Goal: Download file/media

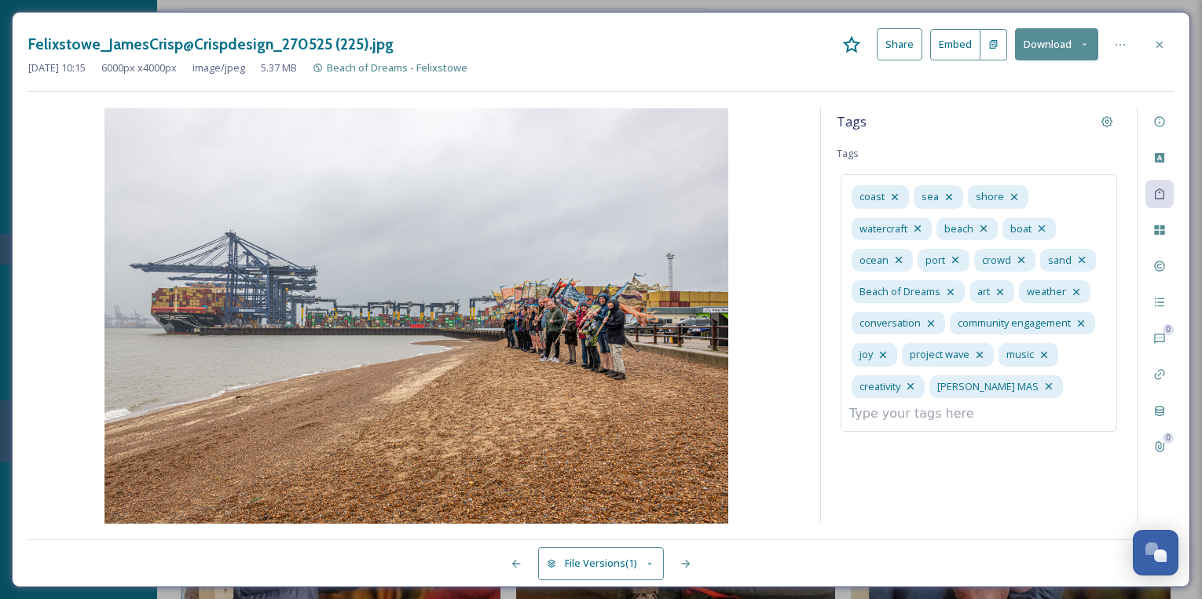
scroll to position [1261, 0]
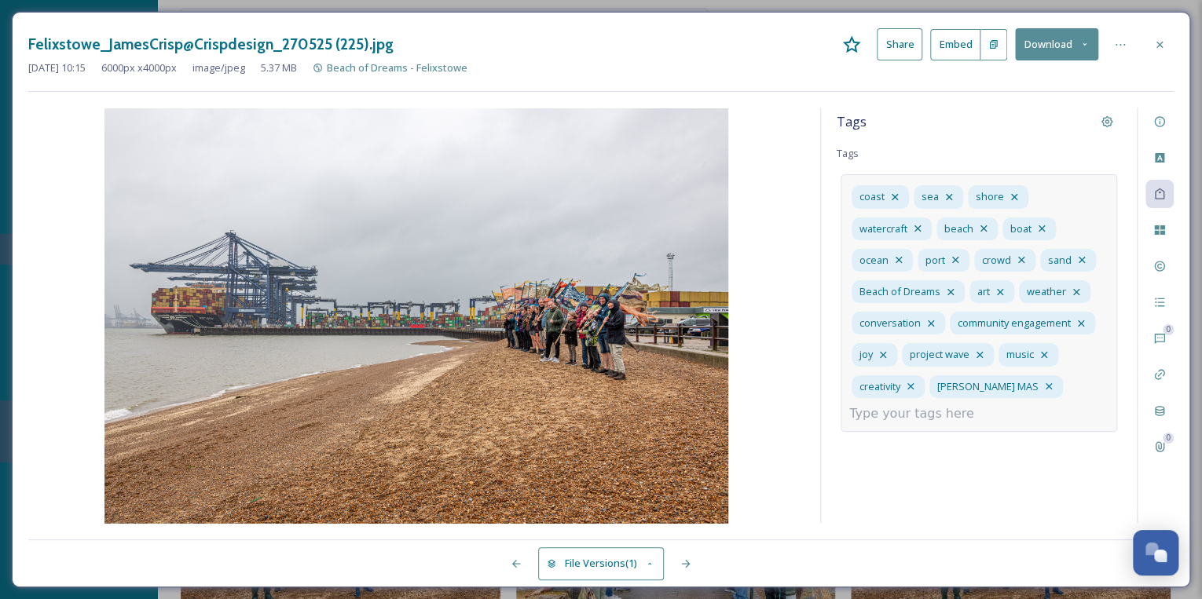
click at [947, 414] on input at bounding box center [927, 414] width 157 height 19
drag, startPoint x: 888, startPoint y: 412, endPoint x: 905, endPoint y: 416, distance: 17.0
click at [889, 412] on input "Landgiard" at bounding box center [927, 414] width 157 height 19
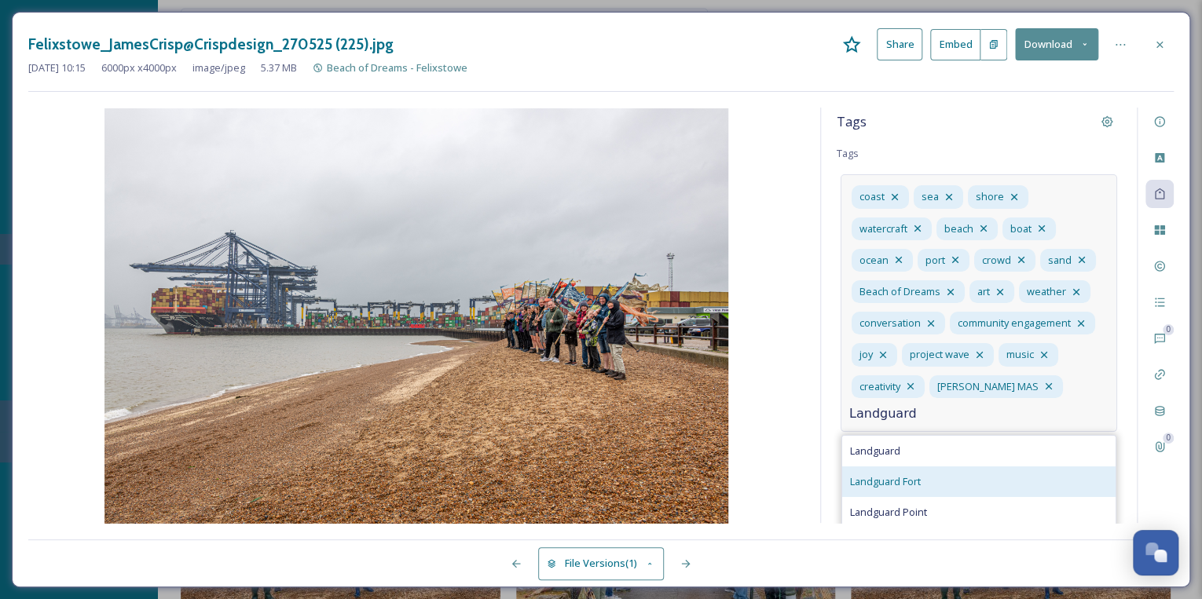
type input "Landguard"
click at [910, 476] on span "Landguard Fort" at bounding box center [885, 481] width 71 height 15
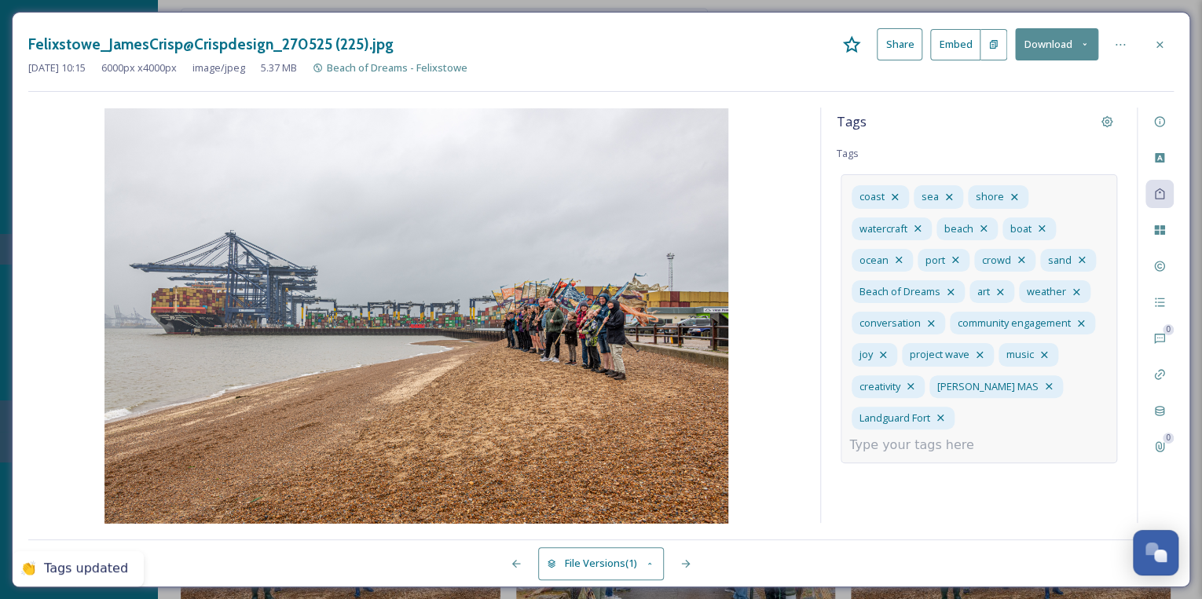
click at [998, 436] on input at bounding box center [927, 445] width 157 height 19
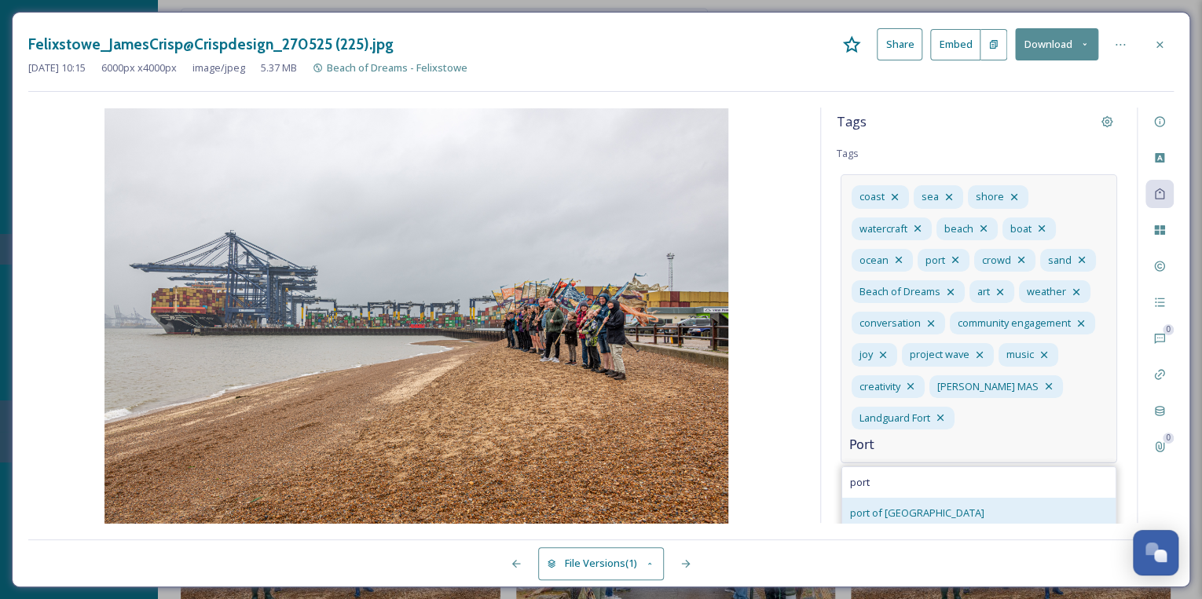
type input "Port"
click at [880, 513] on span "port of [GEOGRAPHIC_DATA]" at bounding box center [917, 513] width 134 height 15
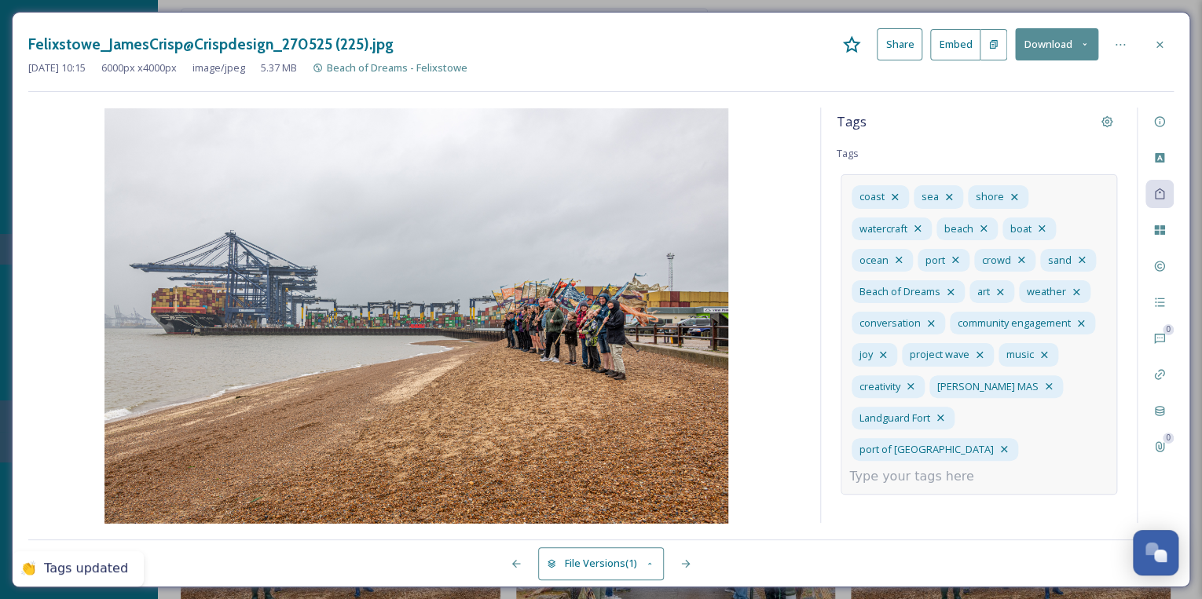
click at [927, 467] on input at bounding box center [927, 476] width 157 height 19
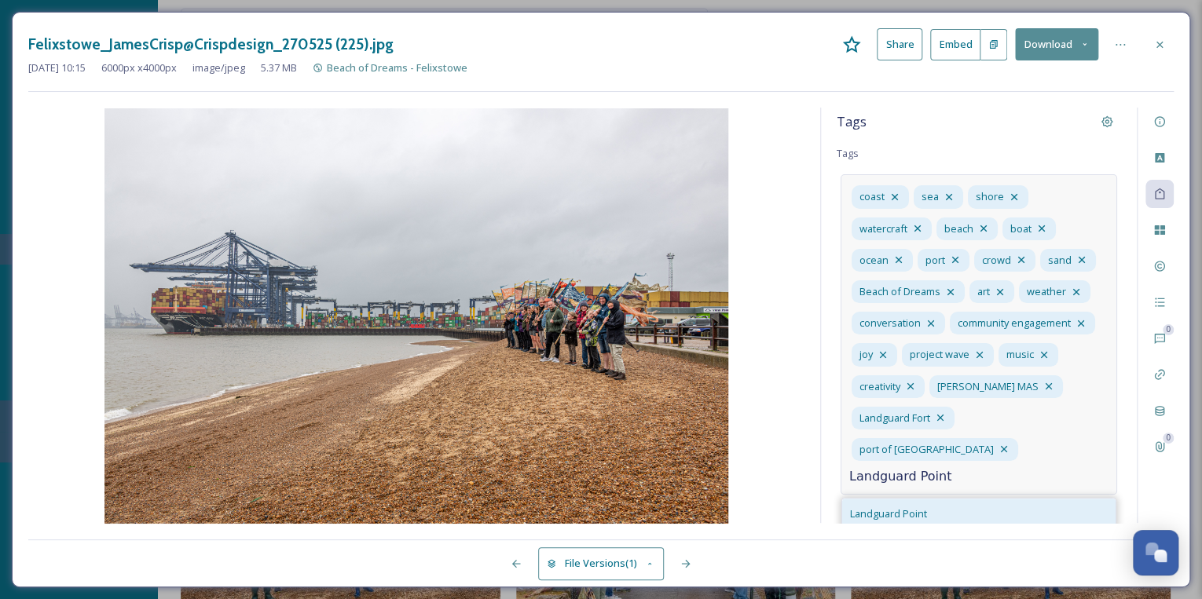
type input "Landguard Point"
click at [931, 499] on div "Landguard Point" at bounding box center [978, 514] width 273 height 31
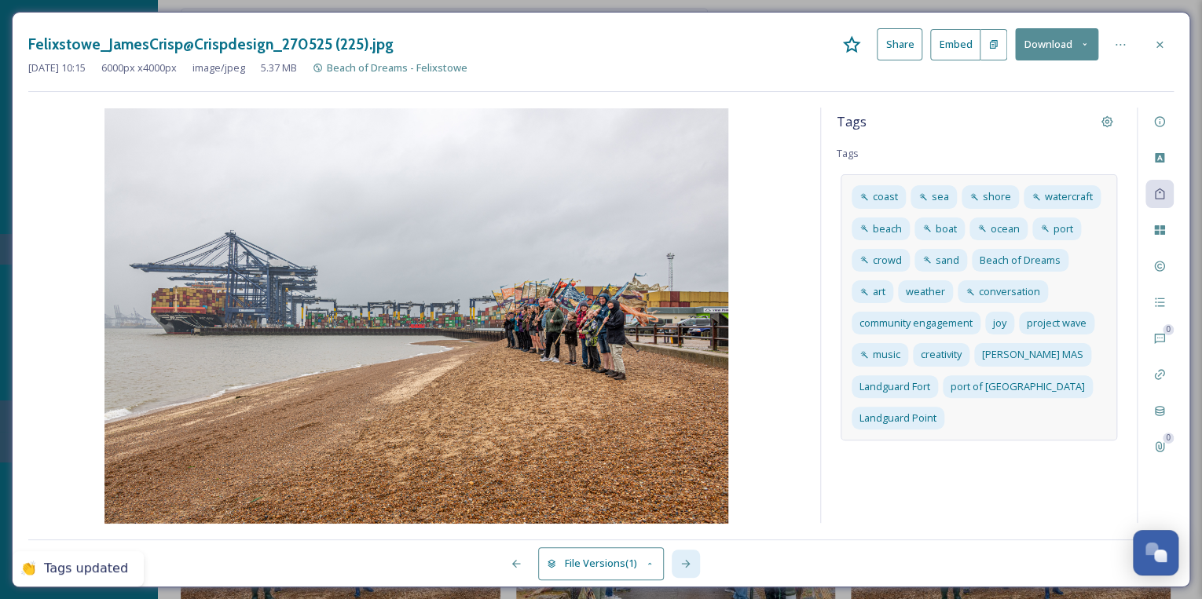
click at [686, 559] on icon at bounding box center [685, 564] width 13 height 13
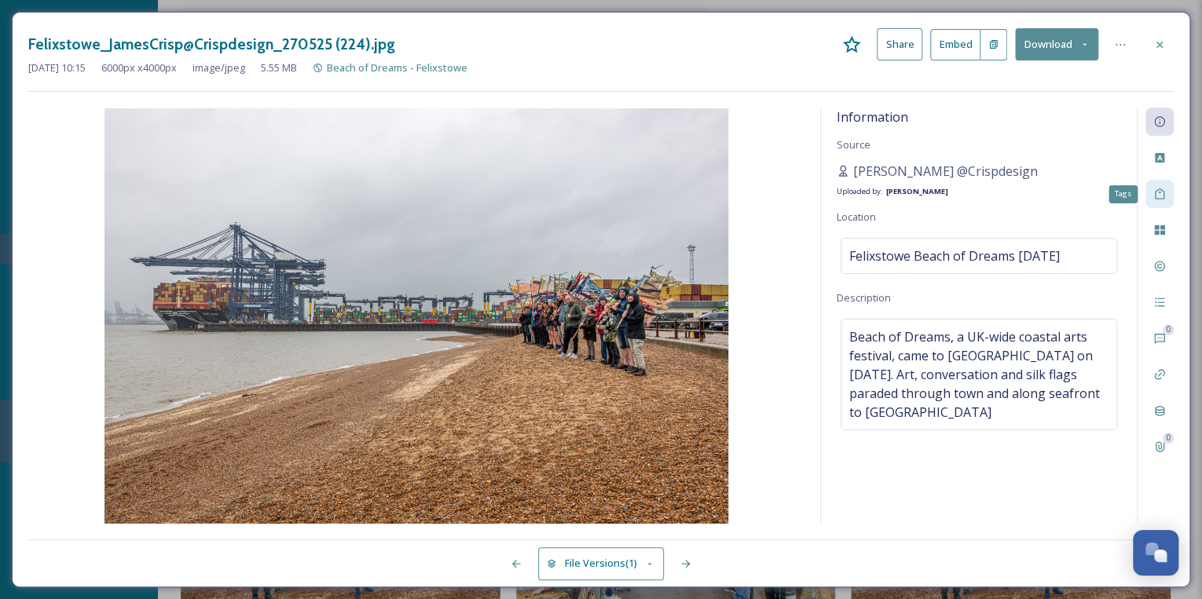
click at [1155, 198] on icon at bounding box center [1159, 194] width 9 height 11
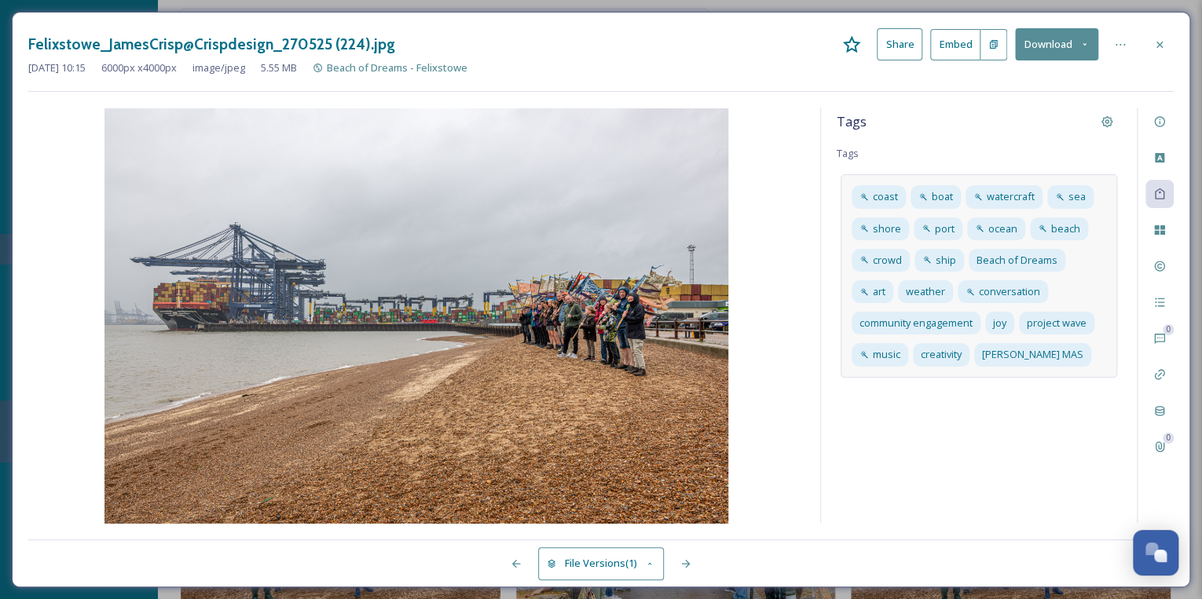
click at [1085, 355] on div "coast boat watercraft sea shore [GEOGRAPHIC_DATA] crowd ship Beach of Dreams ar…" at bounding box center [978, 275] width 276 height 203
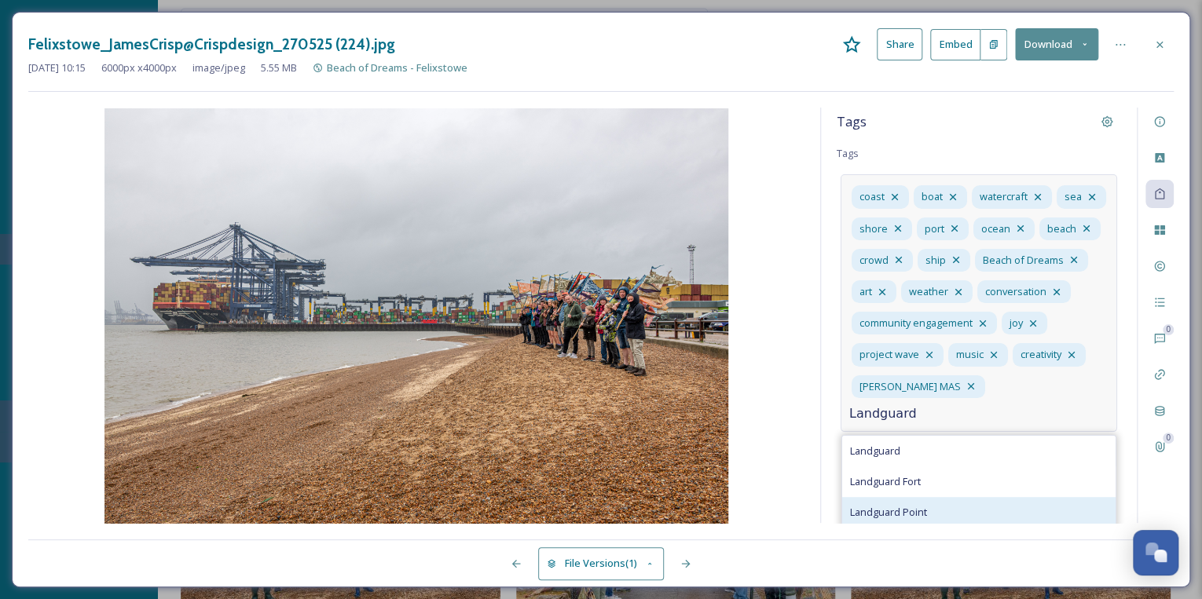
type input "Landguard"
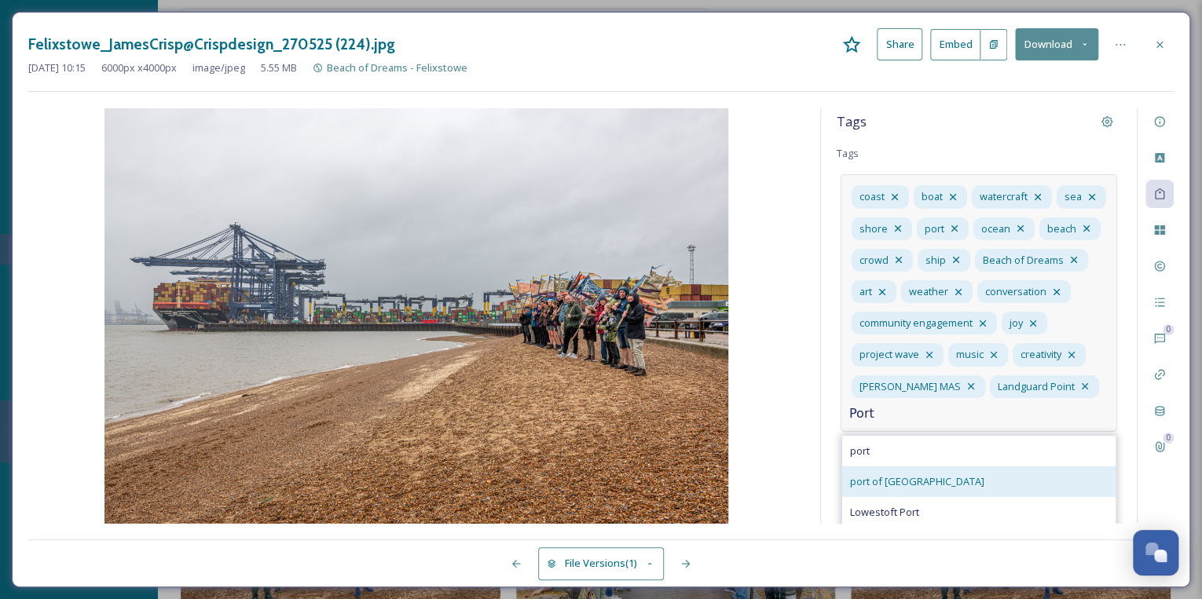
type input "Port"
click at [888, 489] on span "port of [GEOGRAPHIC_DATA]" at bounding box center [917, 481] width 134 height 15
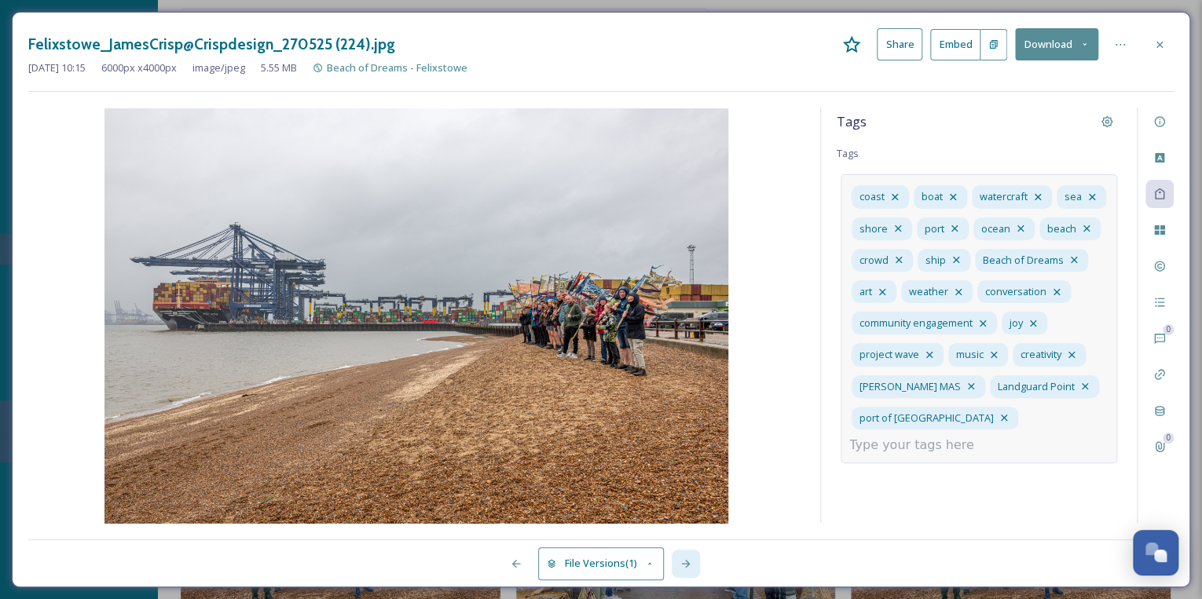
click at [684, 562] on icon at bounding box center [685, 564] width 13 height 13
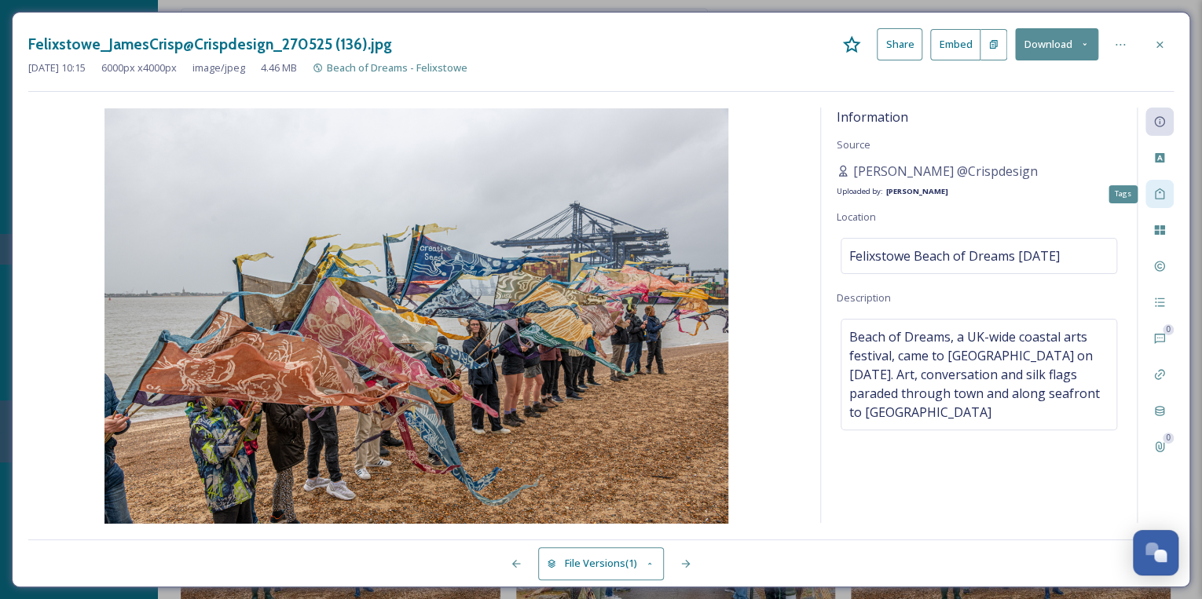
click at [1156, 189] on icon at bounding box center [1159, 194] width 13 height 13
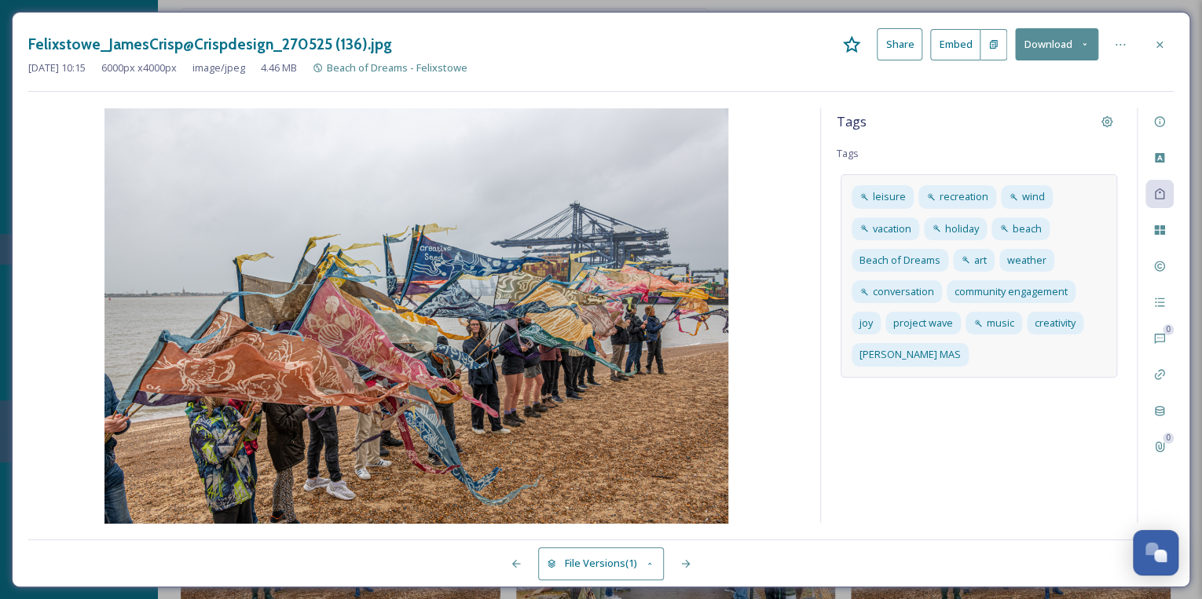
click at [989, 353] on div "leisure recreation wind vacation holiday beach Beach of Dreams art weather conv…" at bounding box center [978, 275] width 276 height 203
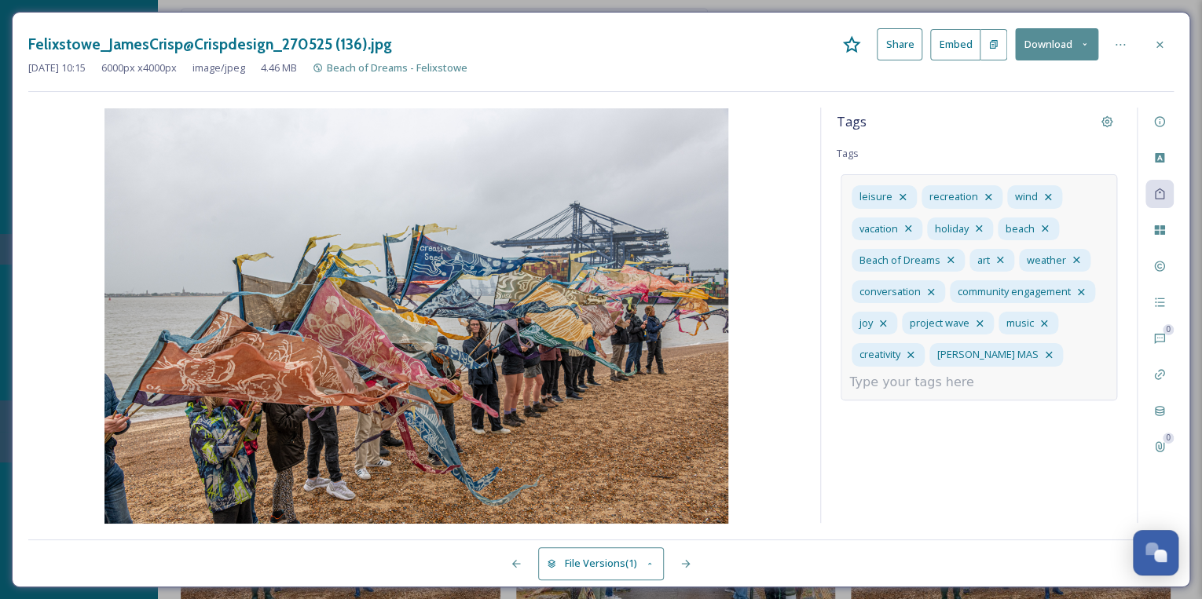
click at [969, 373] on input at bounding box center [927, 382] width 157 height 19
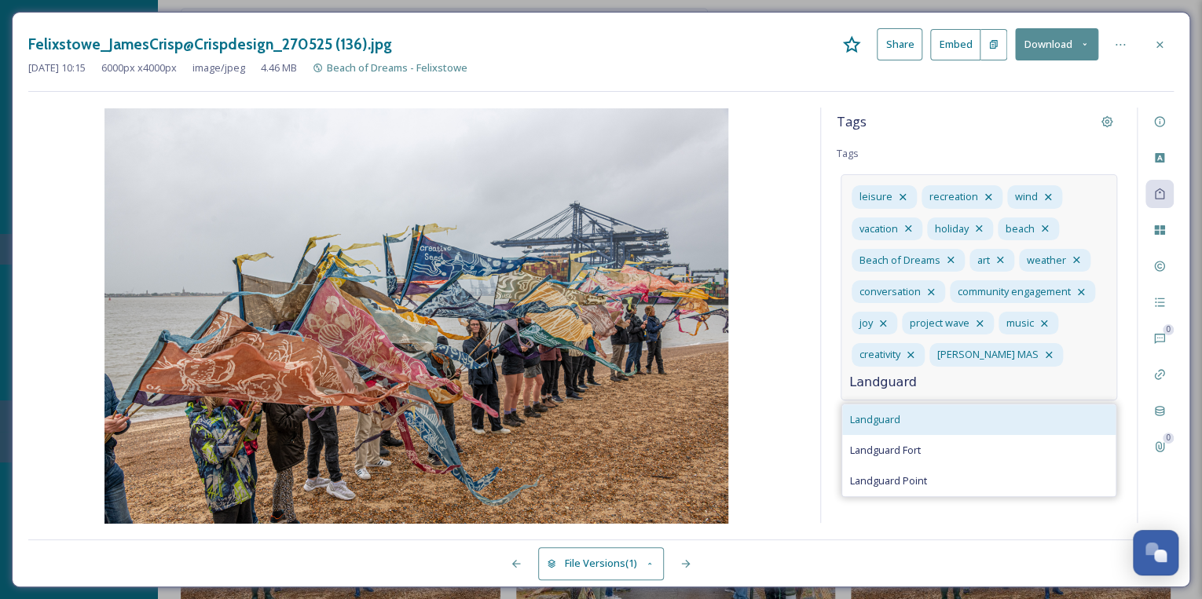
type input "Landguard"
click at [890, 412] on span "Landguard" at bounding box center [875, 419] width 50 height 15
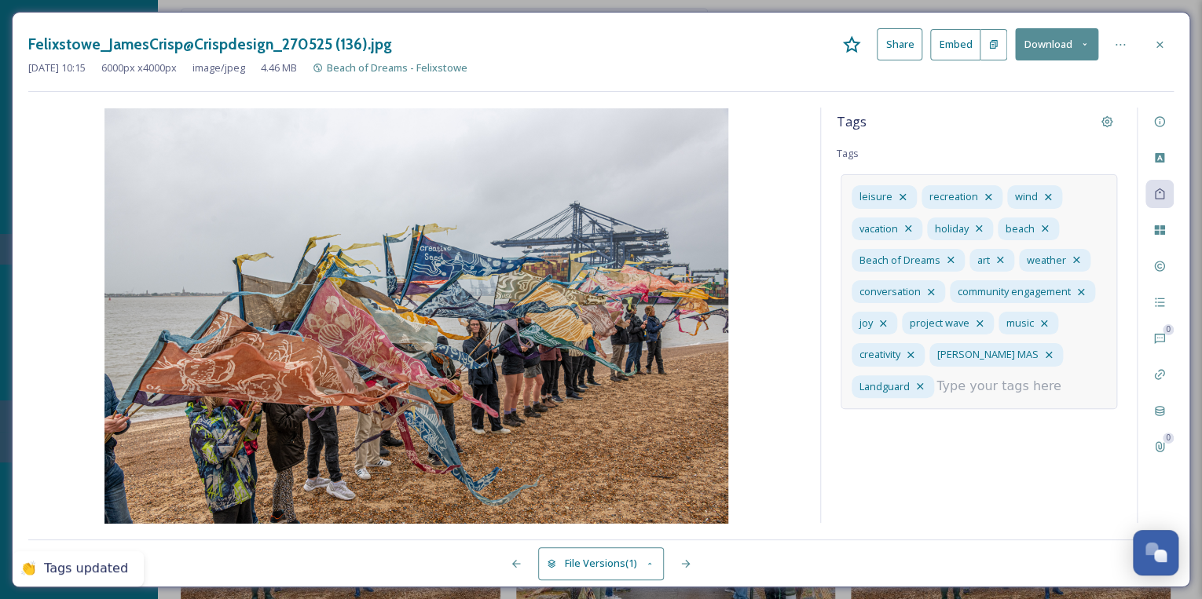
click at [970, 381] on input at bounding box center [1014, 386] width 157 height 19
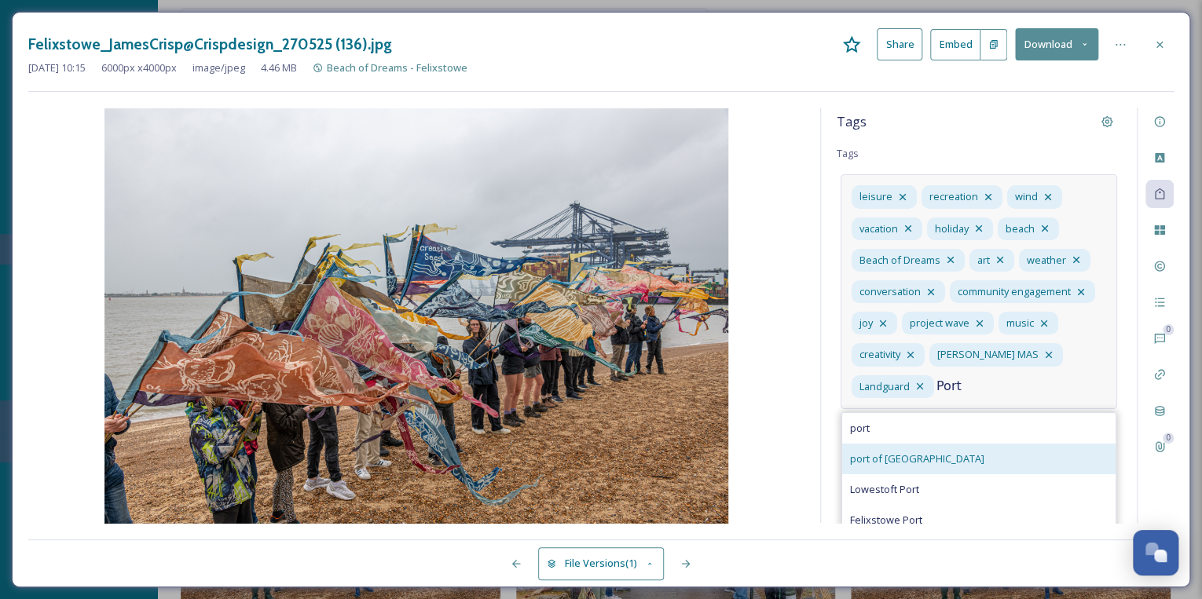
type input "Port"
click at [945, 456] on div "port of [GEOGRAPHIC_DATA]" at bounding box center [978, 459] width 273 height 31
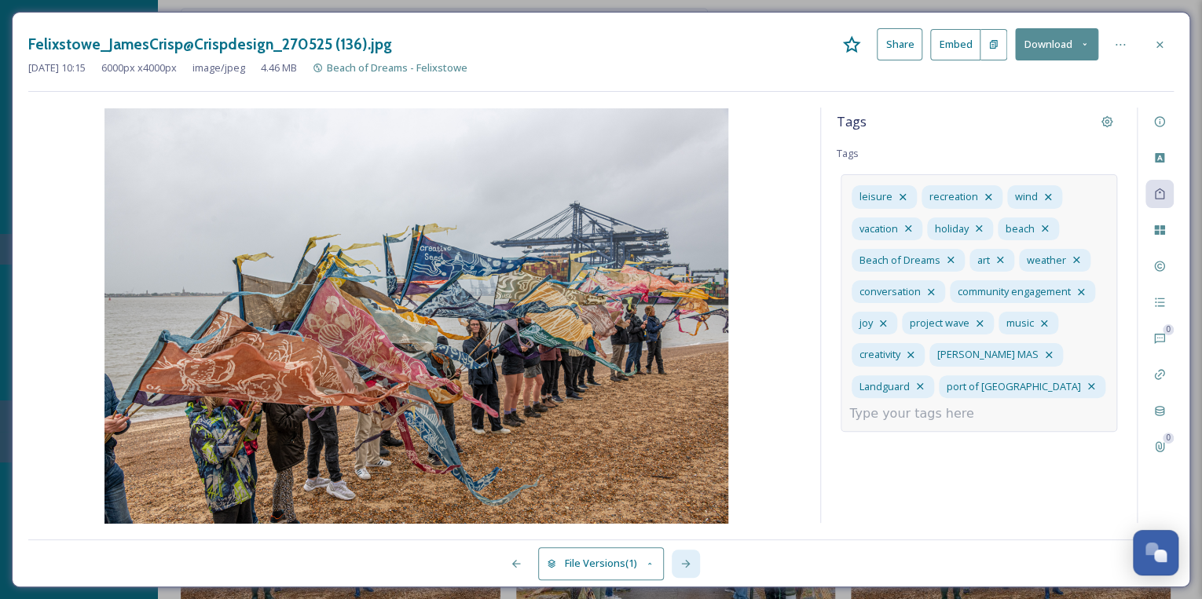
click at [687, 562] on icon at bounding box center [685, 564] width 13 height 13
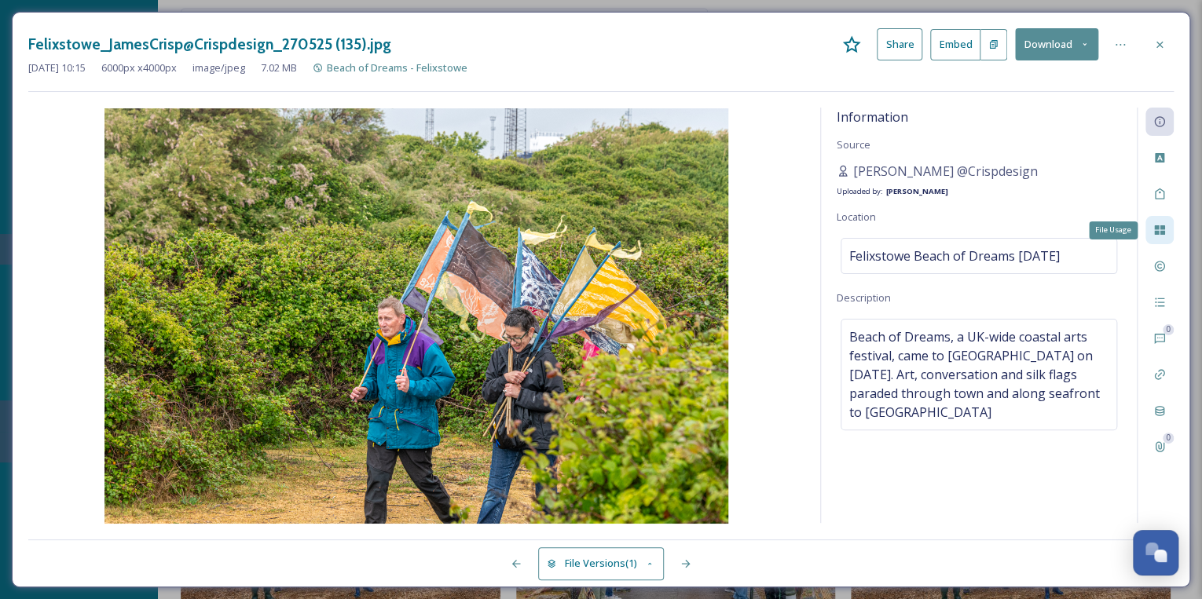
click at [1154, 229] on icon at bounding box center [1159, 230] width 13 height 13
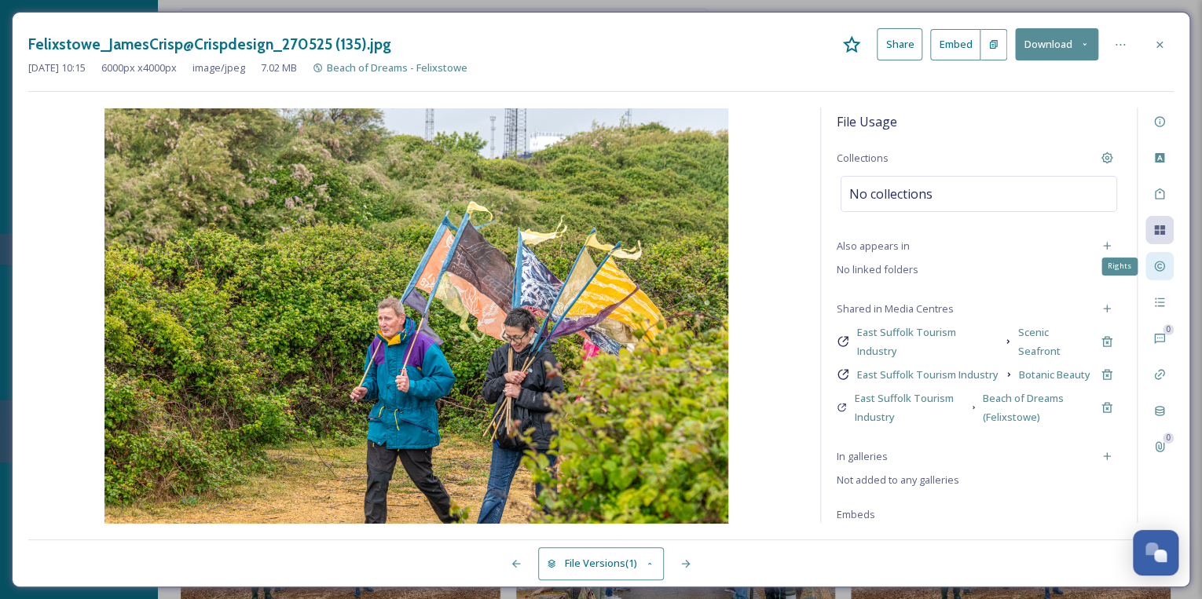
click at [1161, 267] on icon at bounding box center [1159, 266] width 13 height 13
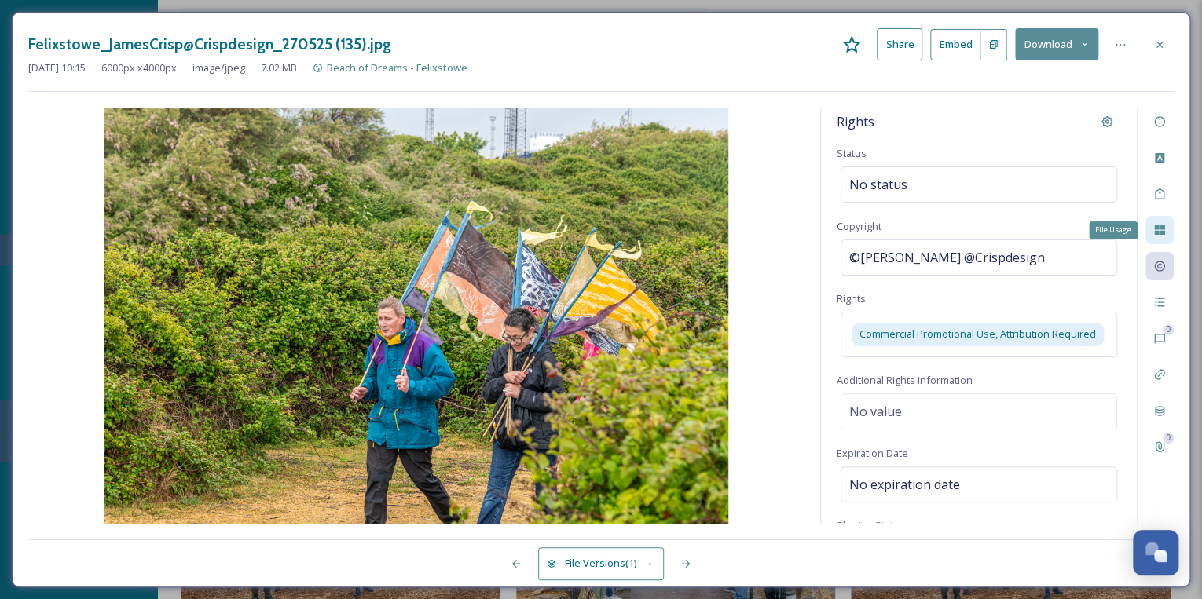
click at [1159, 224] on icon at bounding box center [1159, 230] width 13 height 13
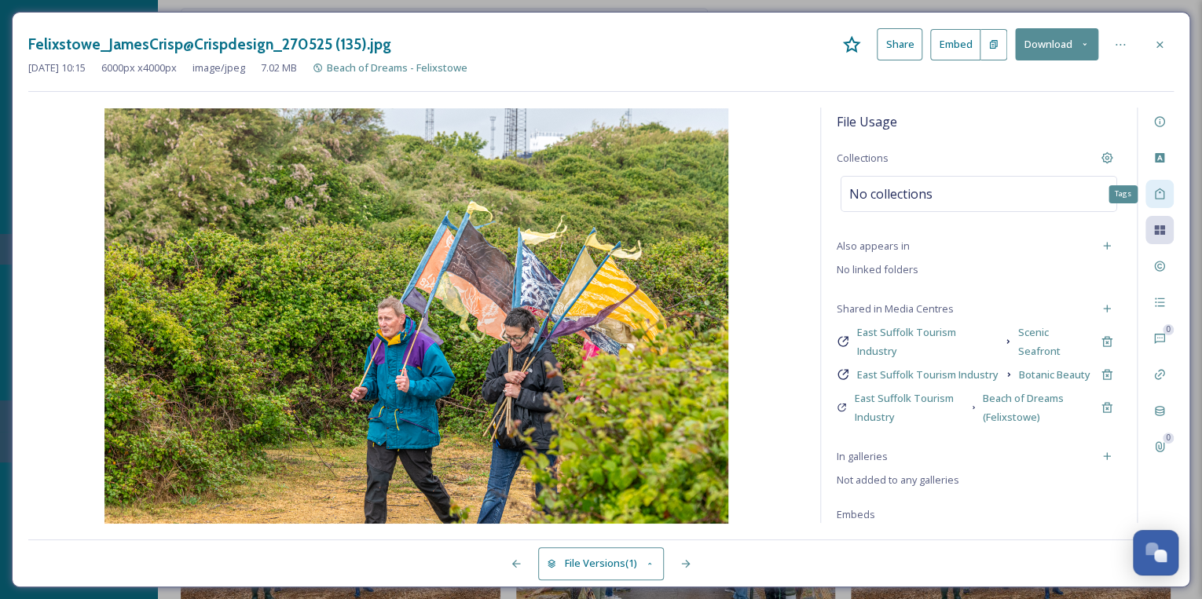
click at [1160, 193] on icon at bounding box center [1159, 194] width 13 height 13
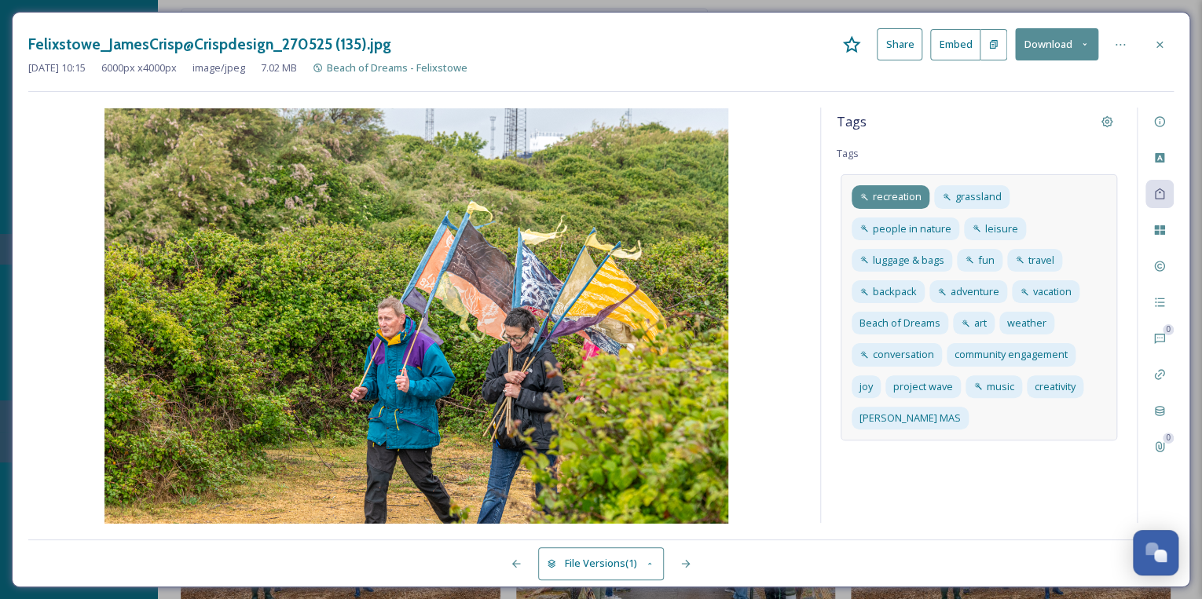
click at [892, 192] on span "recreation" at bounding box center [897, 196] width 49 height 15
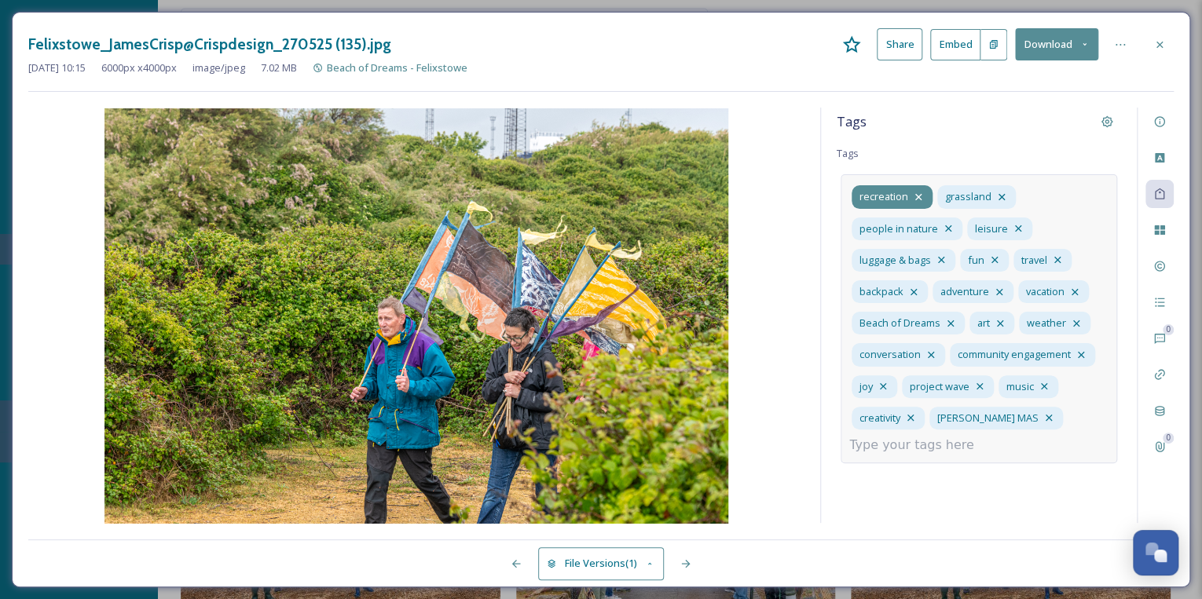
click at [917, 195] on icon at bounding box center [918, 197] width 13 height 13
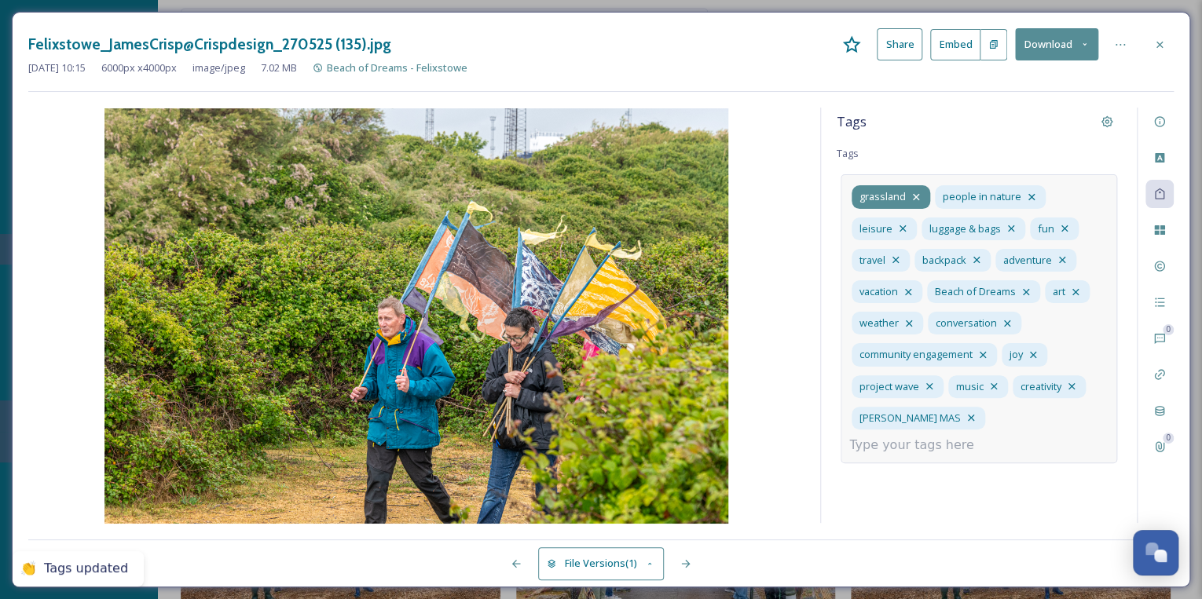
click at [914, 196] on icon at bounding box center [916, 197] width 6 height 6
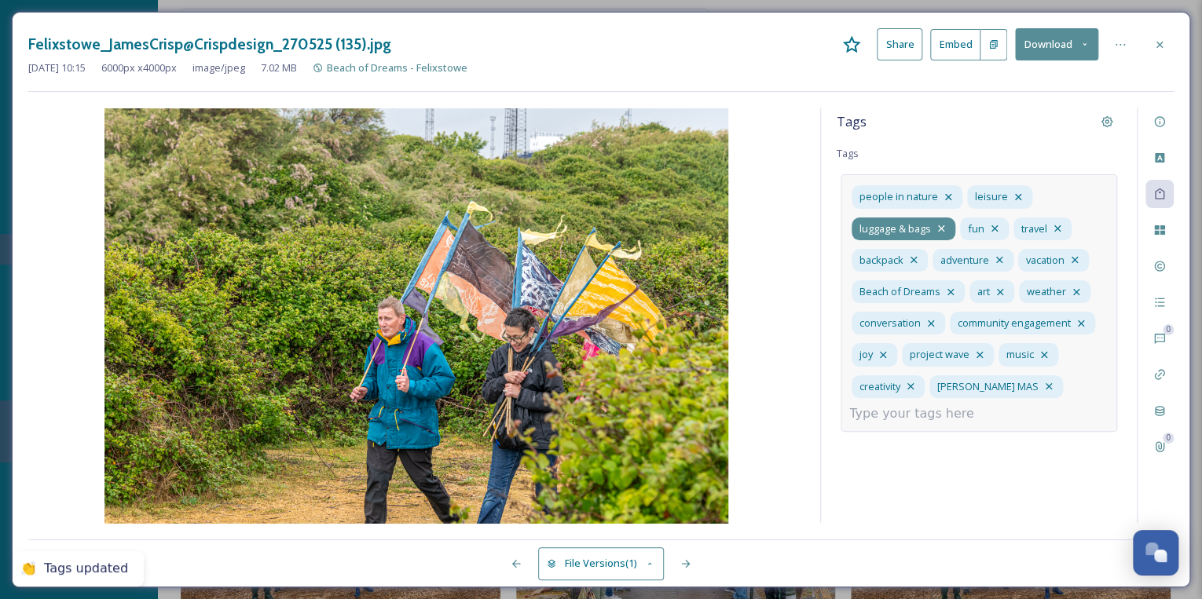
click at [939, 225] on icon at bounding box center [941, 228] width 13 height 13
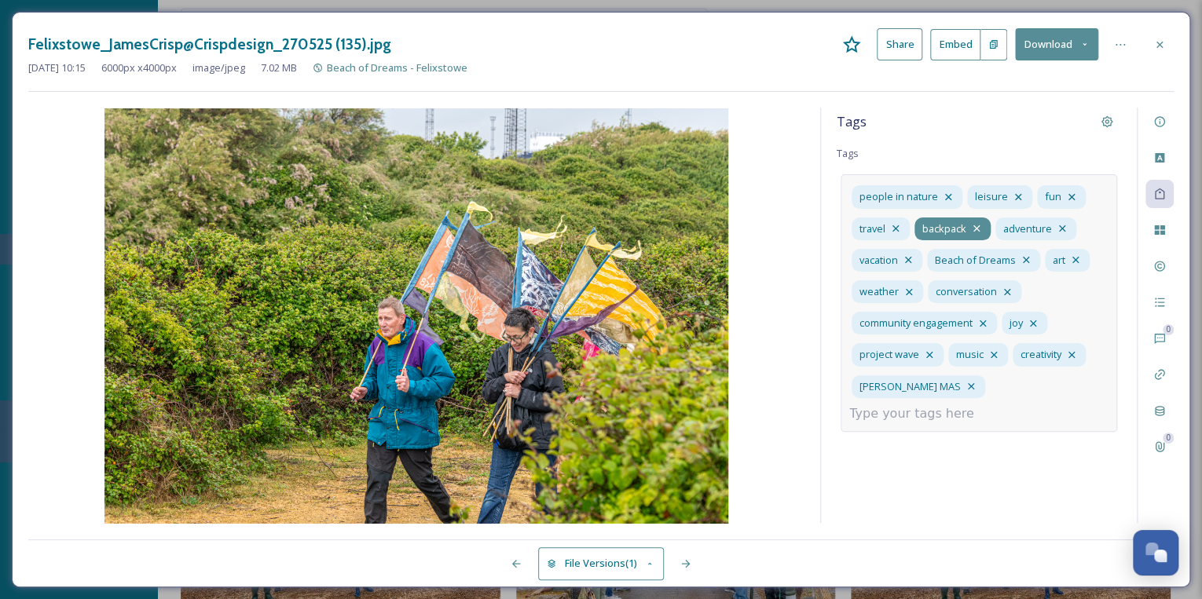
click at [975, 225] on icon at bounding box center [976, 228] width 13 height 13
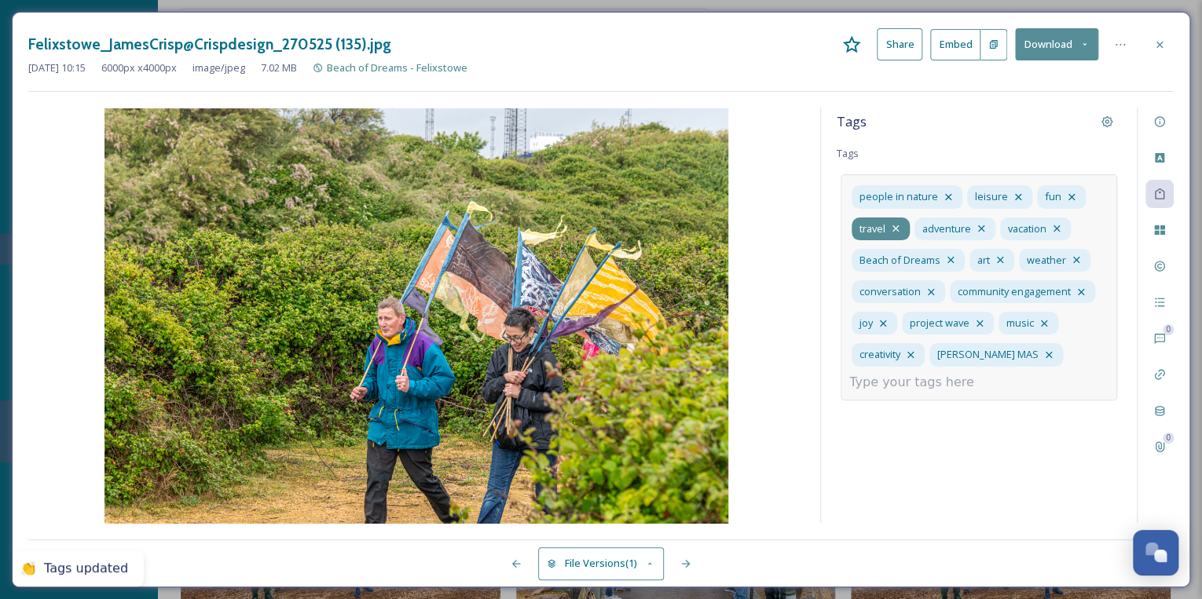
click at [894, 224] on icon at bounding box center [895, 228] width 13 height 13
click at [923, 380] on input at bounding box center [927, 382] width 157 height 19
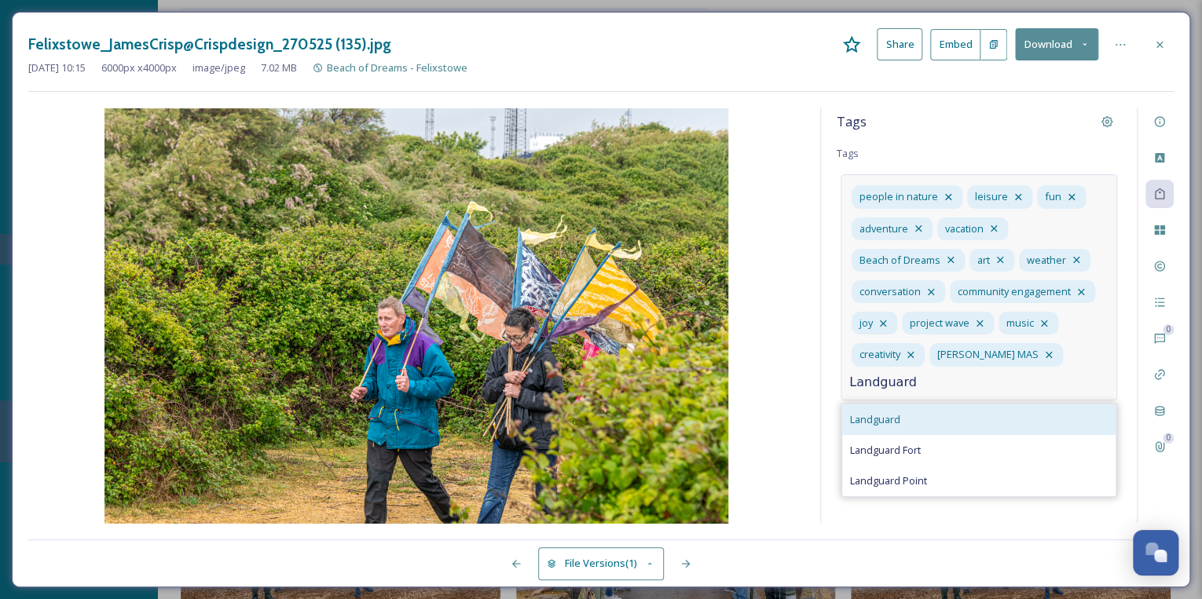
type input "Landguard"
click at [892, 416] on span "Landguard" at bounding box center [875, 419] width 50 height 15
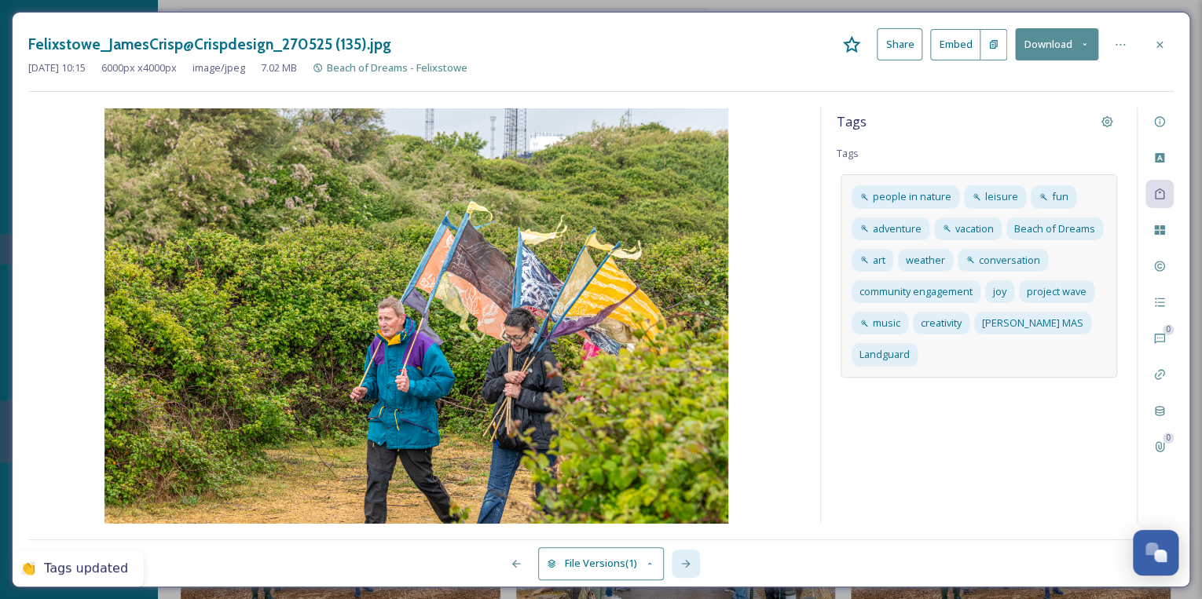
click at [686, 563] on icon at bounding box center [685, 564] width 9 height 8
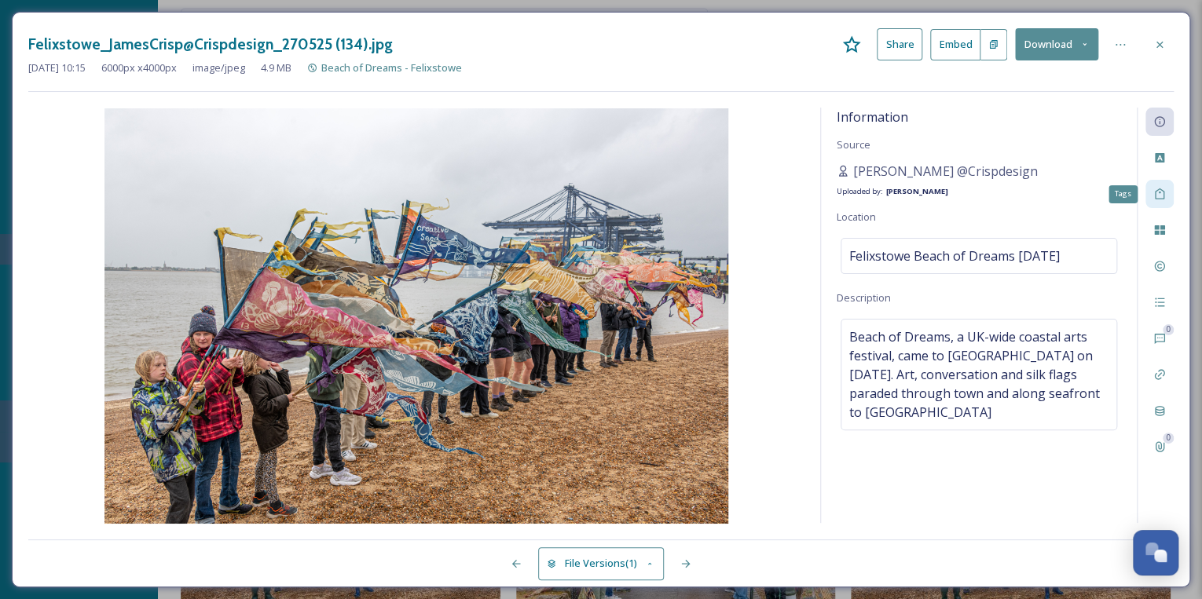
click at [1159, 193] on icon at bounding box center [1159, 194] width 13 height 13
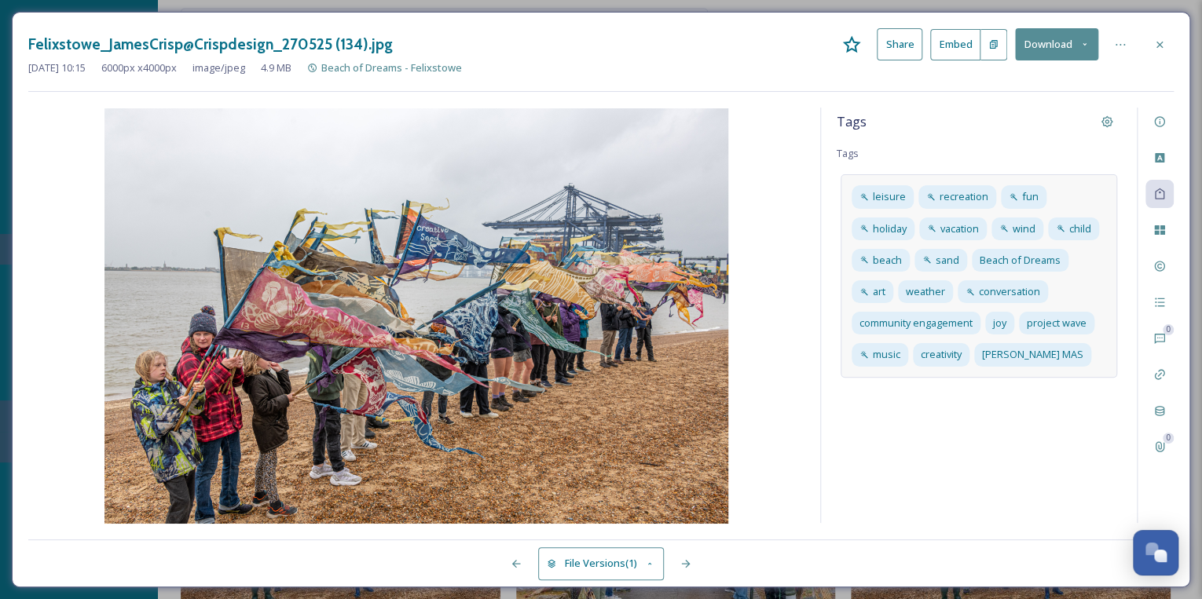
click at [1088, 359] on div "leisure recreation fun holiday vacation wind child beach sand Beach of Dreams a…" at bounding box center [978, 275] width 276 height 203
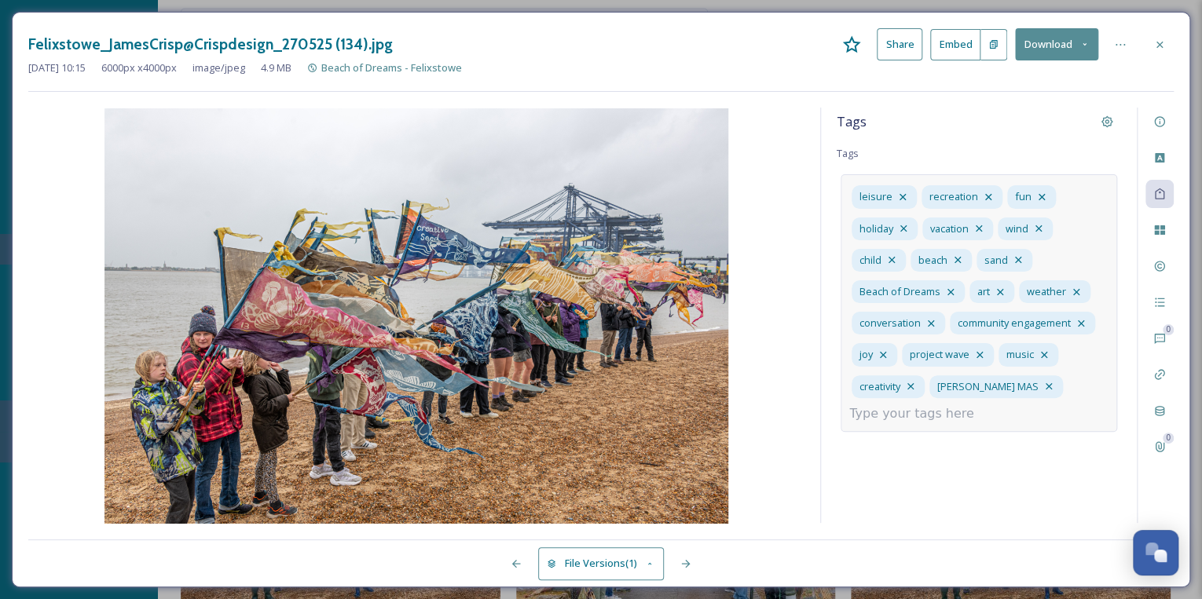
click at [944, 413] on input at bounding box center [927, 414] width 157 height 19
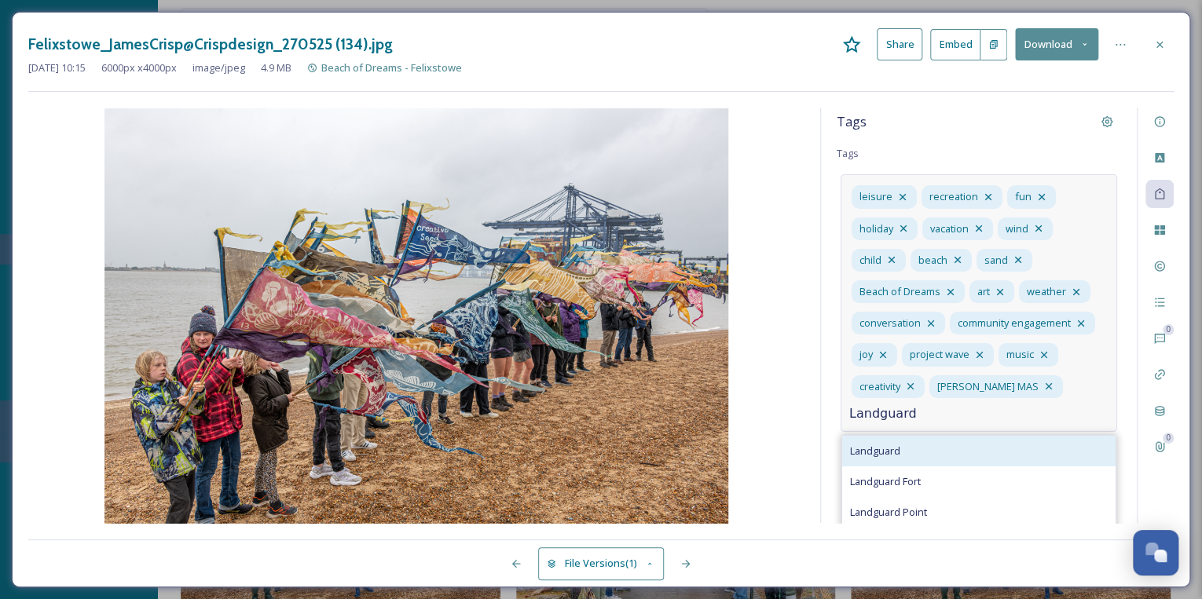
type input "Landguard"
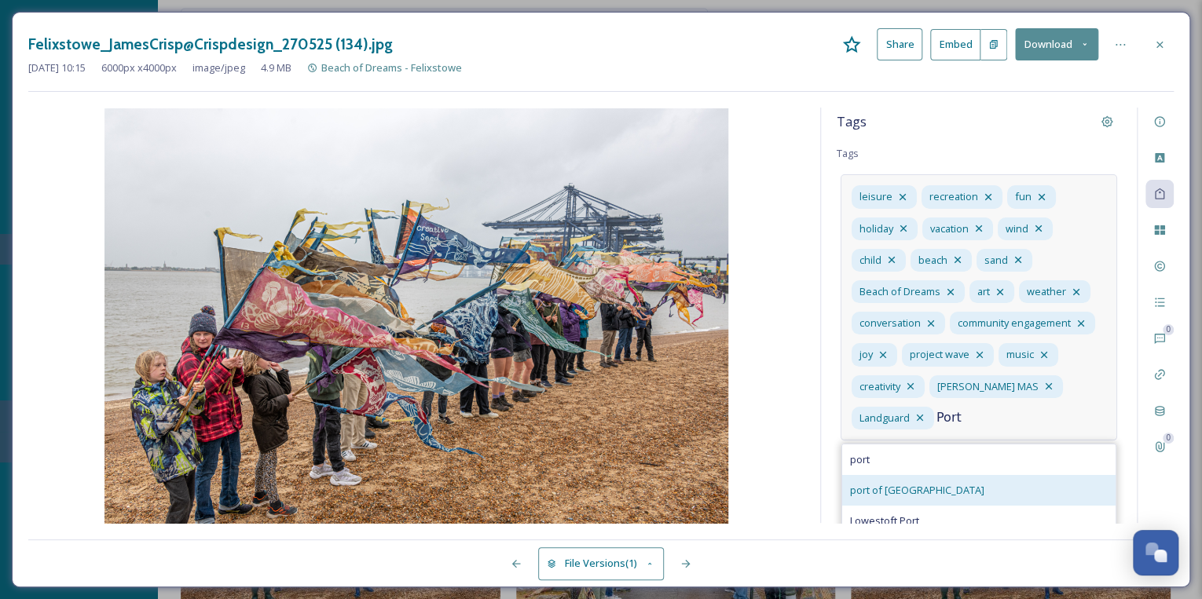
type input "Port"
click at [925, 484] on span "port of [GEOGRAPHIC_DATA]" at bounding box center [917, 490] width 134 height 15
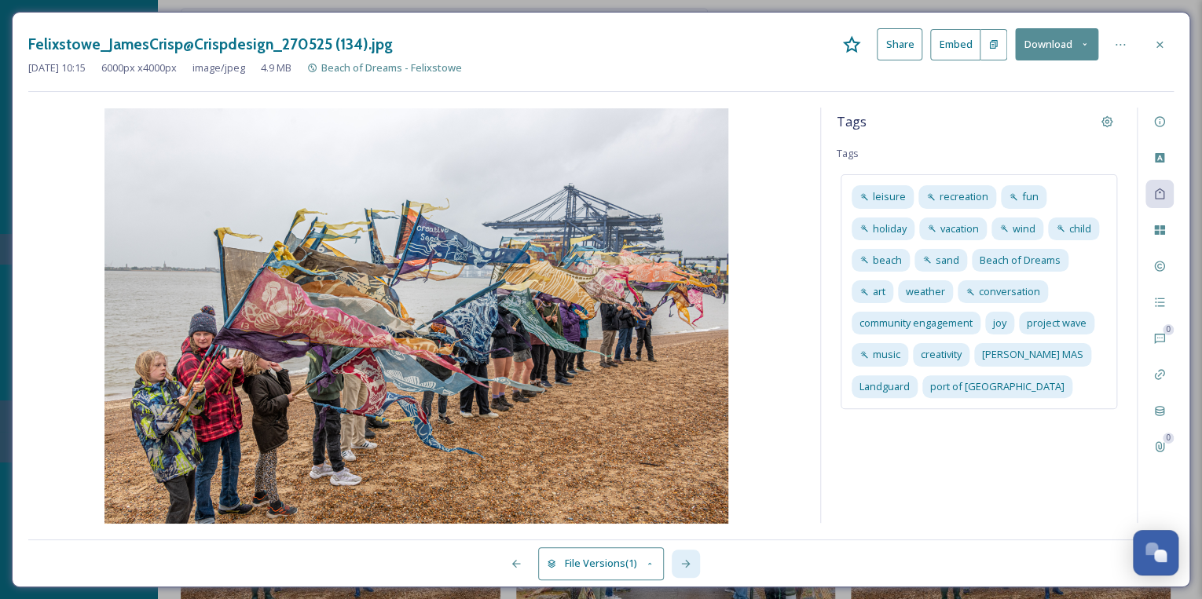
click at [690, 561] on icon at bounding box center [685, 564] width 13 height 13
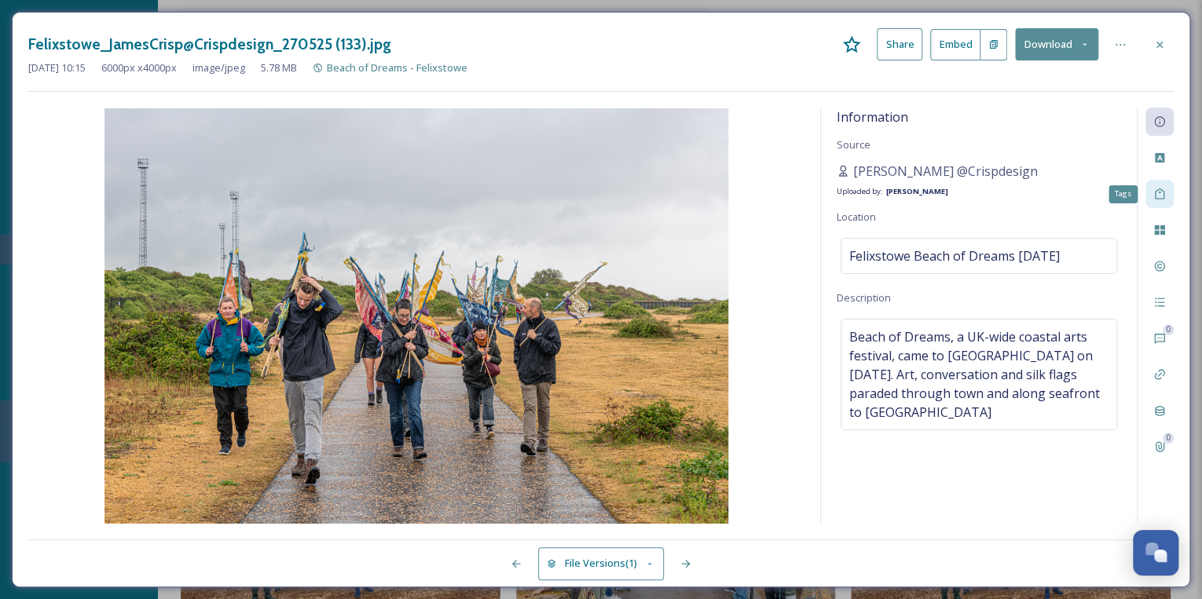
click at [1159, 193] on icon at bounding box center [1159, 194] width 13 height 13
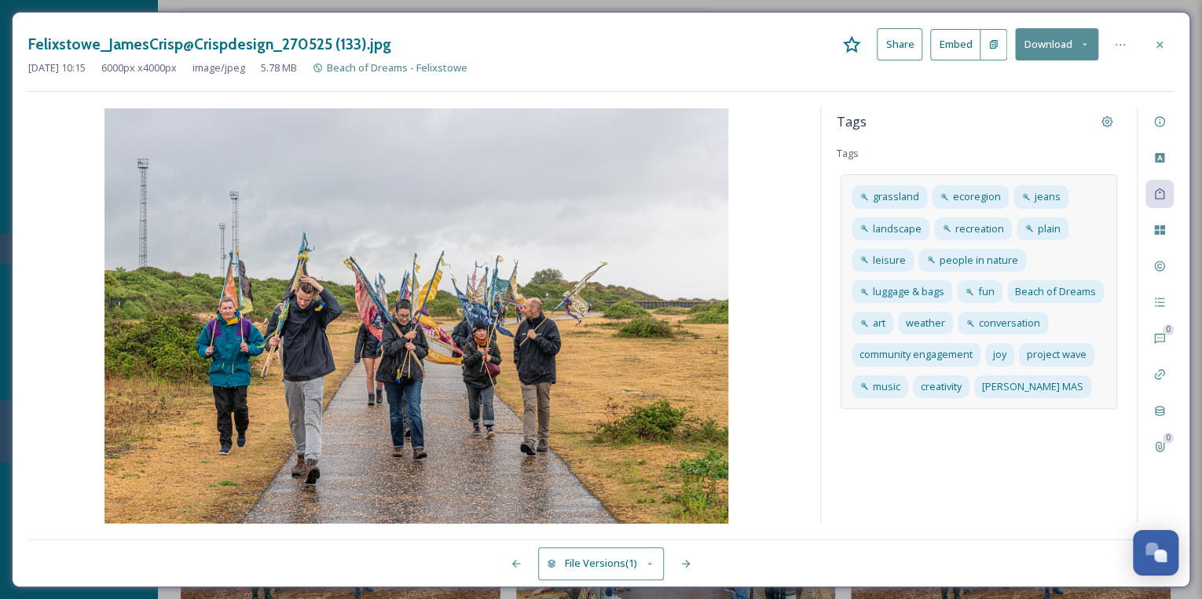
click at [1076, 385] on div "grassland ecoregion jeans landscape recreation plain leisure people in nature l…" at bounding box center [978, 291] width 276 height 234
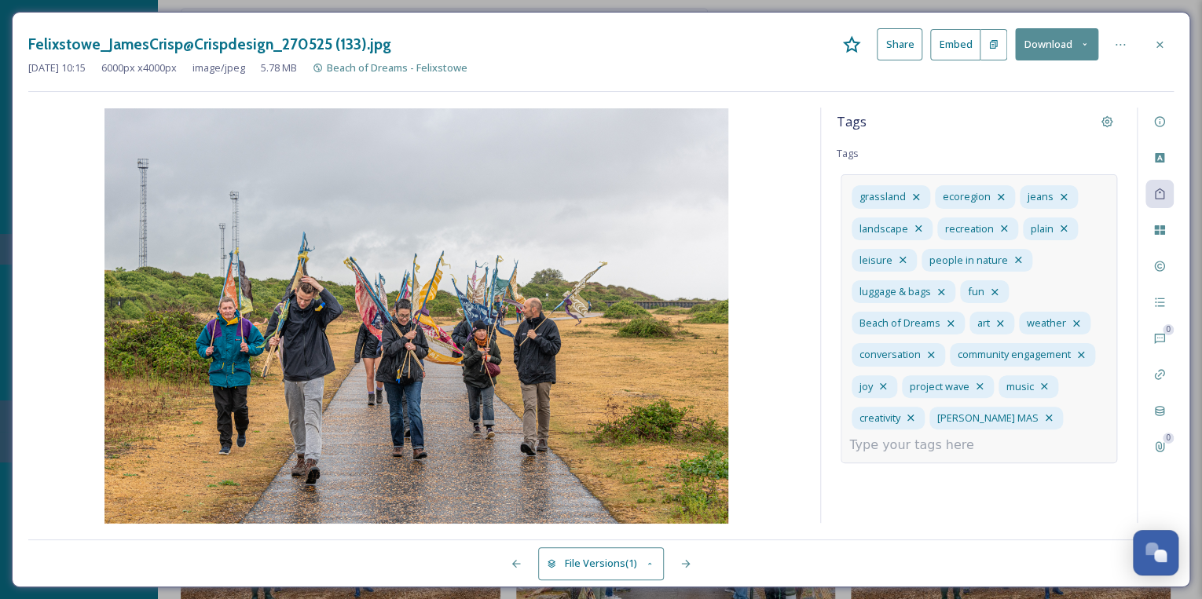
click at [962, 438] on input at bounding box center [927, 445] width 157 height 19
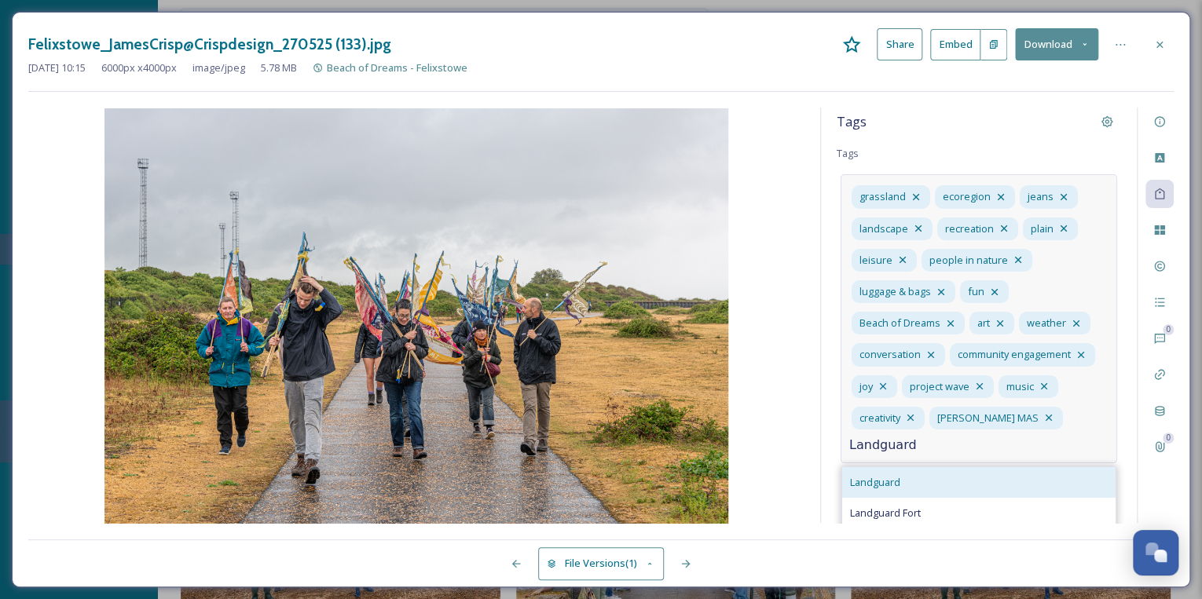
type input "Landguard"
click at [942, 478] on div "Landguard" at bounding box center [978, 482] width 273 height 31
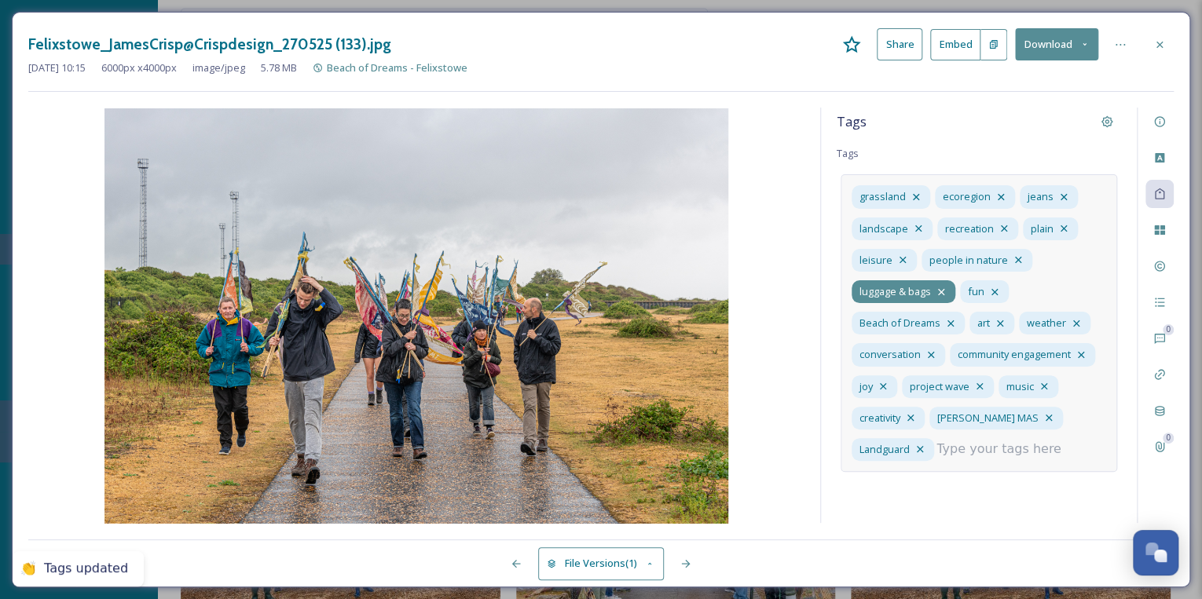
click at [941, 290] on icon at bounding box center [941, 291] width 6 height 6
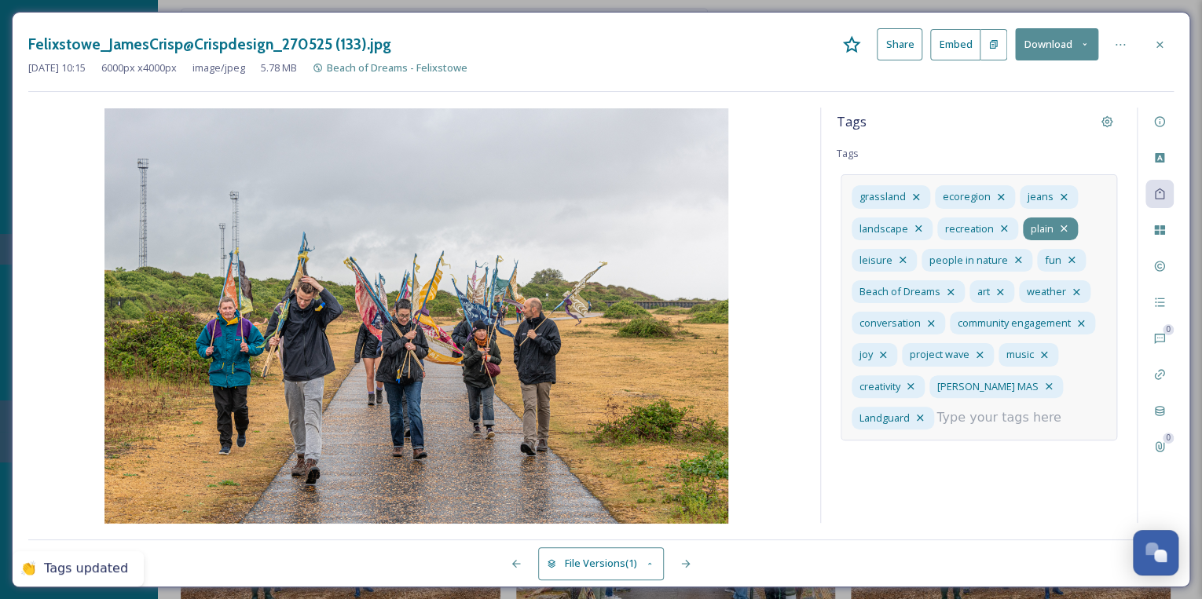
click at [1060, 229] on icon at bounding box center [1063, 228] width 6 height 6
click at [1058, 192] on icon at bounding box center [1063, 197] width 13 height 13
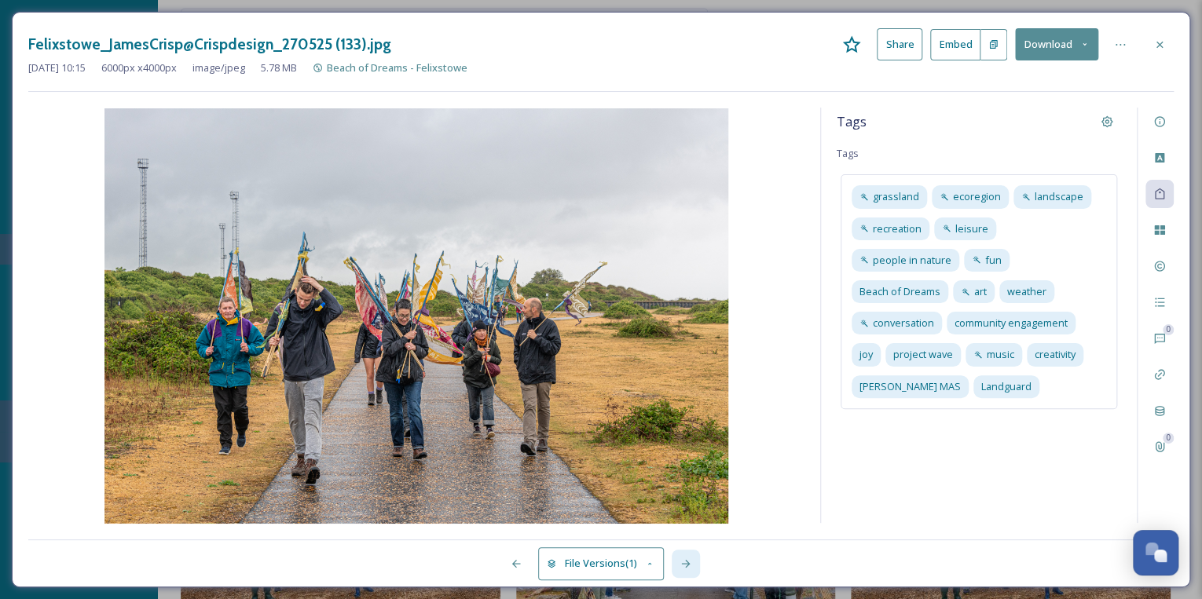
click at [682, 564] on icon at bounding box center [685, 564] width 13 height 13
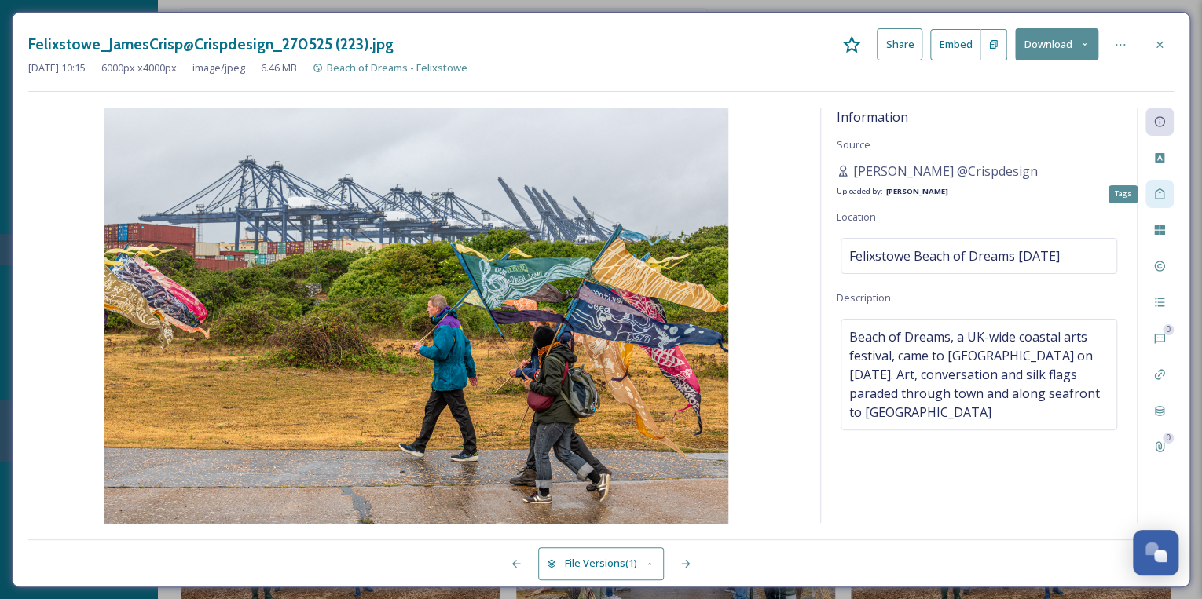
click at [1161, 193] on icon at bounding box center [1159, 194] width 13 height 13
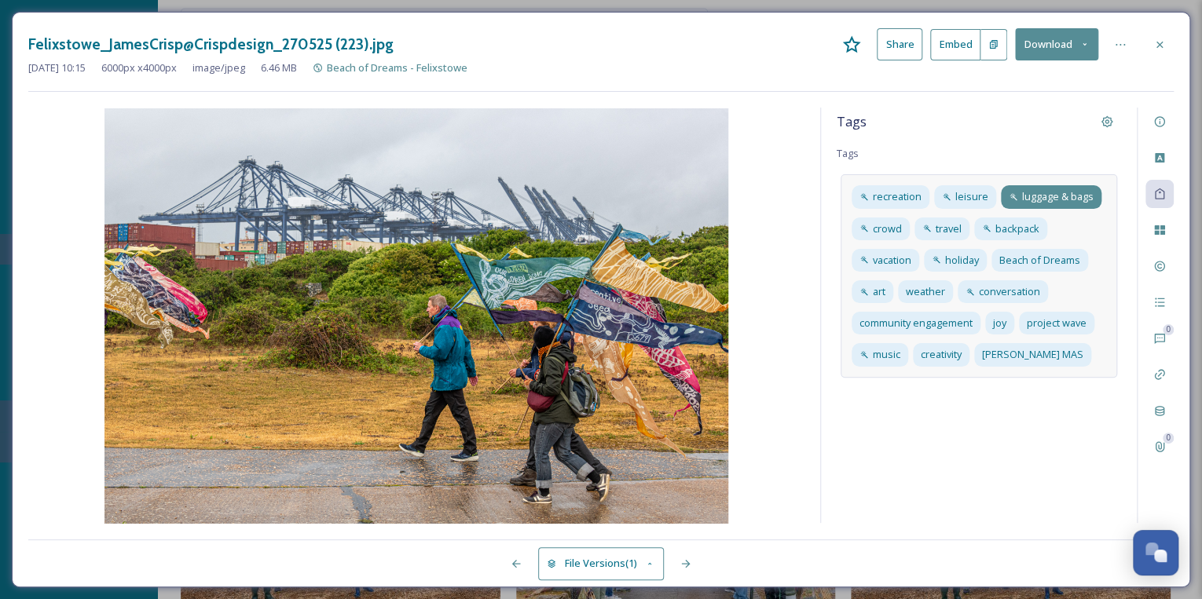
click at [1079, 196] on span "luggage & bags" at bounding box center [1057, 196] width 71 height 15
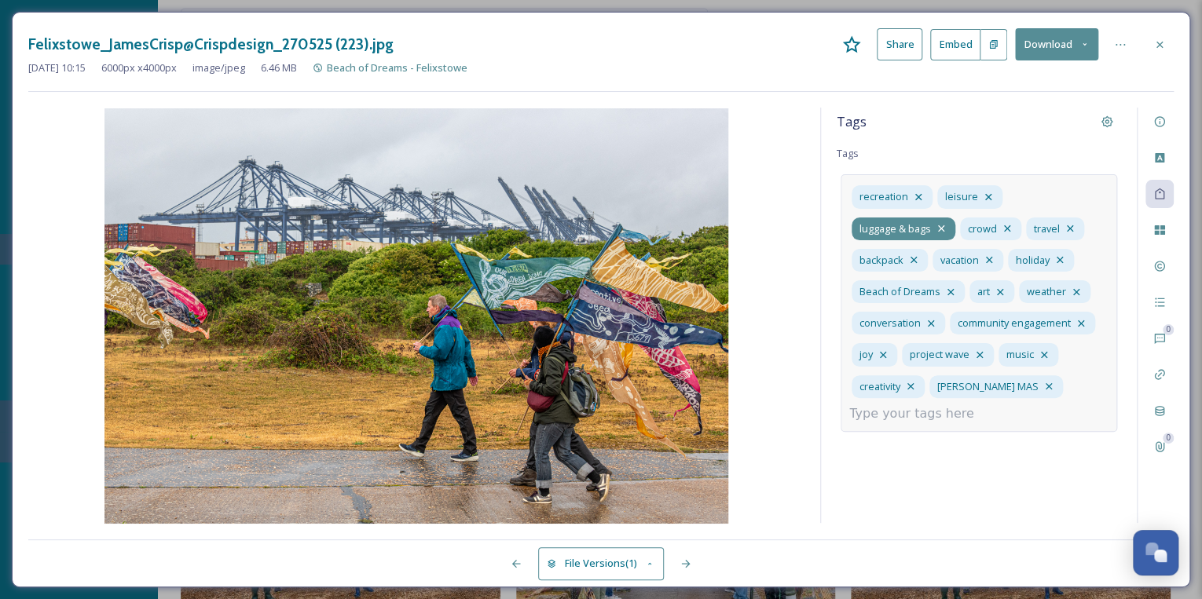
click at [936, 226] on icon at bounding box center [941, 228] width 13 height 13
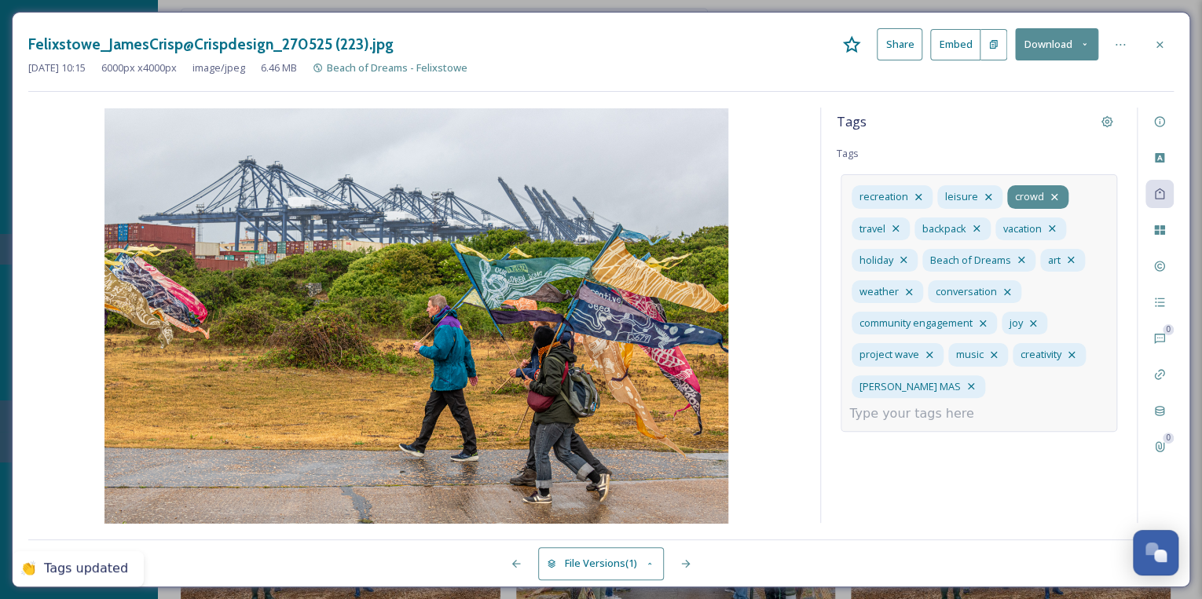
click at [1051, 196] on icon at bounding box center [1054, 197] width 6 height 6
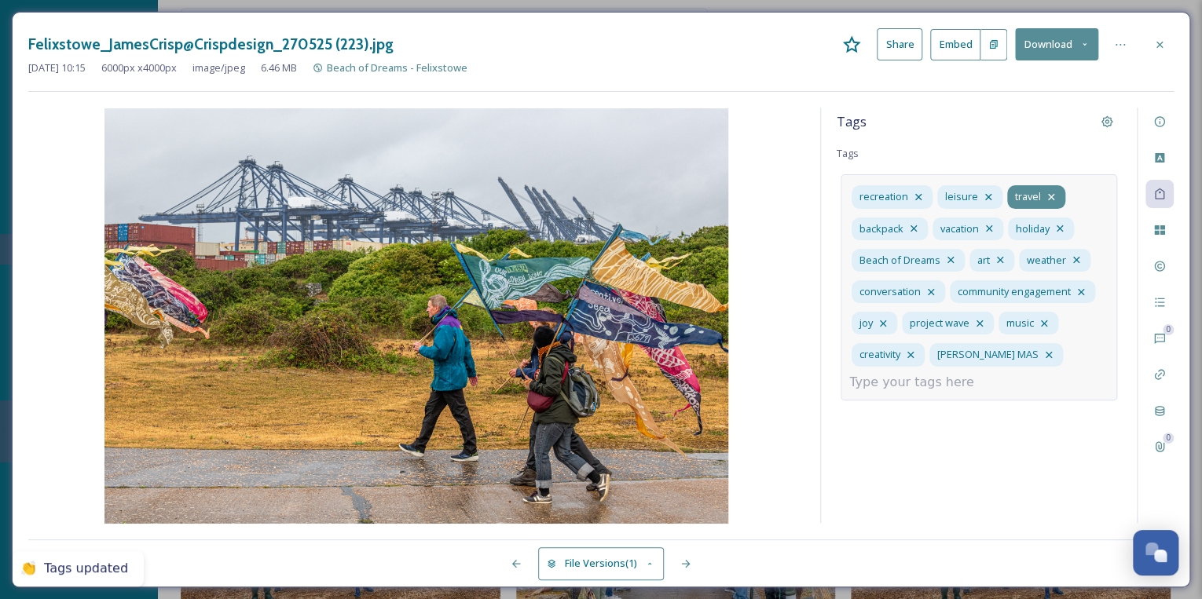
click at [1049, 195] on icon at bounding box center [1051, 197] width 6 height 6
click at [879, 383] on input at bounding box center [927, 382] width 157 height 19
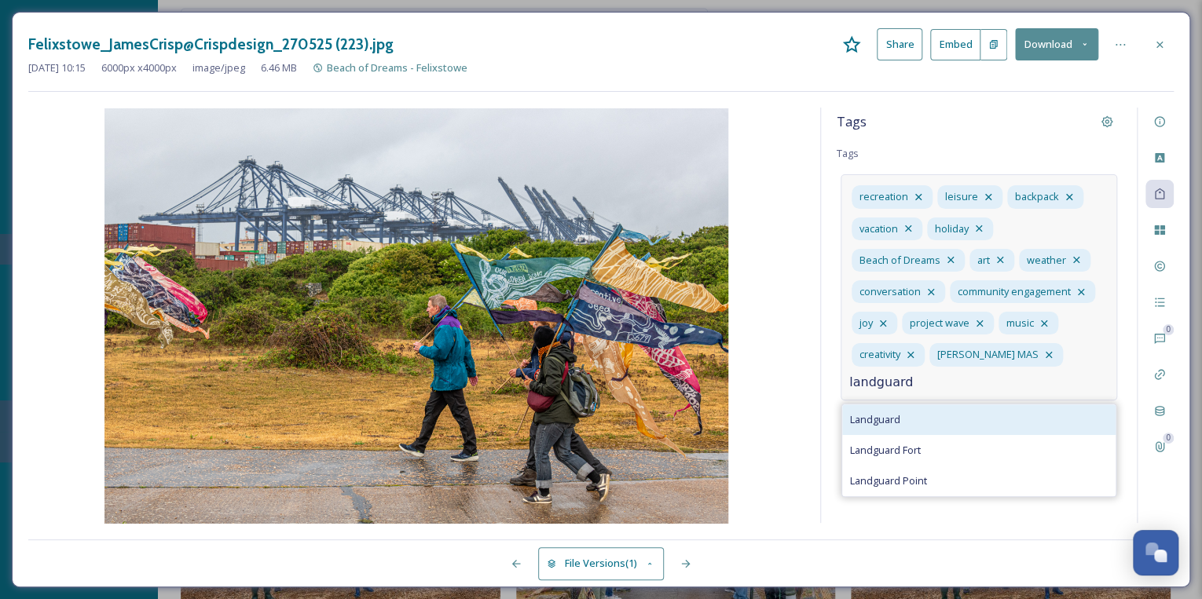
type input "landguard"
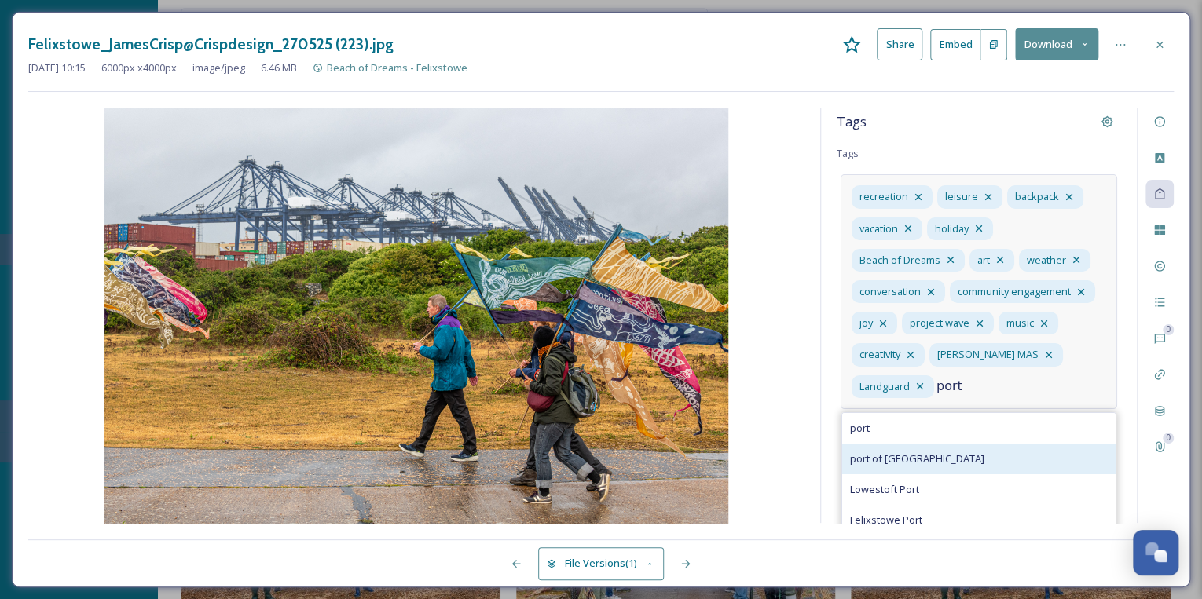
type input "port"
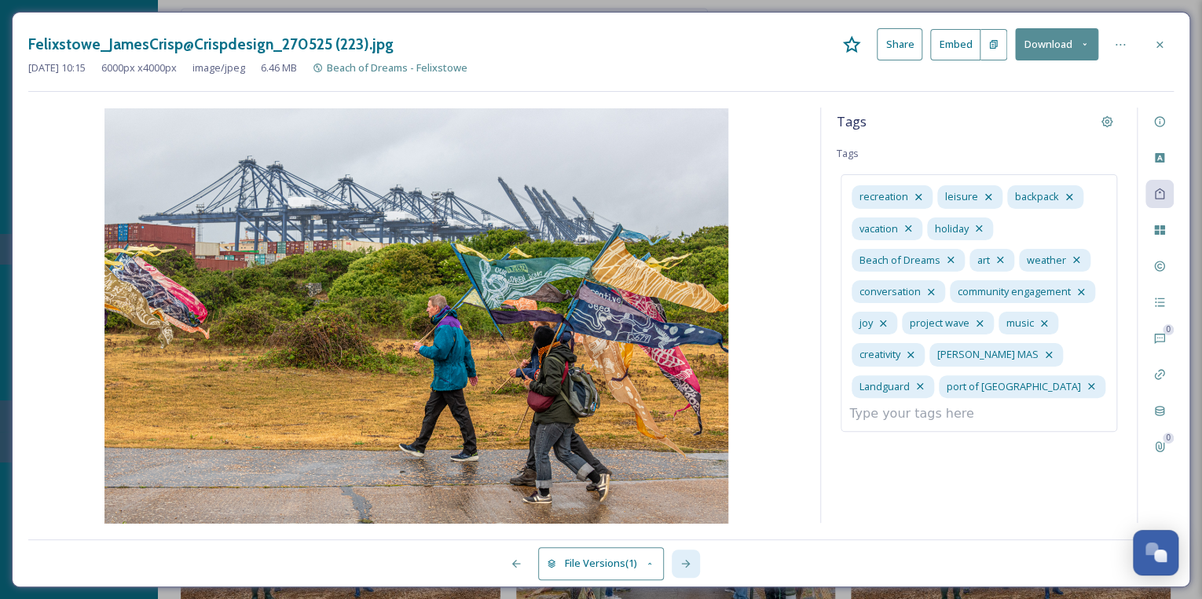
click at [685, 558] on icon at bounding box center [685, 564] width 13 height 13
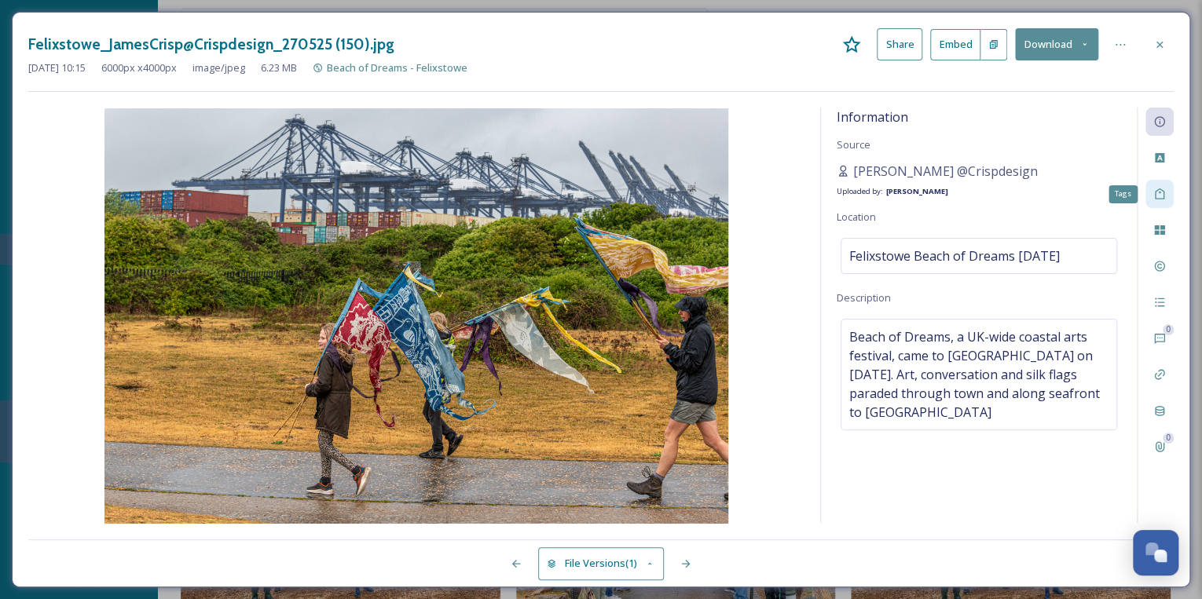
click at [1162, 191] on icon at bounding box center [1159, 194] width 13 height 13
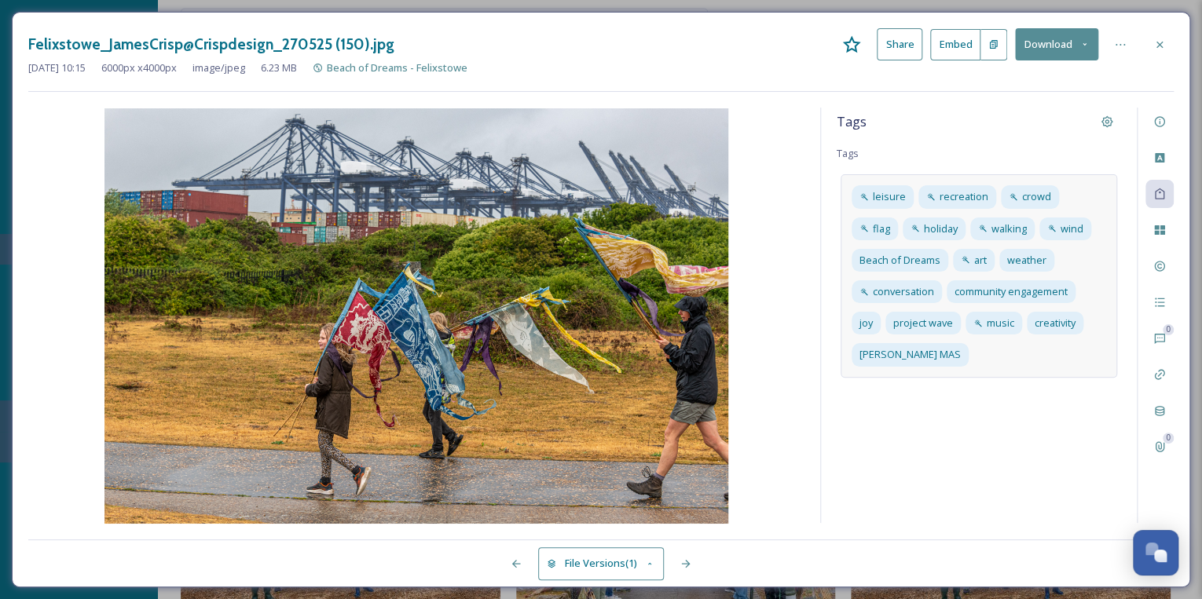
click at [1006, 355] on div "leisure recreation crowd flag holiday walking wind Beach of Dreams art weather …" at bounding box center [978, 275] width 276 height 203
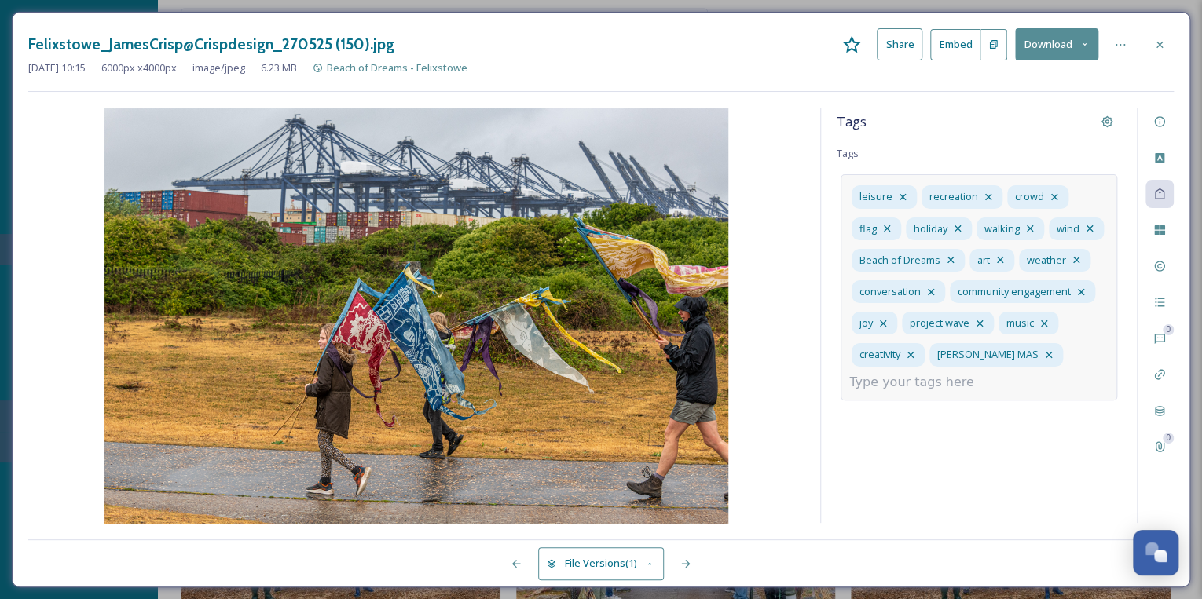
click at [946, 380] on input at bounding box center [927, 382] width 157 height 19
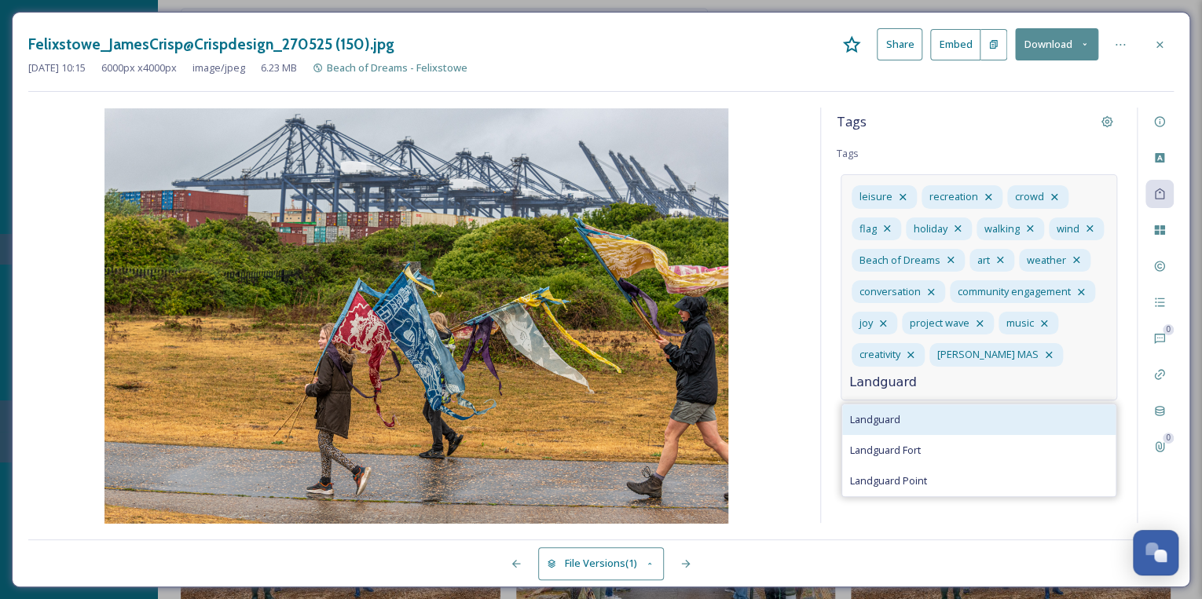
type input "Landguard"
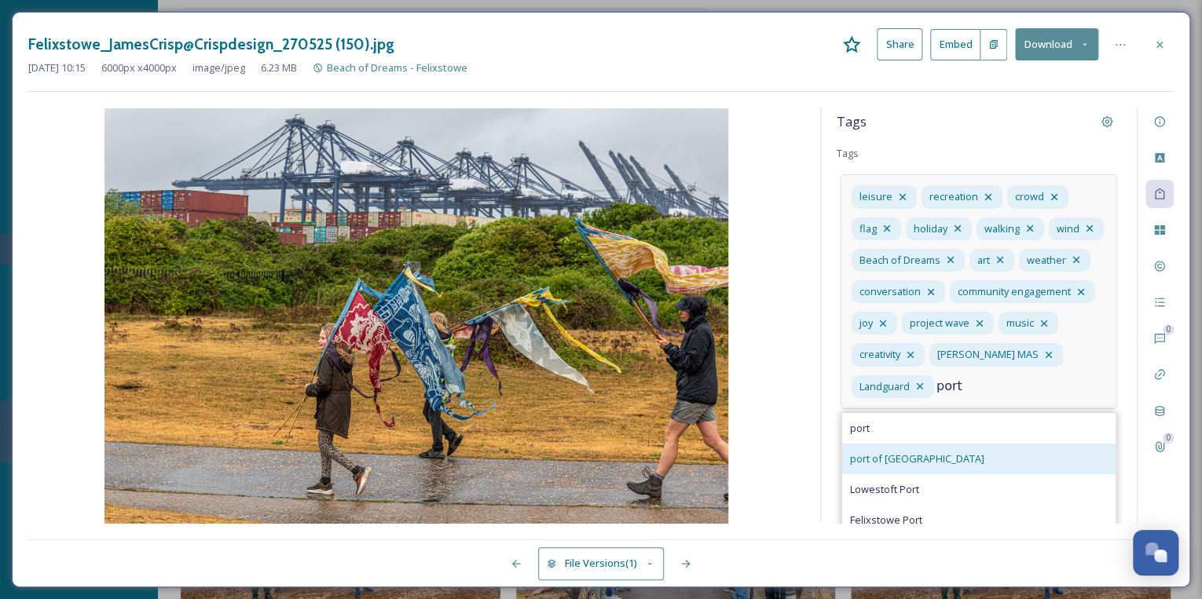
type input "port"
click at [902, 467] on span "port of [GEOGRAPHIC_DATA]" at bounding box center [917, 459] width 134 height 15
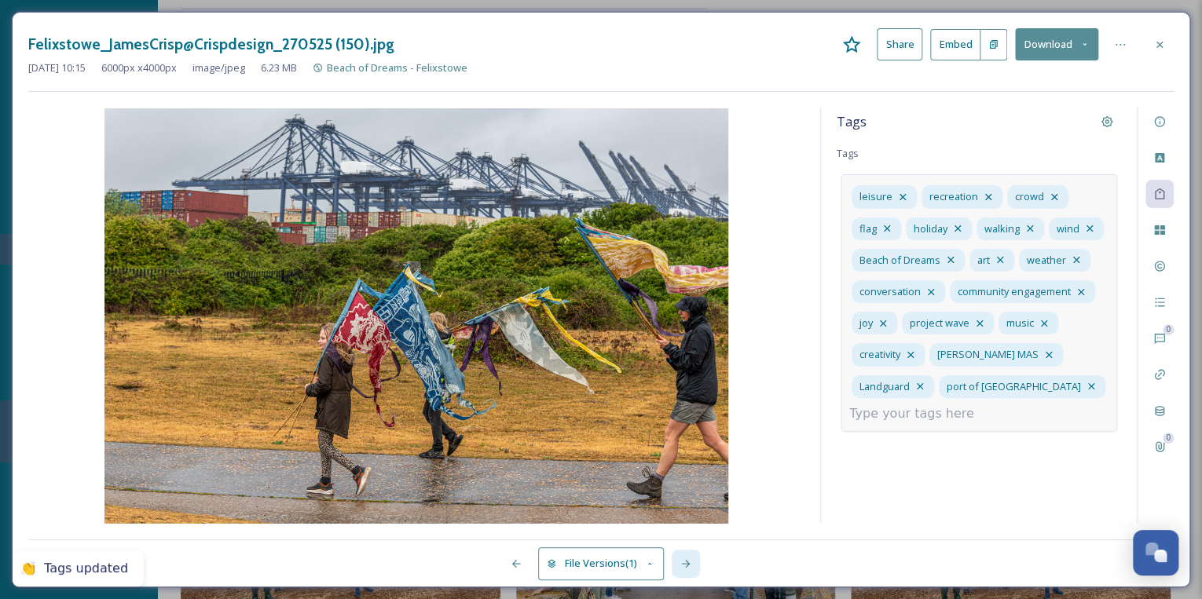
click at [684, 559] on icon at bounding box center [685, 564] width 13 height 13
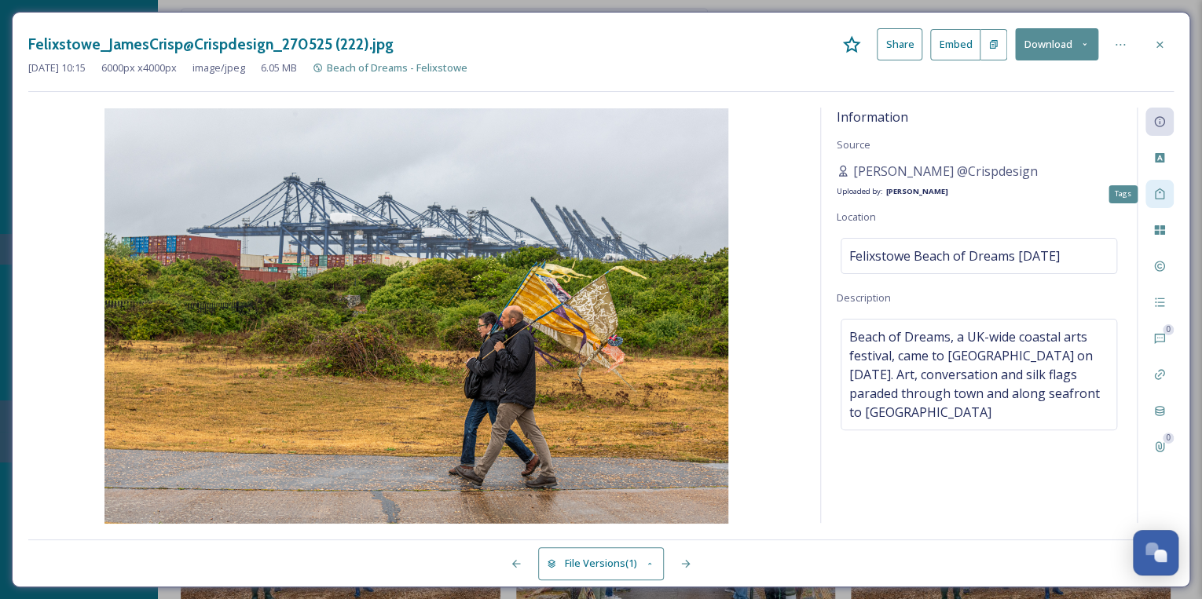
click at [1161, 193] on icon at bounding box center [1159, 194] width 13 height 13
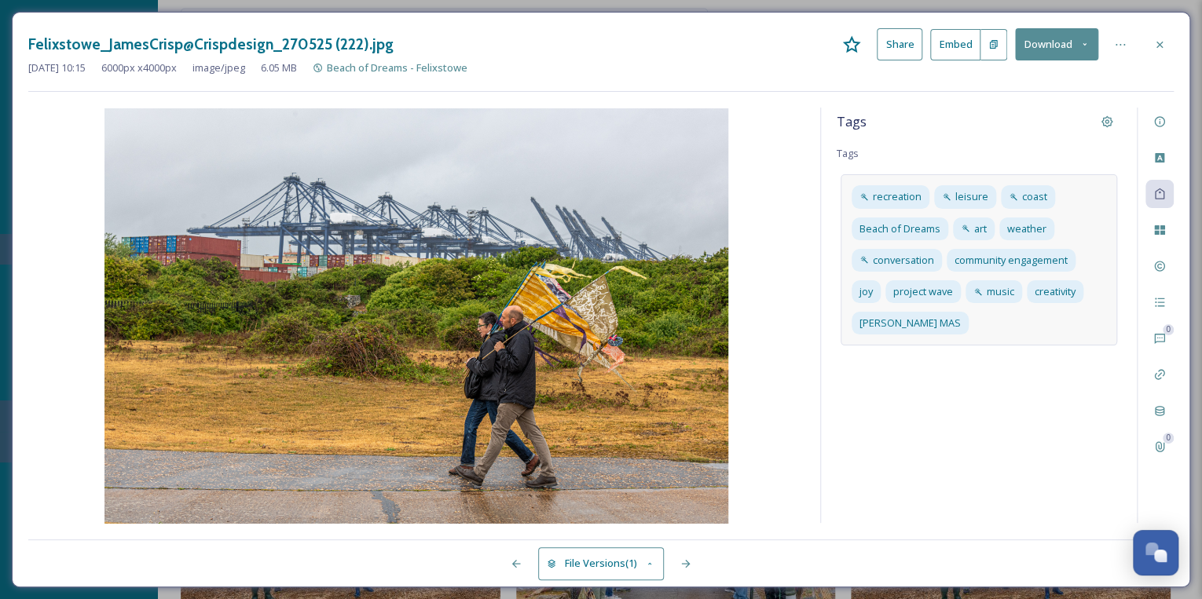
click at [980, 327] on div "recreation leisure coast Beach of Dreams art weather conversation community eng…" at bounding box center [978, 259] width 276 height 171
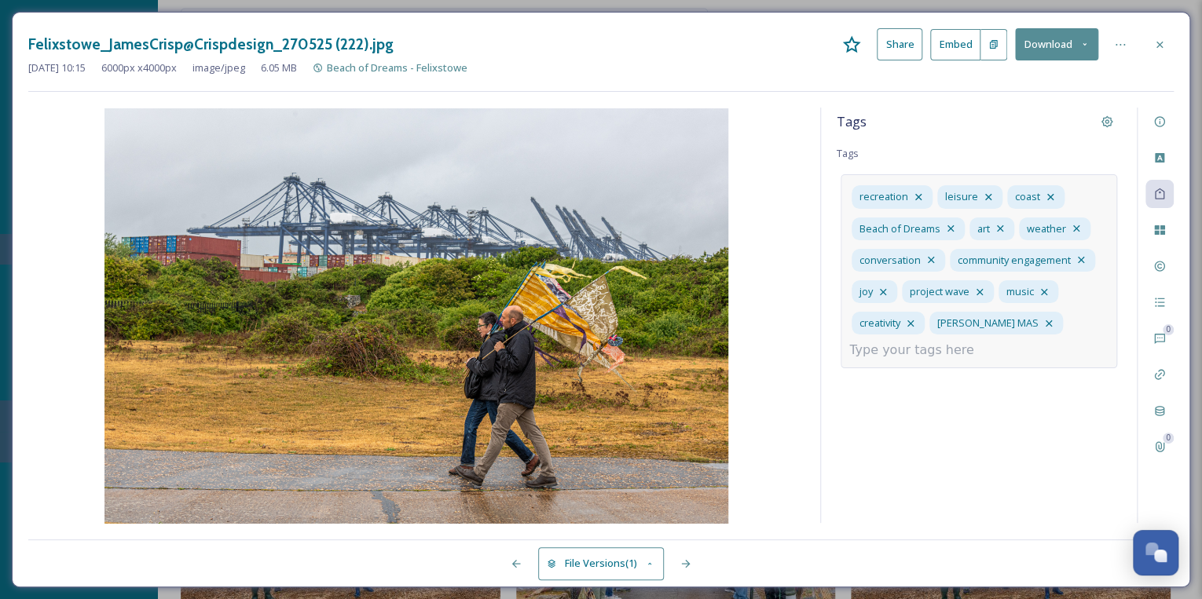
click at [943, 351] on input at bounding box center [927, 350] width 157 height 19
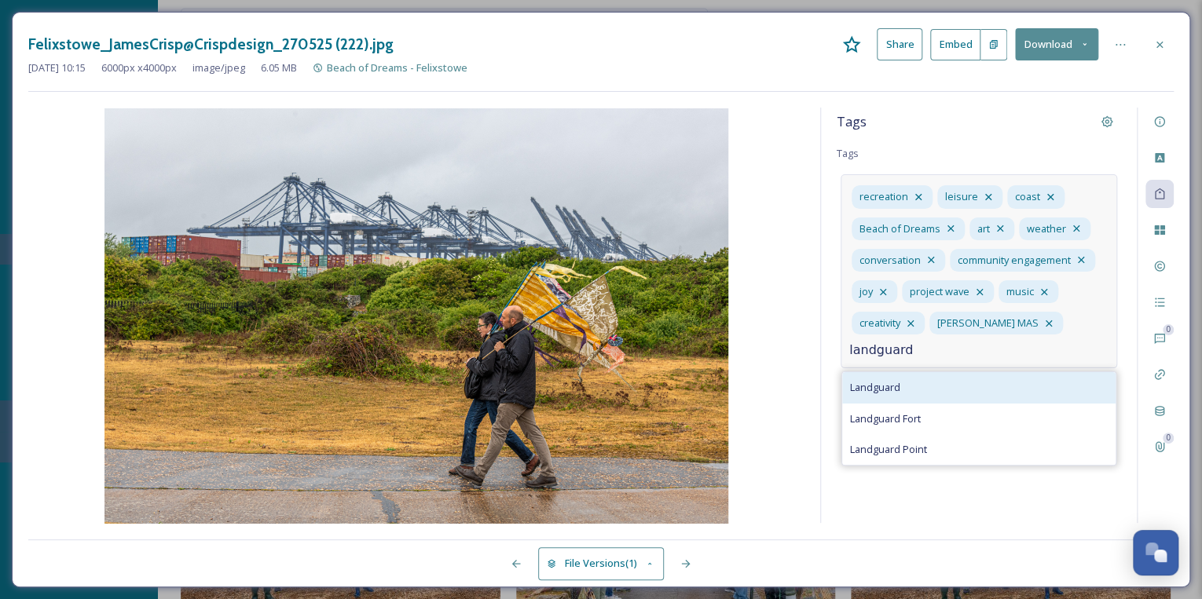
type input "landguard"
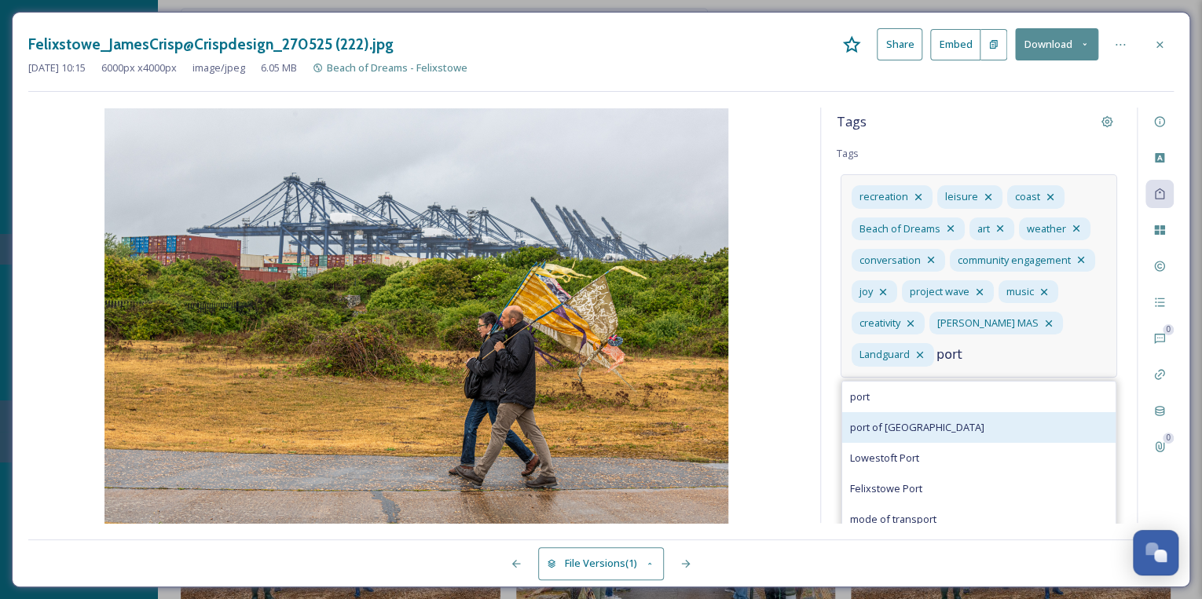
type input "port"
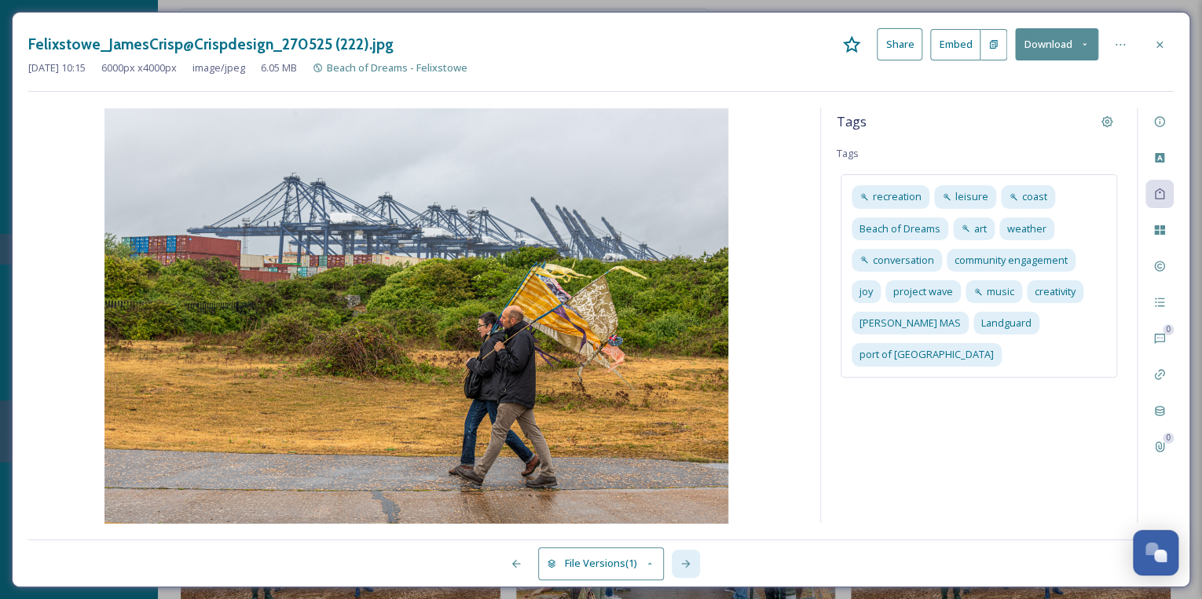
click at [688, 561] on icon at bounding box center [685, 564] width 13 height 13
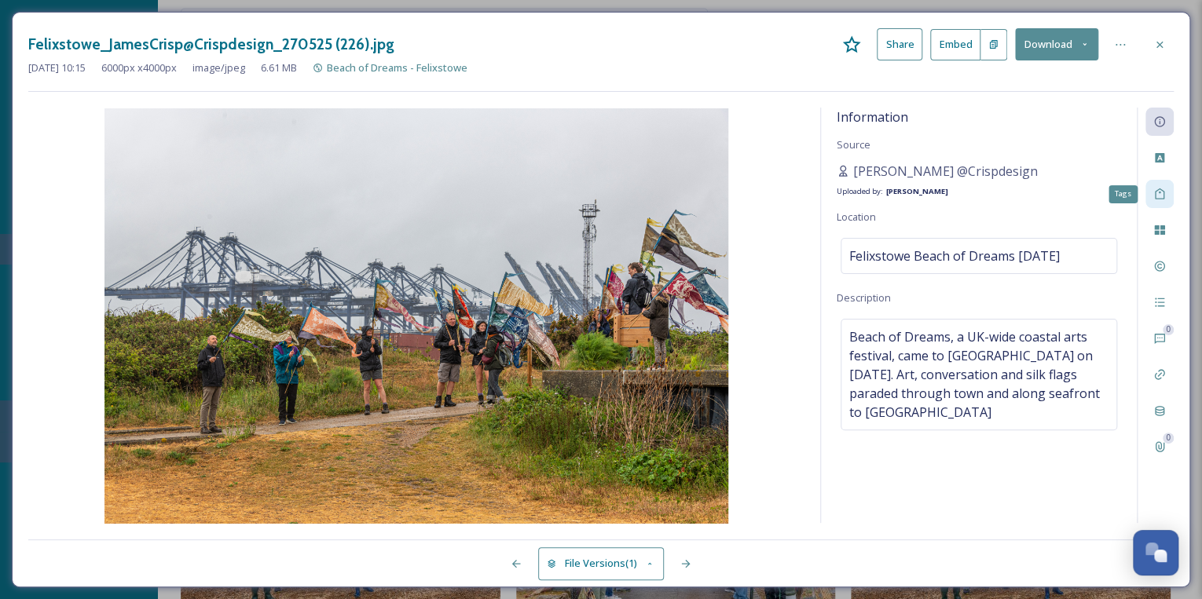
click at [1159, 192] on icon at bounding box center [1159, 194] width 9 height 11
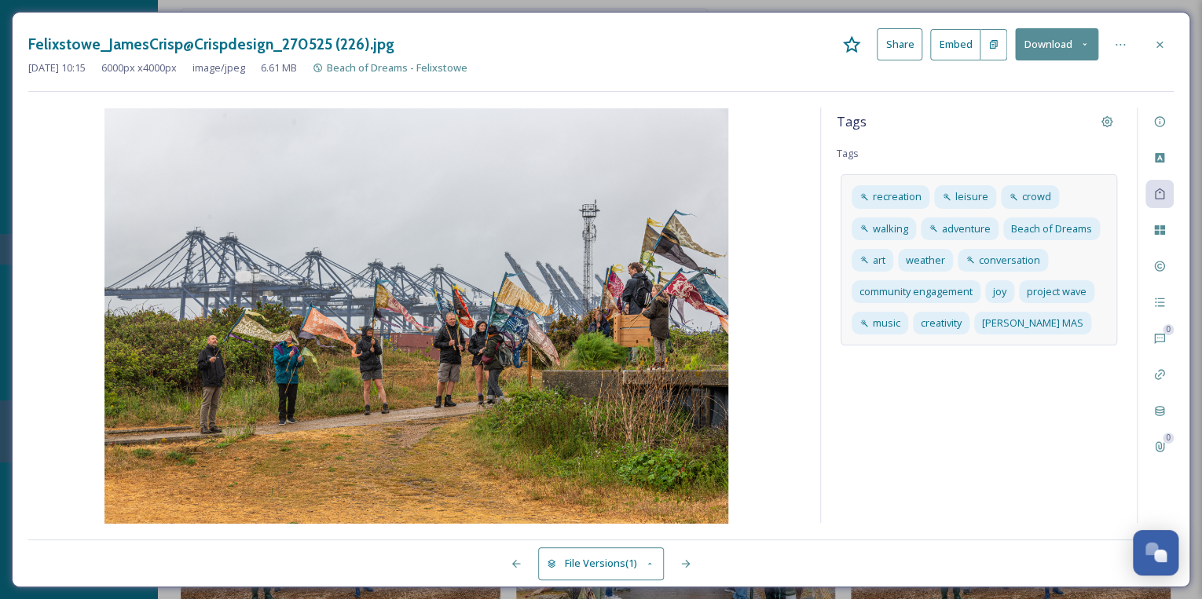
click at [1083, 327] on div "recreation leisure crowd walking adventure Beach of Dreams art weather conversa…" at bounding box center [978, 259] width 276 height 171
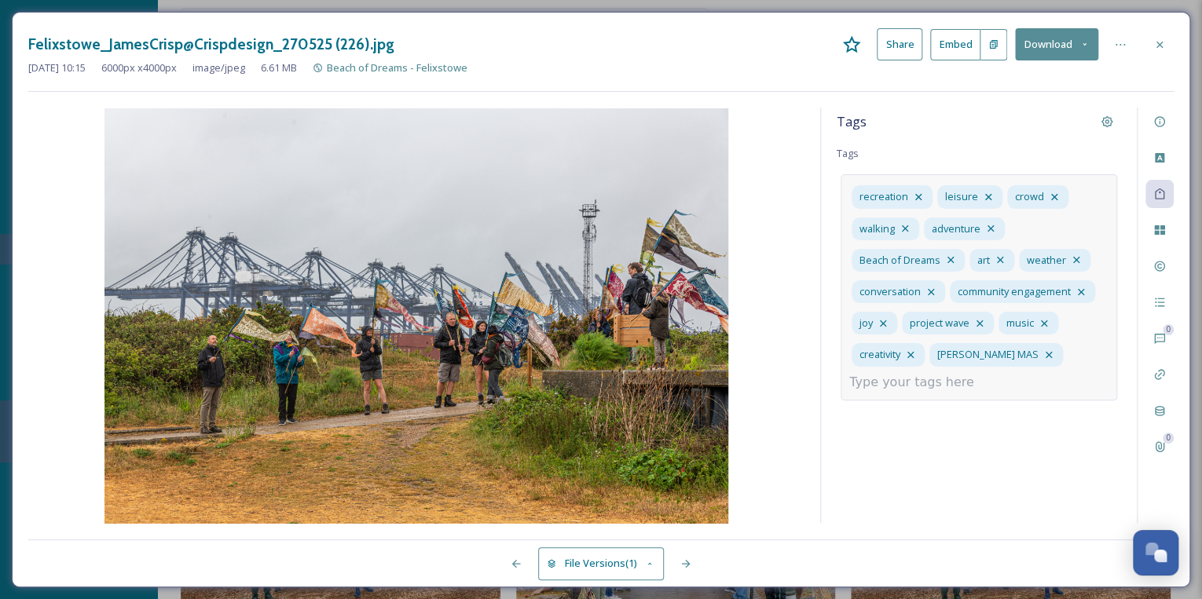
click at [927, 386] on input at bounding box center [927, 382] width 157 height 19
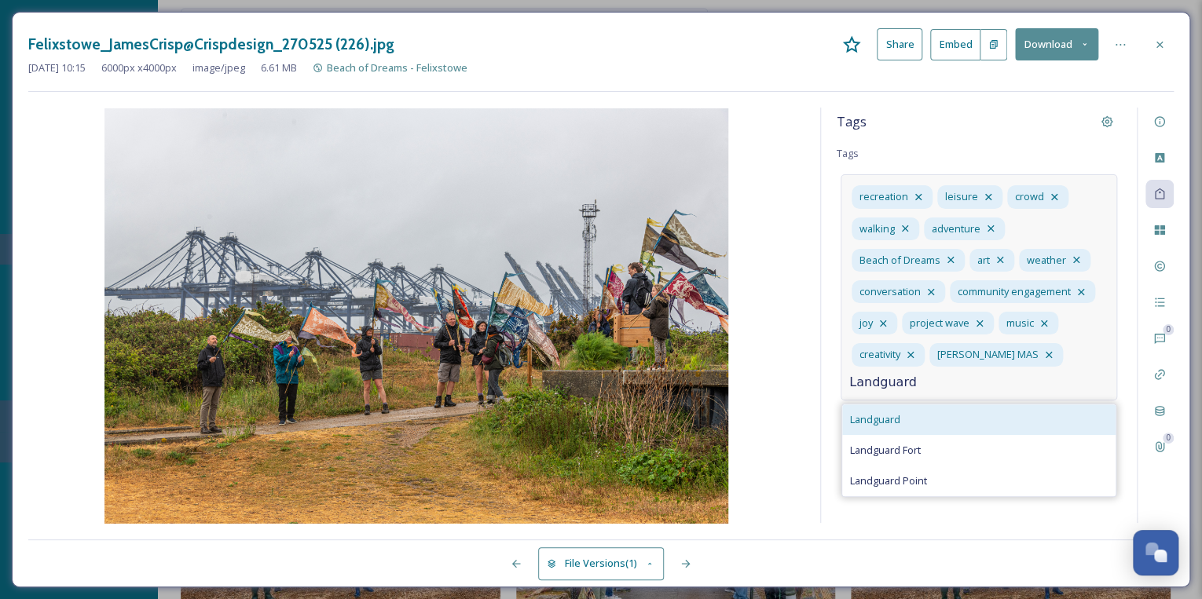
type input "Landguard"
click at [881, 421] on span "Landguard" at bounding box center [875, 419] width 50 height 15
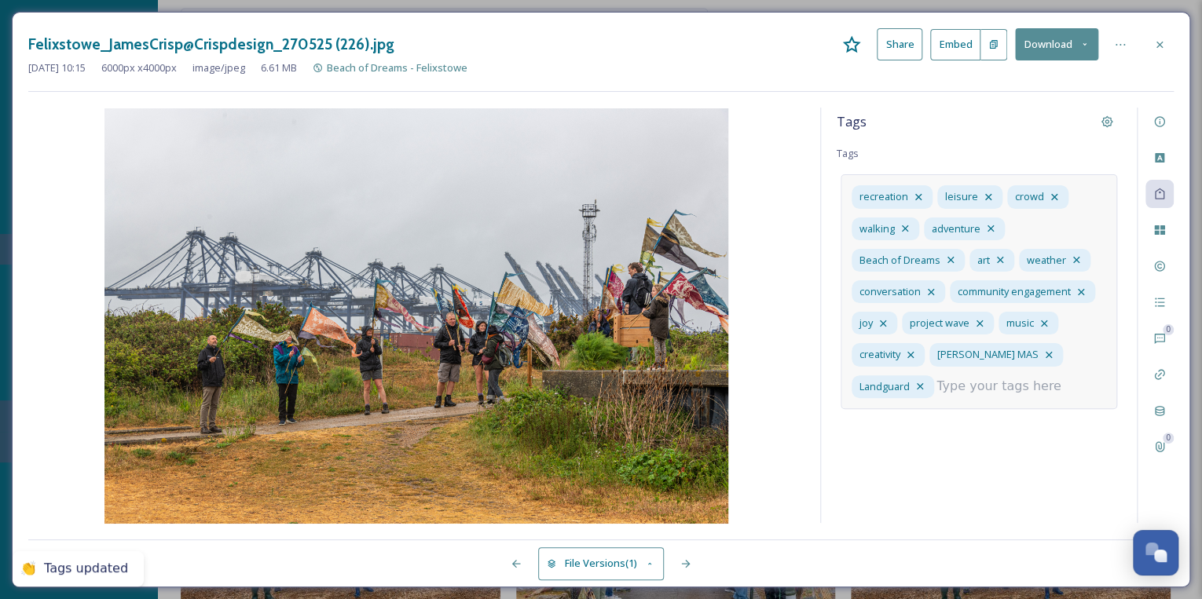
click at [991, 386] on input at bounding box center [1014, 386] width 157 height 19
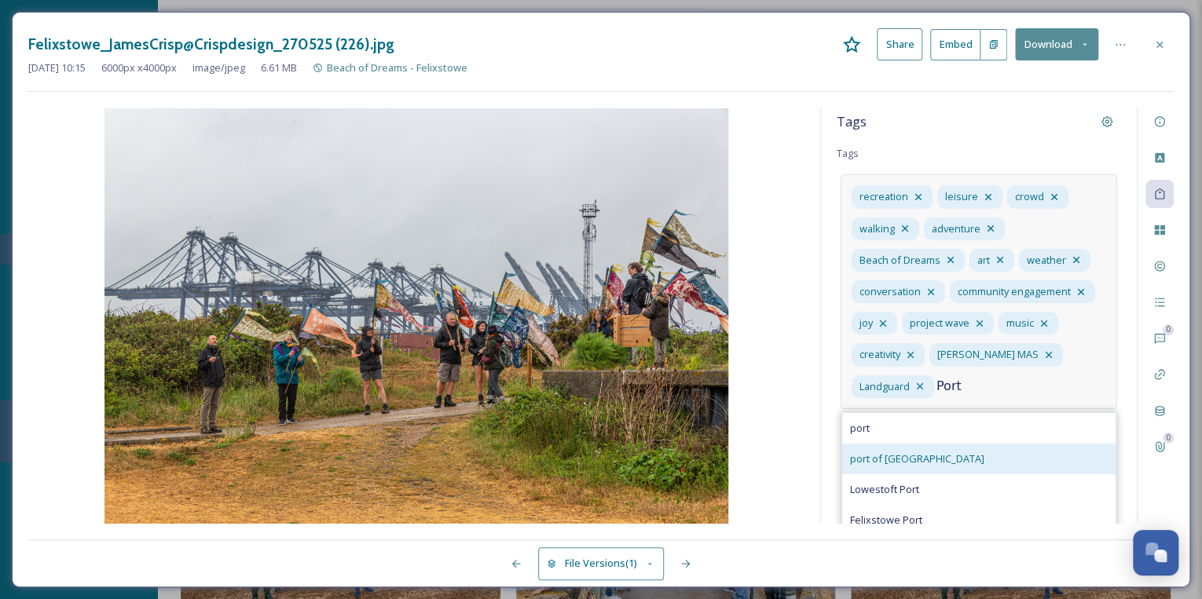
type input "Port"
click at [947, 455] on div "port of [GEOGRAPHIC_DATA]" at bounding box center [978, 459] width 273 height 31
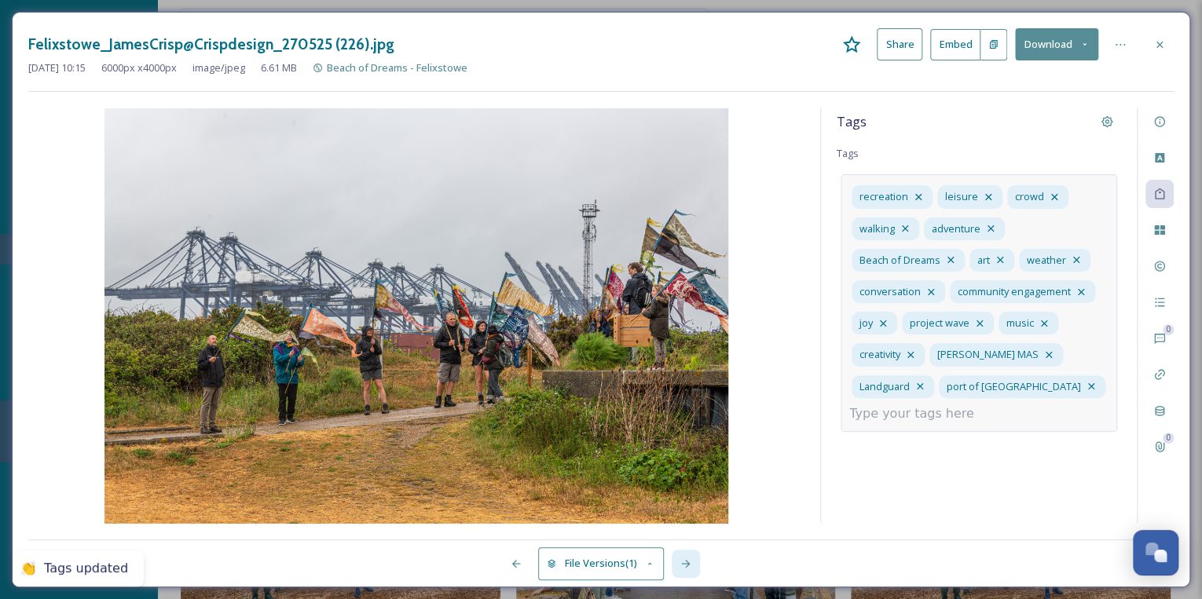
click at [679, 565] on icon at bounding box center [685, 564] width 13 height 13
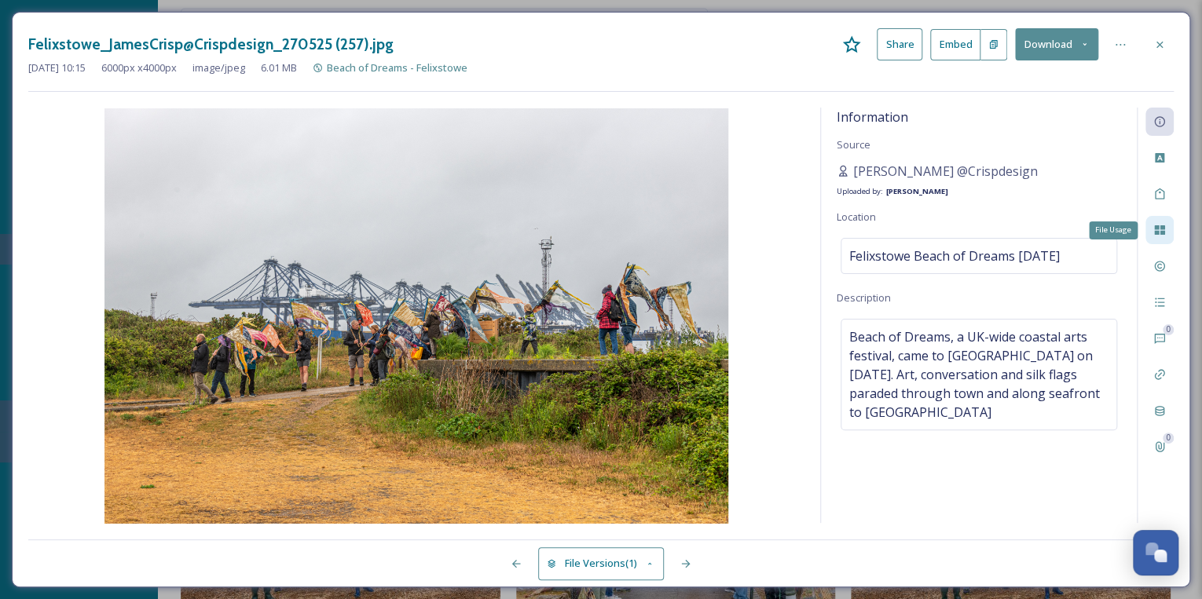
click at [1157, 230] on icon at bounding box center [1159, 229] width 10 height 9
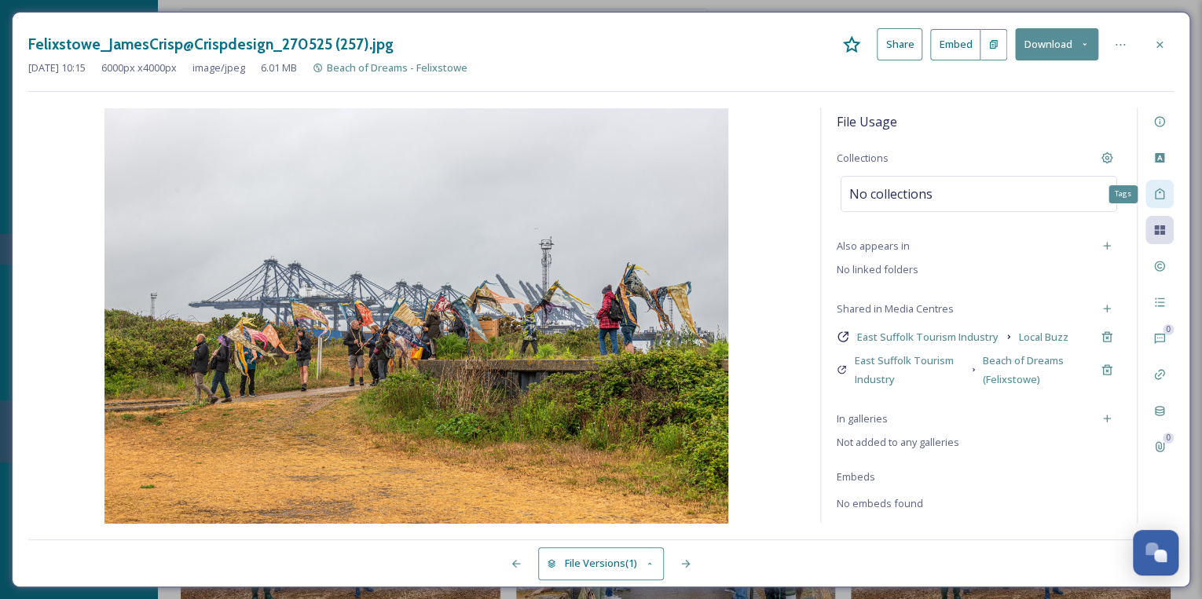
click at [1169, 189] on div "Tags" at bounding box center [1159, 194] width 28 height 28
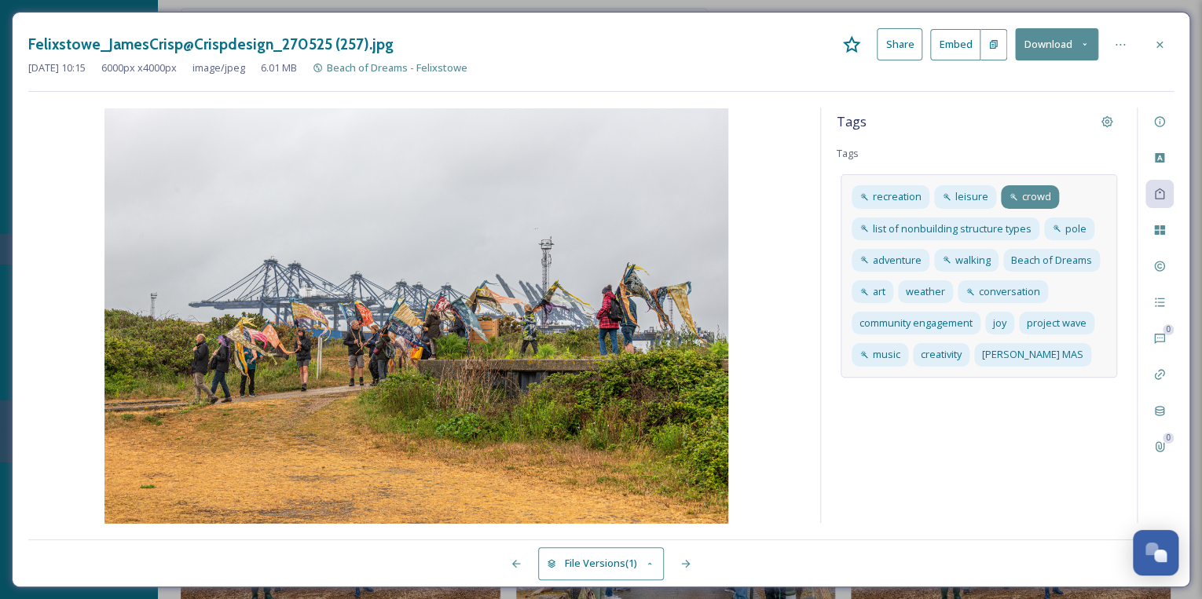
click at [1041, 196] on span "crowd" at bounding box center [1036, 196] width 29 height 15
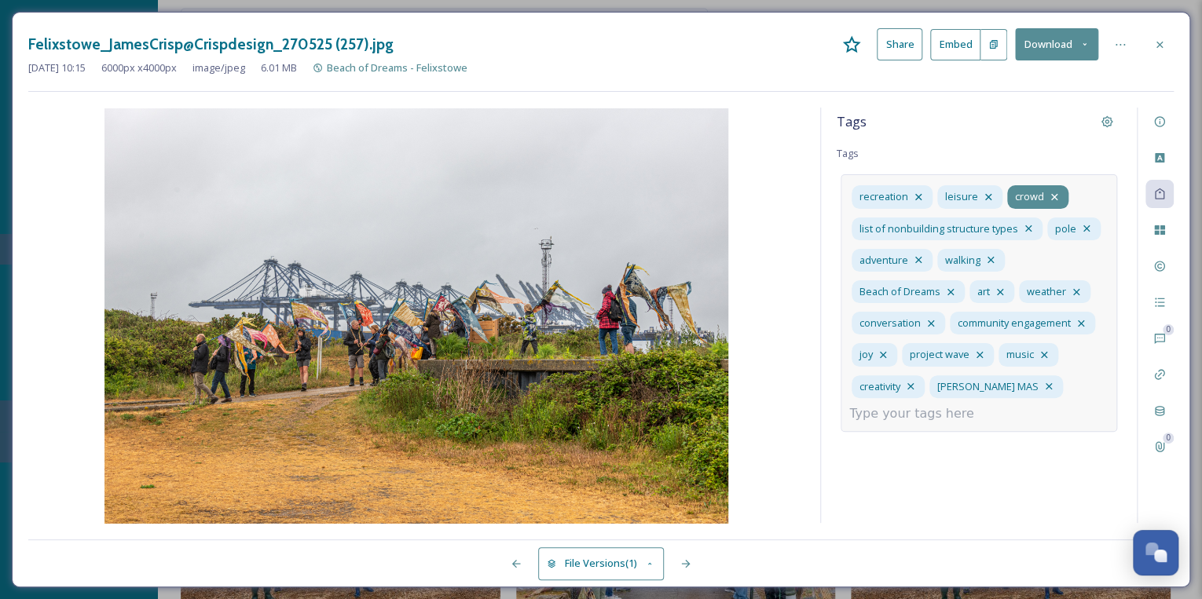
click at [1052, 195] on icon at bounding box center [1054, 197] width 13 height 13
click at [1029, 225] on icon at bounding box center [1028, 228] width 6 height 6
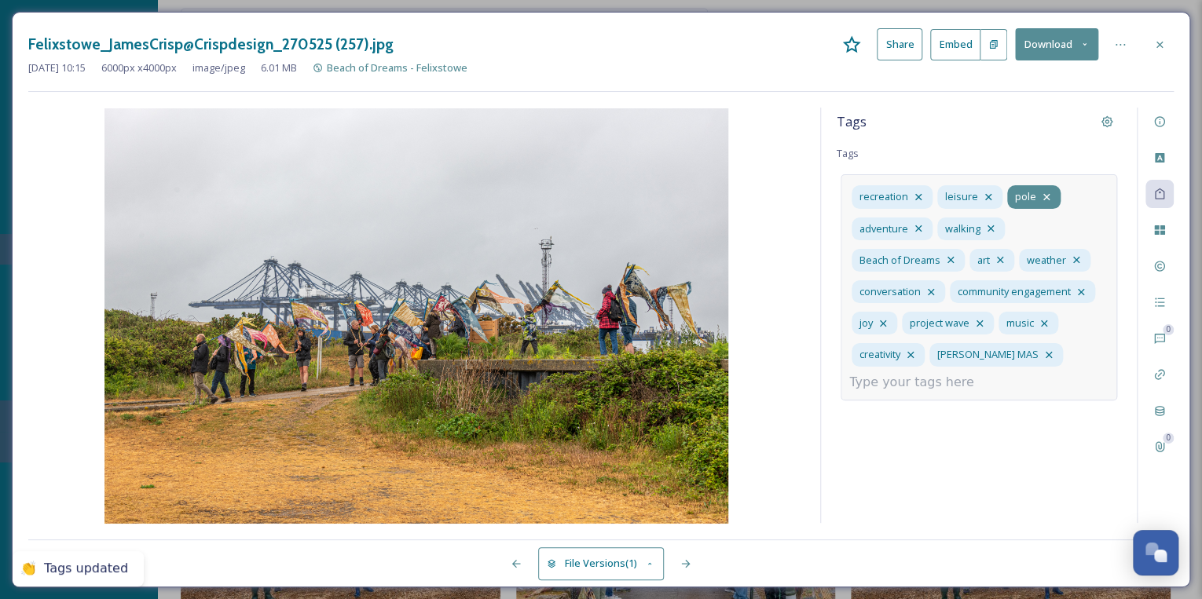
click at [1043, 194] on icon at bounding box center [1046, 197] width 13 height 13
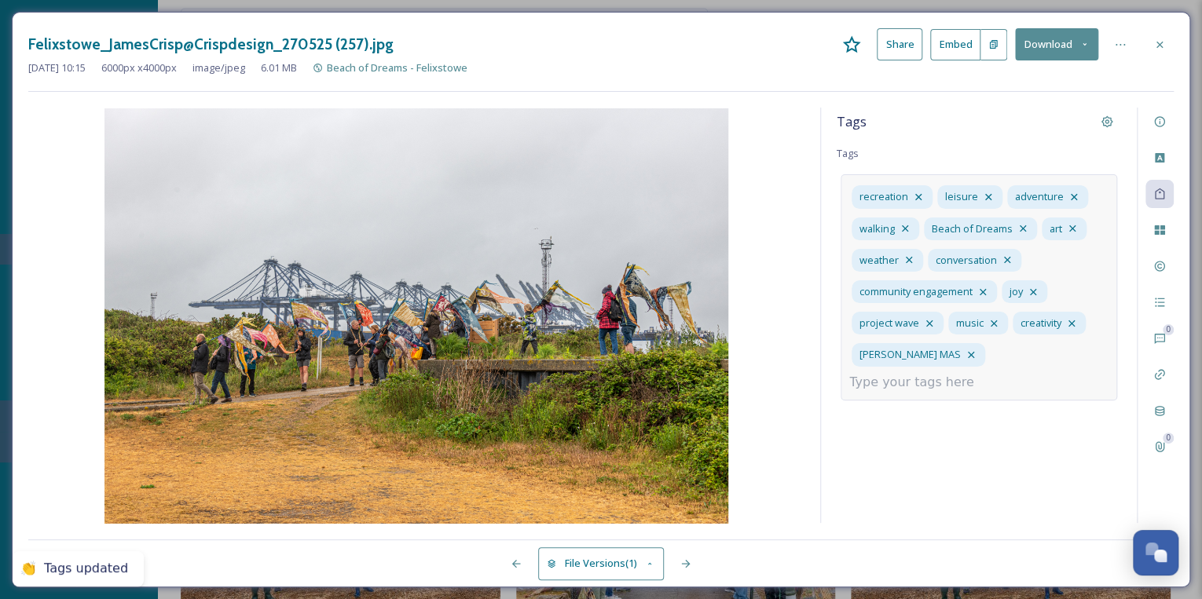
click at [982, 373] on input at bounding box center [927, 382] width 157 height 19
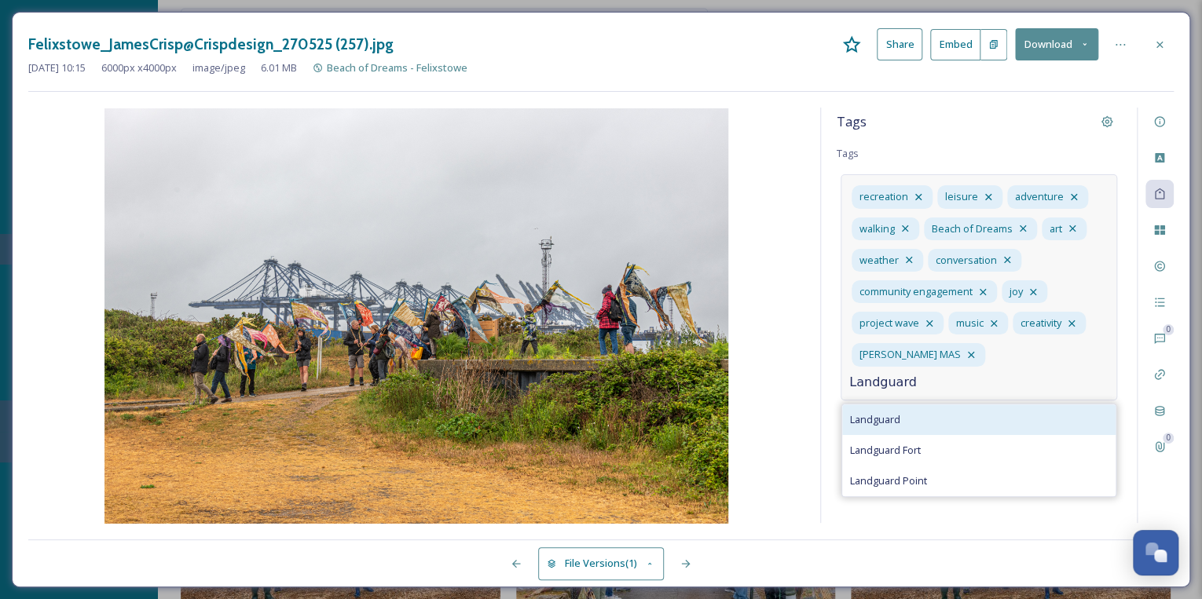
type input "Landguard"
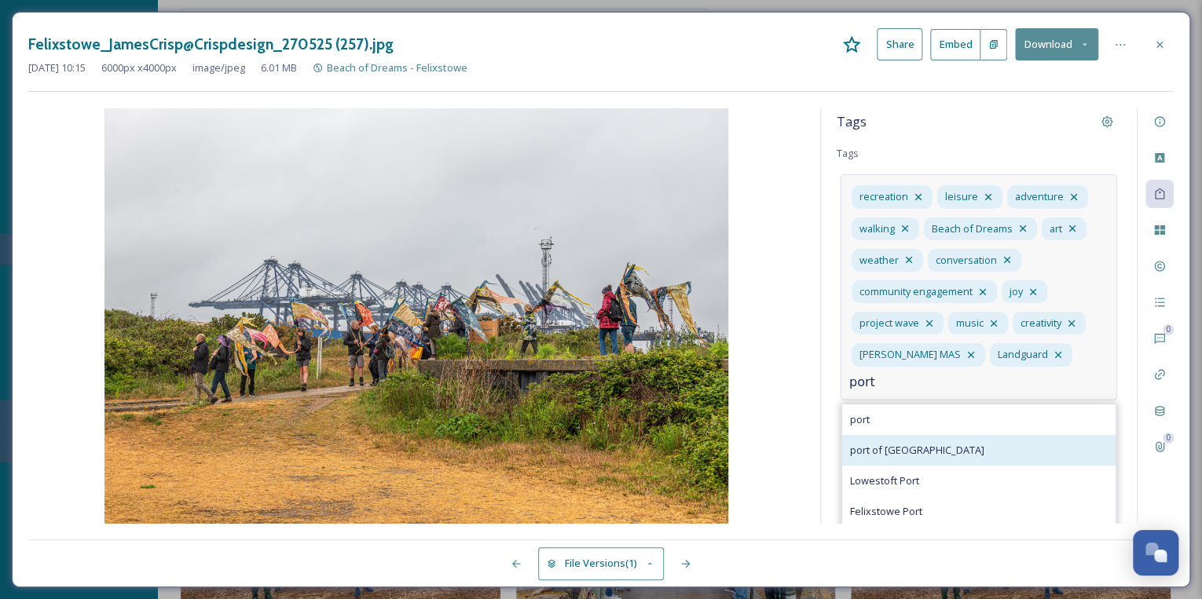
type input "port"
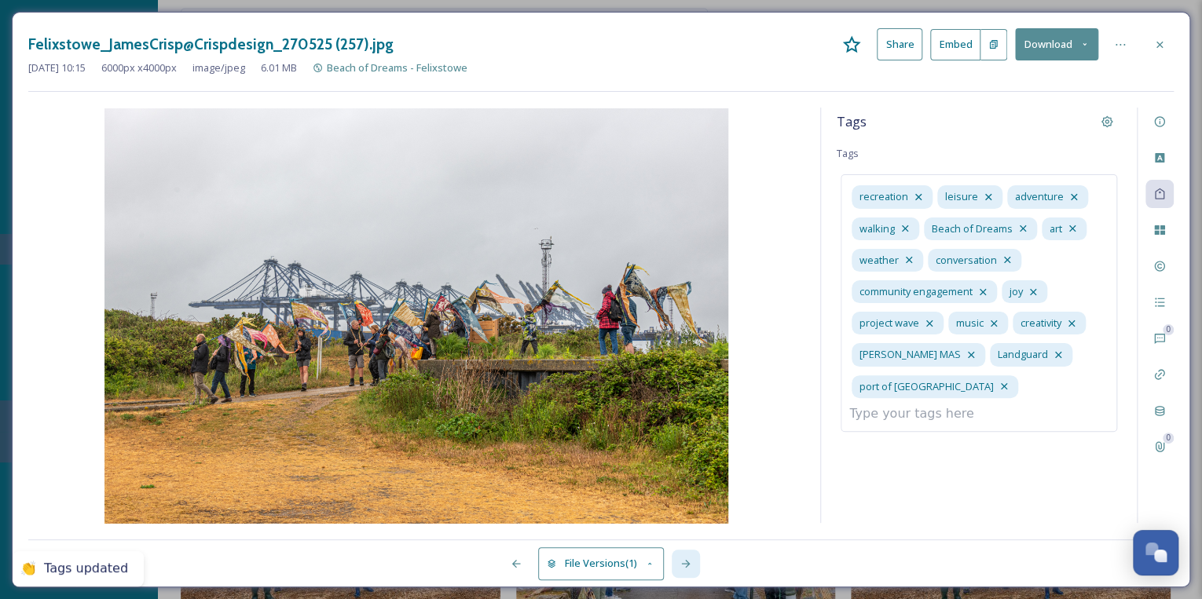
click at [677, 561] on div at bounding box center [686, 564] width 28 height 28
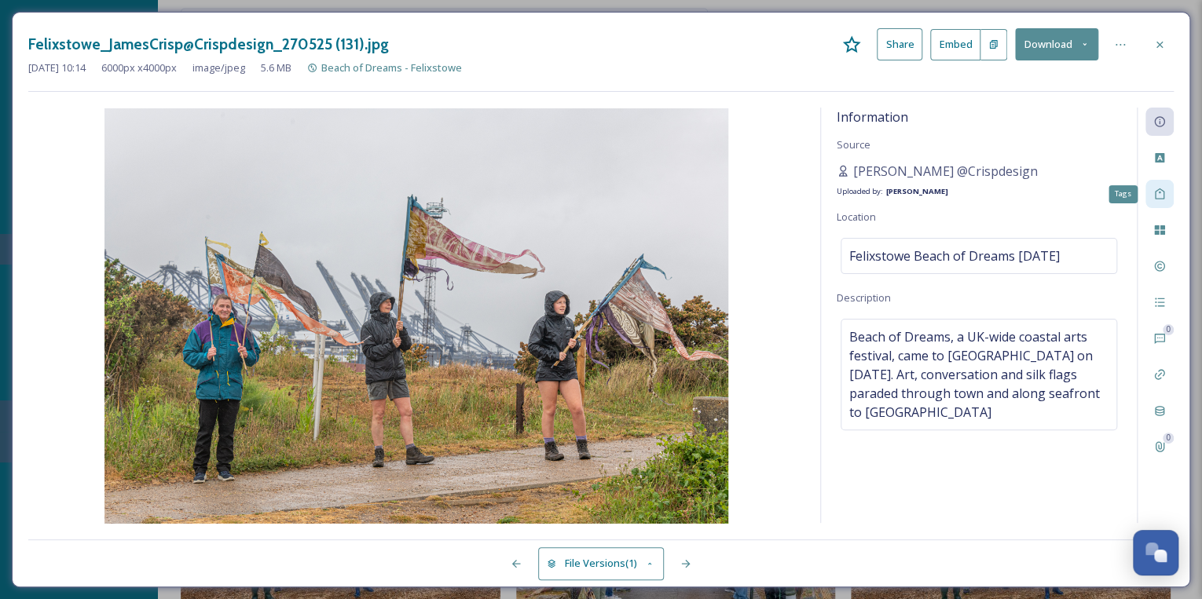
click at [1160, 195] on icon at bounding box center [1159, 194] width 13 height 13
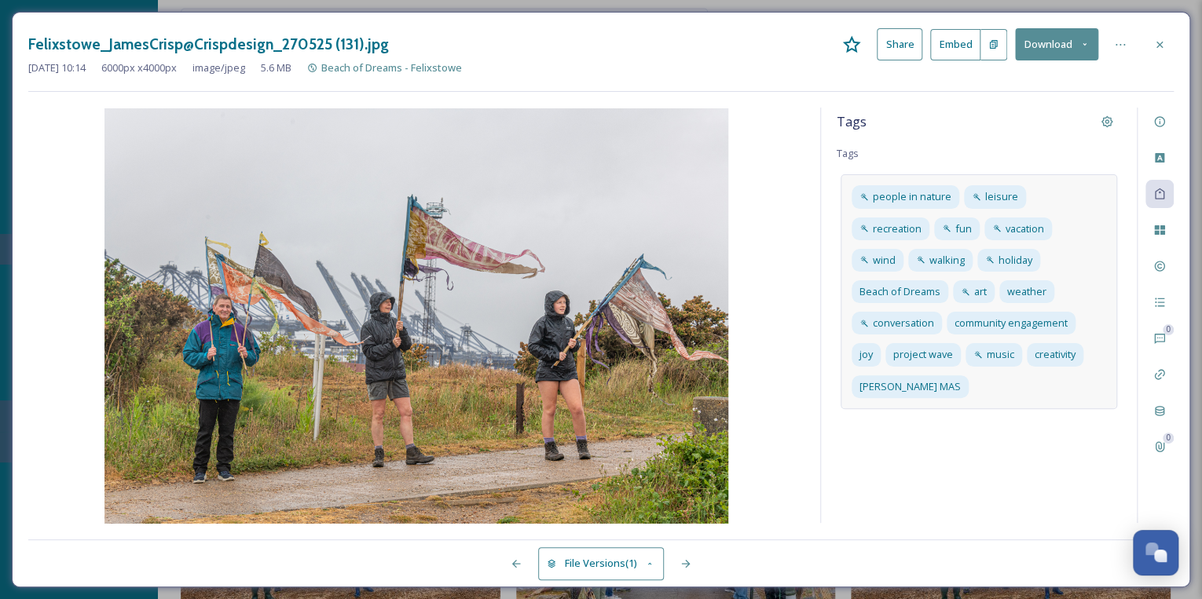
click at [1072, 352] on div "people in nature leisure recreation fun vacation wind walking holiday Beach of …" at bounding box center [978, 291] width 276 height 234
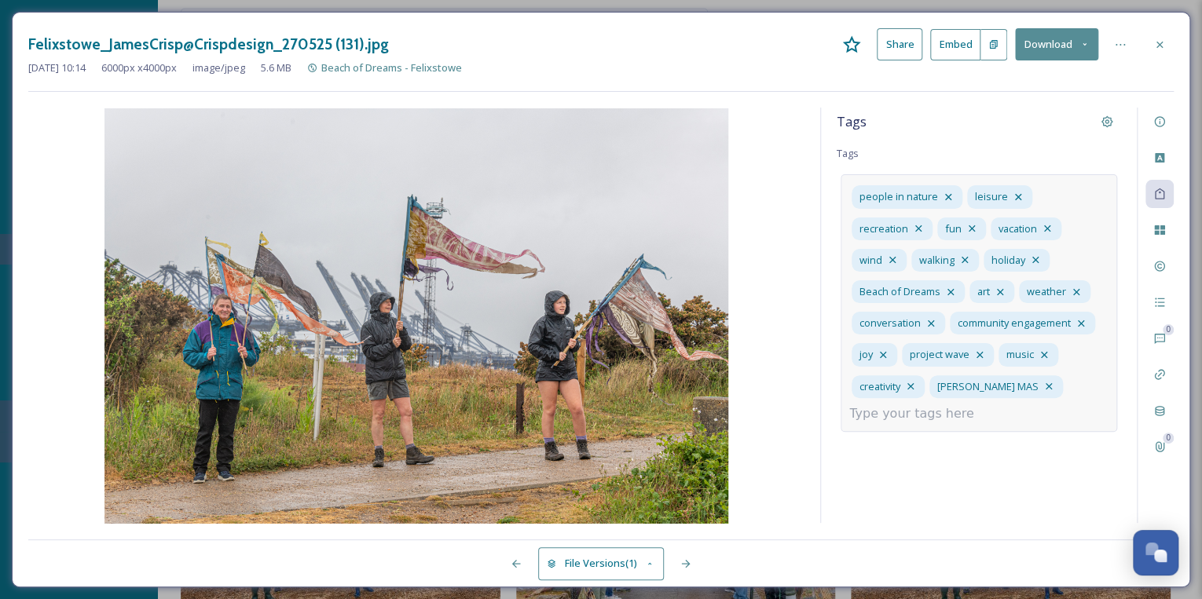
click at [943, 408] on input at bounding box center [927, 414] width 157 height 19
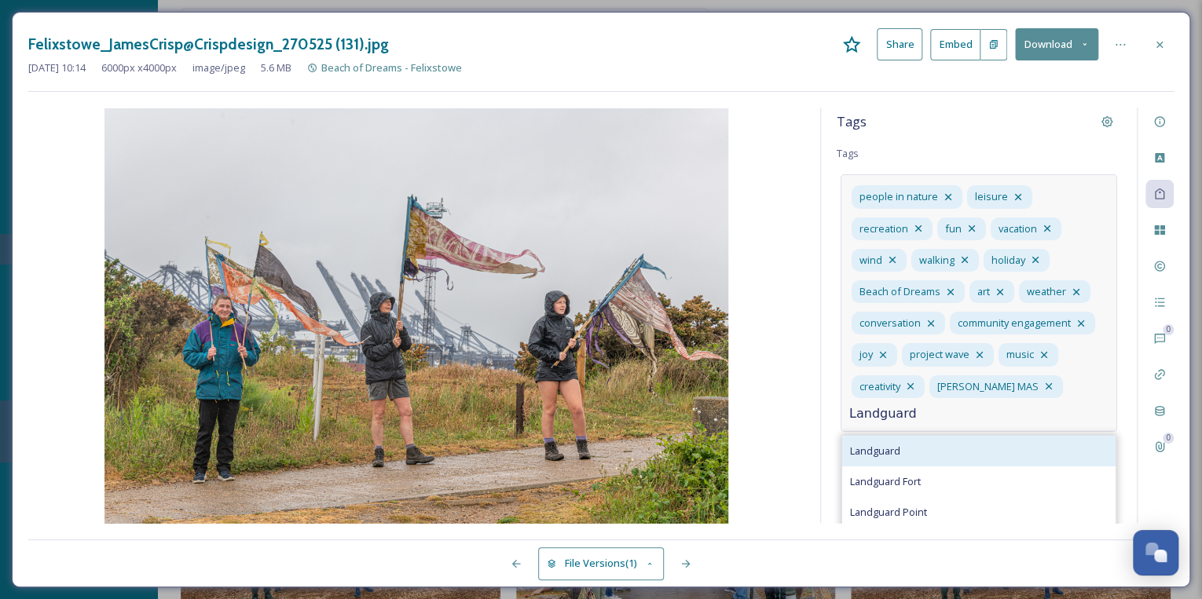
type input "Landguard"
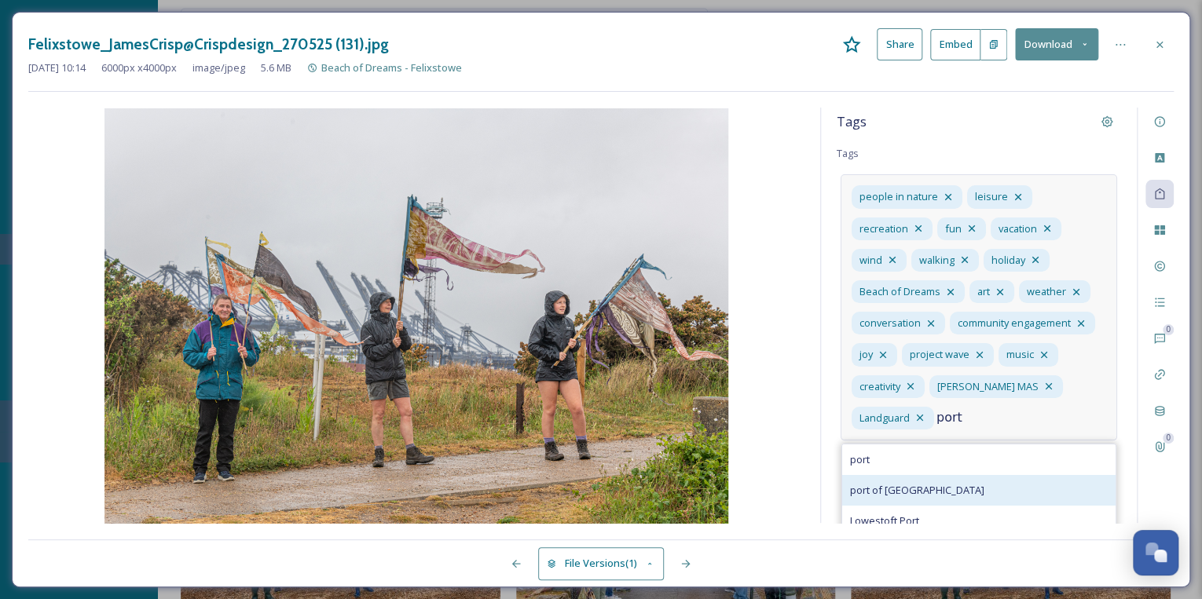
type input "port"
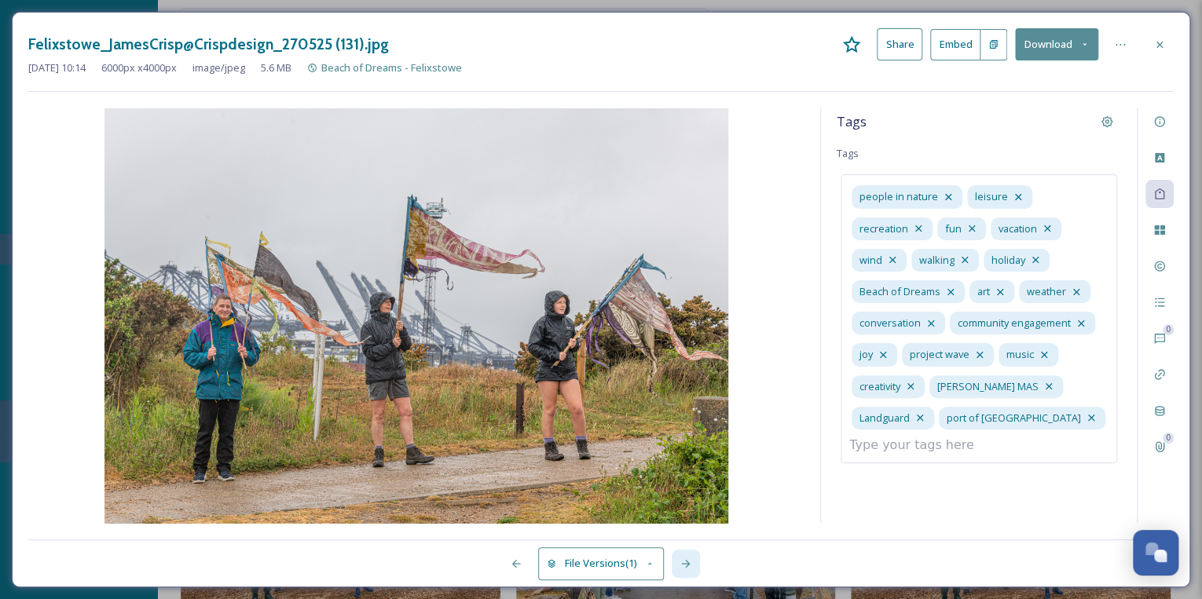
click at [688, 562] on icon at bounding box center [685, 564] width 9 height 8
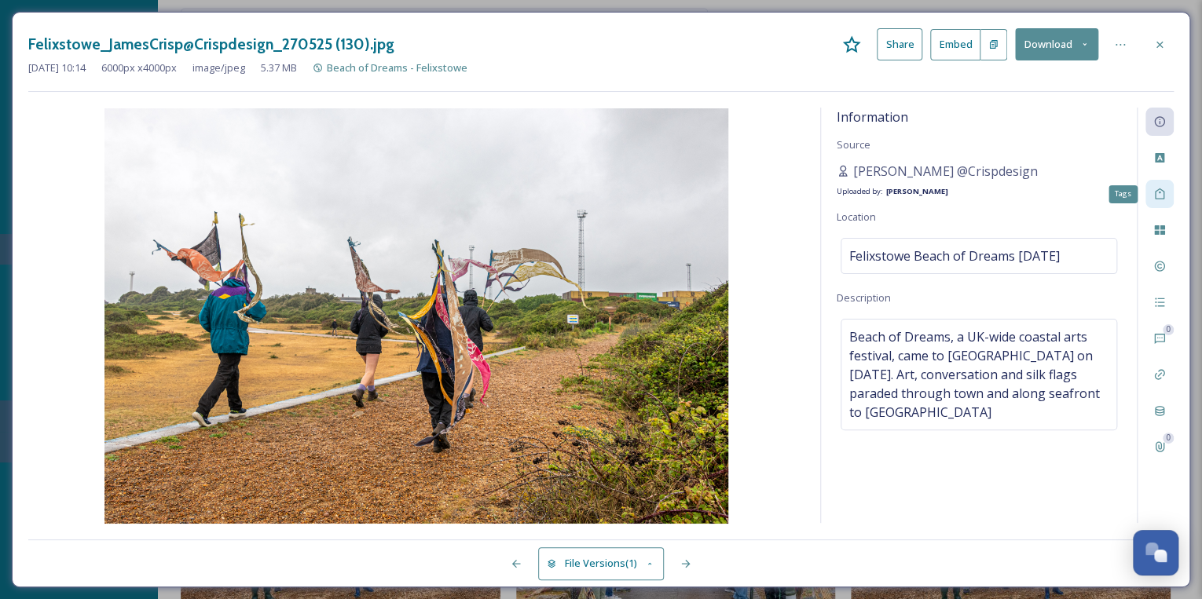
click at [1158, 192] on icon at bounding box center [1159, 194] width 13 height 13
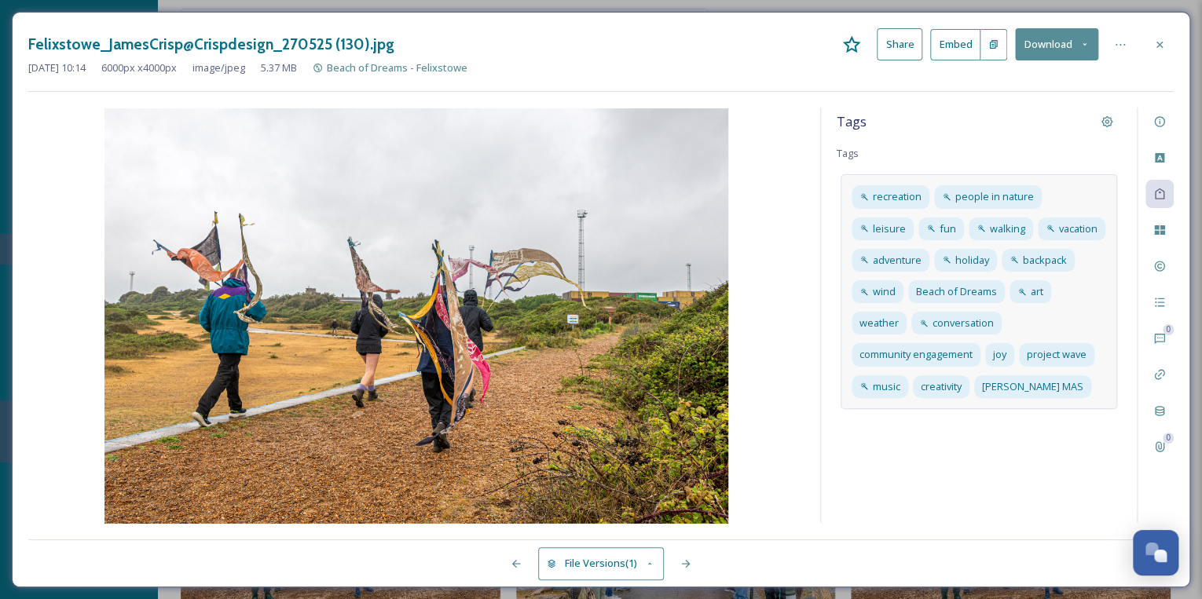
click at [1081, 385] on div "recreation people in nature leisure fun walking vacation adventure holiday back…" at bounding box center [978, 291] width 276 height 234
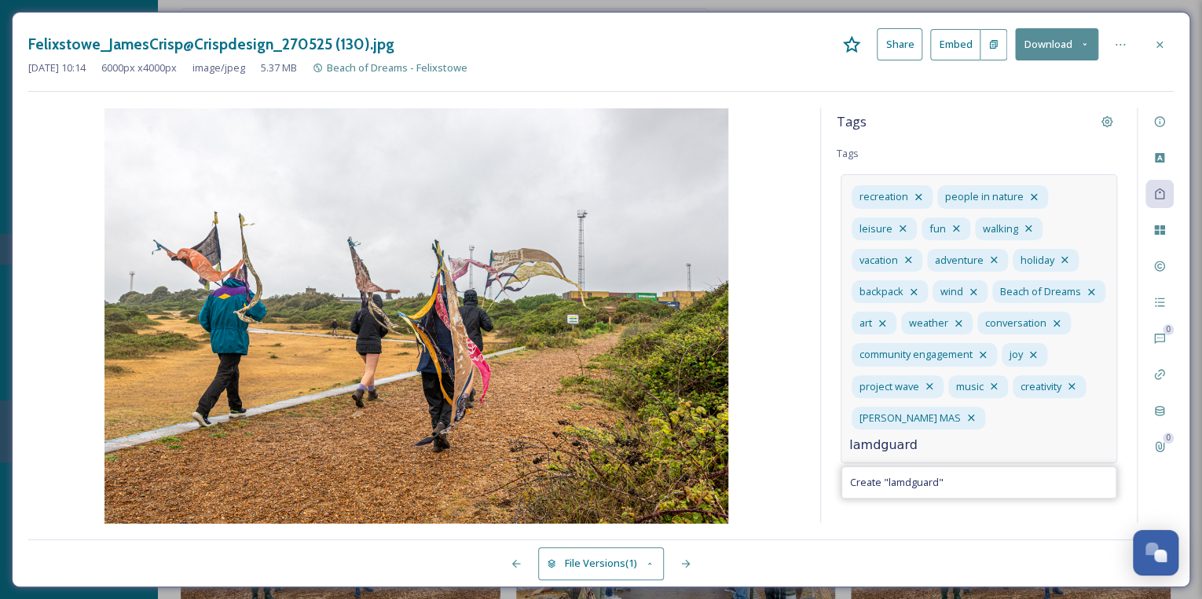
type input "lamdguard"
click at [1052, 415] on icon at bounding box center [1058, 418] width 13 height 13
click at [1052, 417] on icon at bounding box center [1058, 418] width 13 height 13
click at [1006, 436] on input at bounding box center [927, 445] width 157 height 19
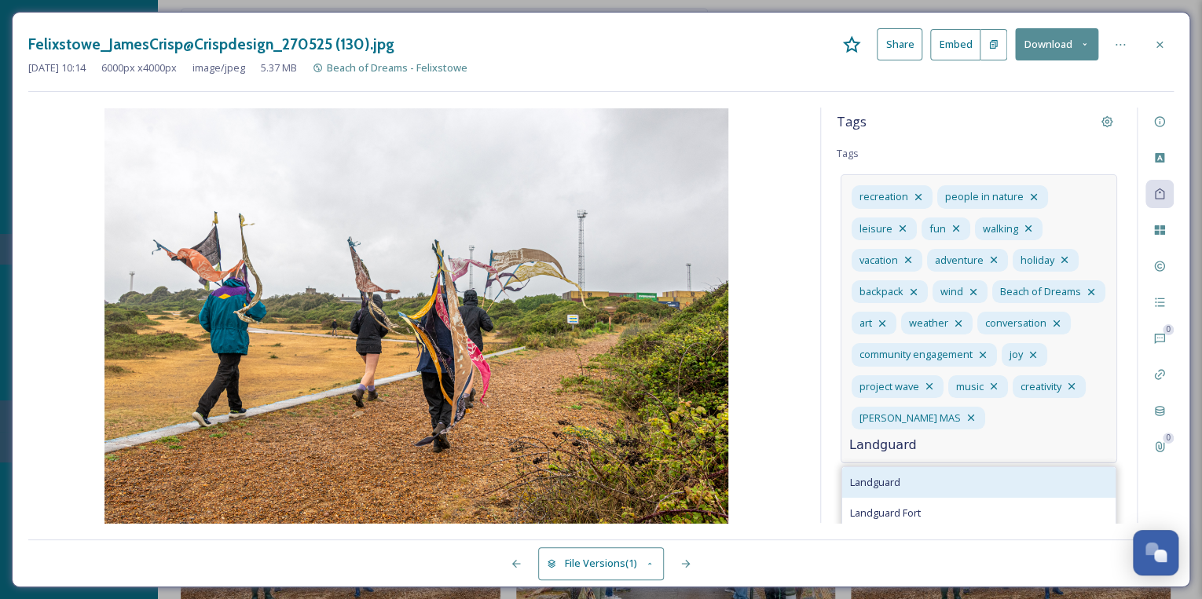
type input "Landguard"
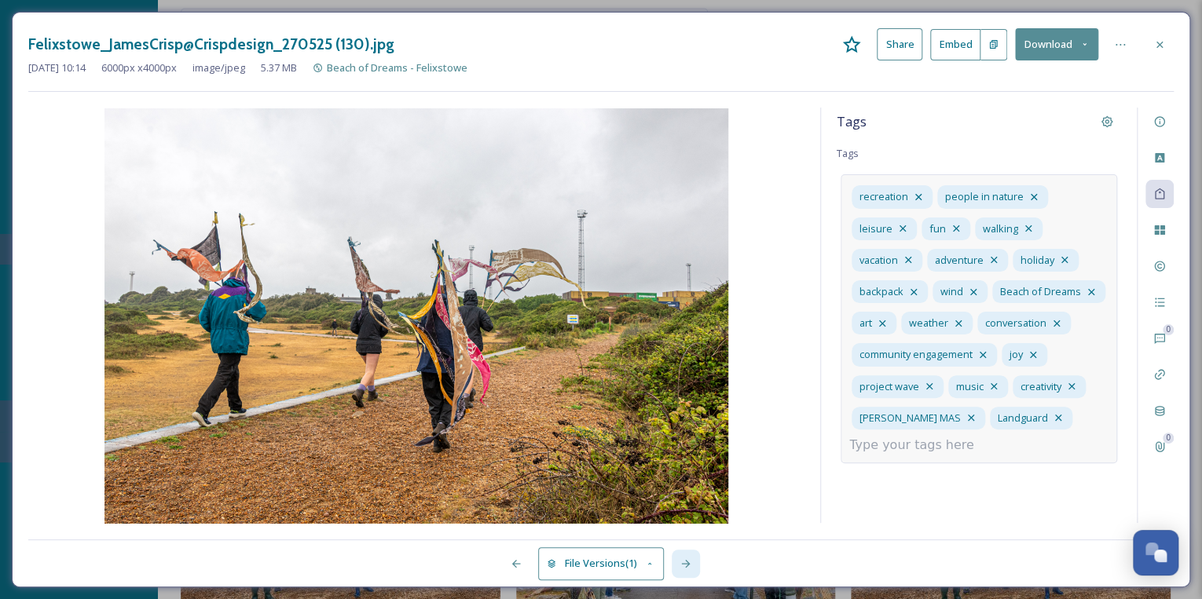
click at [690, 565] on icon at bounding box center [685, 564] width 13 height 13
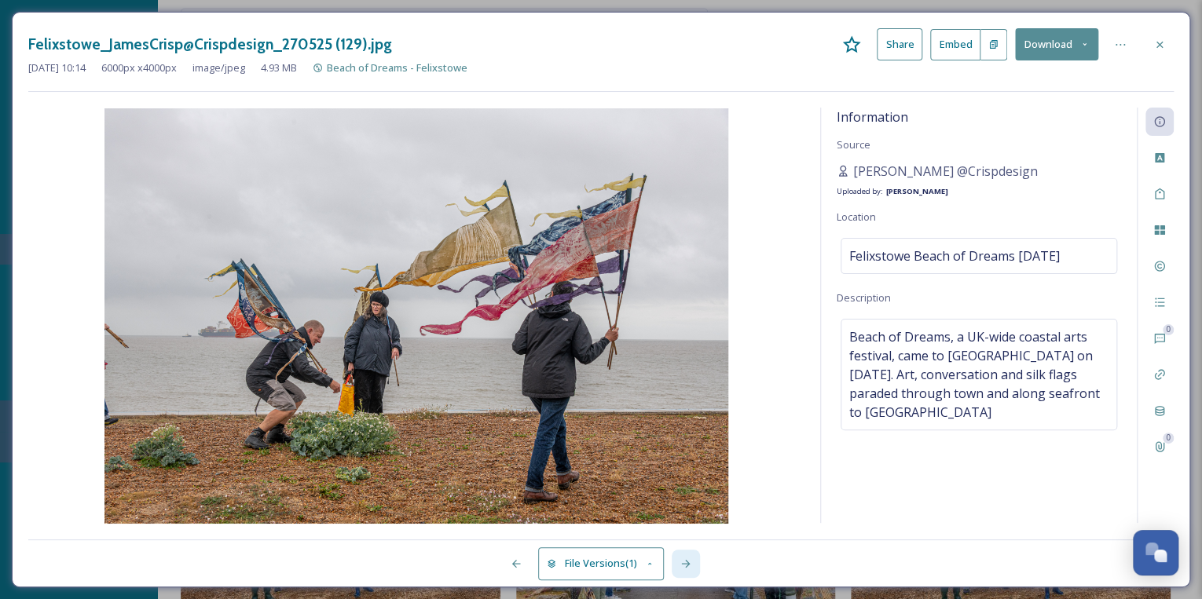
click at [694, 565] on div at bounding box center [686, 564] width 28 height 28
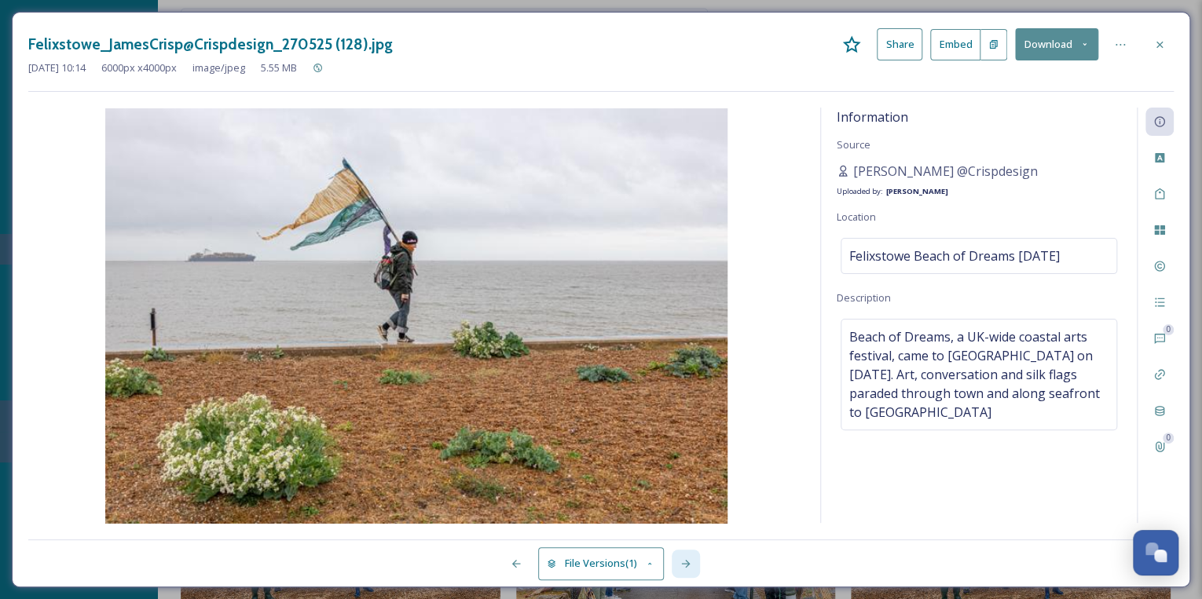
click at [694, 565] on div at bounding box center [686, 564] width 28 height 28
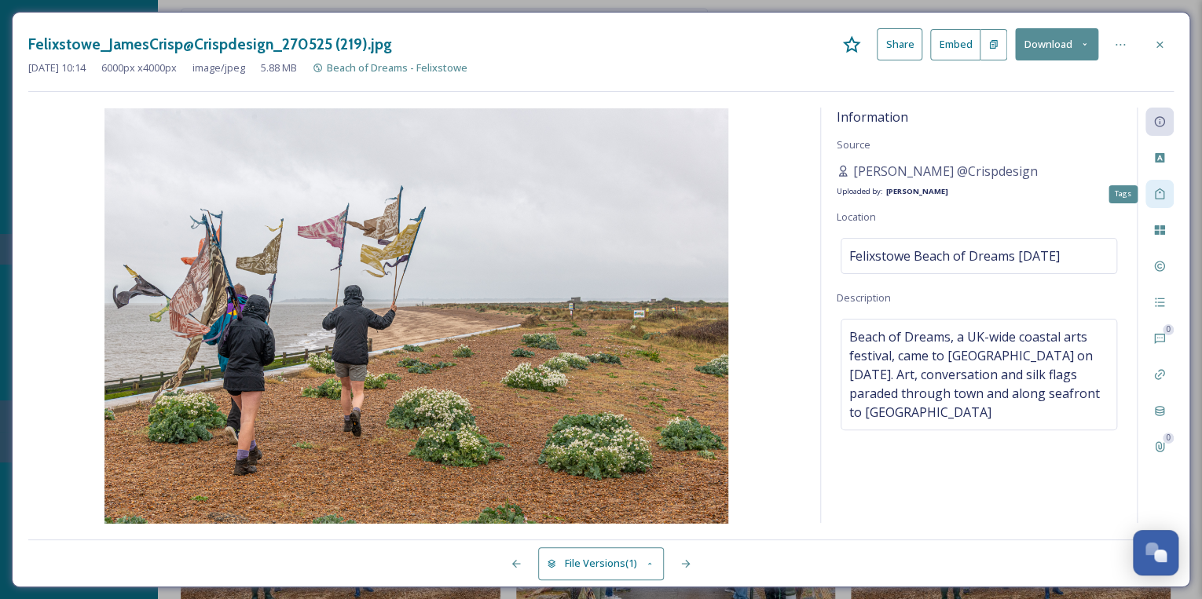
click at [1160, 193] on icon at bounding box center [1159, 194] width 13 height 13
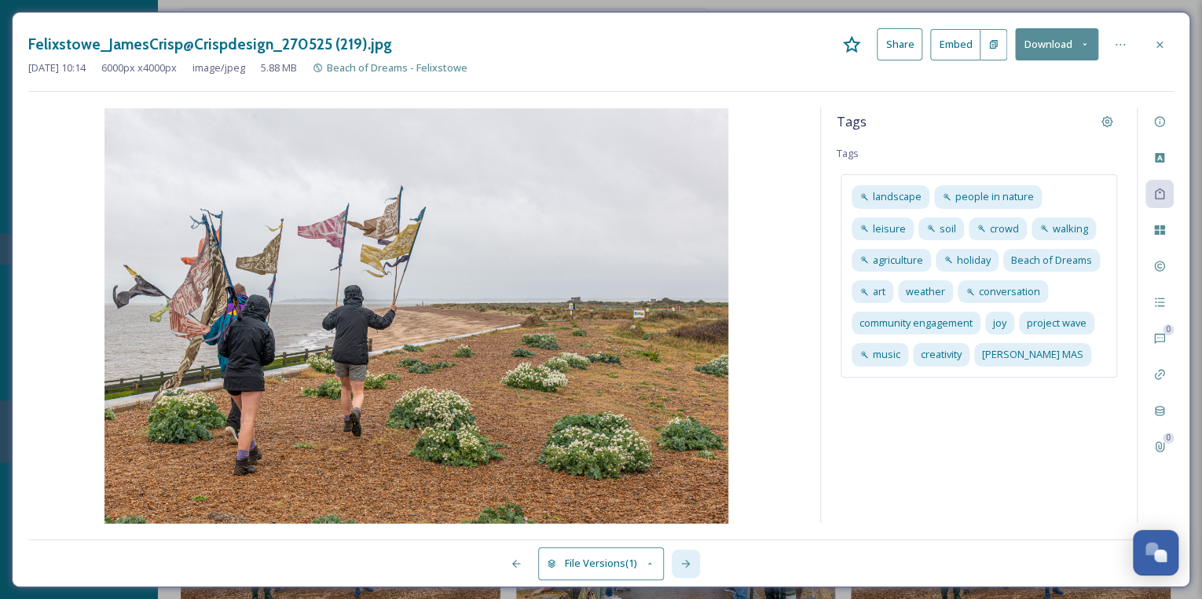
click at [690, 562] on icon at bounding box center [685, 564] width 13 height 13
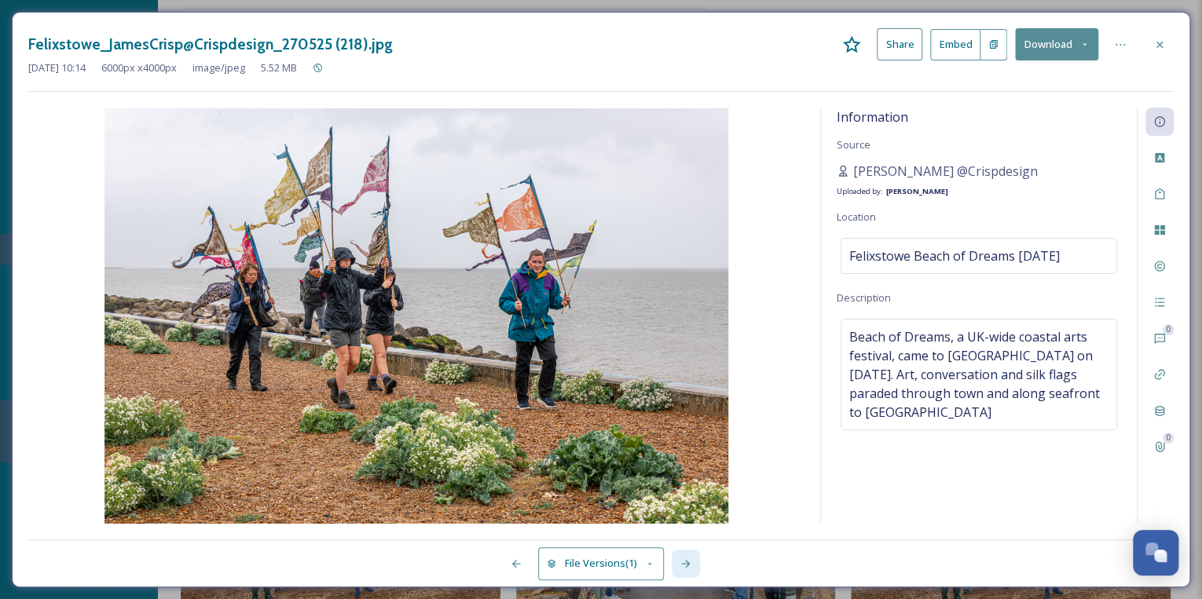
click at [690, 562] on icon at bounding box center [685, 564] width 13 height 13
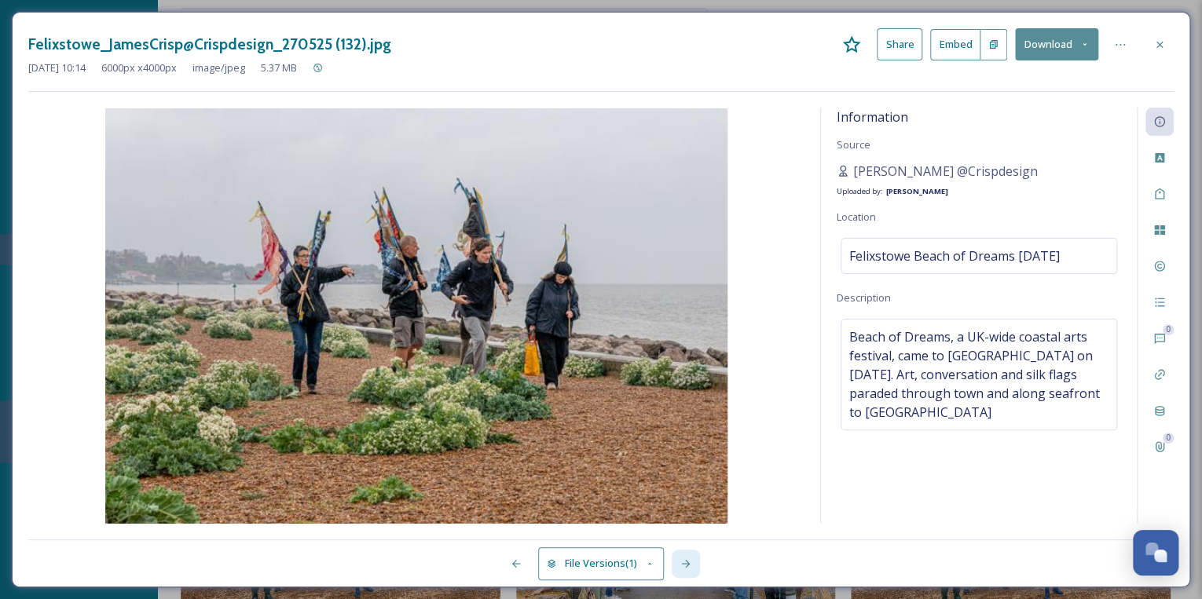
click at [690, 562] on icon at bounding box center [685, 564] width 13 height 13
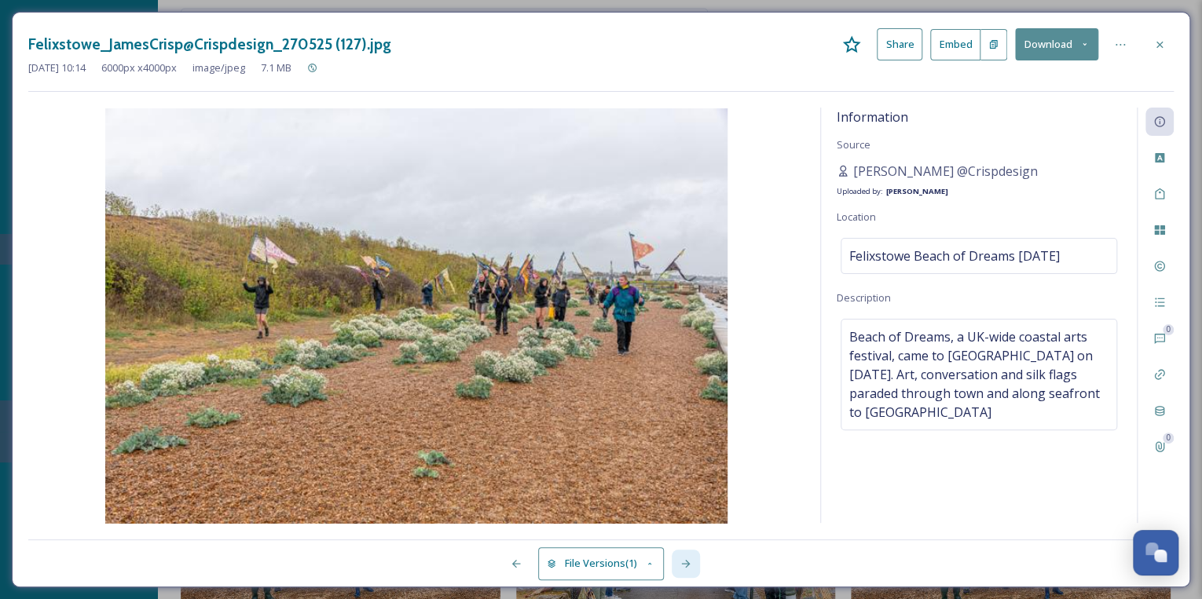
click at [690, 562] on icon at bounding box center [685, 564] width 13 height 13
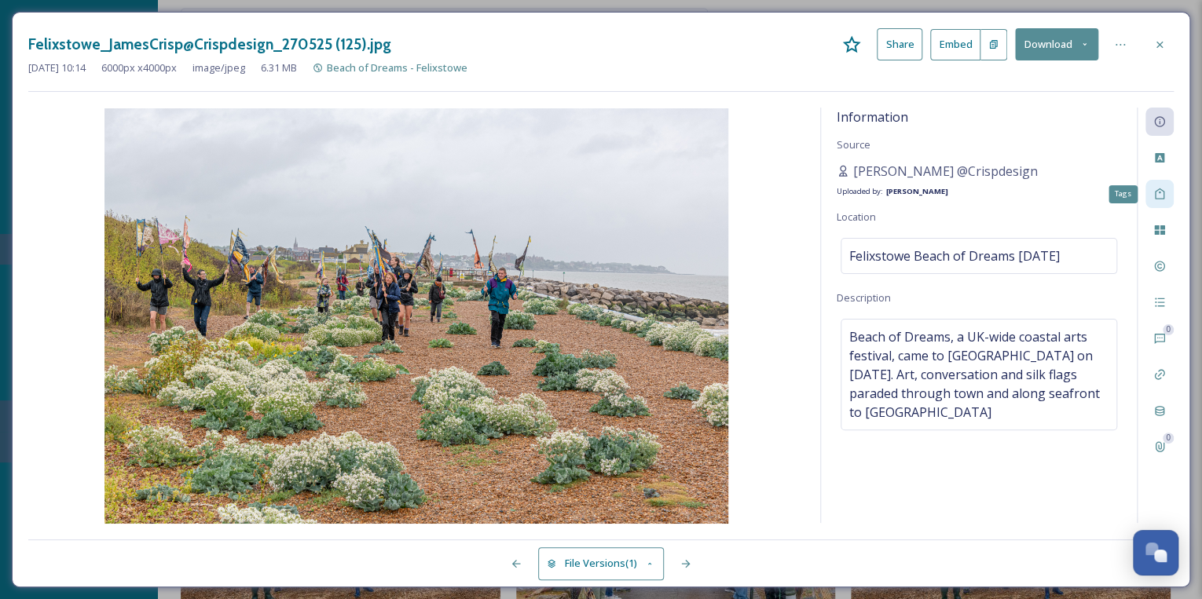
click at [1162, 196] on icon at bounding box center [1159, 194] width 13 height 13
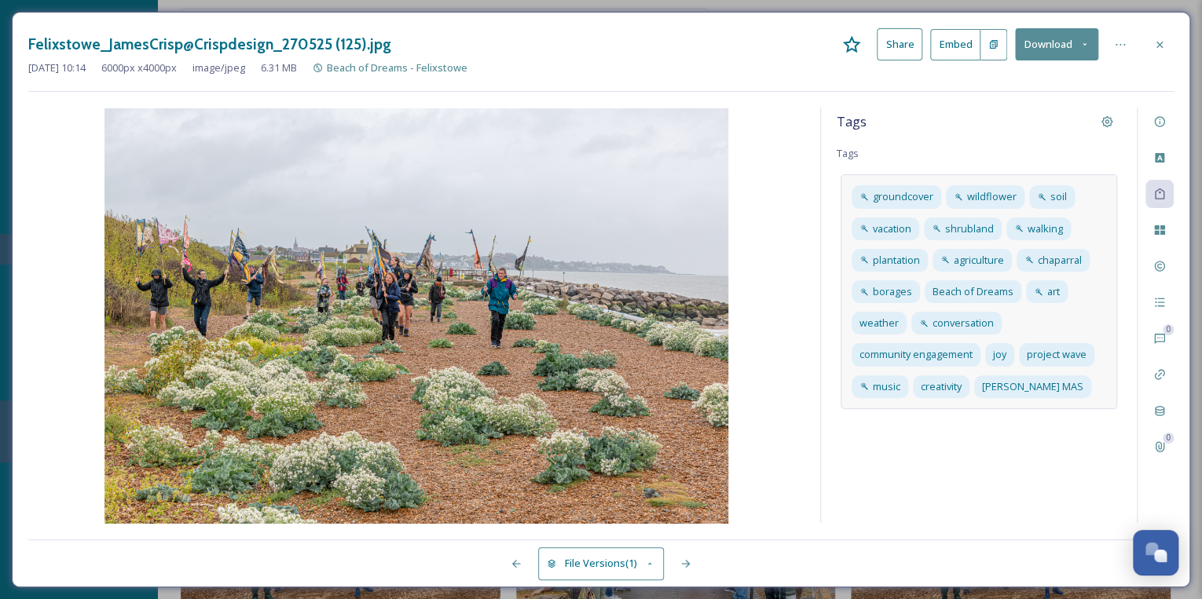
click at [1078, 383] on div "groundcover wildflower soil vacation shrubland walking plantation agriculture c…" at bounding box center [978, 291] width 276 height 234
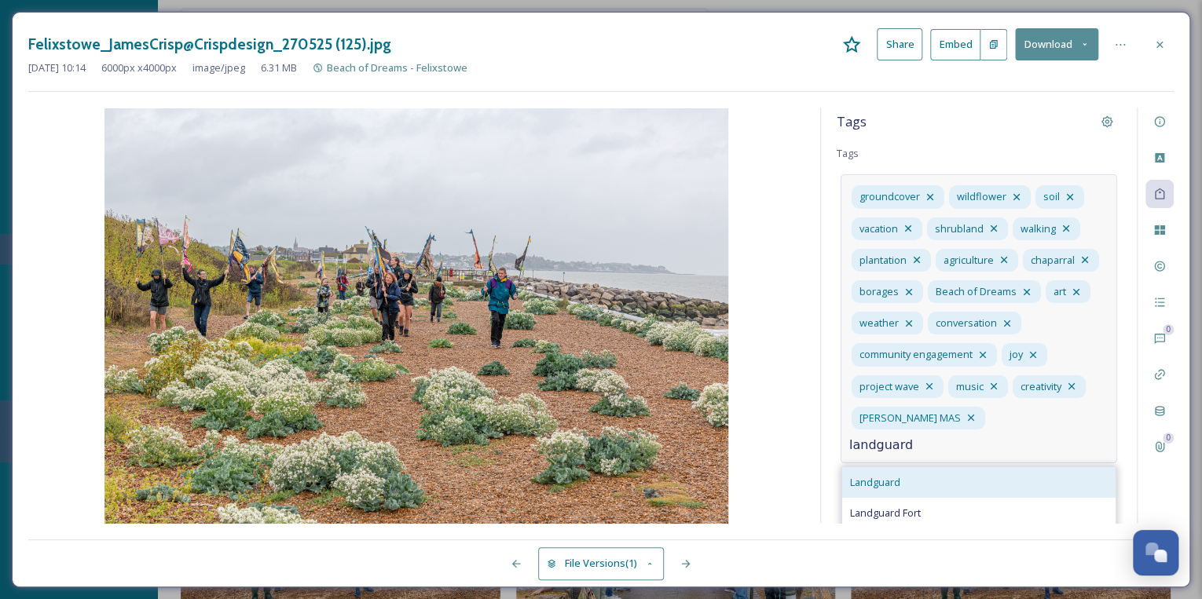
type input "landguard"
click at [925, 478] on div "Landguard" at bounding box center [978, 482] width 273 height 31
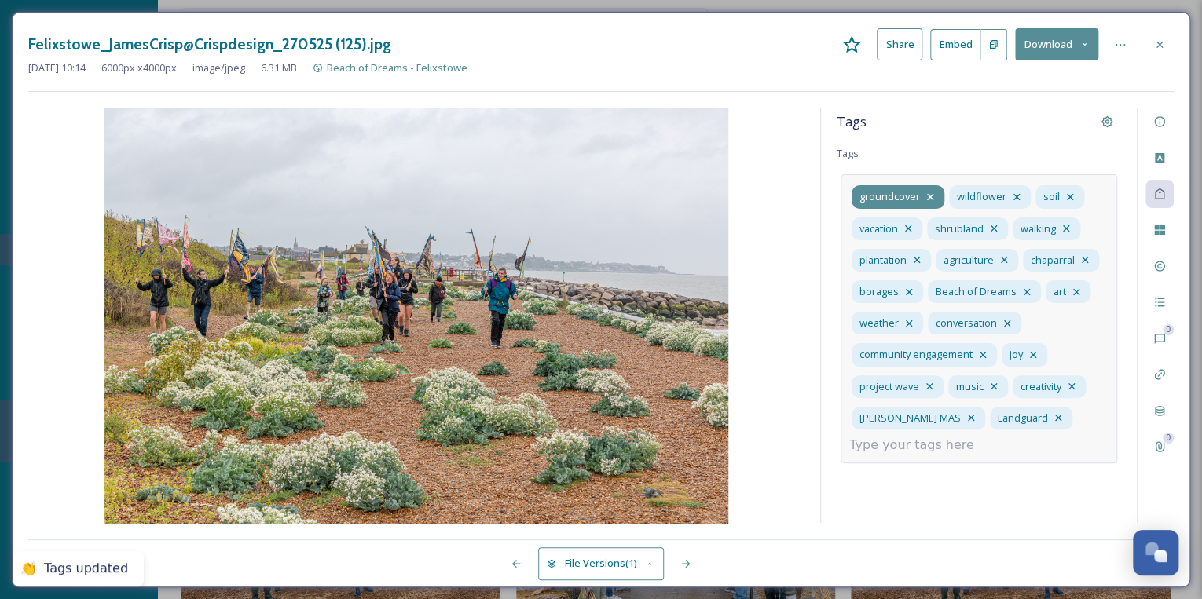
click at [929, 192] on icon at bounding box center [930, 197] width 13 height 13
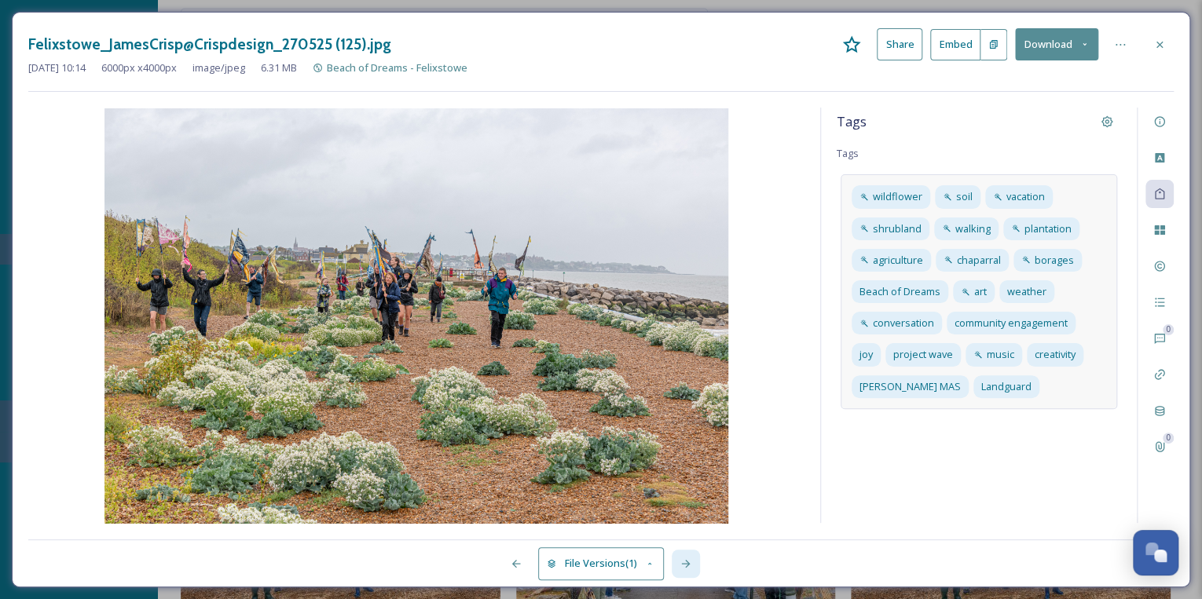
click at [685, 560] on icon at bounding box center [685, 564] width 13 height 13
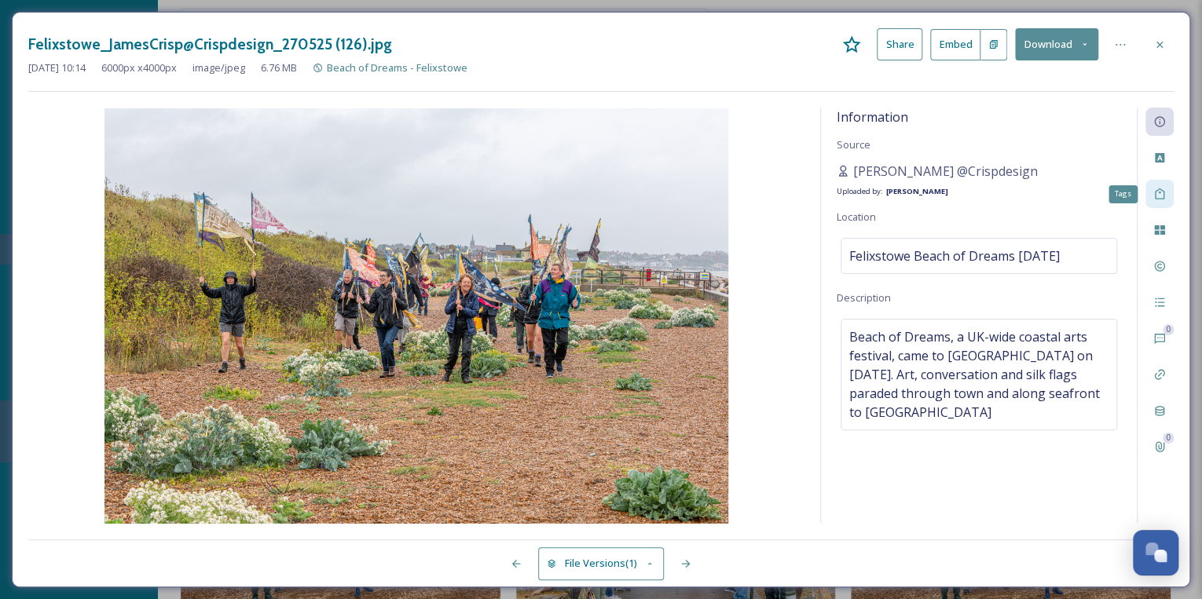
click at [1163, 195] on icon at bounding box center [1159, 194] width 9 height 11
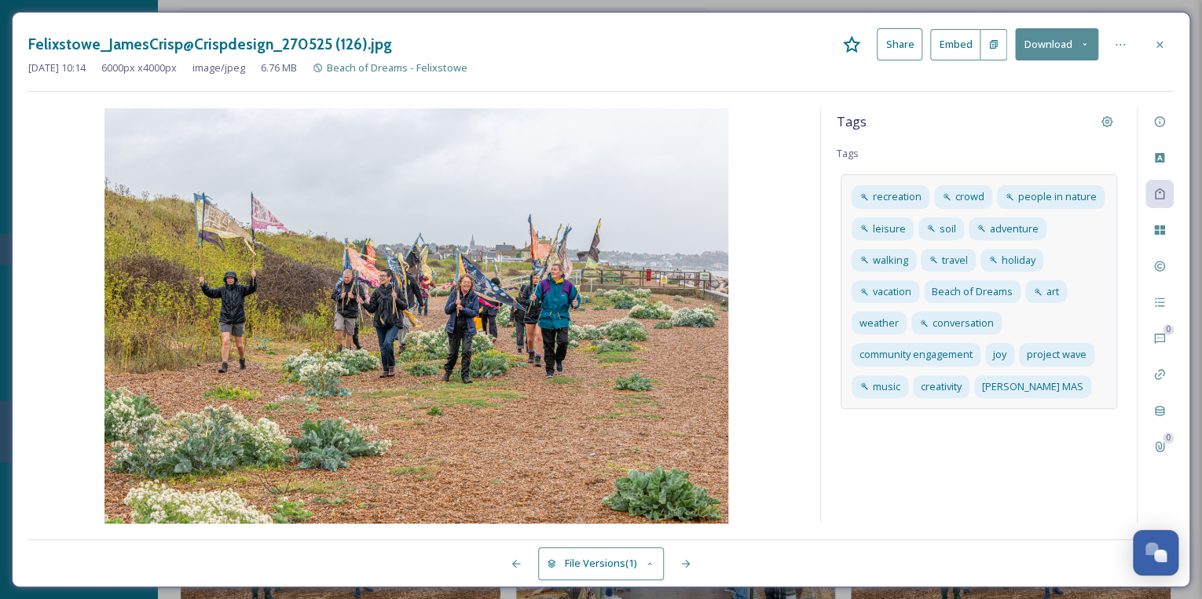
click at [1095, 386] on div "recreation crowd people in nature leisure soil adventure walking travel holiday…" at bounding box center [978, 291] width 276 height 234
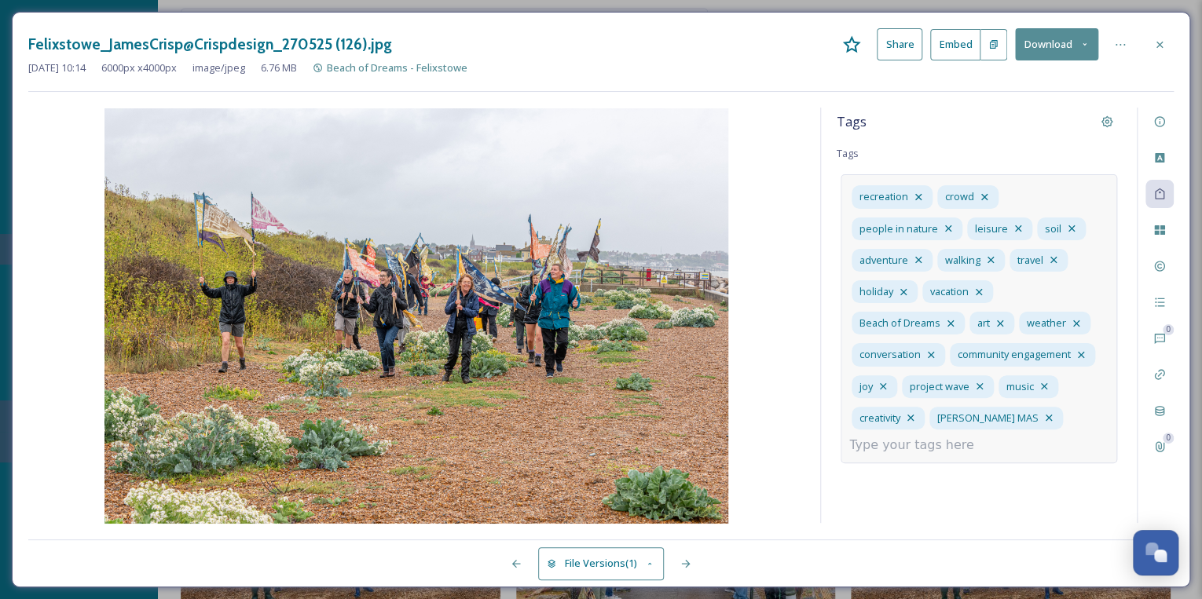
click at [993, 440] on div "recreation crowd people in nature leisure soil adventure walking travel holiday…" at bounding box center [978, 318] width 276 height 289
click at [903, 441] on input at bounding box center [927, 445] width 157 height 19
type input "landguard"
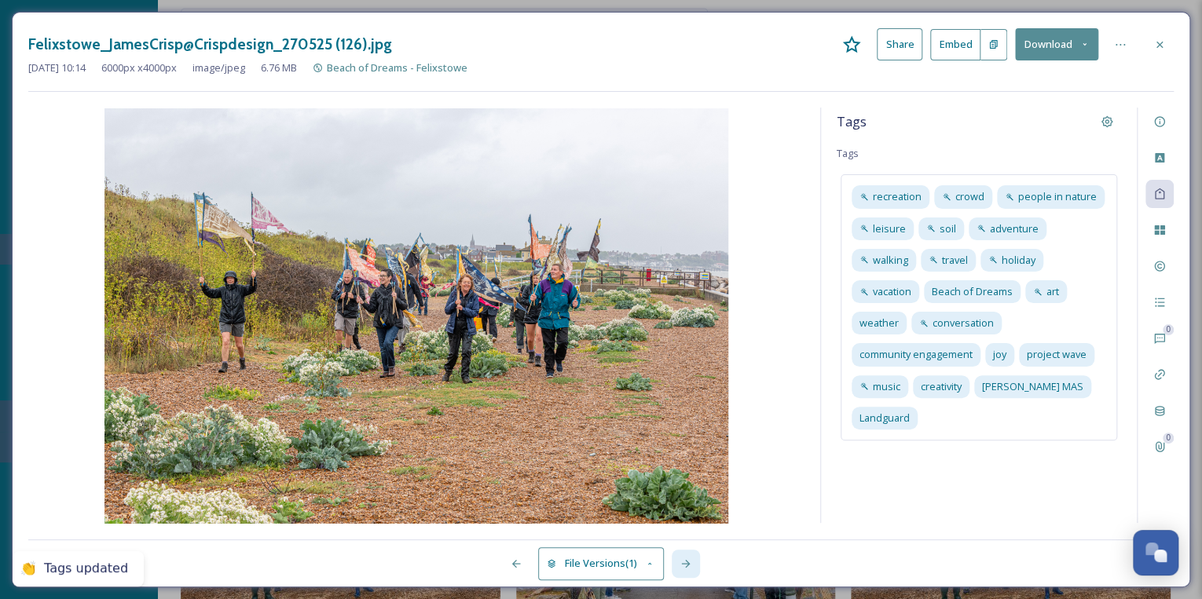
click at [682, 561] on icon at bounding box center [685, 564] width 13 height 13
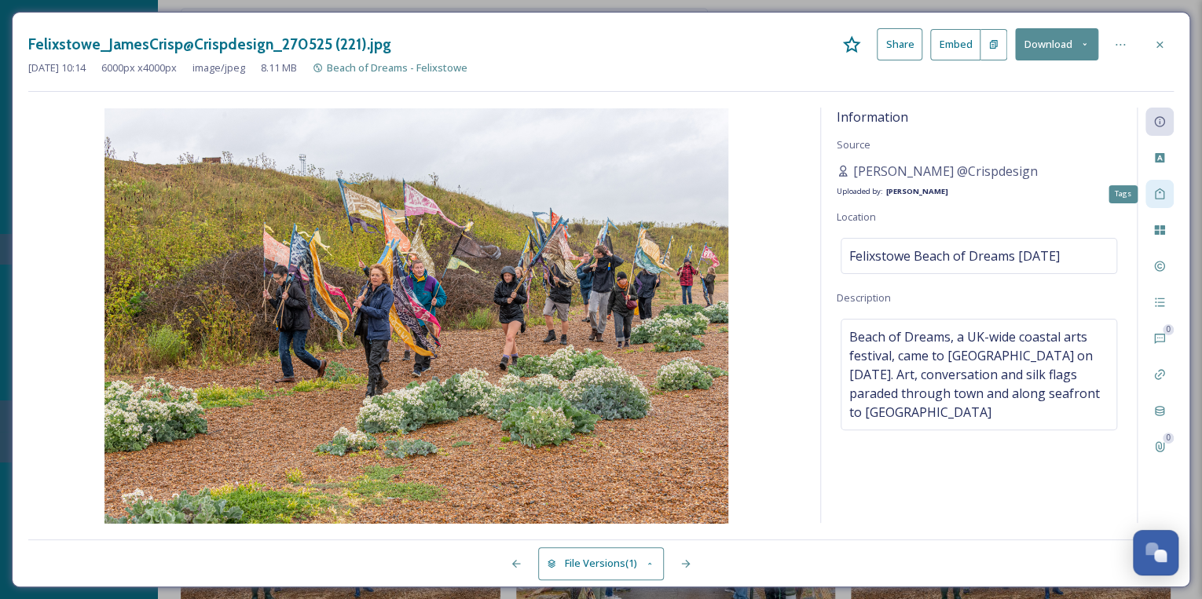
click at [1159, 192] on icon at bounding box center [1159, 194] width 9 height 11
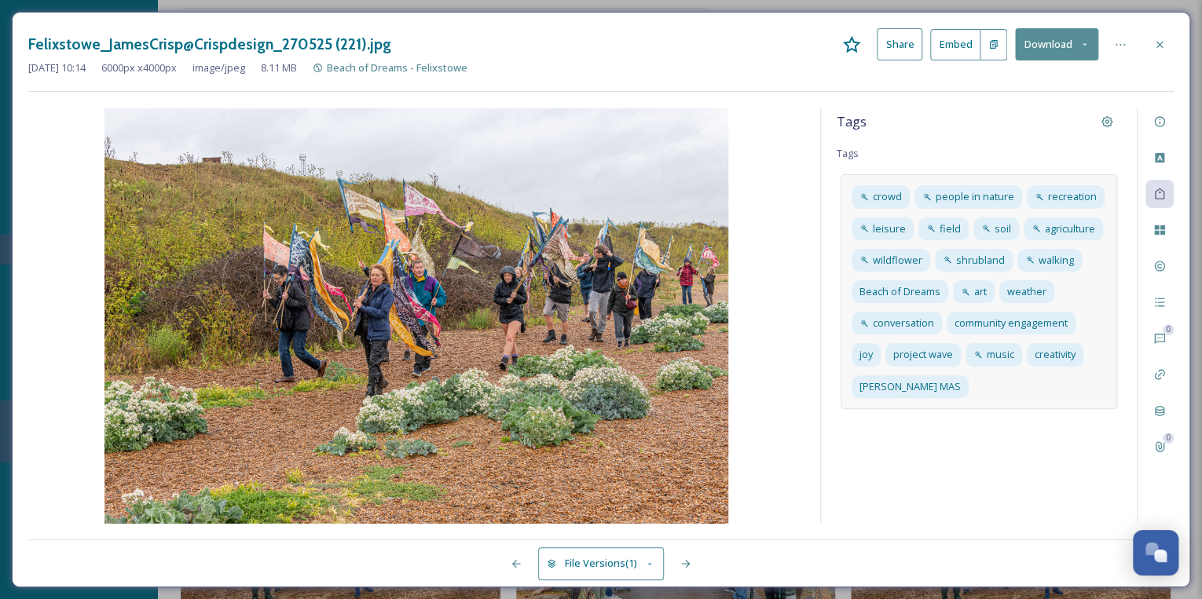
click at [965, 386] on div "crowd people in nature recreation leisure field soil agriculture wildflower shr…" at bounding box center [978, 291] width 276 height 234
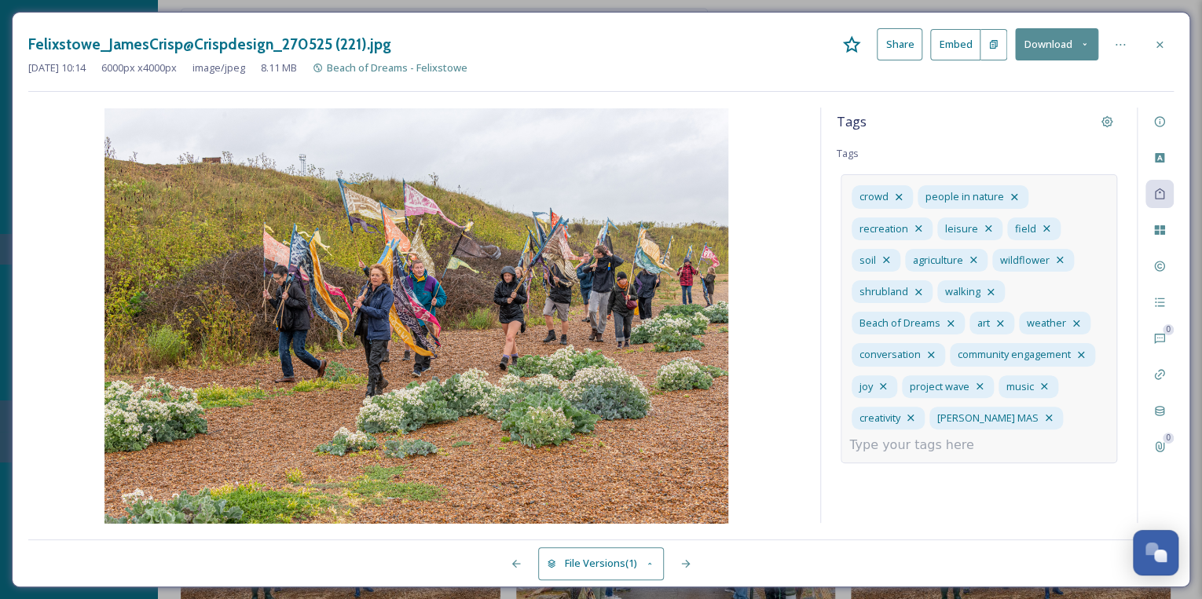
click at [947, 442] on input at bounding box center [927, 445] width 157 height 19
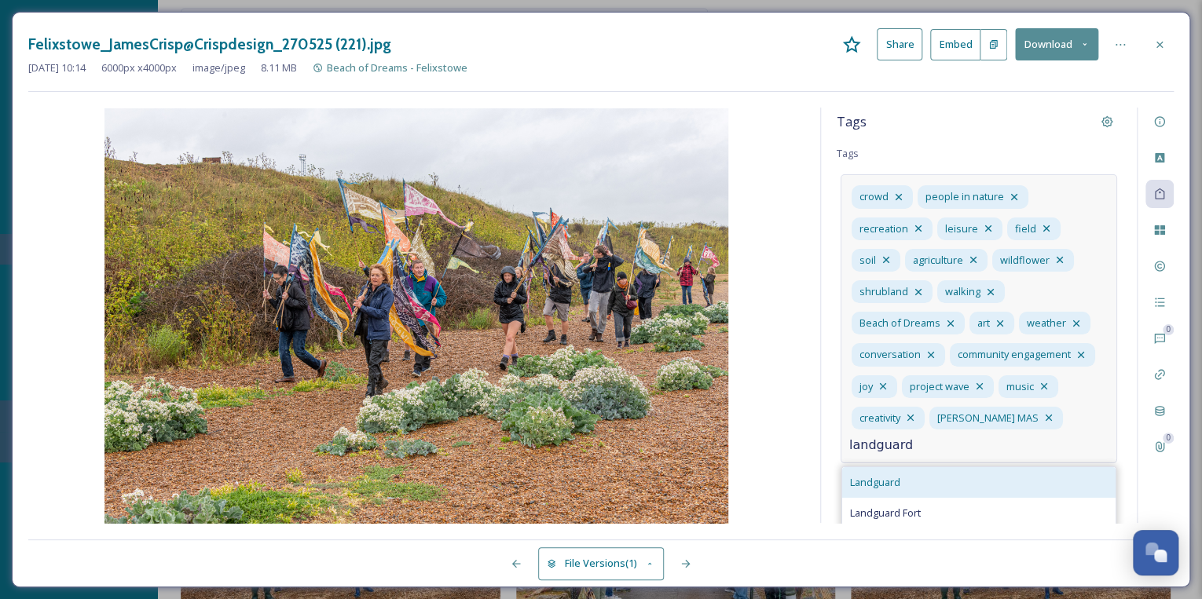
type input "landguard"
click at [925, 480] on div "Landguard" at bounding box center [978, 482] width 273 height 31
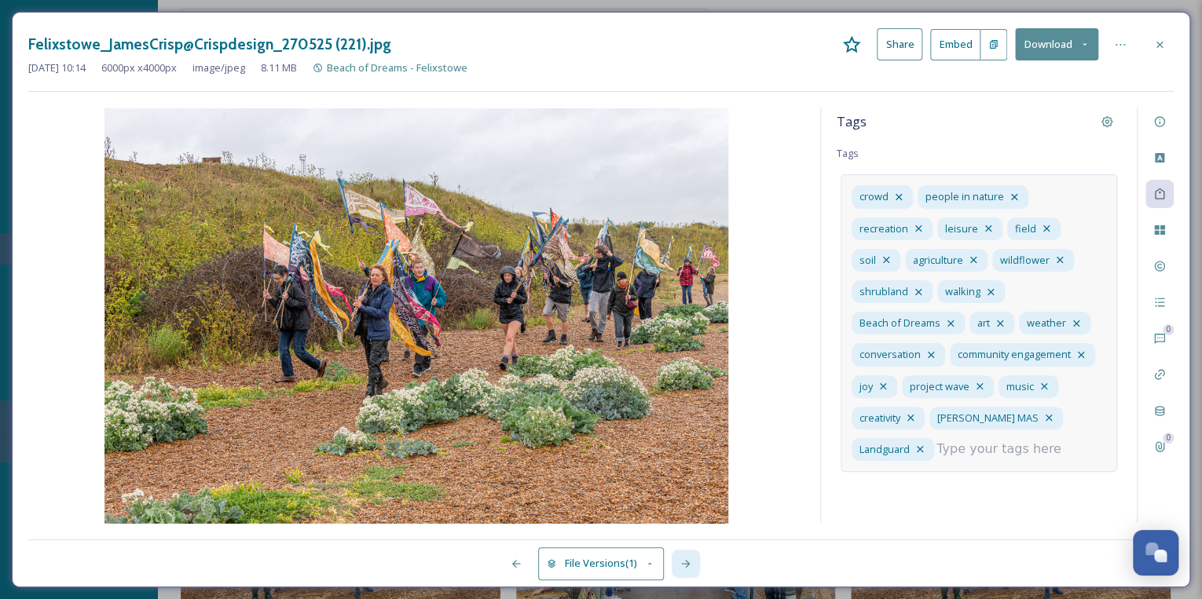
click at [687, 564] on icon at bounding box center [685, 564] width 13 height 13
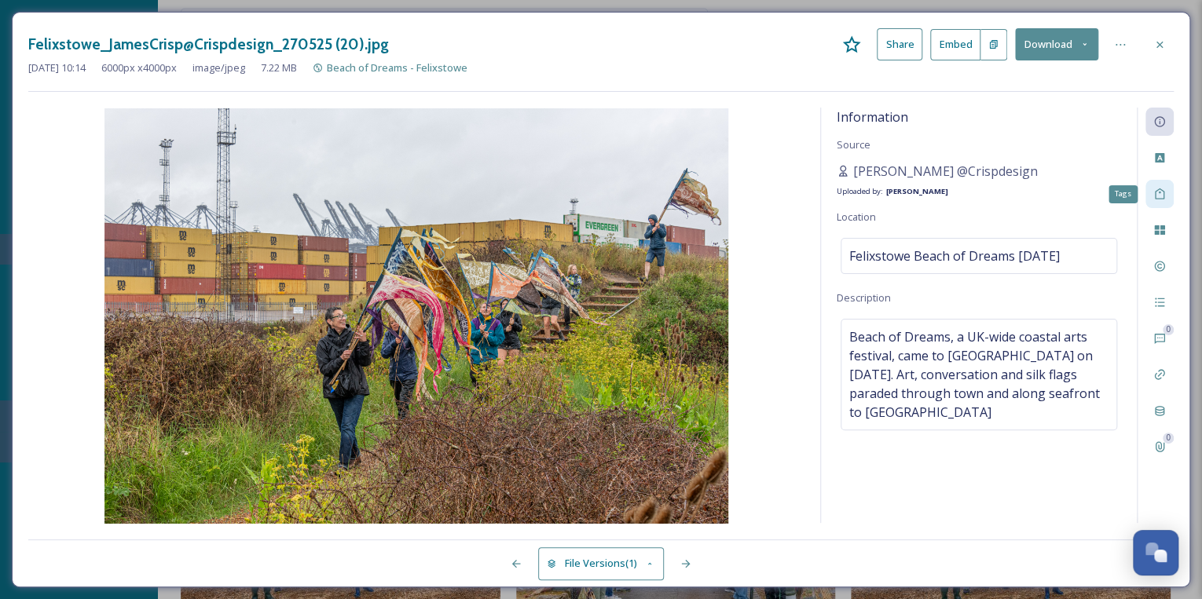
click at [1159, 194] on icon at bounding box center [1159, 194] width 13 height 13
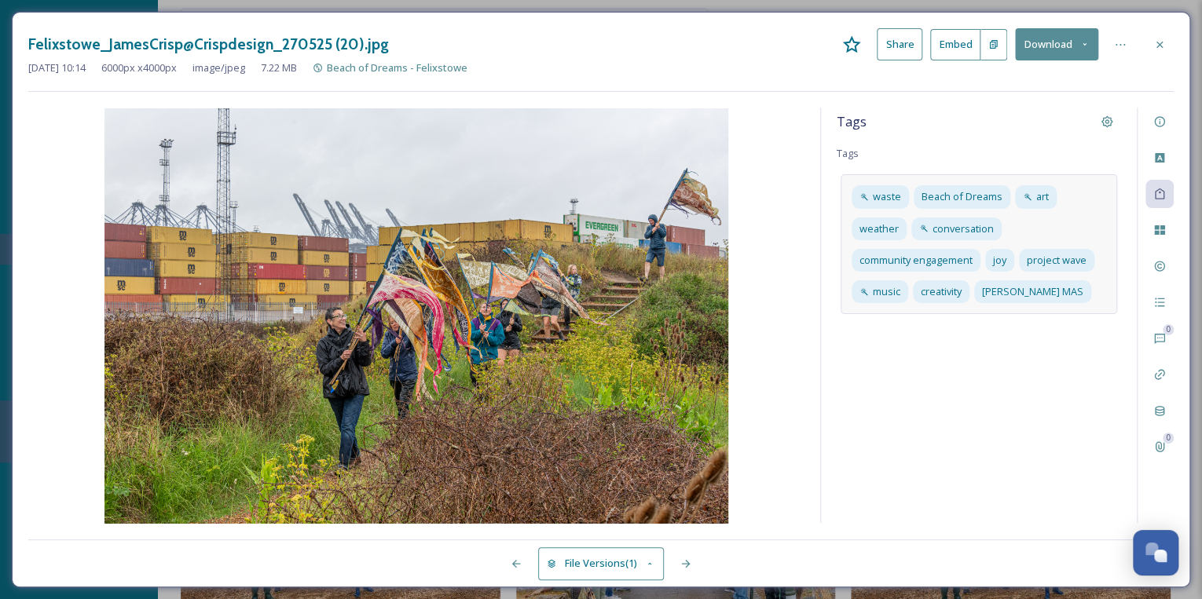
click at [1098, 301] on div "waste Beach of Dreams art weather conversation community engagement joy project…" at bounding box center [978, 244] width 276 height 140
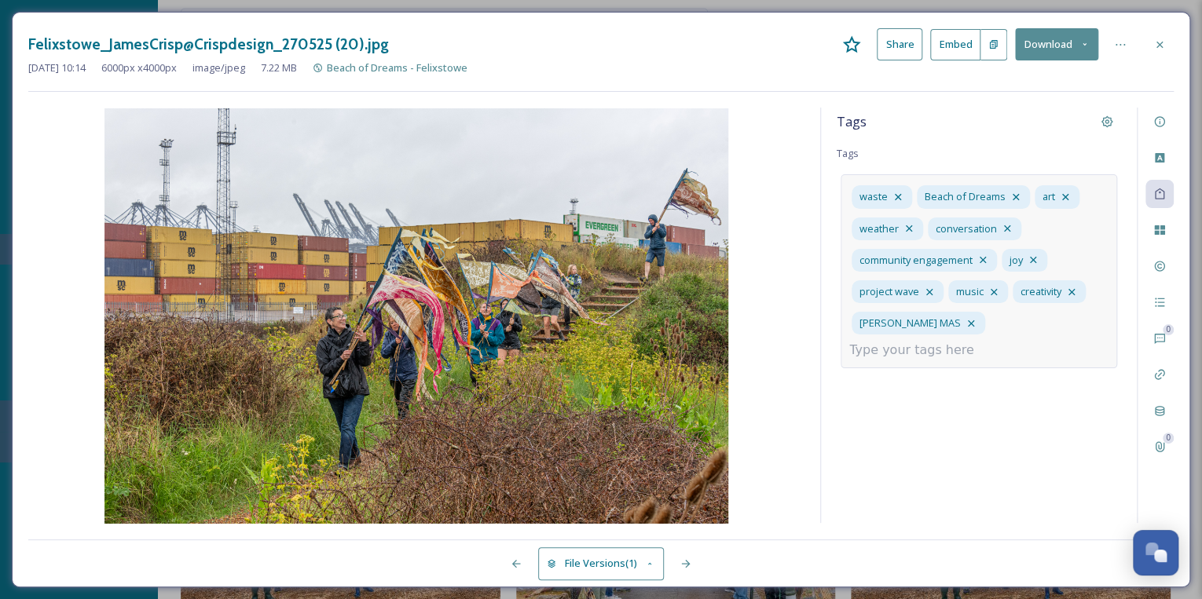
click at [1006, 341] on input at bounding box center [927, 350] width 157 height 19
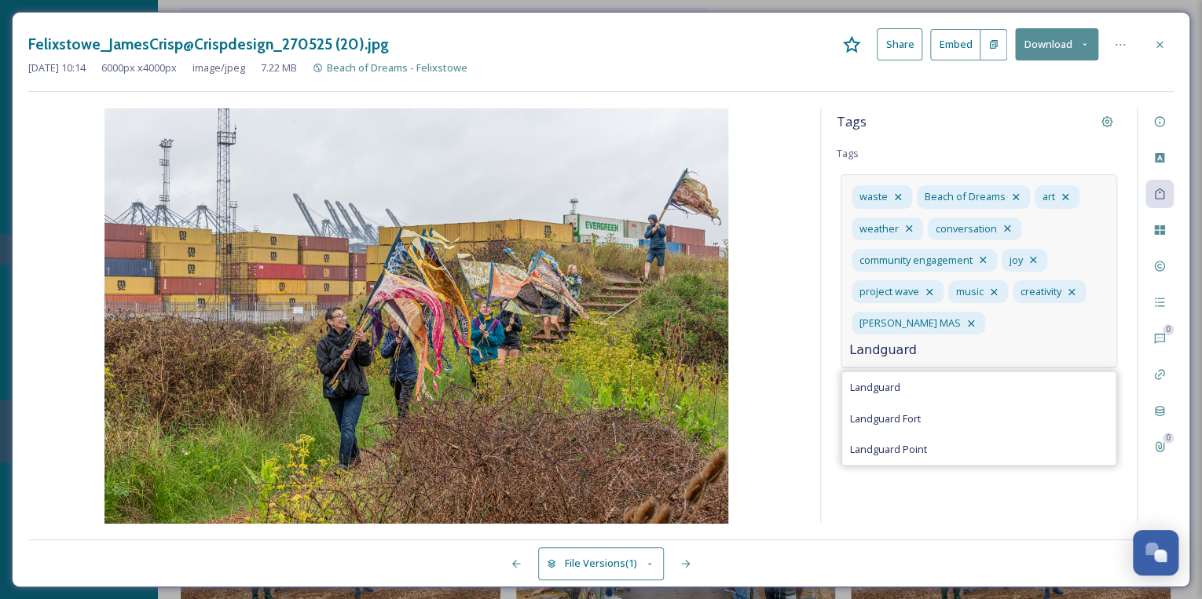
type input "Landguard"
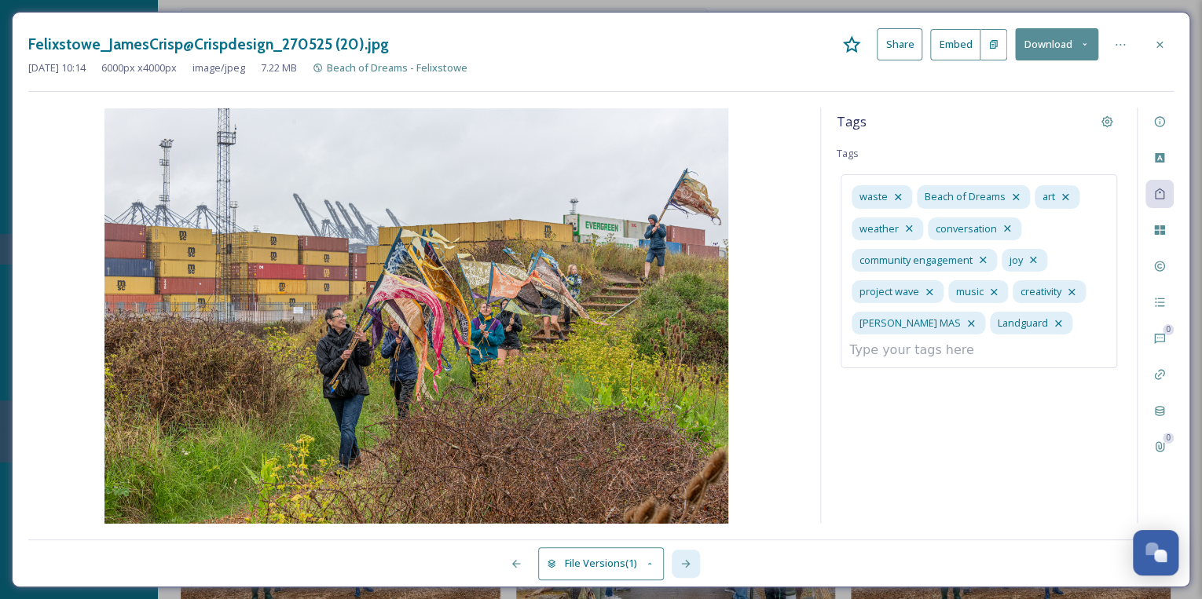
click at [693, 555] on div at bounding box center [686, 564] width 28 height 28
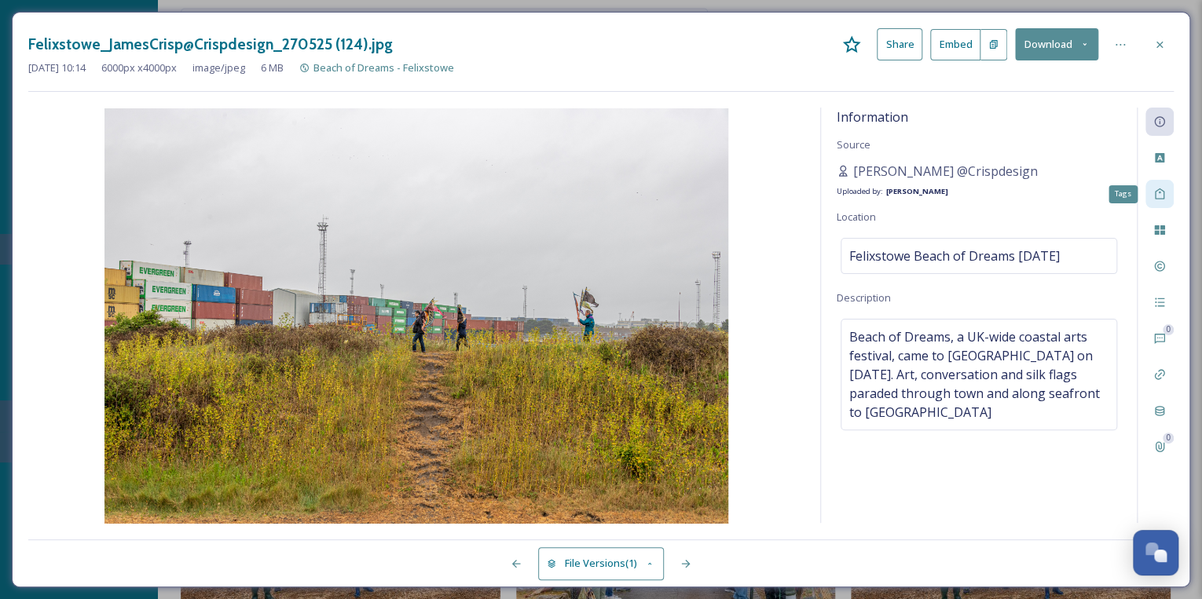
click at [1156, 186] on div "Tags" at bounding box center [1159, 194] width 28 height 28
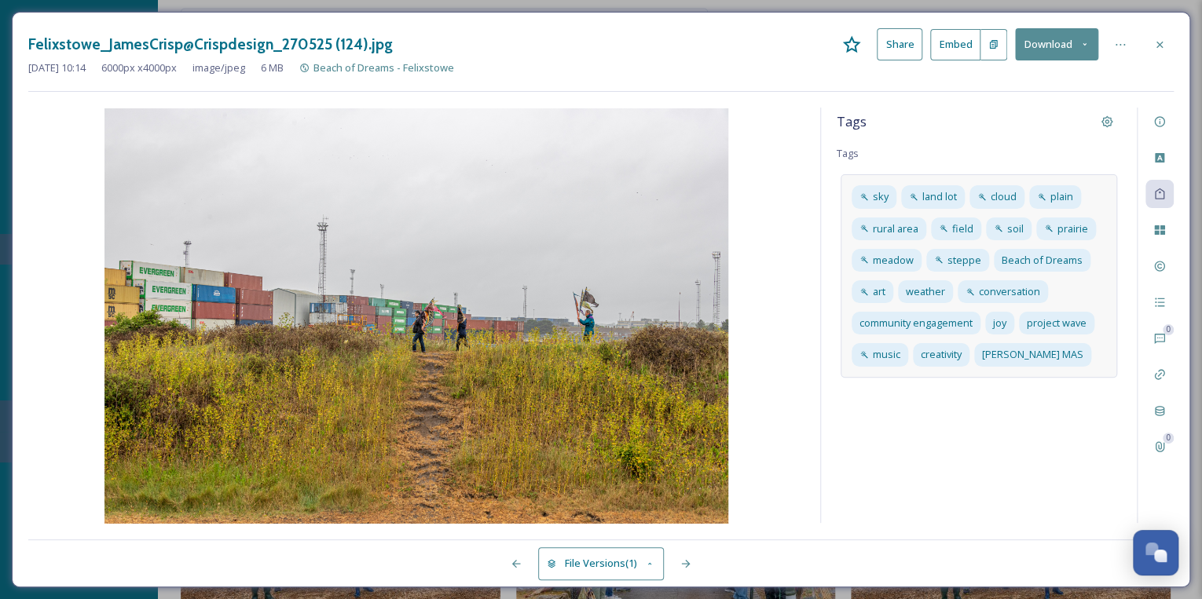
click at [1078, 357] on div "sky land lot cloud plain rural area field soil prairie meadow steppe Beach of D…" at bounding box center [978, 275] width 276 height 203
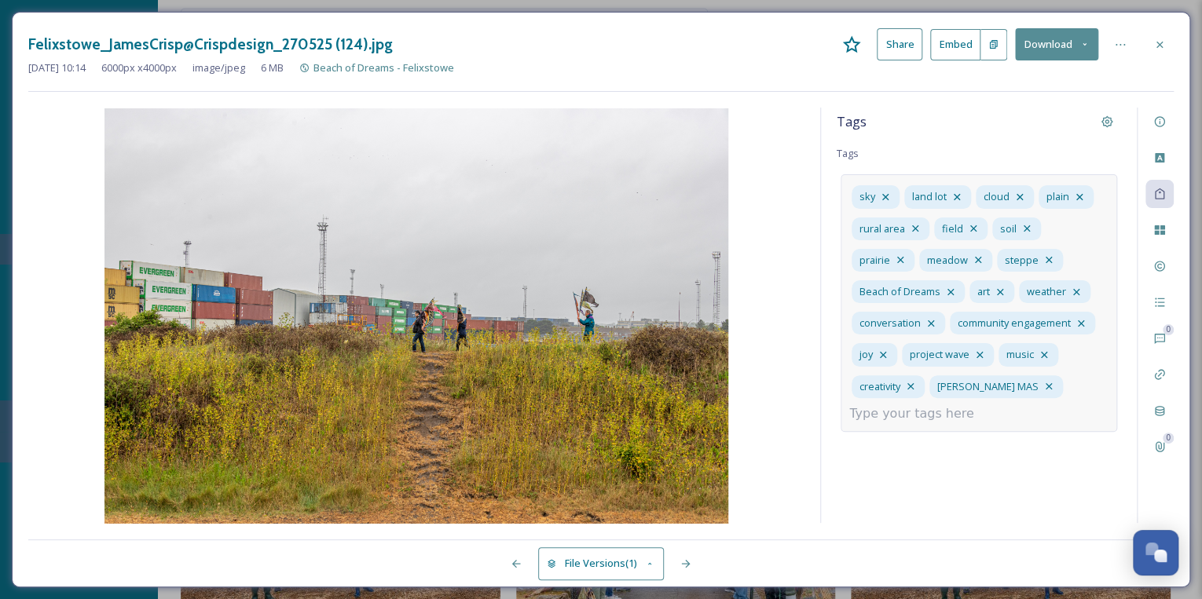
click at [955, 417] on input at bounding box center [927, 414] width 157 height 19
type input "landguard"
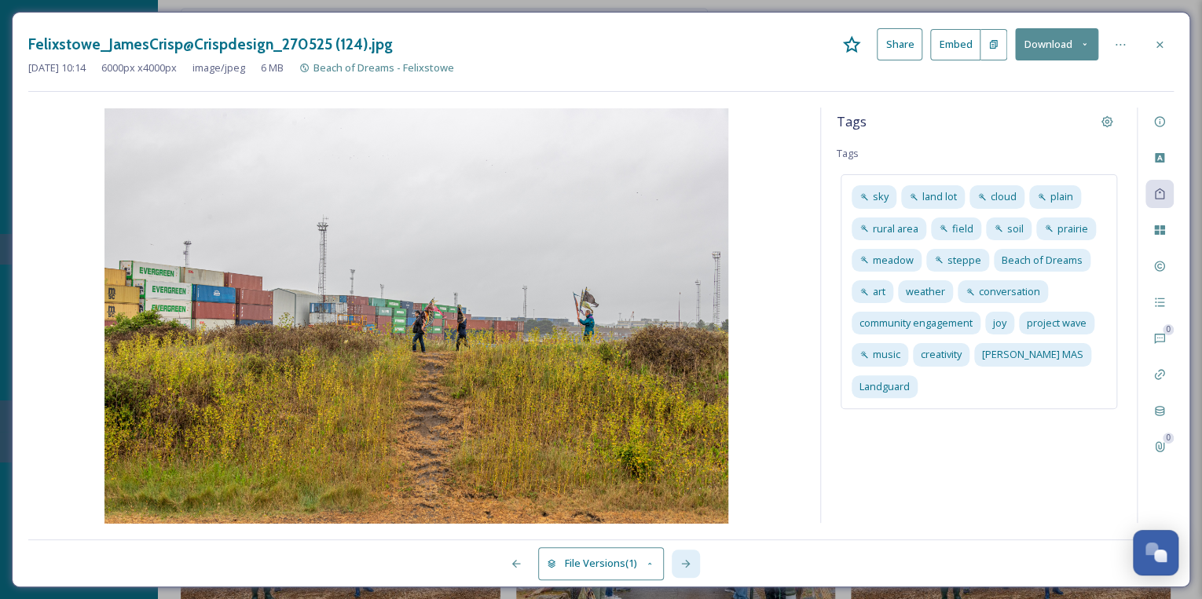
click at [687, 562] on icon at bounding box center [685, 564] width 13 height 13
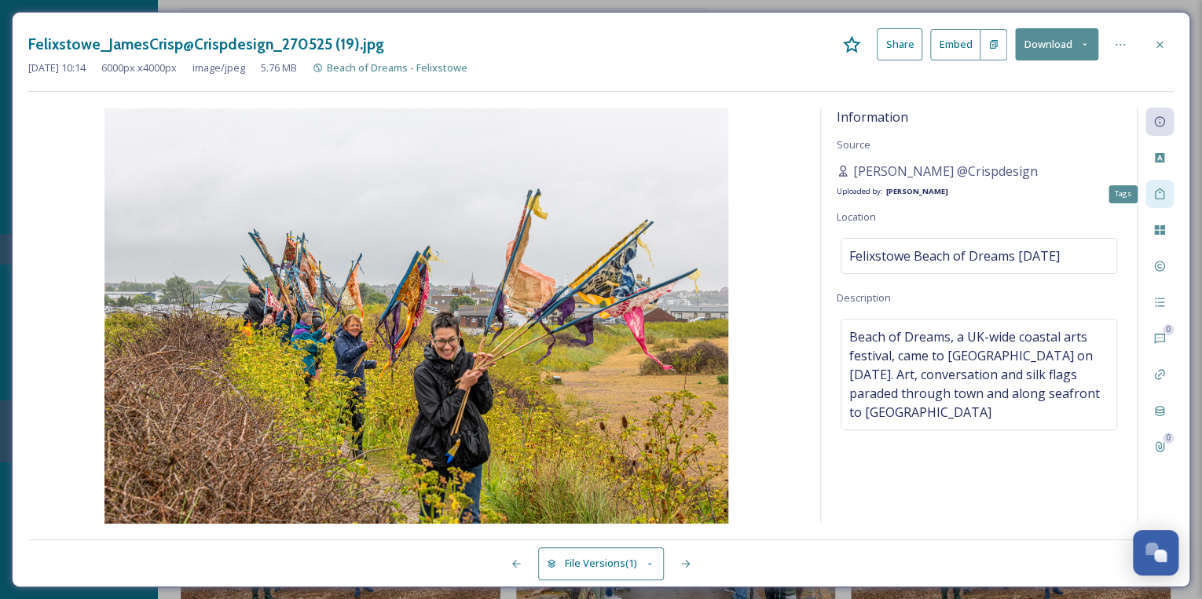
click at [1163, 192] on icon at bounding box center [1159, 194] width 9 height 11
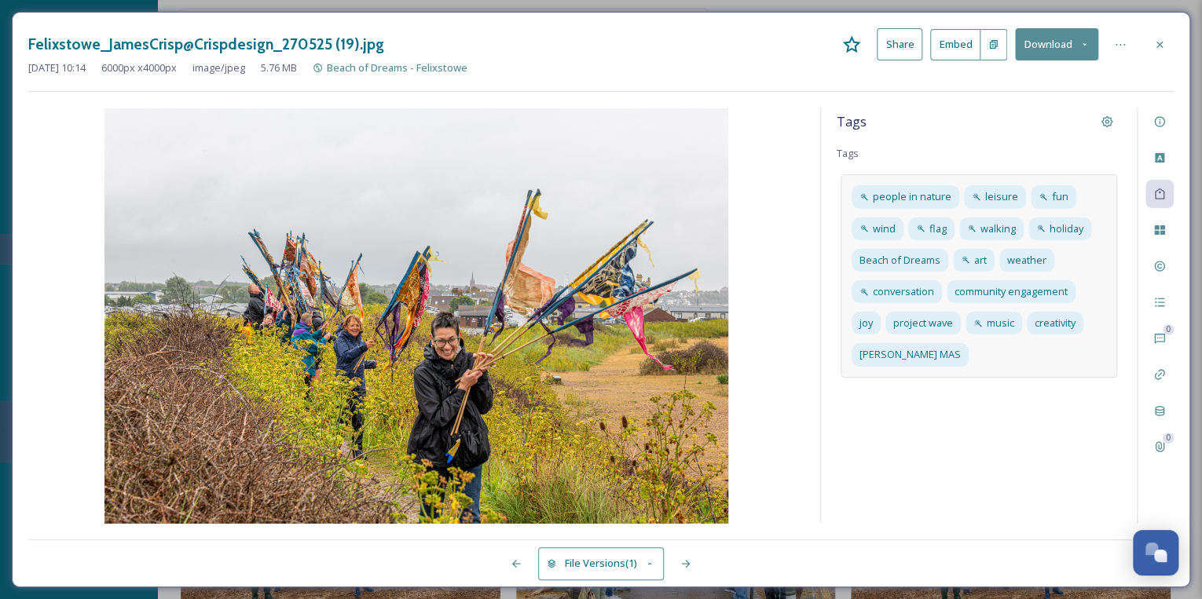
click at [999, 361] on div "people in nature leisure fun wind flag walking holiday Beach of Dreams art weat…" at bounding box center [978, 275] width 276 height 203
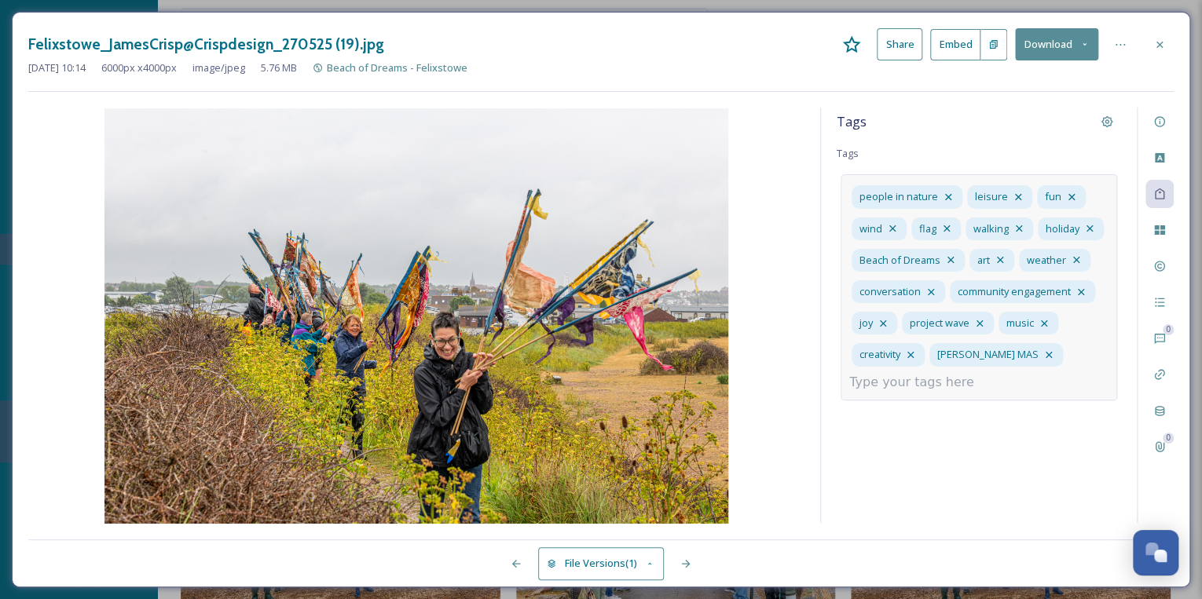
click at [943, 384] on input at bounding box center [927, 382] width 157 height 19
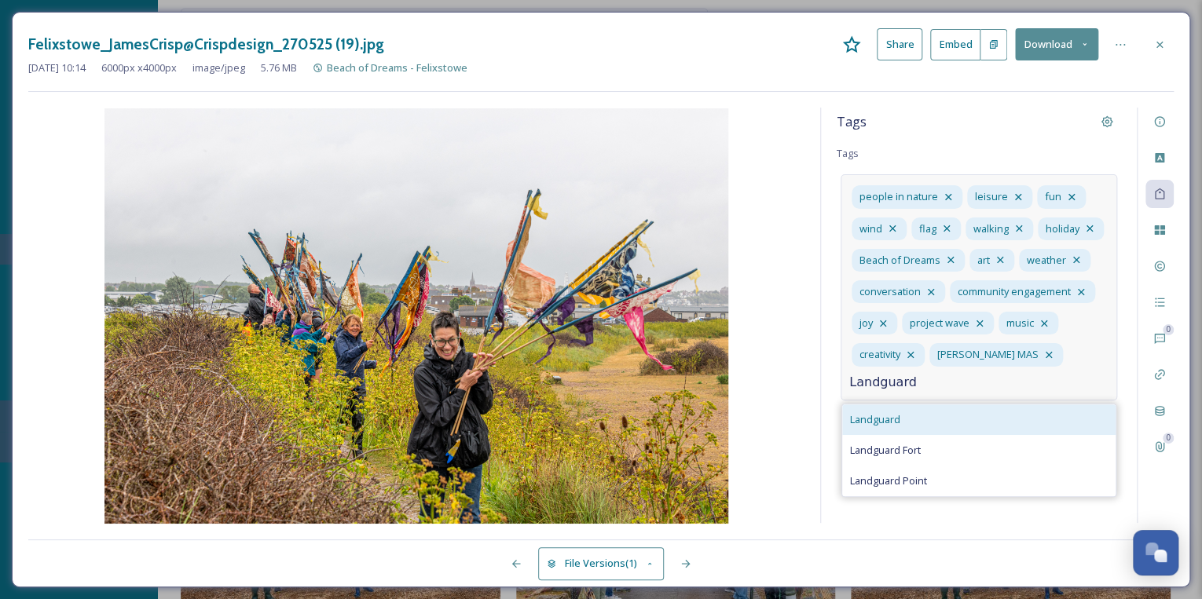
type input "Landguard"
click at [946, 411] on div "Landguard" at bounding box center [978, 420] width 273 height 31
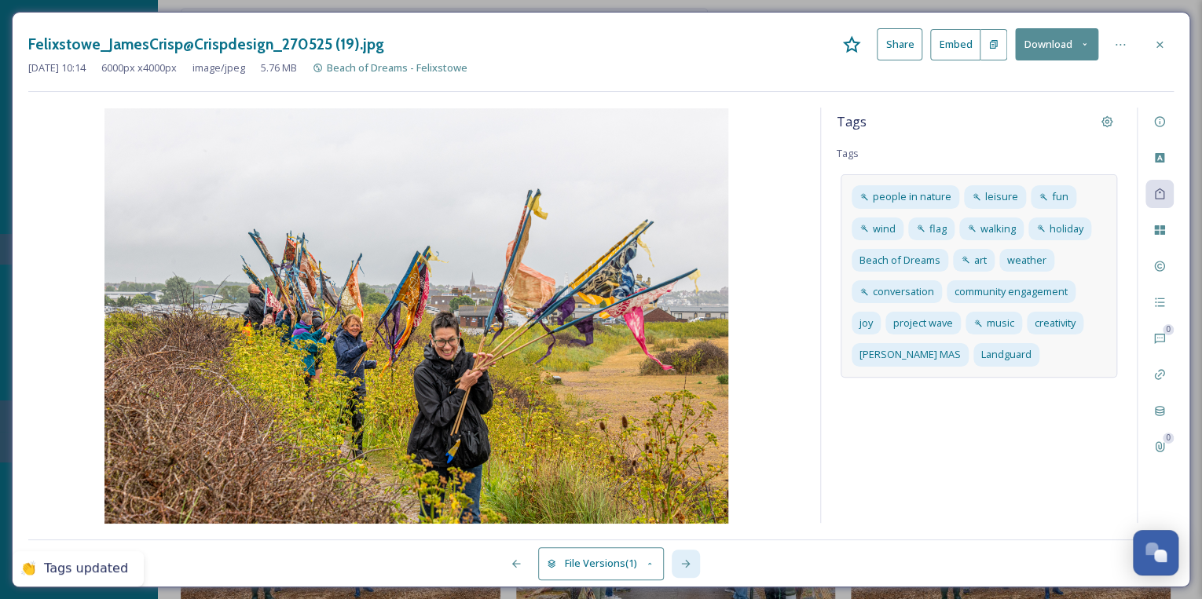
click at [690, 562] on icon at bounding box center [685, 564] width 13 height 13
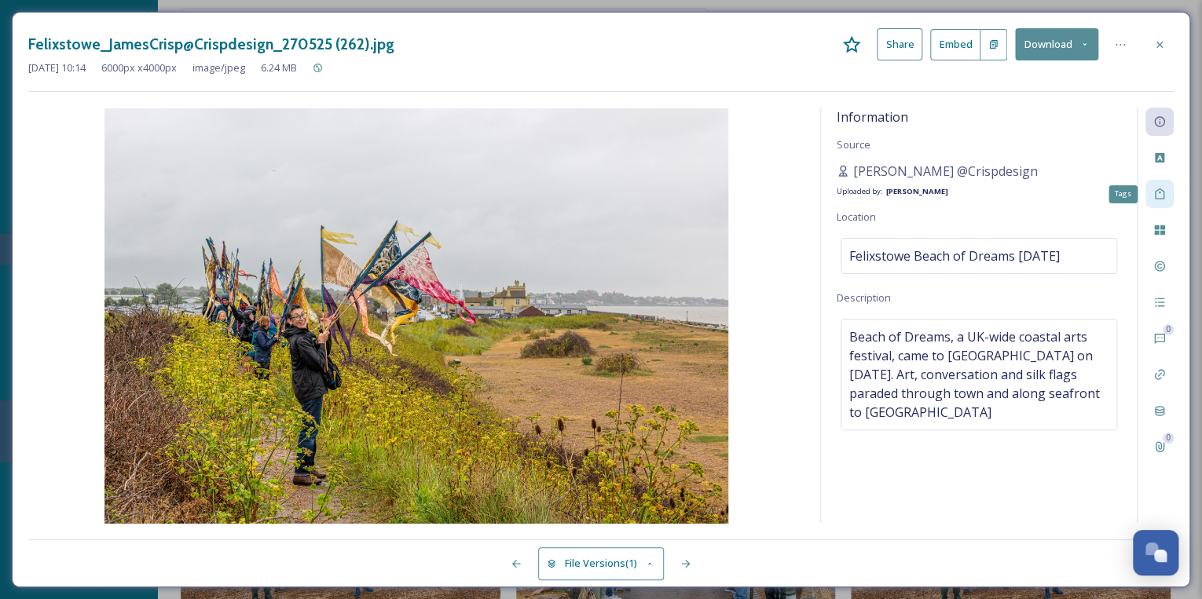
click at [1154, 189] on icon at bounding box center [1159, 194] width 13 height 13
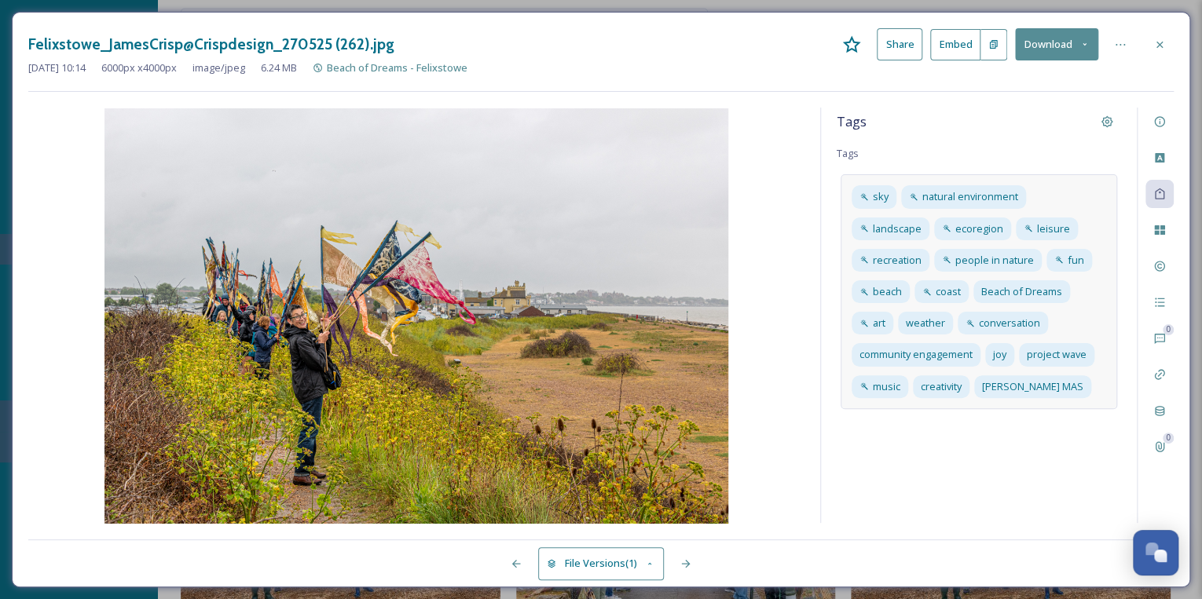
click at [1074, 393] on div "sky natural environment landscape ecoregion leisure recreation people in nature…" at bounding box center [978, 291] width 276 height 234
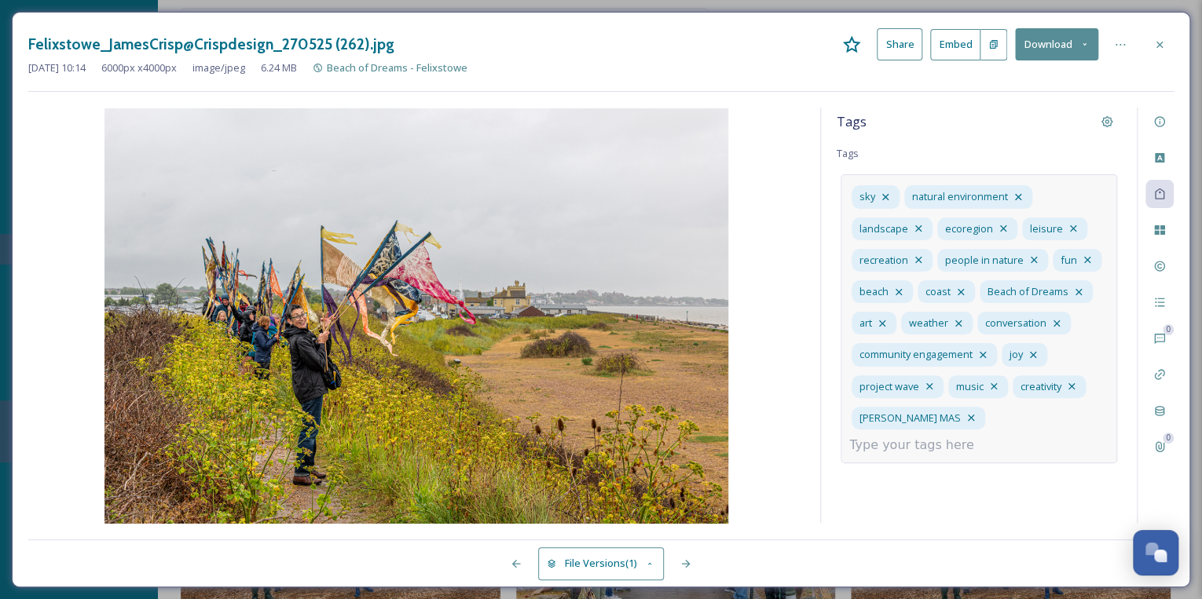
click at [1002, 436] on input at bounding box center [927, 445] width 157 height 19
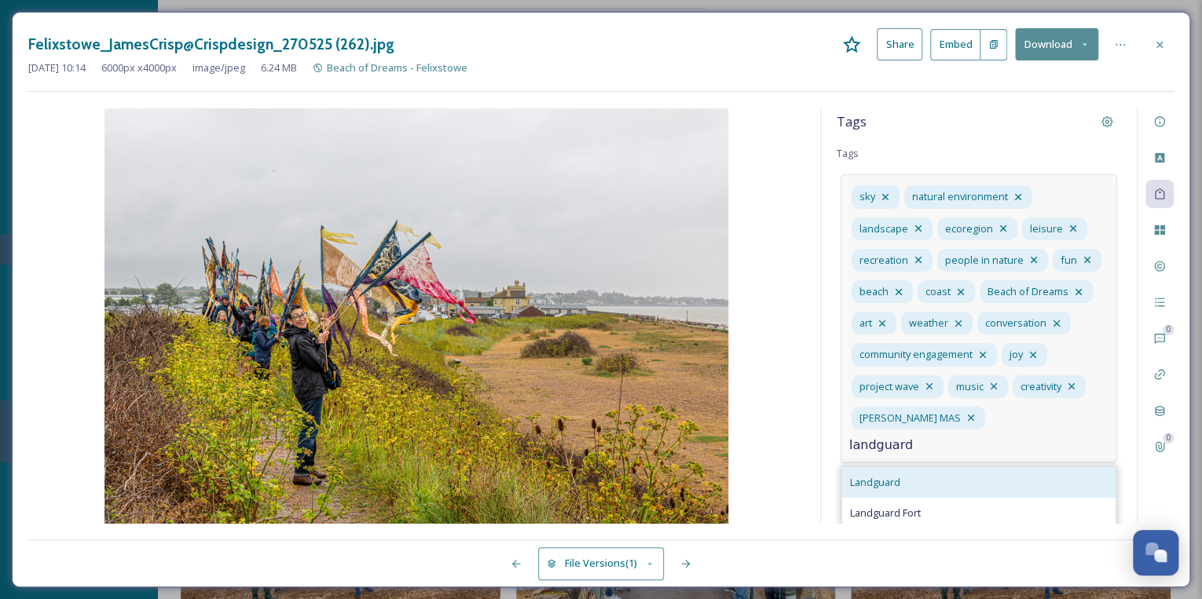
type input "landguard"
click at [908, 490] on div "Landguard" at bounding box center [978, 482] width 273 height 31
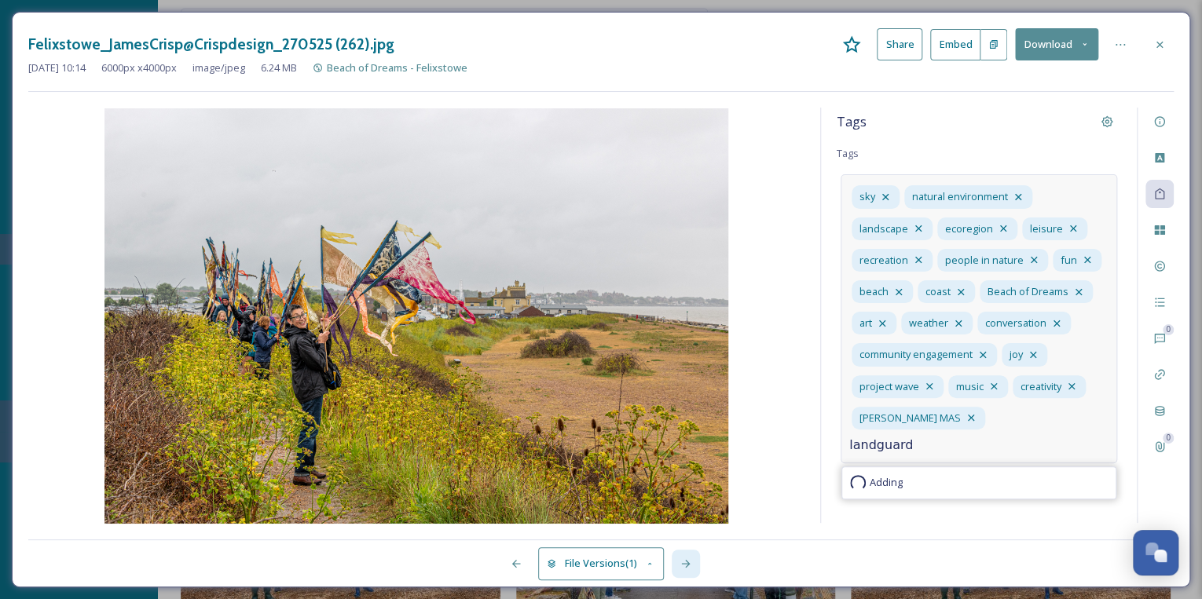
click at [692, 562] on icon at bounding box center [685, 564] width 13 height 13
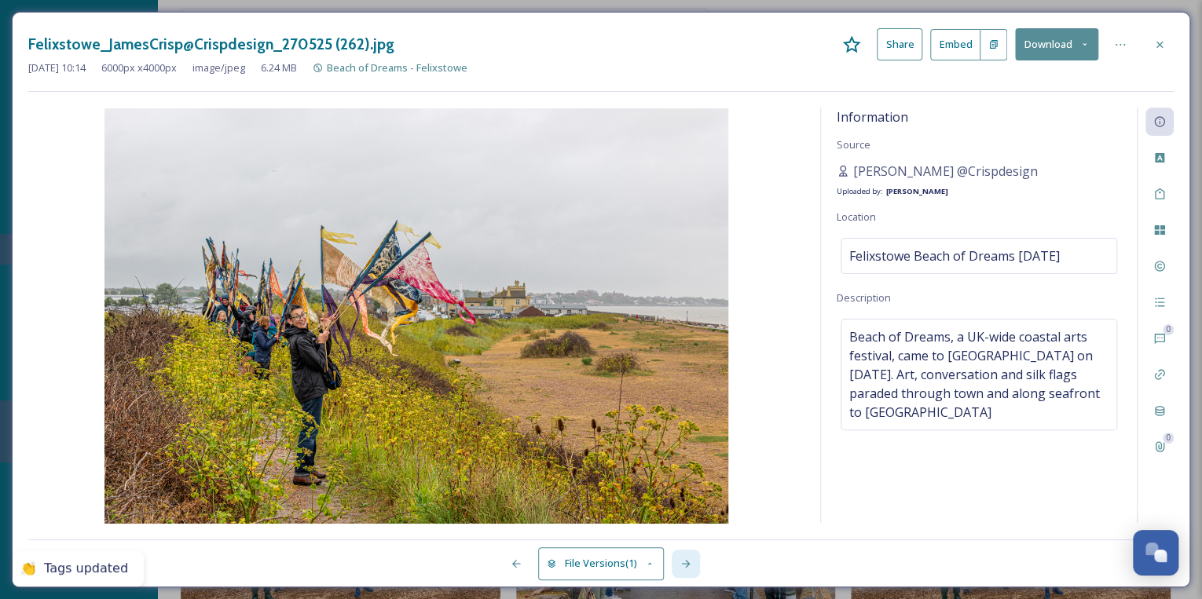
click at [687, 562] on icon at bounding box center [685, 564] width 9 height 8
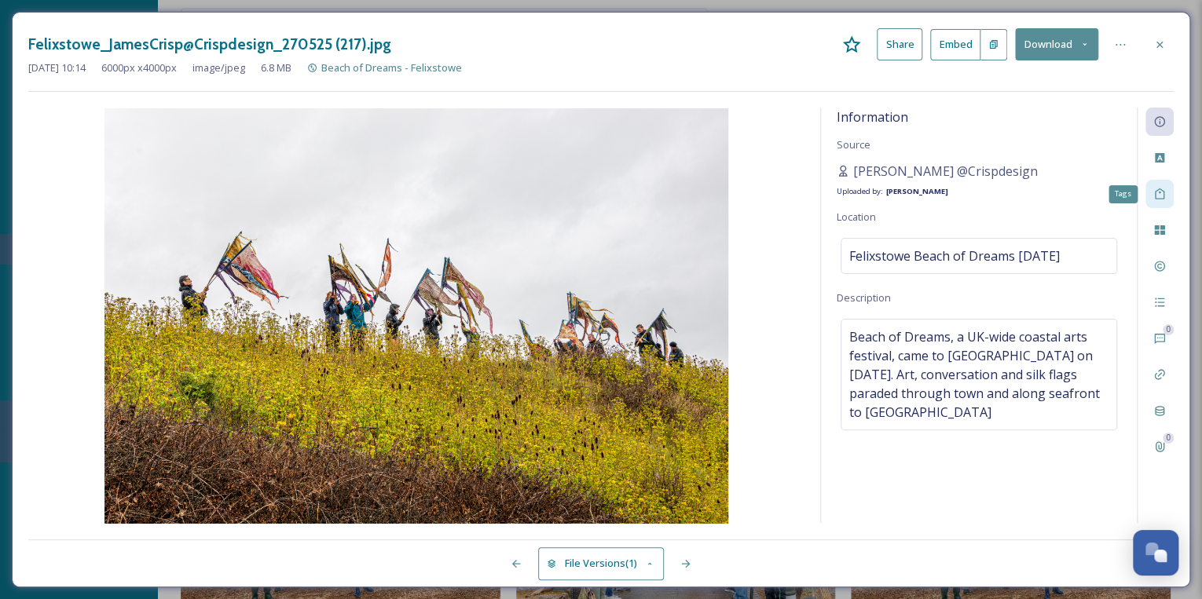
click at [1156, 192] on icon at bounding box center [1159, 194] width 13 height 13
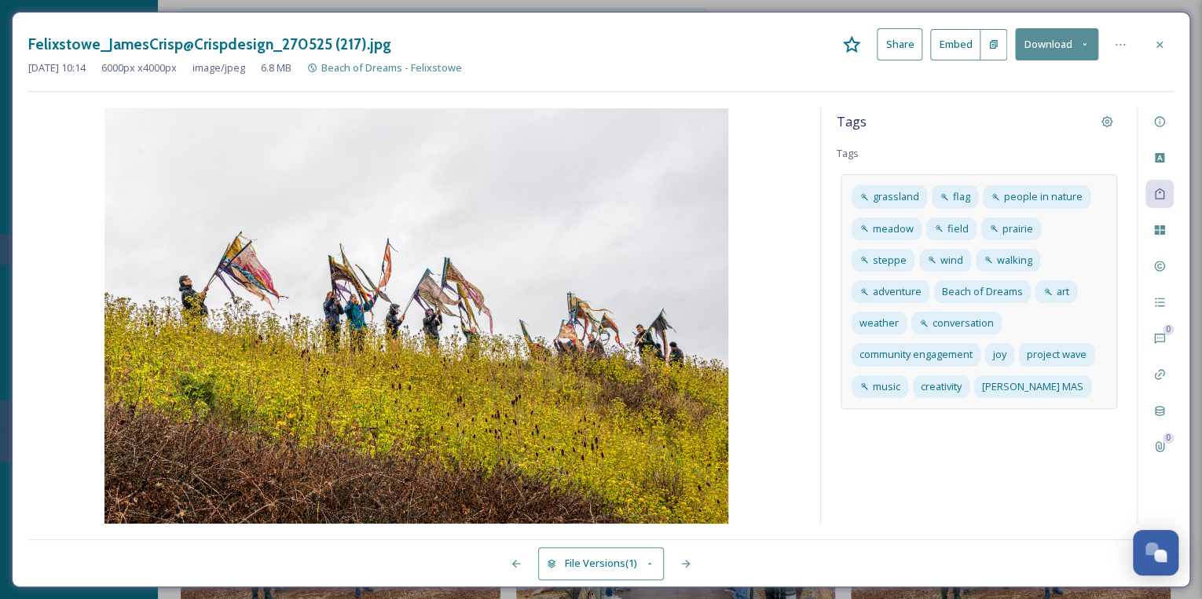
click at [990, 383] on div "grassland flag people in [GEOGRAPHIC_DATA] wind walking adventure Beach of Drea…" at bounding box center [978, 291] width 276 height 234
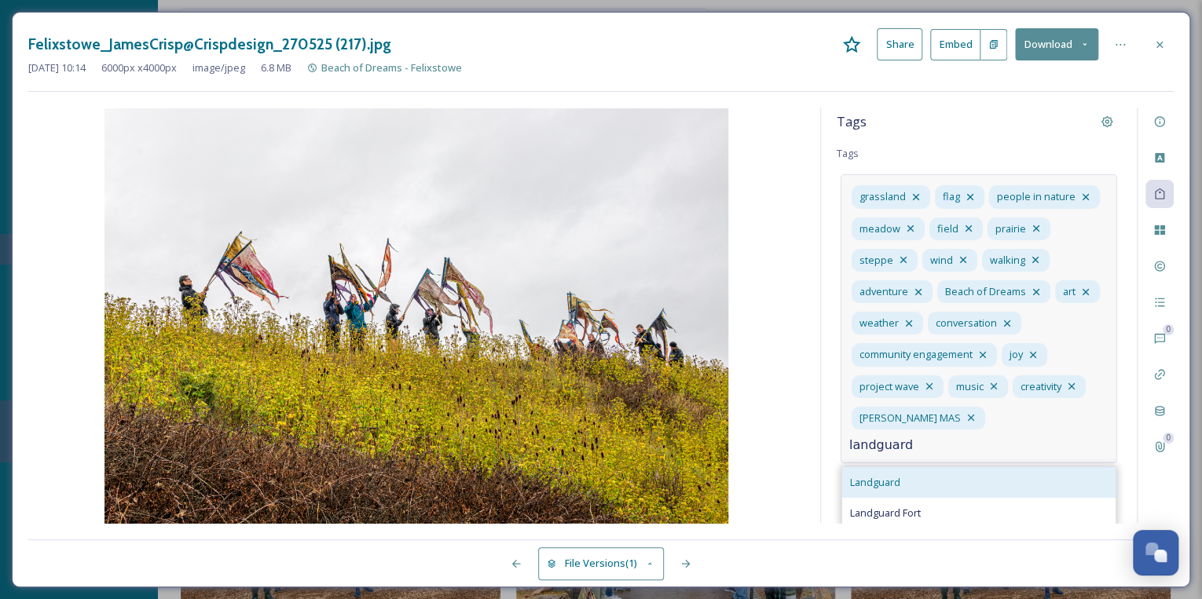
type input "landguard"
click at [935, 467] on div "Landguard" at bounding box center [978, 482] width 273 height 31
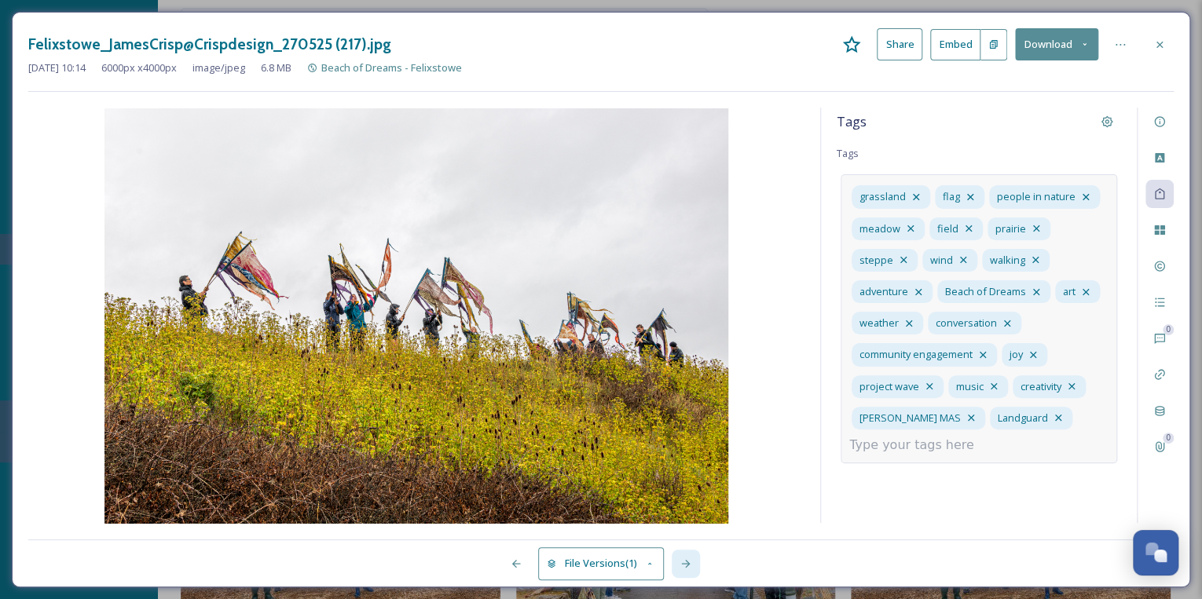
click at [690, 564] on icon at bounding box center [685, 564] width 13 height 13
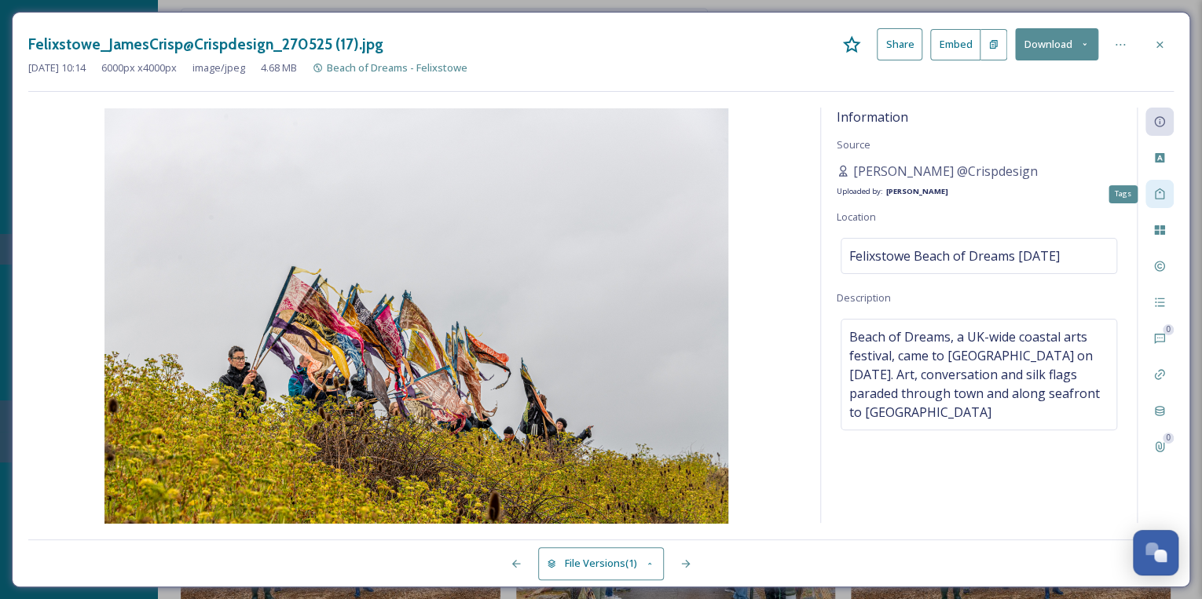
click at [1163, 191] on icon at bounding box center [1159, 194] width 9 height 11
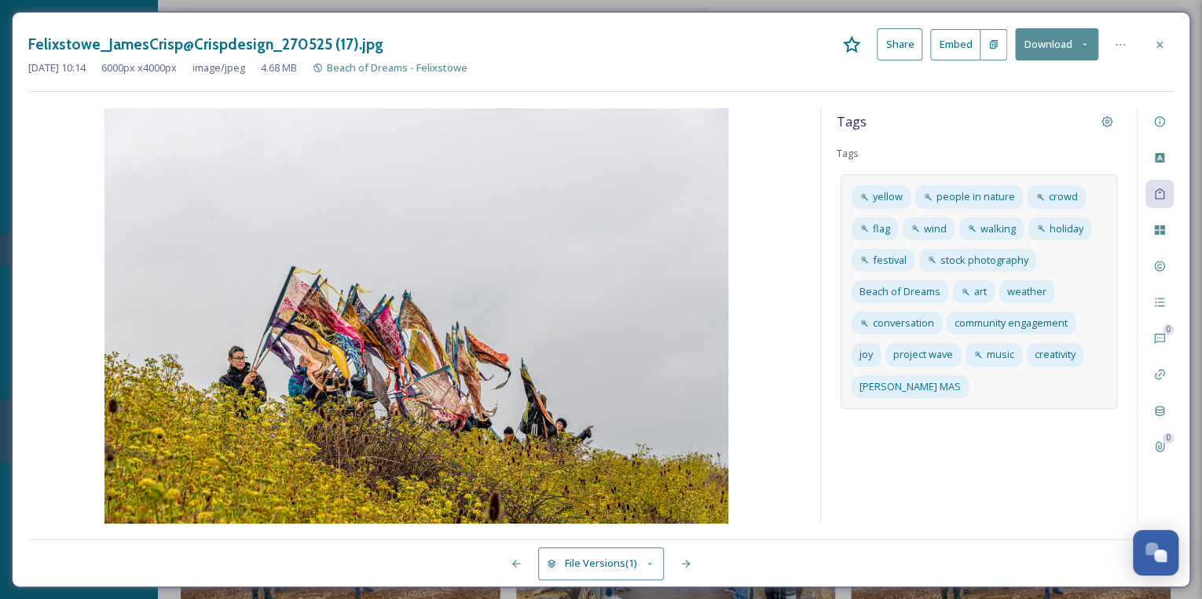
click at [993, 387] on div "yellow people in nature crowd flag wind walking holiday festival stock photogra…" at bounding box center [978, 291] width 276 height 234
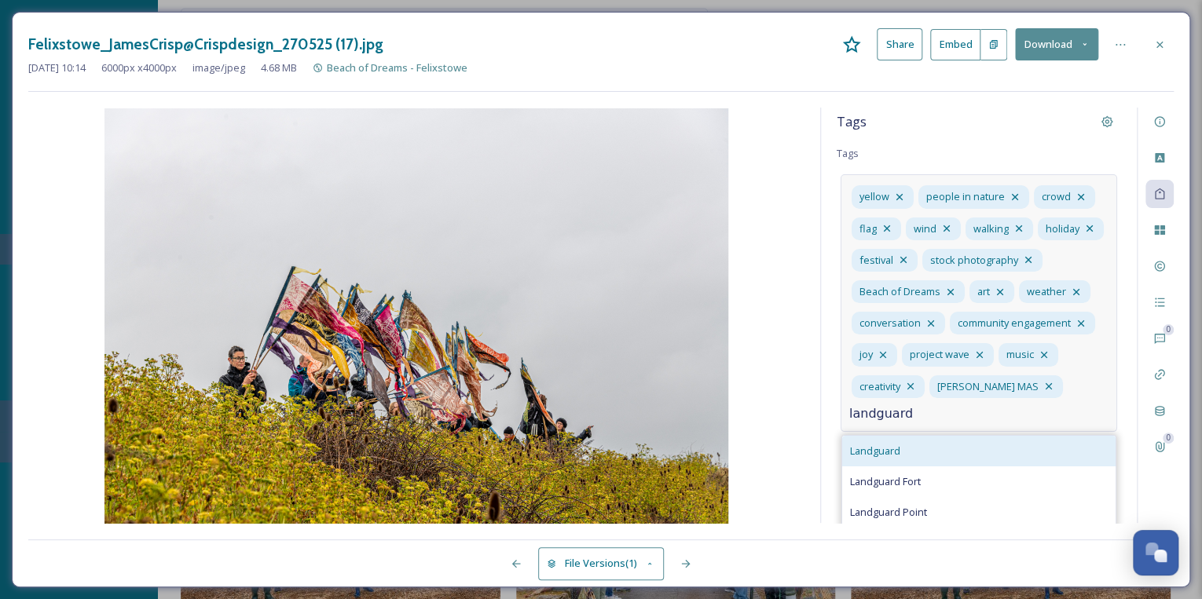
type input "landguard"
click at [933, 459] on div "Landguard" at bounding box center [978, 451] width 273 height 31
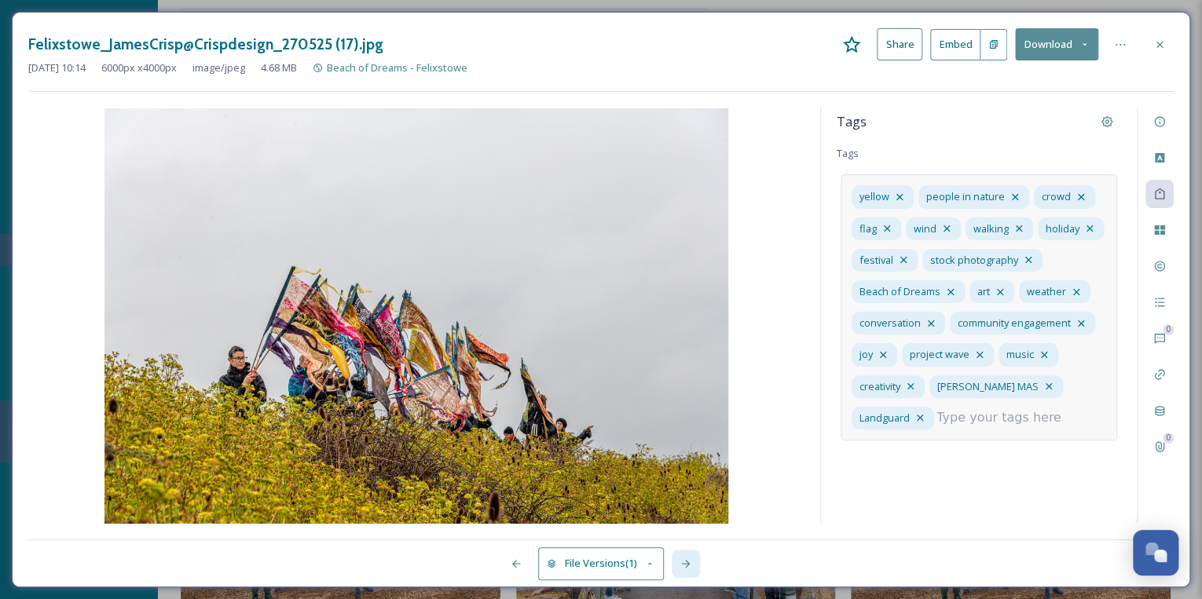
click at [687, 561] on icon at bounding box center [685, 564] width 9 height 8
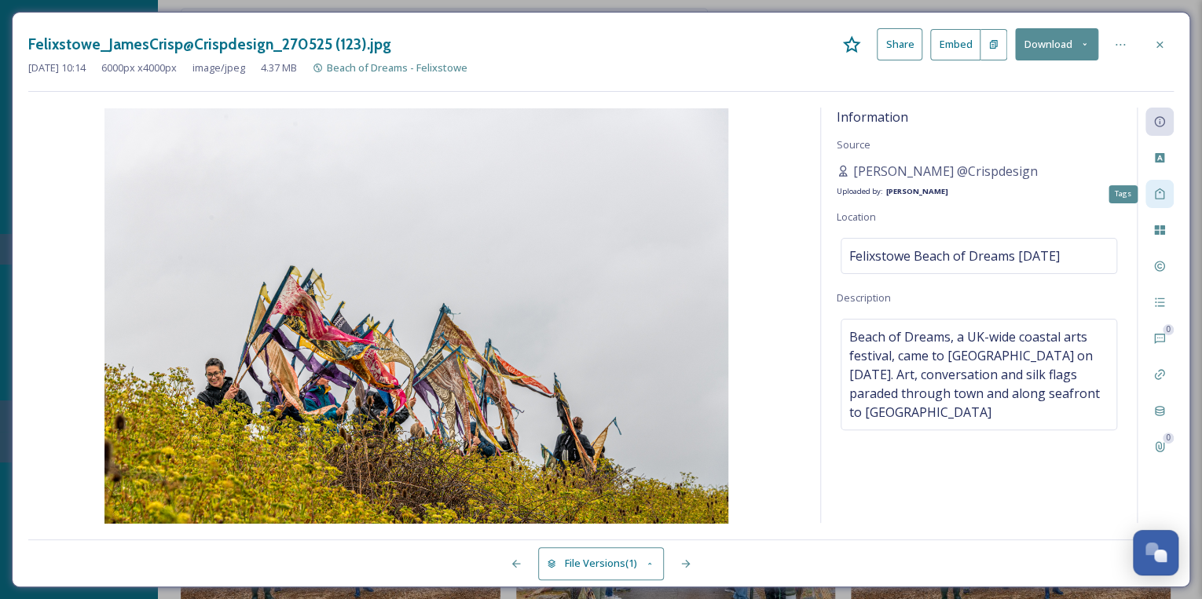
click at [1163, 182] on div "Tags" at bounding box center [1159, 194] width 28 height 28
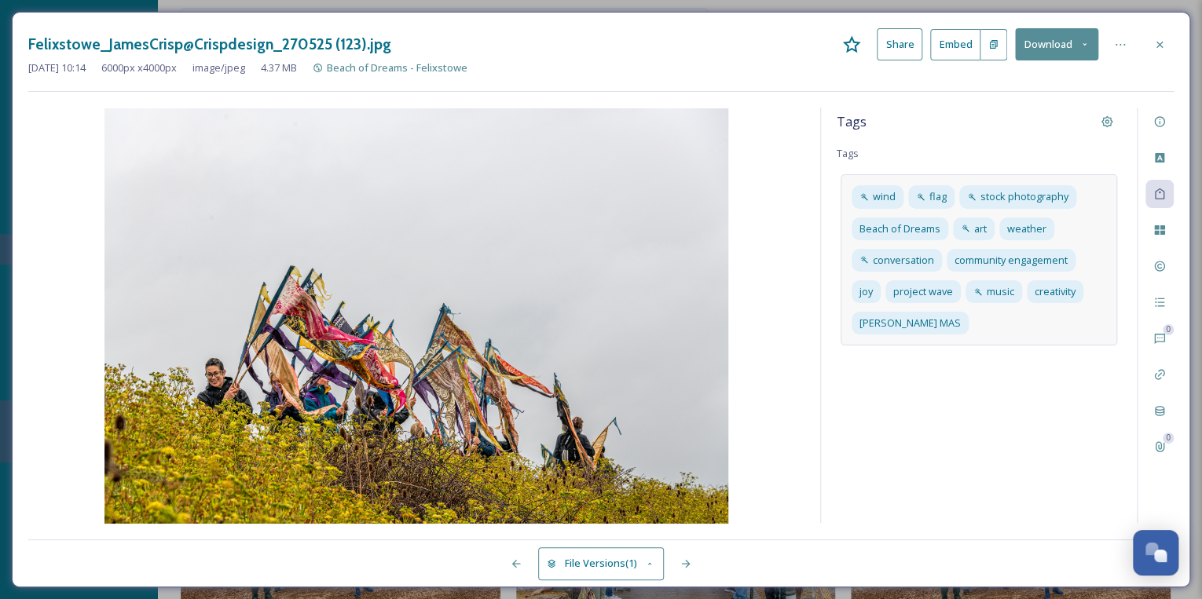
click at [992, 319] on div "wind flag stock photography Beach of Dreams art weather conversation community …" at bounding box center [978, 259] width 276 height 171
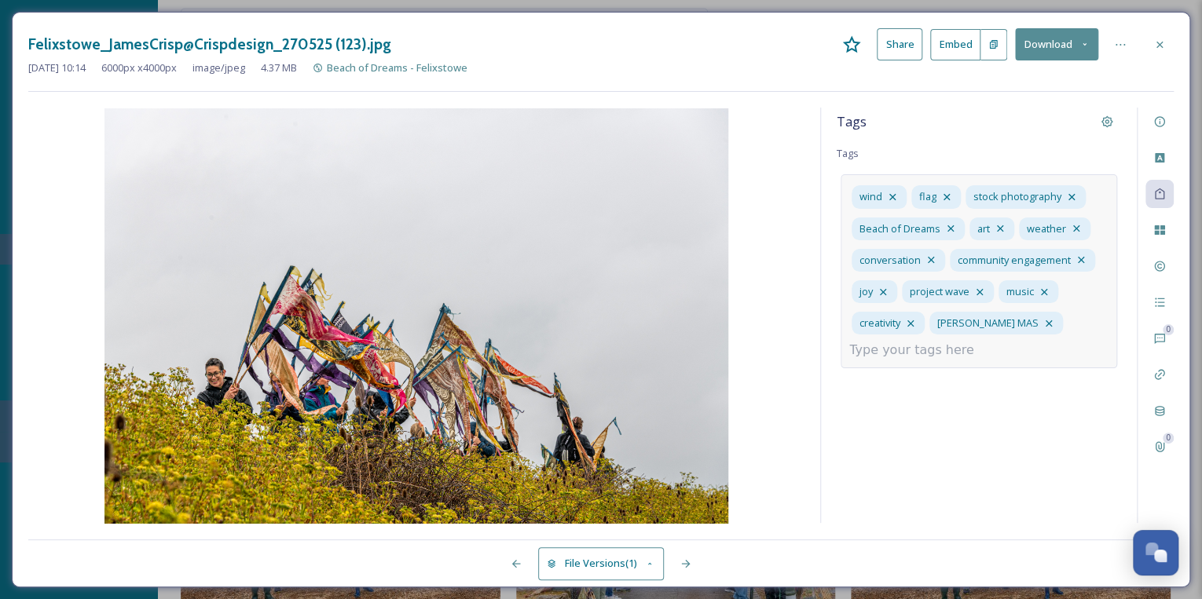
click at [952, 346] on input at bounding box center [927, 350] width 157 height 19
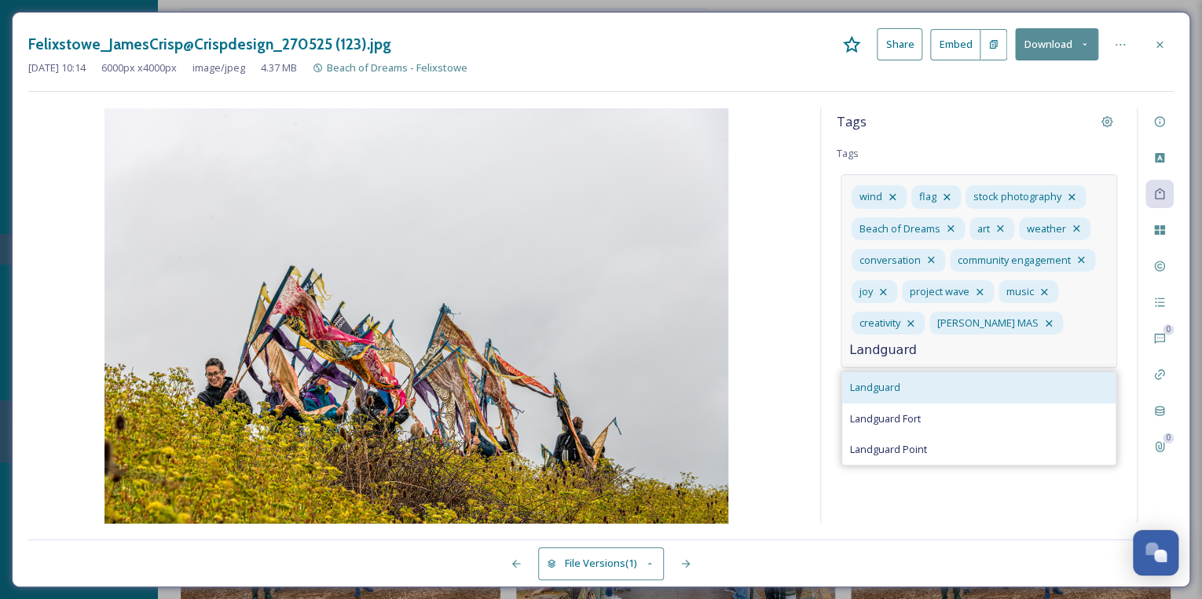
type input "Landguard"
click at [938, 385] on div "Landguard" at bounding box center [978, 387] width 273 height 31
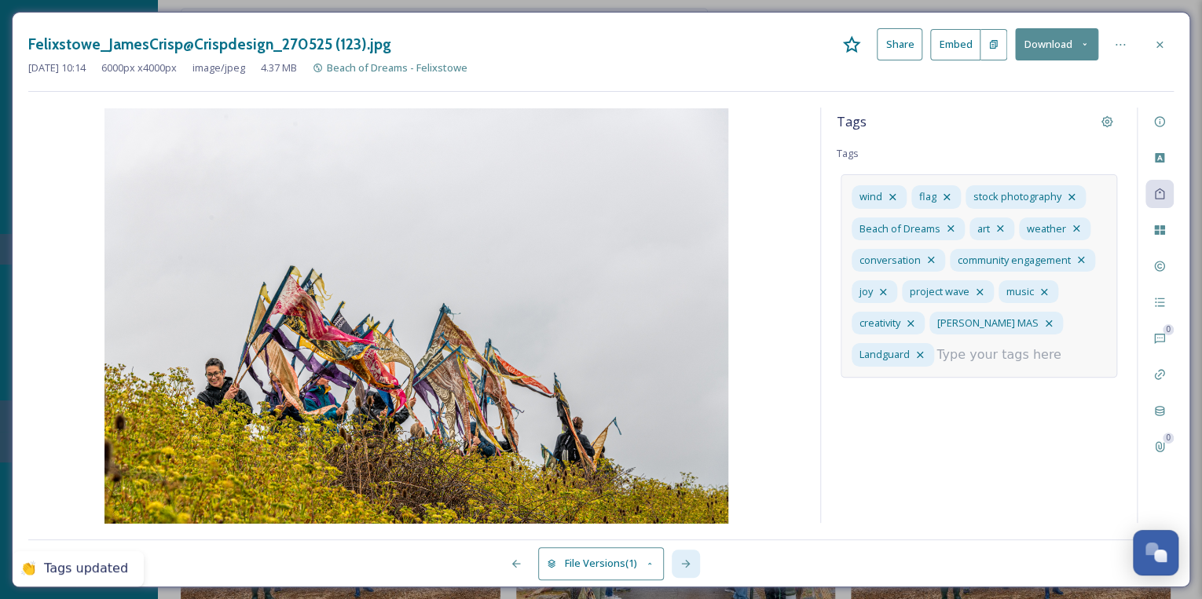
click at [679, 559] on div at bounding box center [686, 564] width 28 height 28
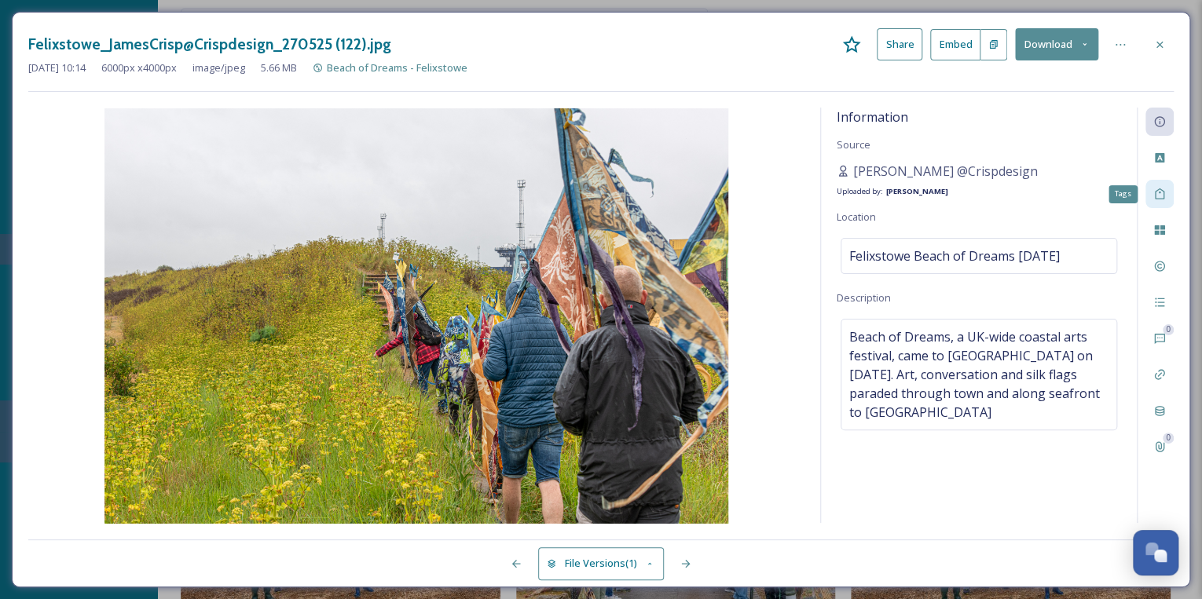
click at [1160, 195] on icon at bounding box center [1159, 194] width 13 height 13
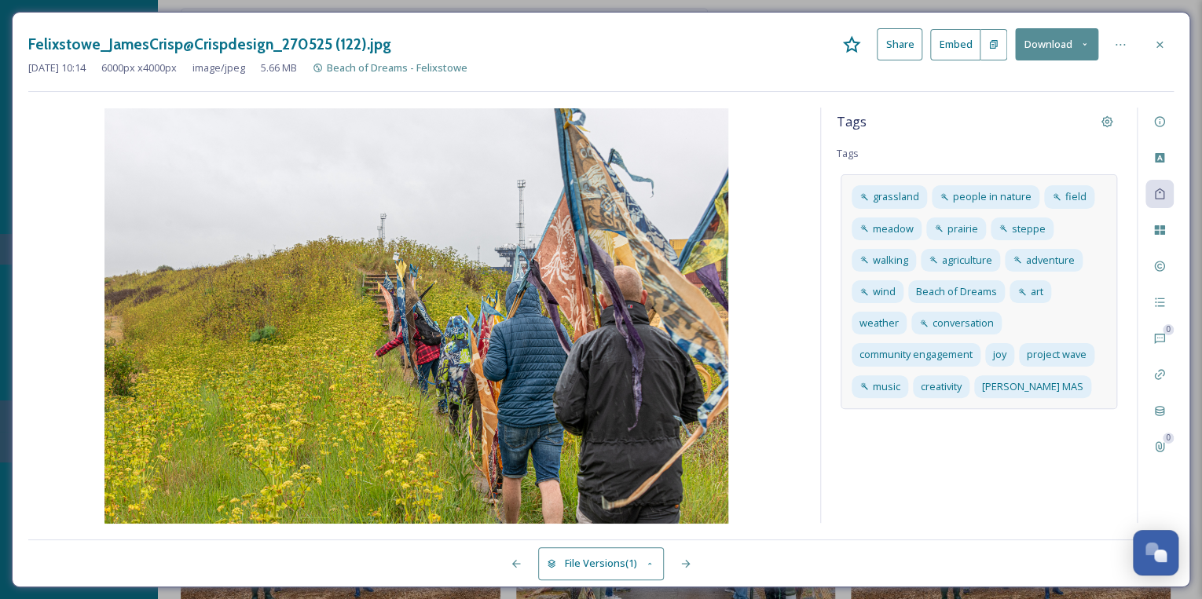
click at [1084, 390] on div "grassland people in [GEOGRAPHIC_DATA] meadow prairie steppe walking agriculture…" at bounding box center [978, 291] width 276 height 234
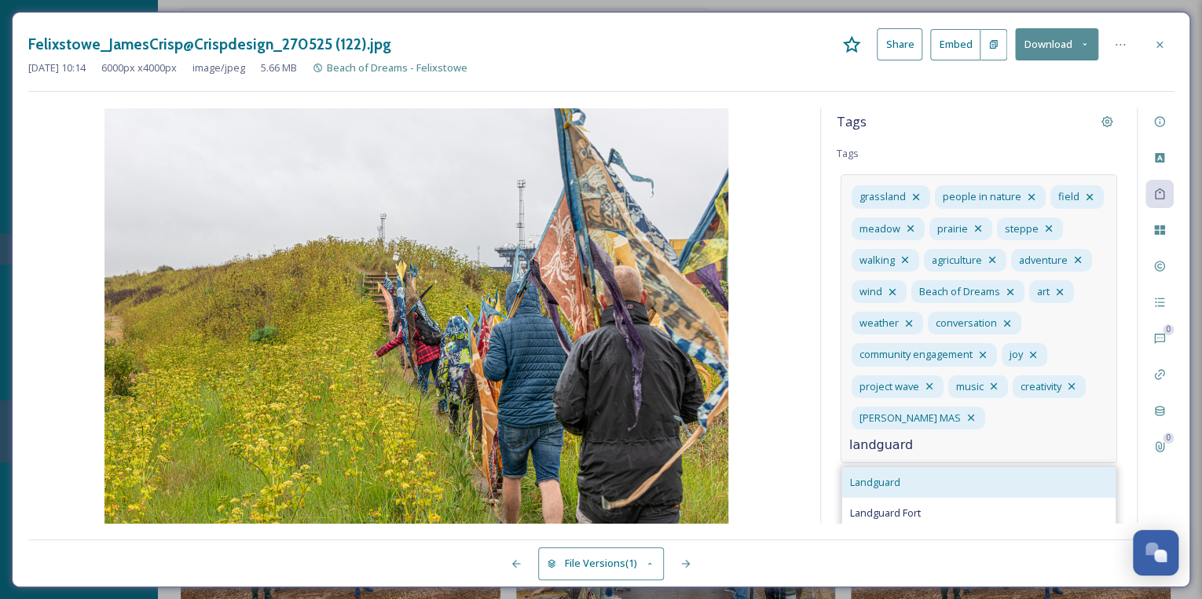
type input "landguard"
click at [941, 481] on div "Landguard" at bounding box center [978, 482] width 273 height 31
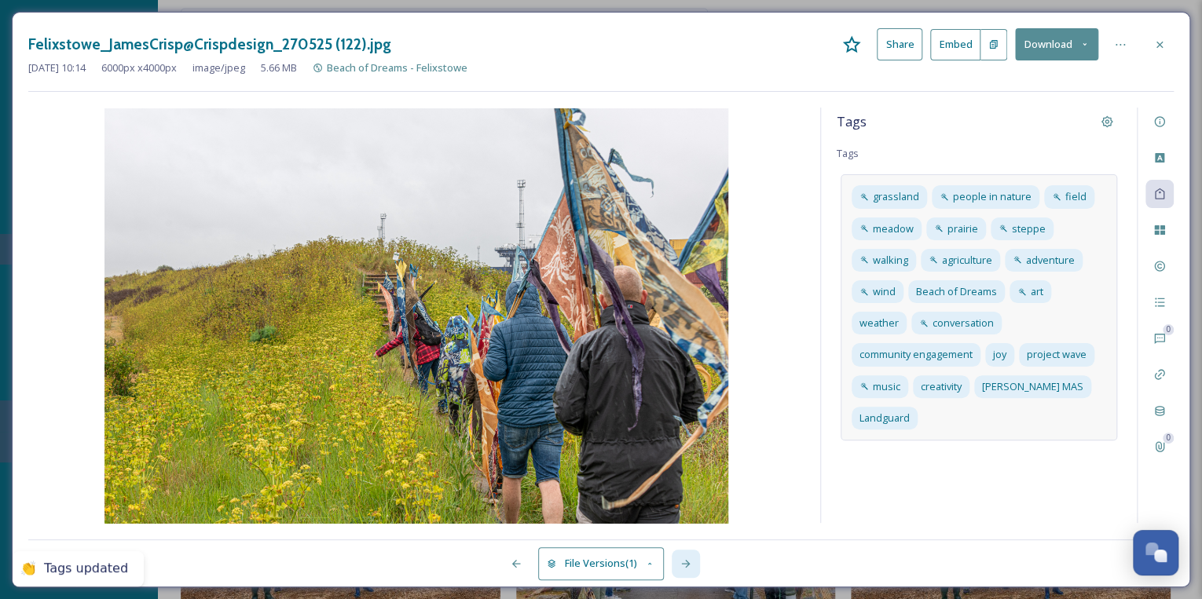
click at [688, 558] on icon at bounding box center [685, 564] width 13 height 13
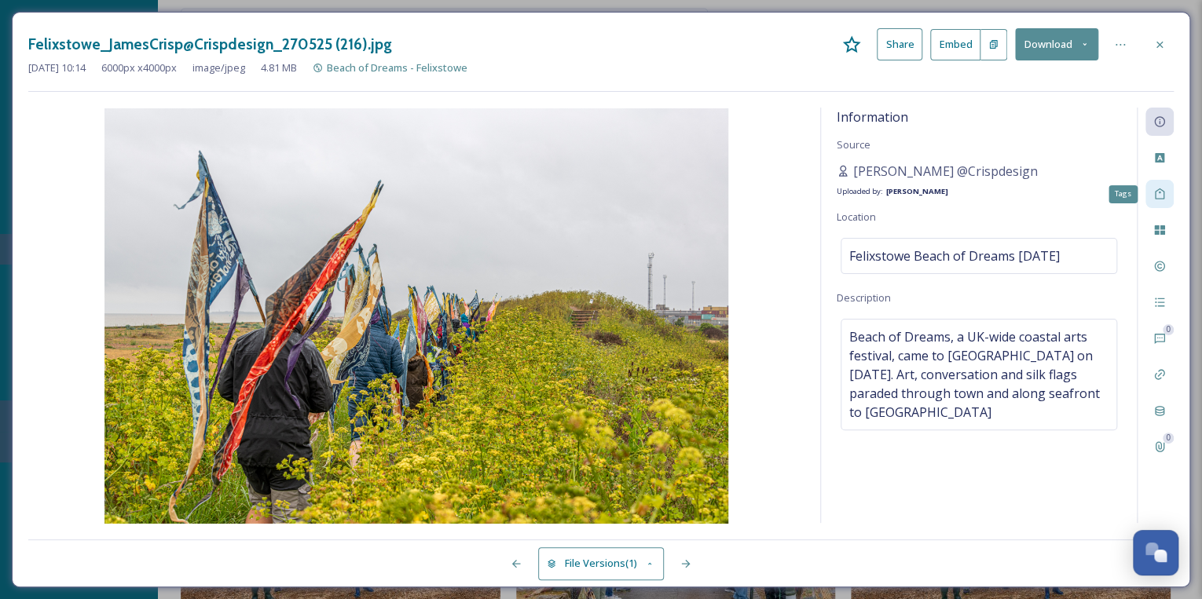
click at [1163, 190] on icon at bounding box center [1159, 194] width 13 height 13
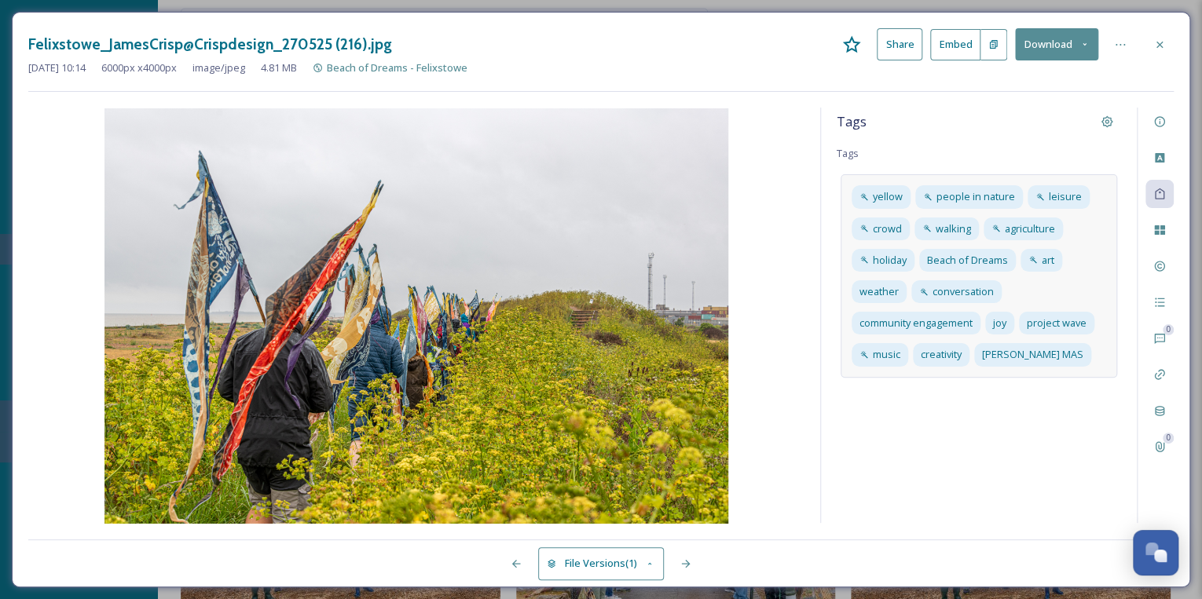
click at [1084, 361] on div "yellow people in nature leisure crowd walking agriculture holiday Beach of Drea…" at bounding box center [978, 275] width 276 height 203
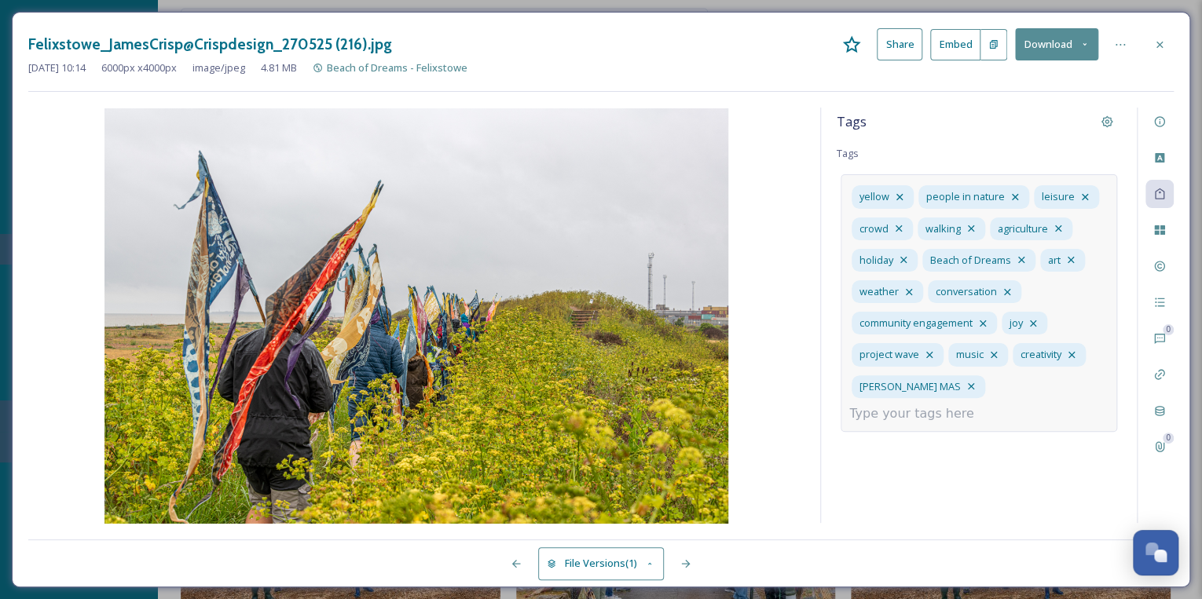
click at [987, 405] on input at bounding box center [927, 414] width 157 height 19
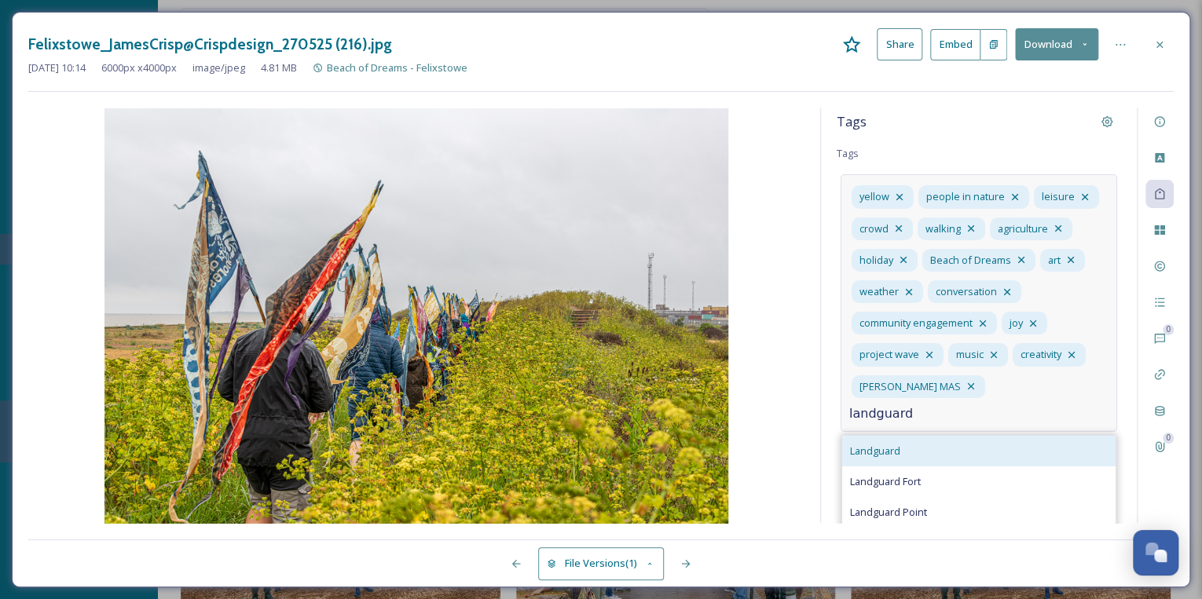
type input "landguard"
click at [989, 436] on div "Landguard" at bounding box center [978, 451] width 273 height 31
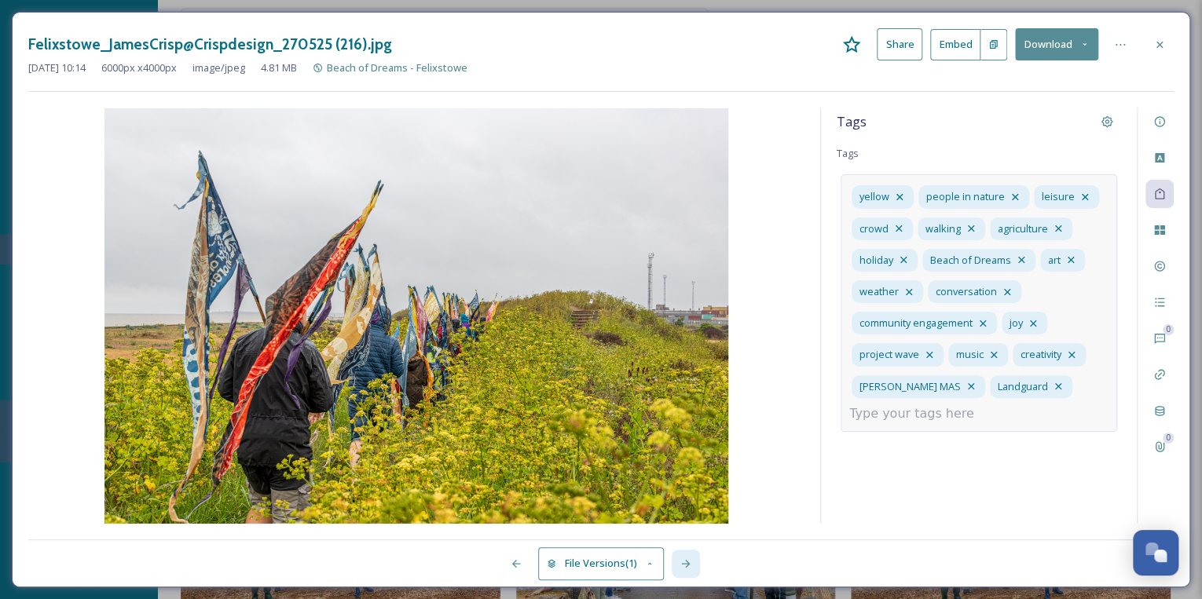
click at [691, 561] on icon at bounding box center [685, 564] width 13 height 13
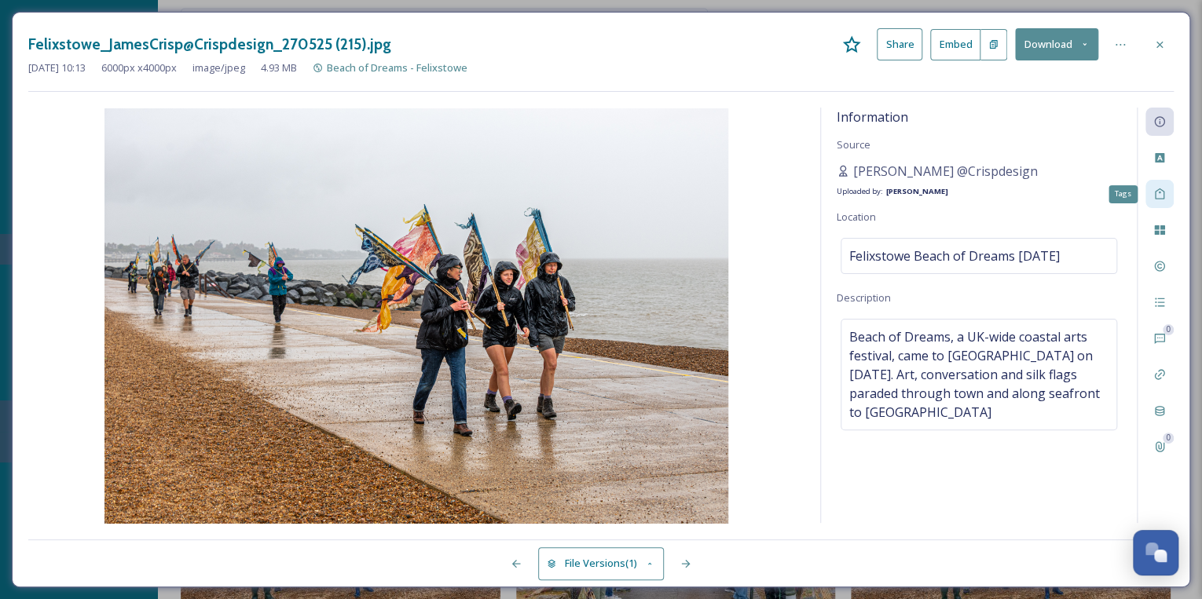
click at [1163, 196] on icon at bounding box center [1159, 194] width 9 height 11
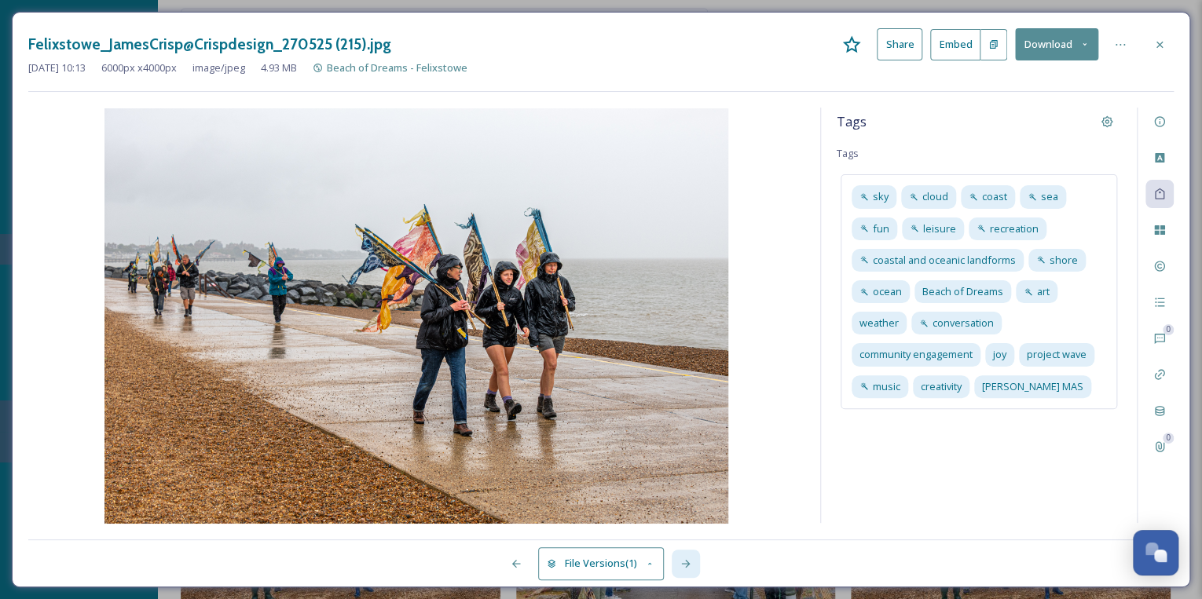
click at [688, 562] on icon at bounding box center [685, 564] width 13 height 13
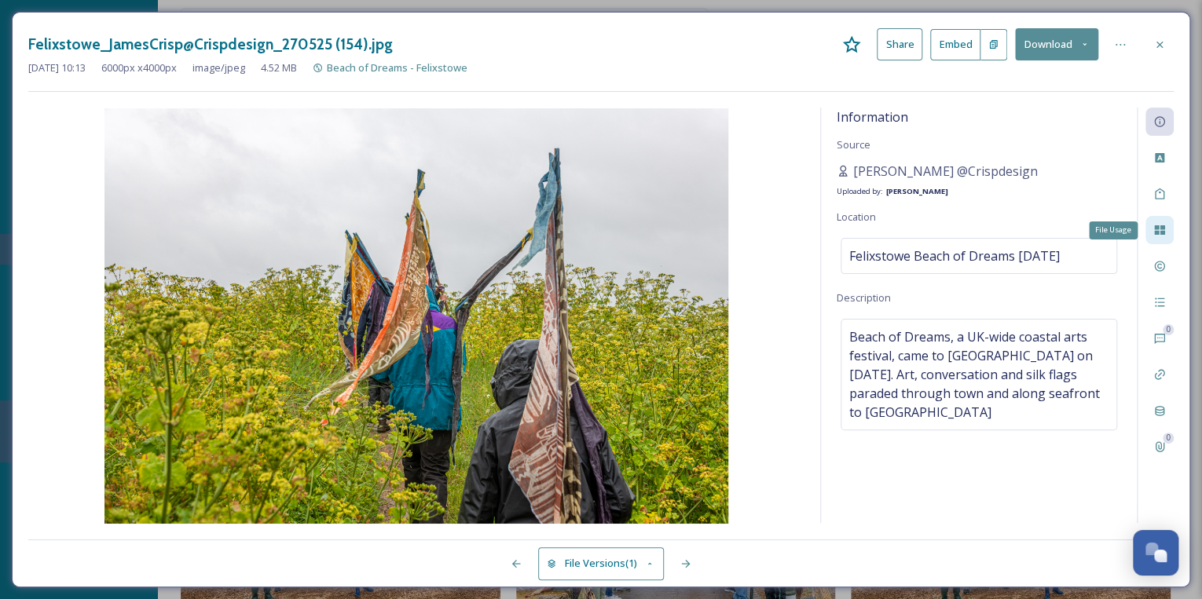
click at [1160, 228] on icon at bounding box center [1159, 229] width 10 height 9
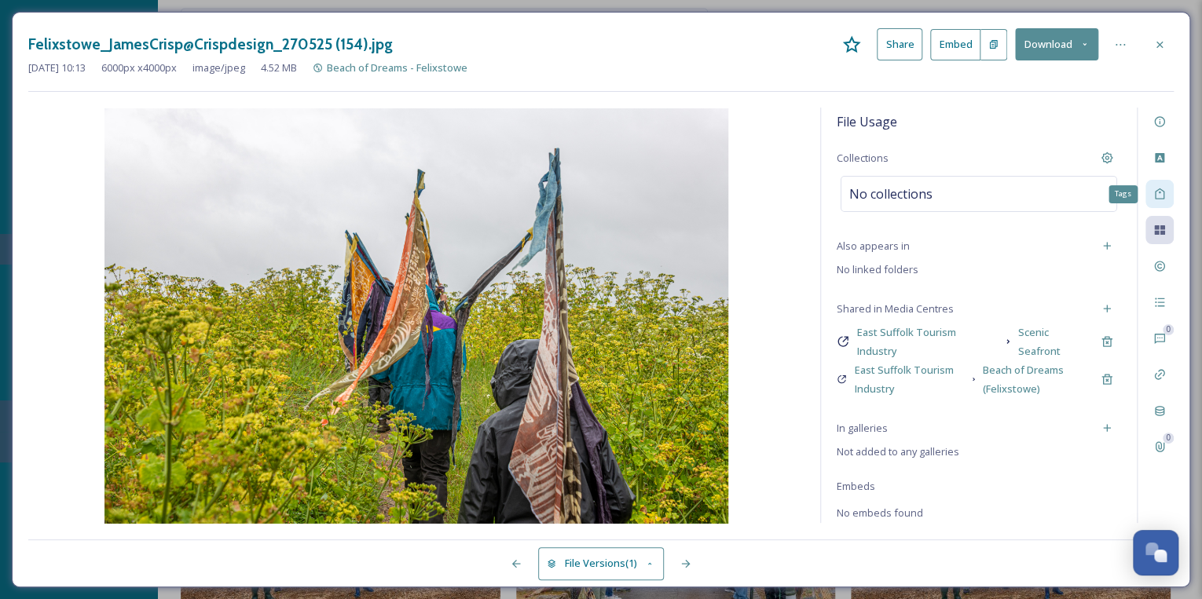
click at [1158, 196] on icon at bounding box center [1159, 194] width 13 height 13
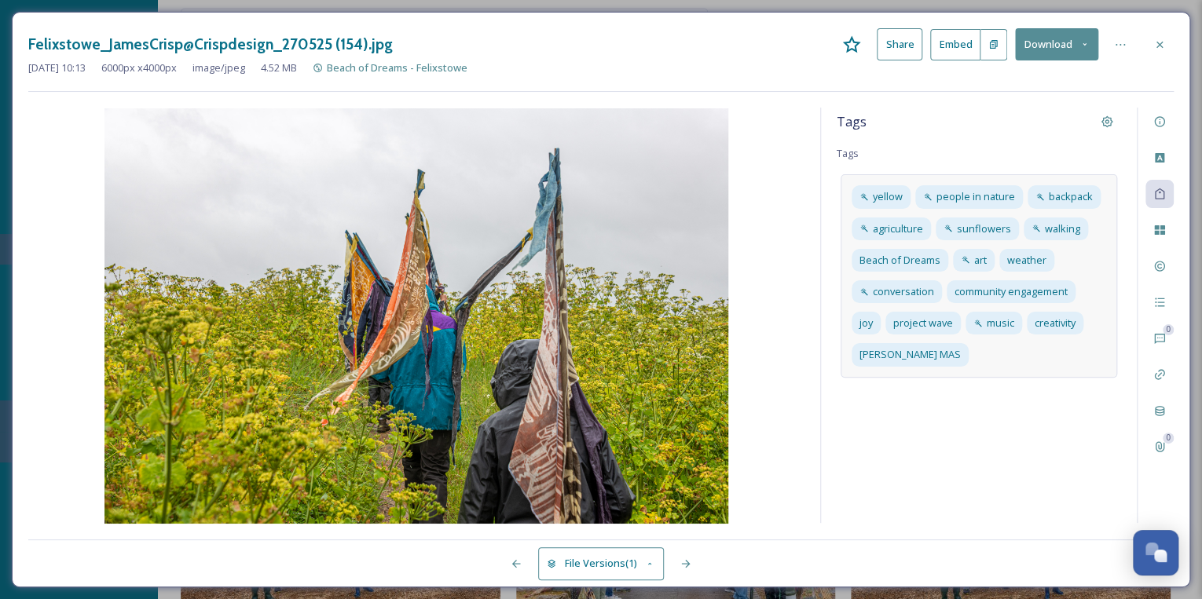
click at [986, 351] on div "yellow people in nature backpack agriculture sunflowers walking Beach of Dreams…" at bounding box center [978, 275] width 276 height 203
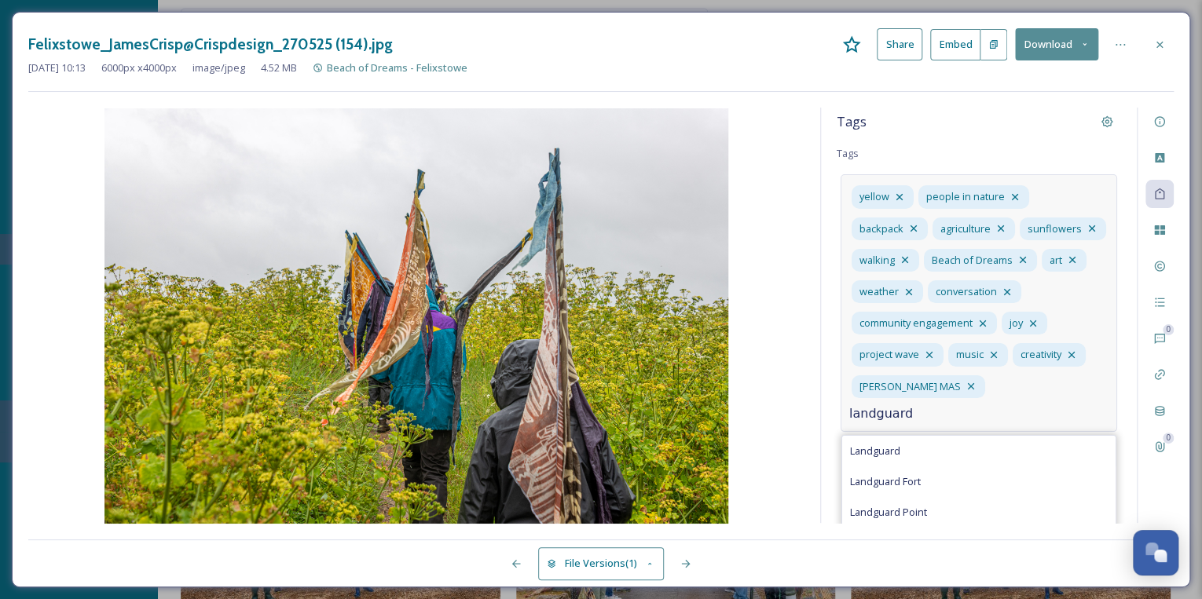
type input "landguard"
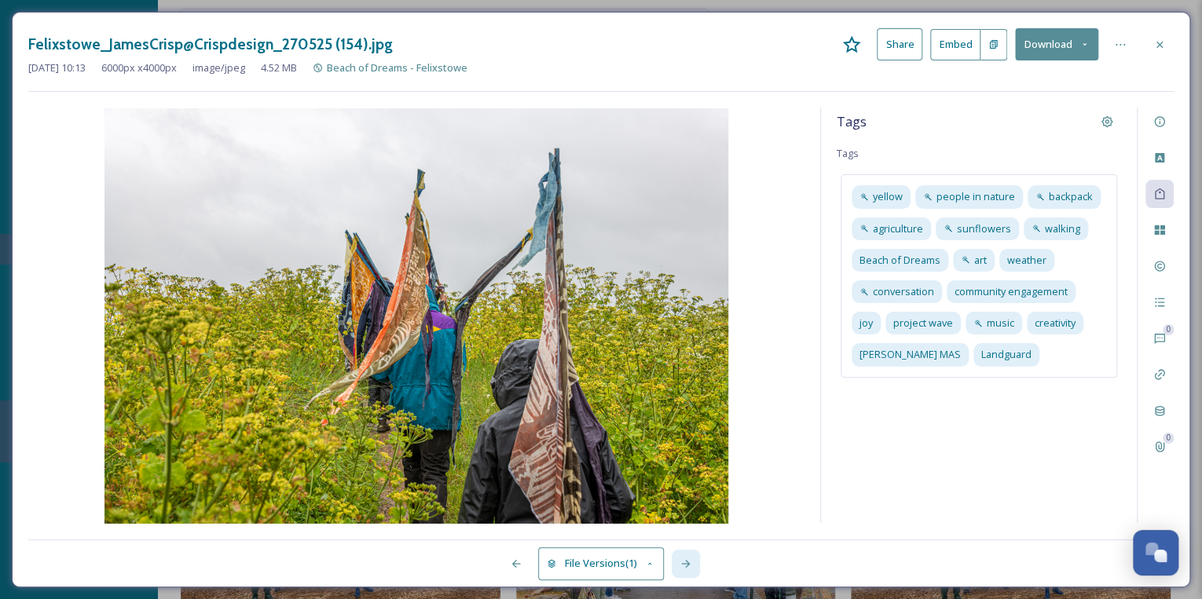
click at [685, 559] on icon at bounding box center [685, 564] width 13 height 13
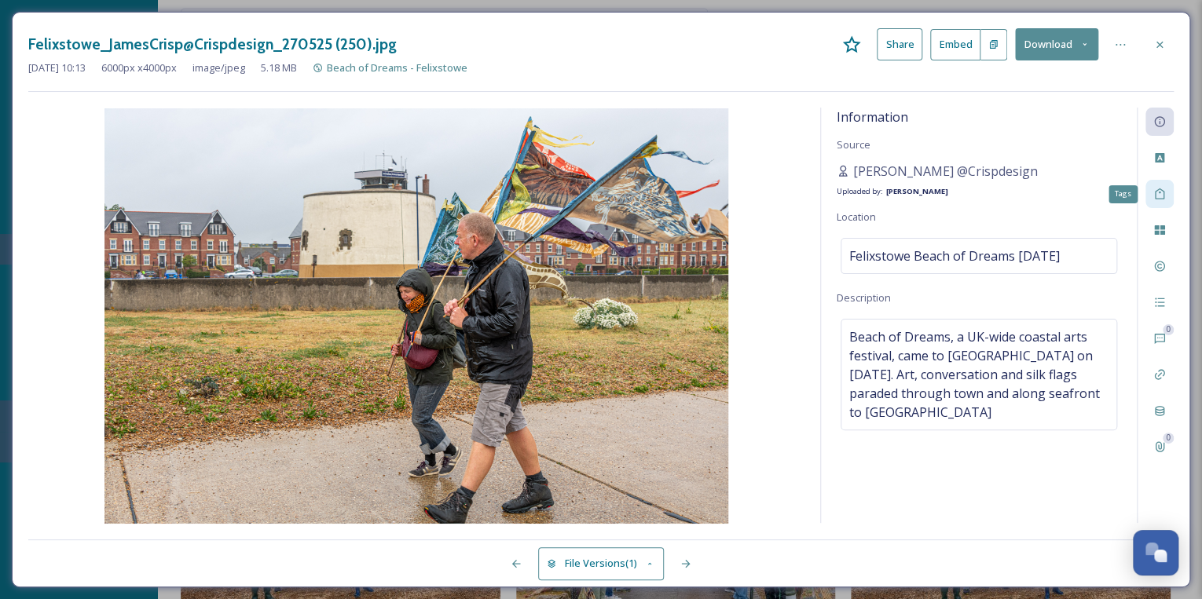
click at [1155, 196] on icon at bounding box center [1159, 194] width 13 height 13
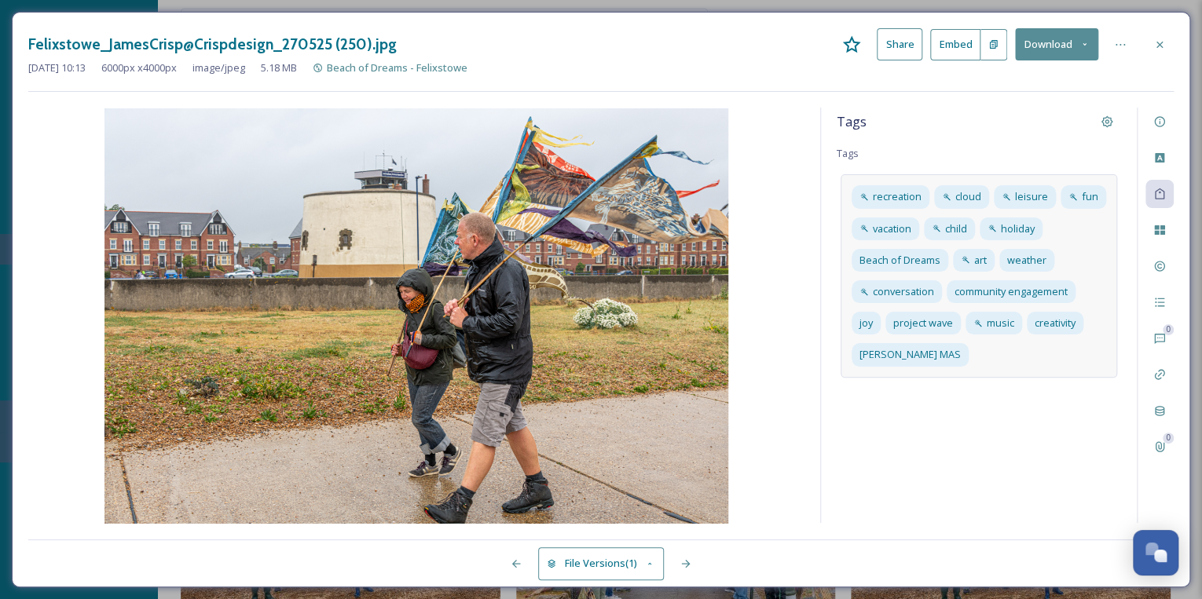
click at [977, 359] on div "recreation cloud leisure fun vacation child holiday Beach of Dreams art weather…" at bounding box center [978, 275] width 276 height 203
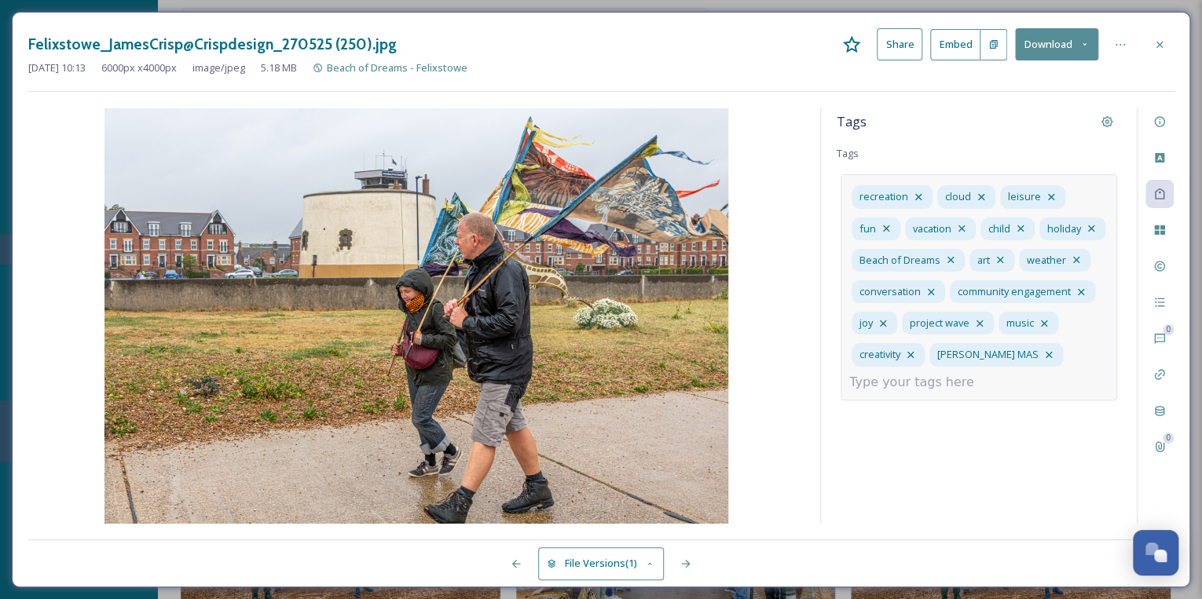
click at [949, 379] on input at bounding box center [927, 382] width 157 height 19
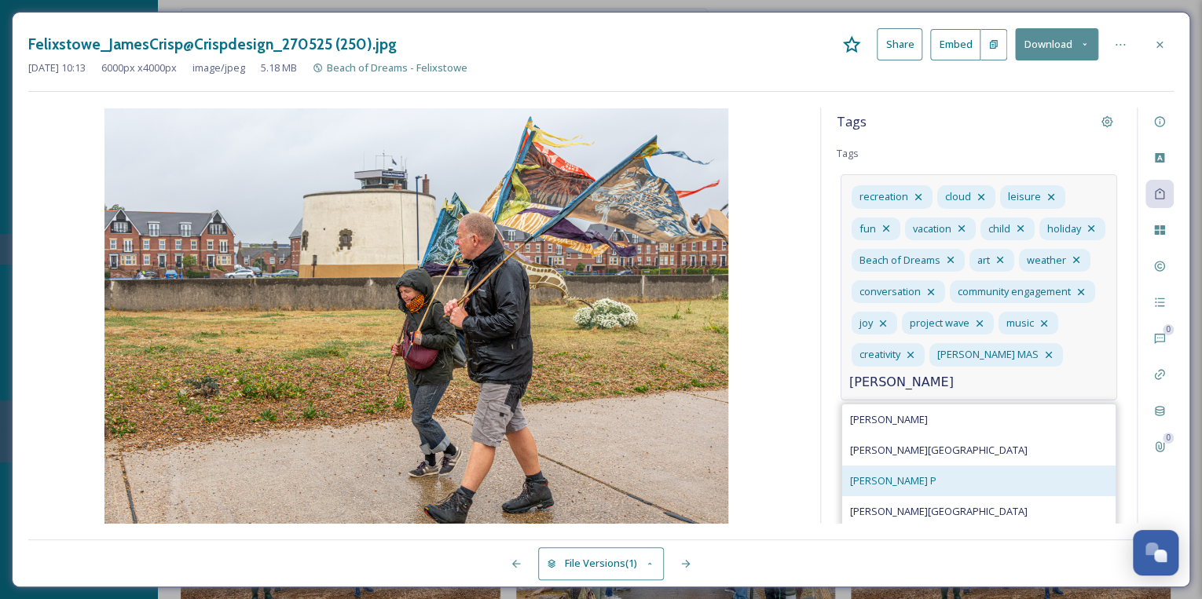
type input "[PERSON_NAME]"
click at [859, 489] on span "[PERSON_NAME] P" at bounding box center [893, 481] width 86 height 15
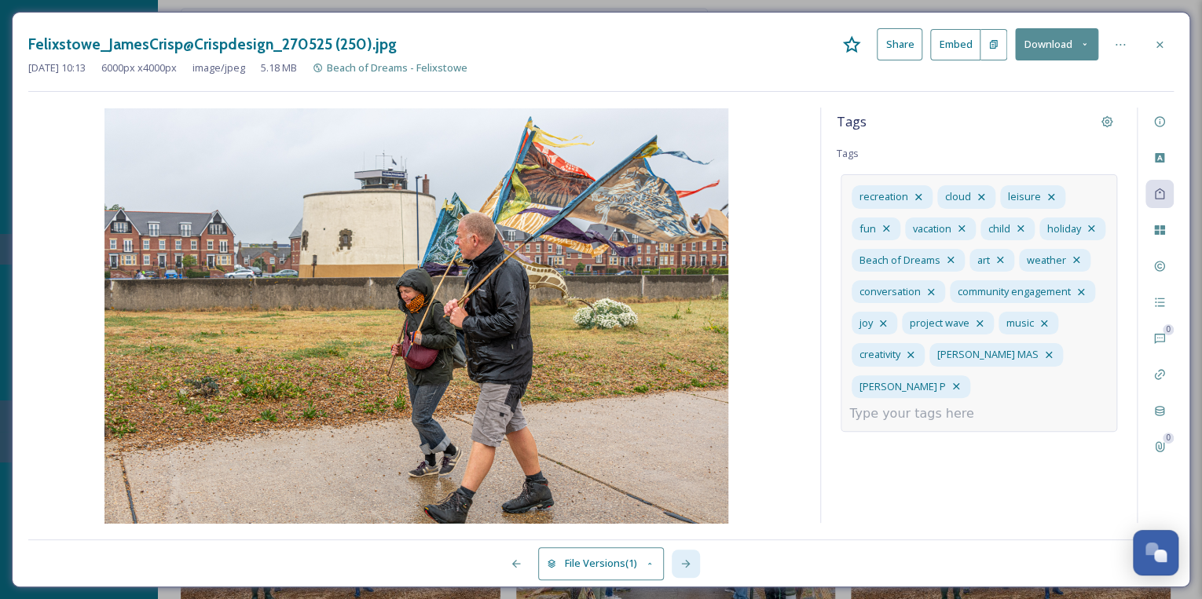
click at [687, 562] on icon at bounding box center [685, 564] width 9 height 8
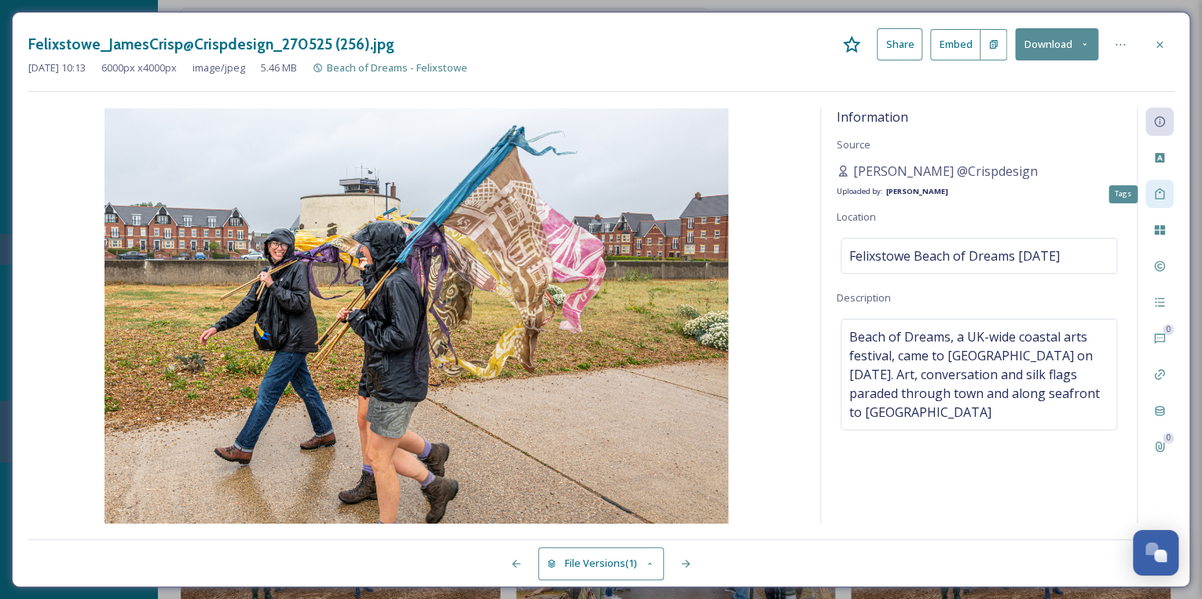
click at [1160, 196] on icon at bounding box center [1159, 194] width 13 height 13
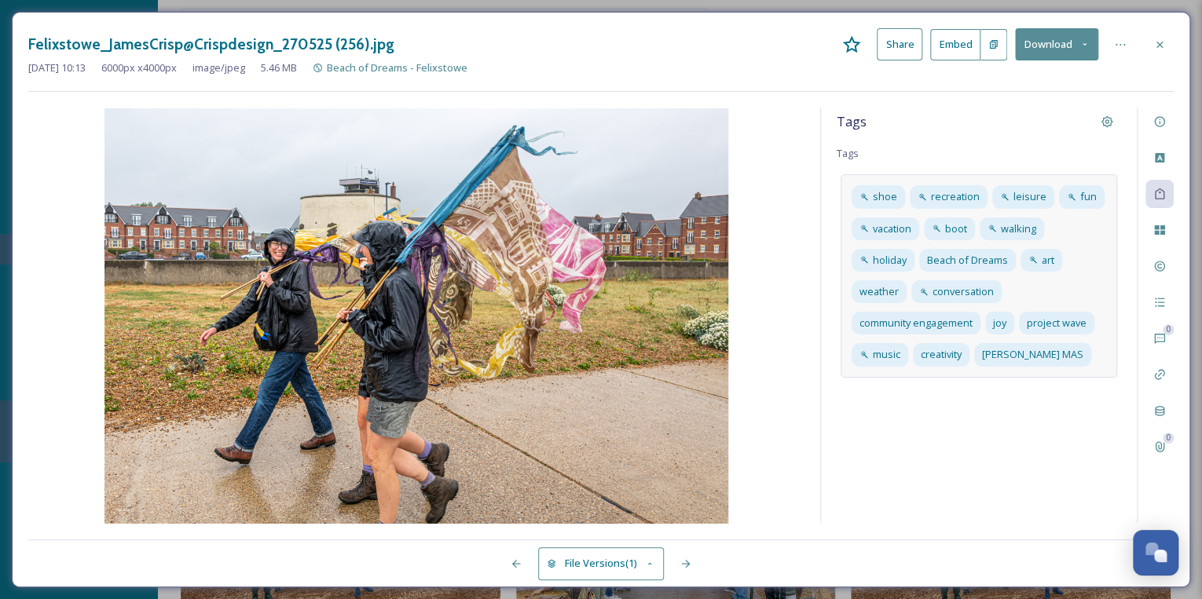
click at [1087, 356] on div "shoe recreation leisure fun vacation boot walking holiday Beach of Dreams art w…" at bounding box center [978, 275] width 276 height 203
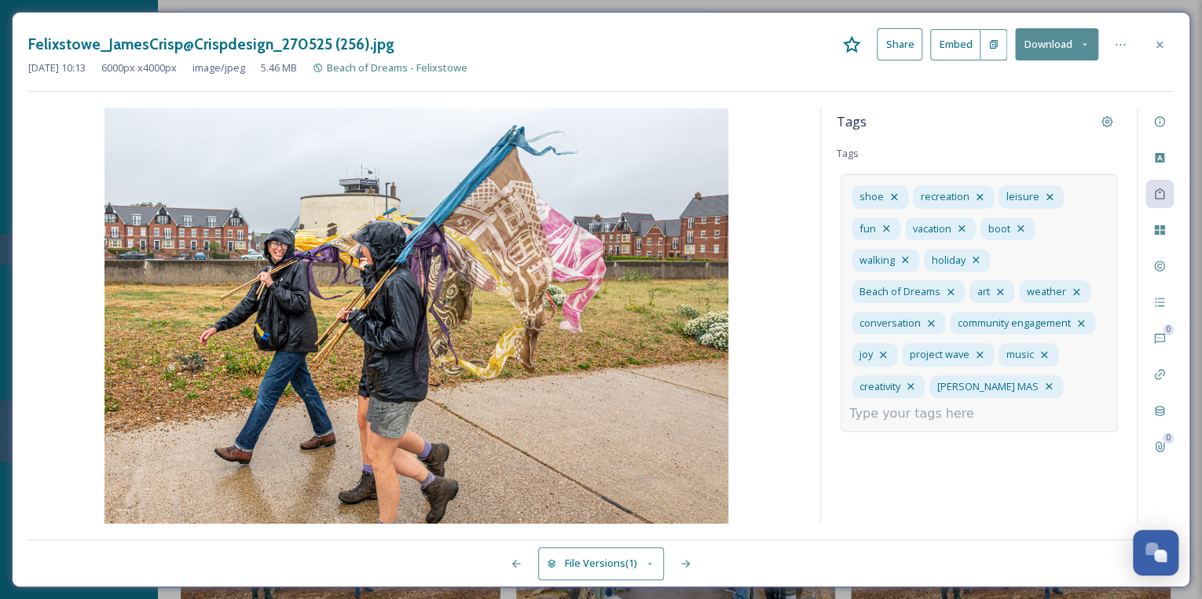
click at [983, 408] on input at bounding box center [927, 414] width 157 height 19
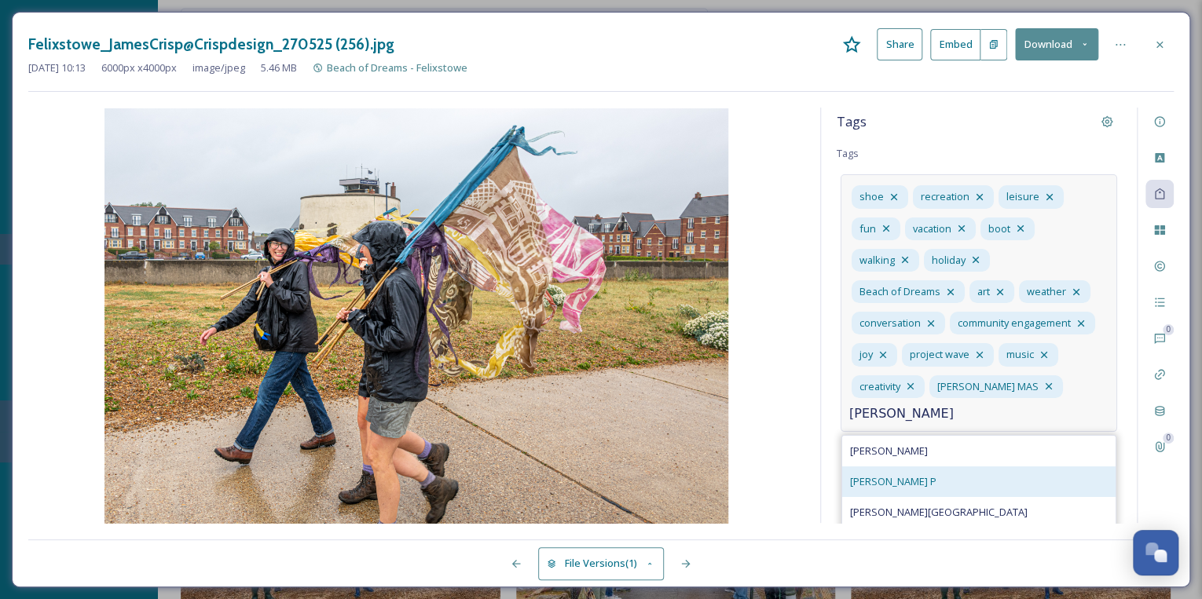
type input "[PERSON_NAME]"
click at [867, 484] on span "[PERSON_NAME] P" at bounding box center [893, 481] width 86 height 15
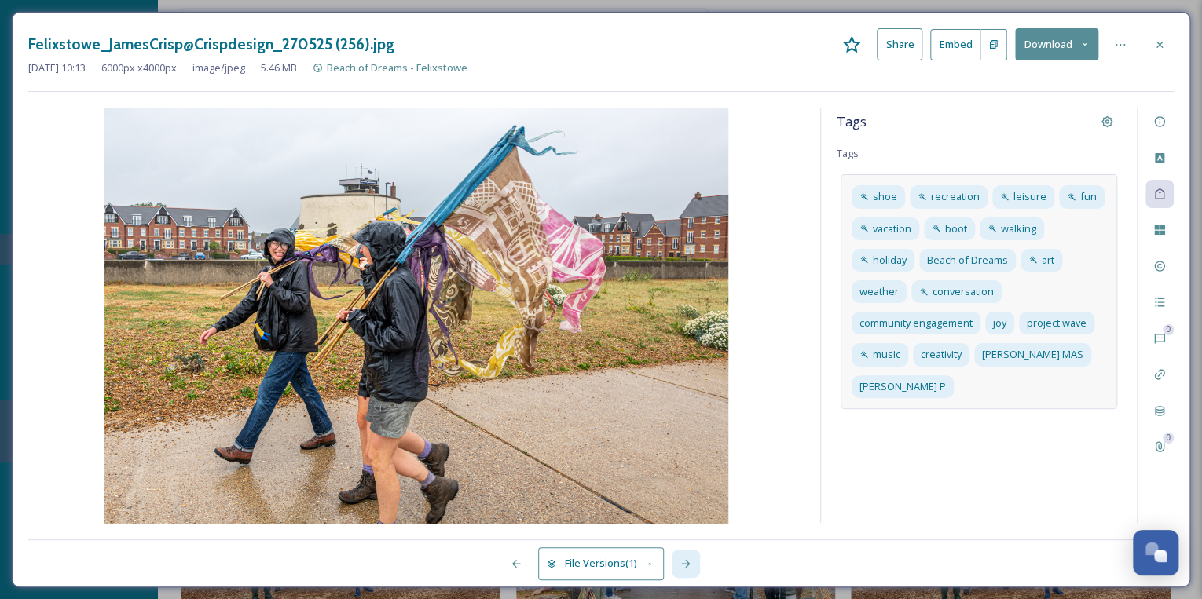
click at [688, 564] on icon at bounding box center [685, 564] width 9 height 8
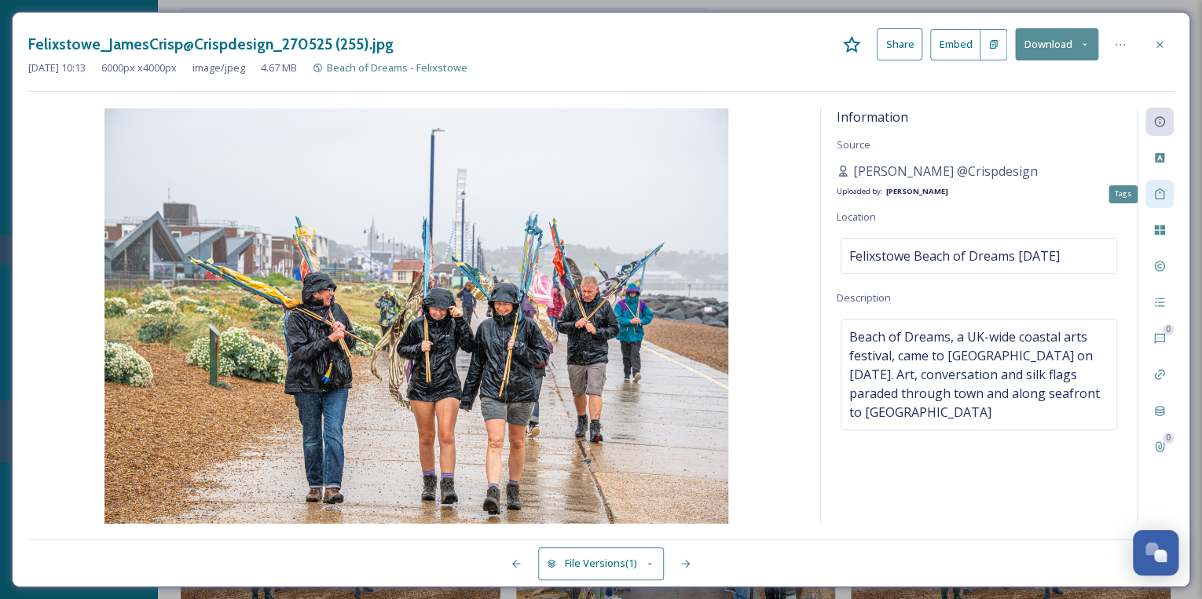
click at [1159, 193] on icon at bounding box center [1159, 194] width 13 height 13
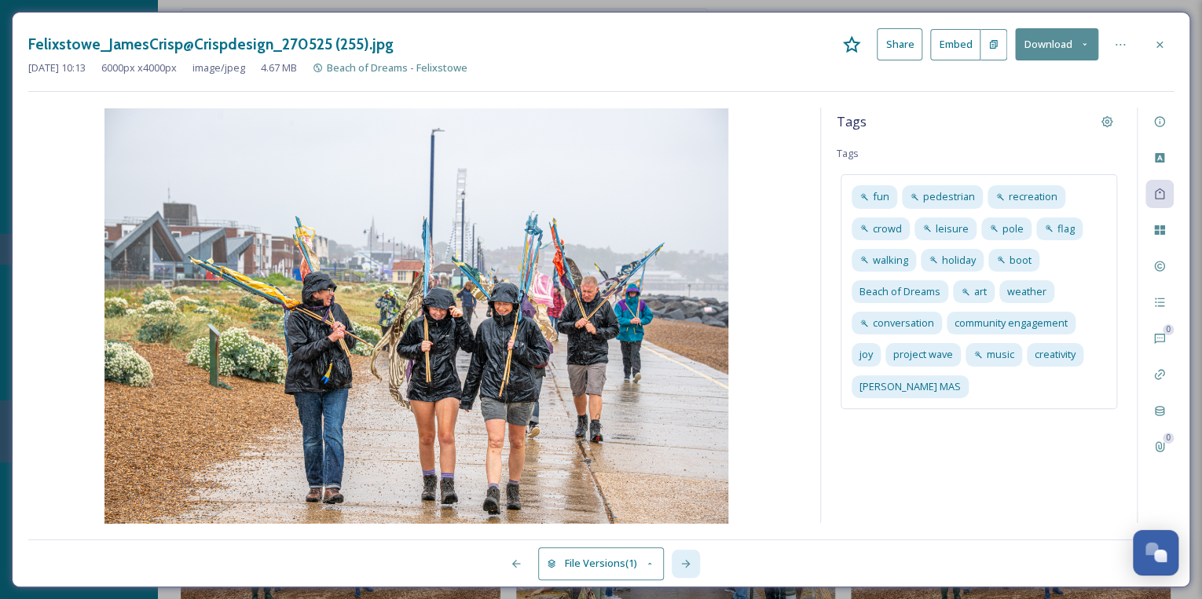
click at [690, 563] on icon at bounding box center [685, 564] width 9 height 8
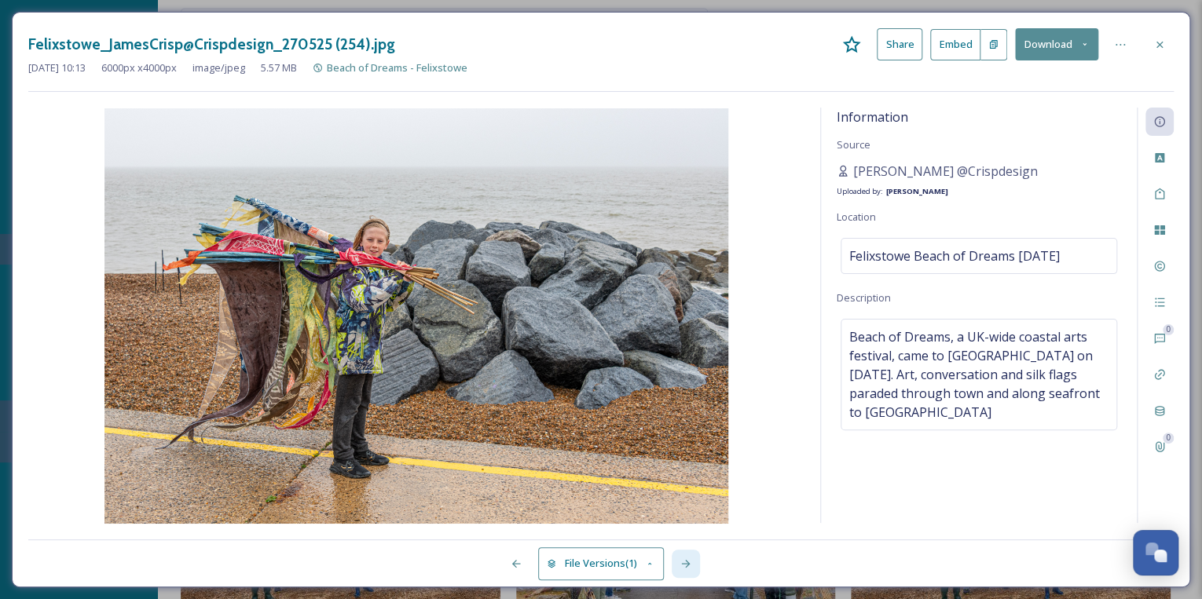
click at [687, 563] on icon at bounding box center [685, 564] width 13 height 13
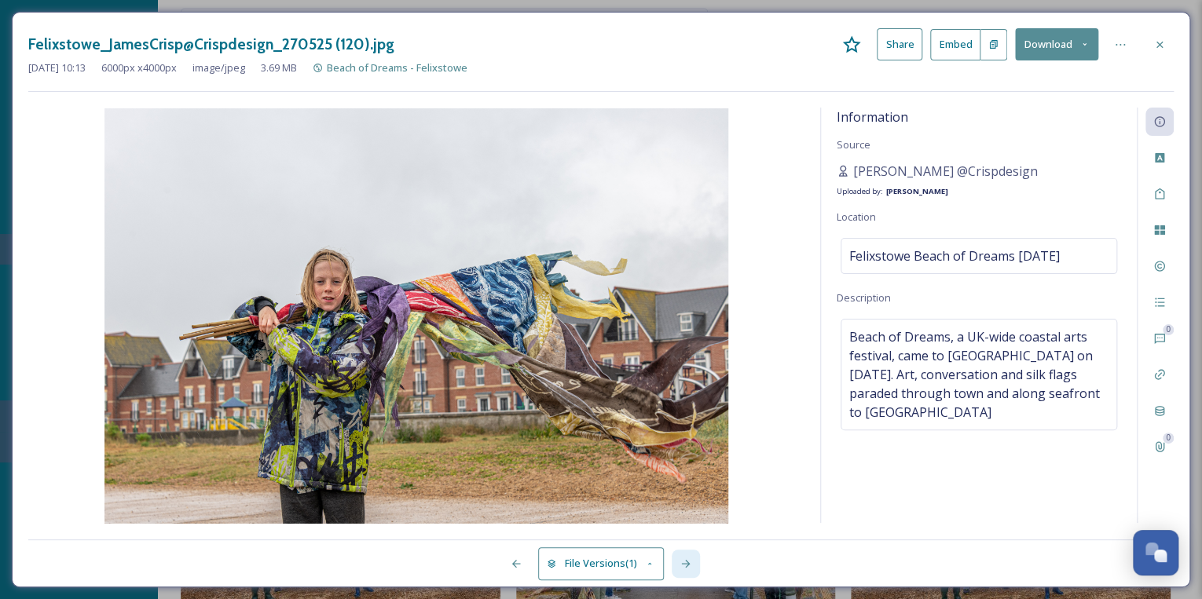
click at [687, 563] on icon at bounding box center [685, 564] width 9 height 8
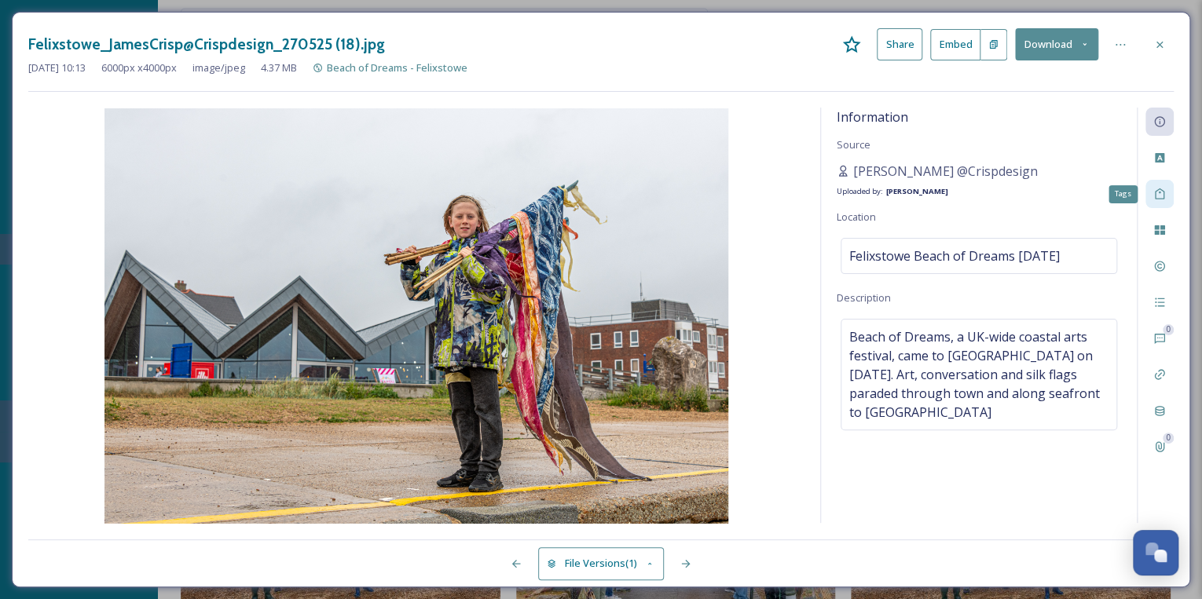
click at [1155, 192] on icon at bounding box center [1159, 194] width 13 height 13
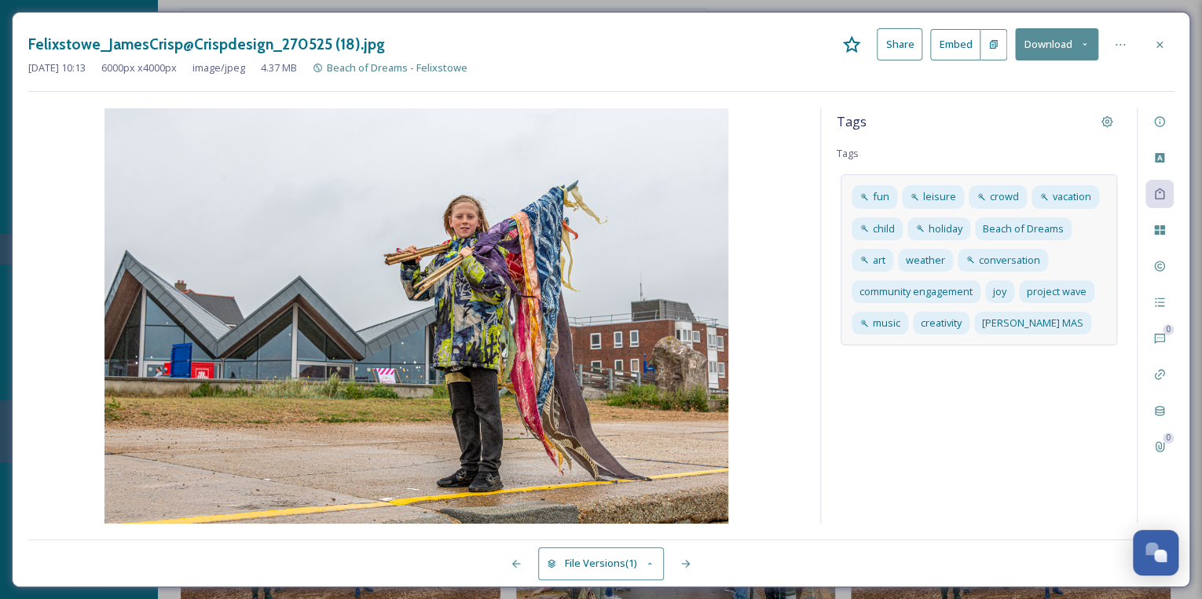
click at [1078, 320] on div "fun leisure crowd vacation child holiday Beach of Dreams art weather conversati…" at bounding box center [978, 259] width 276 height 171
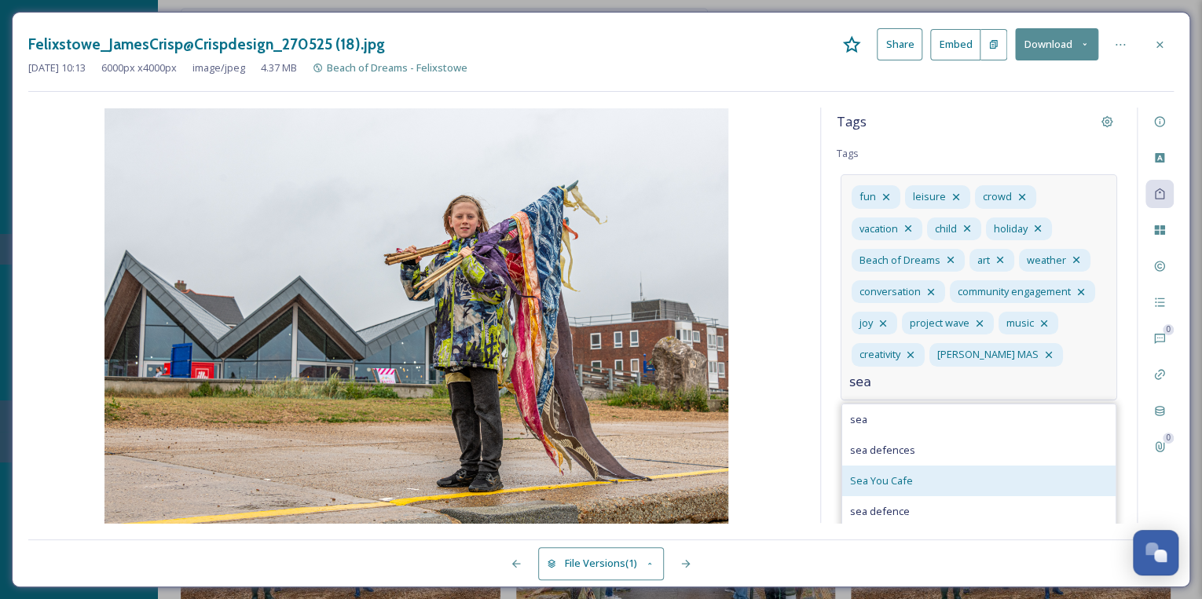
type input "sea"
click at [911, 482] on div "Sea You Cafe" at bounding box center [978, 481] width 273 height 31
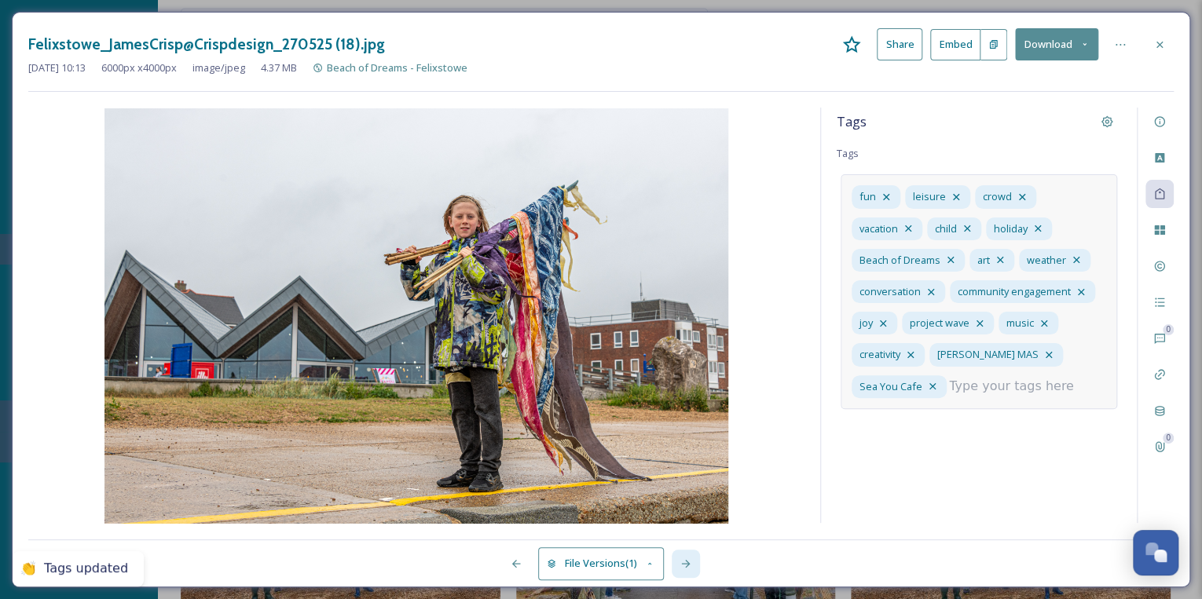
click at [685, 566] on icon at bounding box center [685, 564] width 13 height 13
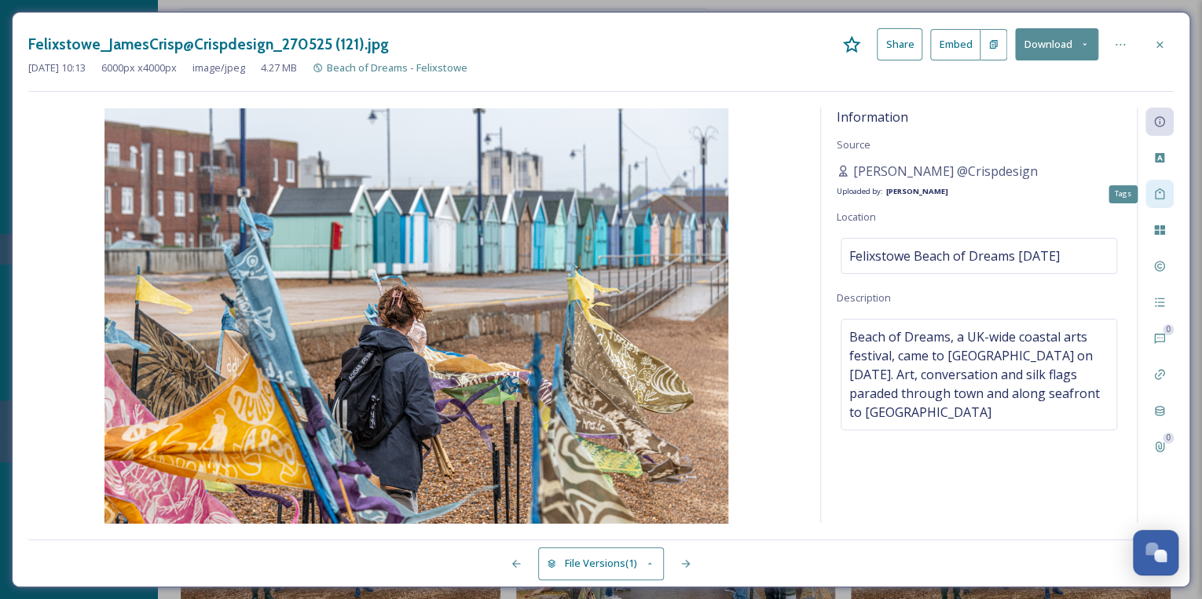
click at [1163, 192] on icon at bounding box center [1159, 194] width 9 height 11
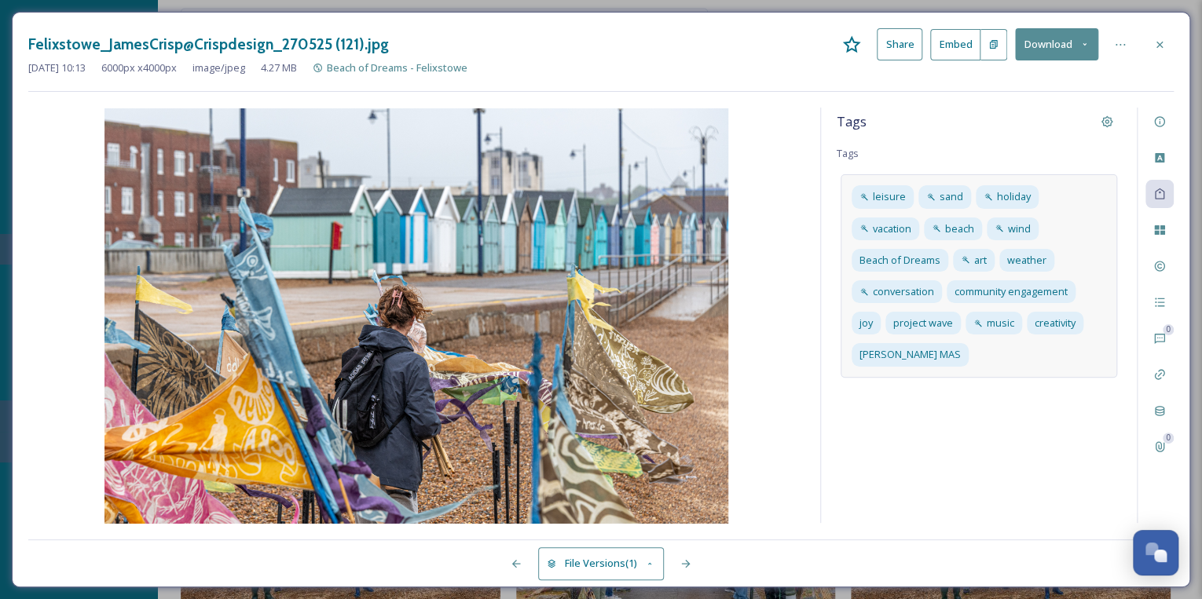
click at [965, 353] on div "leisure sand holiday vacation beach wind Beach of Dreams art weather conversati…" at bounding box center [978, 275] width 276 height 203
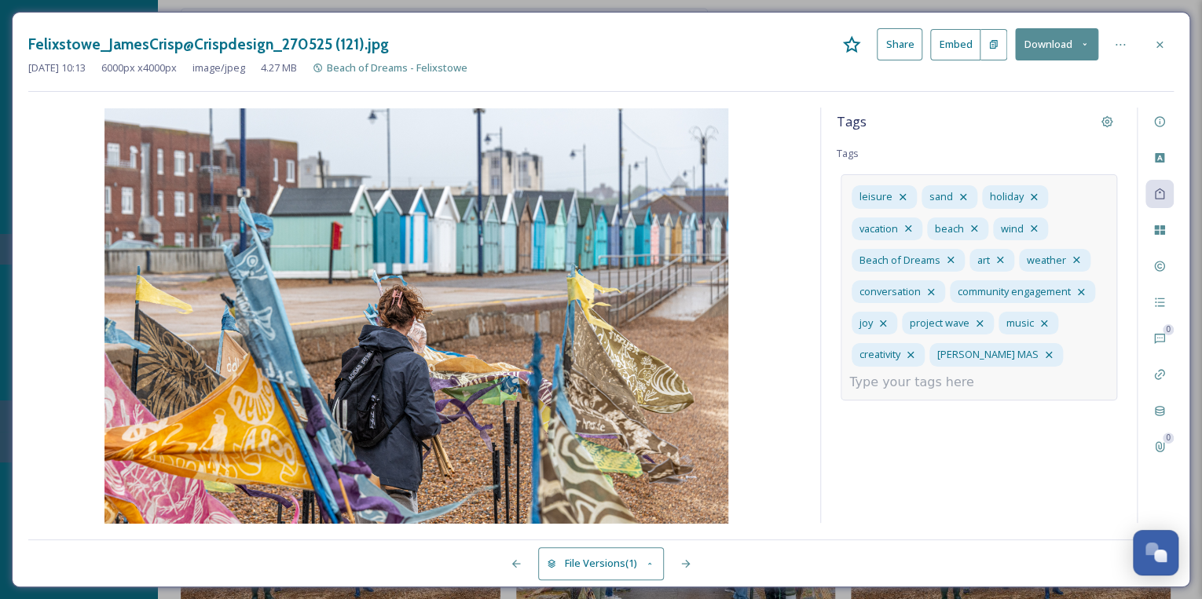
click at [935, 384] on input at bounding box center [927, 382] width 157 height 19
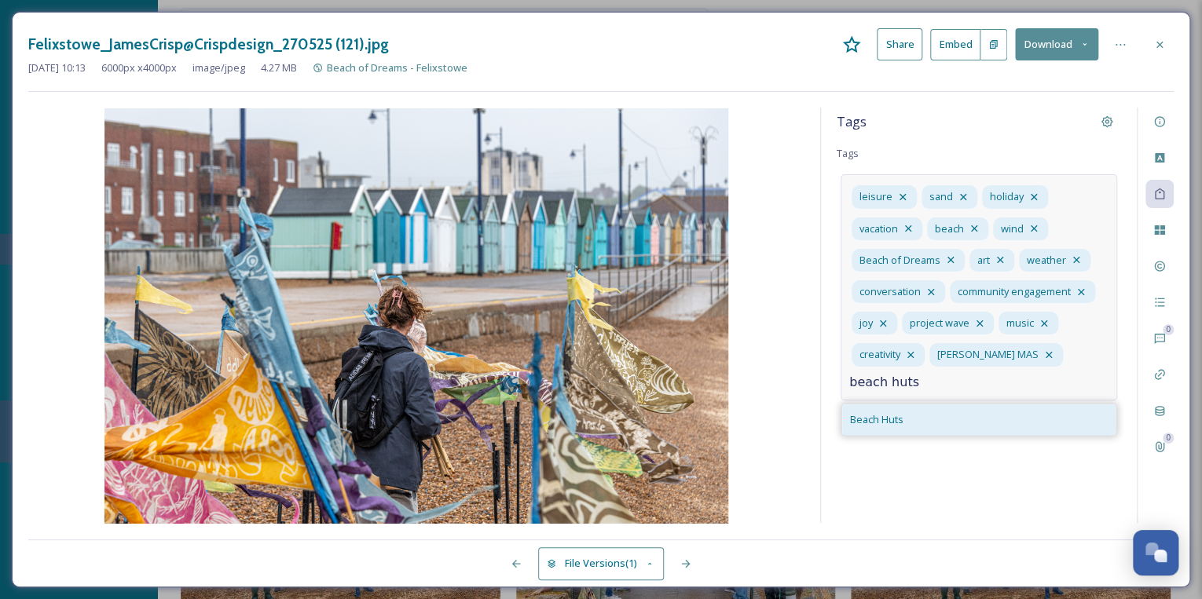
type input "beach huts"
click at [917, 414] on div "Beach Huts" at bounding box center [978, 420] width 273 height 31
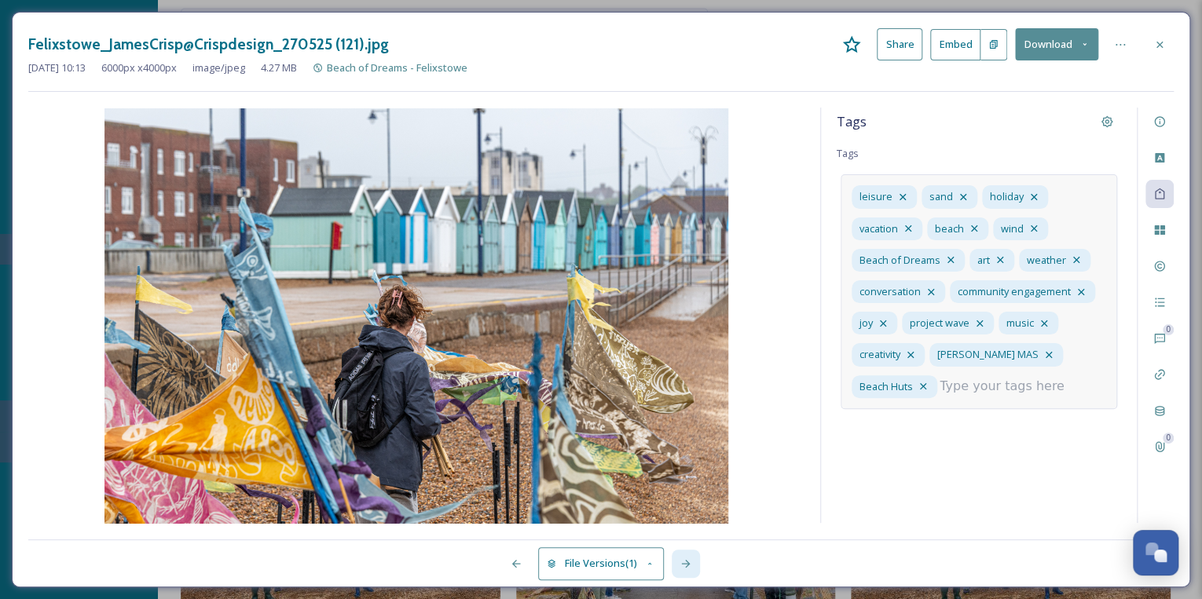
click at [685, 562] on icon at bounding box center [685, 564] width 13 height 13
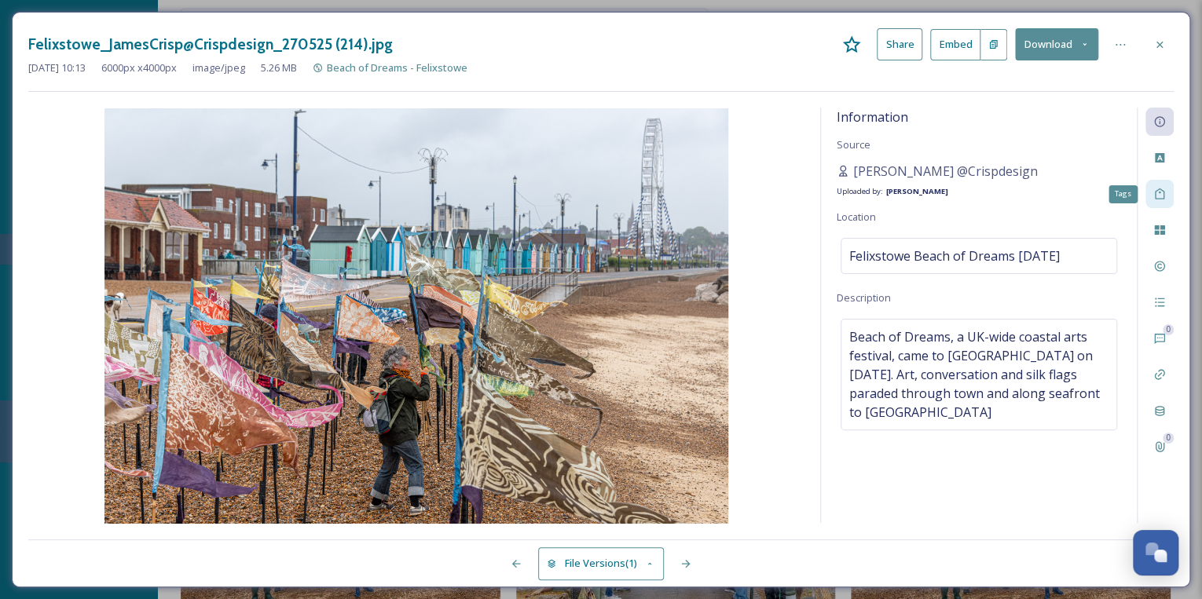
click at [1159, 193] on icon at bounding box center [1159, 194] width 13 height 13
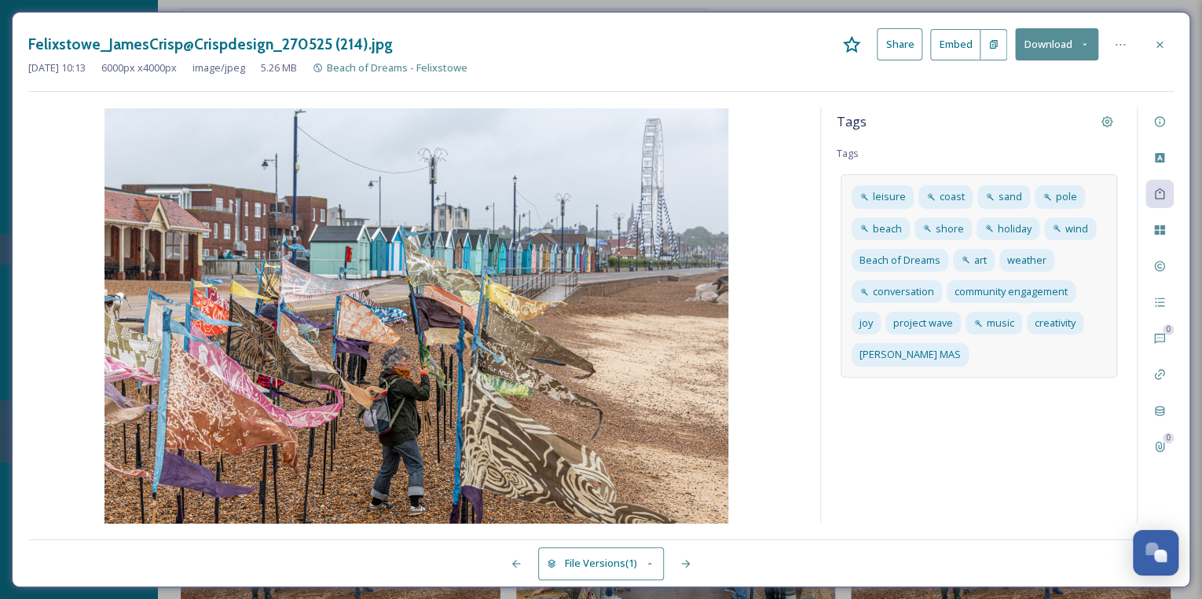
click at [988, 357] on div "leisure coast [GEOGRAPHIC_DATA] shore holiday wind Beach of Dreams art weather …" at bounding box center [978, 275] width 276 height 203
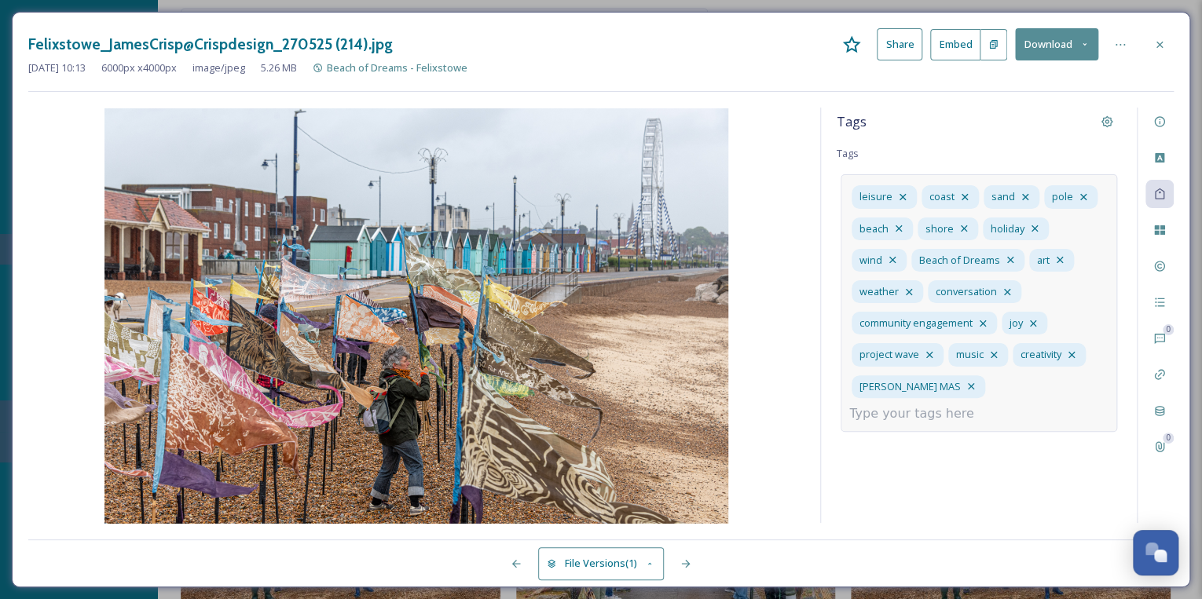
click at [937, 405] on input at bounding box center [927, 414] width 157 height 19
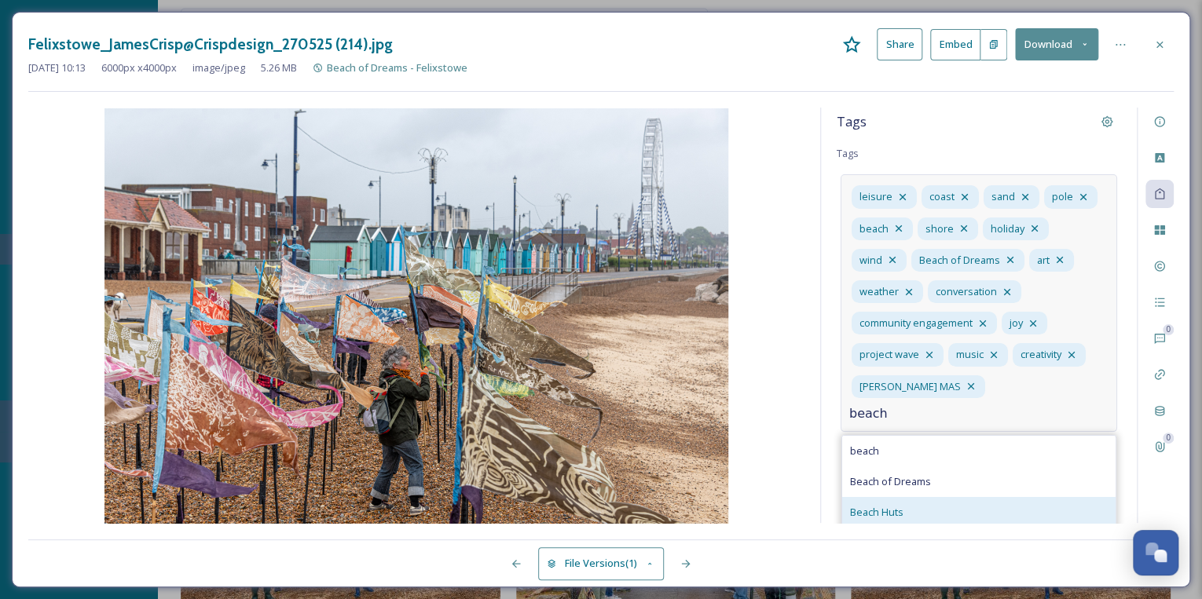
type input "beach"
click at [878, 505] on span "Beach Huts" at bounding box center [876, 512] width 53 height 15
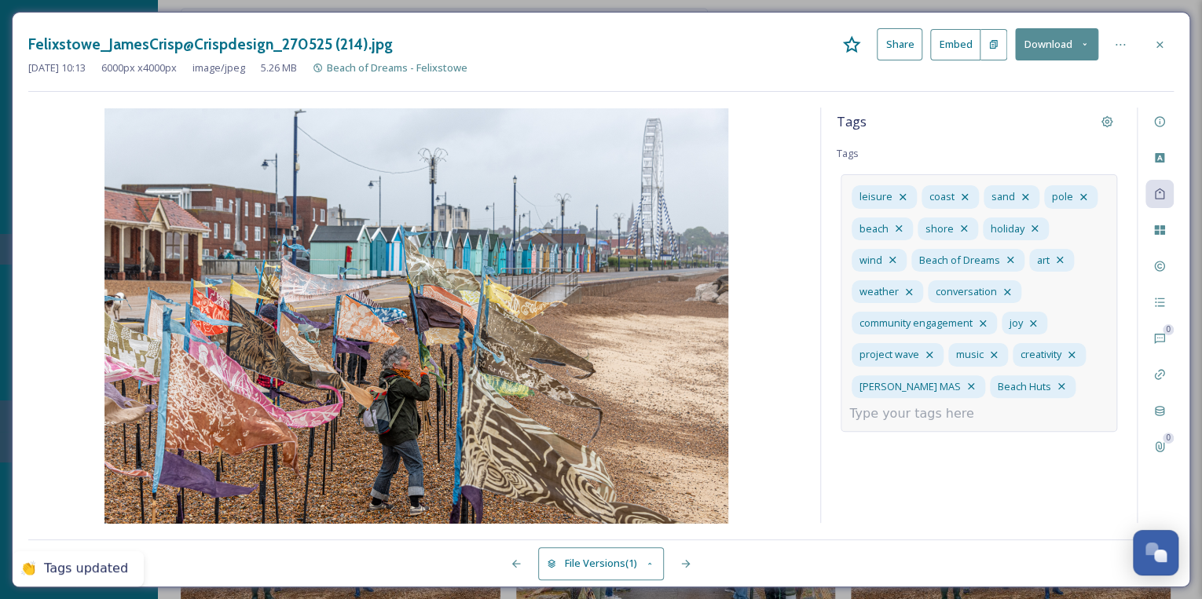
click at [964, 405] on input at bounding box center [927, 414] width 157 height 19
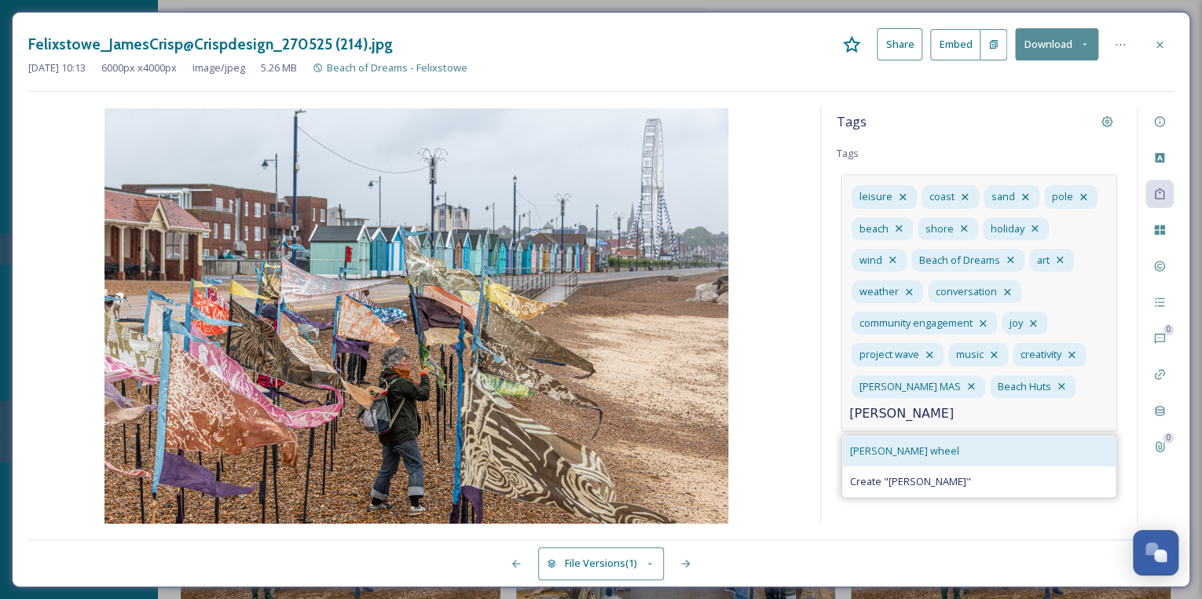
type input "[PERSON_NAME]"
click at [924, 436] on div "[PERSON_NAME] wheel" at bounding box center [978, 451] width 273 height 31
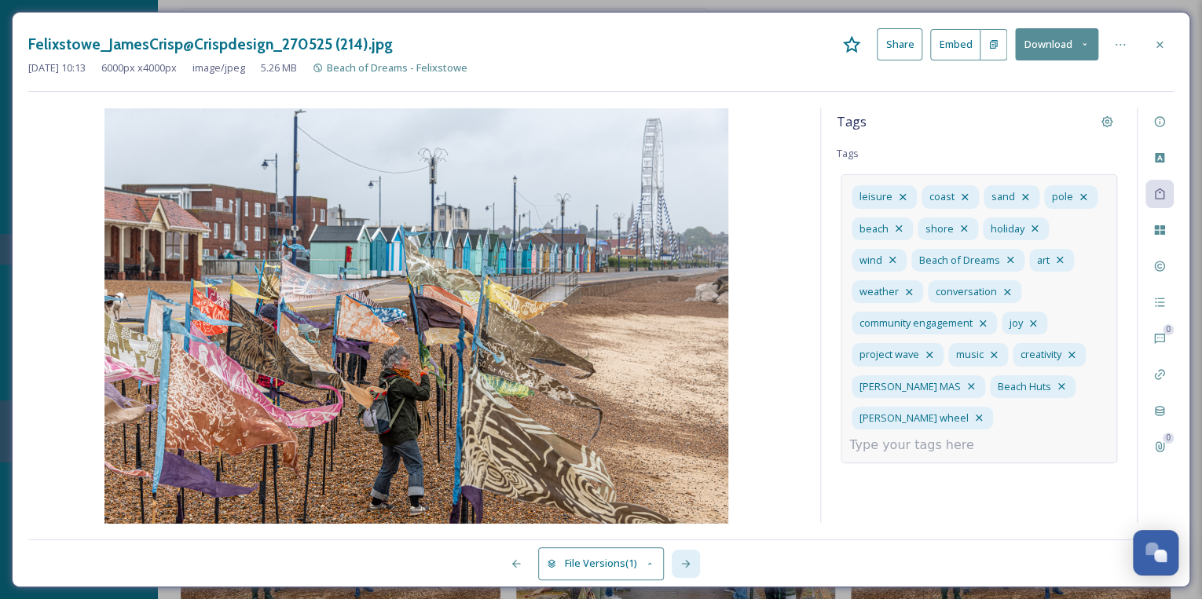
click at [687, 562] on icon at bounding box center [685, 564] width 9 height 8
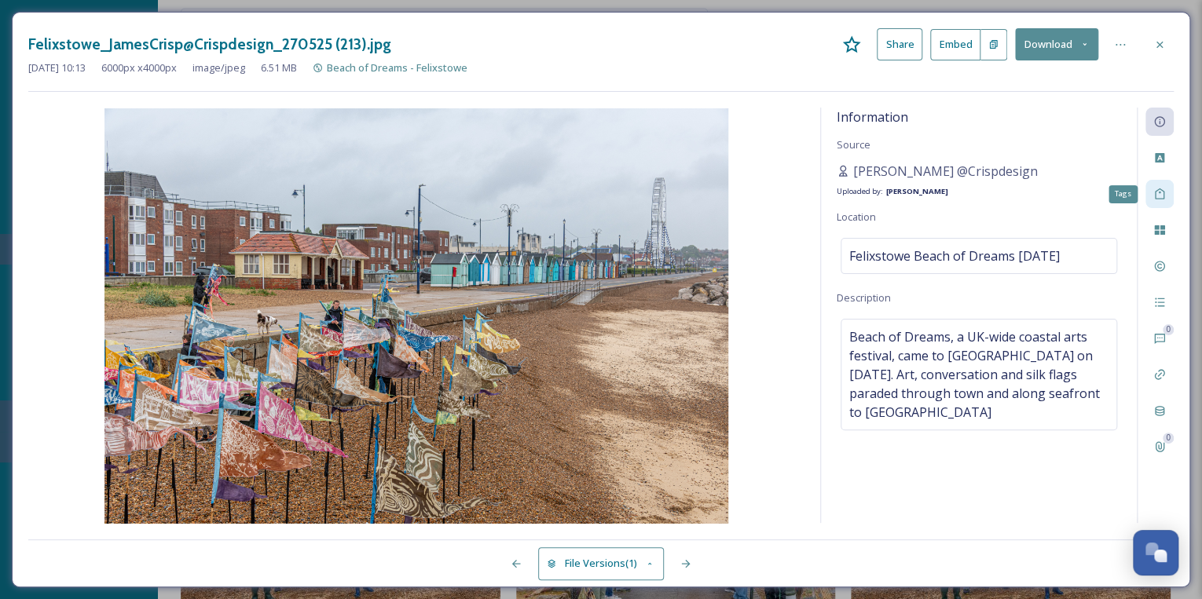
click at [1157, 195] on icon at bounding box center [1159, 194] width 13 height 13
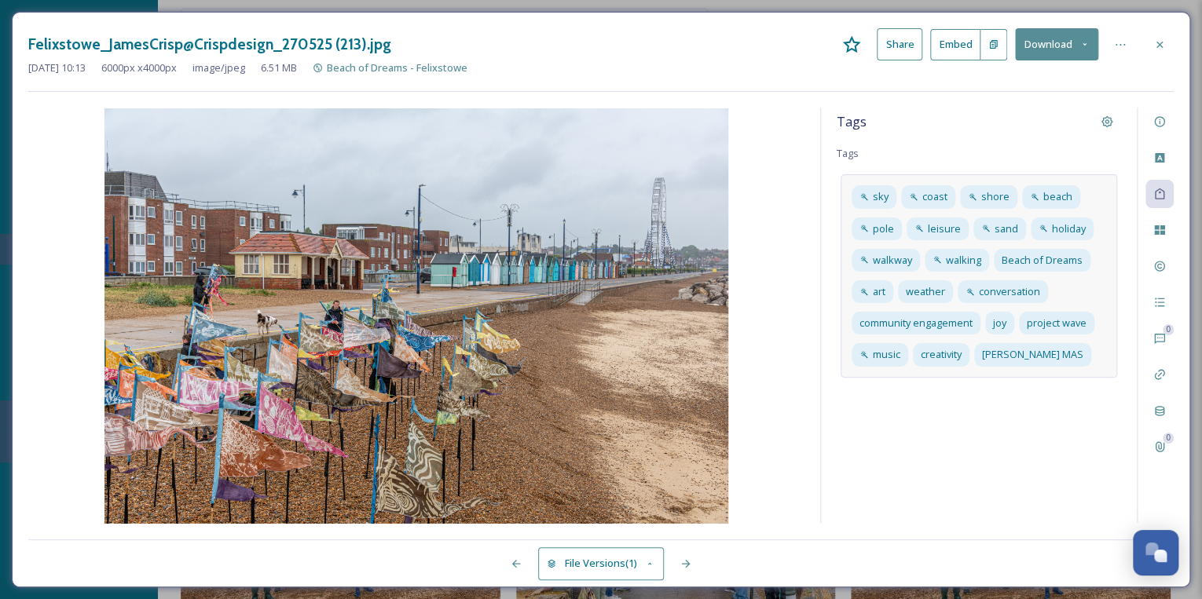
click at [1089, 361] on div "[GEOGRAPHIC_DATA] pole leisure sand holiday walkway walking Beach of Dreams art…" at bounding box center [978, 275] width 276 height 203
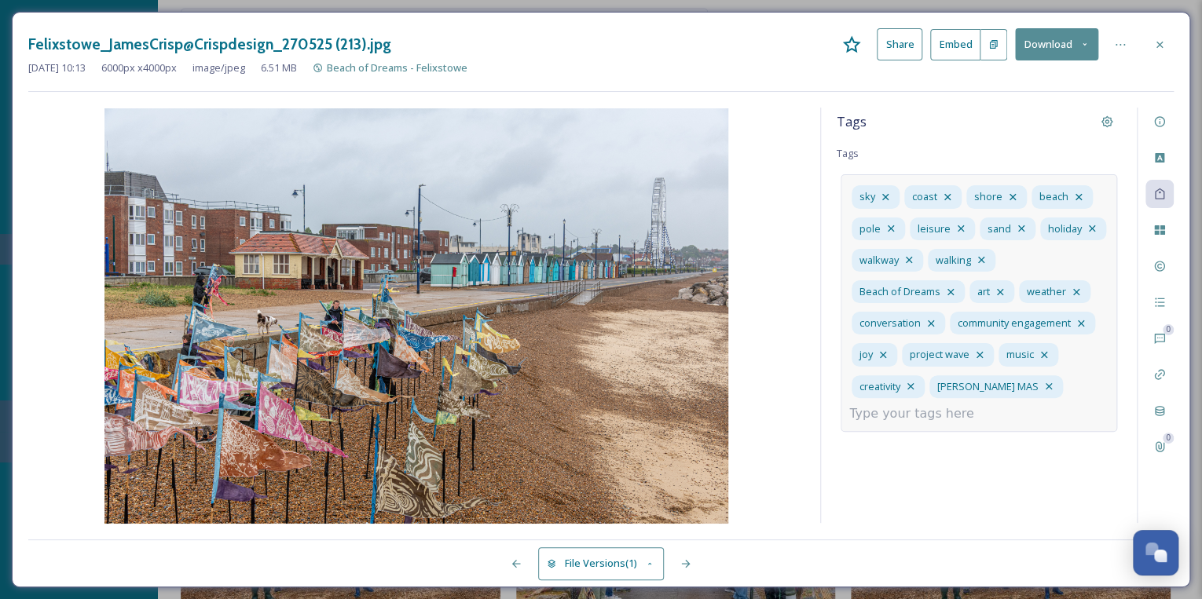
click at [939, 411] on input at bounding box center [927, 414] width 157 height 19
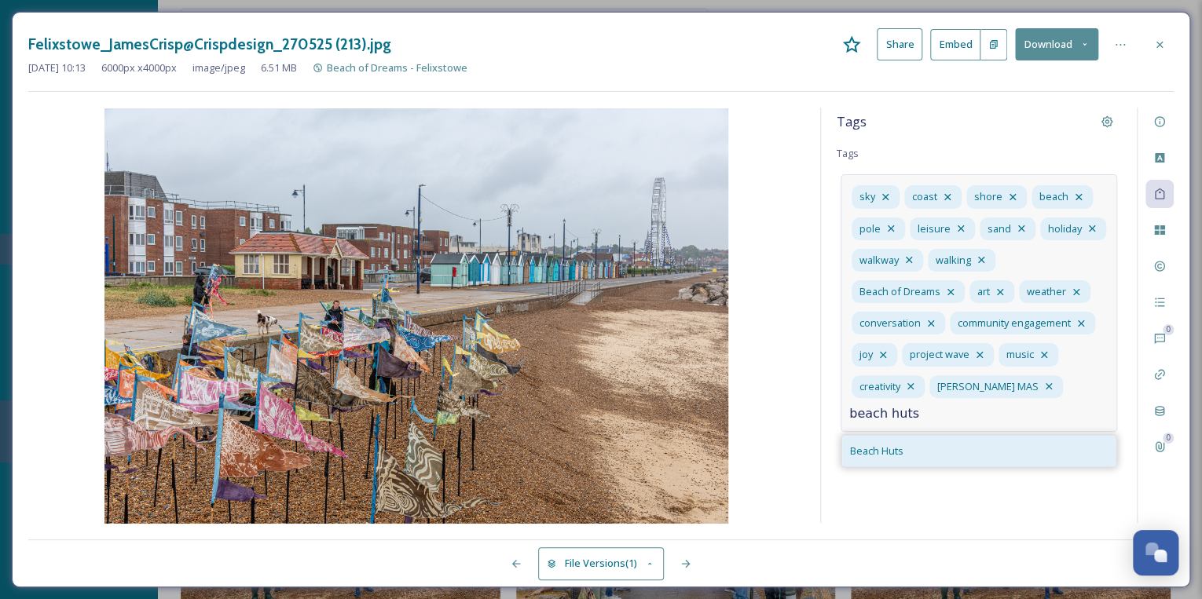
type input "beach huts"
click at [906, 452] on div "Beach Huts" at bounding box center [978, 451] width 273 height 31
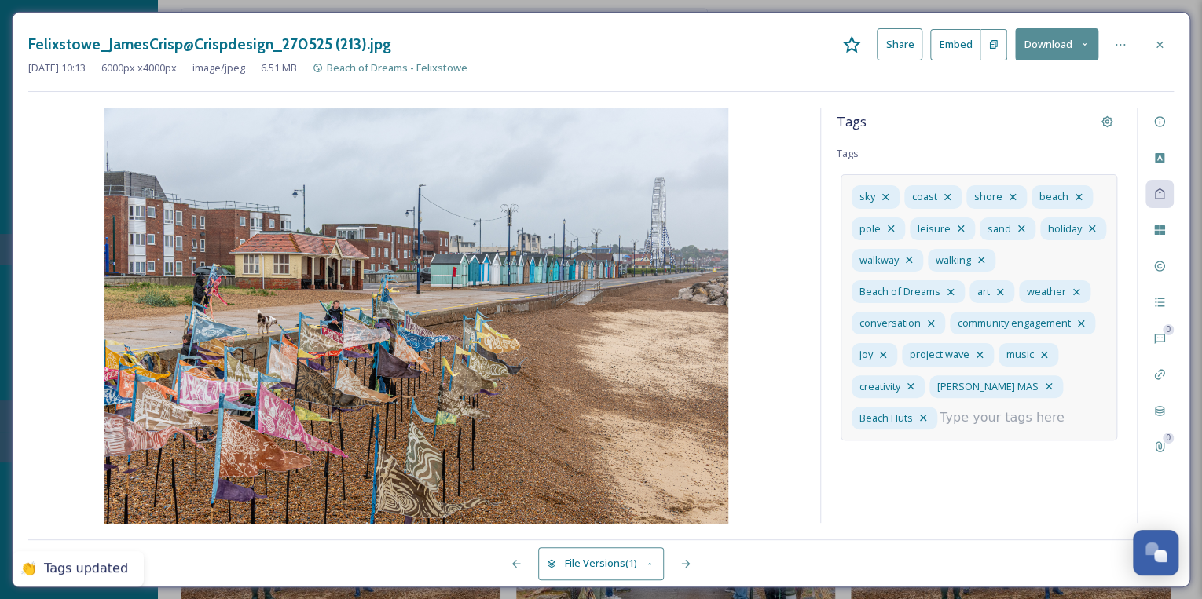
click at [977, 417] on input at bounding box center [1017, 417] width 157 height 19
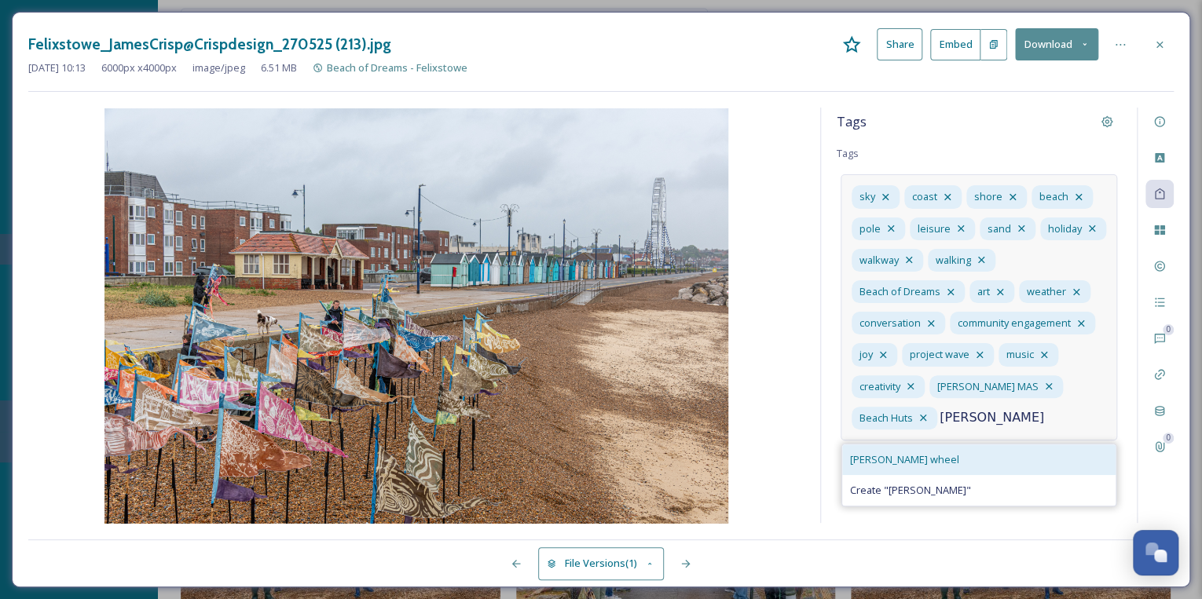
type input "[PERSON_NAME]"
click at [911, 456] on div "[PERSON_NAME] wheel" at bounding box center [978, 460] width 273 height 31
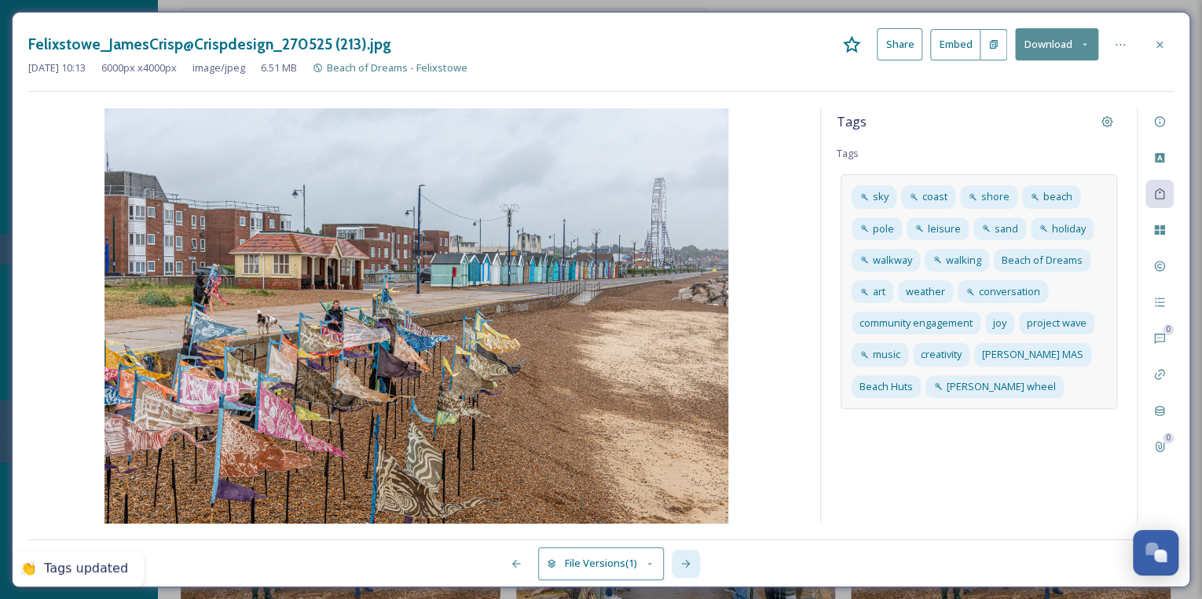
click at [685, 562] on icon at bounding box center [685, 564] width 13 height 13
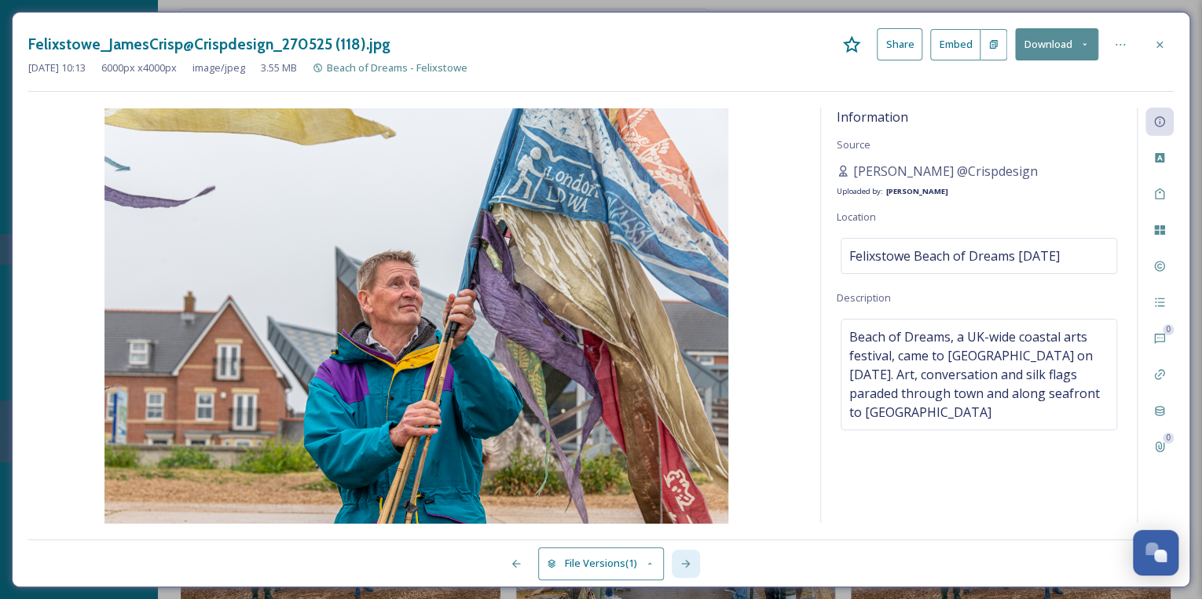
click at [685, 567] on icon at bounding box center [685, 564] width 13 height 13
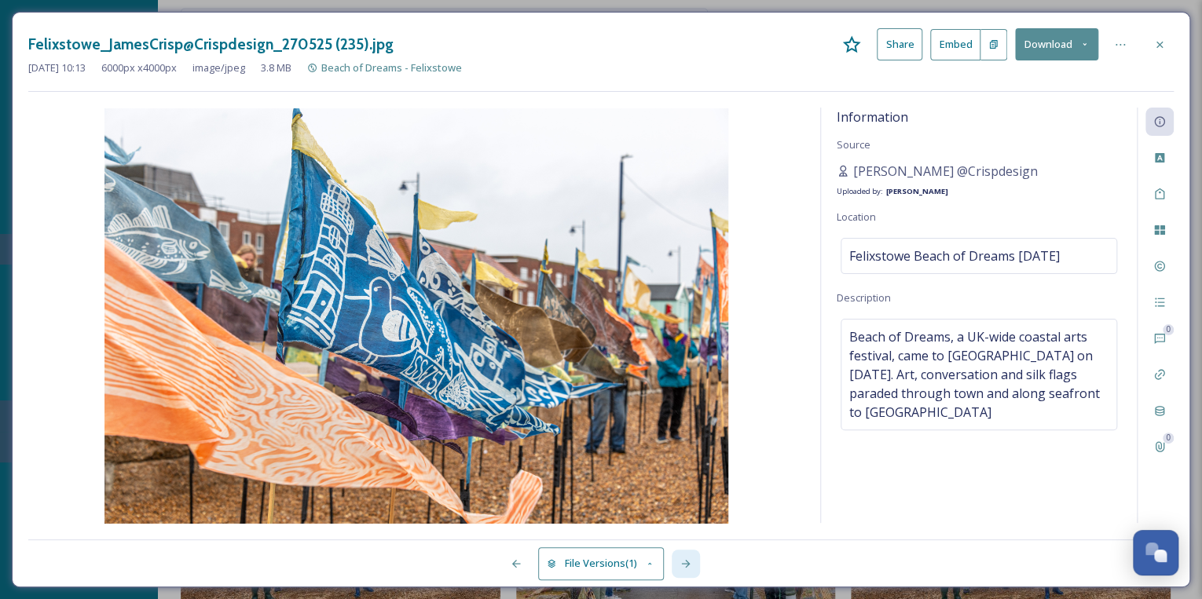
click at [685, 567] on icon at bounding box center [685, 564] width 13 height 13
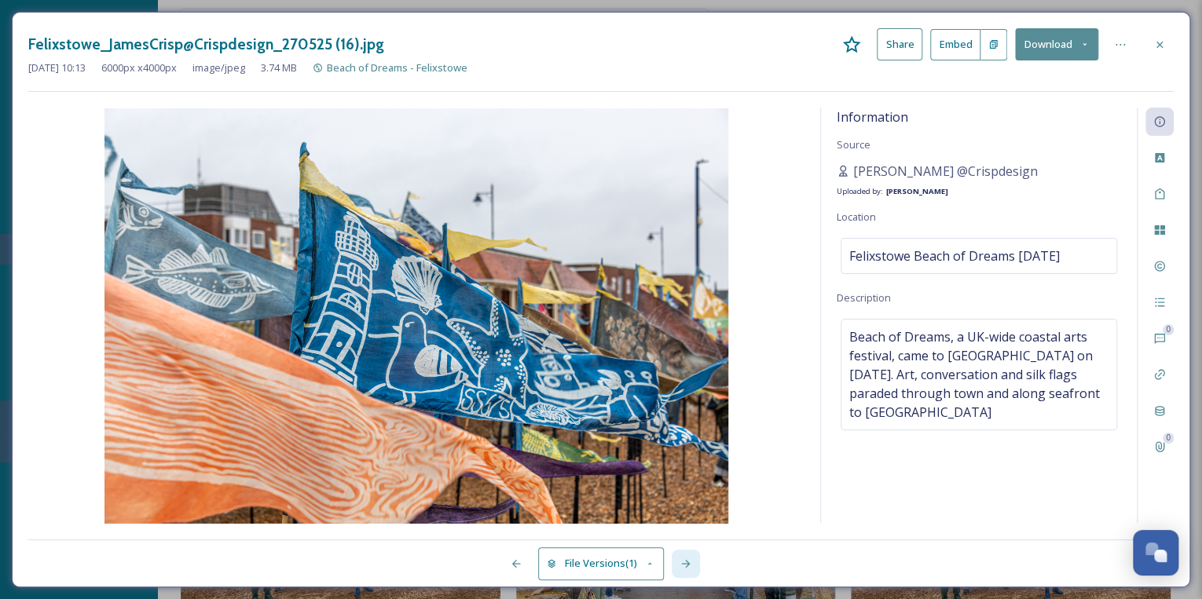
click at [685, 567] on icon at bounding box center [685, 564] width 13 height 13
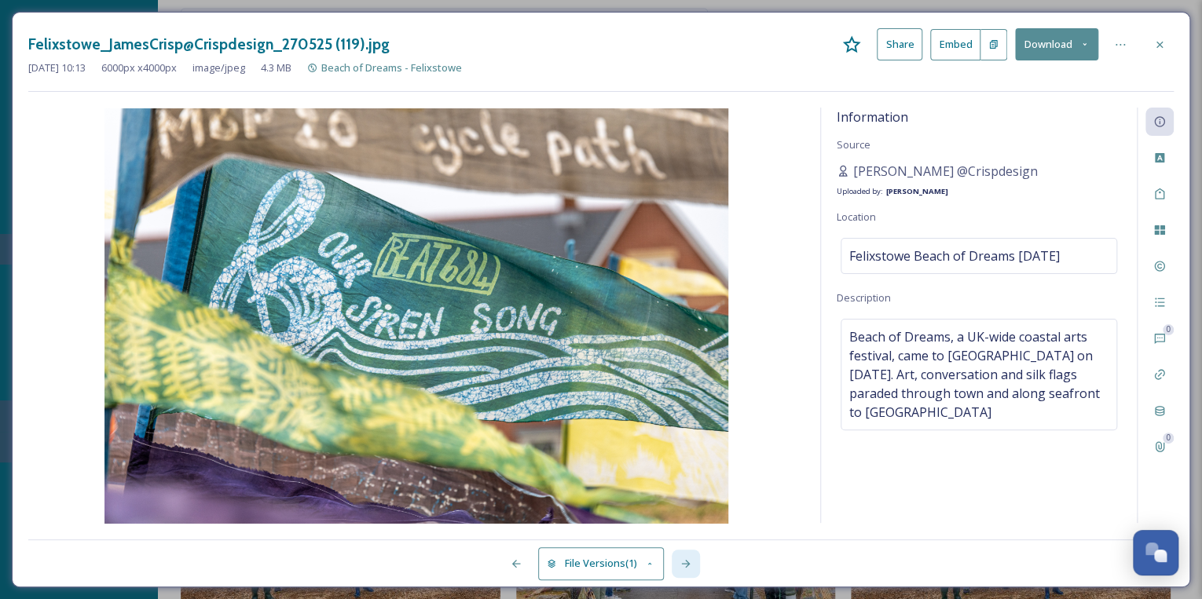
click at [685, 567] on icon at bounding box center [685, 564] width 13 height 13
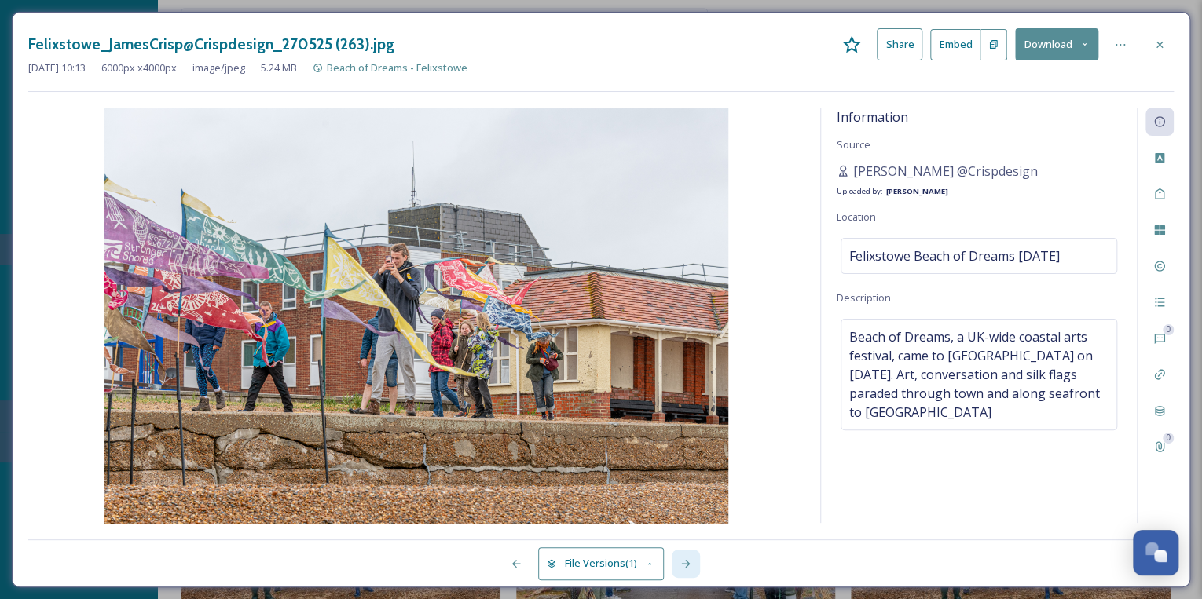
click at [685, 567] on icon at bounding box center [685, 564] width 13 height 13
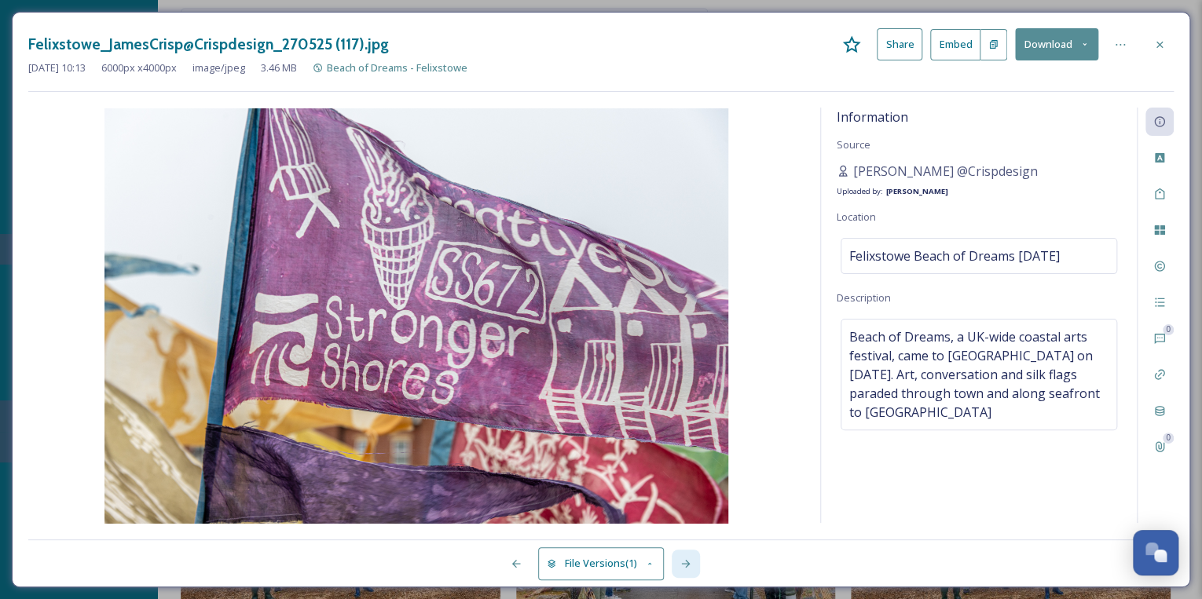
click at [685, 567] on icon at bounding box center [685, 564] width 13 height 13
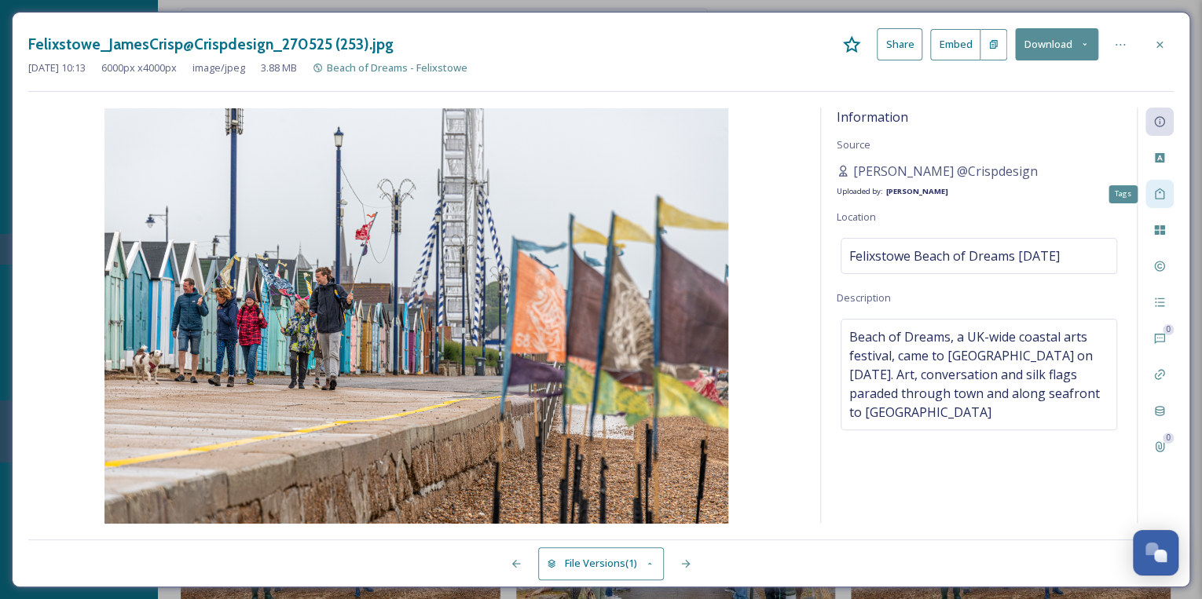
click at [1158, 189] on icon at bounding box center [1159, 194] width 9 height 11
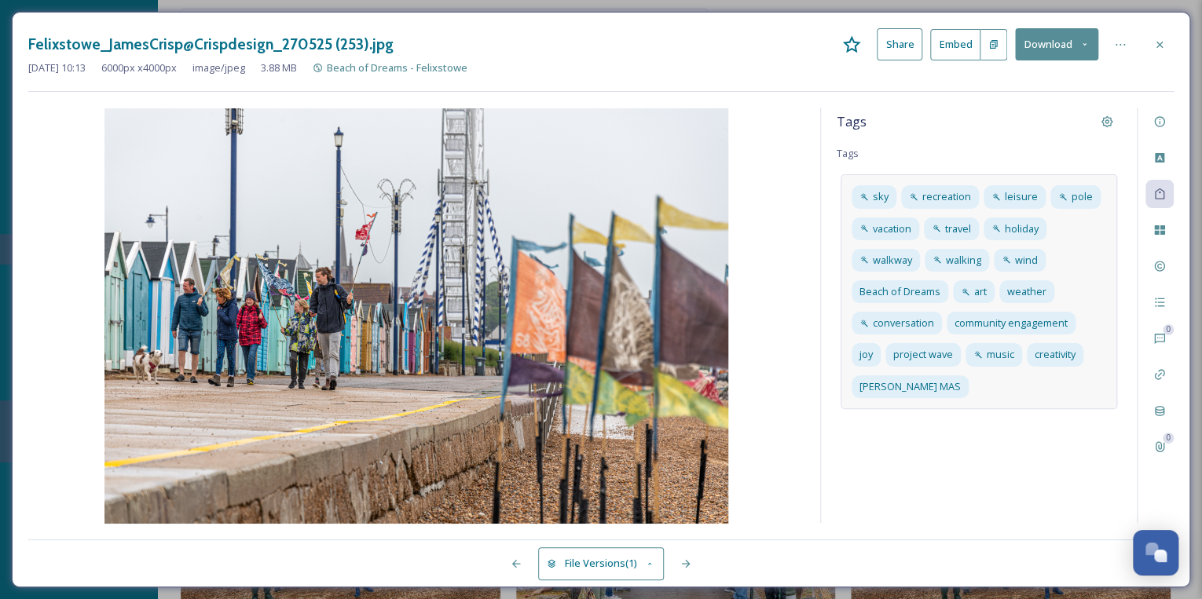
click at [974, 385] on div "sky recreation leisure pole vacation travel holiday walkway walking wind Beach …" at bounding box center [978, 291] width 276 height 234
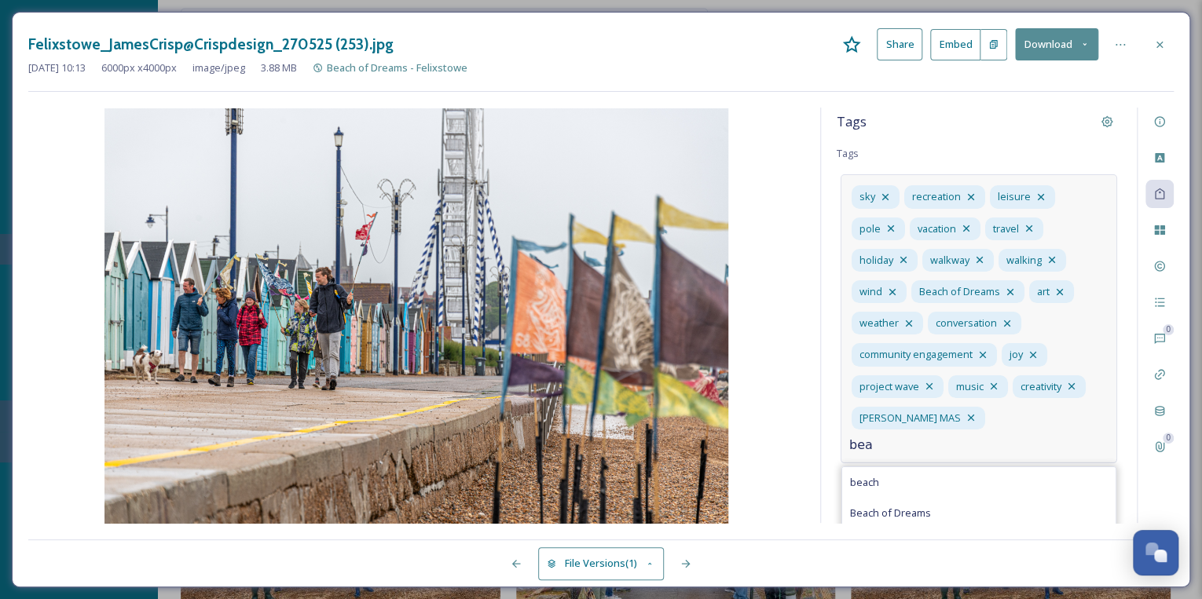
type input "bea"
click at [892, 536] on span "Beach Huts" at bounding box center [876, 543] width 53 height 15
click at [872, 450] on input at bounding box center [927, 445] width 157 height 19
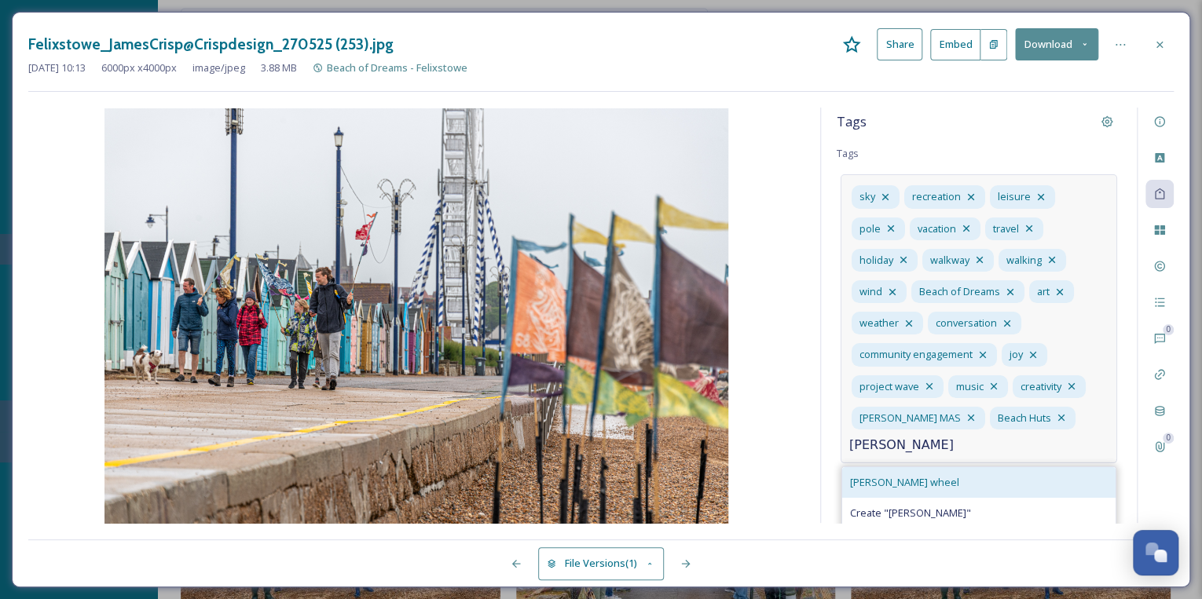
type input "[PERSON_NAME]"
click at [881, 485] on span "[PERSON_NAME] wheel" at bounding box center [904, 482] width 109 height 15
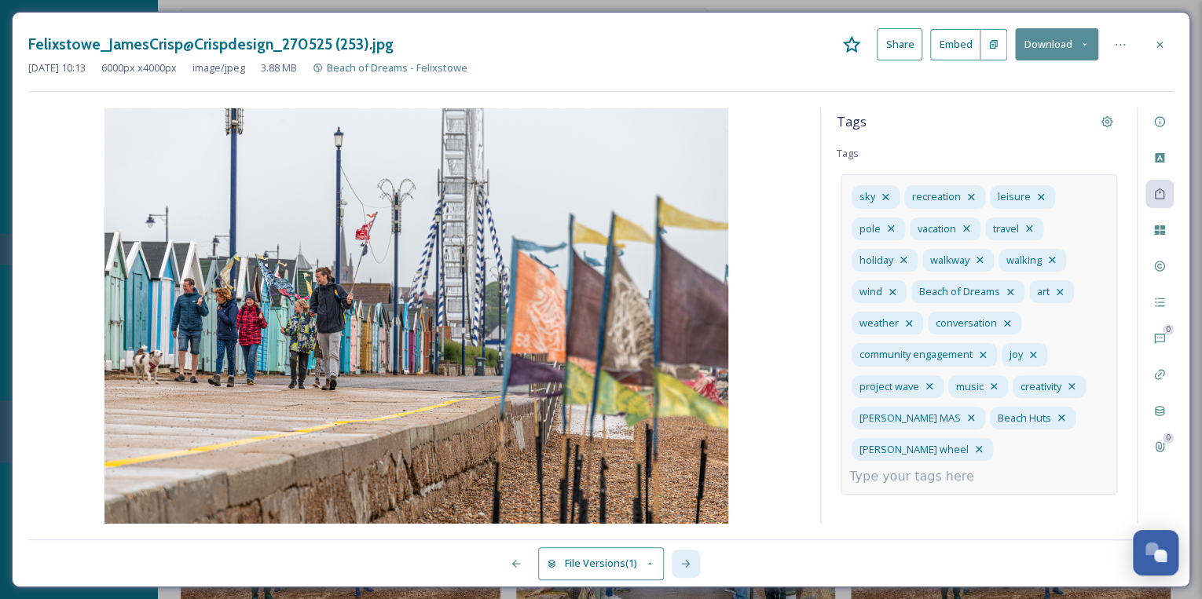
click at [683, 562] on icon at bounding box center [685, 564] width 13 height 13
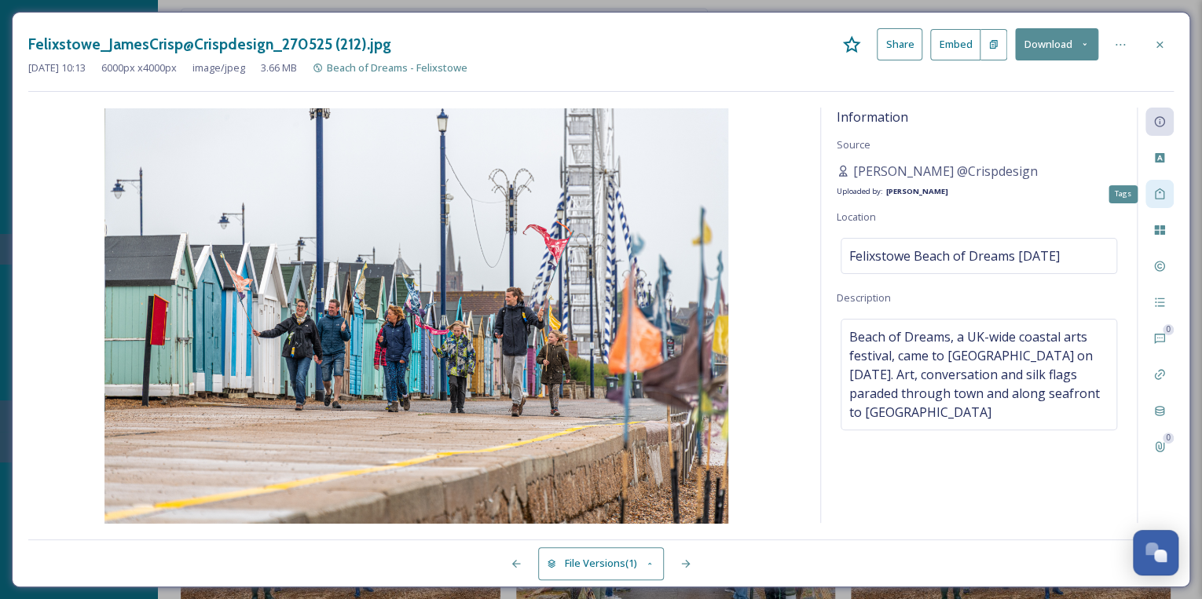
click at [1156, 192] on icon at bounding box center [1159, 194] width 13 height 13
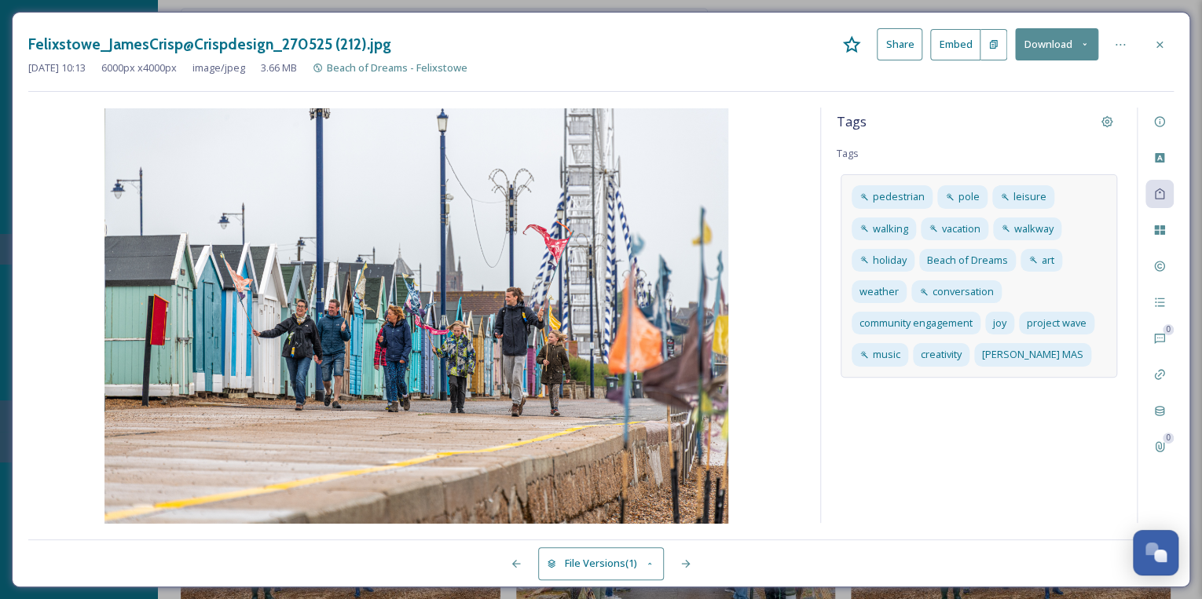
click at [1087, 361] on div "pedestrian pole leisure walking vacation walkway holiday Beach of Dreams art we…" at bounding box center [978, 275] width 276 height 203
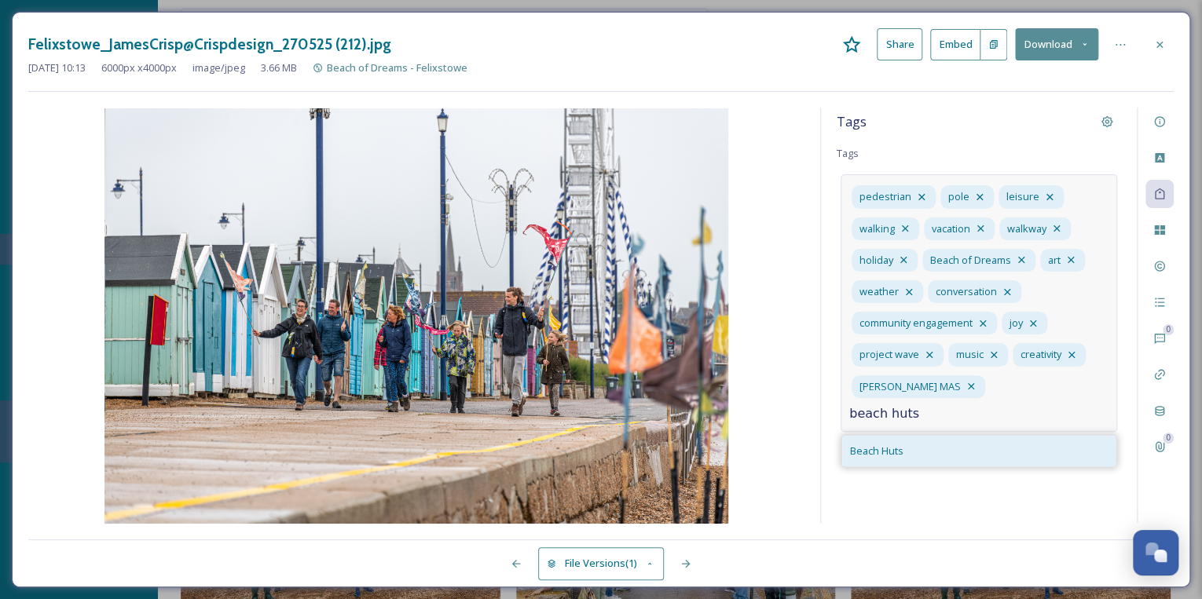
type input "beach huts"
click at [864, 444] on span "Beach Huts" at bounding box center [876, 451] width 53 height 15
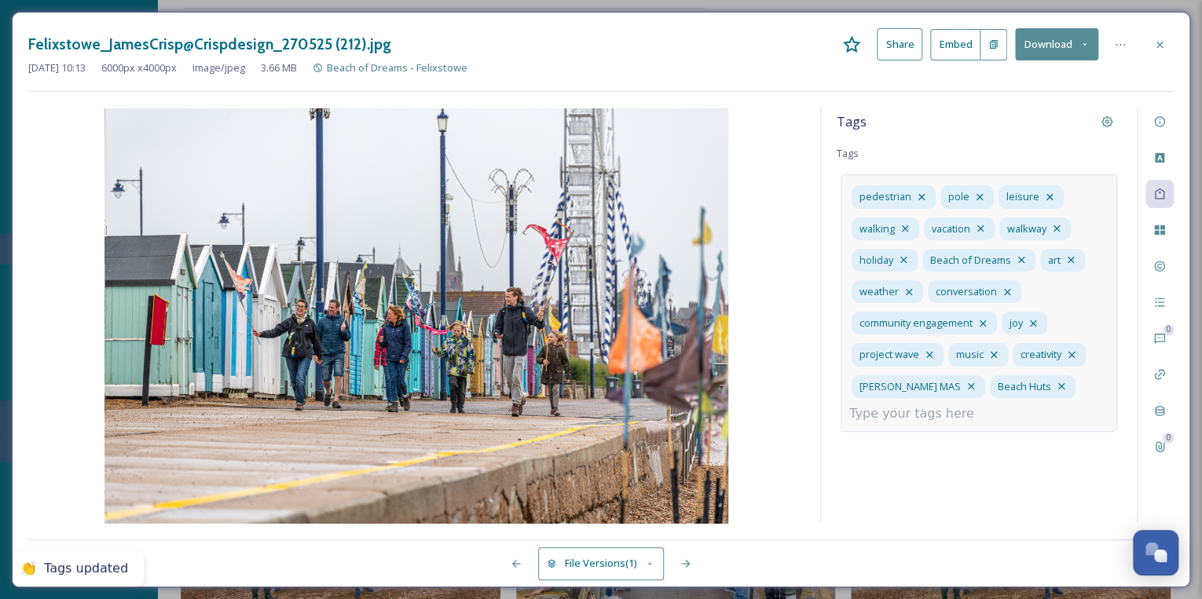
click at [914, 415] on input at bounding box center [927, 414] width 157 height 19
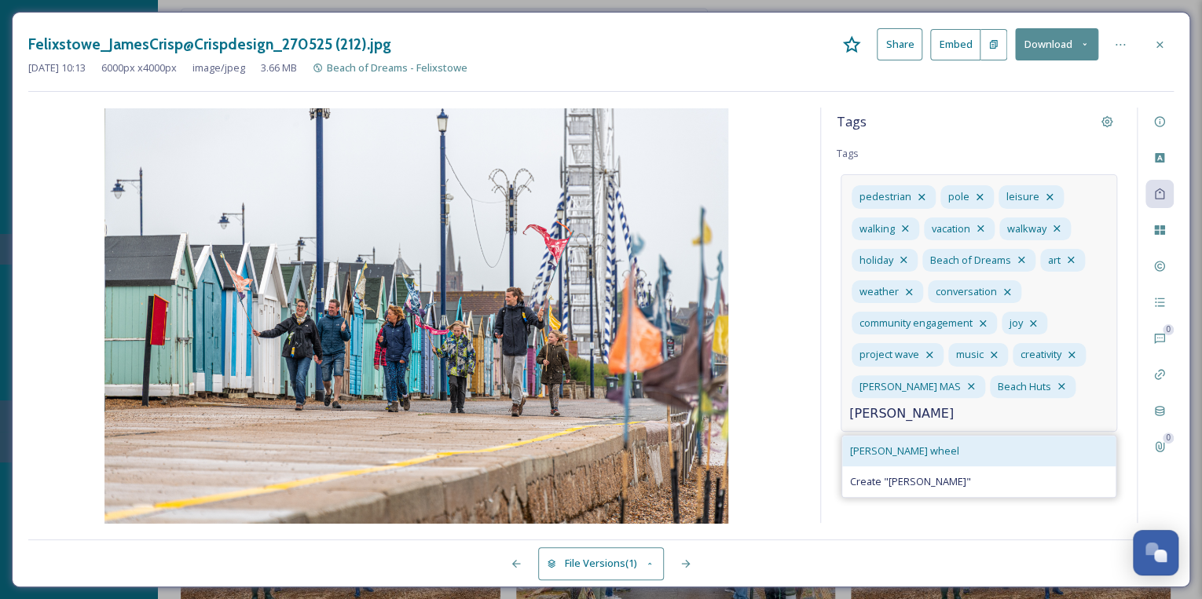
type input "[PERSON_NAME]"
click at [887, 444] on span "[PERSON_NAME] wheel" at bounding box center [904, 451] width 109 height 15
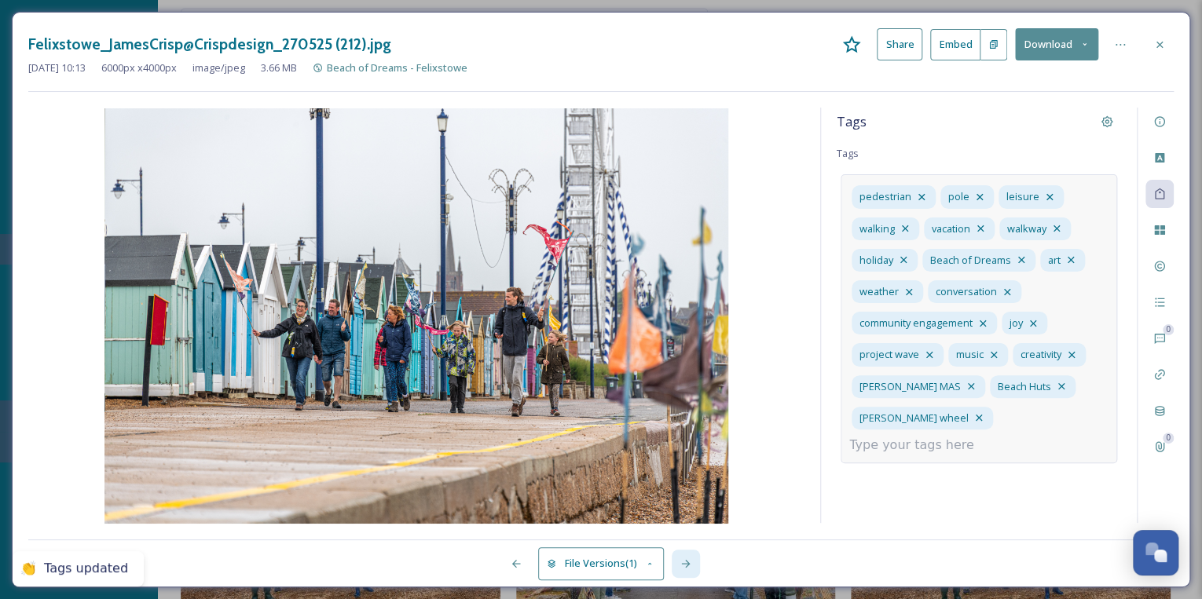
click at [684, 564] on icon at bounding box center [685, 564] width 9 height 8
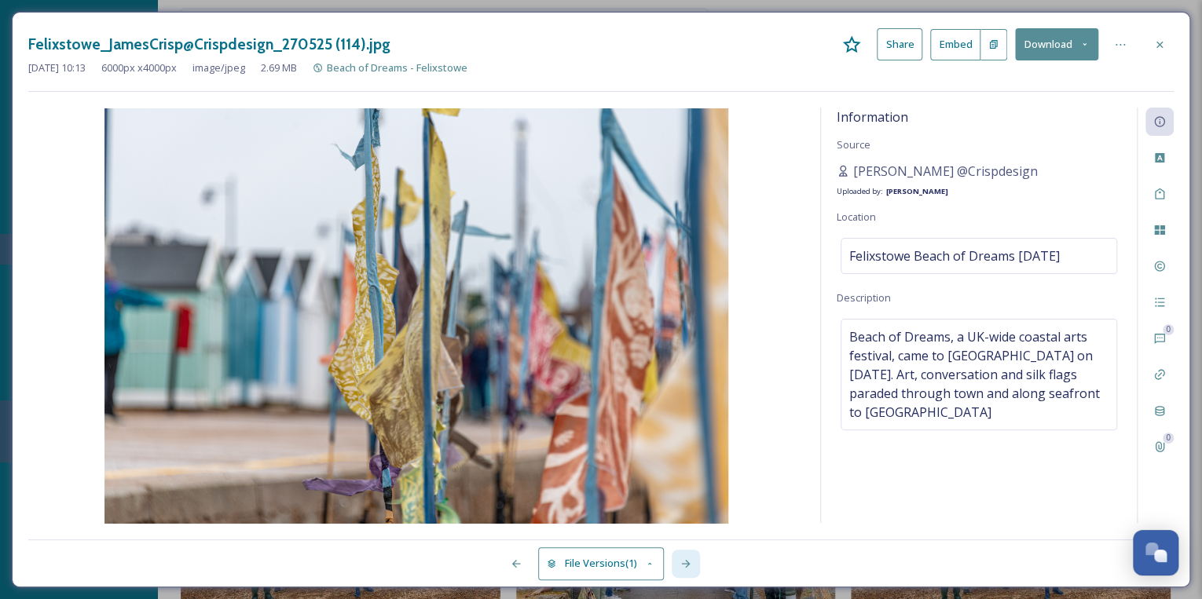
click at [684, 564] on icon at bounding box center [685, 564] width 9 height 8
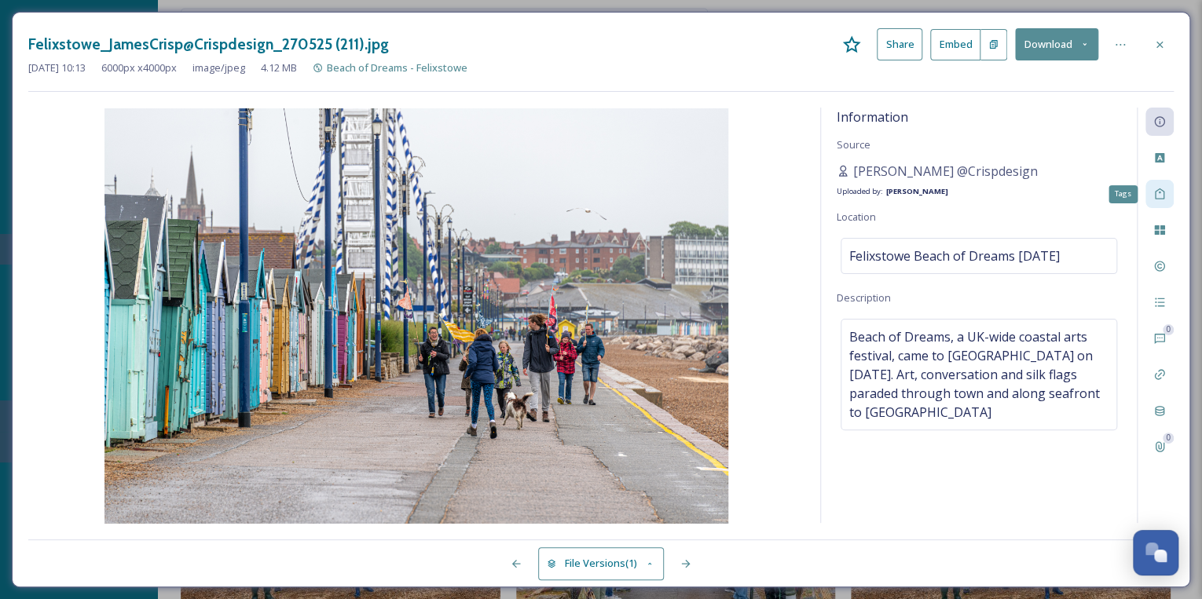
click at [1162, 191] on icon at bounding box center [1159, 194] width 13 height 13
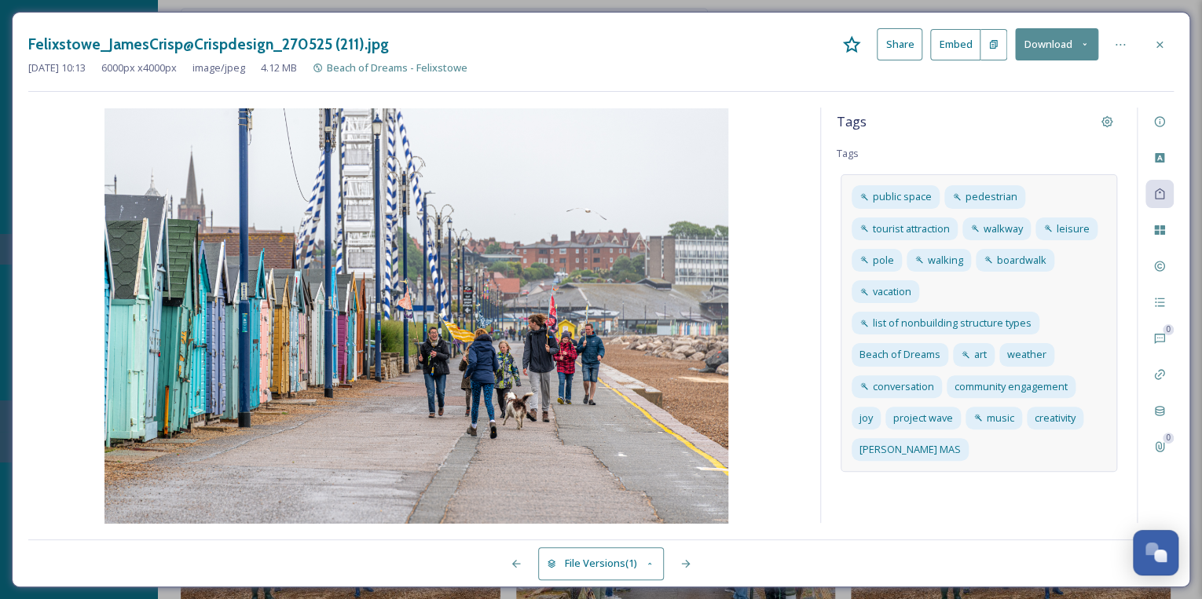
click at [980, 451] on div "public space pedestrian tourist attraction walkway leisure pole walking boardwa…" at bounding box center [978, 323] width 276 height 298
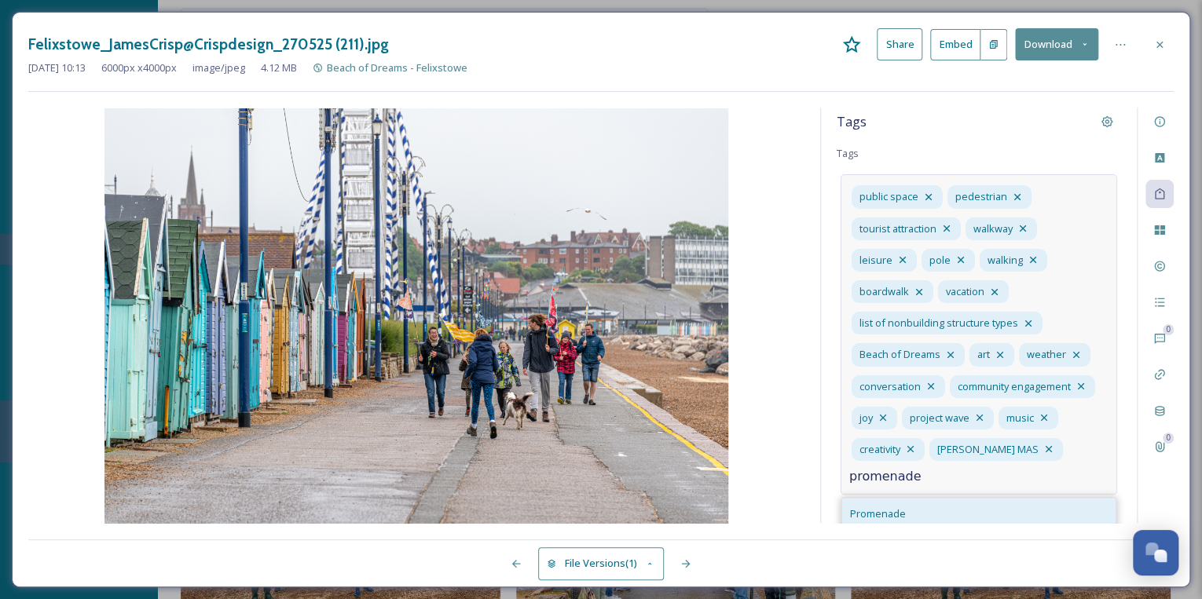
type input "promenade"
click at [899, 509] on span "Promenade" at bounding box center [878, 514] width 56 height 15
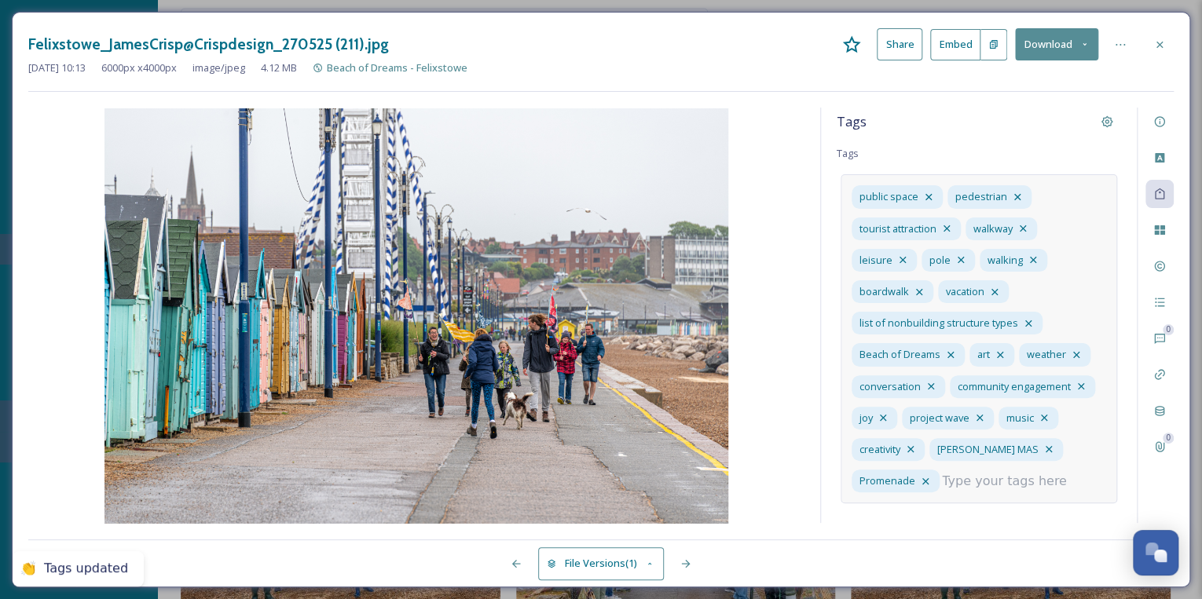
click at [959, 481] on input at bounding box center [1020, 481] width 157 height 19
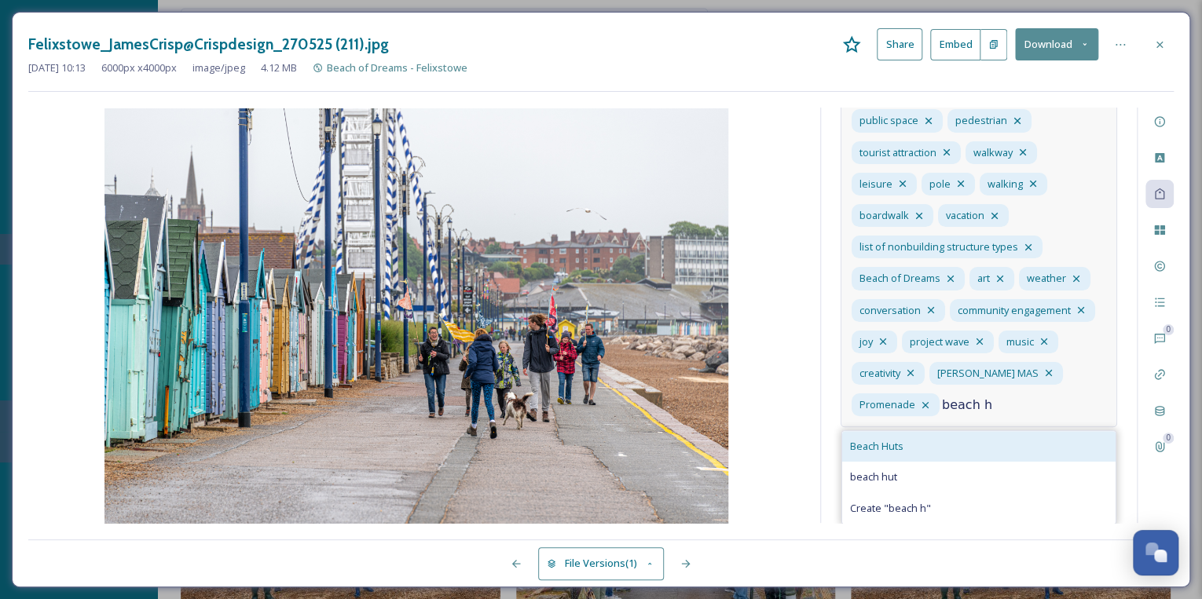
type input "beach h"
click at [927, 449] on div "Beach Huts" at bounding box center [978, 446] width 273 height 31
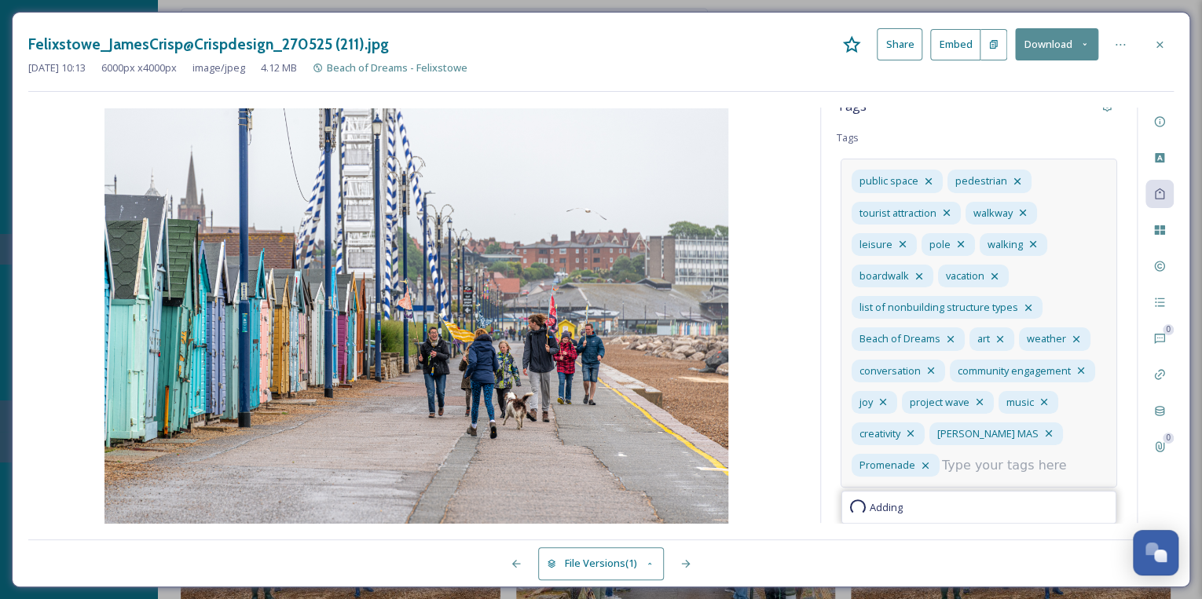
scroll to position [0, 0]
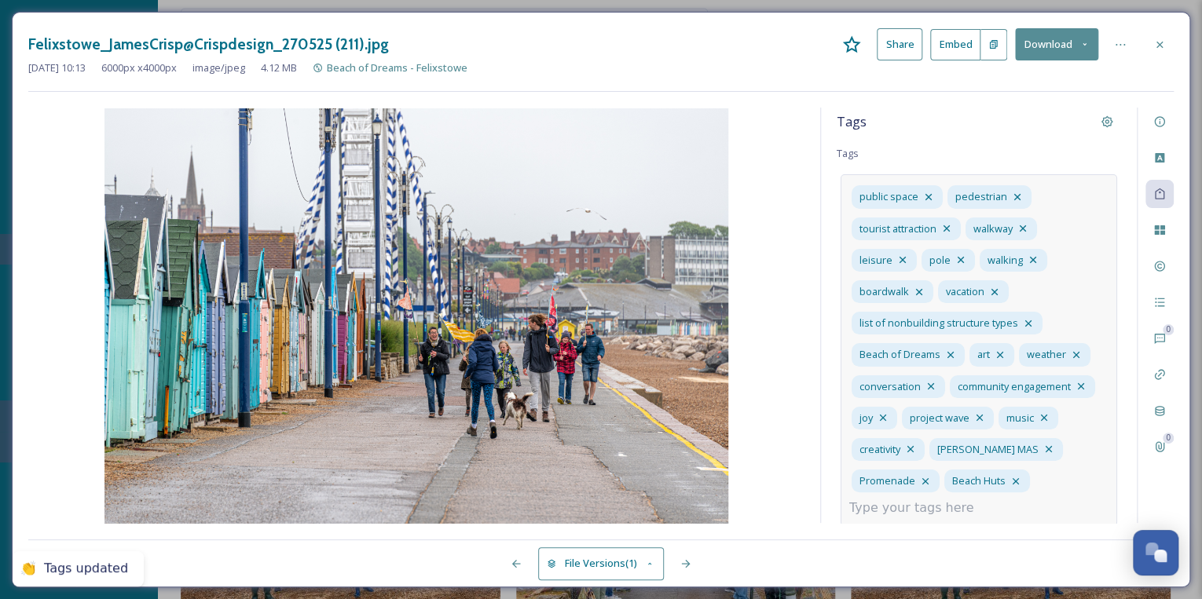
click at [921, 506] on input at bounding box center [927, 508] width 157 height 19
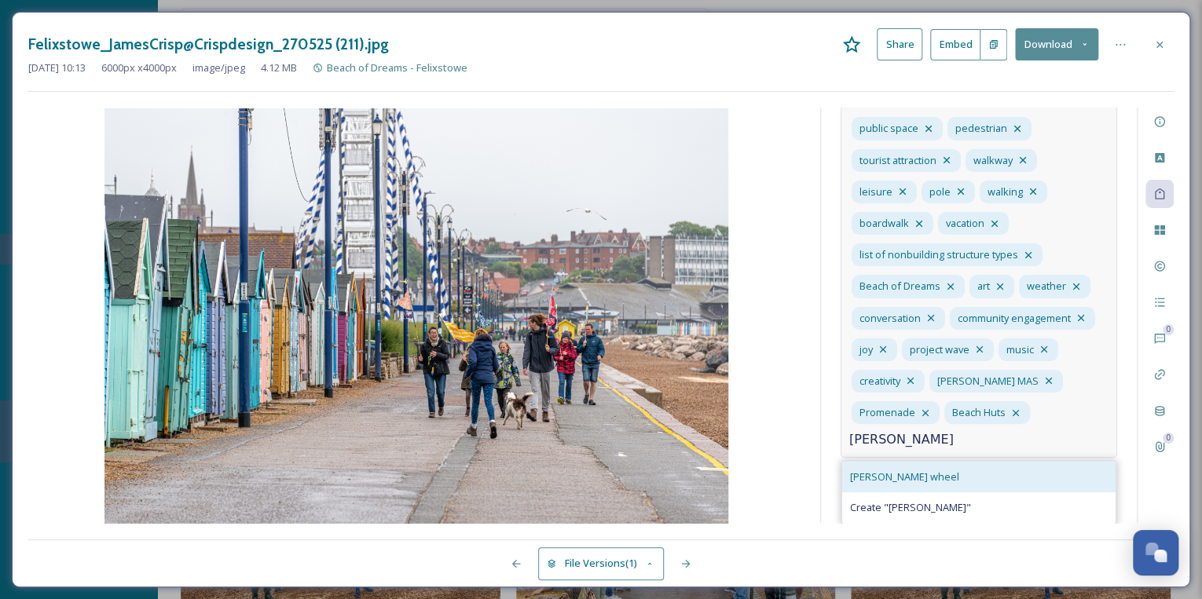
type input "[PERSON_NAME]"
click at [911, 478] on div "[PERSON_NAME] wheel" at bounding box center [978, 477] width 273 height 31
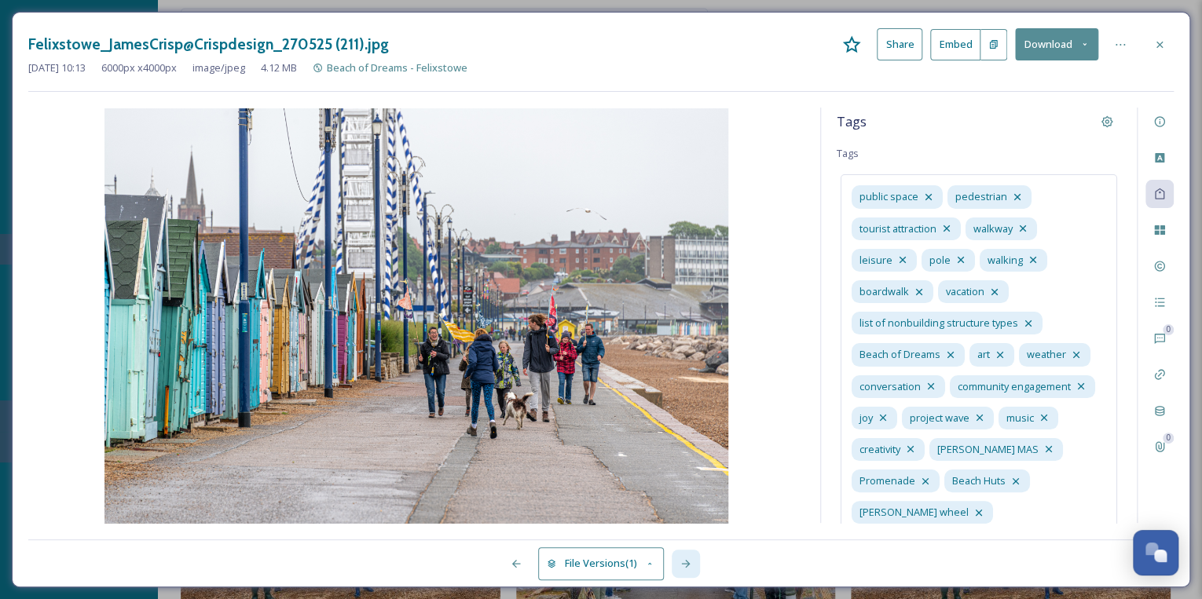
click at [690, 564] on icon at bounding box center [685, 564] width 13 height 13
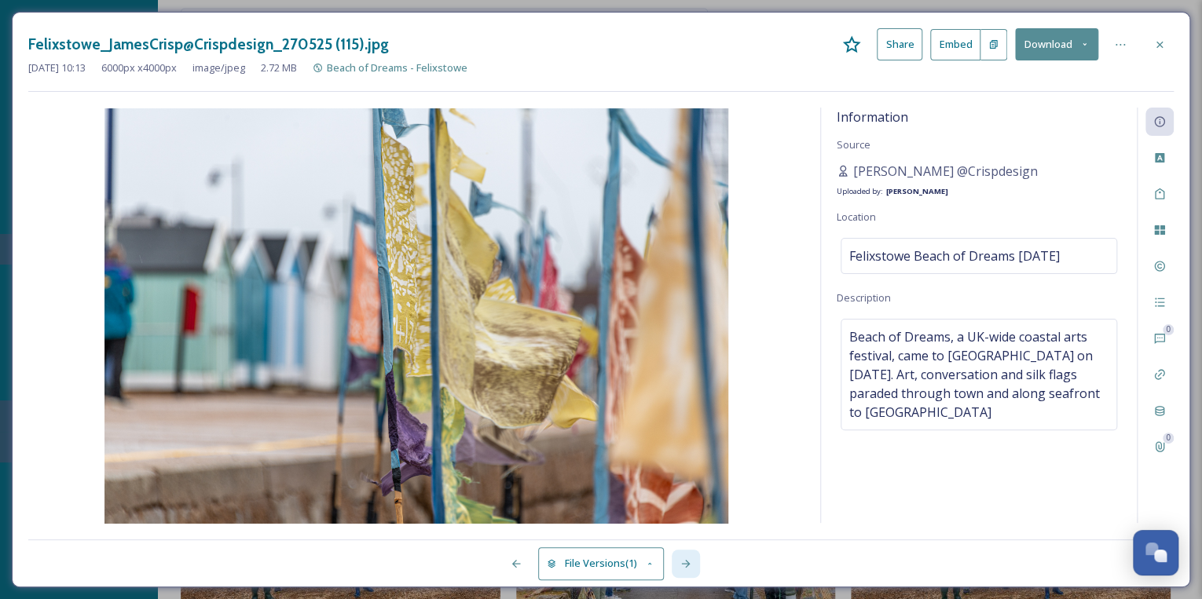
click at [689, 562] on icon at bounding box center [685, 564] width 13 height 13
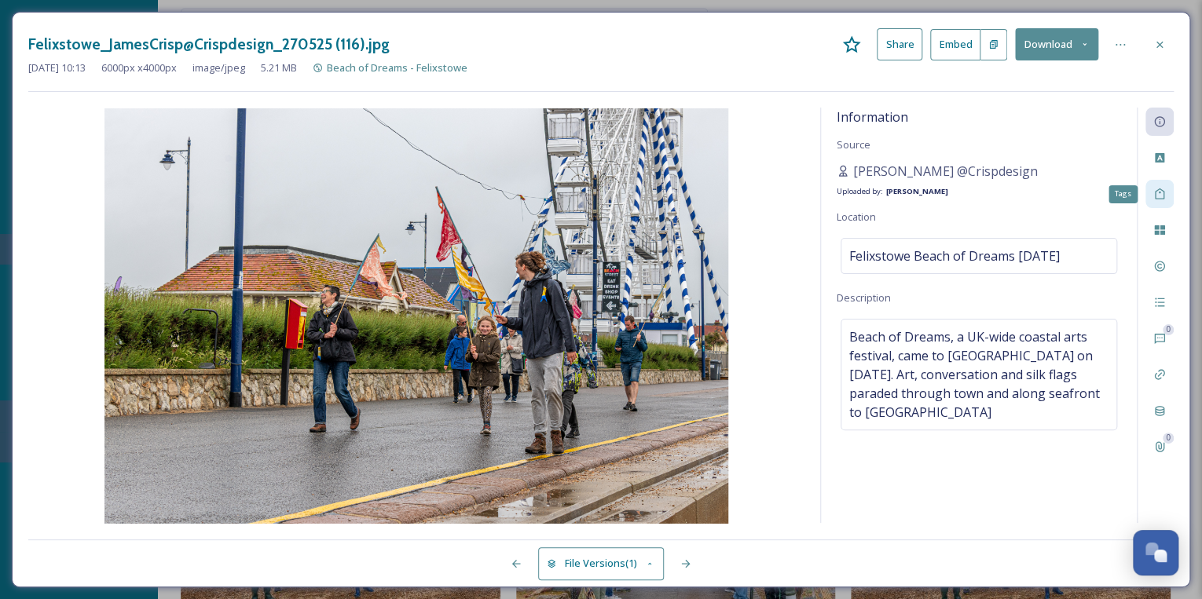
click at [1156, 189] on icon at bounding box center [1159, 194] width 13 height 13
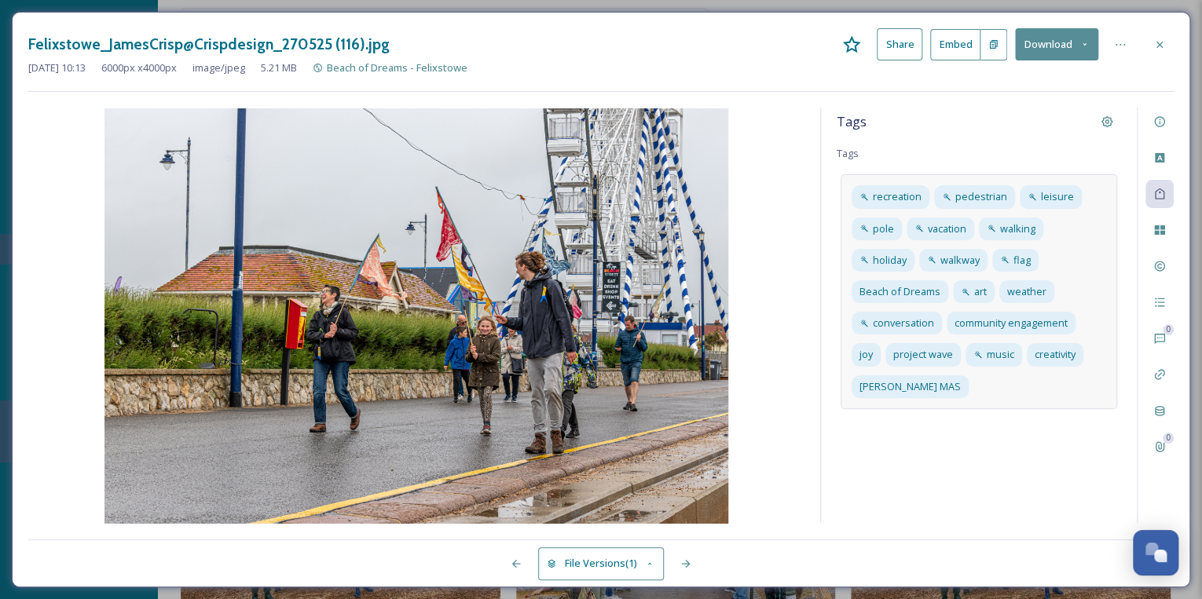
click at [968, 392] on div "recreation pedestrian leisure pole vacation walking holiday walkway flag Beach …" at bounding box center [978, 291] width 276 height 234
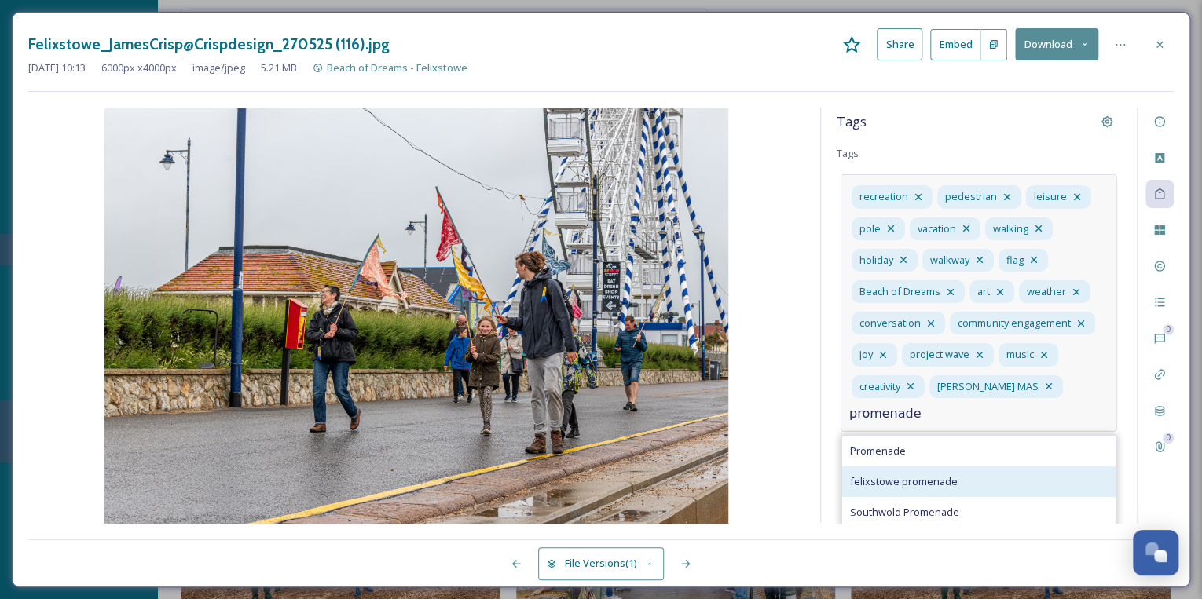
type input "promenade"
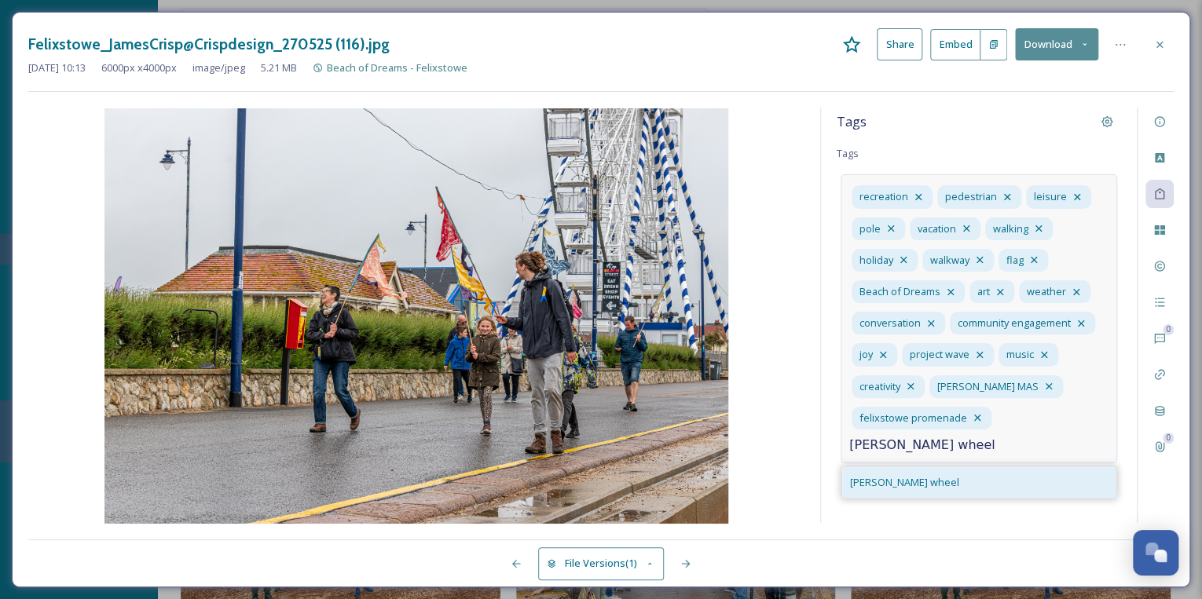
type input "[PERSON_NAME] wheel"
click at [910, 487] on div "[PERSON_NAME] wheel" at bounding box center [978, 482] width 273 height 31
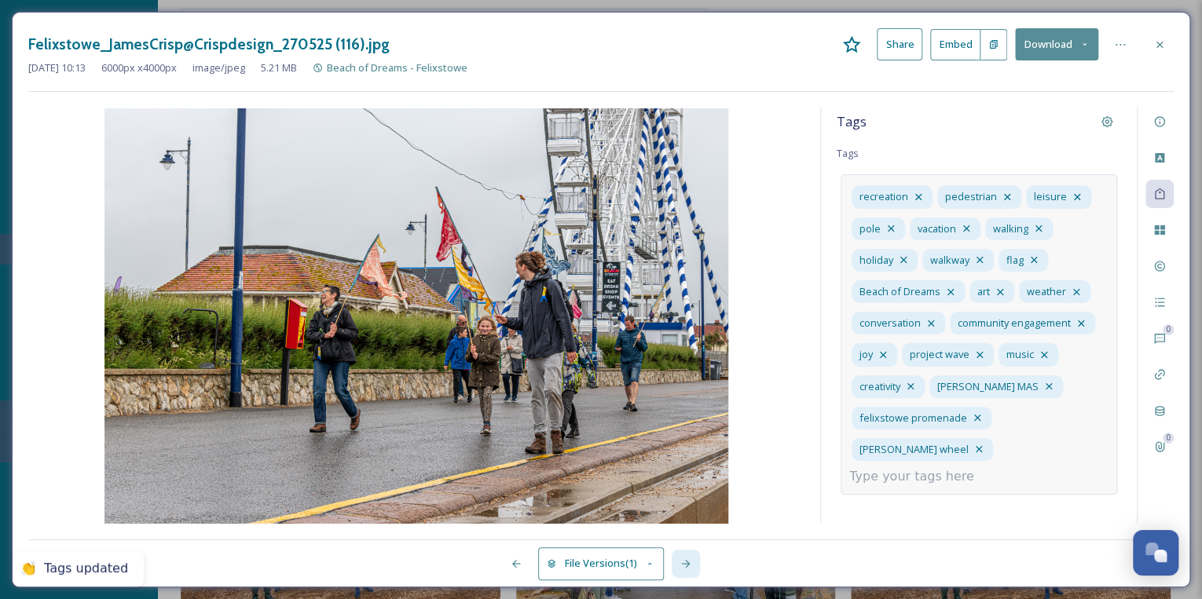
click at [690, 563] on icon at bounding box center [685, 564] width 9 height 8
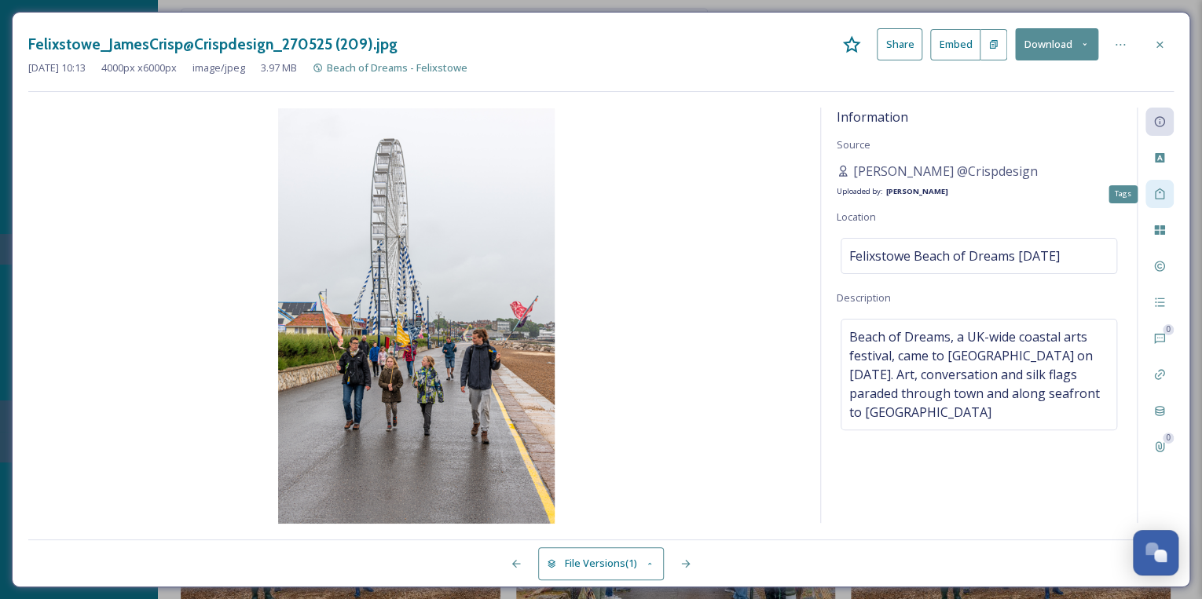
click at [1153, 185] on div "Tags" at bounding box center [1159, 194] width 28 height 28
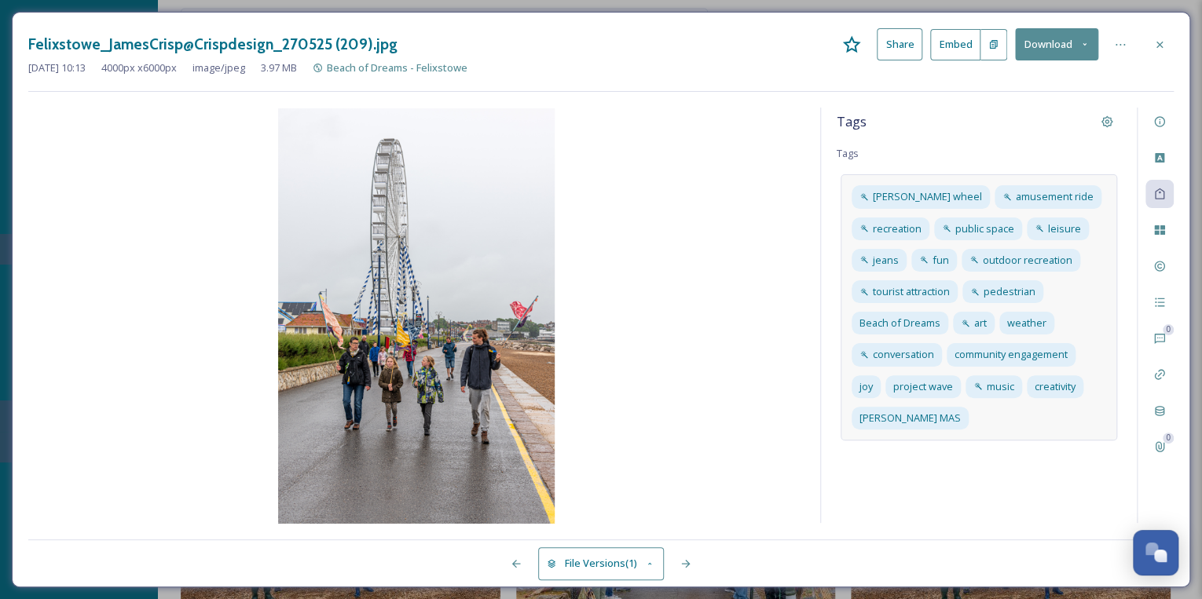
click at [980, 417] on div "[PERSON_NAME] wheel amusement ride recreation public space leisure jeans fun ou…" at bounding box center [978, 307] width 276 height 266
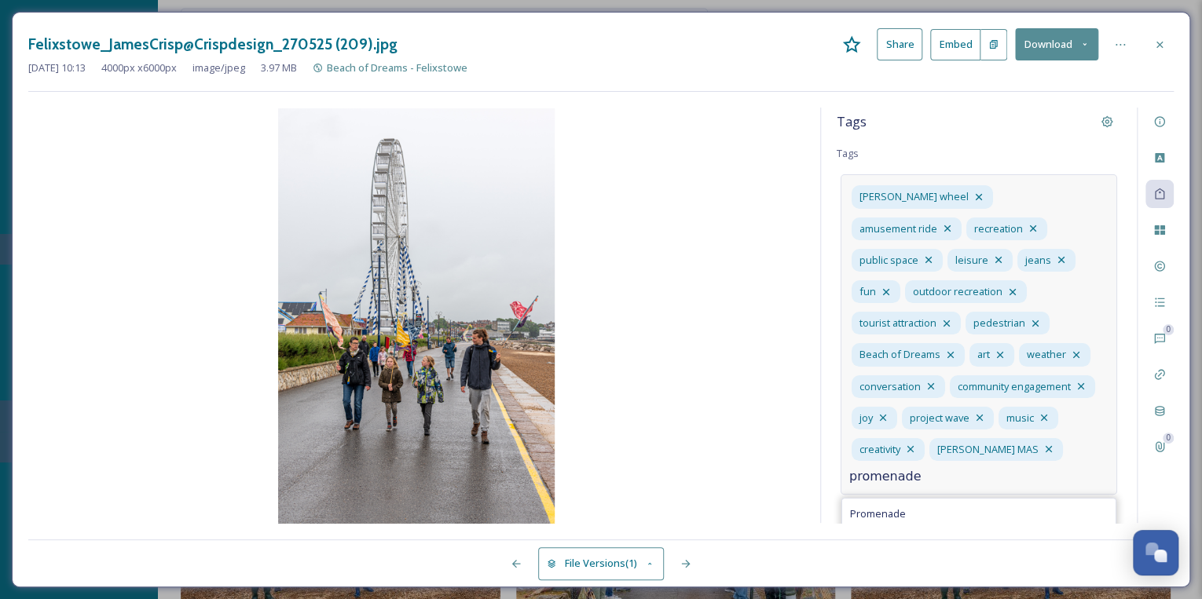
type input "promenade"
click at [913, 537] on span "felixstowe promenade" at bounding box center [904, 544] width 108 height 15
click at [928, 499] on input at bounding box center [927, 508] width 157 height 19
type input "[PERSON_NAME]"
click at [914, 530] on div "[PERSON_NAME] wheel" at bounding box center [978, 545] width 273 height 31
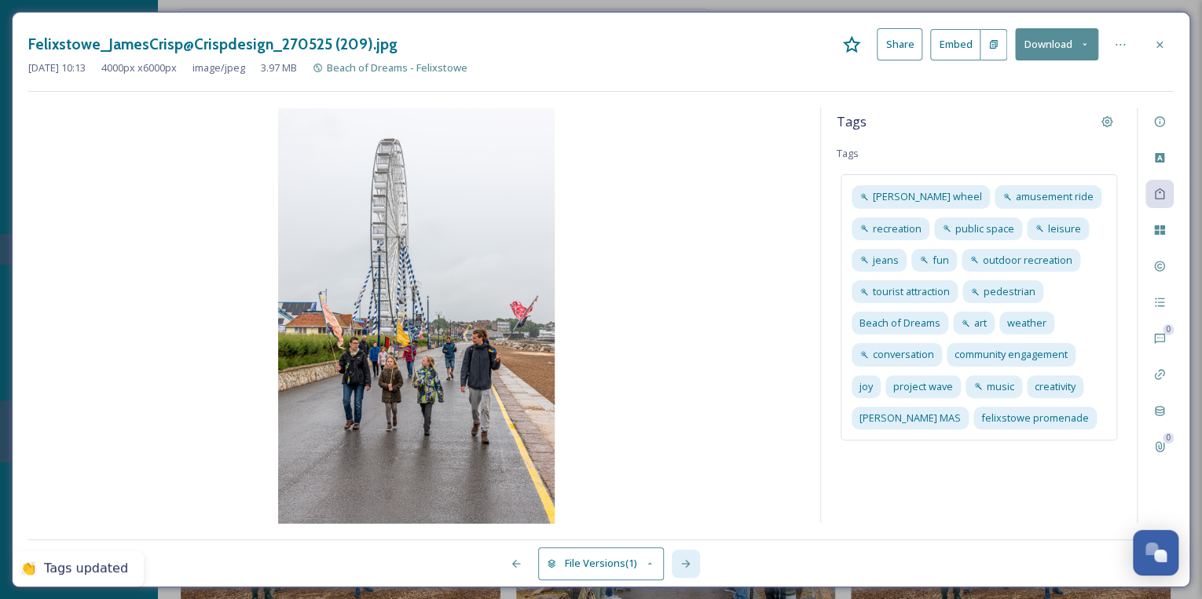
click at [686, 562] on icon at bounding box center [685, 564] width 13 height 13
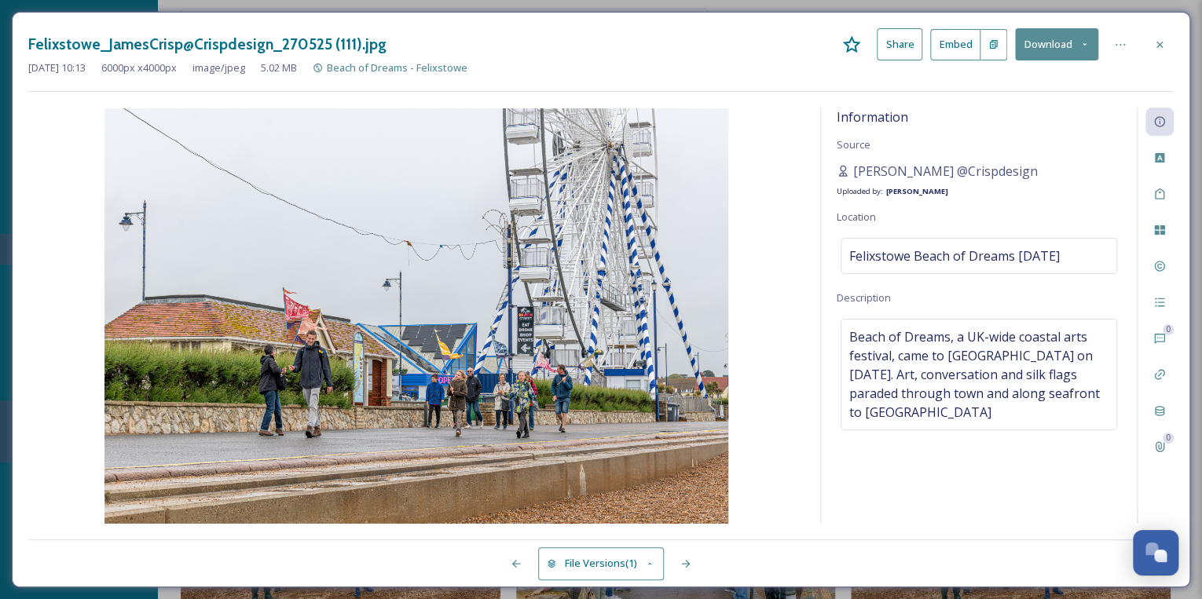
click at [891, 496] on div "Information Source [PERSON_NAME] @Crispdesign Uploaded by: [PERSON_NAME] Locati…" at bounding box center [979, 316] width 316 height 416
click at [1158, 189] on icon at bounding box center [1159, 194] width 13 height 13
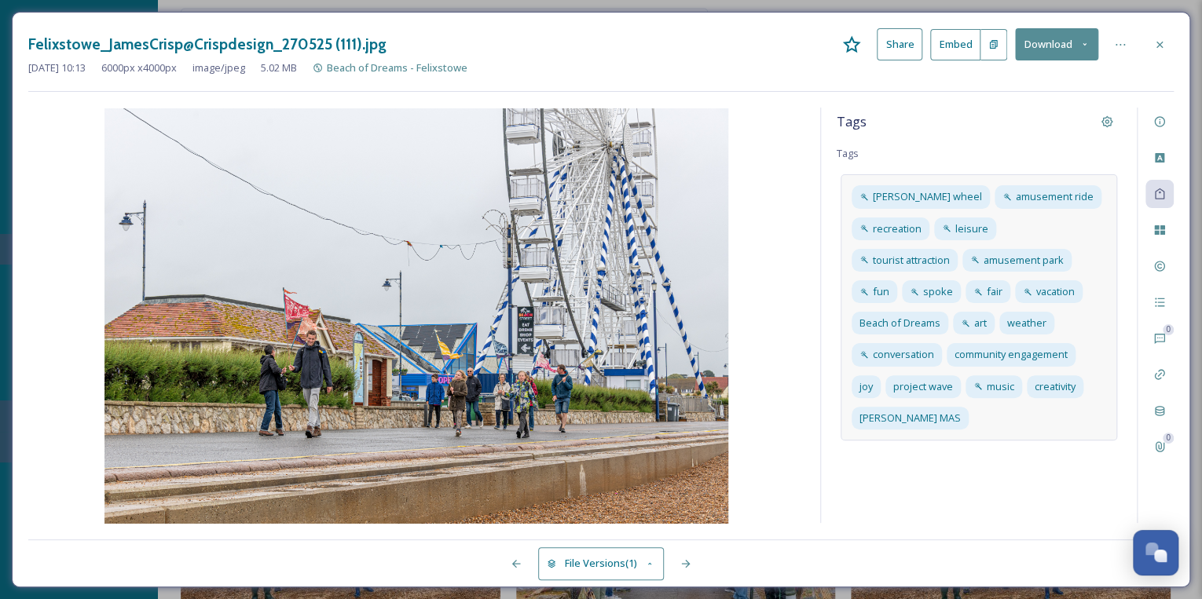
click at [999, 423] on div "[PERSON_NAME] wheel amusement ride recreation leisure tourist attraction amusem…" at bounding box center [978, 307] width 276 height 266
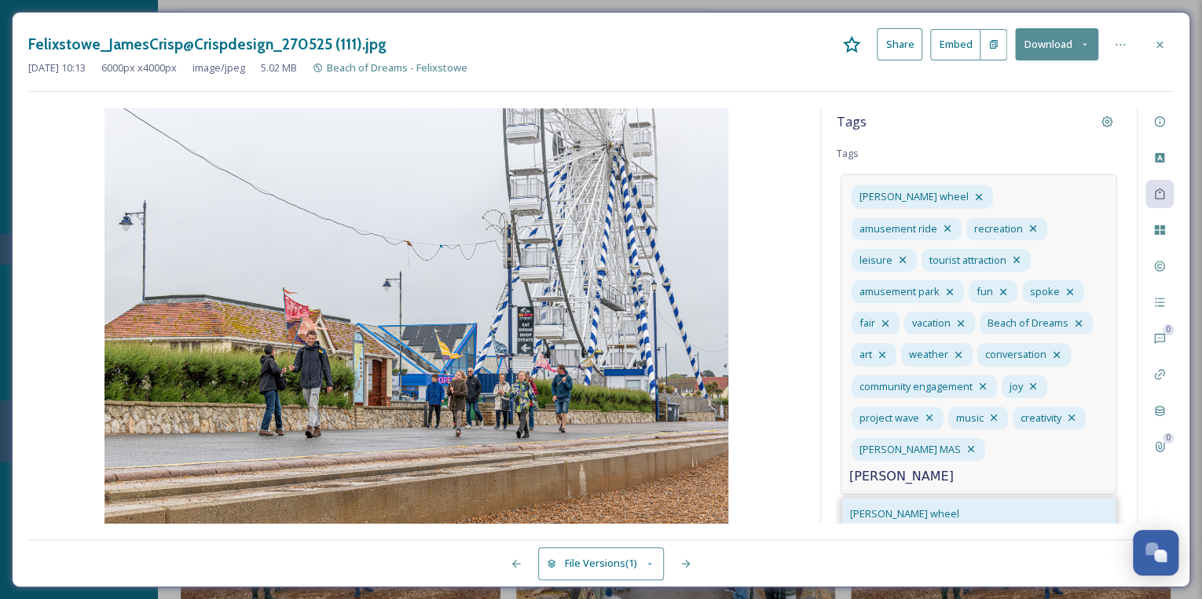
type input "[PERSON_NAME]"
click at [898, 507] on span "[PERSON_NAME] wheel" at bounding box center [904, 514] width 109 height 15
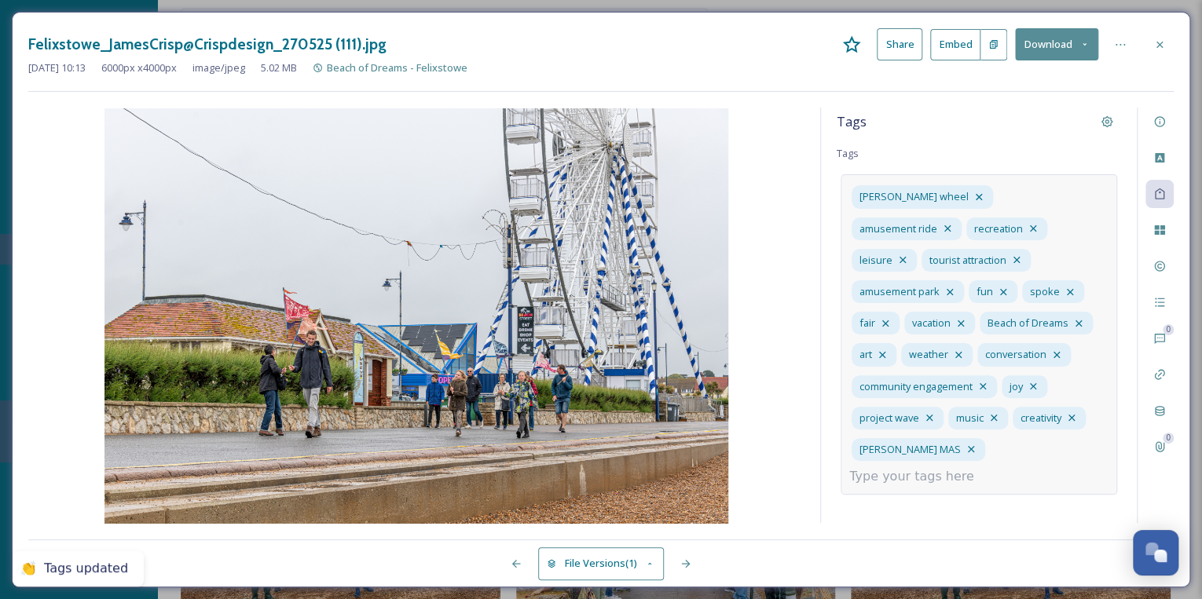
click at [912, 467] on input at bounding box center [927, 476] width 157 height 19
type input "promenade"
click at [908, 537] on span "felixstowe promenade" at bounding box center [904, 544] width 108 height 15
click at [691, 565] on icon at bounding box center [685, 564] width 13 height 13
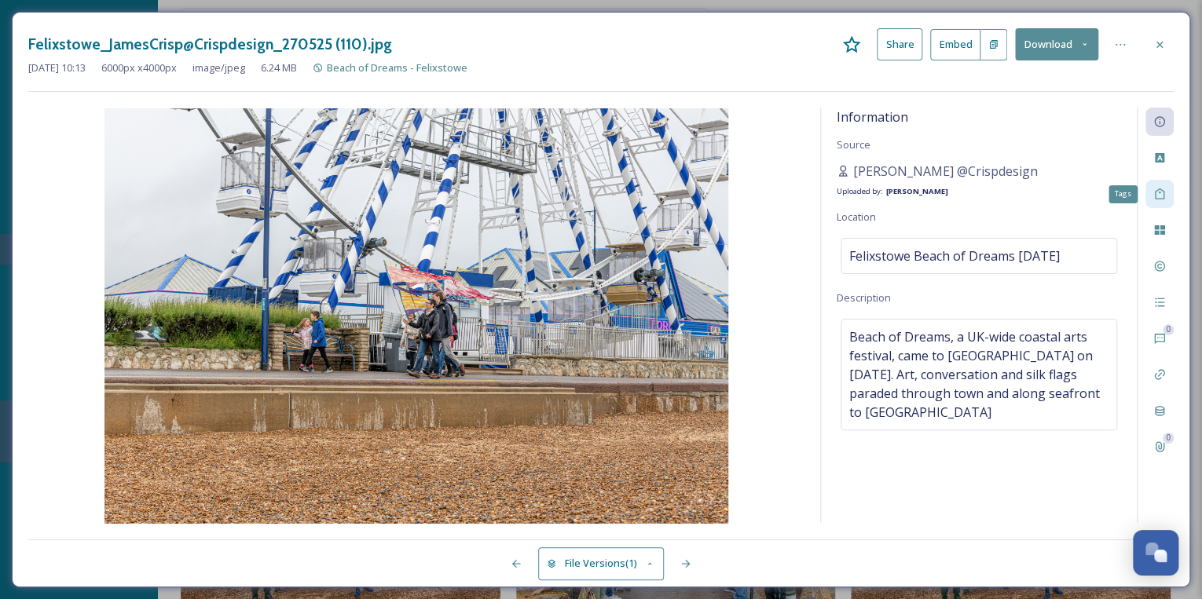
click at [1162, 192] on icon at bounding box center [1159, 194] width 13 height 13
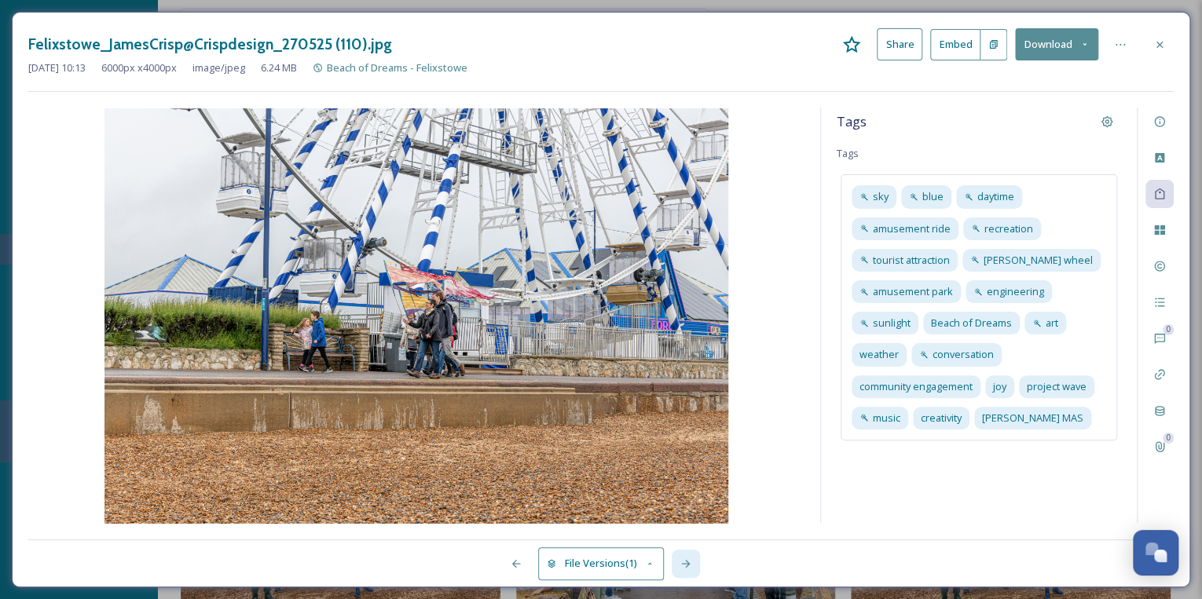
click at [688, 562] on icon at bounding box center [685, 564] width 9 height 8
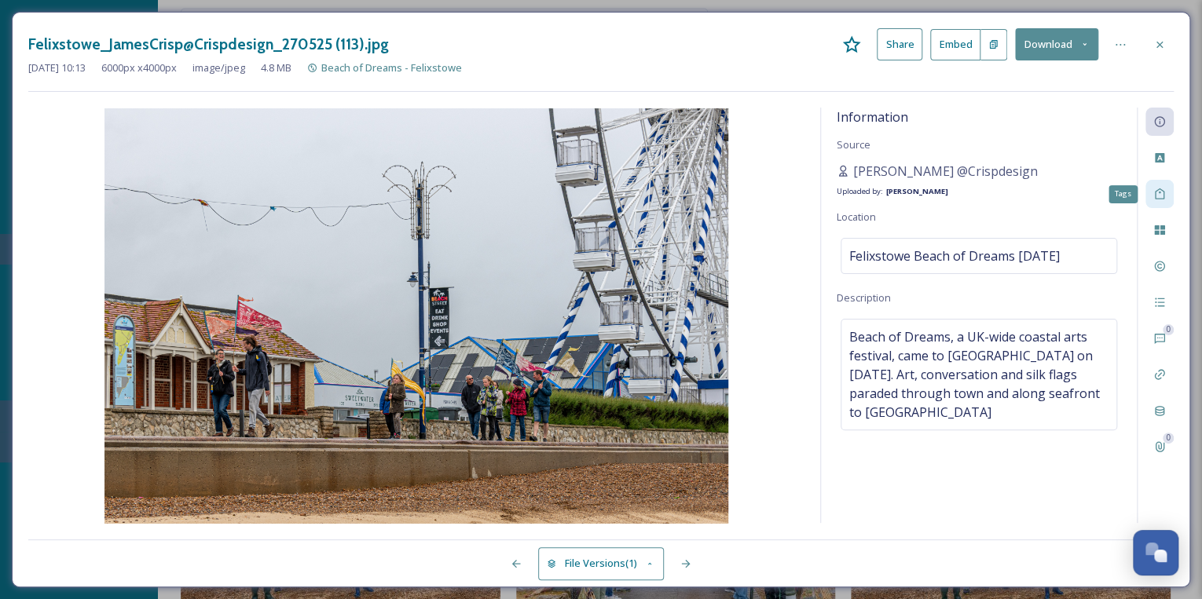
click at [1156, 192] on icon at bounding box center [1159, 194] width 13 height 13
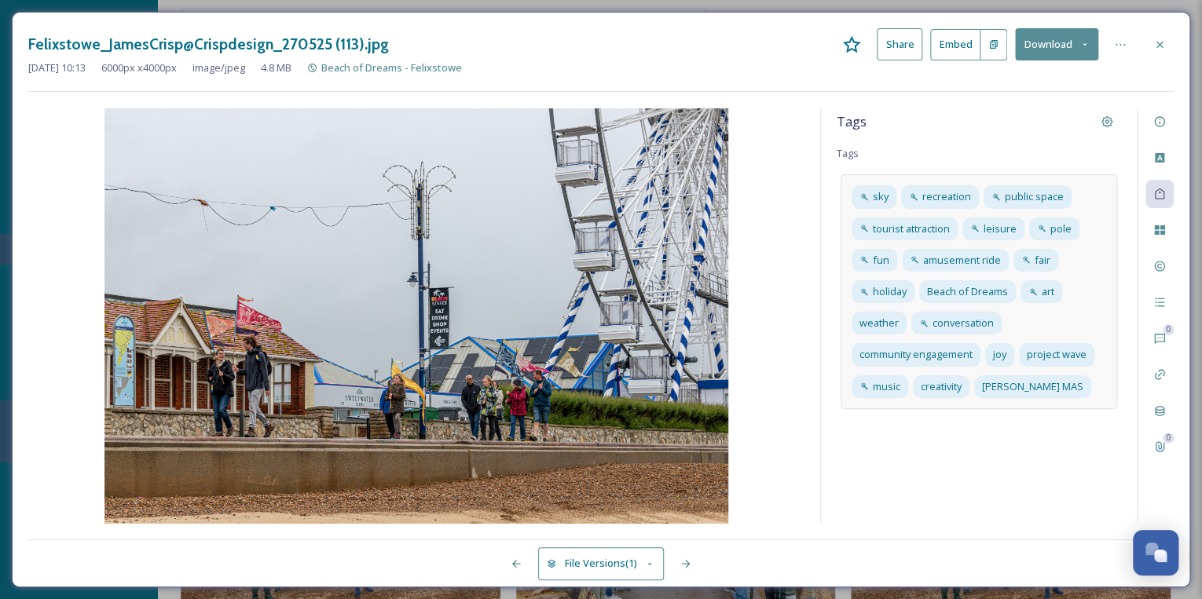
click at [1087, 388] on div "sky recreation public space tourist attraction leisure pole fun amusement ride …" at bounding box center [978, 291] width 276 height 234
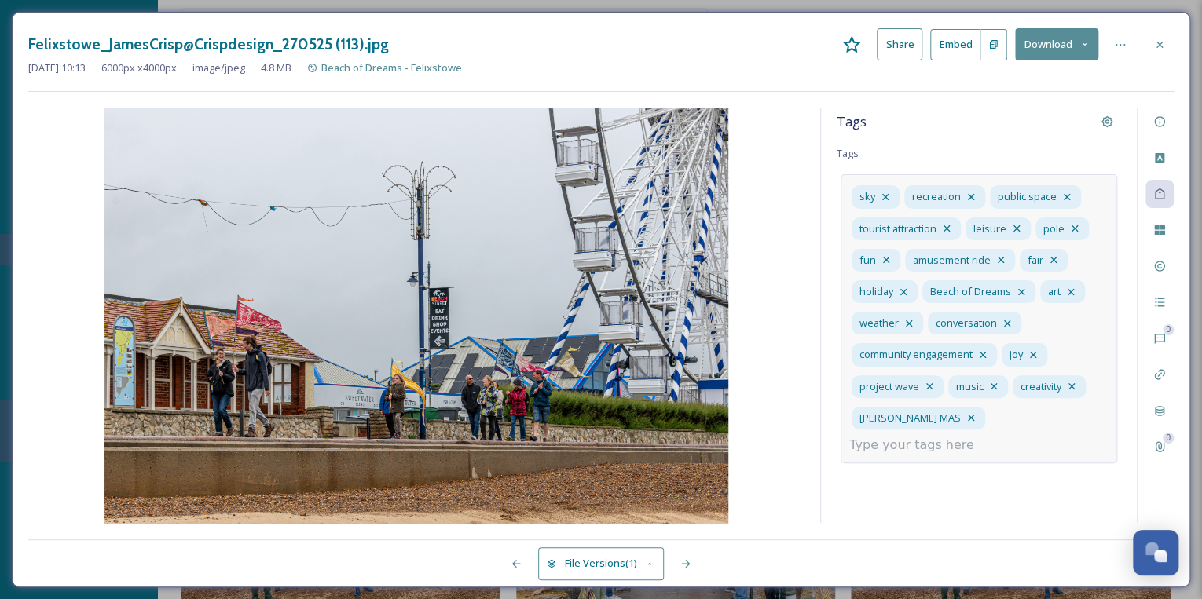
click at [1006, 436] on input at bounding box center [927, 445] width 157 height 19
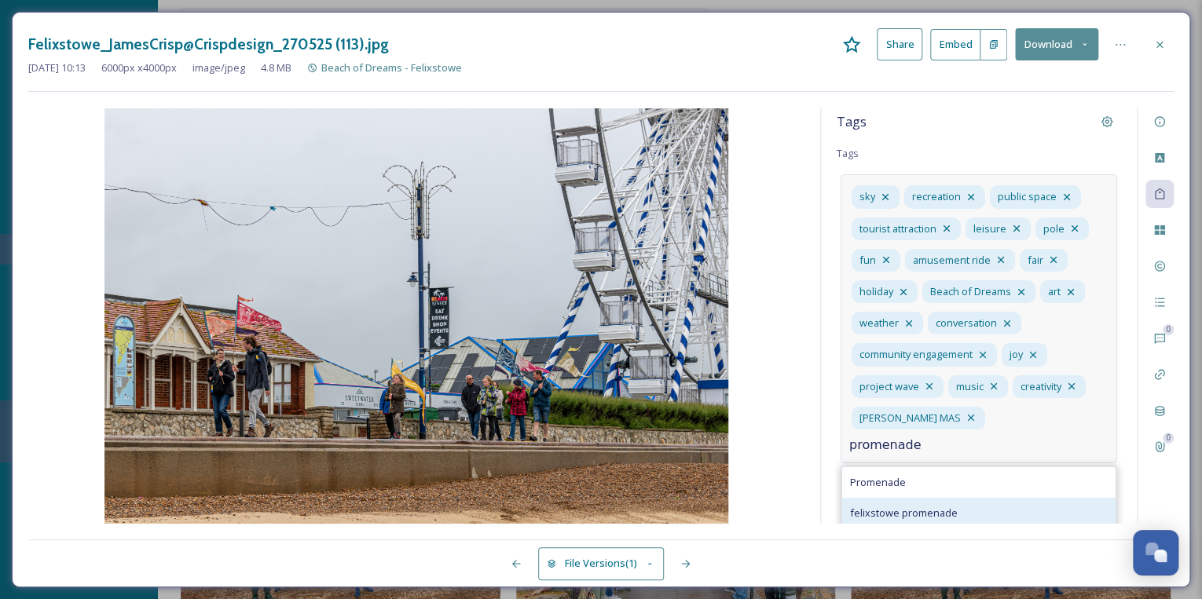
type input "promenade"
type input "[PERSON_NAME]"
click at [949, 499] on div "[PERSON_NAME] wheel" at bounding box center [978, 514] width 273 height 31
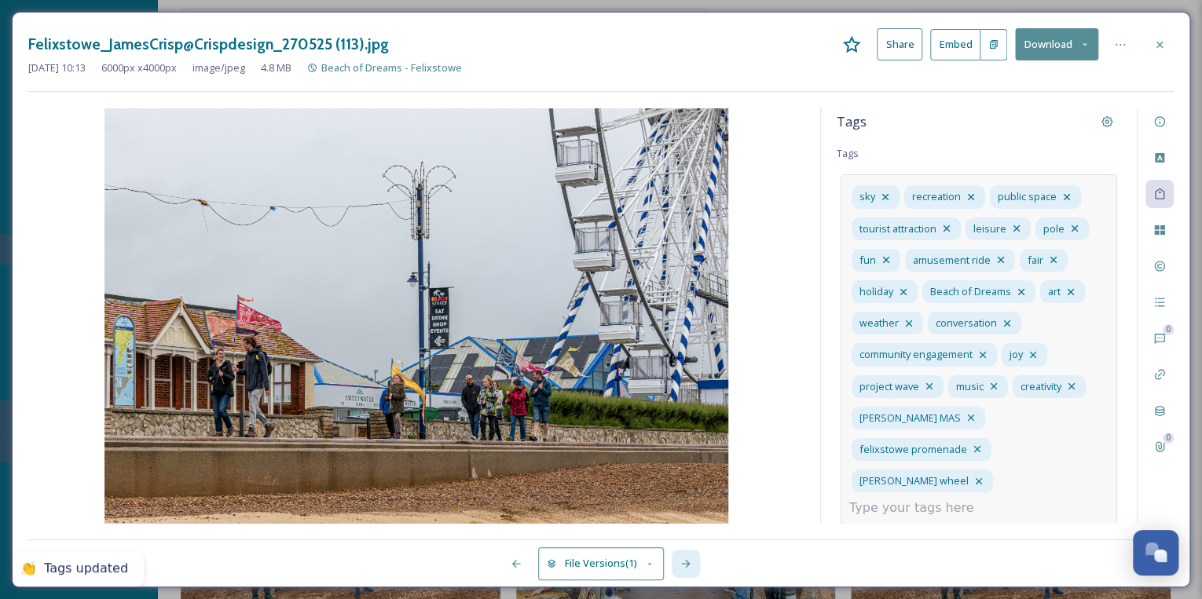
click at [684, 560] on icon at bounding box center [685, 564] width 13 height 13
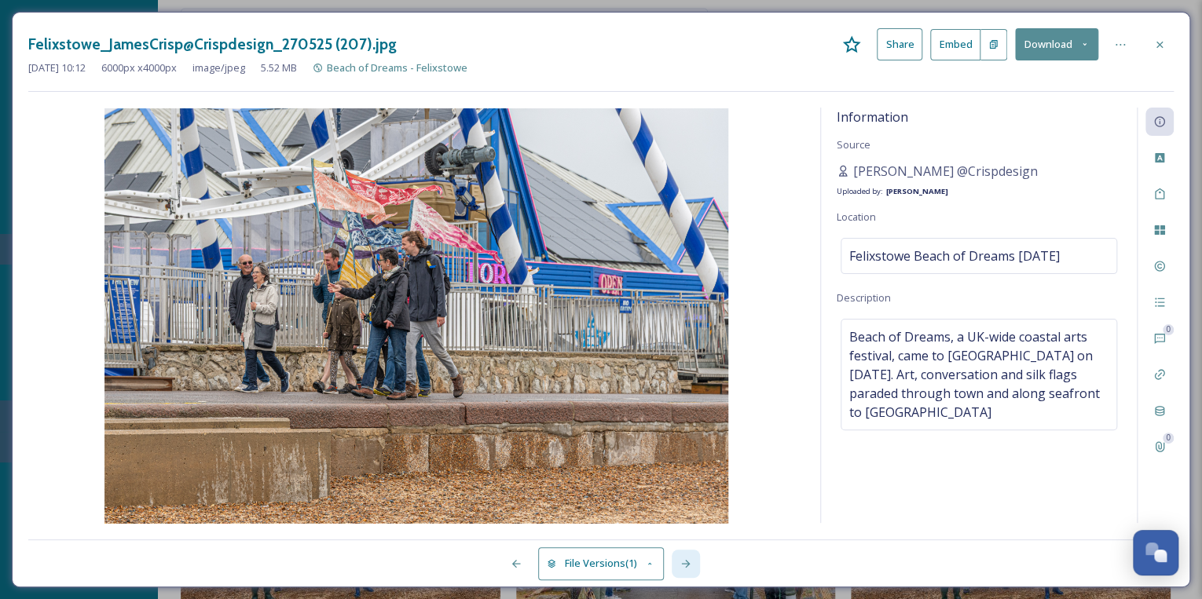
click at [683, 564] on icon at bounding box center [685, 564] width 9 height 8
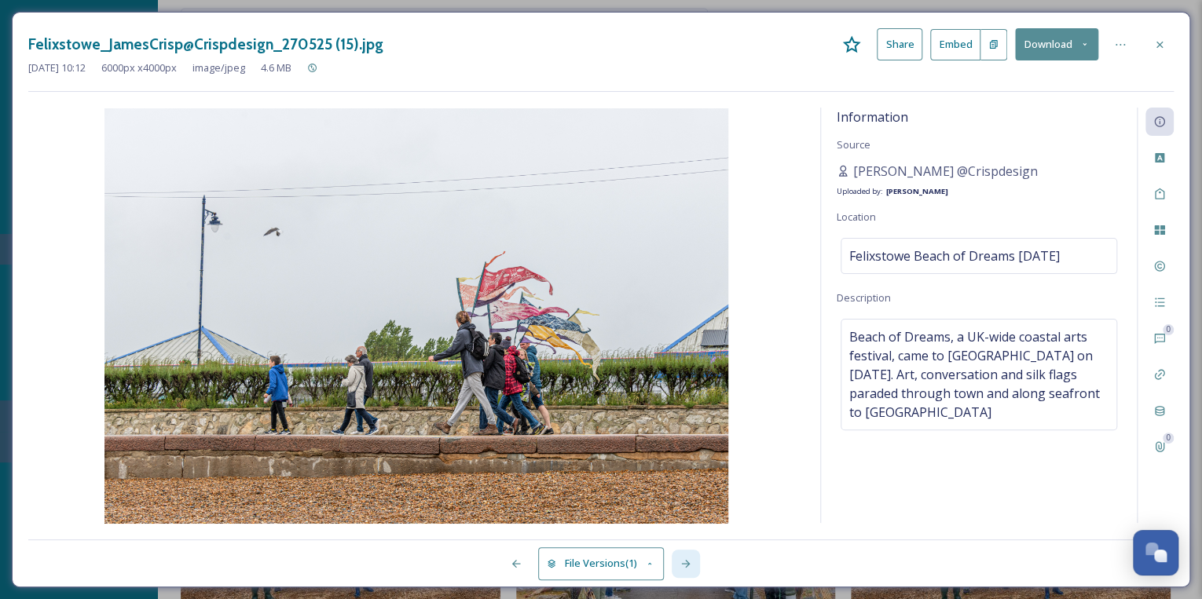
click at [683, 564] on icon at bounding box center [685, 564] width 9 height 8
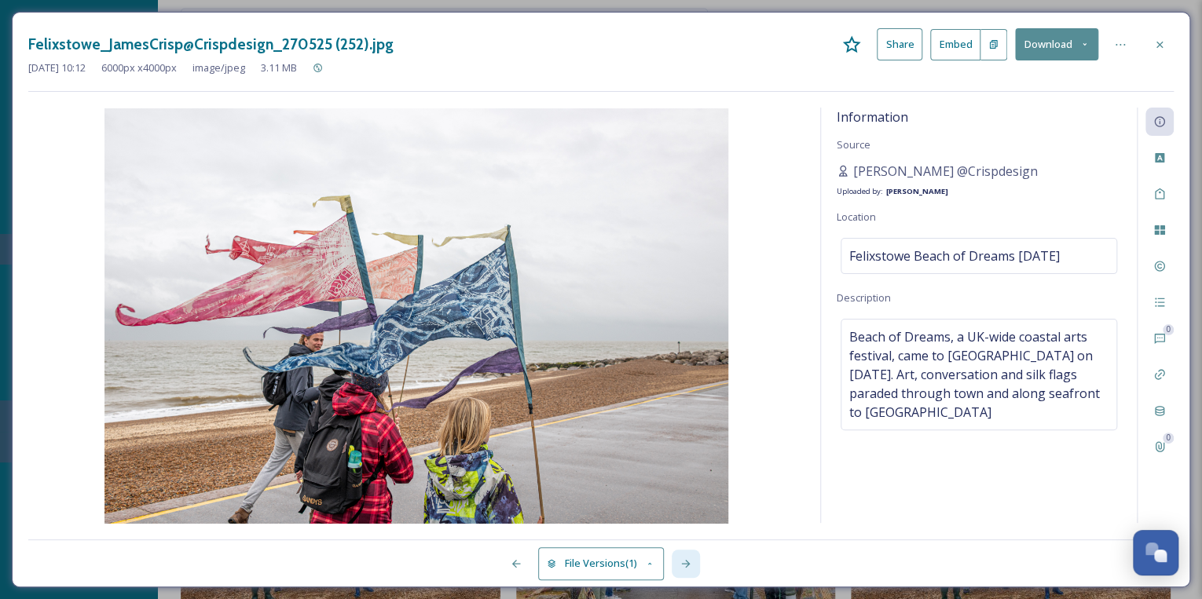
click at [683, 564] on icon at bounding box center [685, 564] width 9 height 8
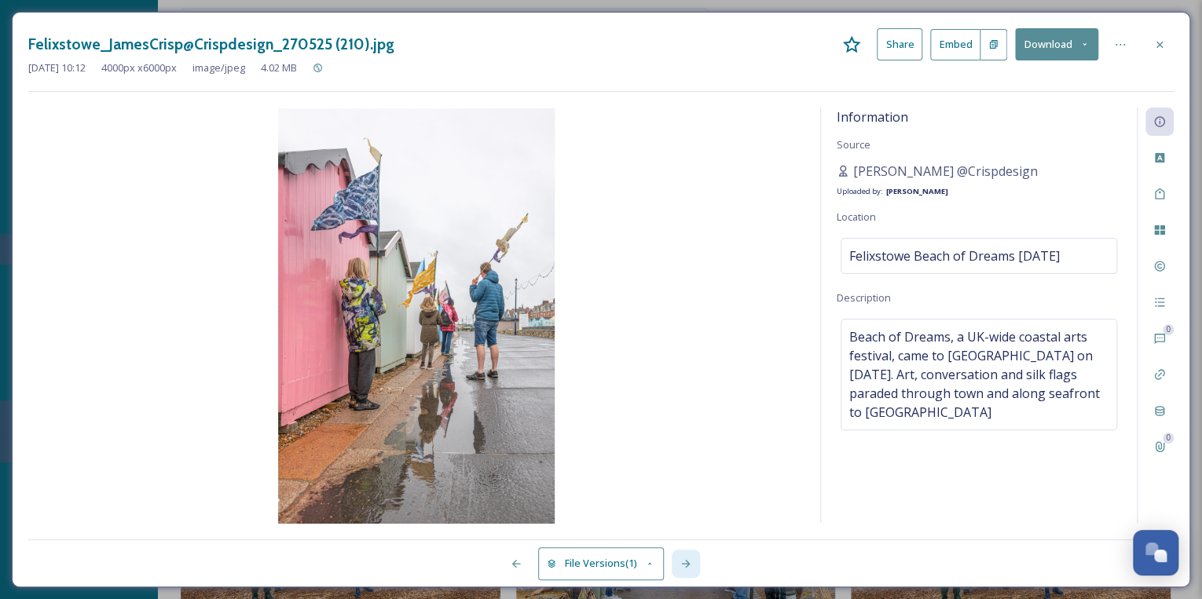
click at [683, 564] on icon at bounding box center [685, 564] width 9 height 8
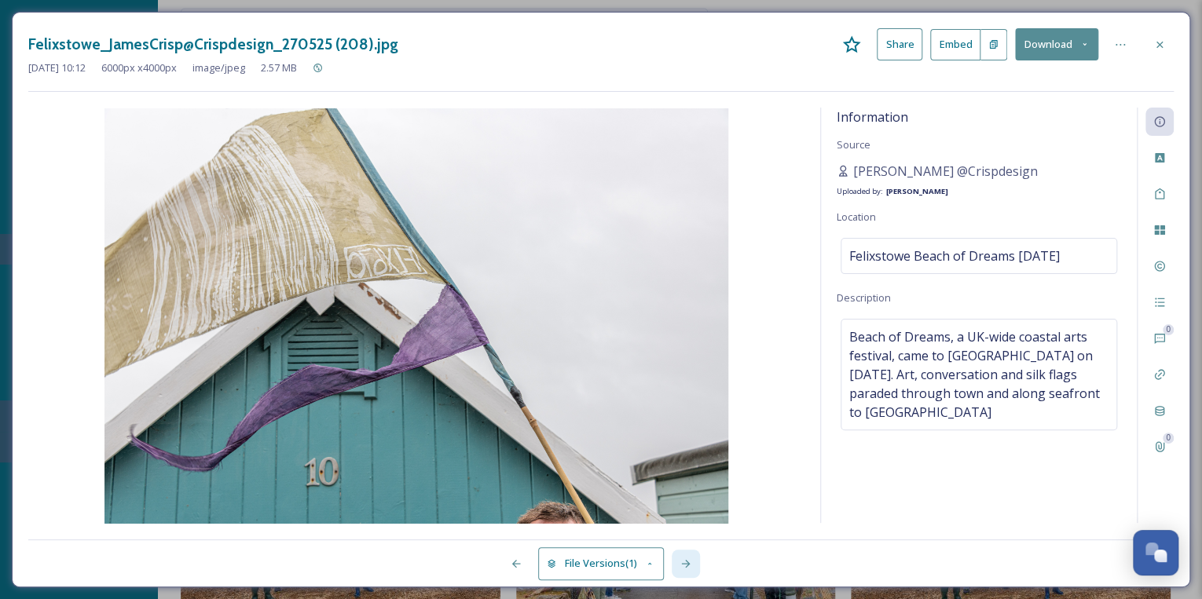
click at [683, 564] on icon at bounding box center [685, 564] width 9 height 8
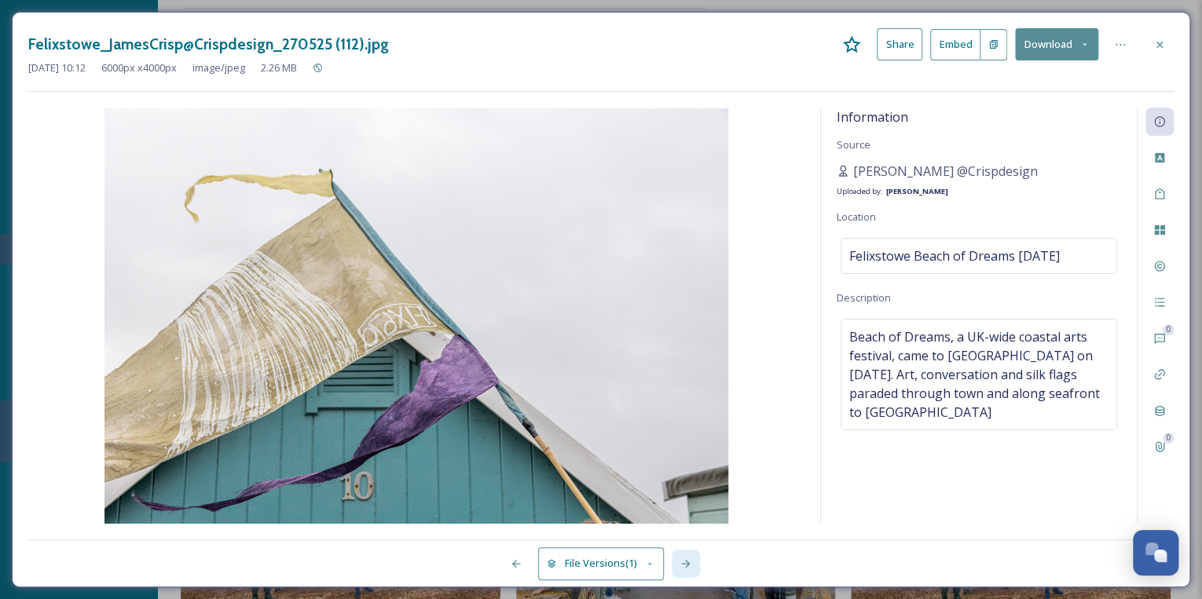
click at [683, 564] on icon at bounding box center [685, 564] width 9 height 8
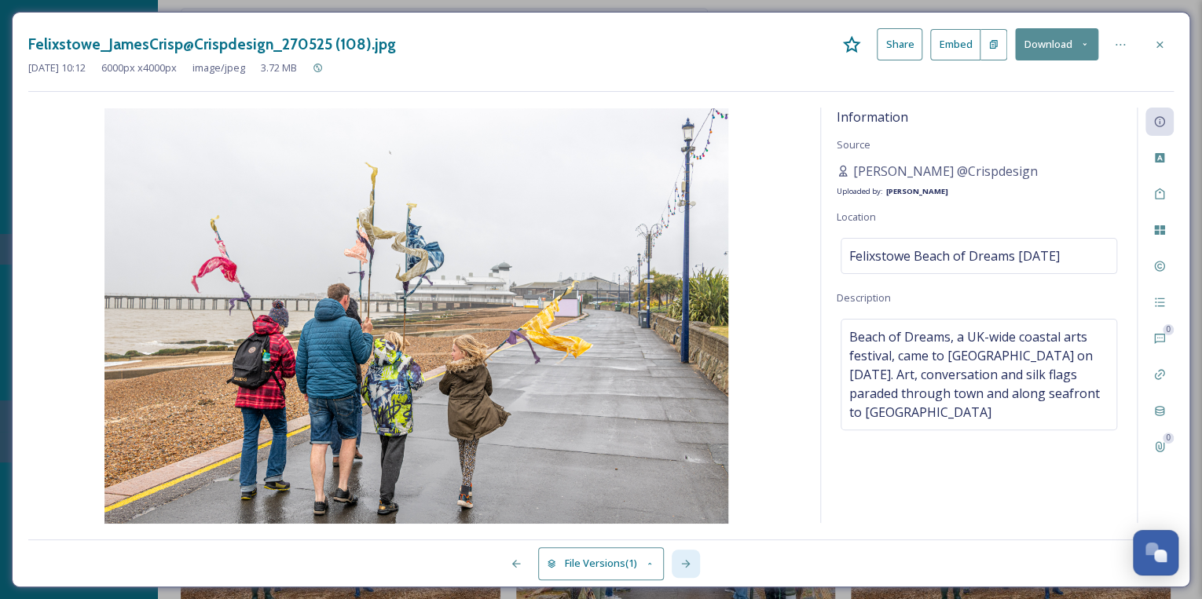
click at [683, 564] on icon at bounding box center [685, 564] width 9 height 8
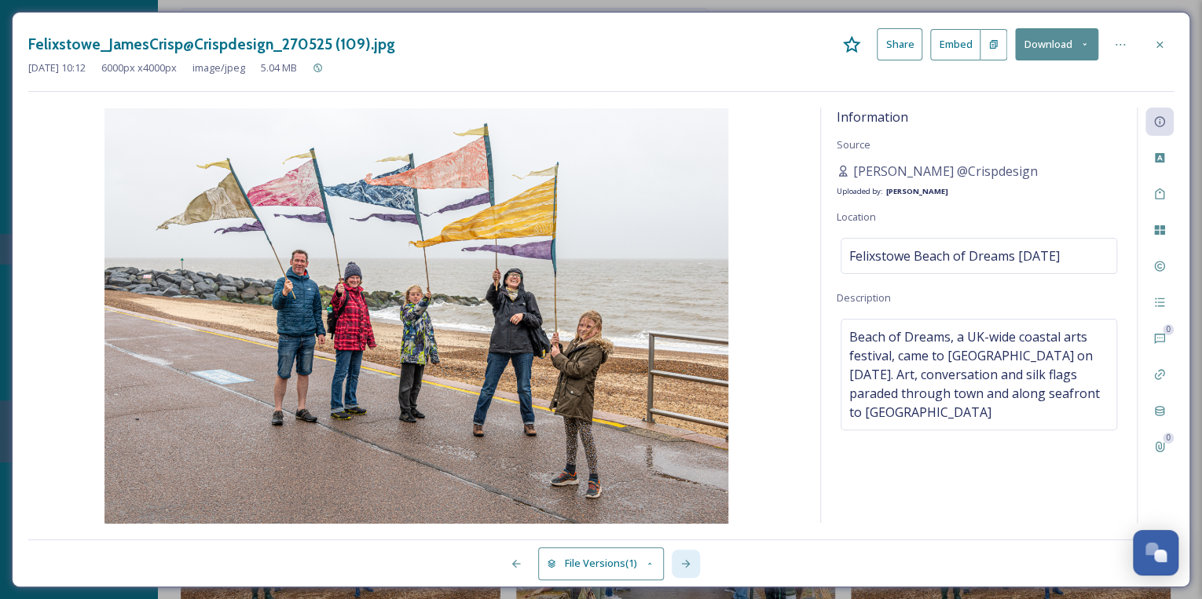
click at [683, 564] on icon at bounding box center [685, 564] width 9 height 8
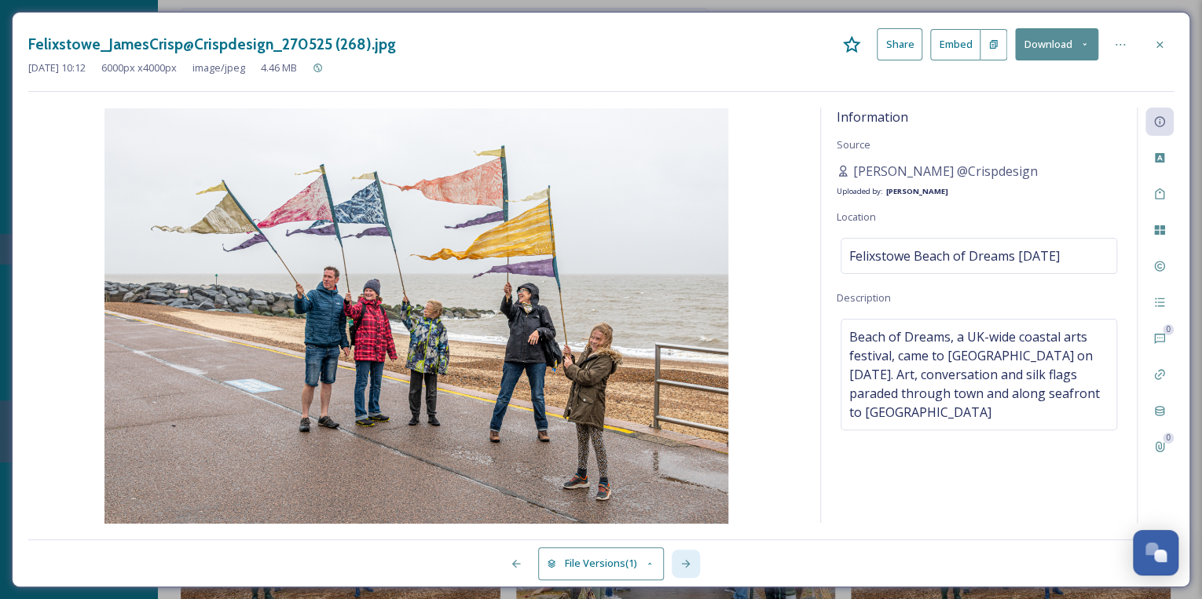
click at [683, 564] on icon at bounding box center [685, 564] width 9 height 8
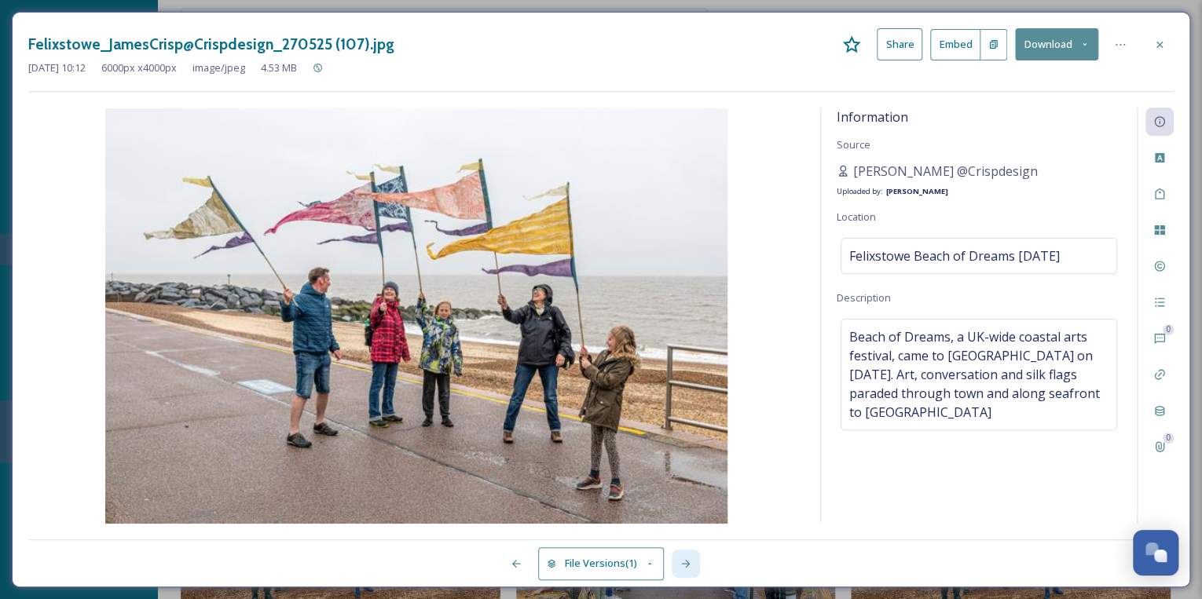
click at [683, 564] on icon at bounding box center [685, 564] width 9 height 8
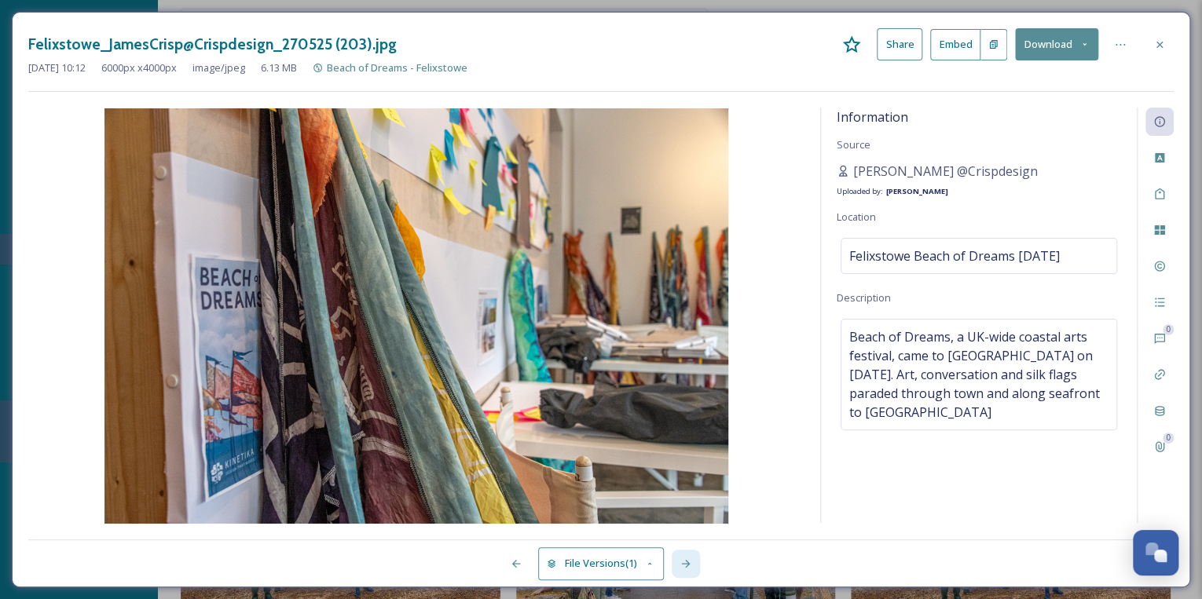
click at [683, 564] on icon at bounding box center [685, 564] width 9 height 8
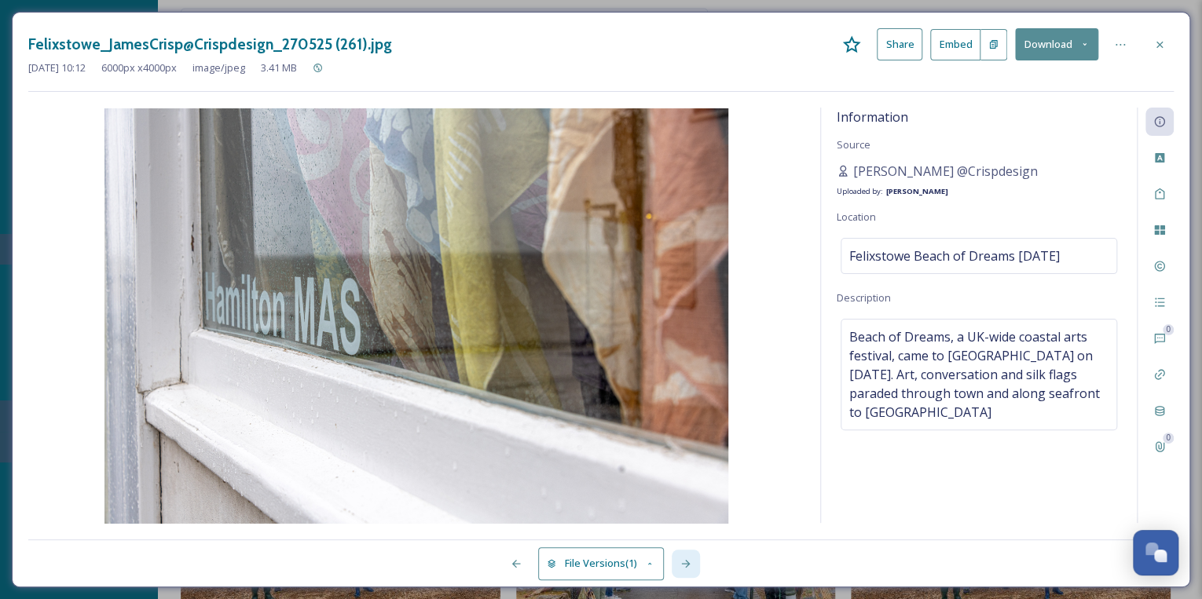
click at [683, 564] on icon at bounding box center [685, 564] width 9 height 8
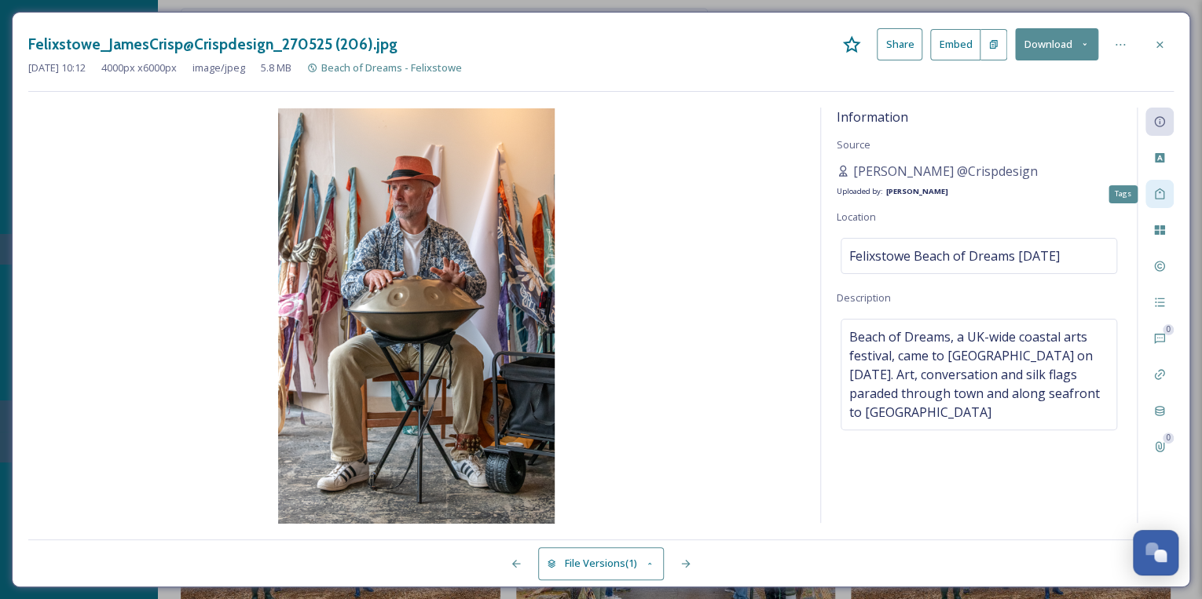
click at [1153, 190] on icon at bounding box center [1159, 194] width 13 height 13
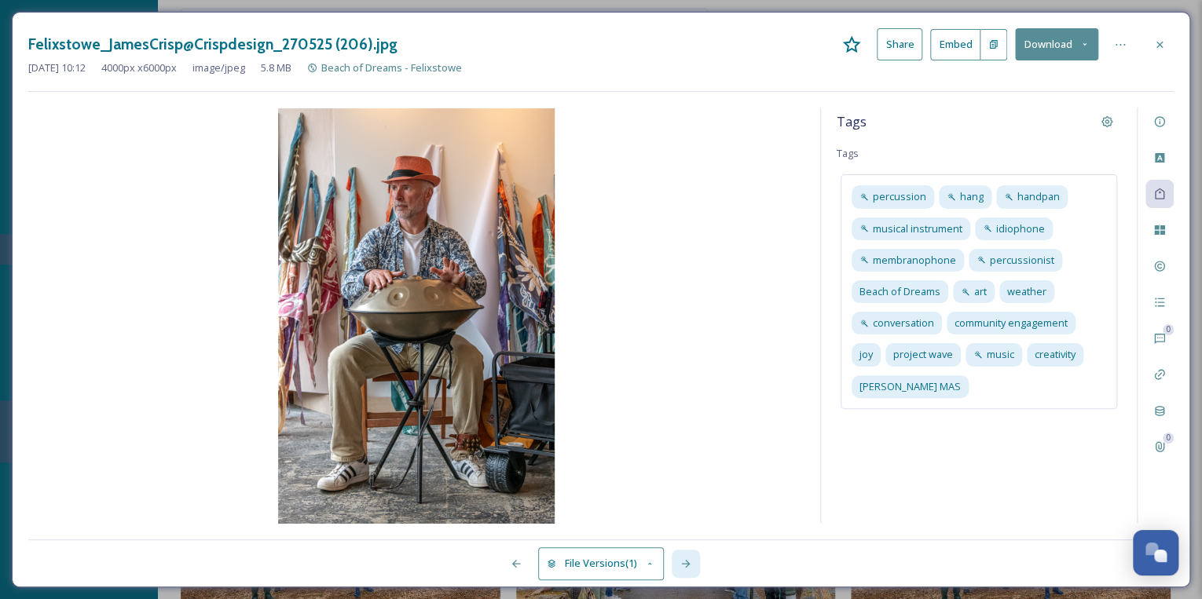
click at [683, 562] on icon at bounding box center [685, 564] width 13 height 13
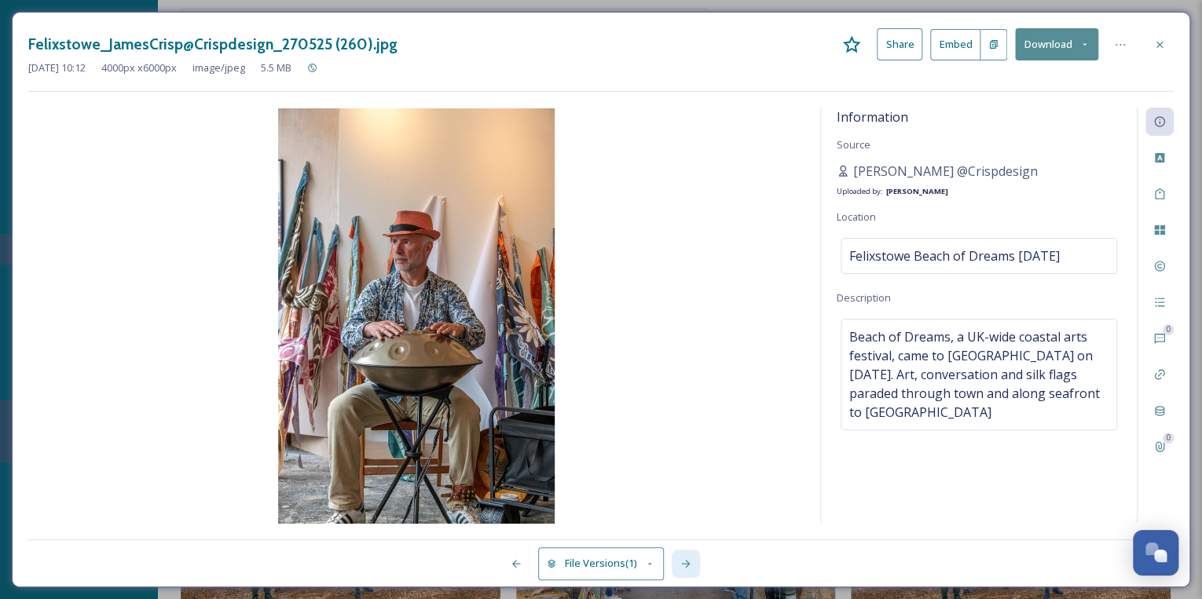
click at [683, 562] on icon at bounding box center [685, 564] width 13 height 13
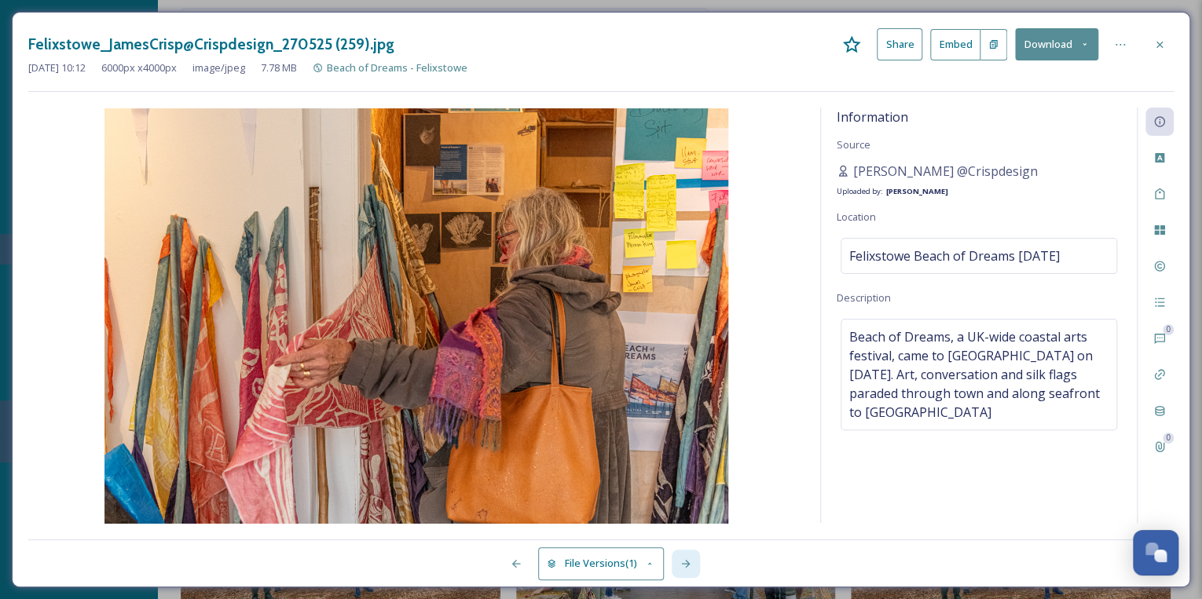
click at [683, 562] on icon at bounding box center [685, 564] width 13 height 13
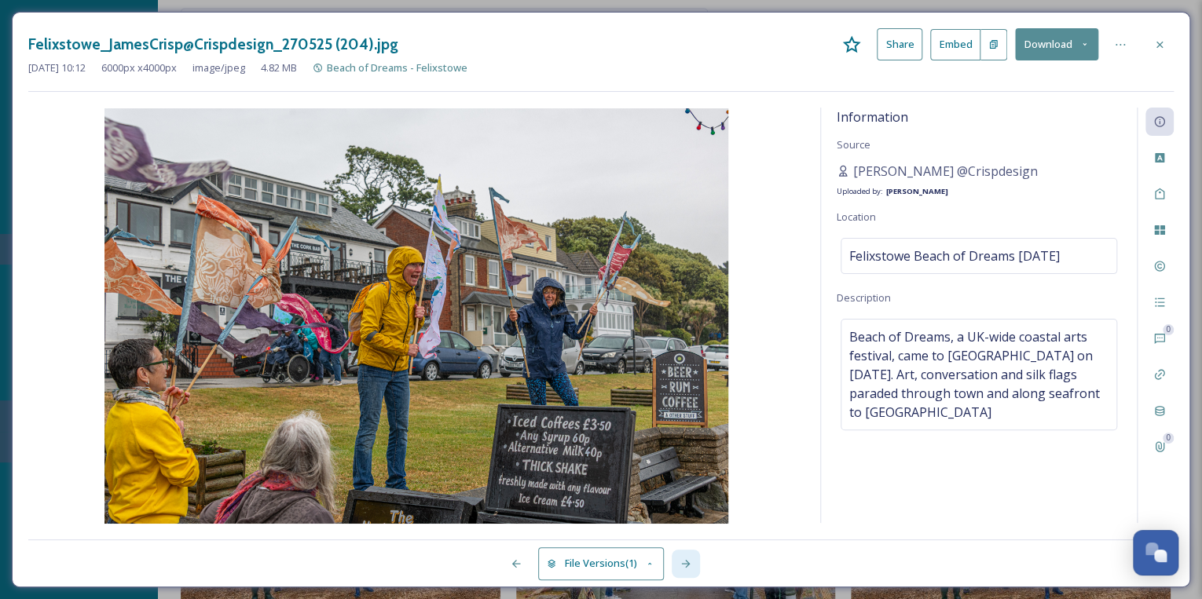
click at [683, 562] on icon at bounding box center [685, 564] width 13 height 13
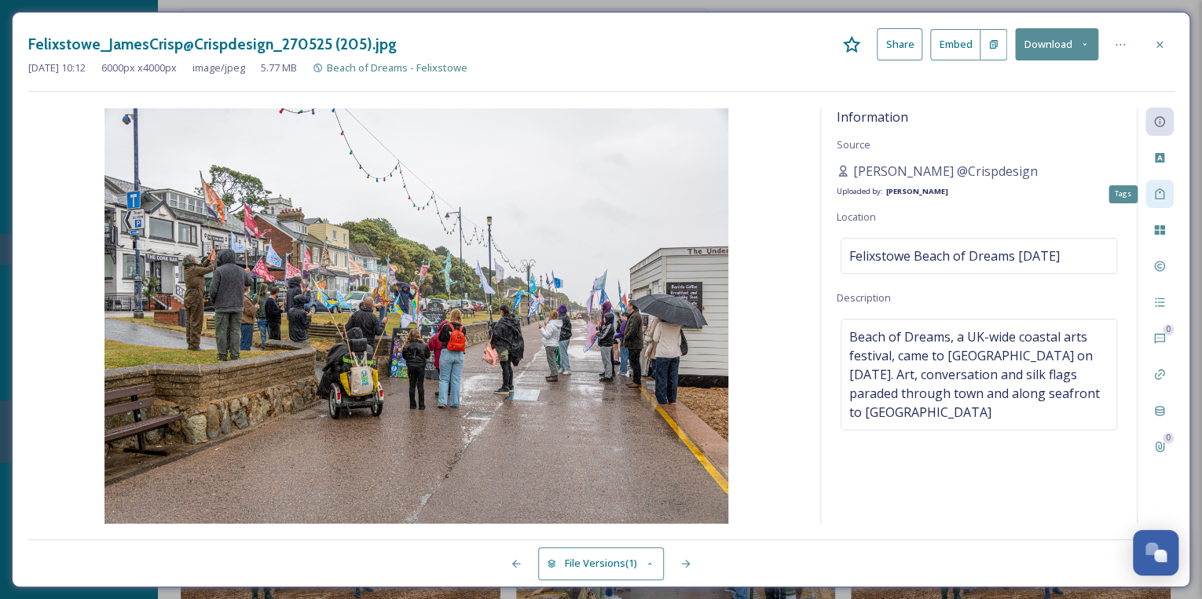
click at [1161, 189] on icon at bounding box center [1159, 194] width 13 height 13
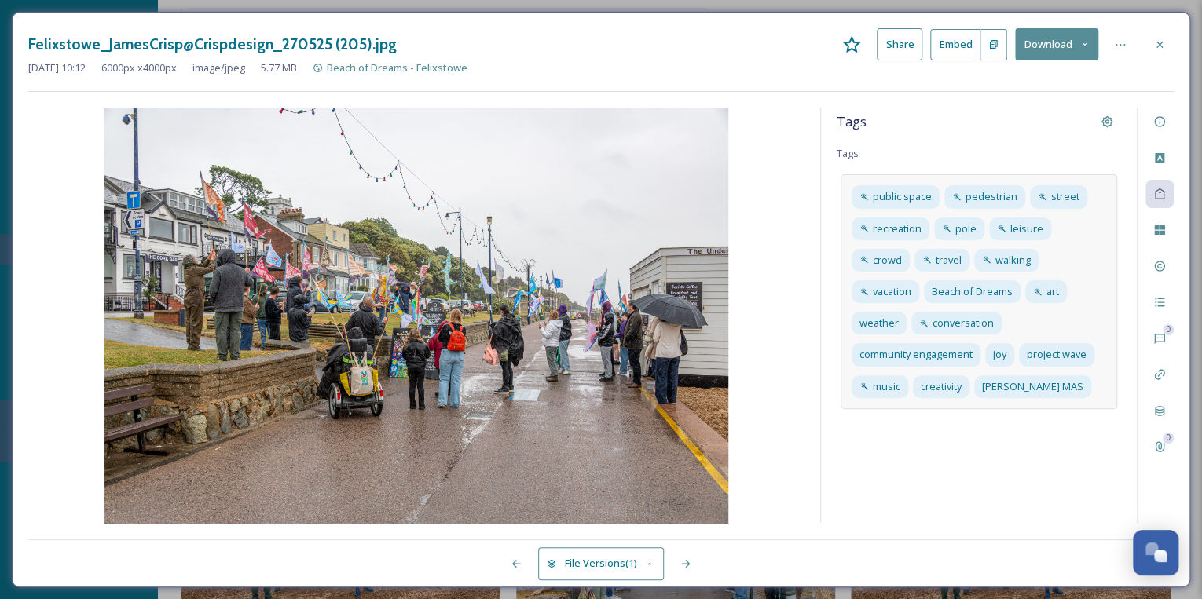
click at [1093, 386] on div "public space pedestrian street recreation pole leisure crowd travel walking vac…" at bounding box center [978, 291] width 276 height 234
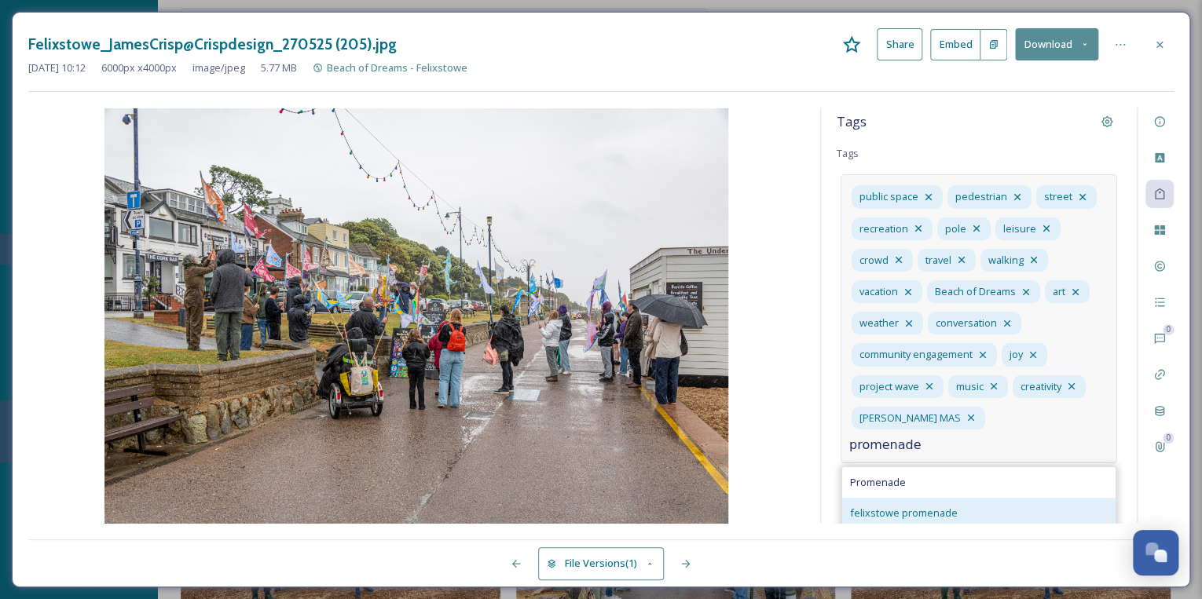
type input "promenade"
click at [925, 498] on div "felixstowe promenade" at bounding box center [978, 513] width 273 height 31
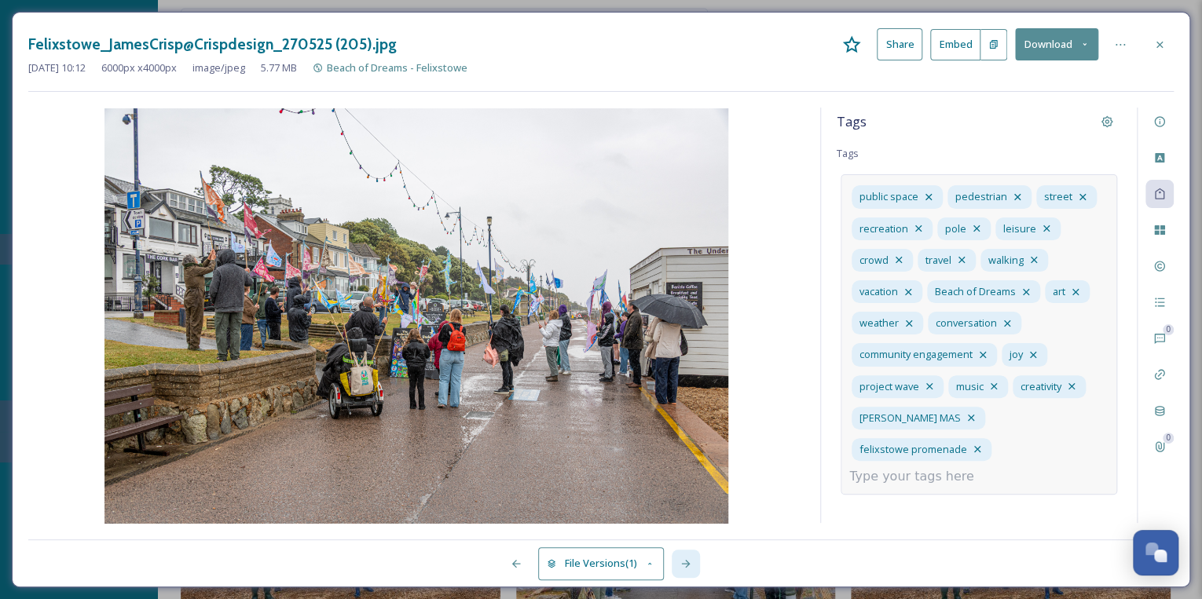
click at [683, 562] on icon at bounding box center [685, 564] width 13 height 13
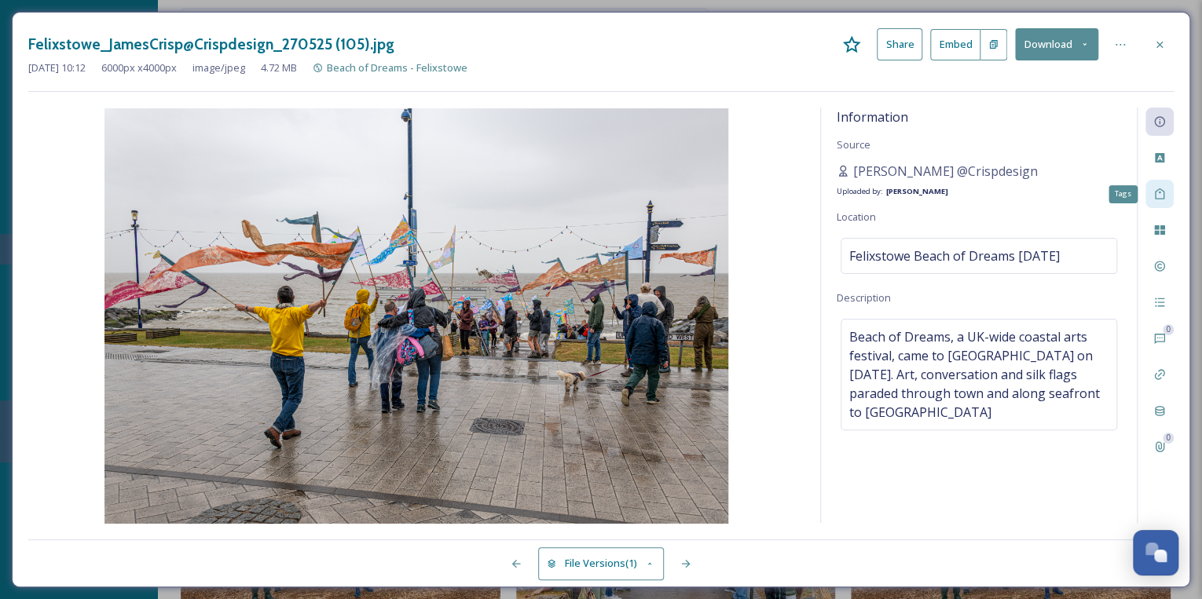
click at [1156, 192] on icon at bounding box center [1159, 194] width 13 height 13
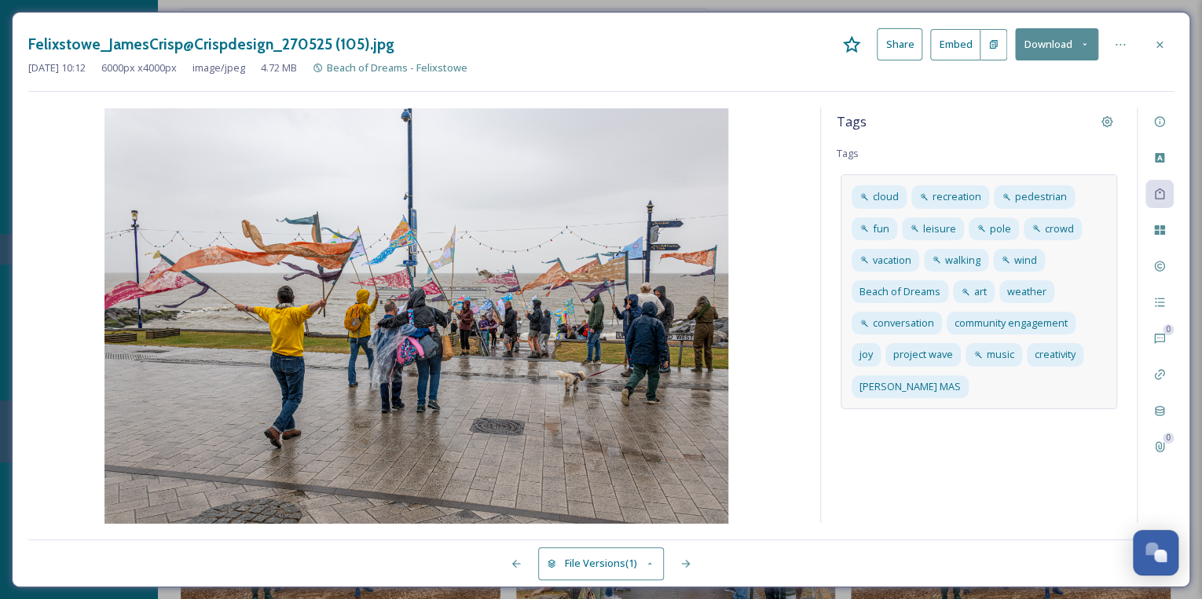
click at [976, 386] on div "cloud recreation pedestrian fun leisure pole crowd vacation walking wind Beach …" at bounding box center [978, 291] width 276 height 234
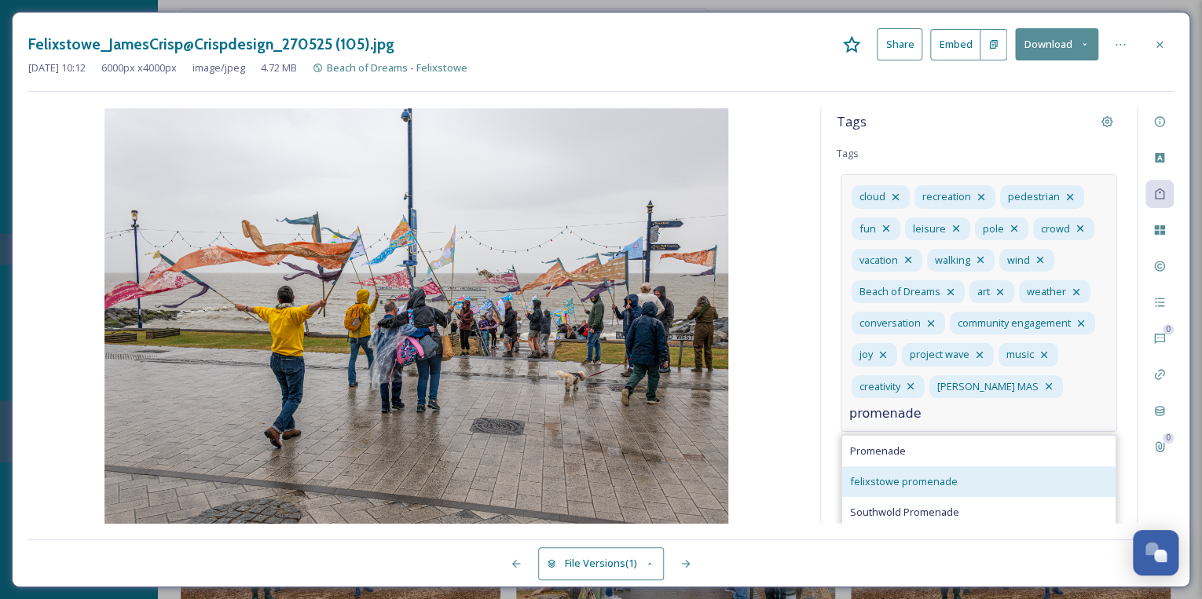
type input "promenade"
click at [890, 479] on span "felixstowe promenade" at bounding box center [904, 481] width 108 height 15
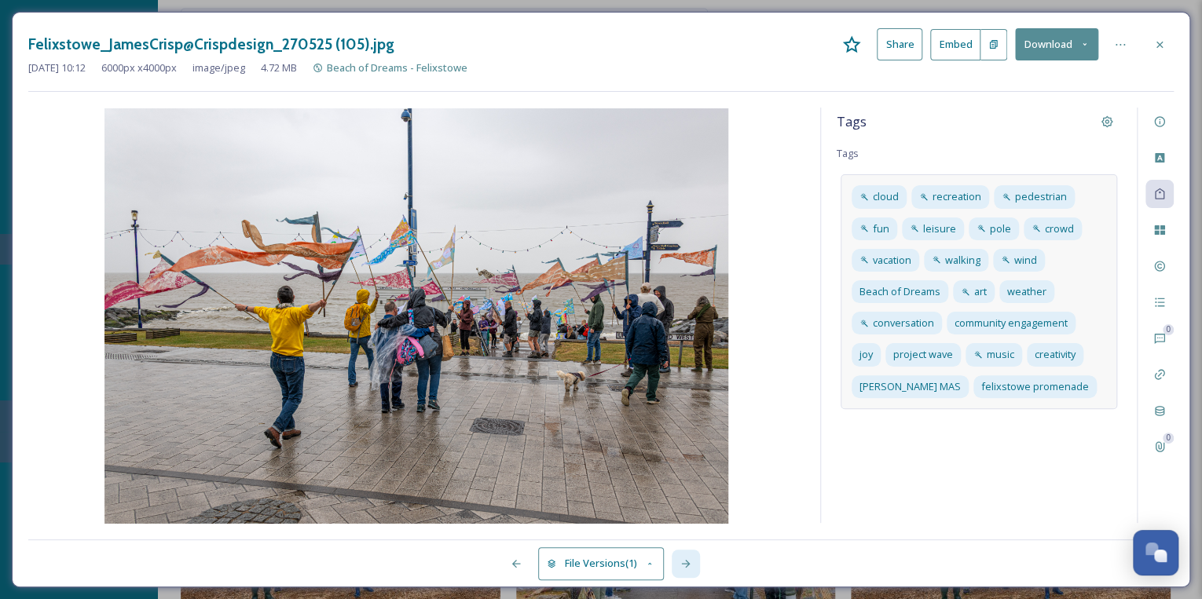
click at [691, 559] on icon at bounding box center [685, 564] width 13 height 13
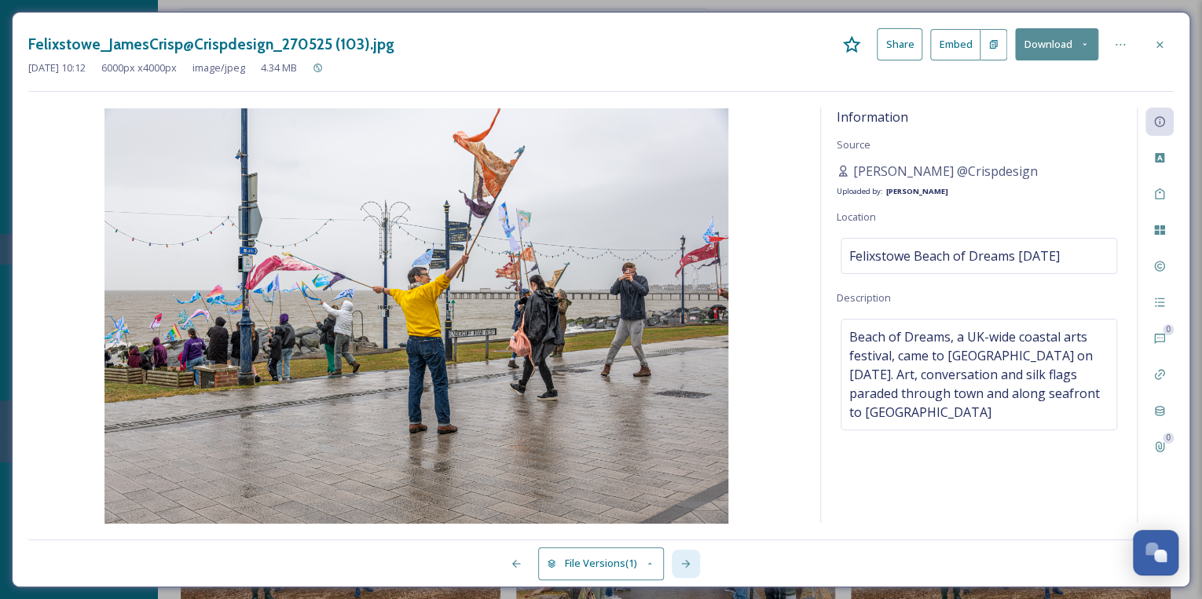
click at [691, 559] on icon at bounding box center [685, 564] width 13 height 13
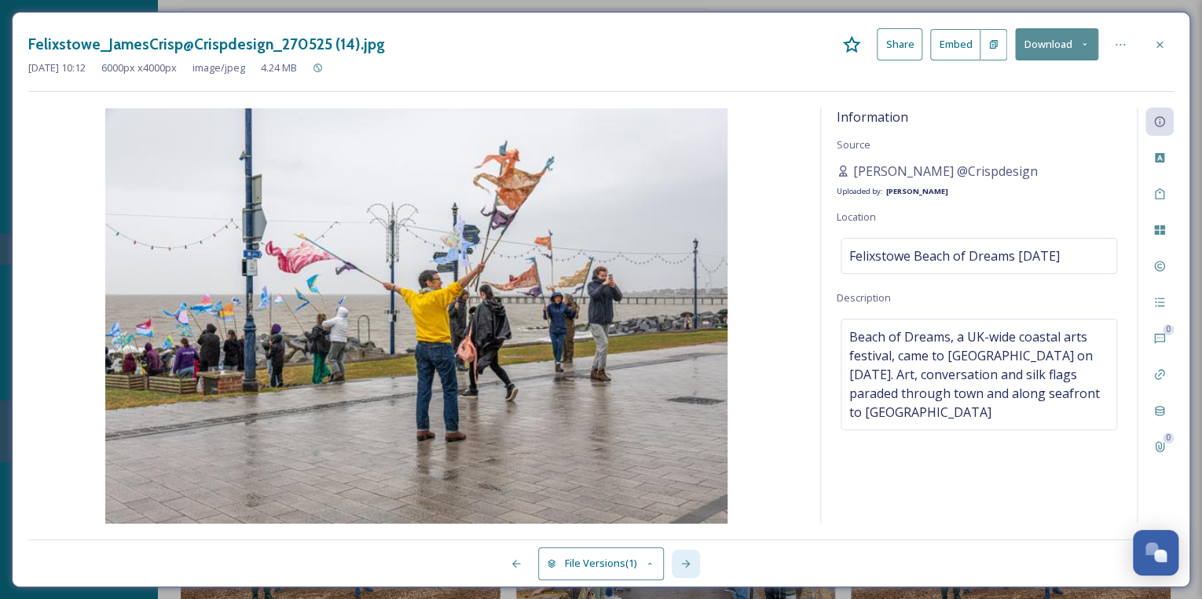
click at [691, 559] on icon at bounding box center [685, 564] width 13 height 13
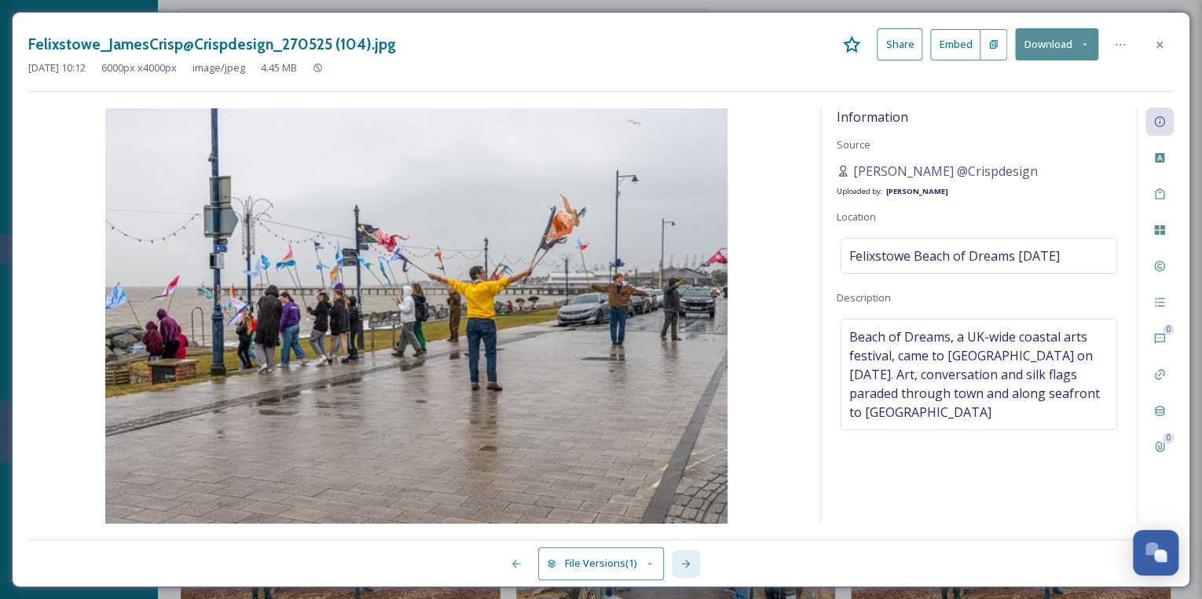
click at [691, 559] on icon at bounding box center [685, 564] width 13 height 13
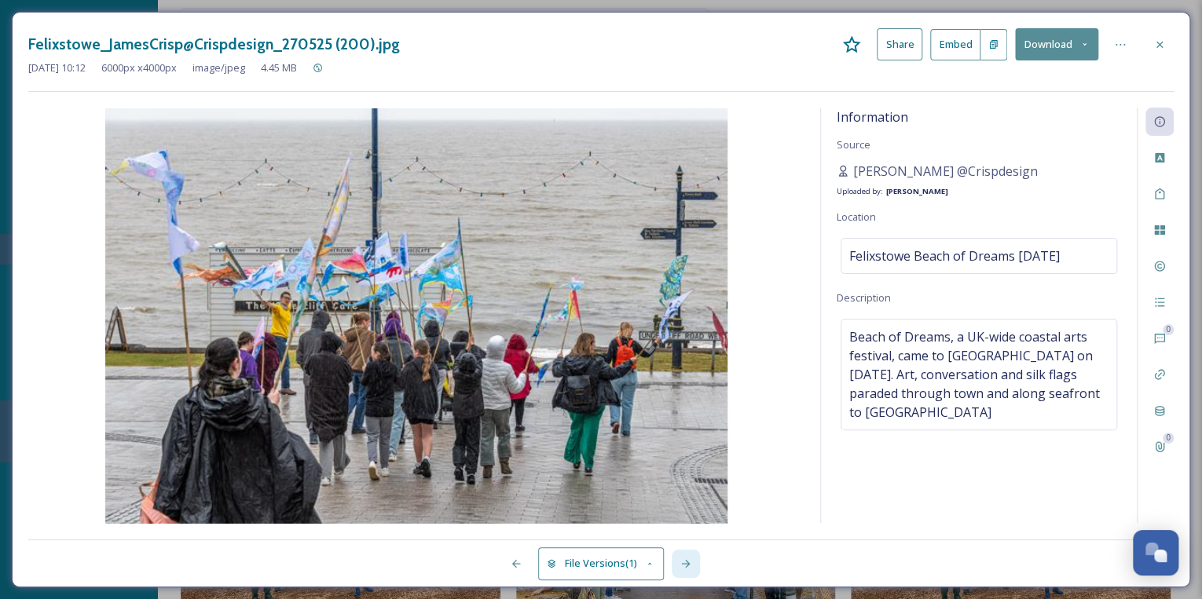
click at [691, 559] on icon at bounding box center [685, 564] width 13 height 13
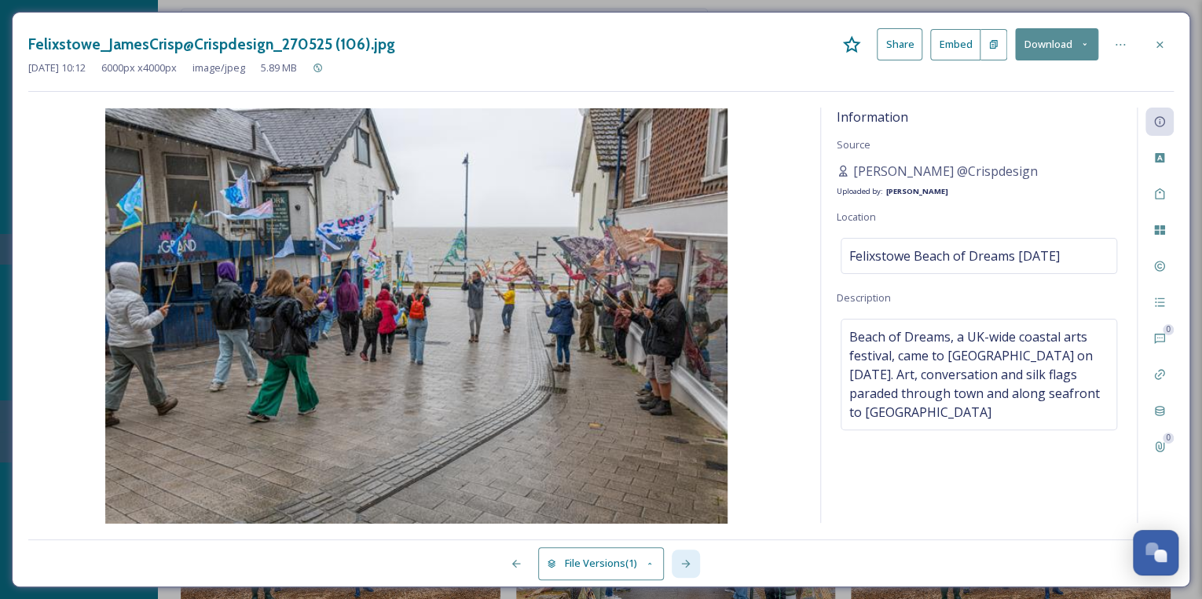
click at [691, 559] on icon at bounding box center [685, 564] width 13 height 13
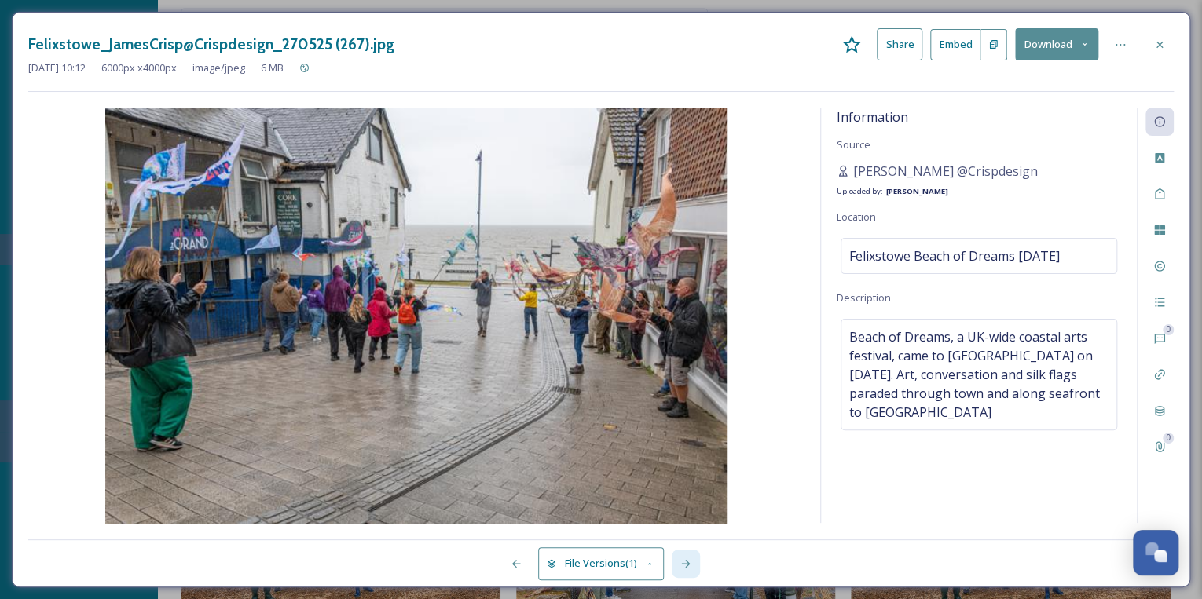
click at [691, 559] on icon at bounding box center [685, 564] width 13 height 13
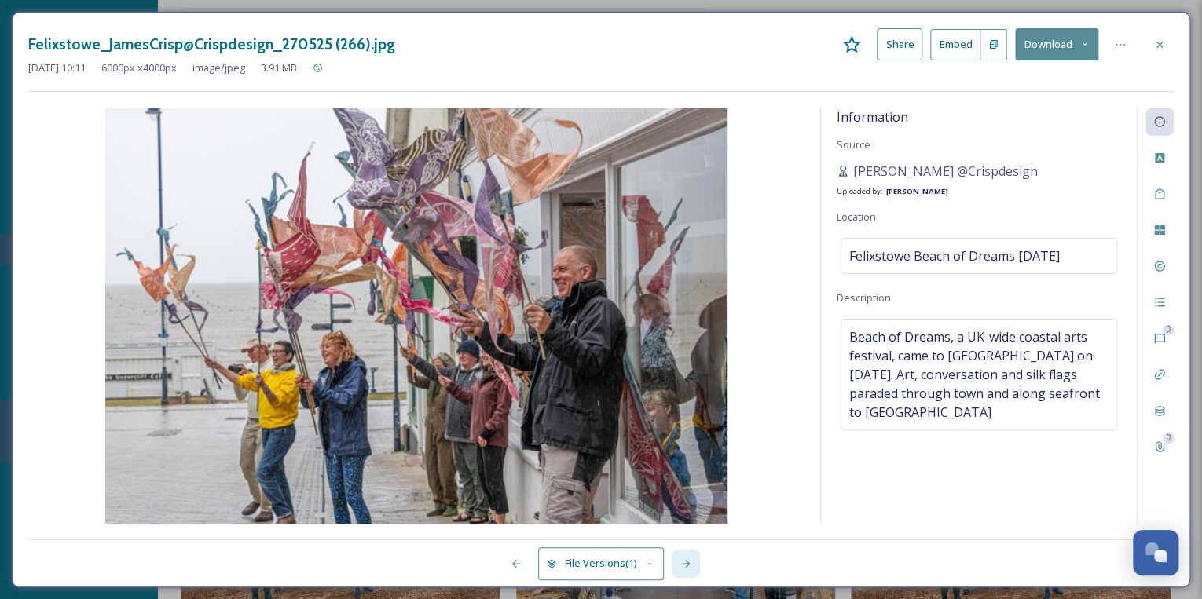
click at [688, 559] on icon at bounding box center [685, 564] width 13 height 13
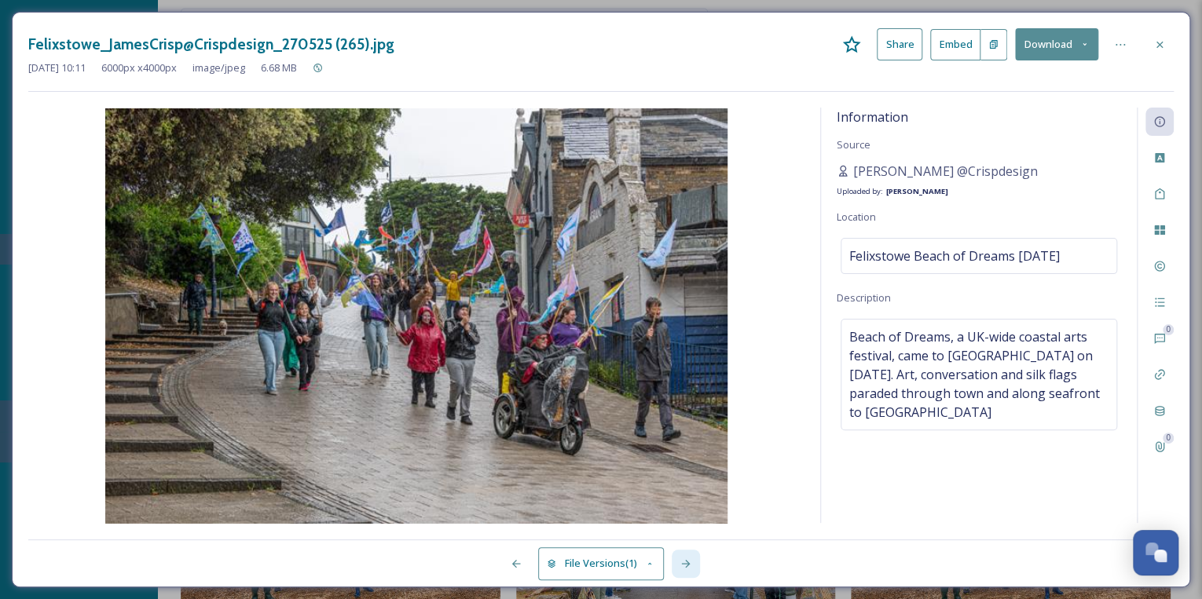
click at [688, 559] on icon at bounding box center [685, 564] width 13 height 13
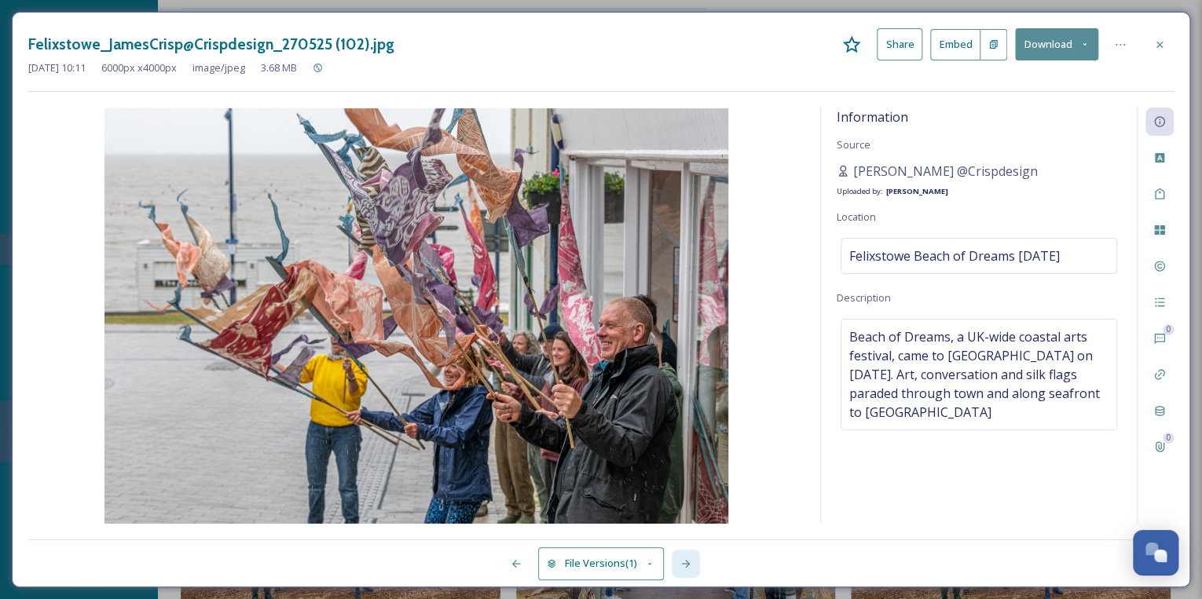
click at [688, 559] on icon at bounding box center [685, 564] width 13 height 13
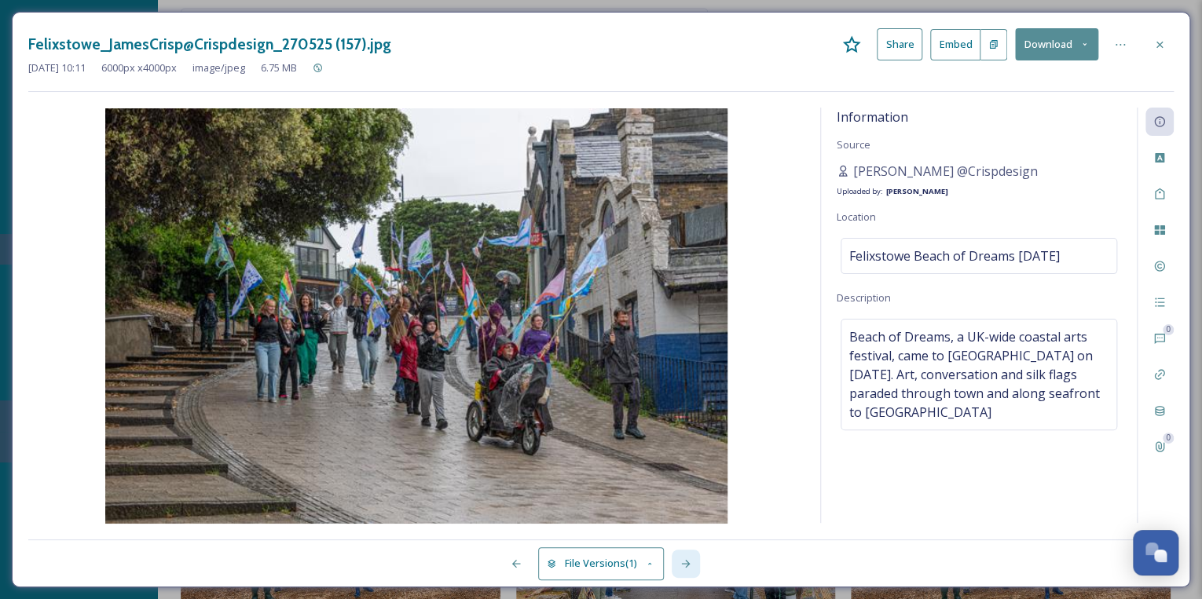
click at [688, 559] on icon at bounding box center [685, 564] width 13 height 13
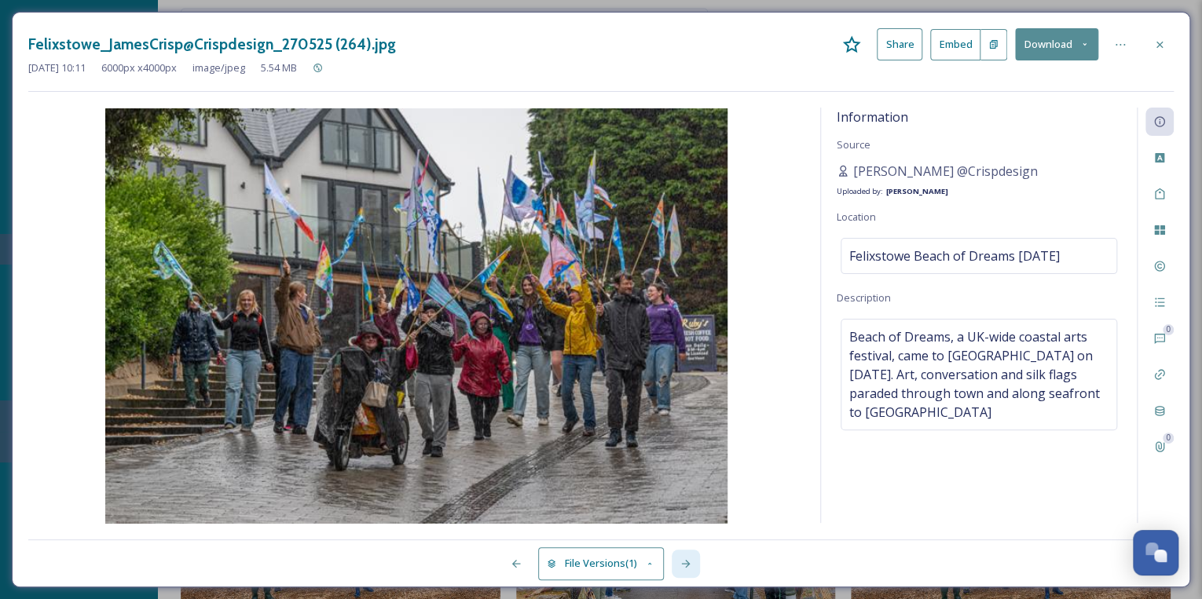
click at [688, 559] on icon at bounding box center [685, 564] width 13 height 13
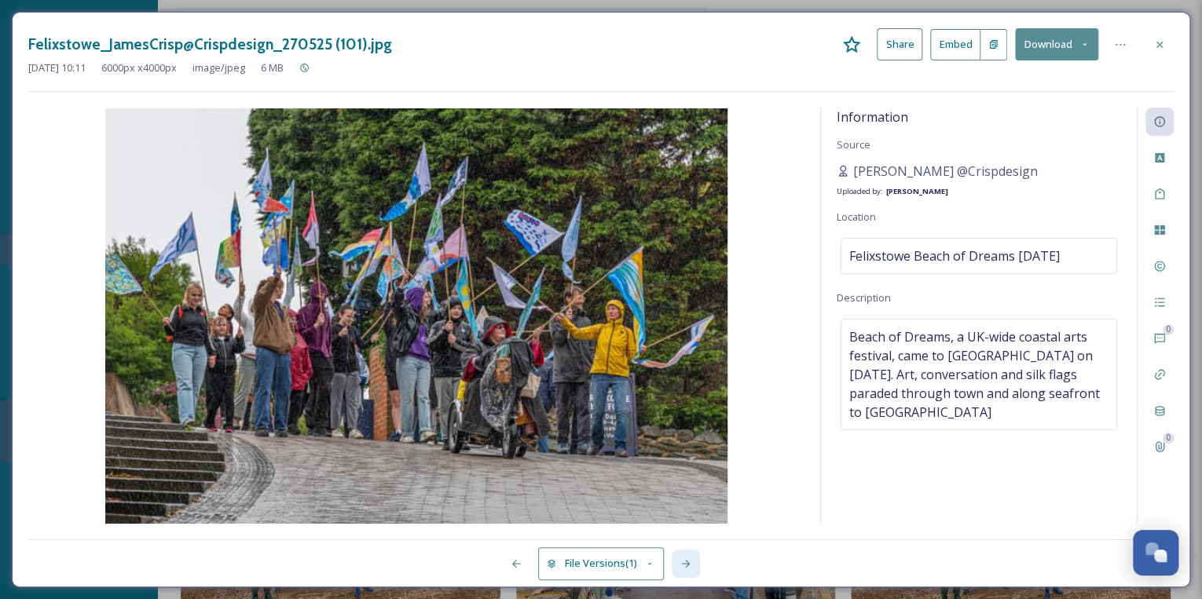
click at [688, 559] on icon at bounding box center [685, 564] width 13 height 13
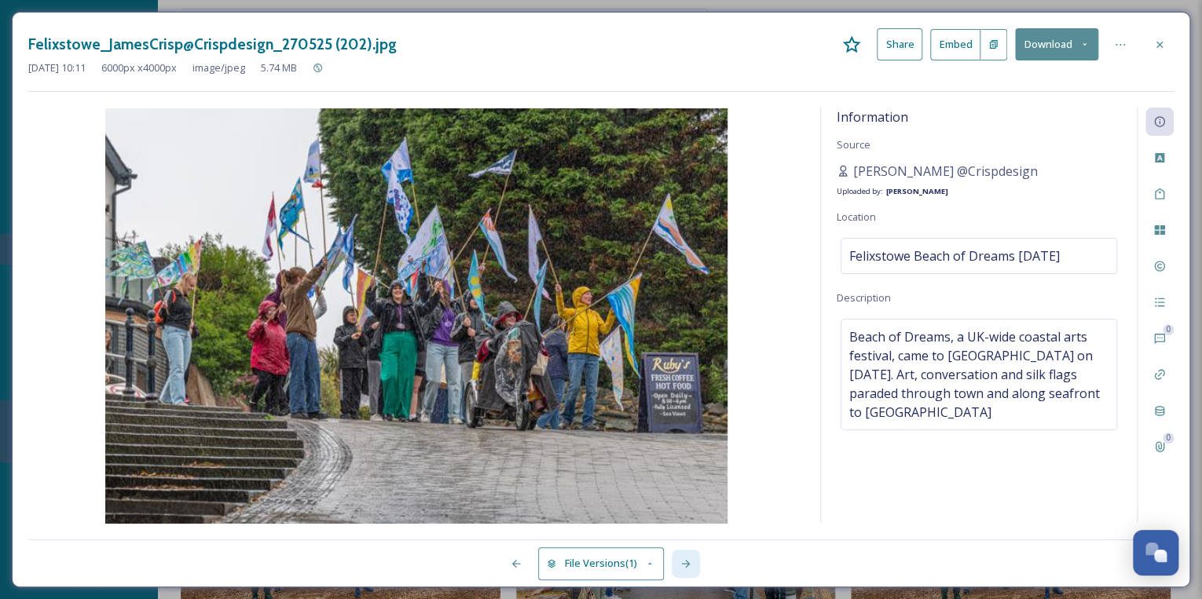
click at [688, 559] on icon at bounding box center [685, 564] width 13 height 13
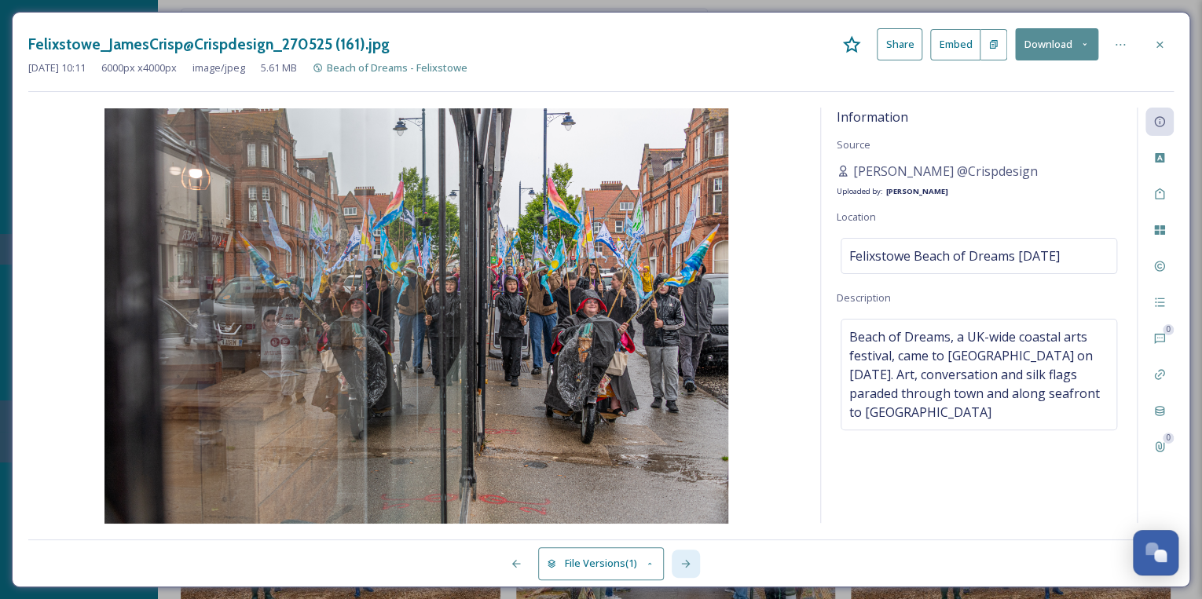
click at [688, 559] on icon at bounding box center [685, 564] width 13 height 13
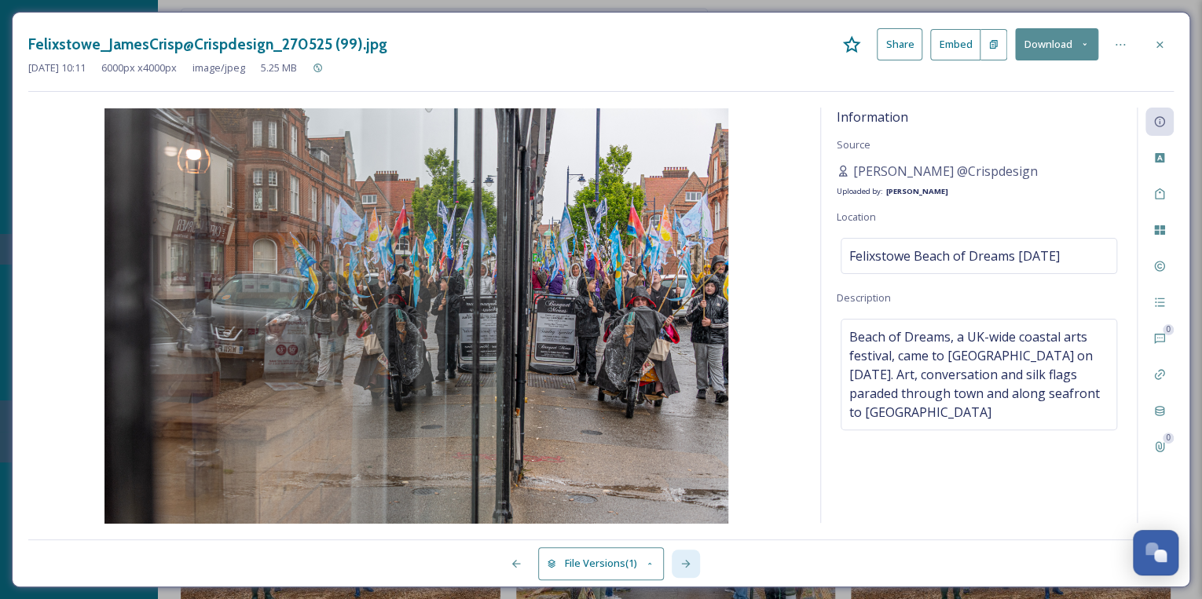
click at [688, 559] on icon at bounding box center [685, 564] width 13 height 13
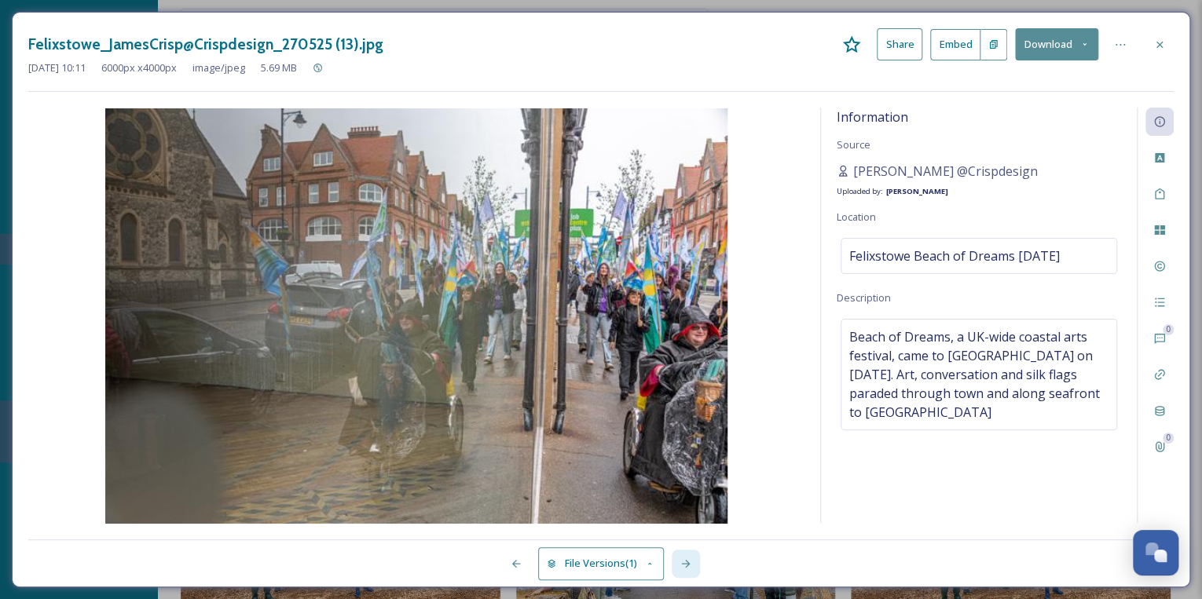
click at [688, 559] on icon at bounding box center [685, 564] width 13 height 13
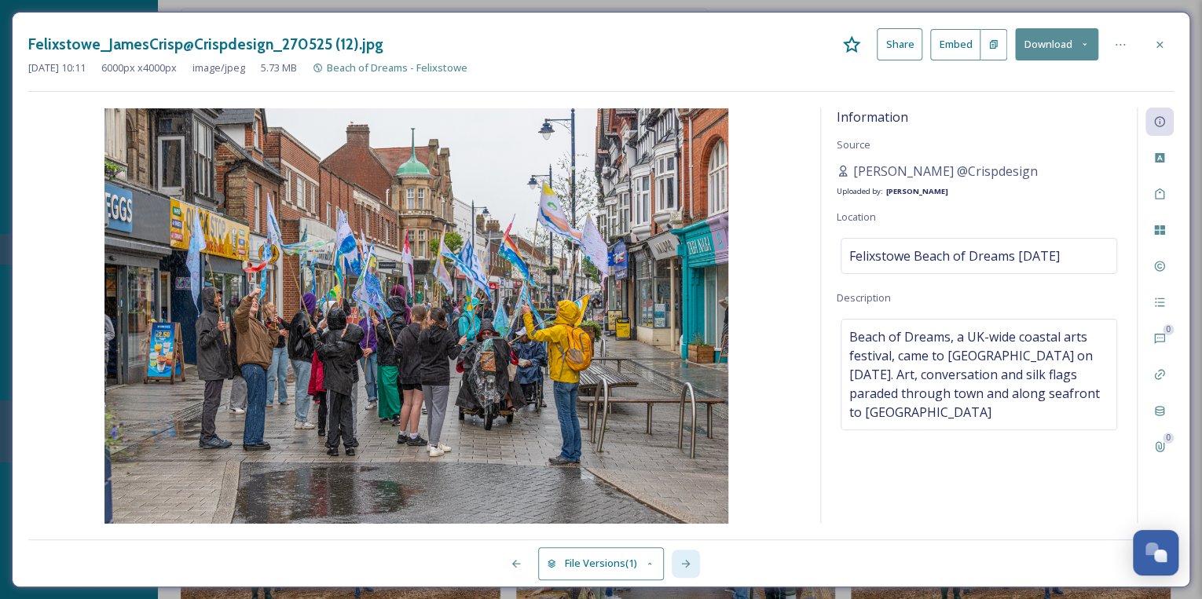
click at [688, 559] on icon at bounding box center [685, 564] width 13 height 13
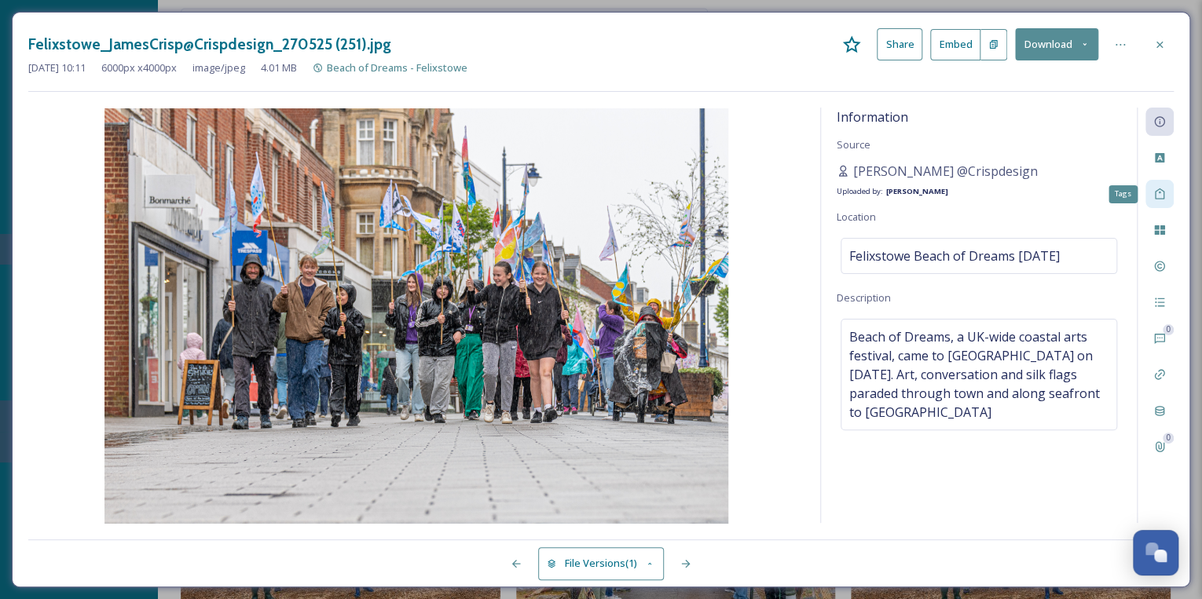
click at [1159, 193] on icon at bounding box center [1159, 194] width 13 height 13
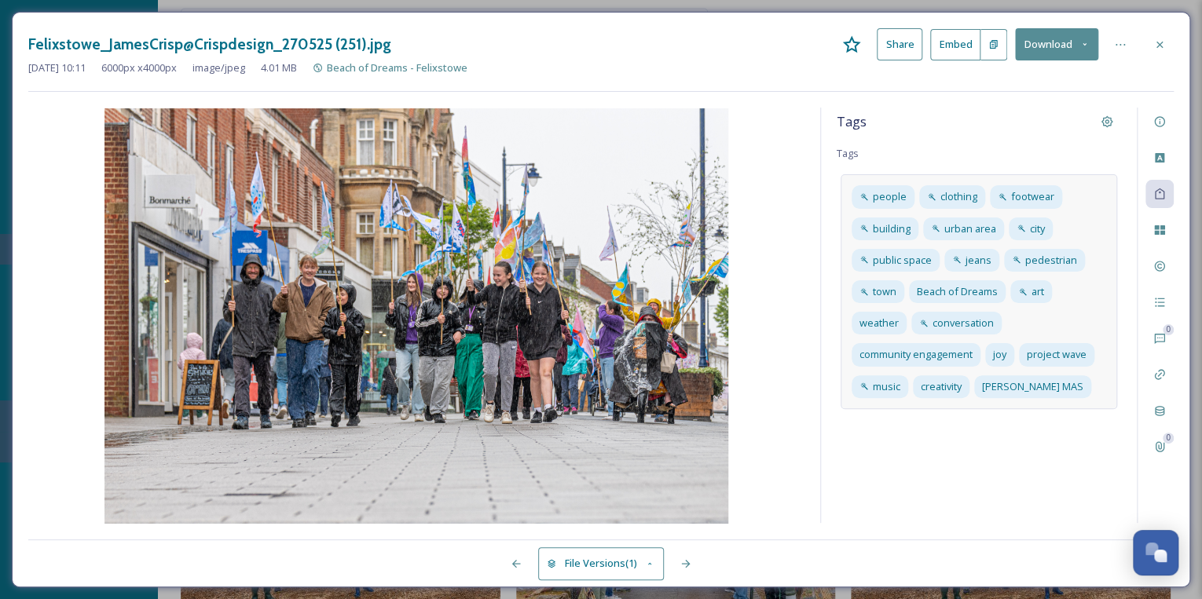
click at [1078, 386] on div "people clothing footwear building urban area city public space jeans pedestrian…" at bounding box center [978, 291] width 276 height 234
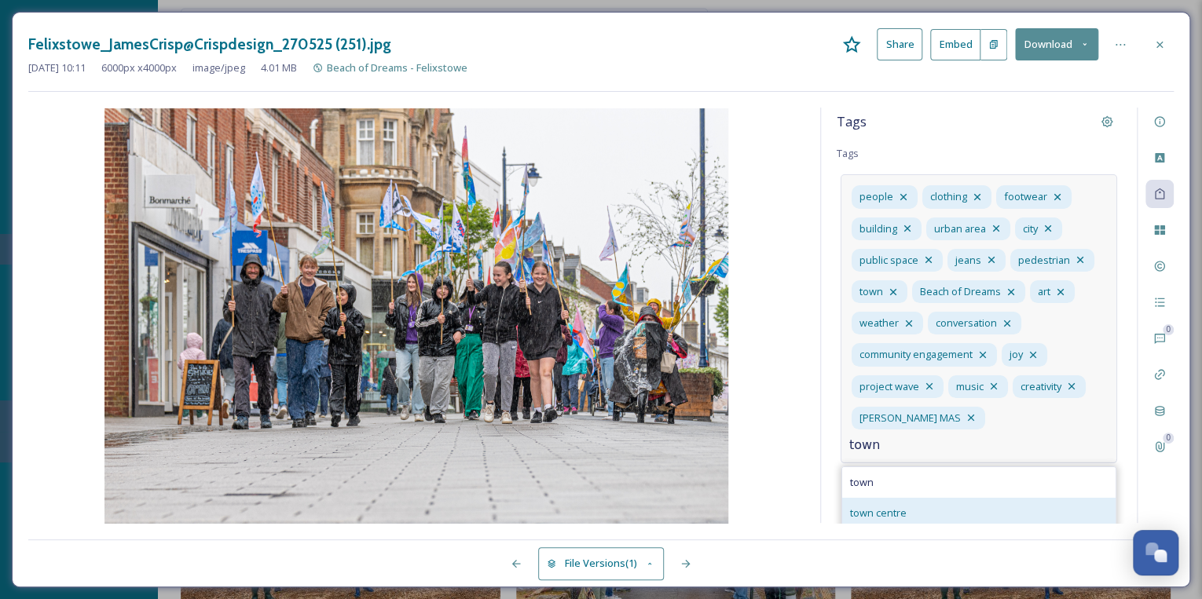
type input "town"
click at [921, 498] on div "town centre" at bounding box center [978, 513] width 273 height 31
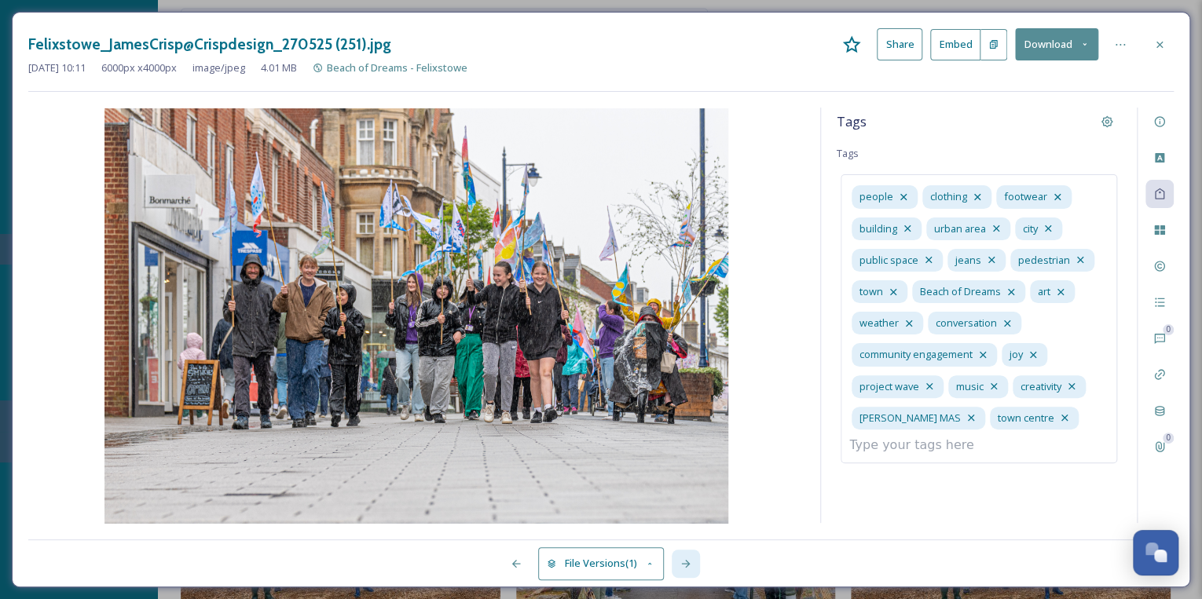
click at [680, 566] on icon at bounding box center [685, 564] width 13 height 13
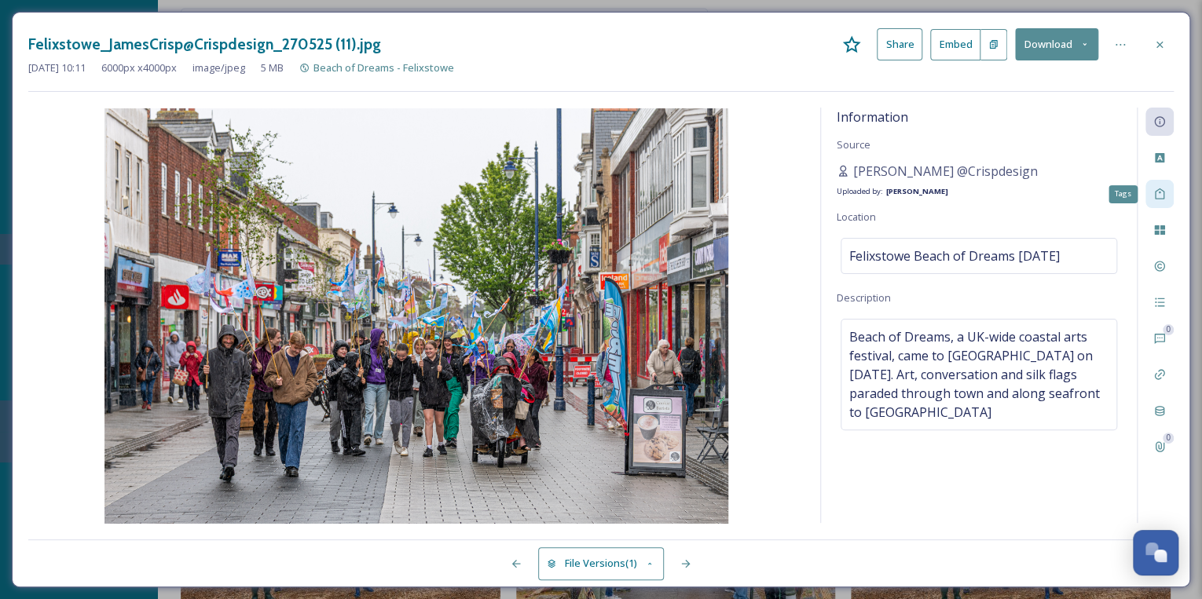
click at [1160, 193] on icon at bounding box center [1159, 194] width 13 height 13
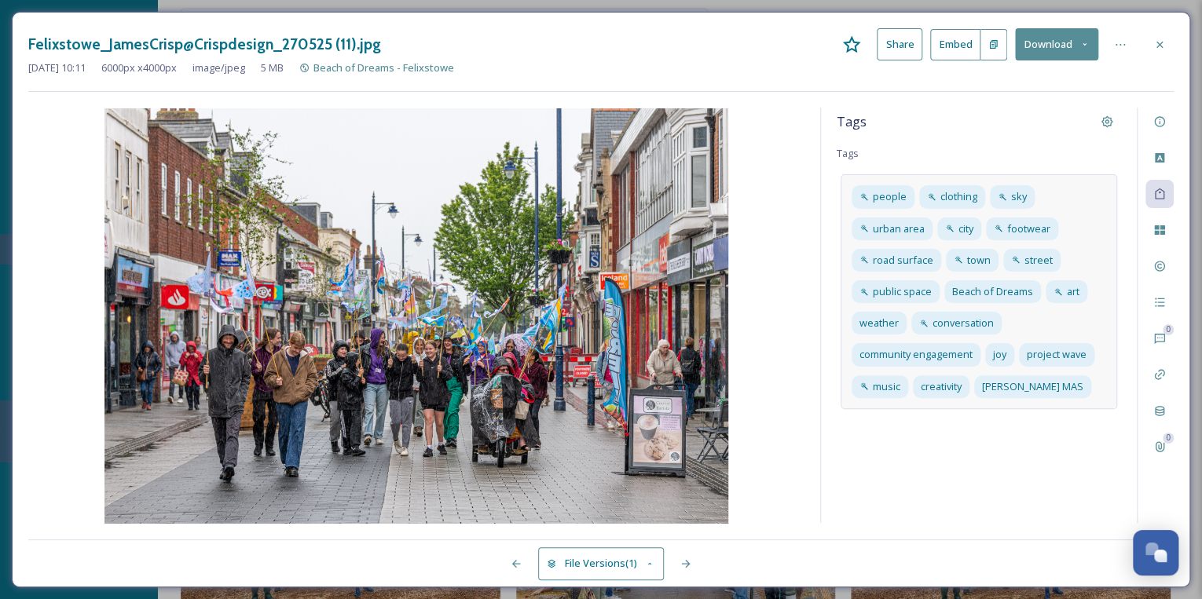
click at [1098, 385] on div "people clothing sky urban area city footwear road surface town street public sp…" at bounding box center [978, 291] width 276 height 234
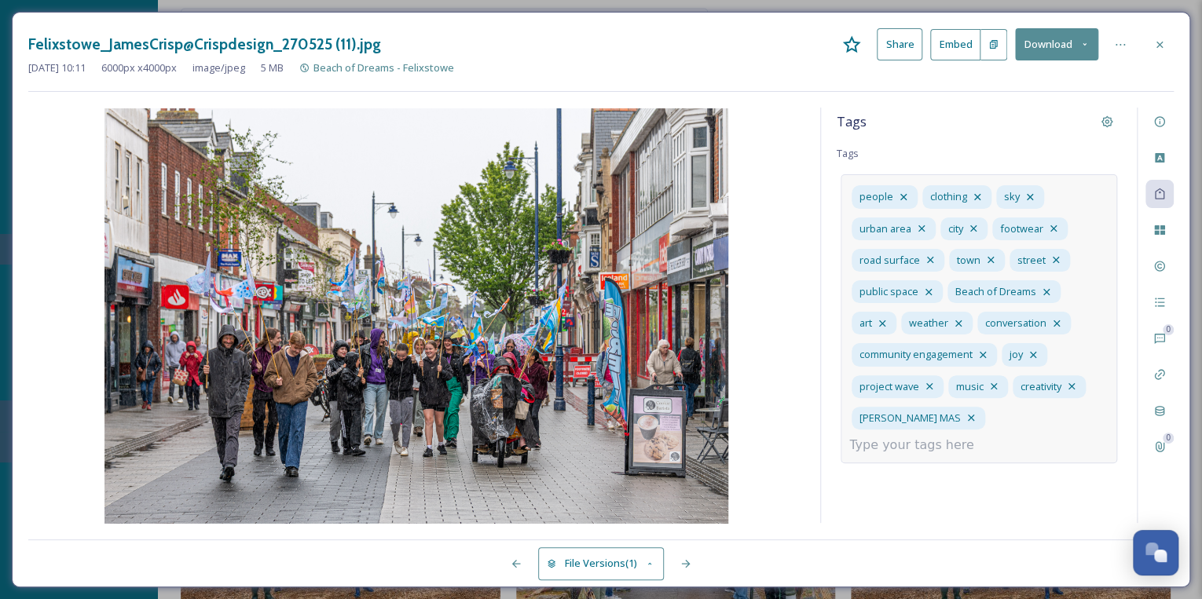
click at [990, 436] on input at bounding box center [927, 445] width 157 height 19
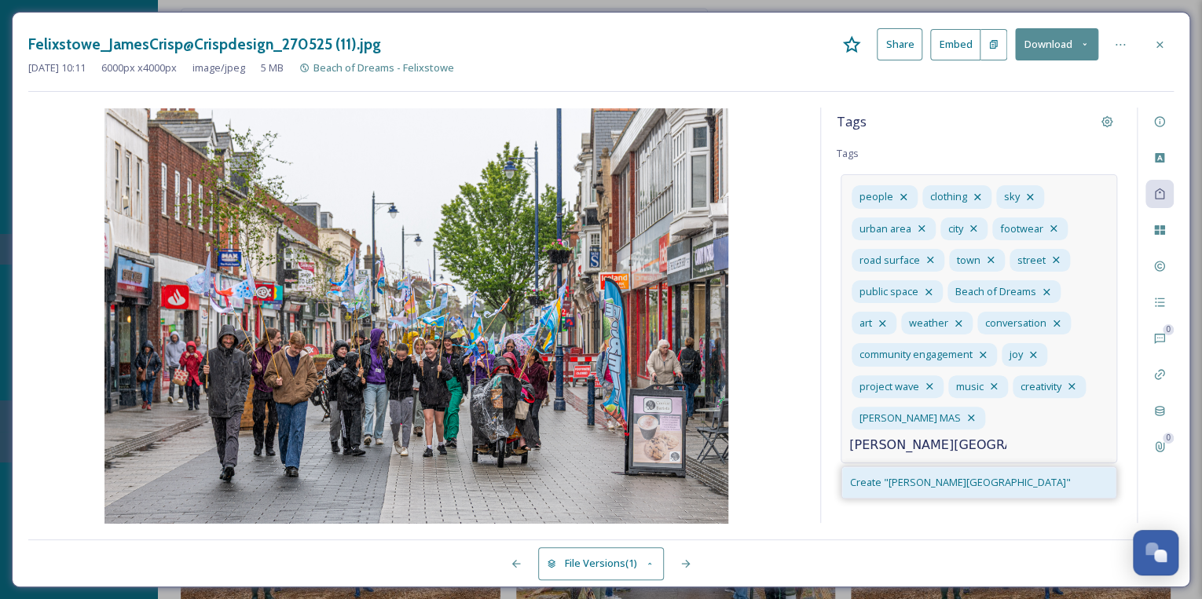
type input "[PERSON_NAME][GEOGRAPHIC_DATA]"
click at [948, 475] on span "Create " [PERSON_NAME][GEOGRAPHIC_DATA] "" at bounding box center [960, 482] width 221 height 15
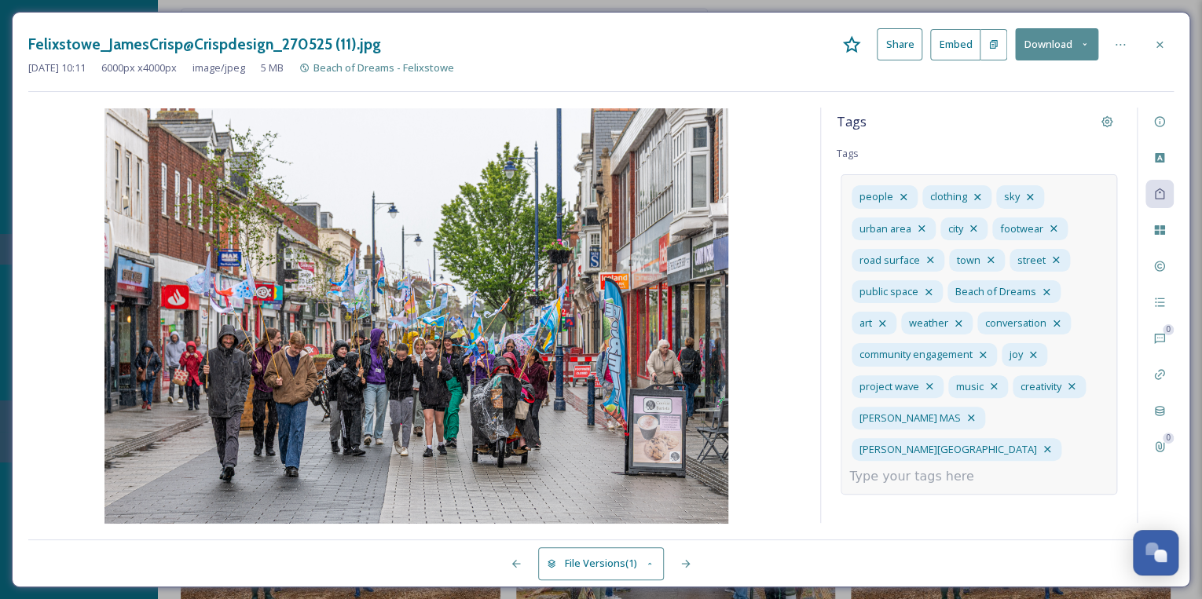
click at [921, 503] on div "Tags Tags people clothing sky urban area city footwear road surface town street…" at bounding box center [979, 316] width 316 height 416
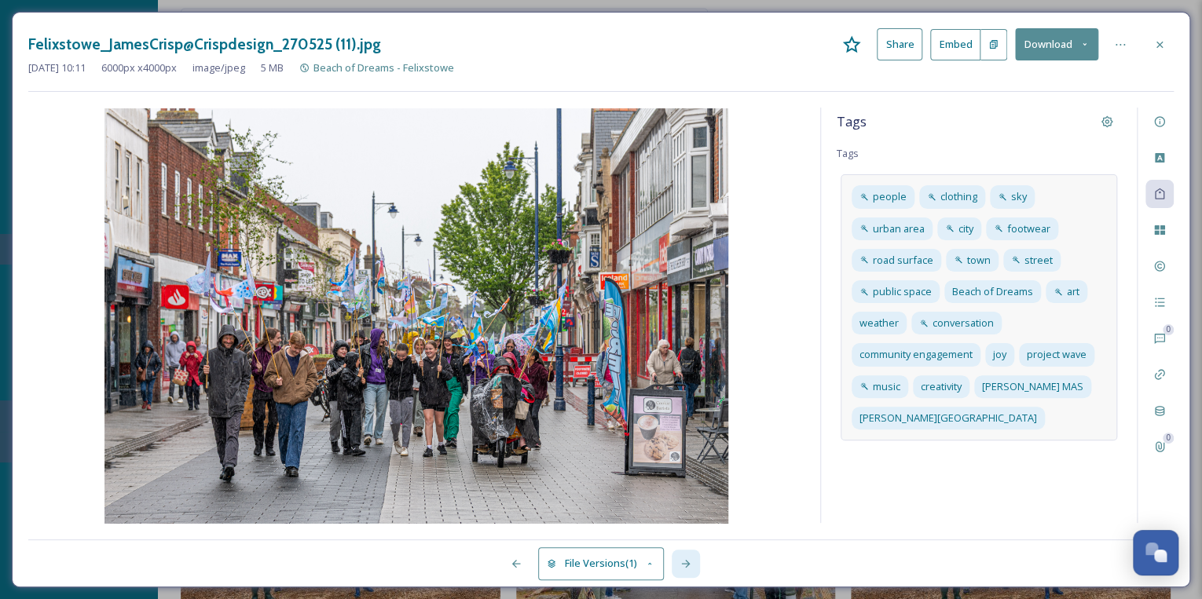
click at [689, 561] on icon at bounding box center [685, 564] width 13 height 13
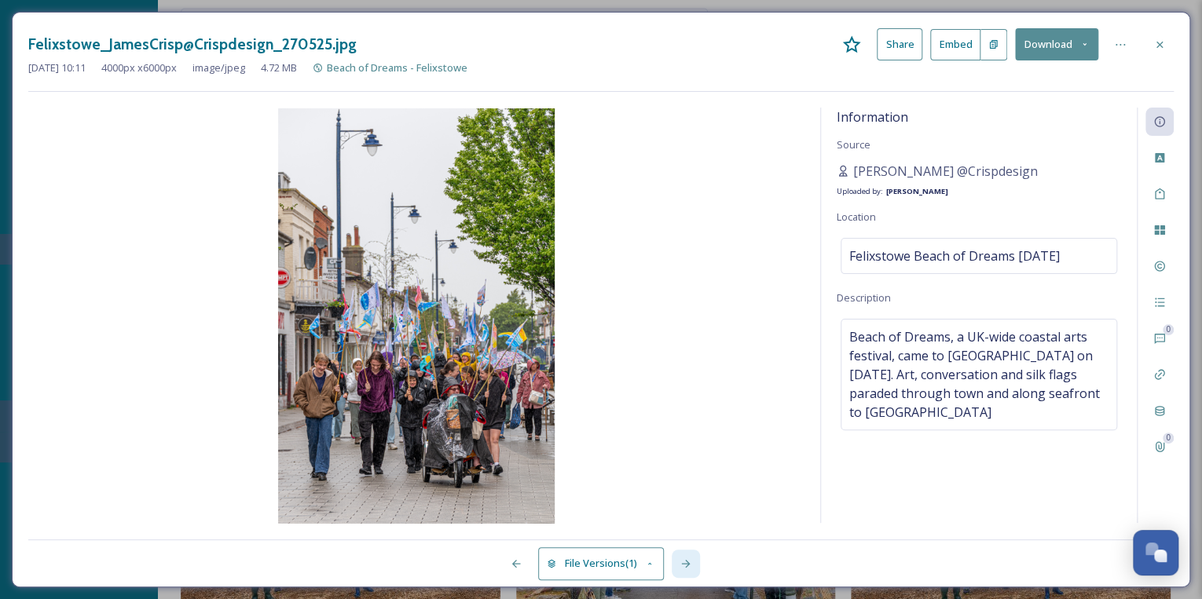
click at [690, 561] on icon at bounding box center [685, 564] width 13 height 13
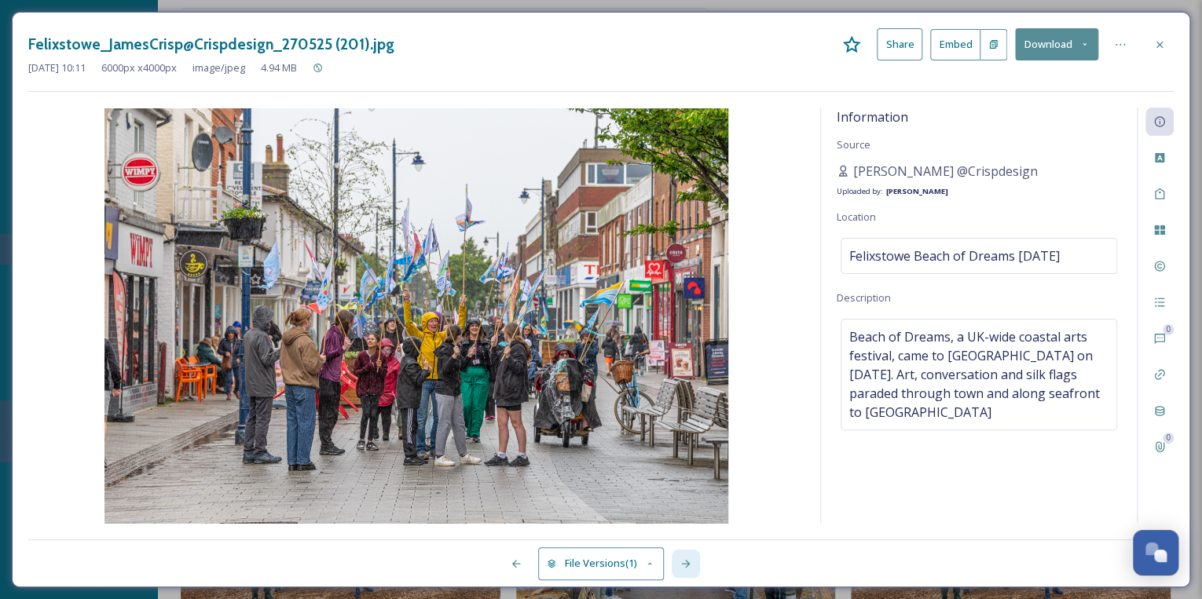
click at [690, 561] on icon at bounding box center [685, 564] width 13 height 13
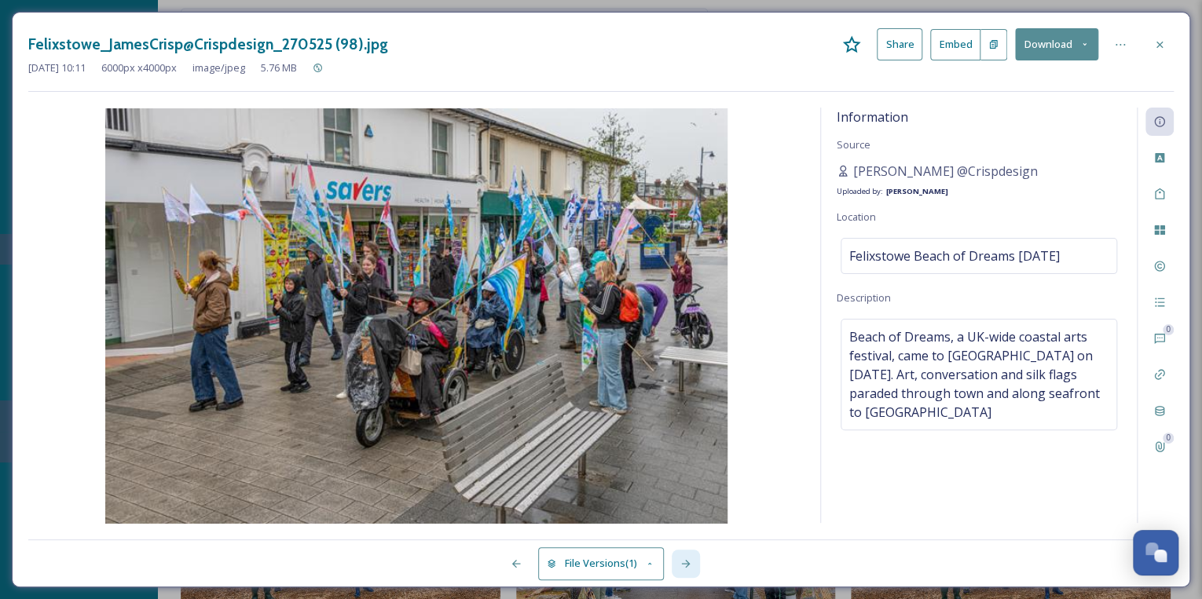
click at [690, 561] on icon at bounding box center [685, 564] width 13 height 13
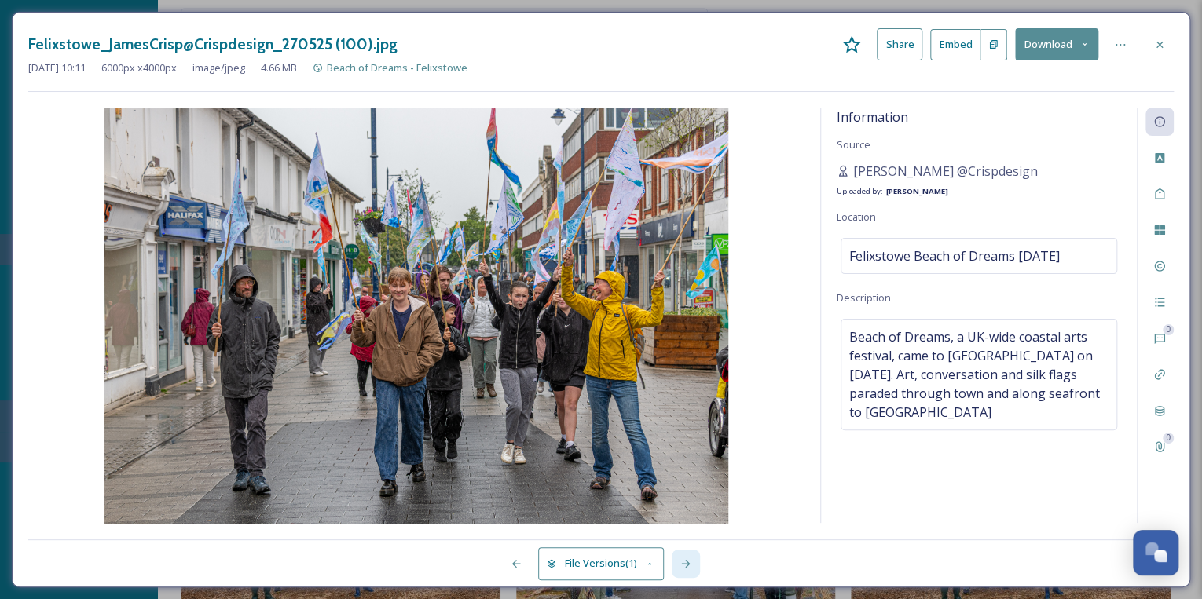
click at [690, 561] on icon at bounding box center [685, 564] width 13 height 13
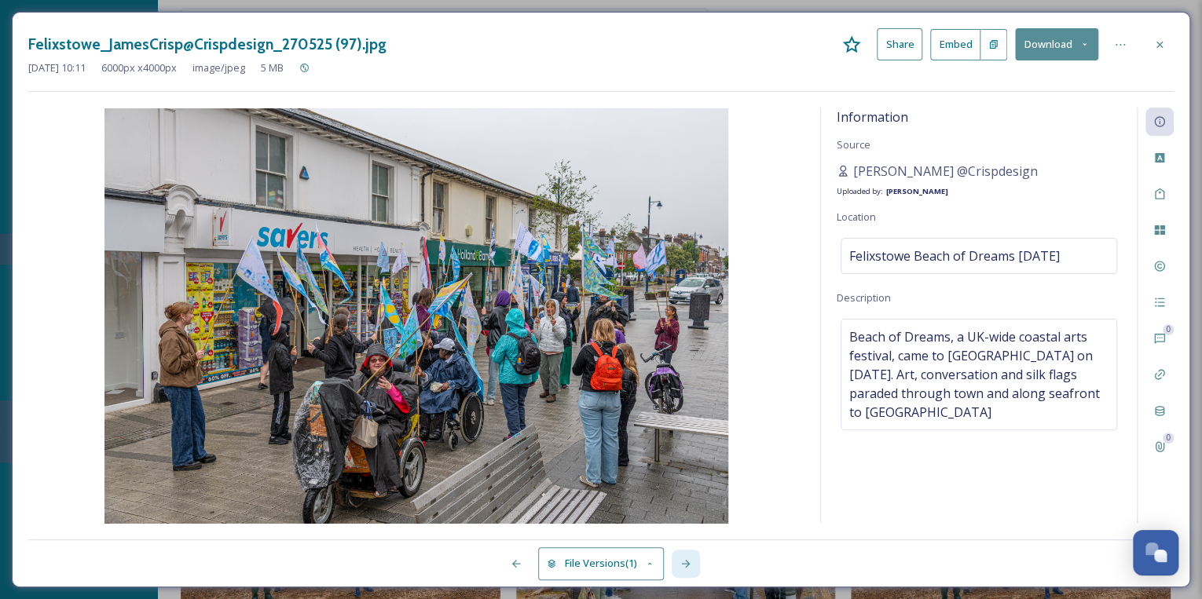
click at [690, 561] on icon at bounding box center [685, 564] width 13 height 13
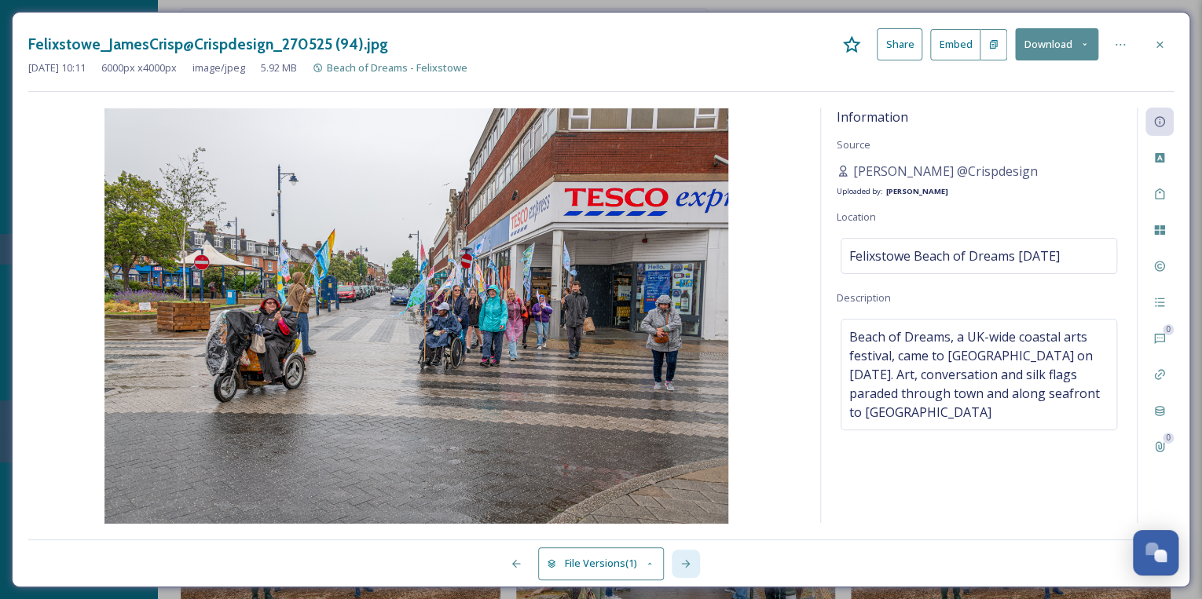
click at [690, 561] on icon at bounding box center [685, 564] width 13 height 13
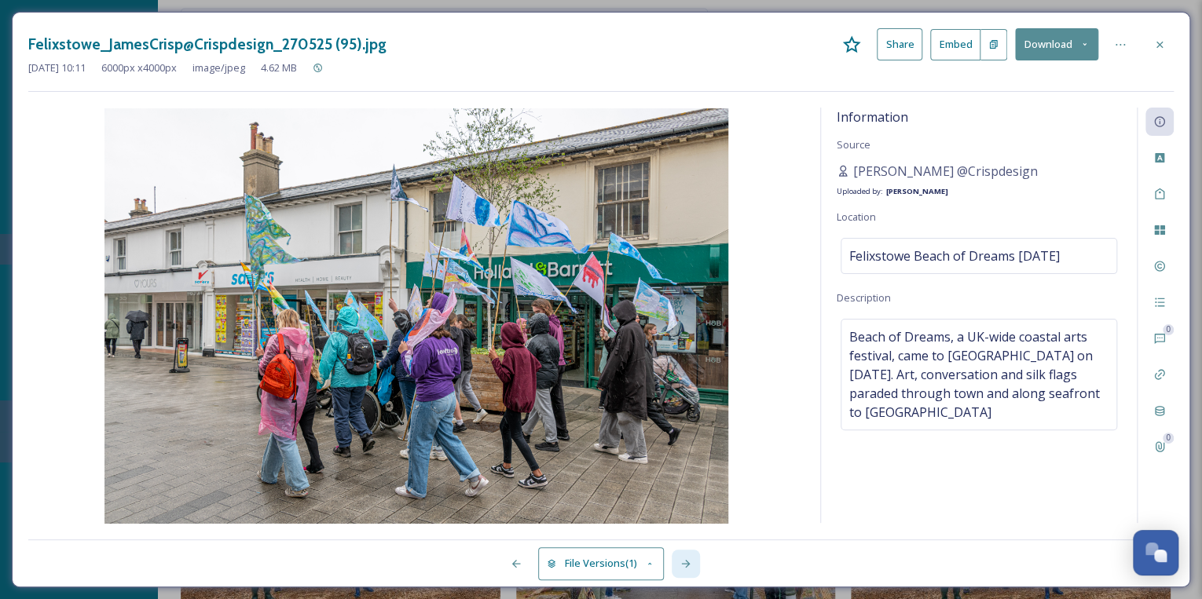
click at [690, 561] on icon at bounding box center [685, 564] width 13 height 13
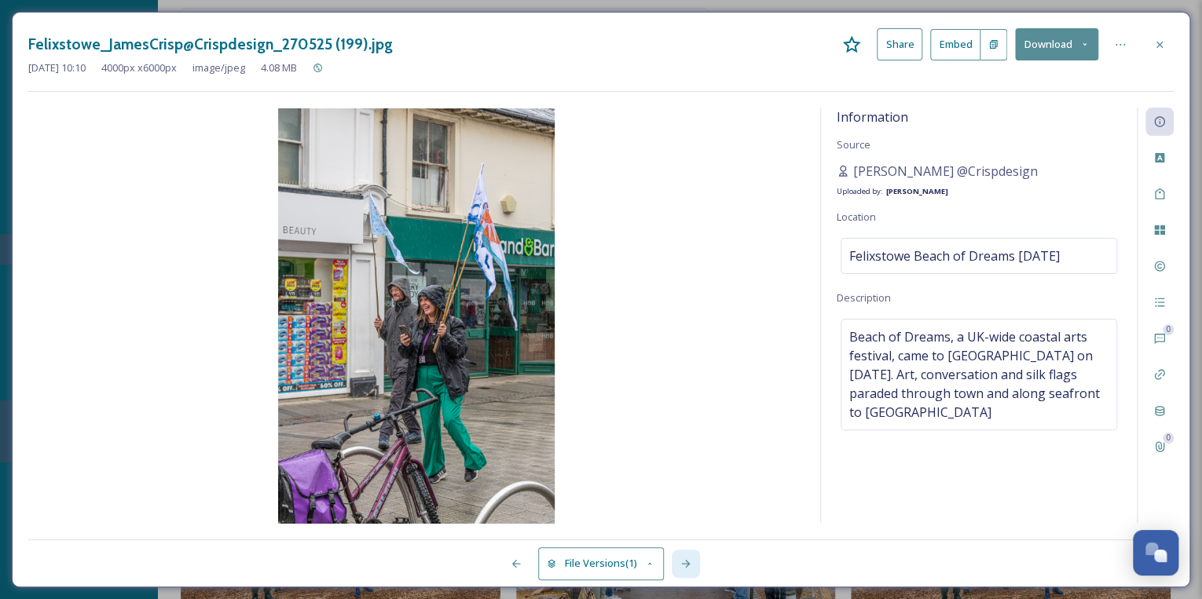
click at [690, 561] on icon at bounding box center [685, 564] width 13 height 13
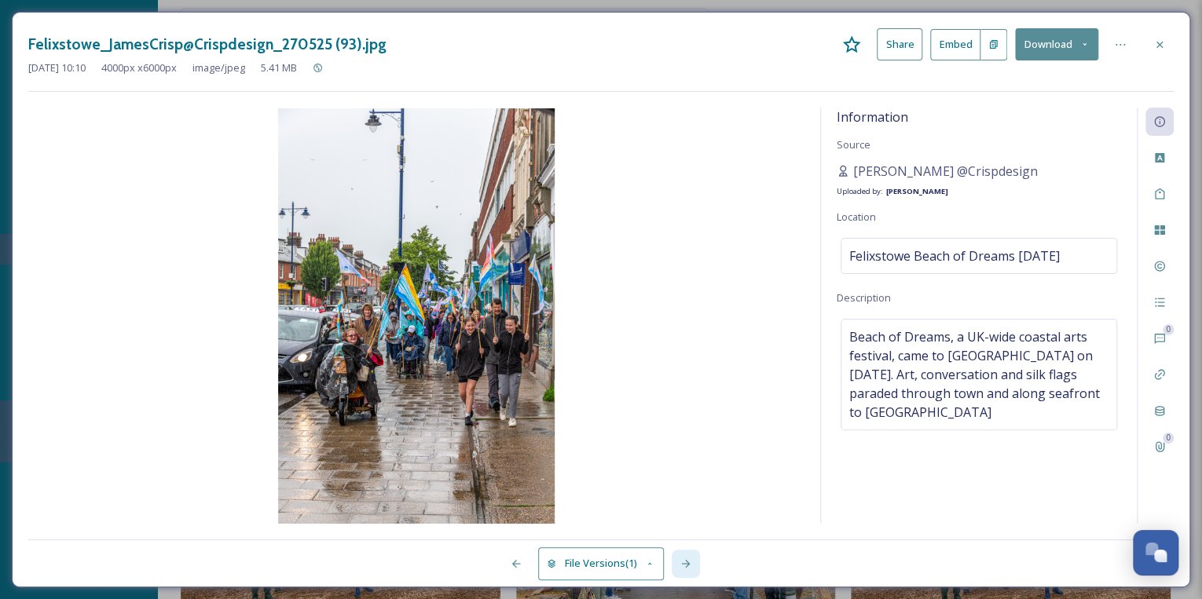
click at [690, 561] on icon at bounding box center [685, 564] width 13 height 13
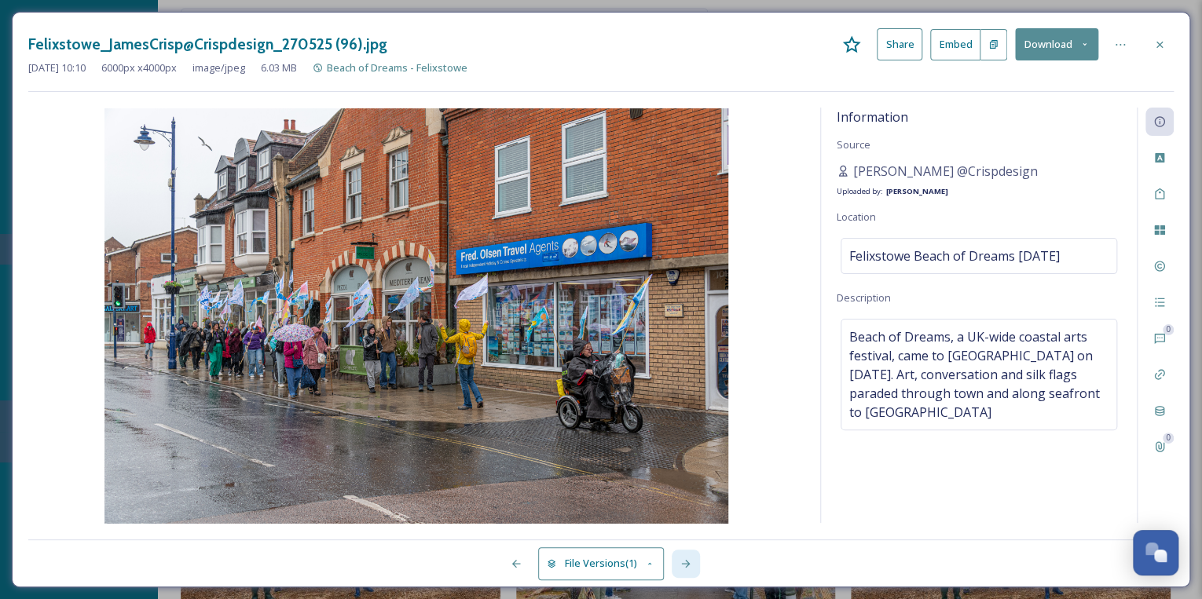
click at [690, 561] on icon at bounding box center [685, 564] width 13 height 13
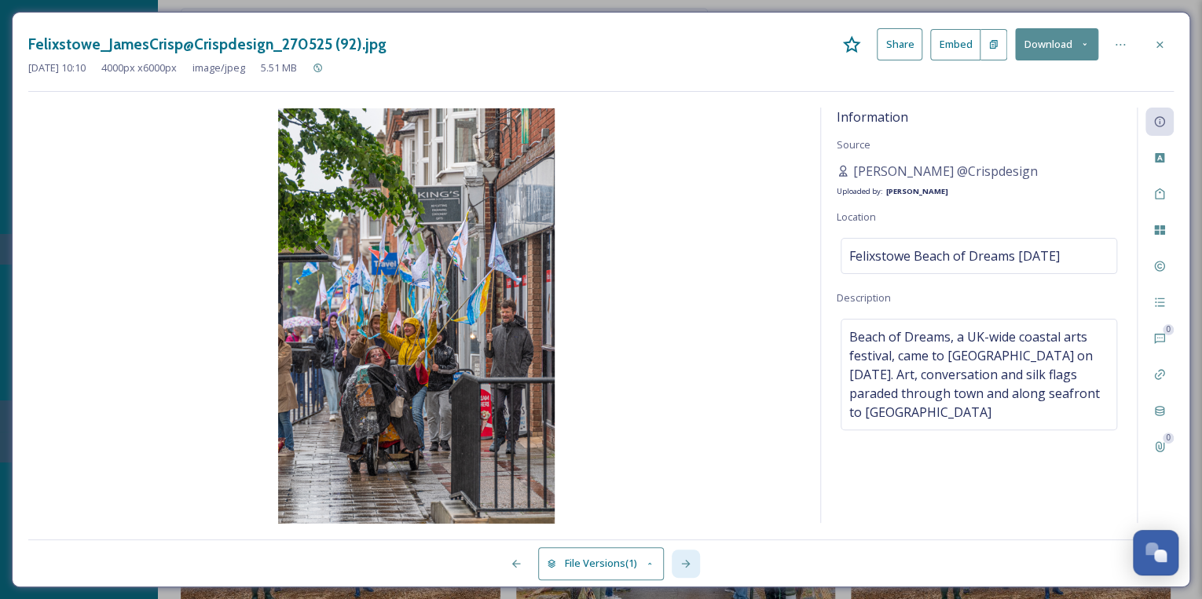
click at [690, 561] on icon at bounding box center [685, 564] width 13 height 13
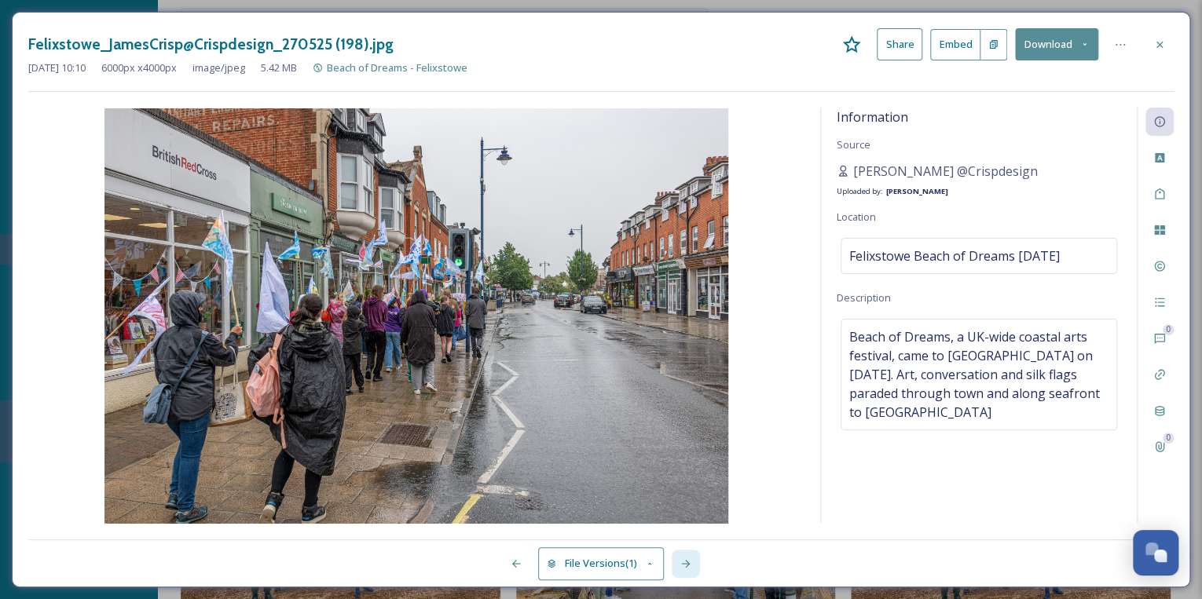
click at [690, 561] on icon at bounding box center [685, 564] width 13 height 13
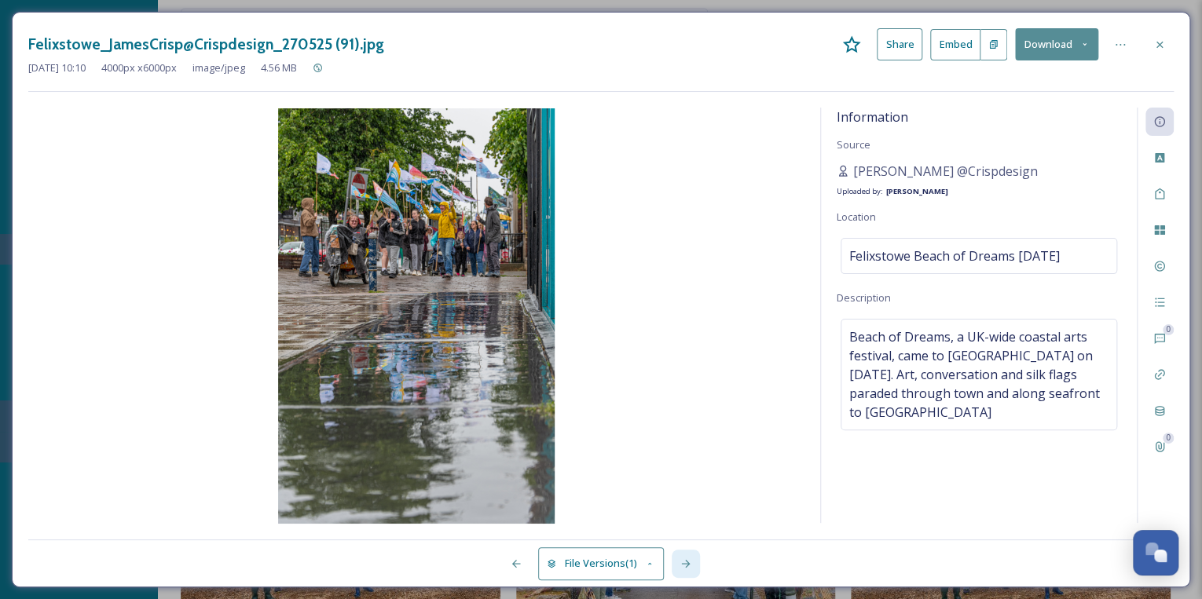
click at [690, 561] on icon at bounding box center [685, 564] width 13 height 13
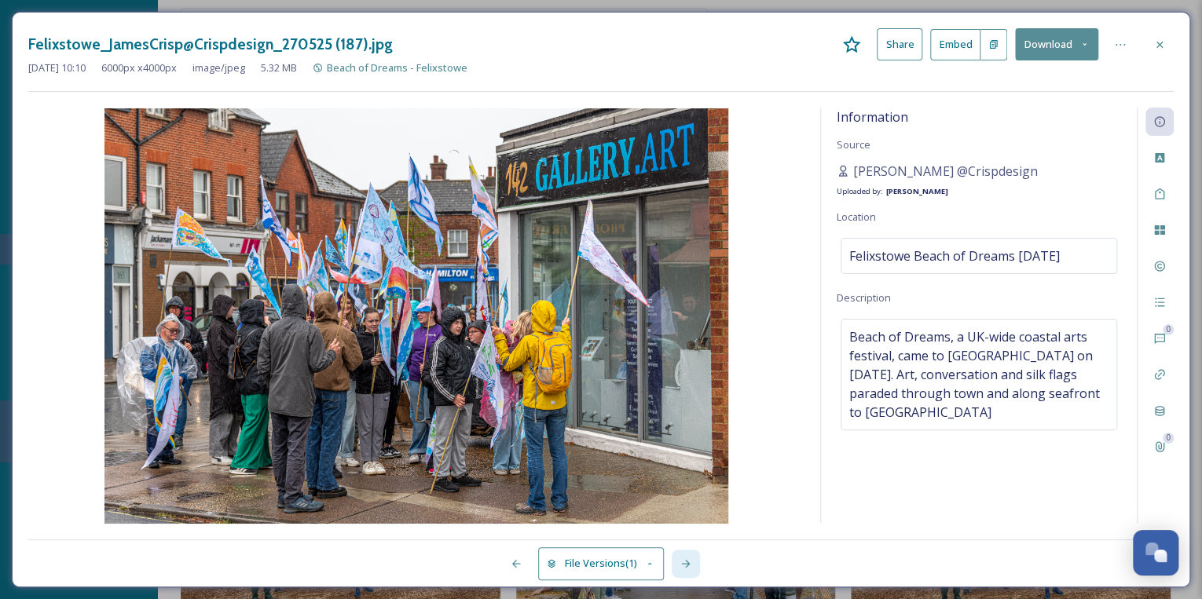
click at [690, 561] on icon at bounding box center [685, 564] width 13 height 13
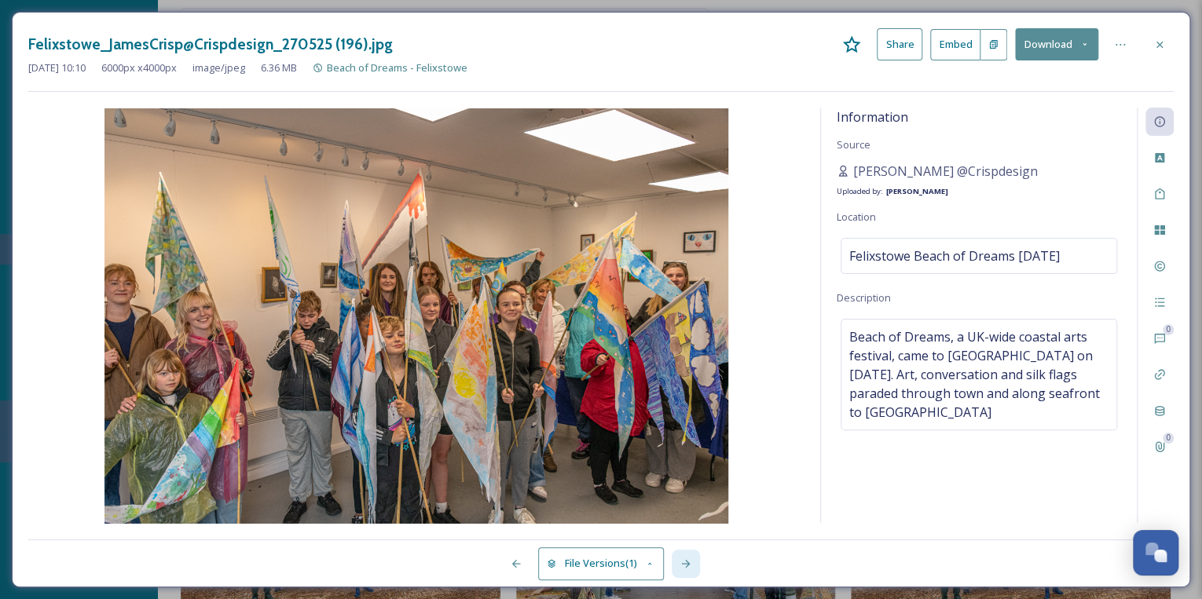
click at [690, 561] on icon at bounding box center [685, 564] width 13 height 13
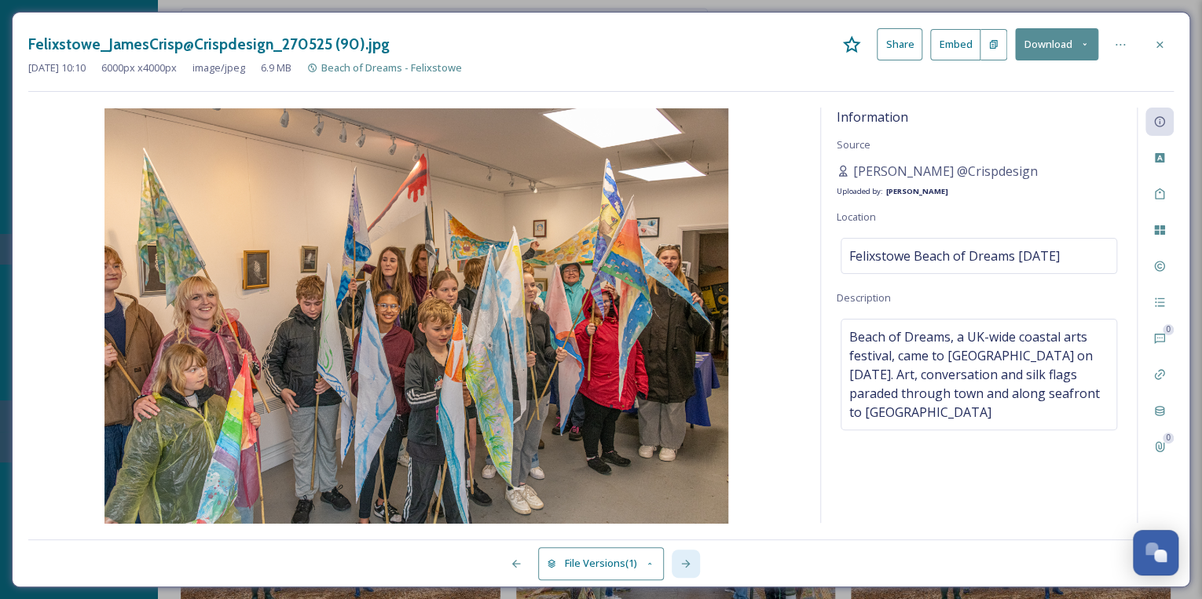
click at [690, 561] on icon at bounding box center [685, 564] width 13 height 13
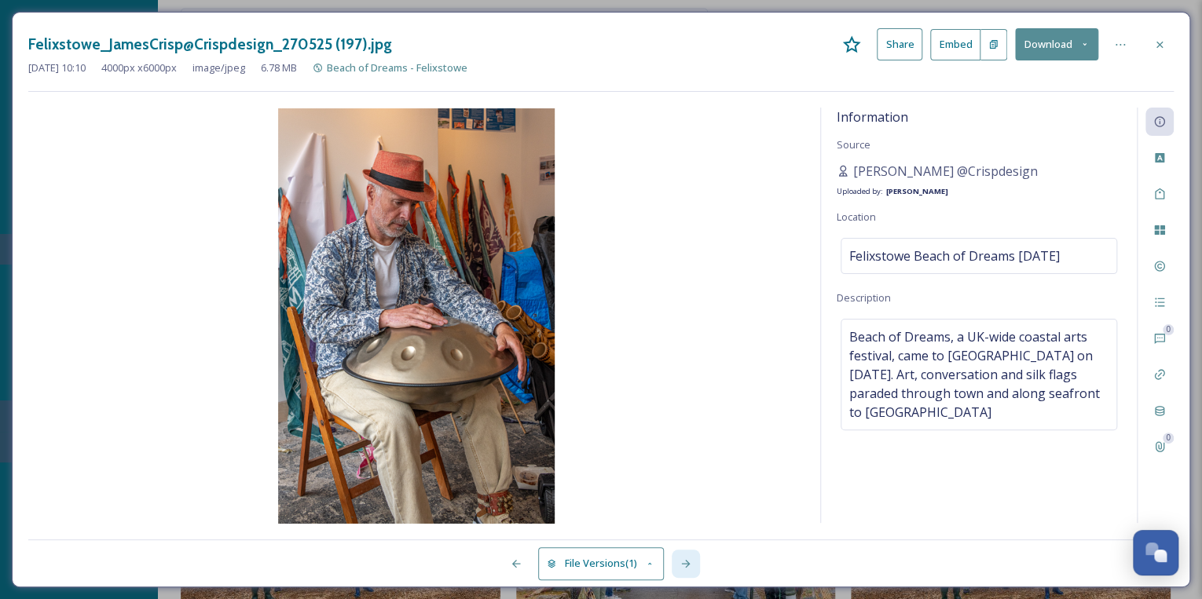
click at [690, 561] on icon at bounding box center [685, 564] width 13 height 13
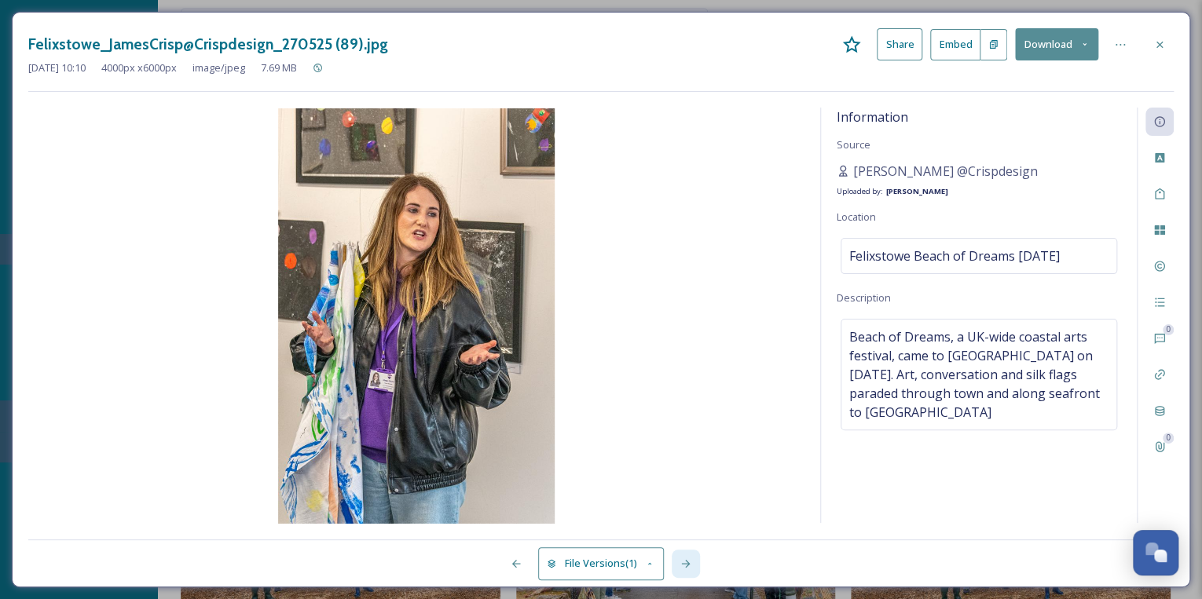
click at [690, 561] on icon at bounding box center [685, 564] width 13 height 13
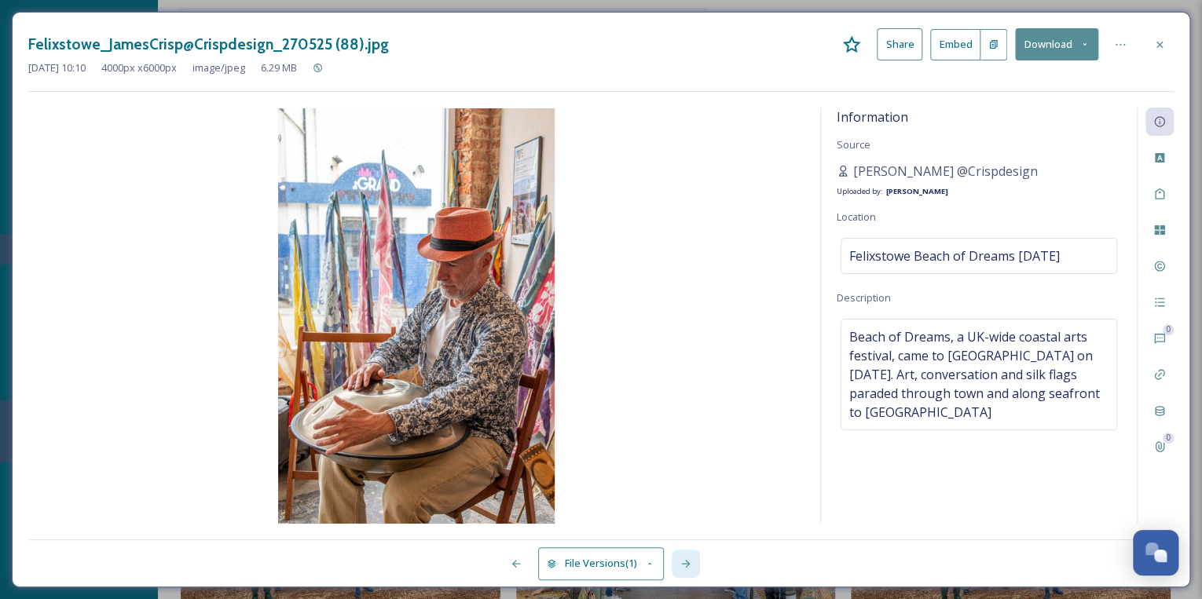
click at [690, 561] on icon at bounding box center [685, 564] width 13 height 13
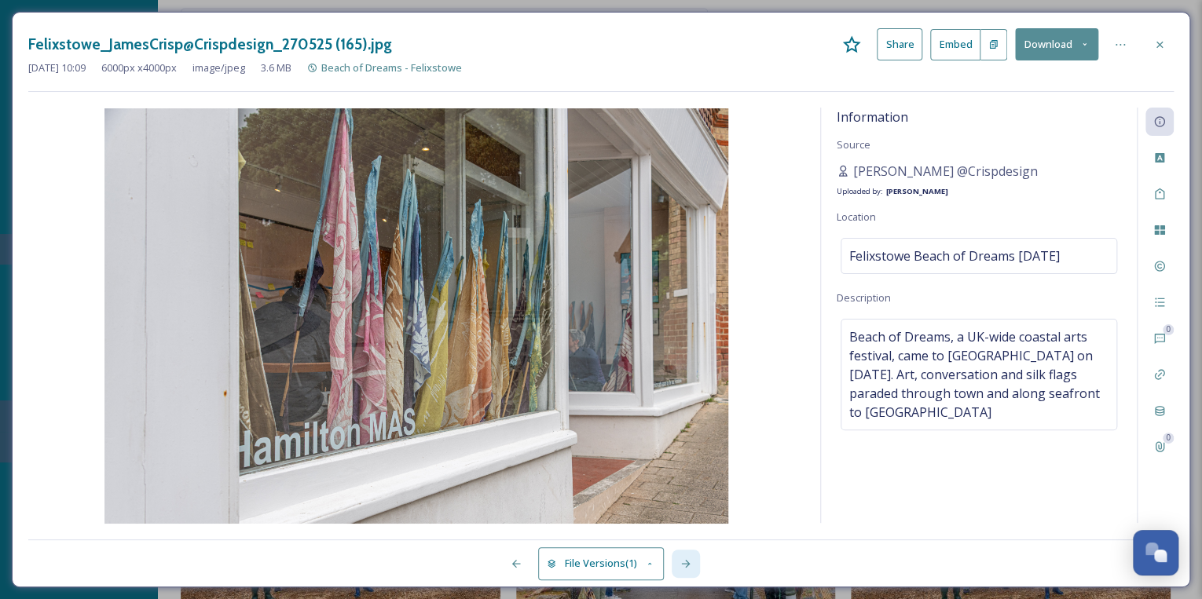
click at [688, 563] on icon at bounding box center [685, 564] width 9 height 8
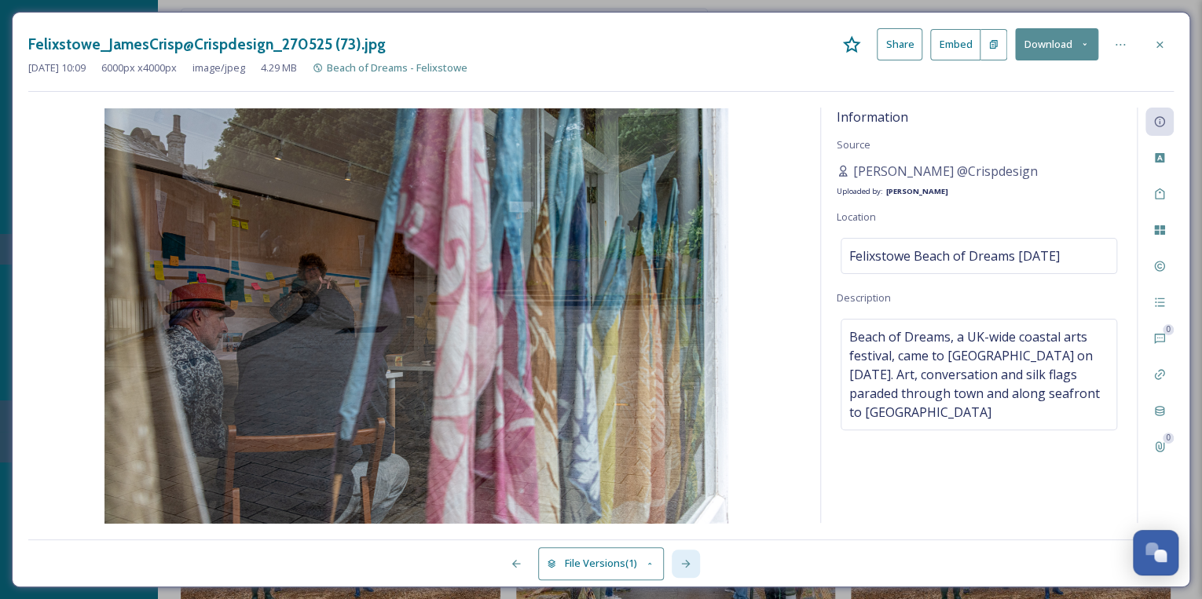
click at [688, 563] on icon at bounding box center [685, 564] width 9 height 8
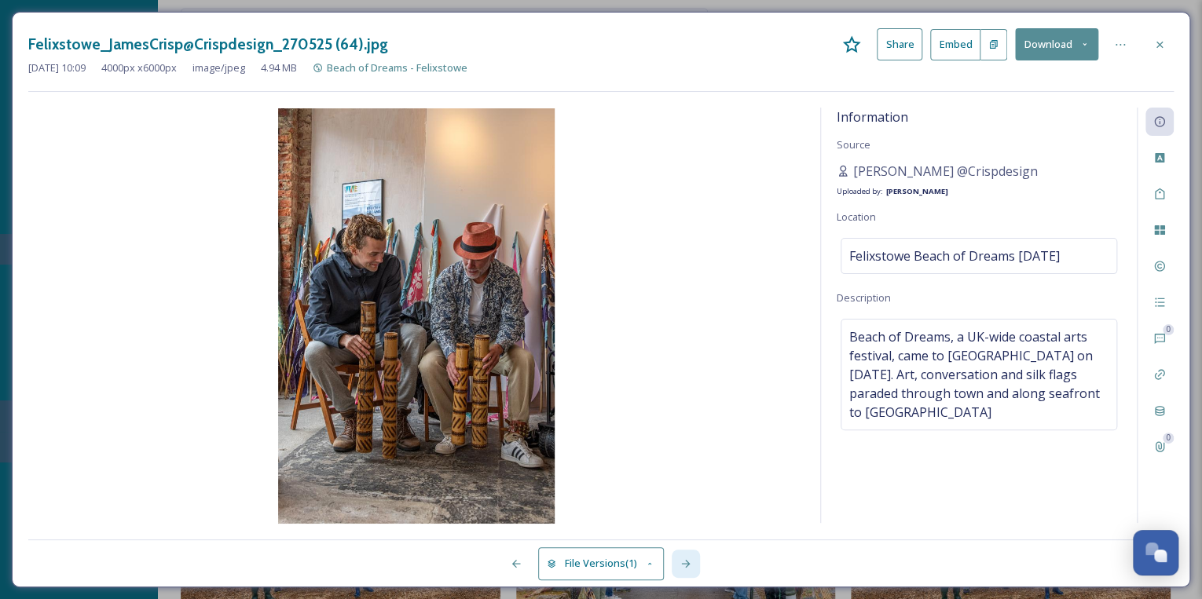
click at [688, 563] on icon at bounding box center [685, 564] width 9 height 8
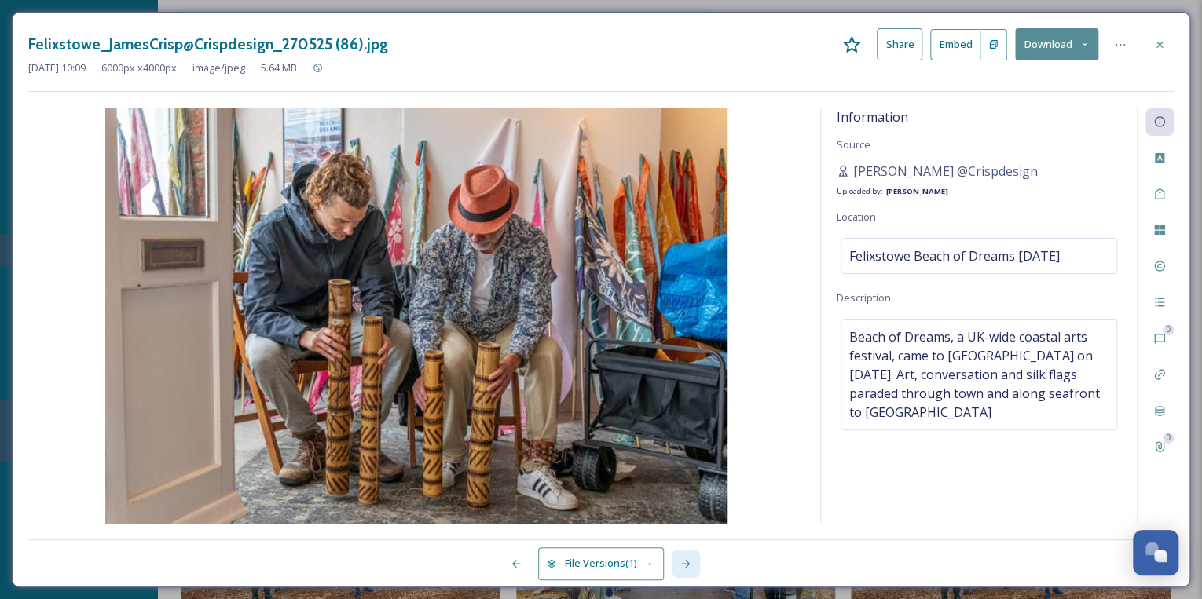
click at [688, 563] on icon at bounding box center [685, 564] width 9 height 8
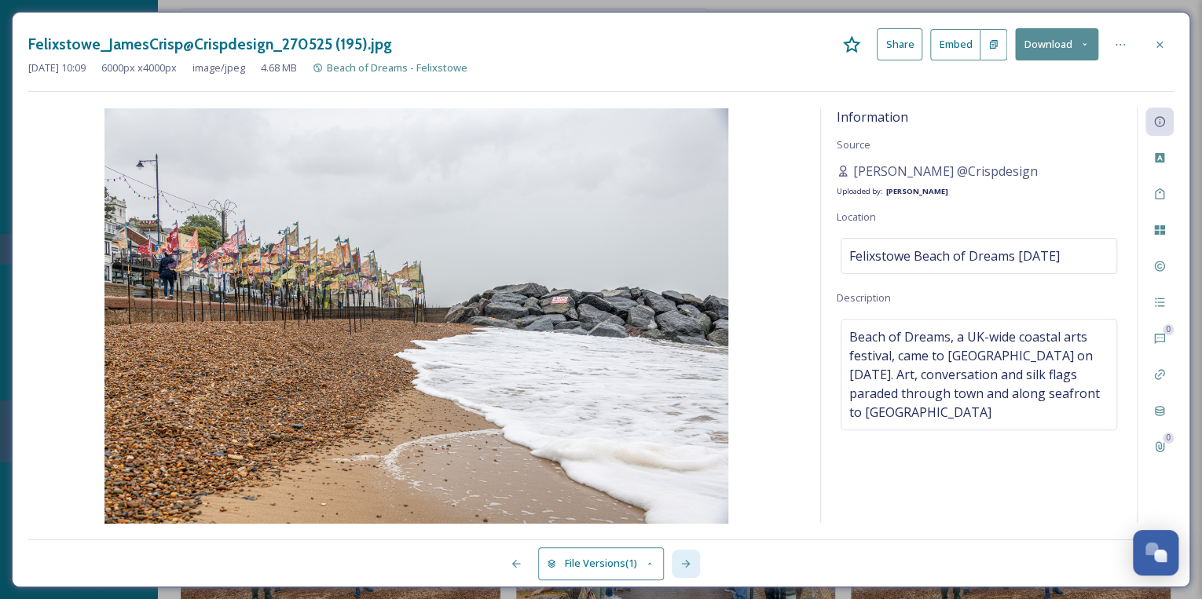
click at [688, 563] on icon at bounding box center [685, 564] width 9 height 8
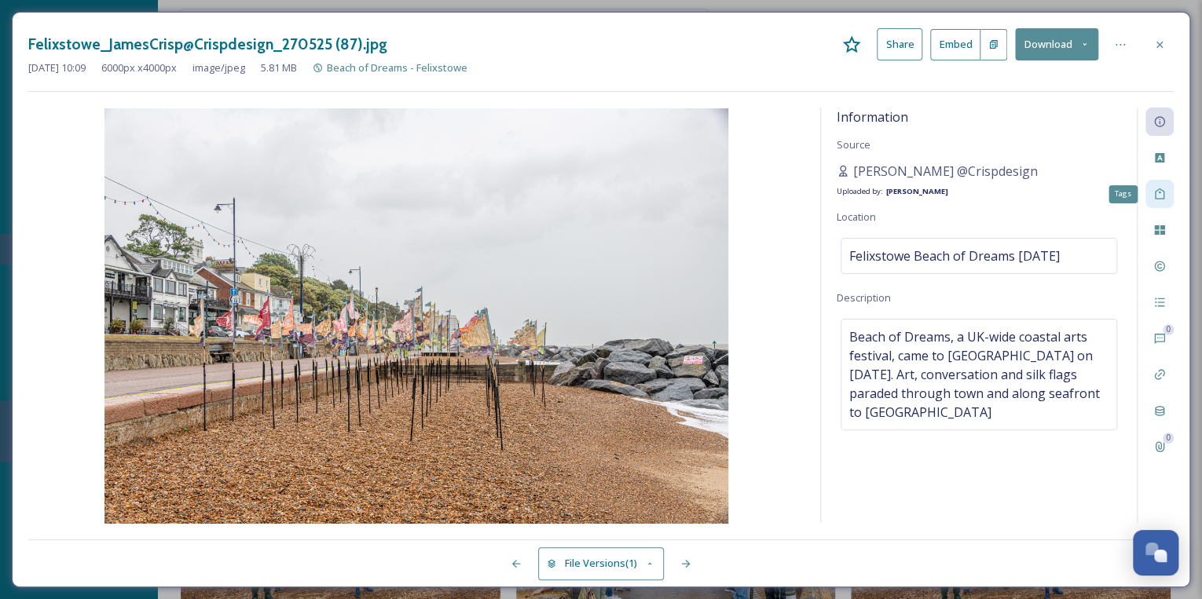
click at [1157, 191] on icon at bounding box center [1159, 194] width 13 height 13
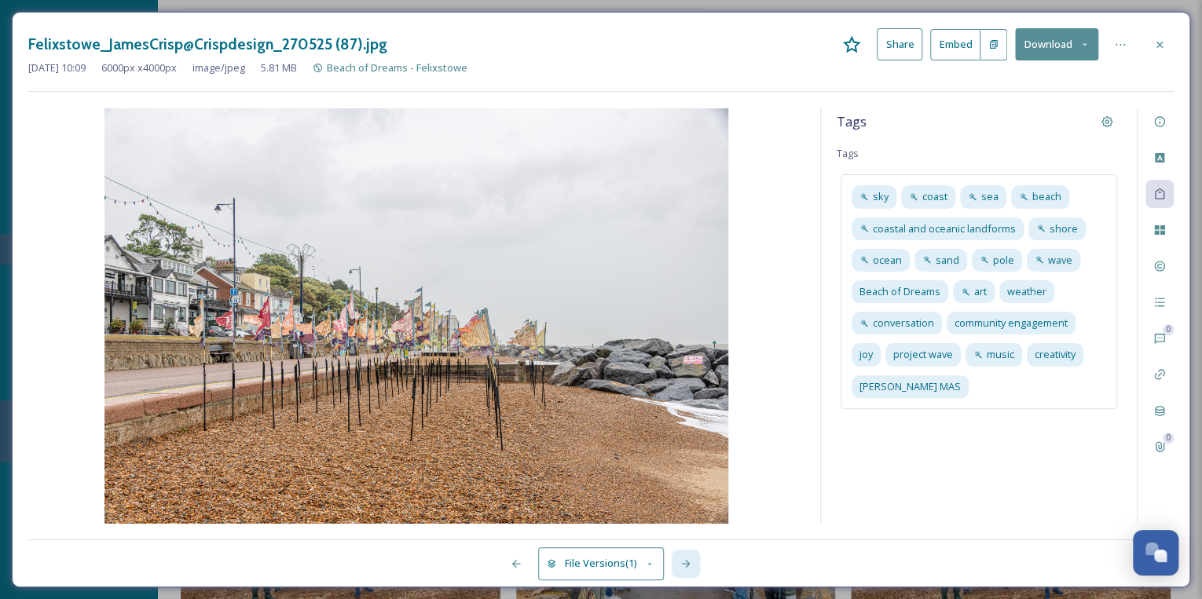
click at [687, 562] on icon at bounding box center [685, 564] width 9 height 8
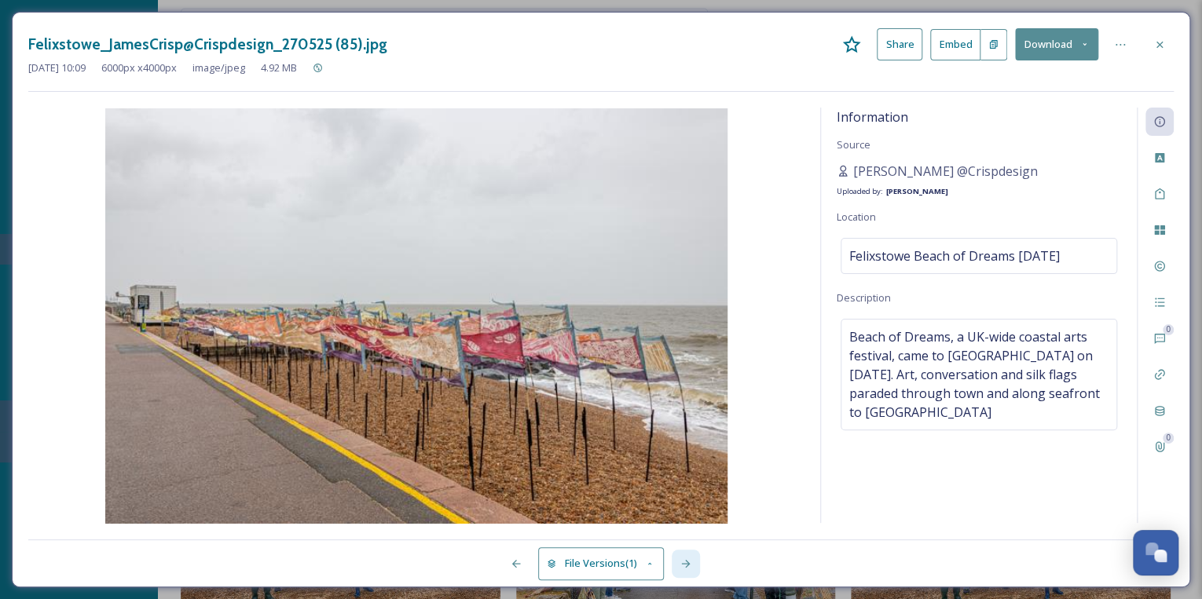
click at [687, 562] on icon at bounding box center [685, 564] width 9 height 8
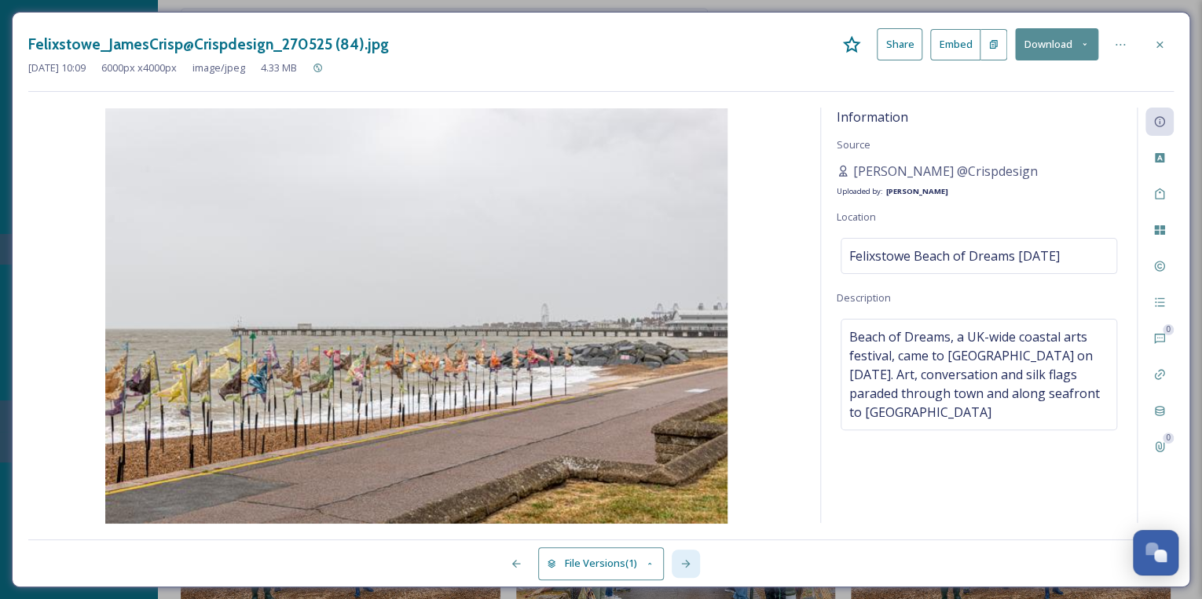
click at [687, 562] on icon at bounding box center [685, 564] width 9 height 8
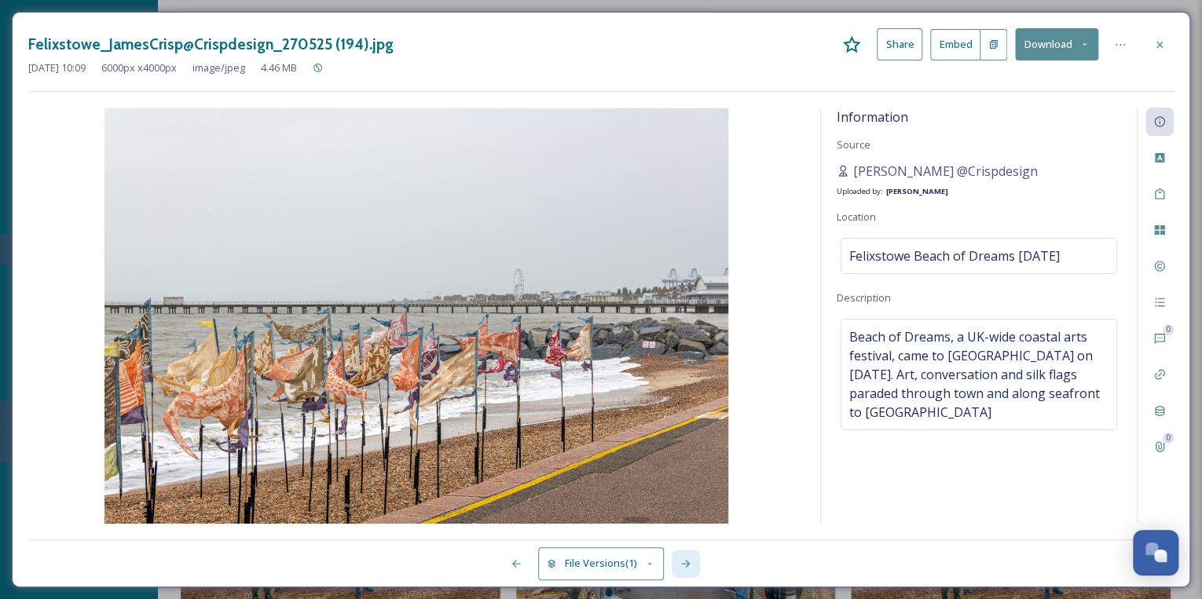
click at [687, 562] on icon at bounding box center [685, 564] width 9 height 8
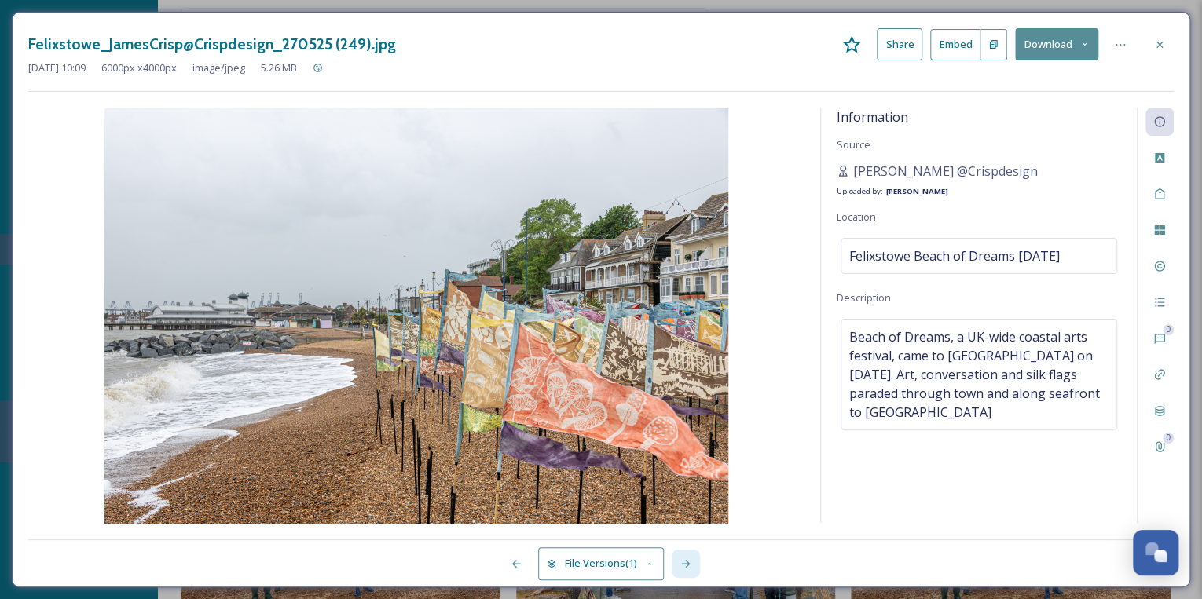
click at [687, 562] on icon at bounding box center [685, 564] width 9 height 8
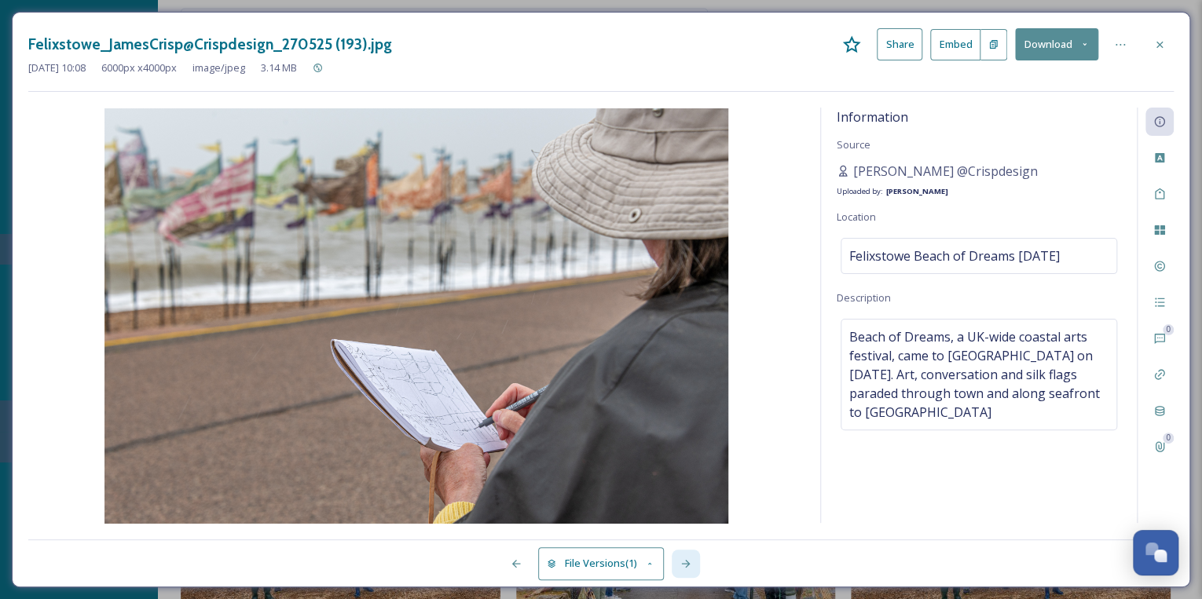
click at [687, 562] on icon at bounding box center [685, 564] width 9 height 8
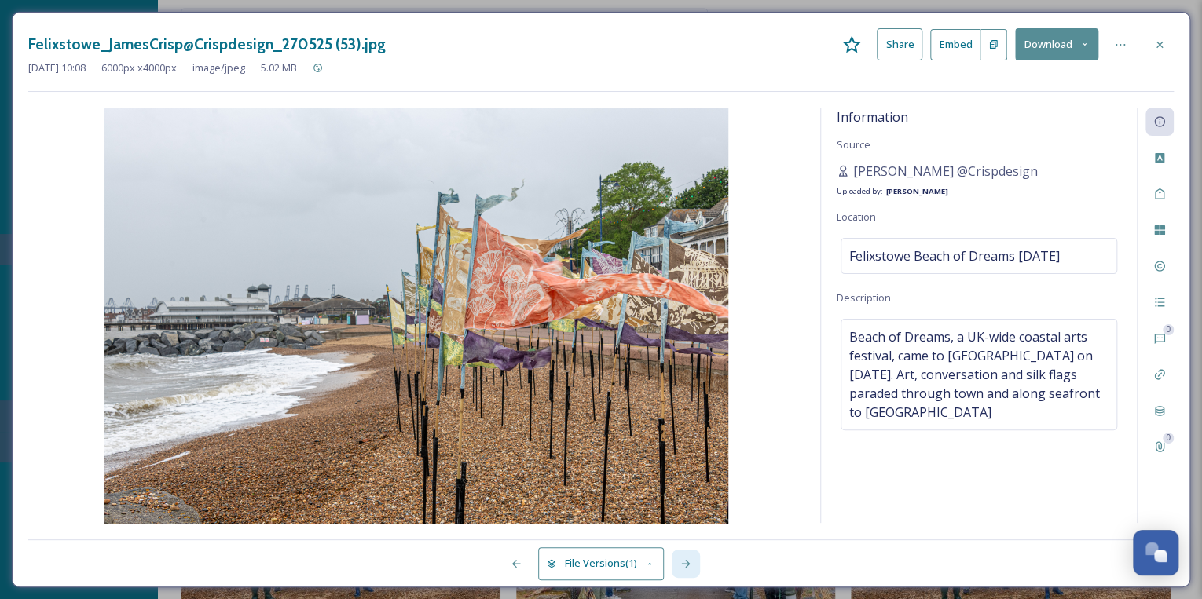
click at [687, 562] on icon at bounding box center [685, 564] width 9 height 8
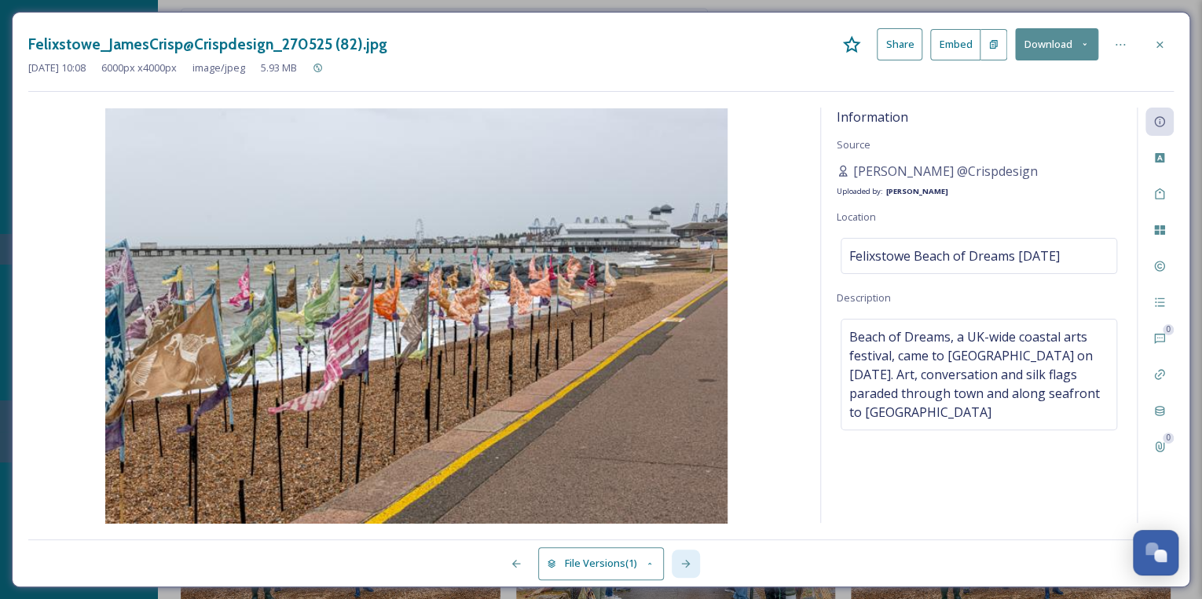
click at [687, 562] on icon at bounding box center [685, 564] width 9 height 8
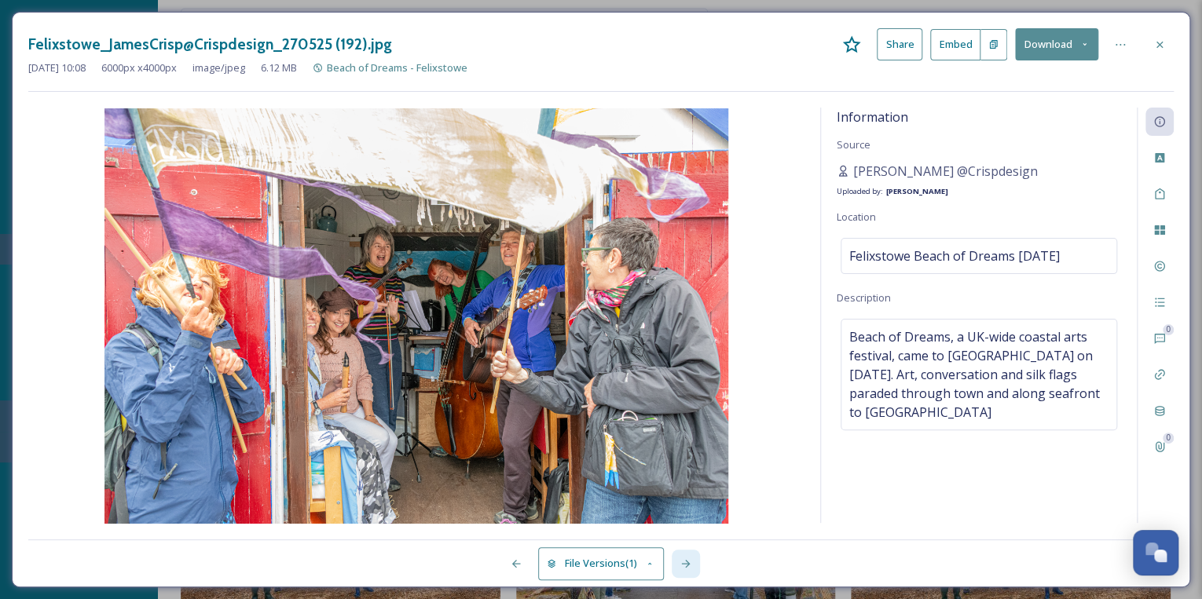
click at [687, 562] on icon at bounding box center [685, 564] width 9 height 8
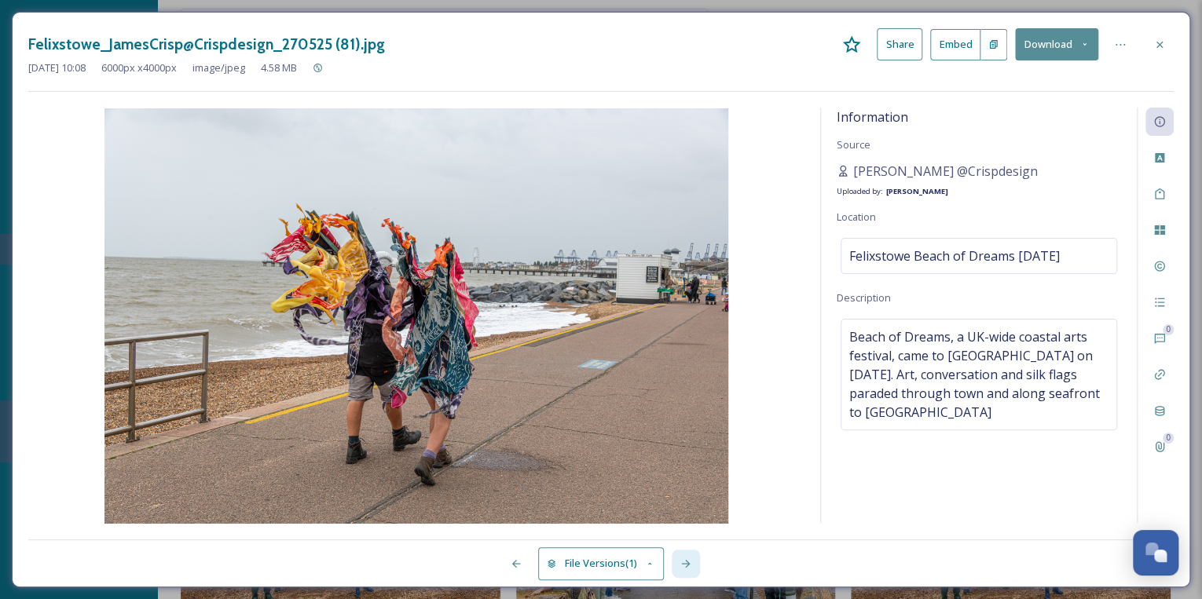
click at [687, 562] on icon at bounding box center [685, 564] width 9 height 8
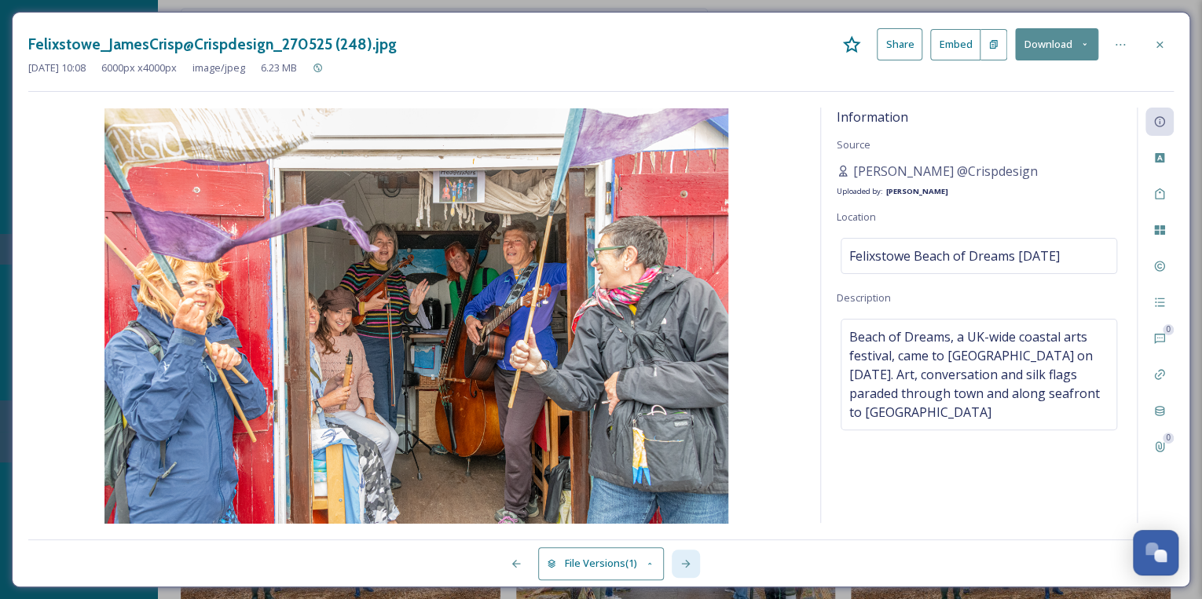
click at [687, 562] on icon at bounding box center [685, 564] width 9 height 8
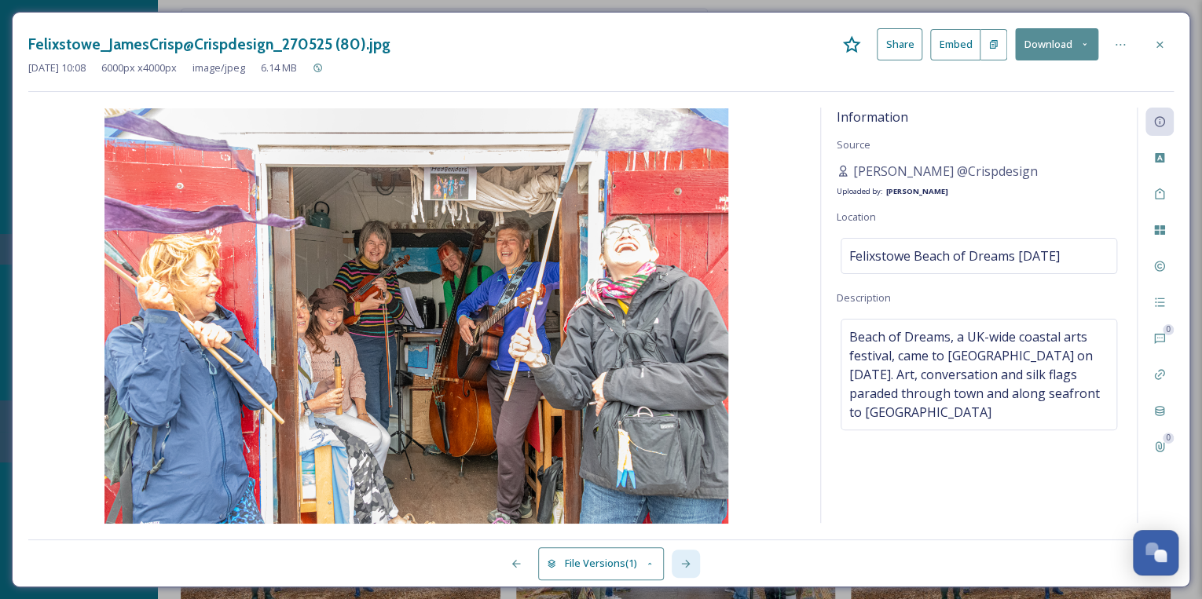
click at [687, 562] on icon at bounding box center [685, 564] width 9 height 8
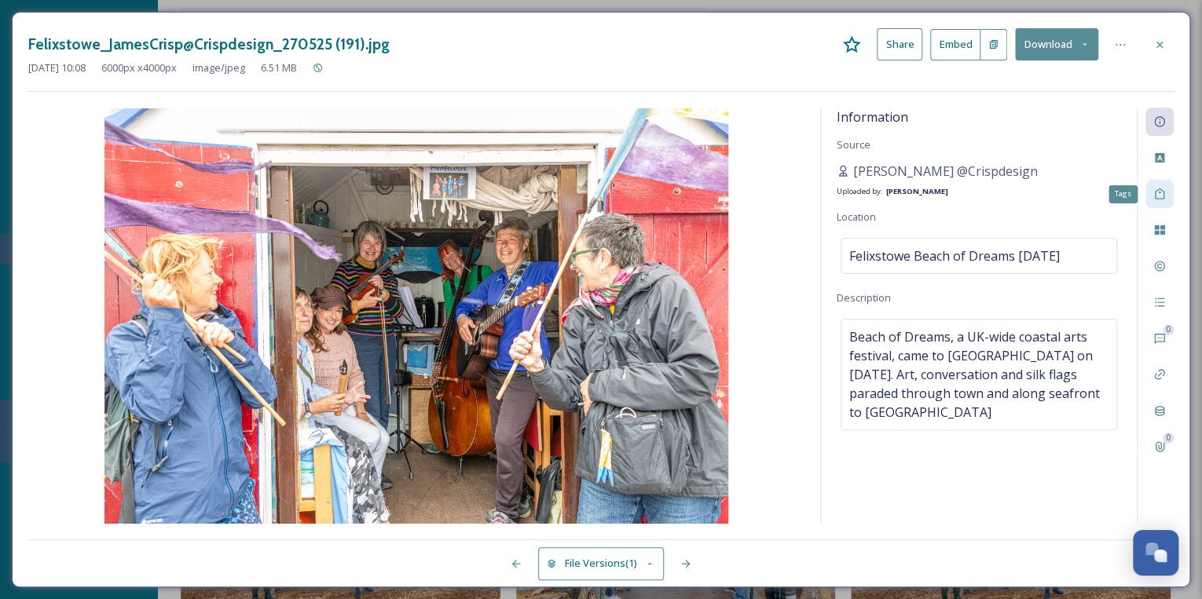
click at [1158, 185] on div "Tags" at bounding box center [1159, 194] width 28 height 28
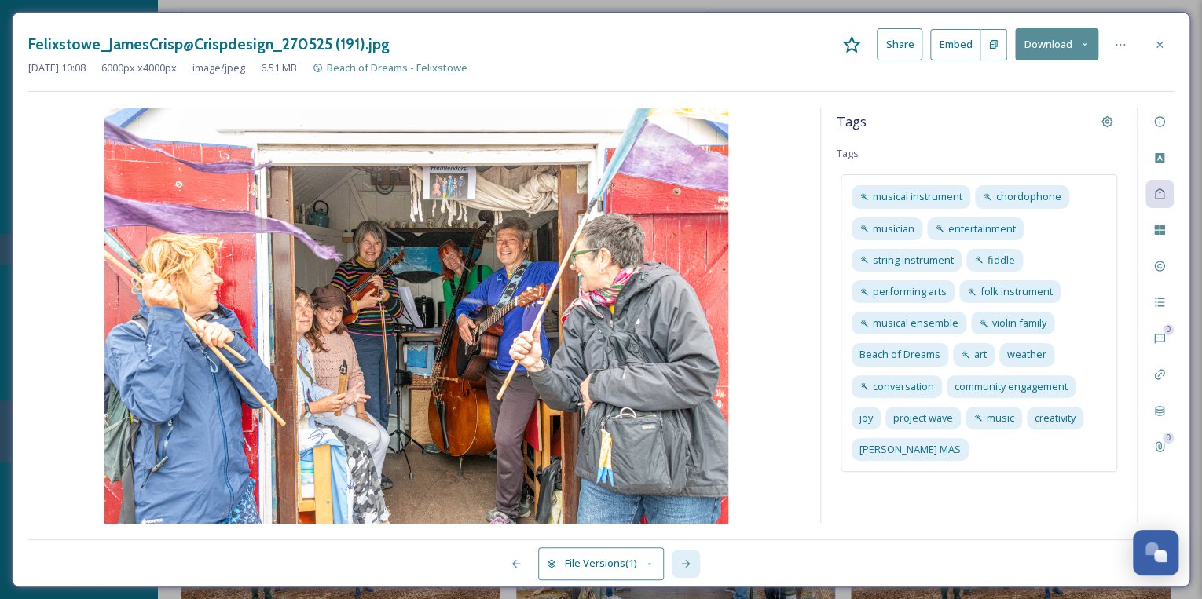
click at [684, 562] on icon at bounding box center [685, 564] width 13 height 13
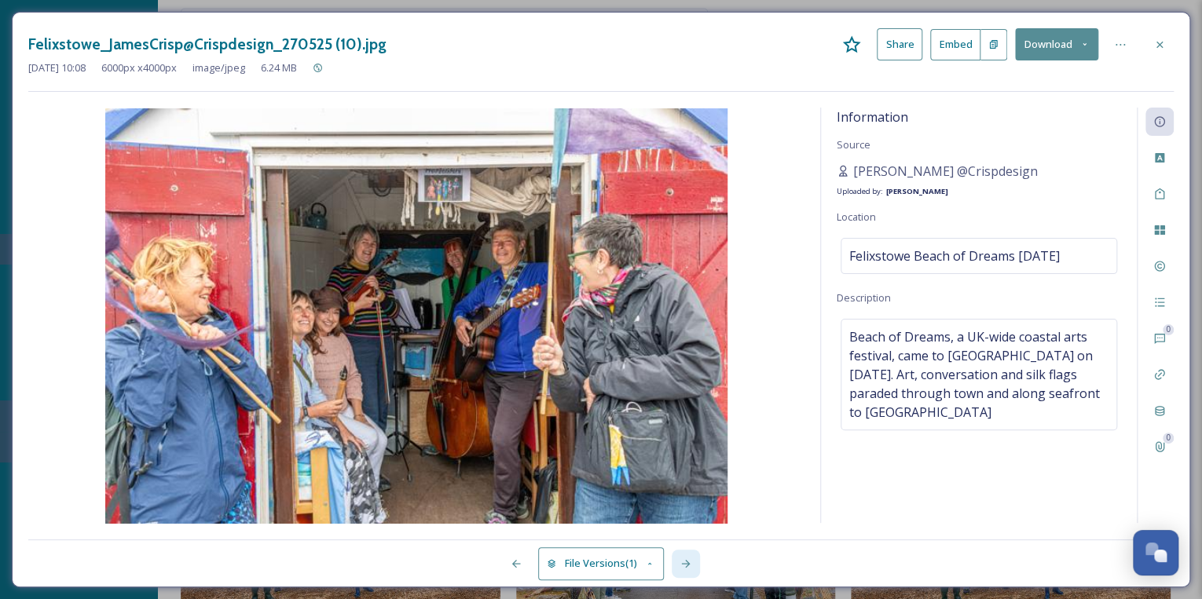
click at [684, 562] on icon at bounding box center [685, 564] width 13 height 13
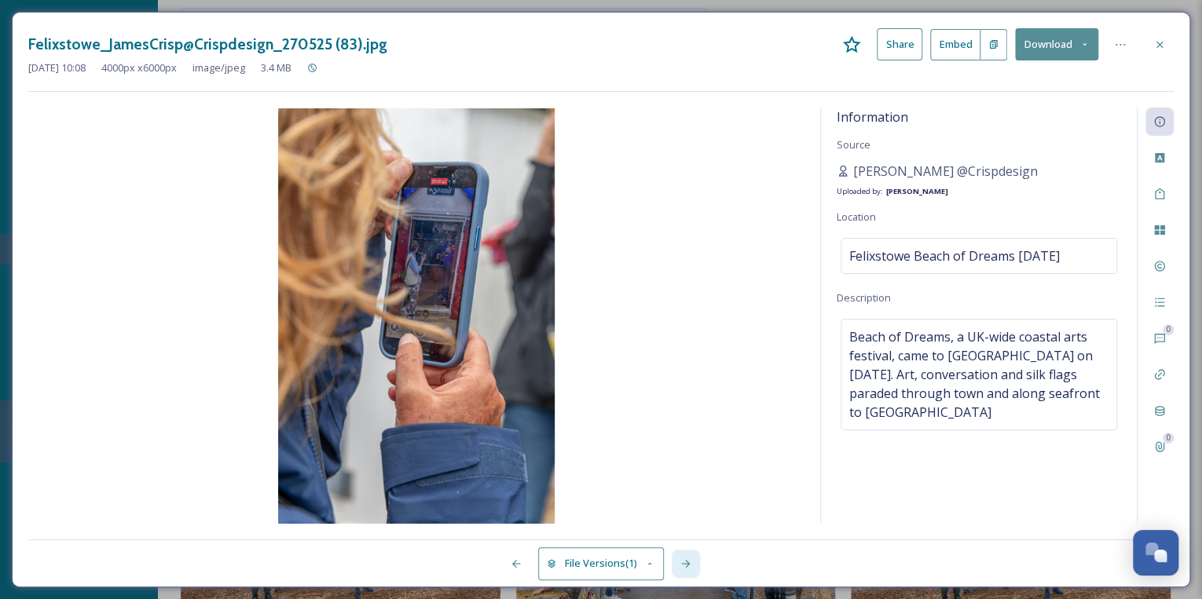
click at [684, 562] on icon at bounding box center [685, 564] width 13 height 13
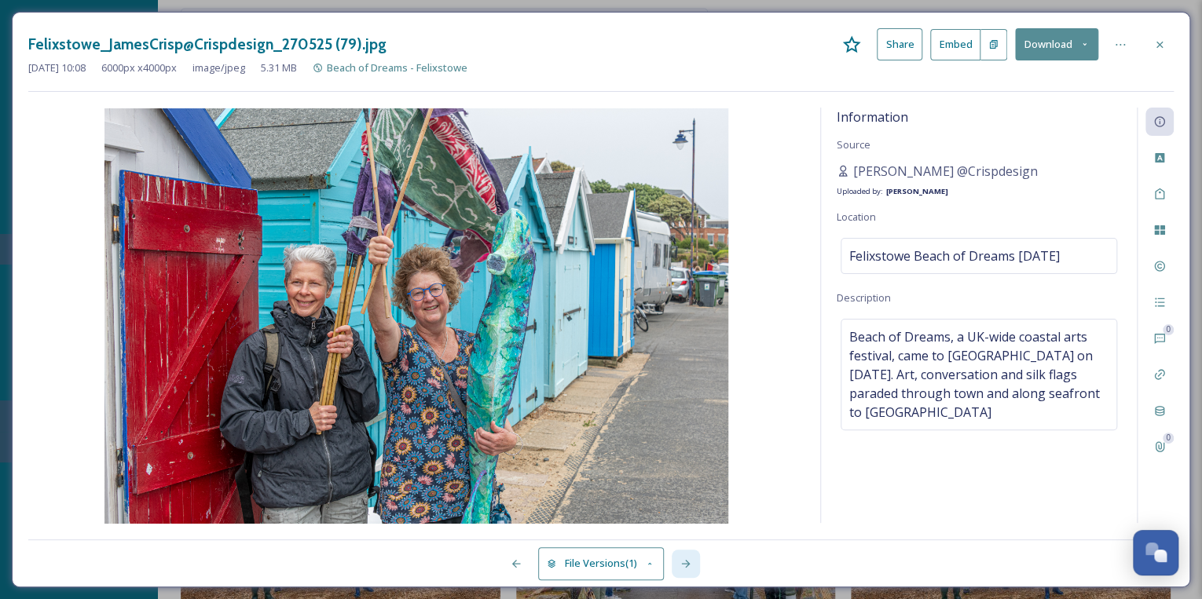
click at [684, 562] on icon at bounding box center [685, 564] width 13 height 13
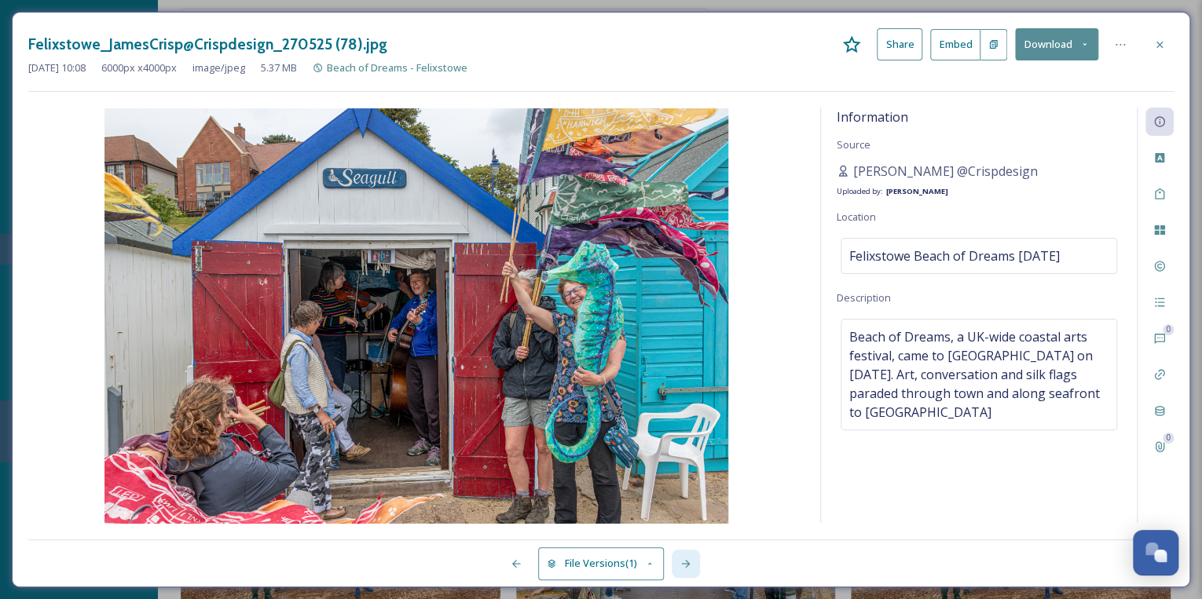
click at [684, 562] on icon at bounding box center [685, 564] width 13 height 13
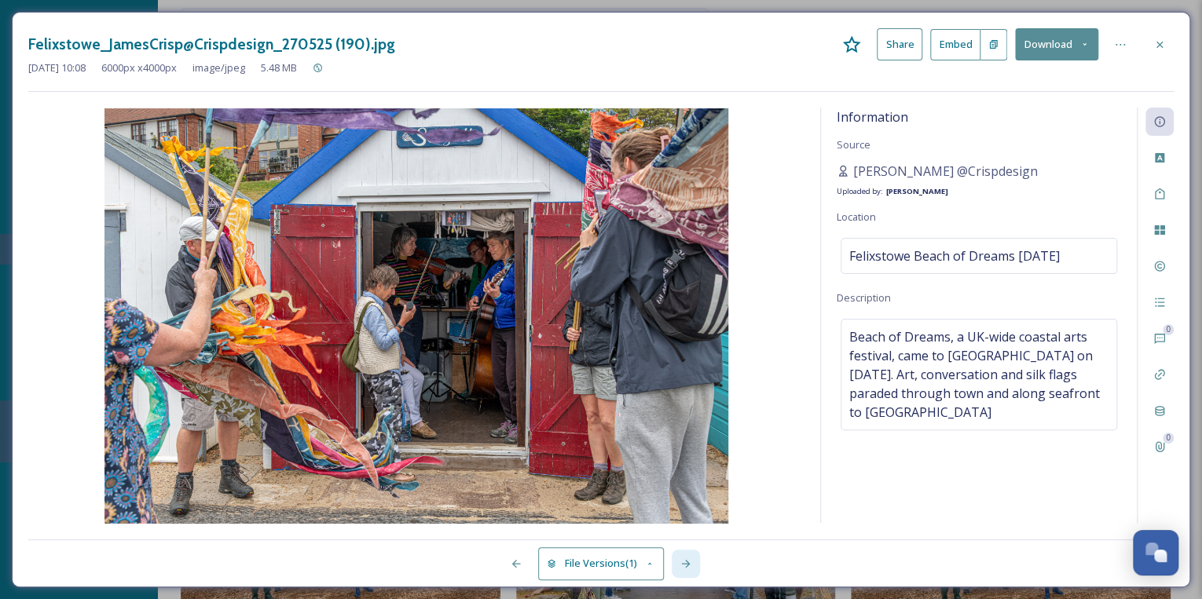
click at [684, 562] on icon at bounding box center [685, 564] width 13 height 13
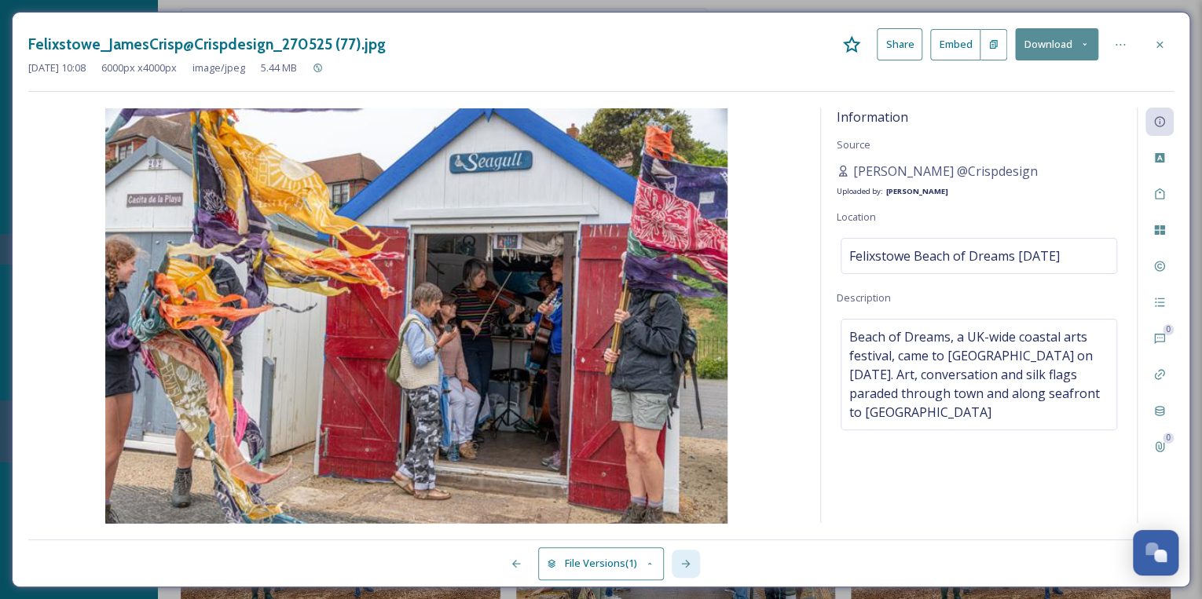
click at [684, 562] on icon at bounding box center [685, 564] width 13 height 13
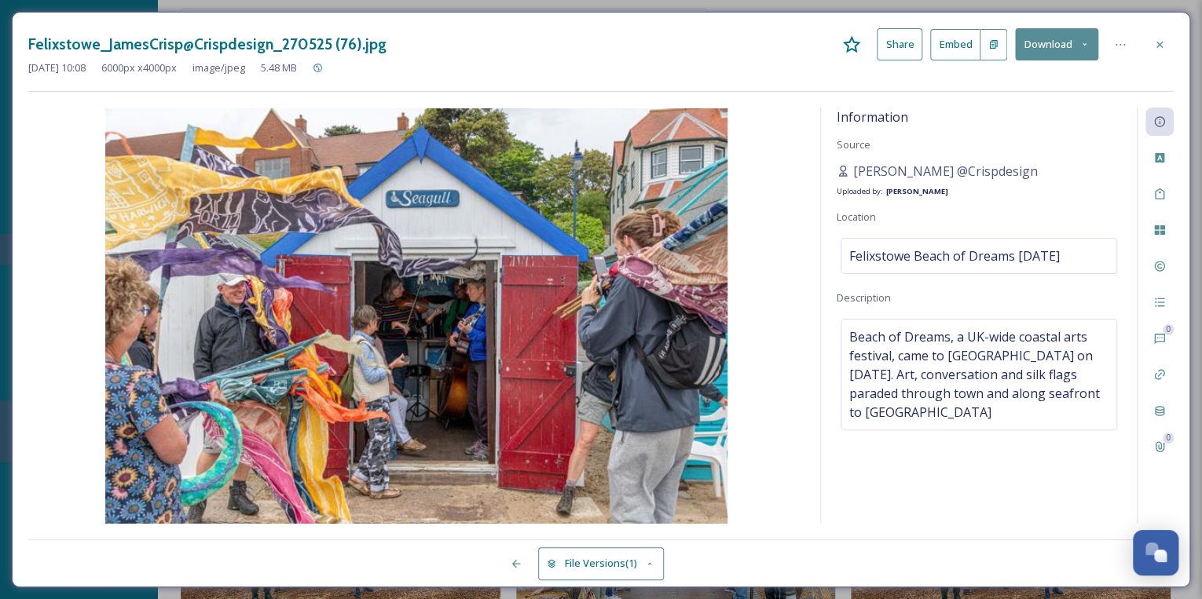
click at [684, 562] on div "File Versions (1)" at bounding box center [600, 555] width 1145 height 31
click at [1157, 42] on icon at bounding box center [1159, 44] width 6 height 6
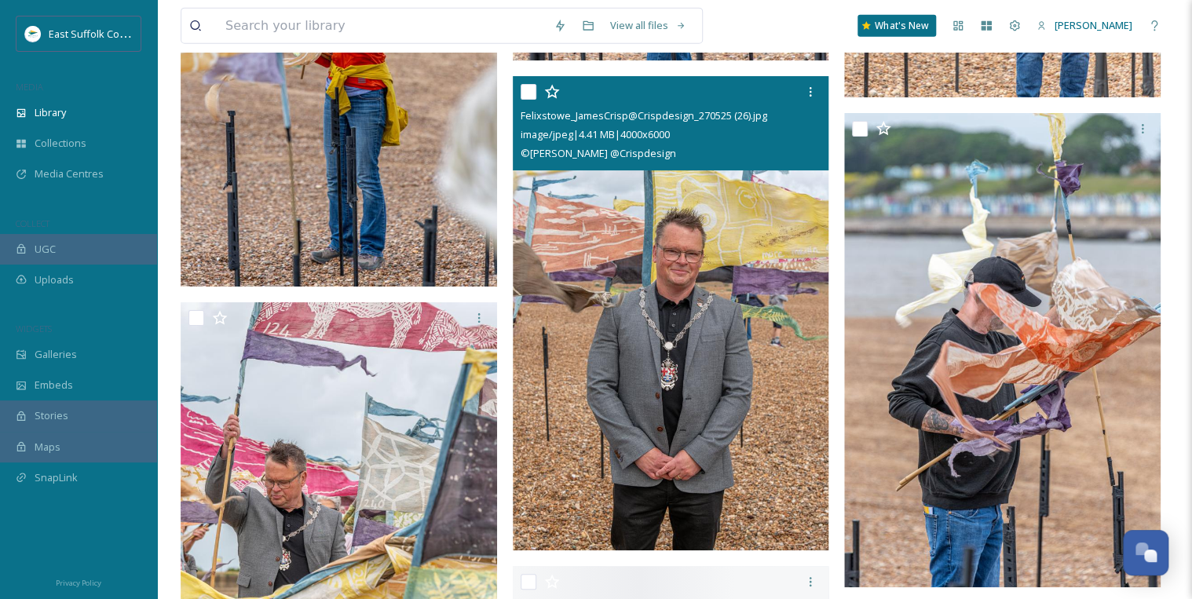
scroll to position [22815, 0]
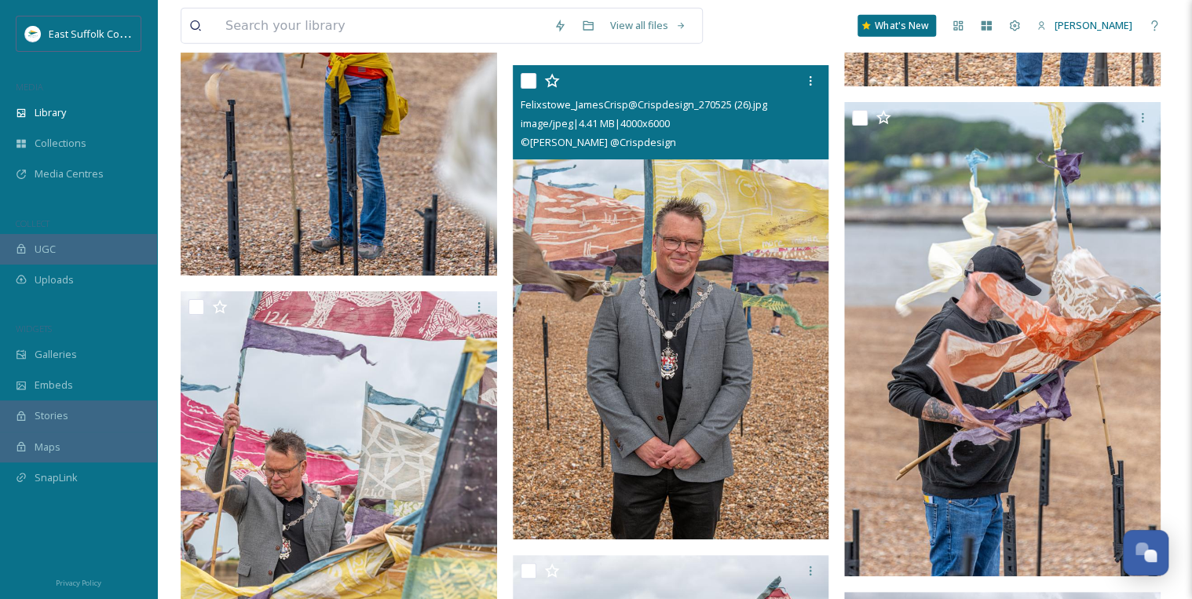
click at [761, 437] on img at bounding box center [671, 302] width 317 height 475
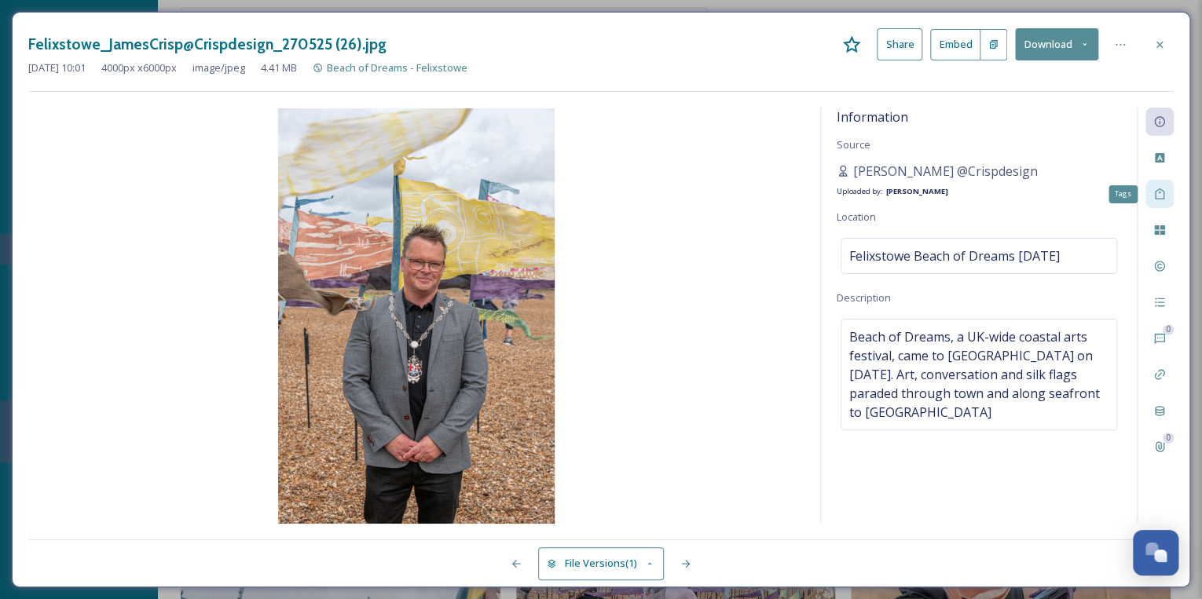
click at [1166, 192] on div "Tags" at bounding box center [1159, 194] width 28 height 28
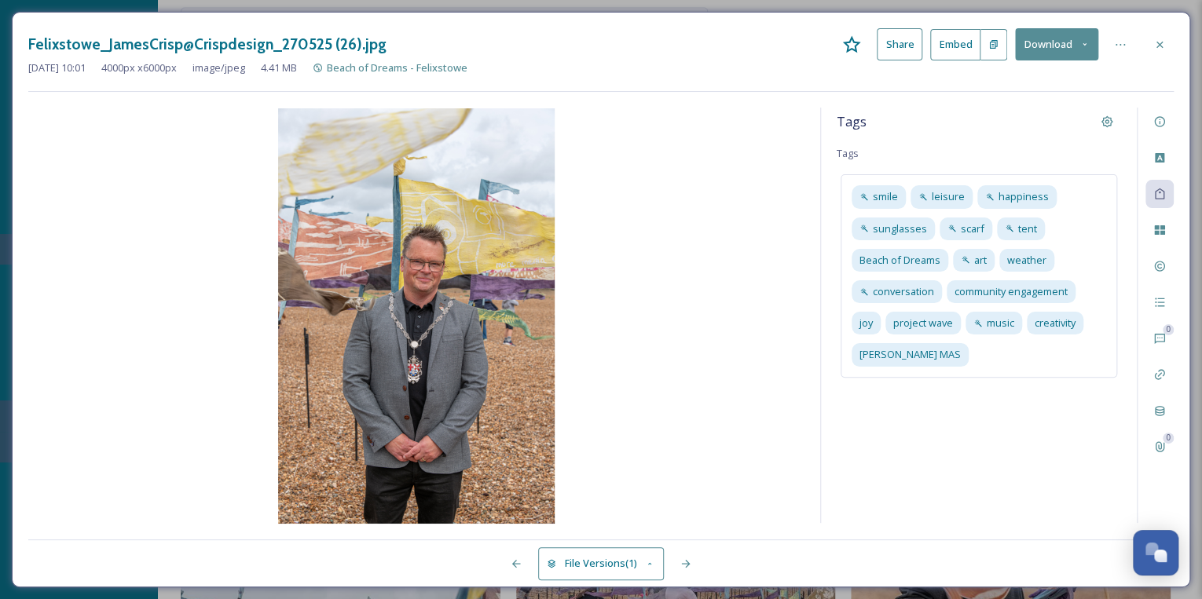
click at [726, 394] on img at bounding box center [416, 316] width 776 height 416
click at [1161, 41] on icon at bounding box center [1159, 44] width 13 height 13
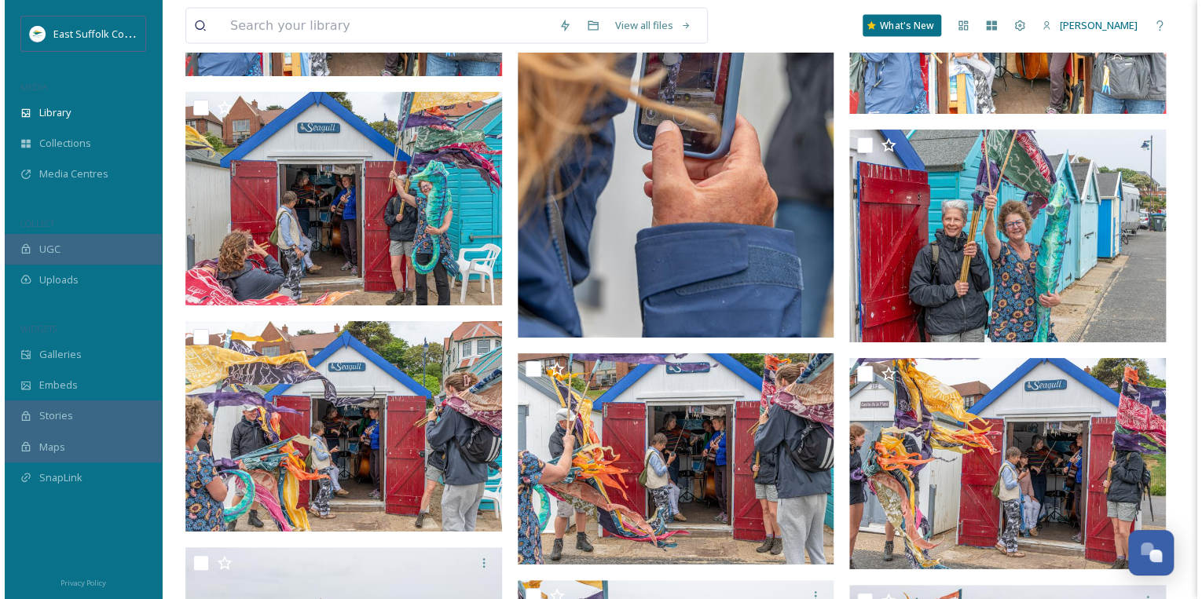
scroll to position [13577, 0]
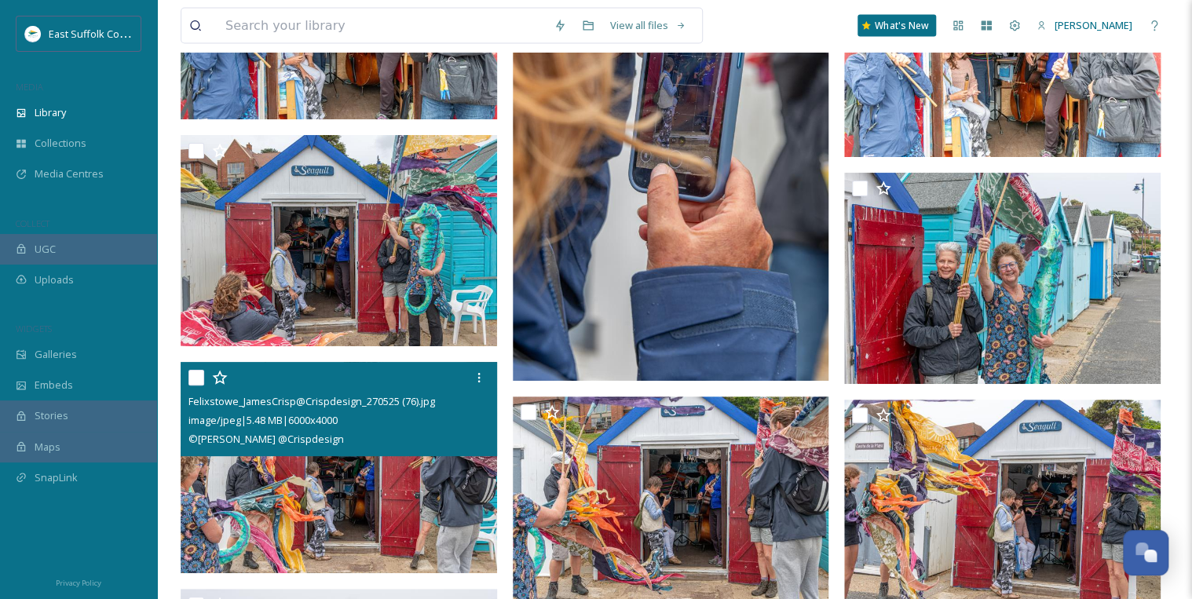
click at [429, 496] on img at bounding box center [339, 467] width 317 height 211
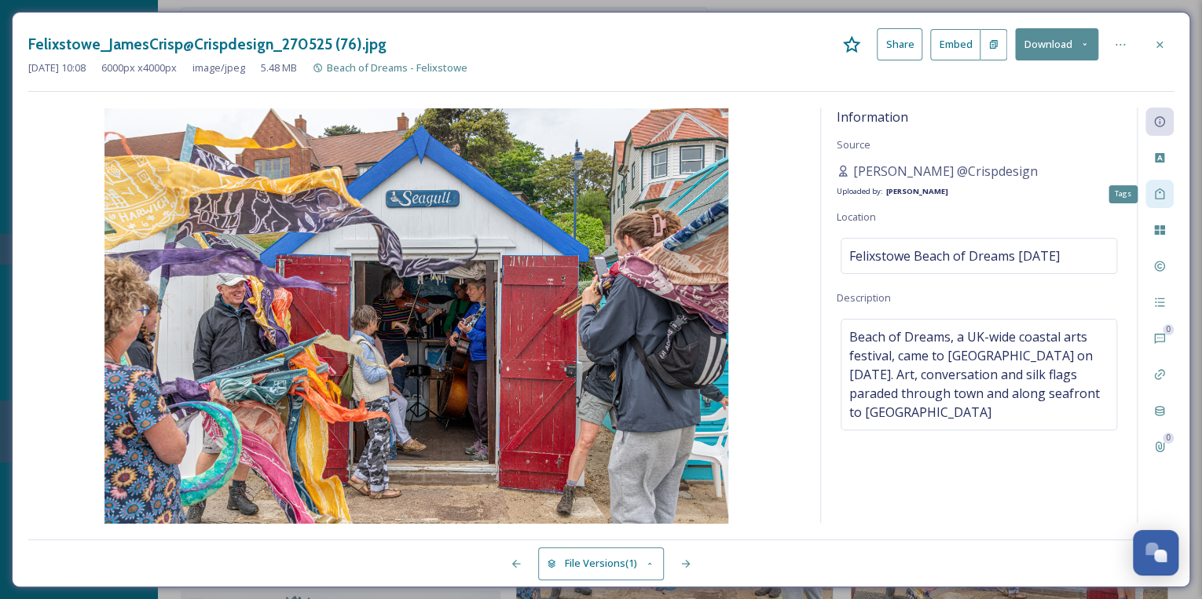
click at [1156, 196] on icon at bounding box center [1159, 194] width 13 height 13
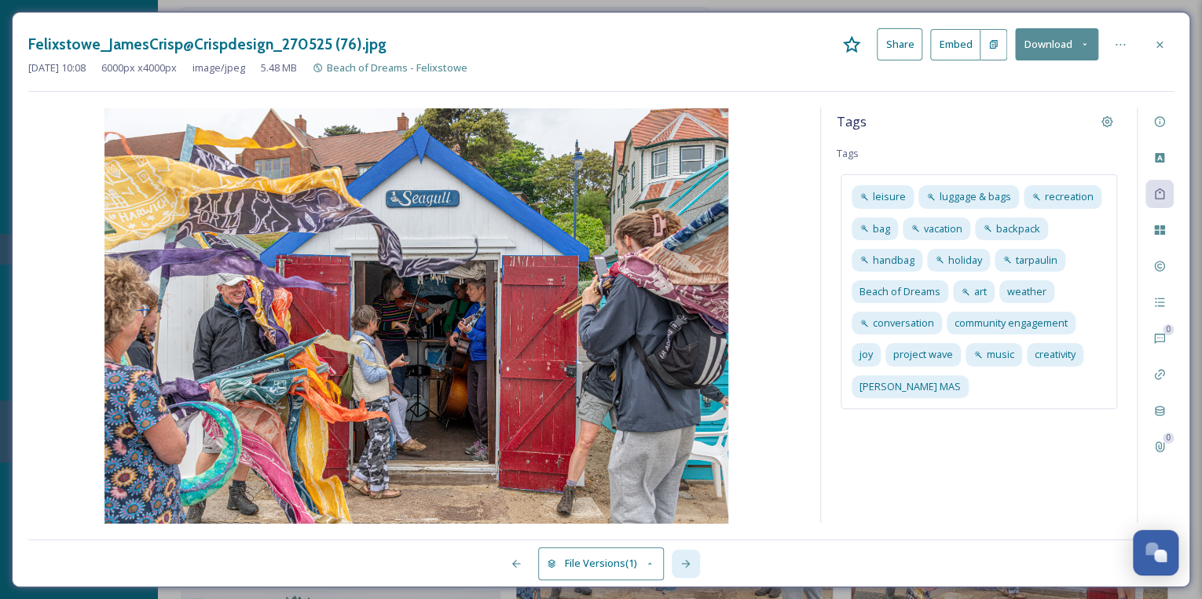
click at [690, 562] on icon at bounding box center [685, 564] width 13 height 13
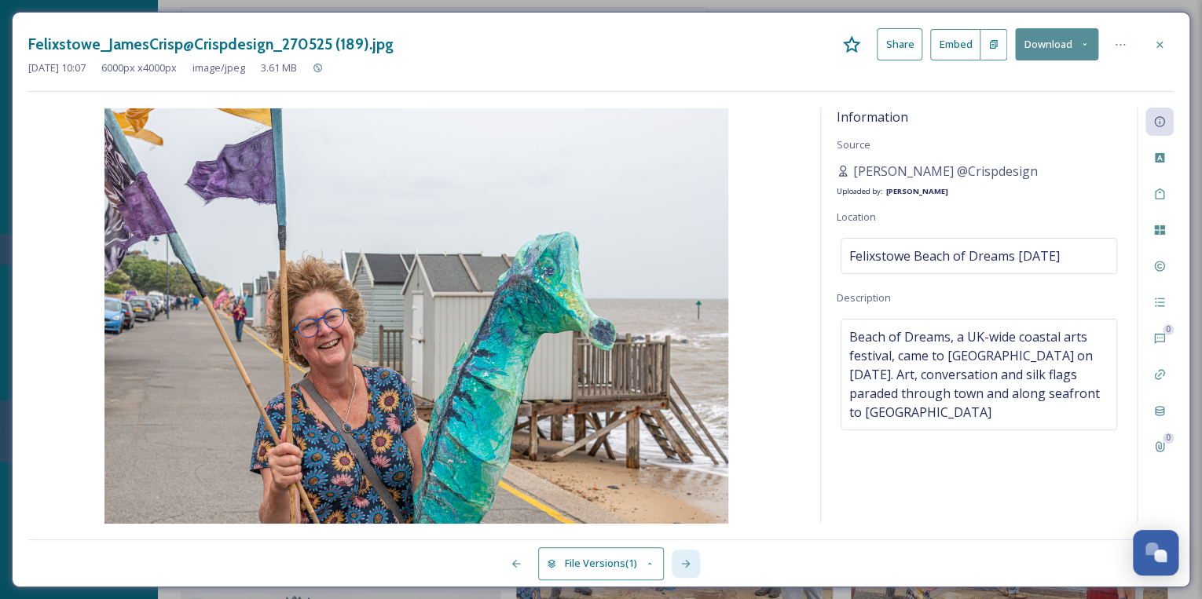
click at [690, 562] on icon at bounding box center [685, 564] width 13 height 13
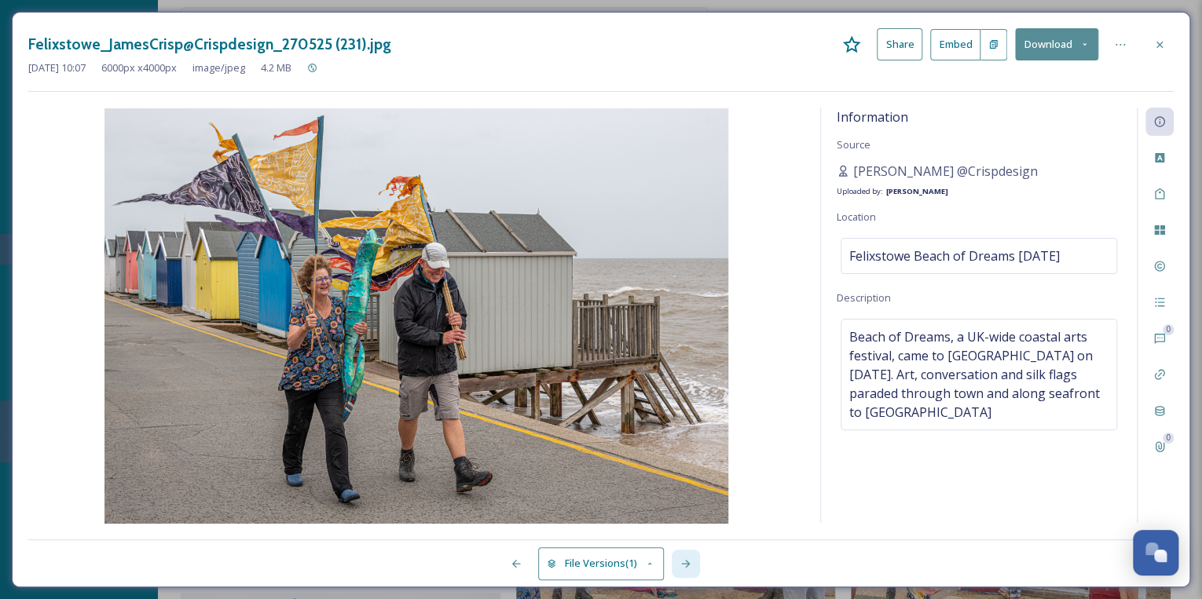
click at [690, 562] on icon at bounding box center [685, 564] width 13 height 13
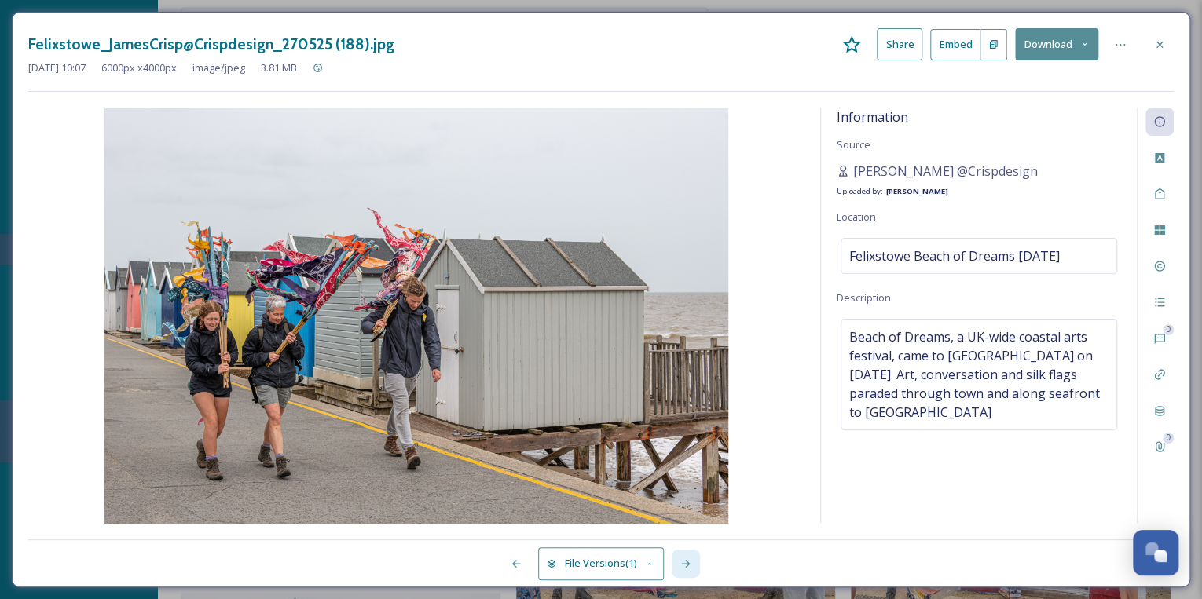
click at [690, 562] on icon at bounding box center [685, 564] width 13 height 13
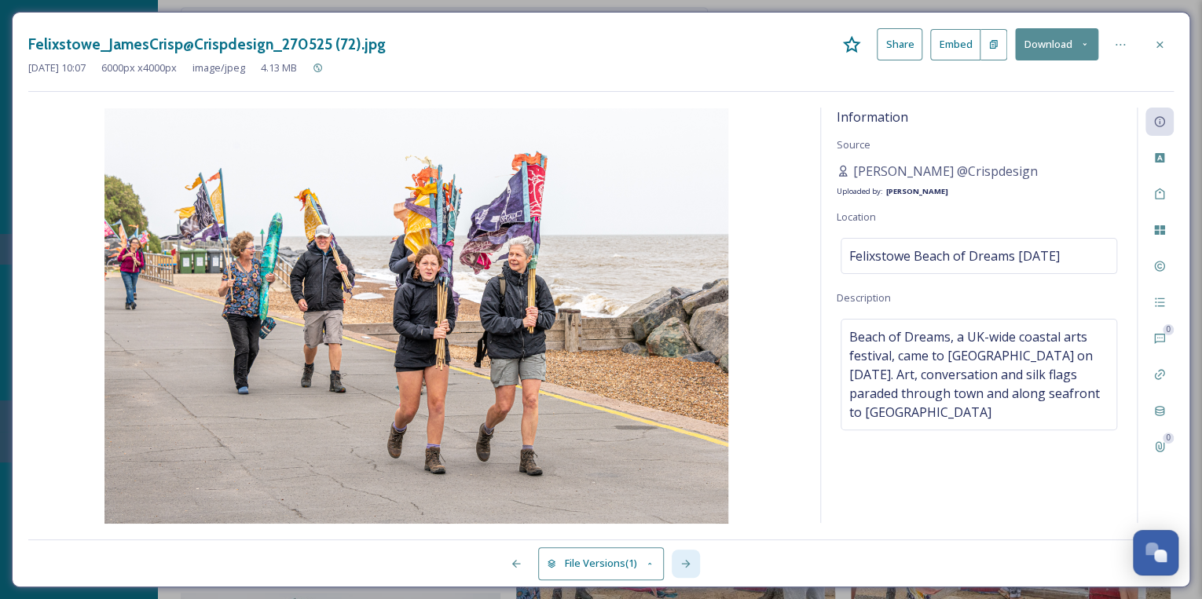
click at [690, 562] on icon at bounding box center [685, 564] width 13 height 13
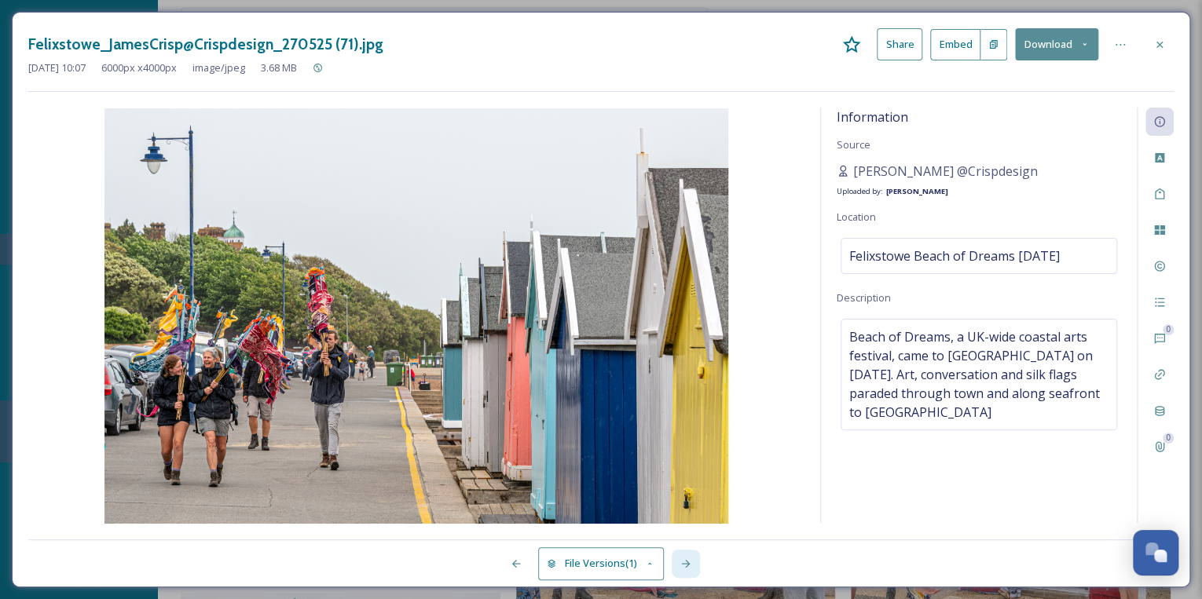
click at [690, 562] on icon at bounding box center [685, 564] width 13 height 13
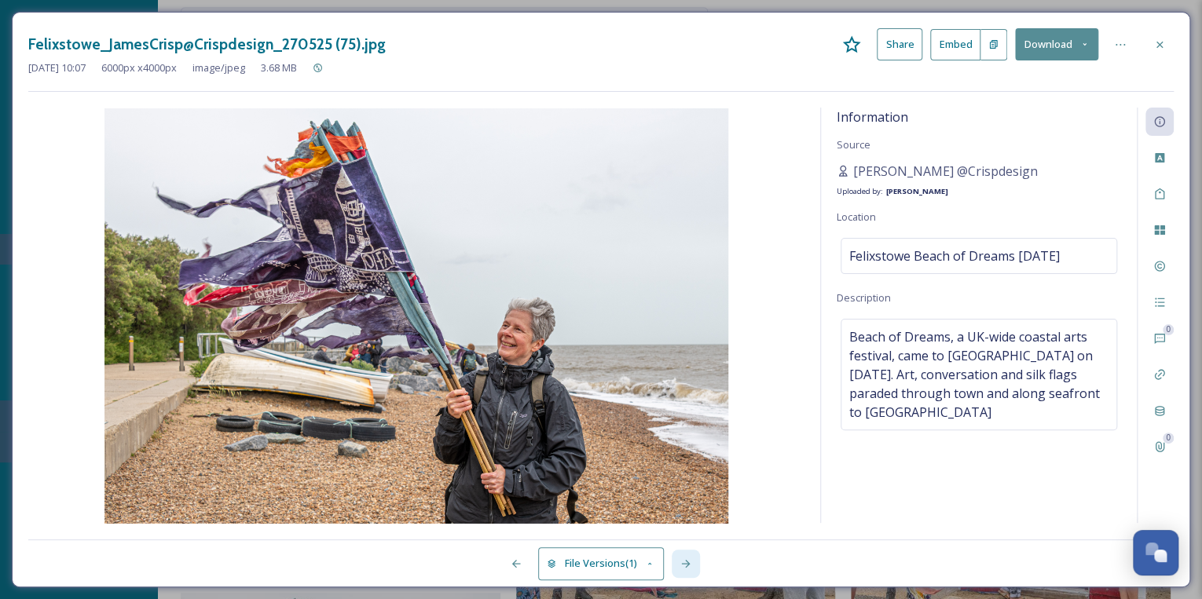
click at [690, 562] on icon at bounding box center [685, 564] width 13 height 13
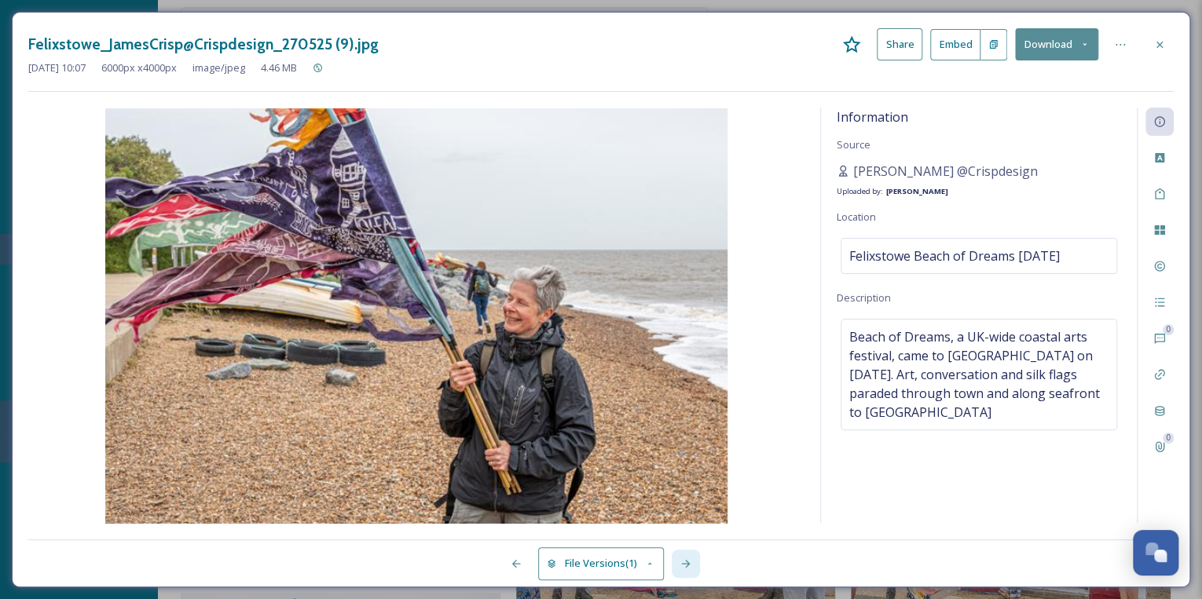
click at [690, 562] on icon at bounding box center [685, 564] width 13 height 13
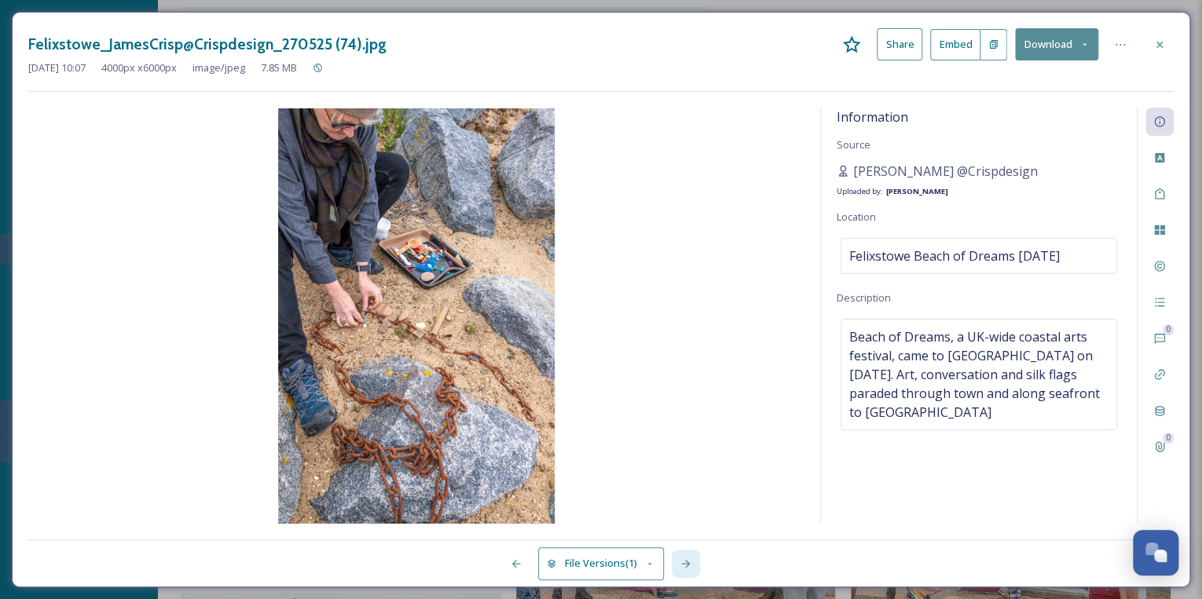
click at [690, 562] on icon at bounding box center [685, 564] width 13 height 13
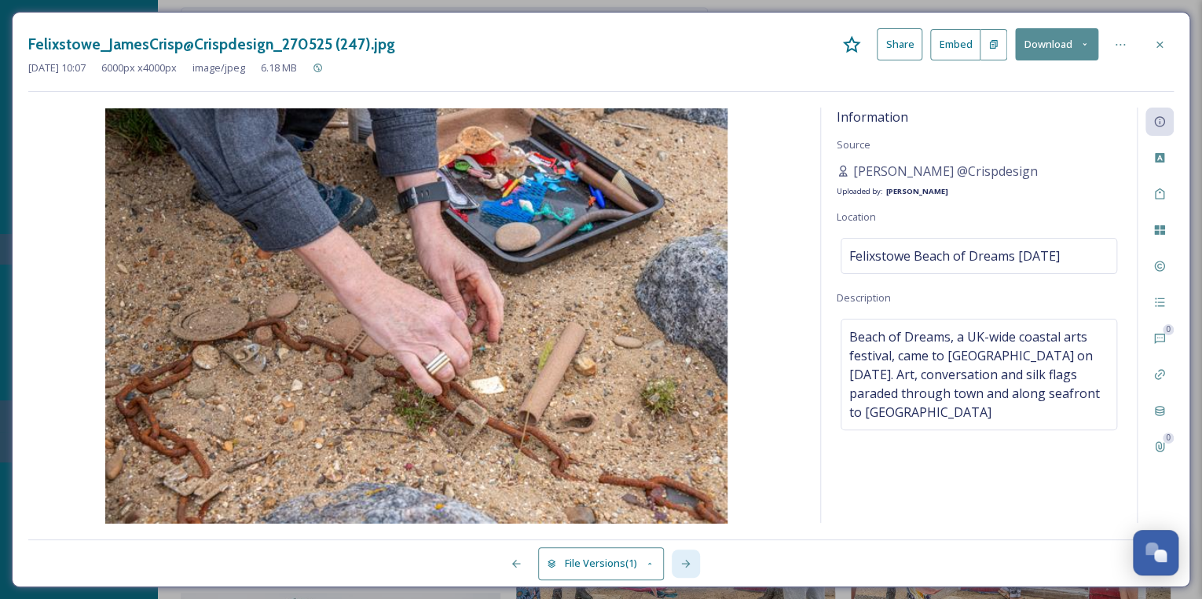
click at [690, 562] on icon at bounding box center [685, 564] width 13 height 13
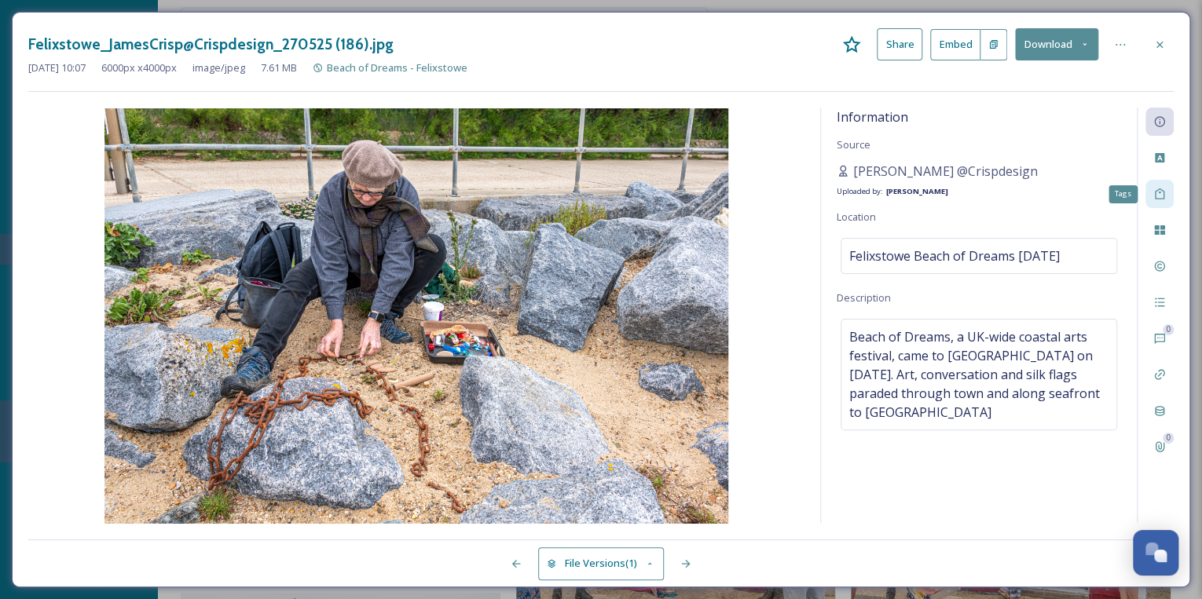
click at [1165, 192] on icon at bounding box center [1159, 194] width 13 height 13
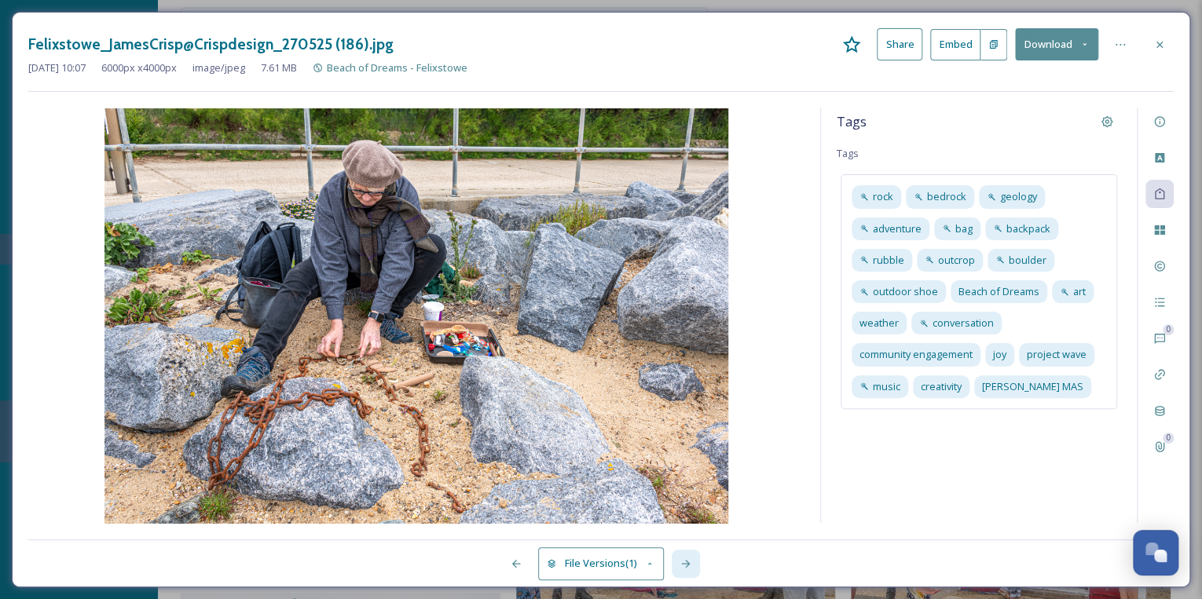
click at [682, 566] on icon at bounding box center [685, 564] width 13 height 13
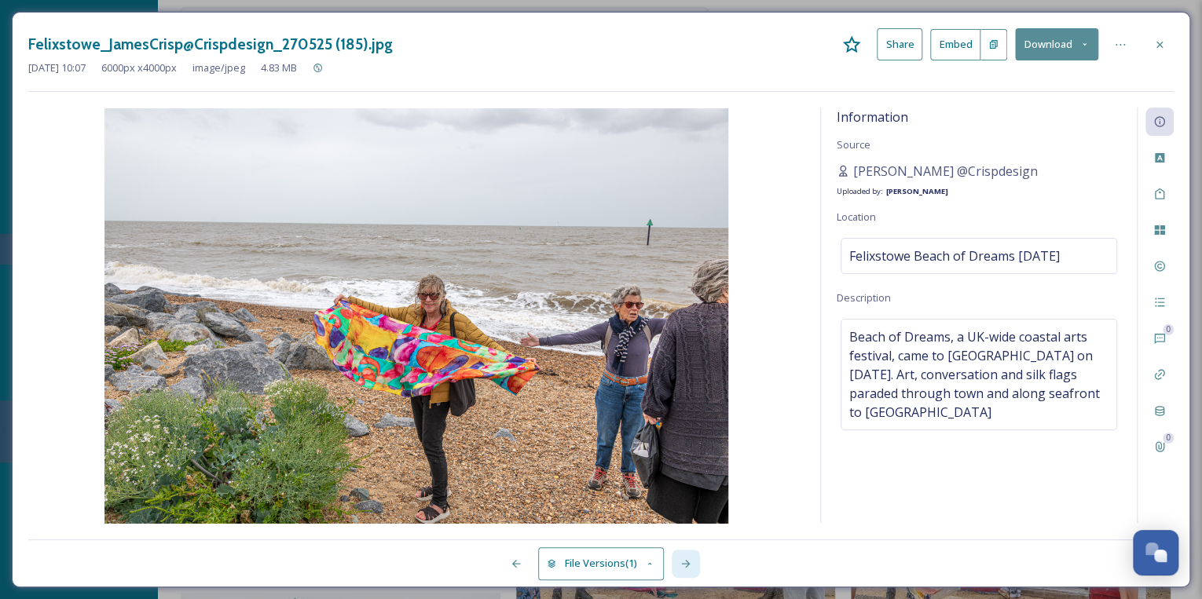
click at [682, 566] on icon at bounding box center [685, 564] width 13 height 13
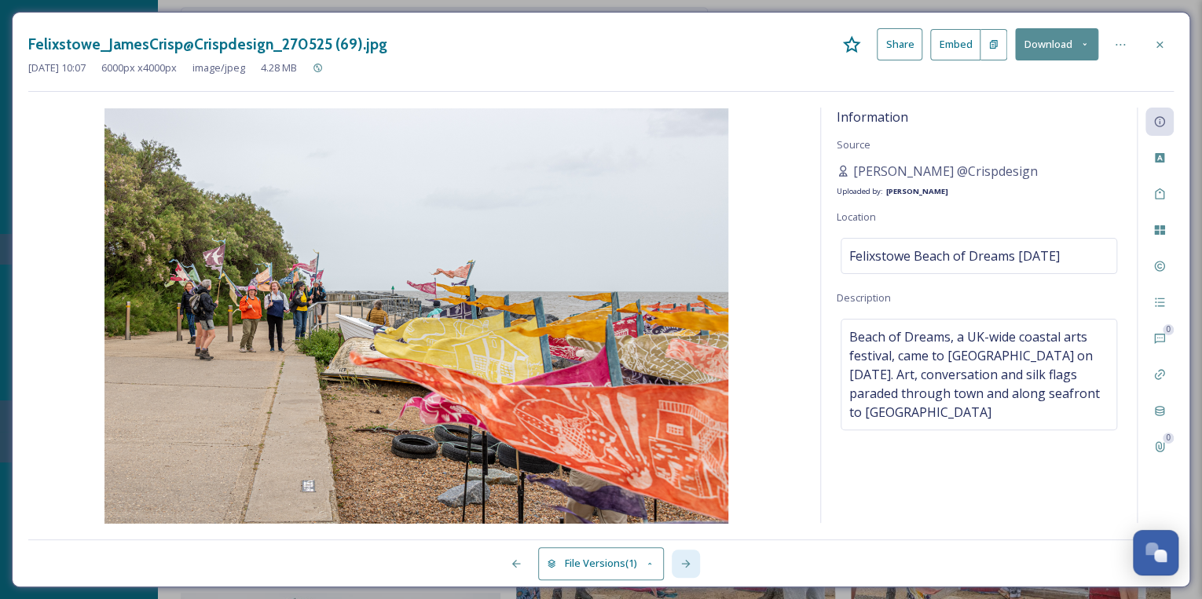
click at [683, 566] on icon at bounding box center [685, 564] width 13 height 13
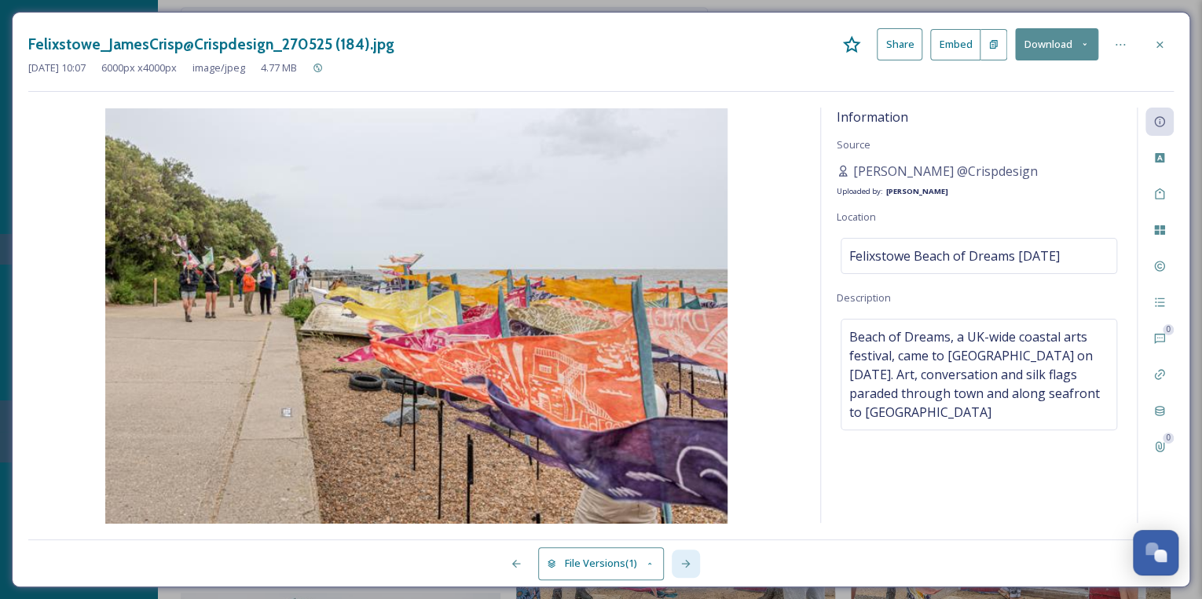
click at [683, 566] on icon at bounding box center [685, 564] width 13 height 13
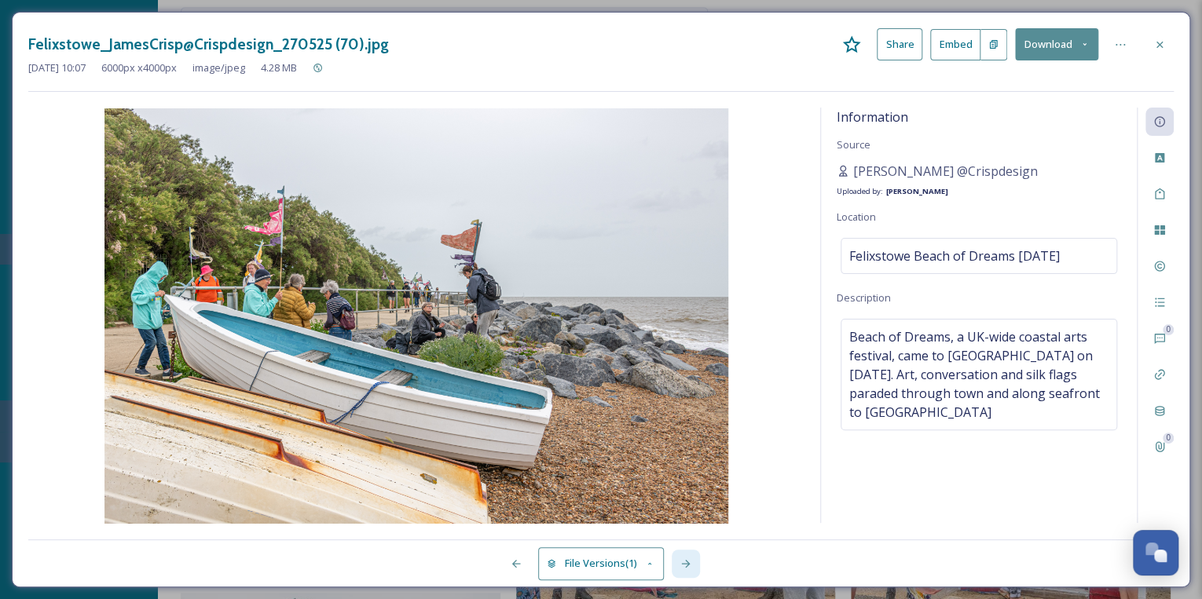
click at [683, 566] on icon at bounding box center [685, 564] width 13 height 13
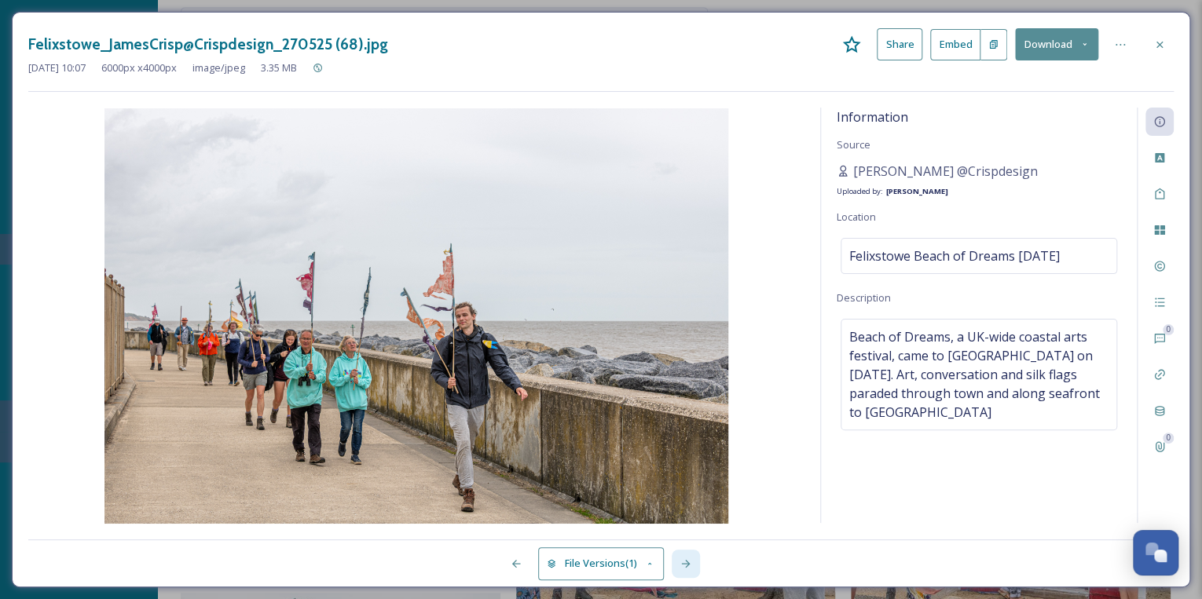
click at [683, 566] on icon at bounding box center [685, 564] width 13 height 13
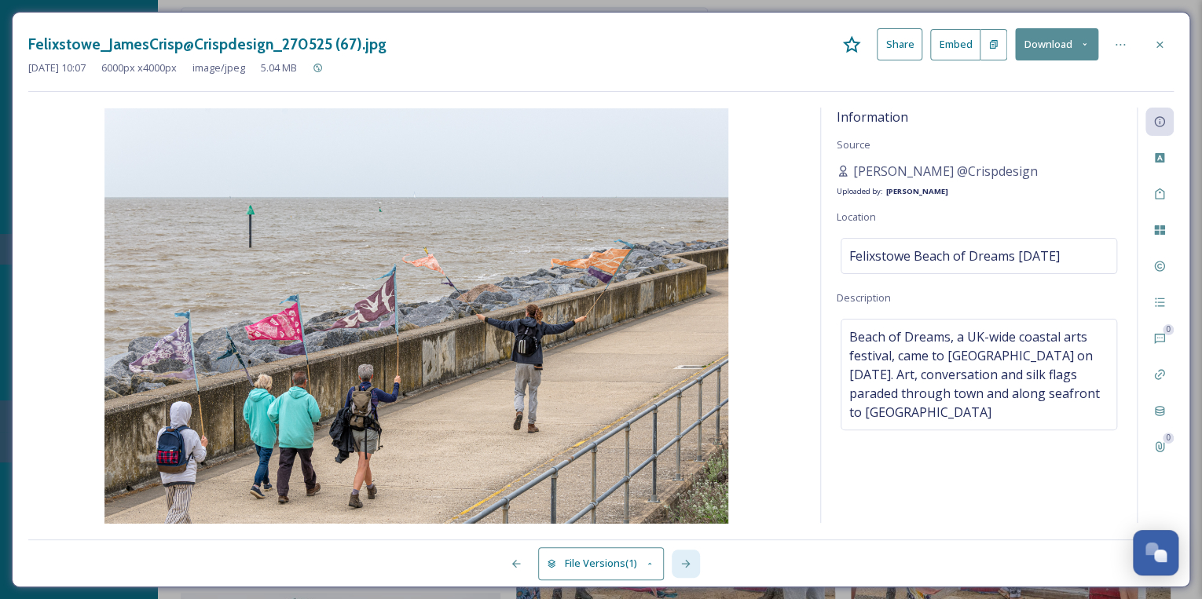
click at [683, 566] on icon at bounding box center [685, 564] width 13 height 13
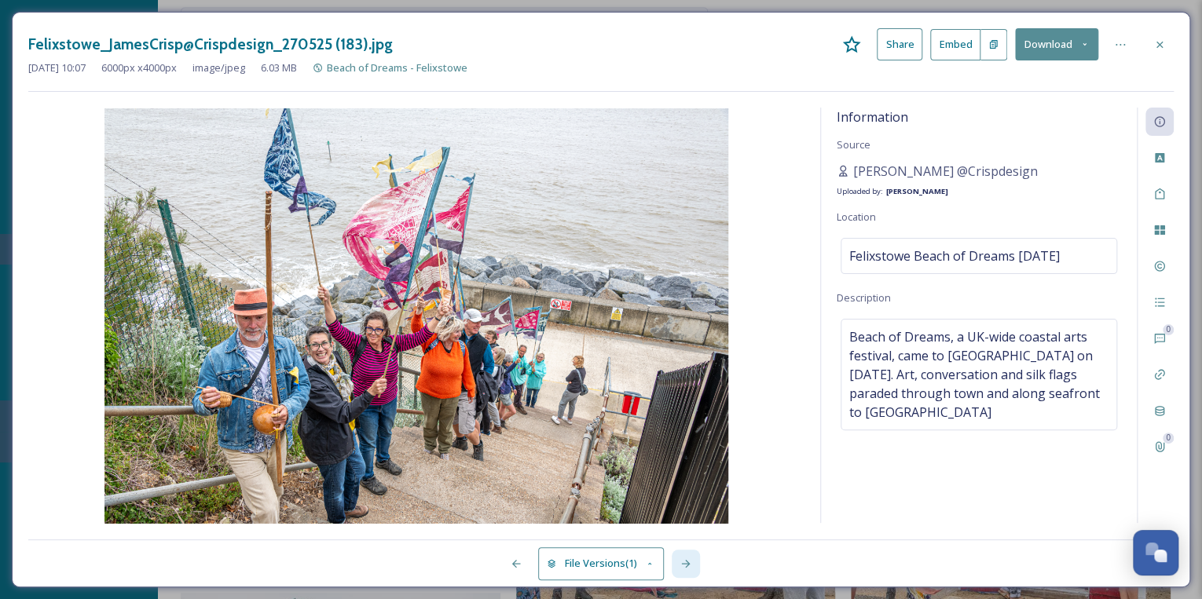
click at [683, 566] on icon at bounding box center [685, 564] width 13 height 13
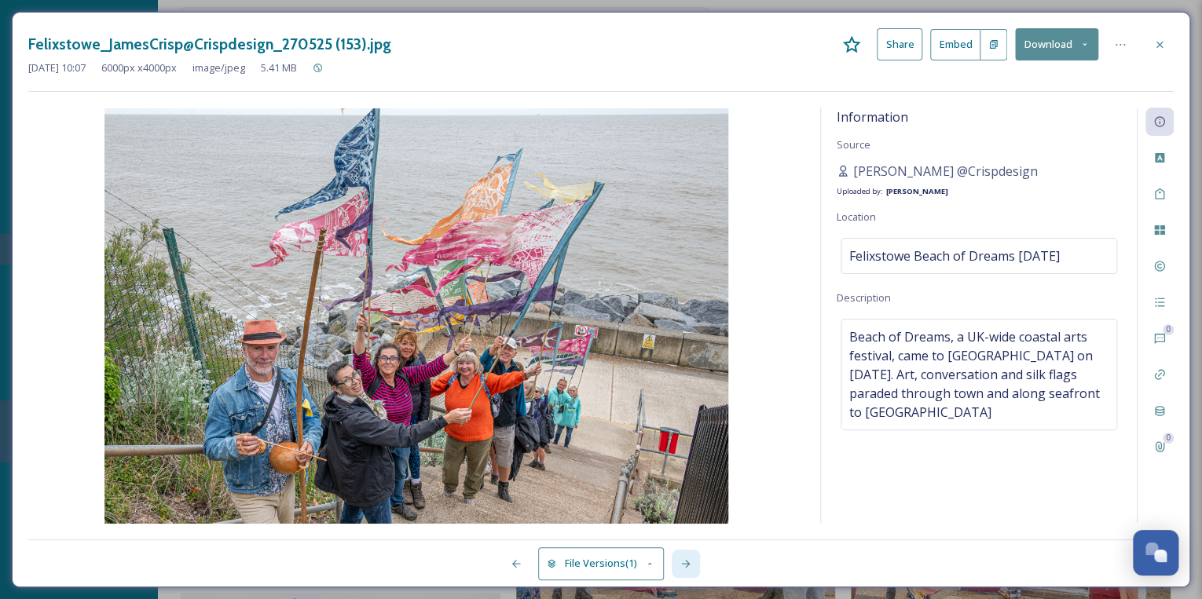
click at [683, 566] on icon at bounding box center [685, 564] width 13 height 13
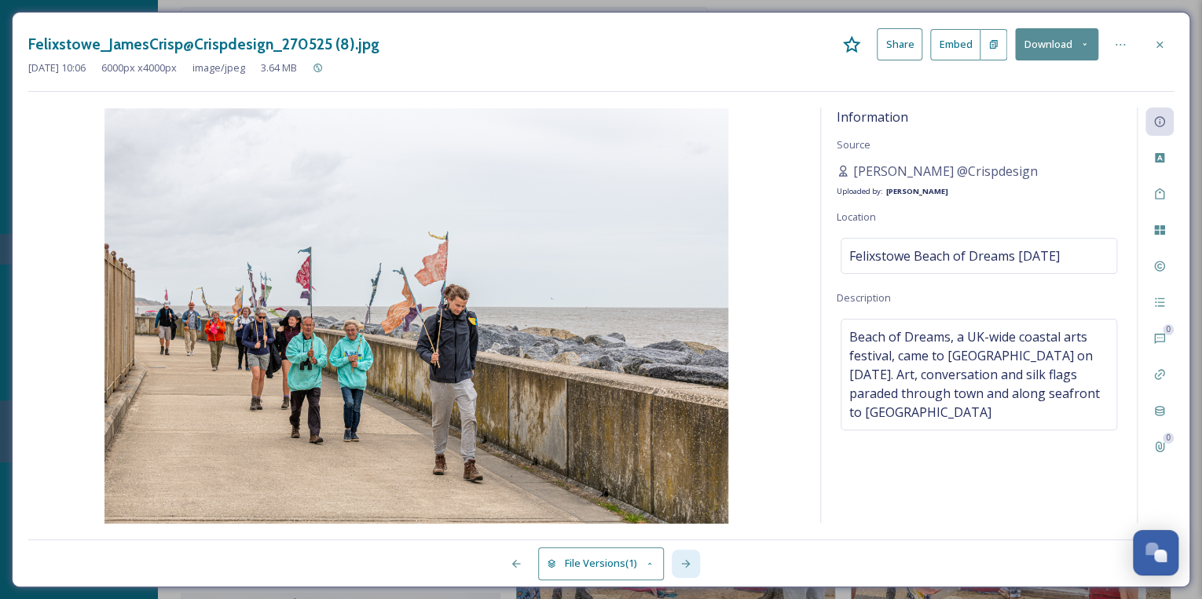
click at [683, 566] on icon at bounding box center [685, 564] width 13 height 13
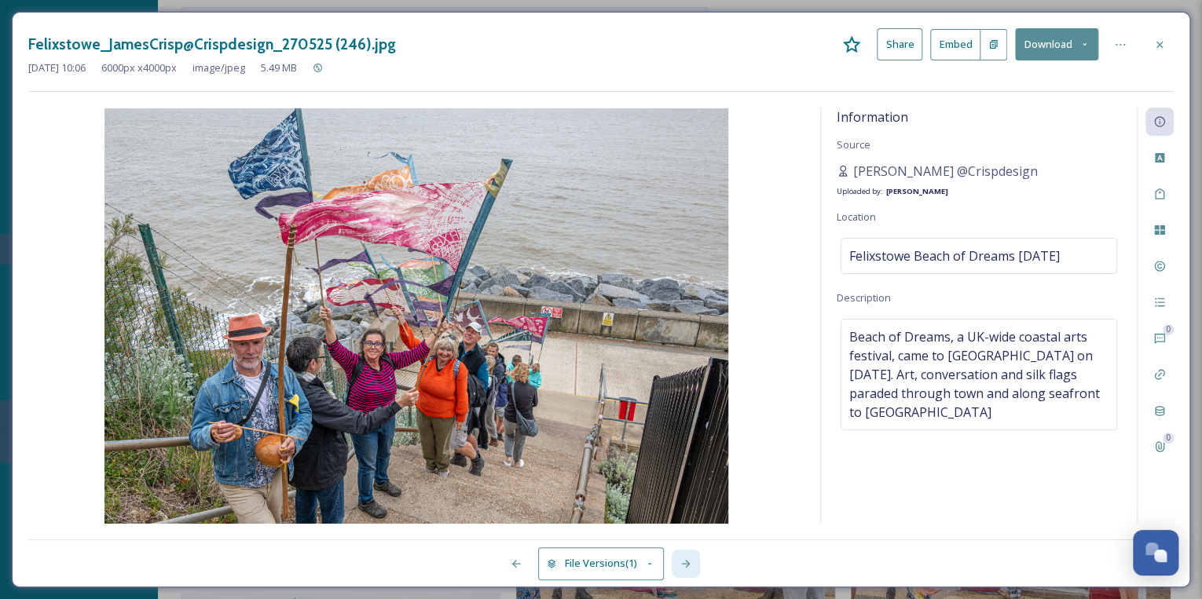
click at [683, 566] on icon at bounding box center [685, 564] width 13 height 13
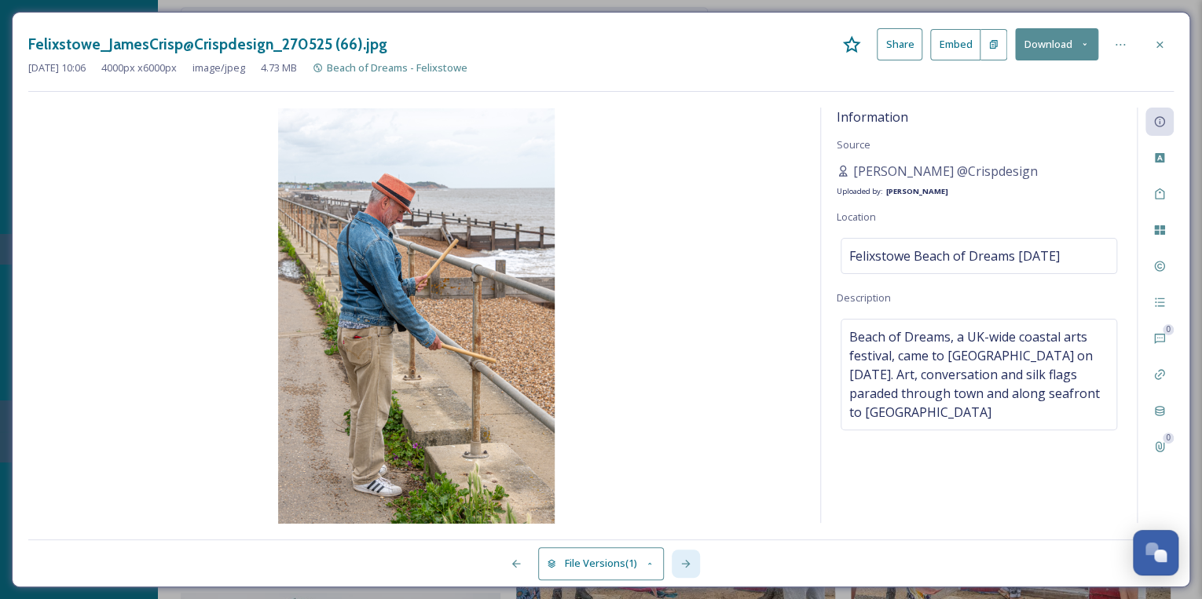
click at [683, 566] on icon at bounding box center [685, 564] width 13 height 13
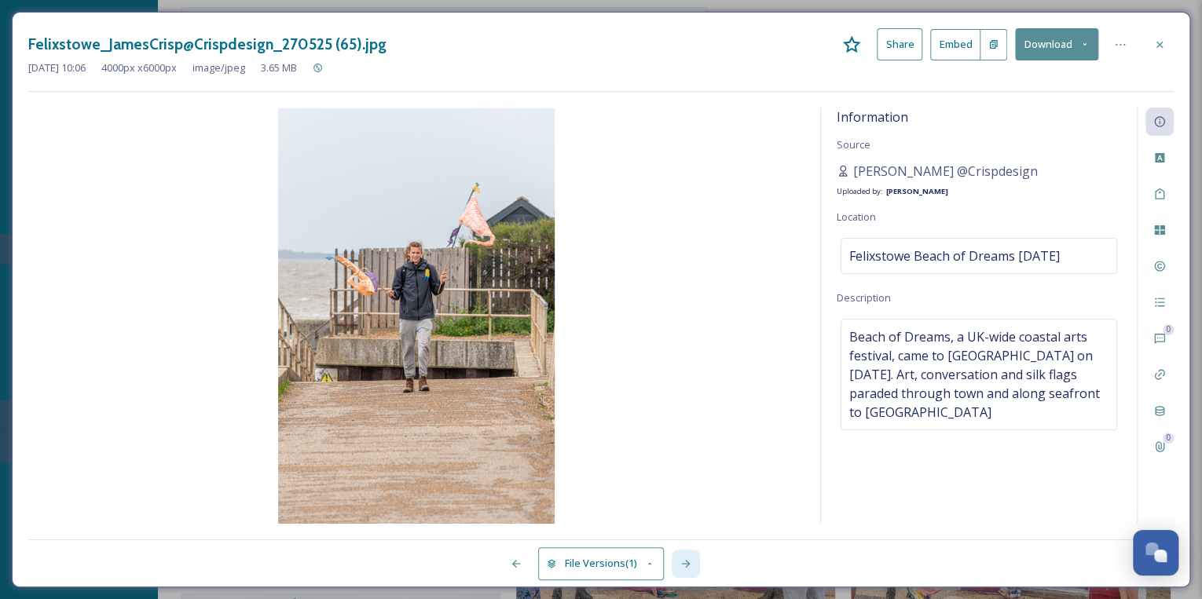
click at [683, 566] on icon at bounding box center [685, 564] width 13 height 13
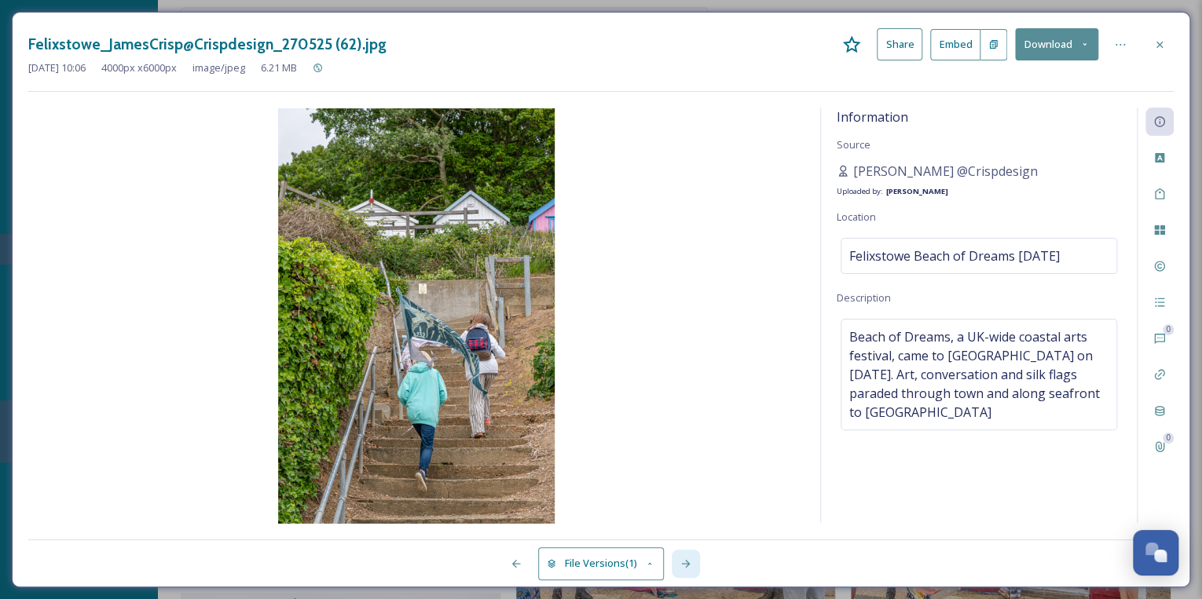
click at [683, 566] on icon at bounding box center [685, 564] width 13 height 13
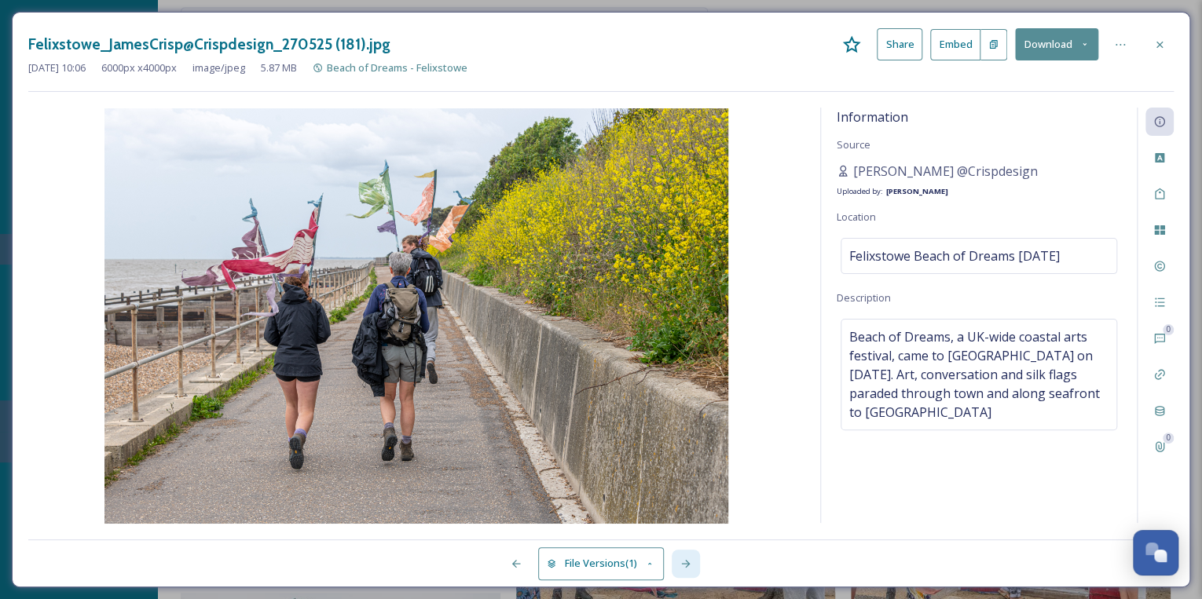
click at [683, 566] on icon at bounding box center [685, 564] width 13 height 13
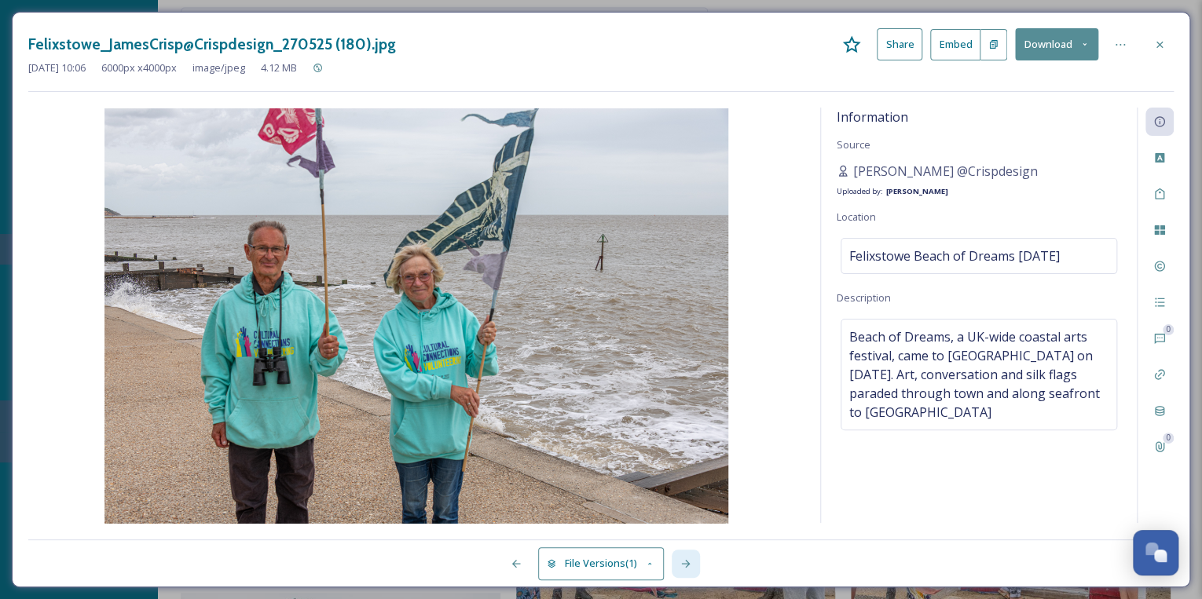
click at [683, 566] on icon at bounding box center [685, 564] width 13 height 13
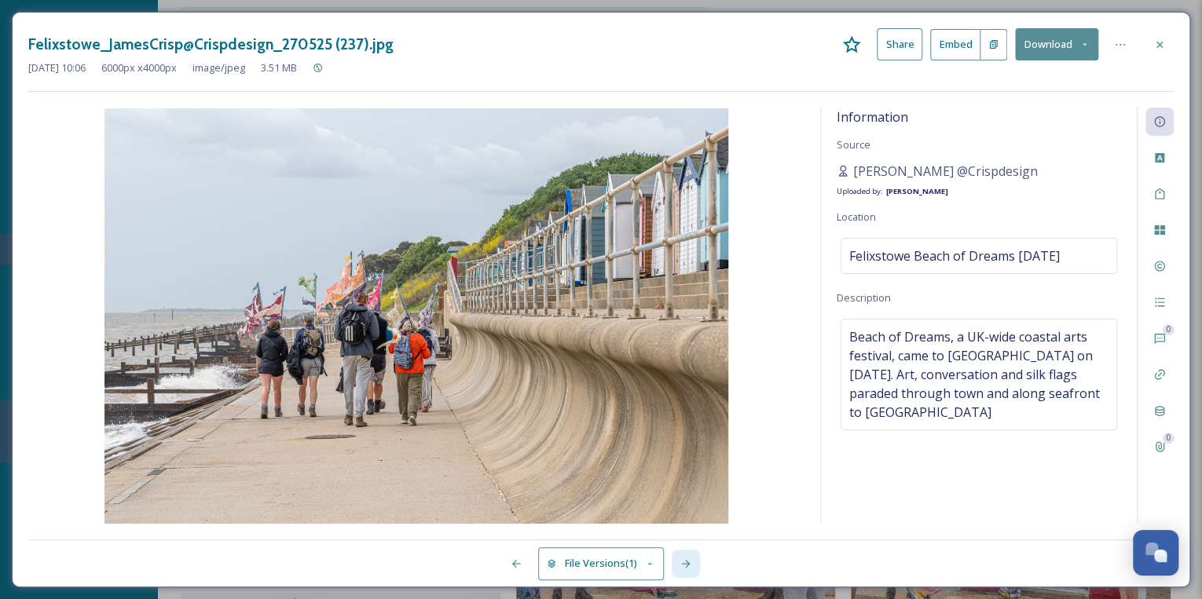
click at [683, 566] on icon at bounding box center [685, 564] width 13 height 13
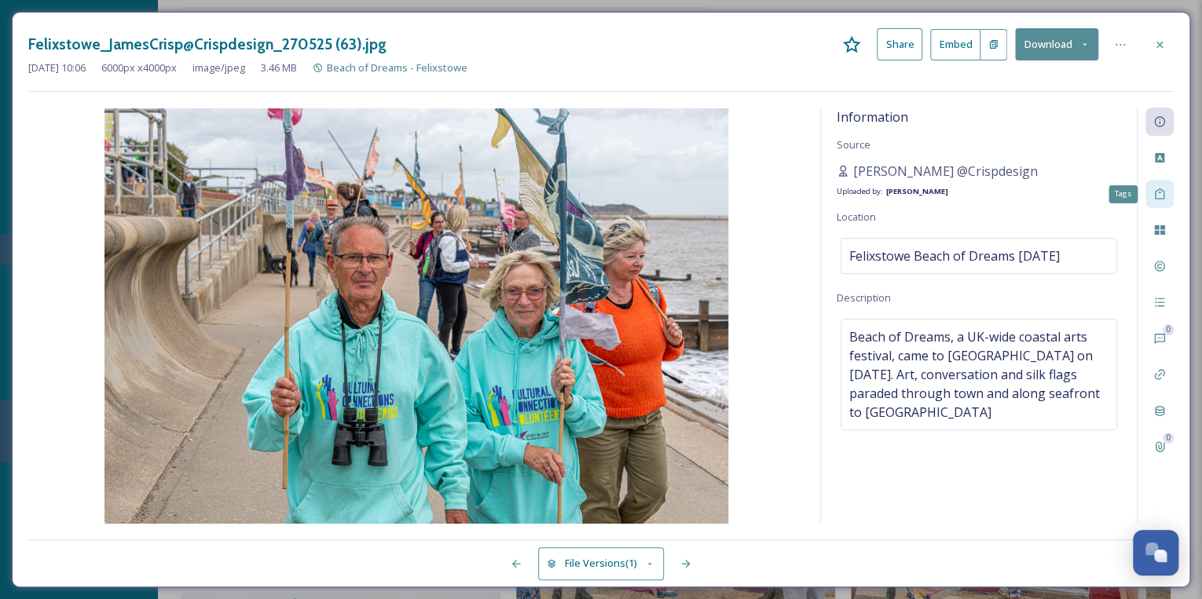
click at [1159, 193] on icon at bounding box center [1159, 194] width 13 height 13
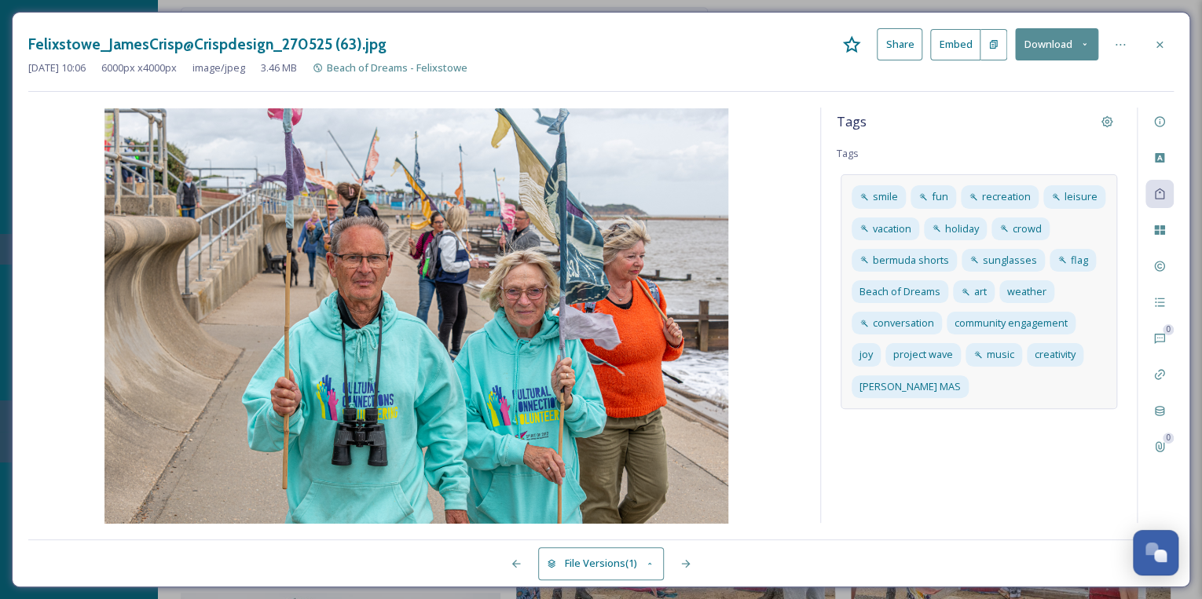
click at [994, 394] on div "smile fun recreation leisure vacation holiday crowd bermuda shorts sunglasses f…" at bounding box center [978, 291] width 276 height 234
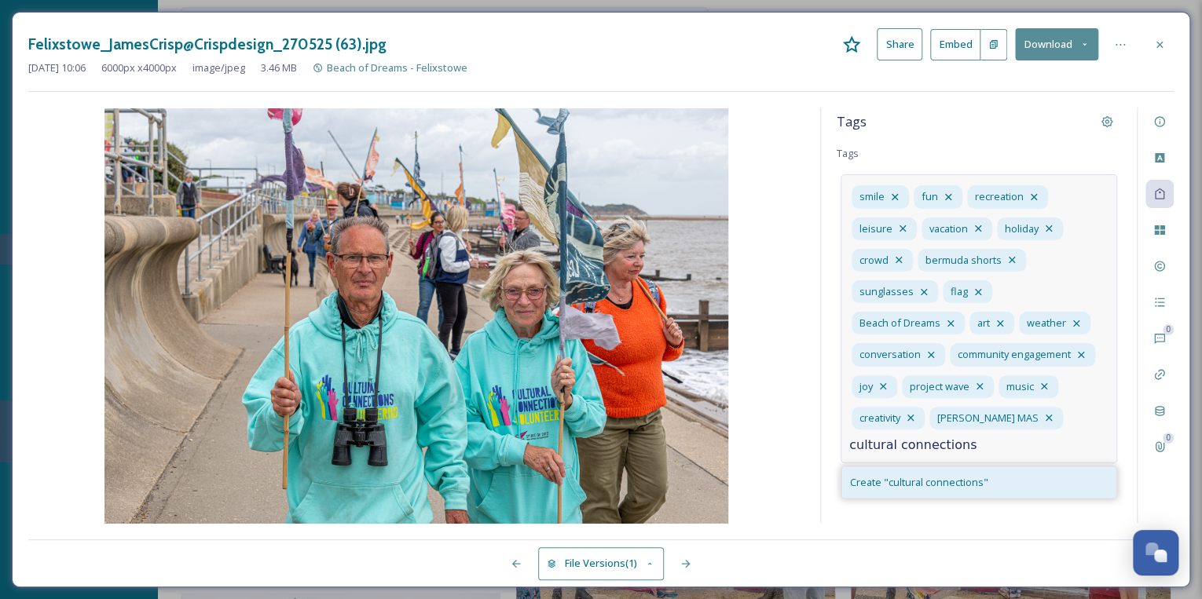
type input "cultural connections"
click at [927, 475] on span "Create " cultural connections "" at bounding box center [919, 482] width 138 height 15
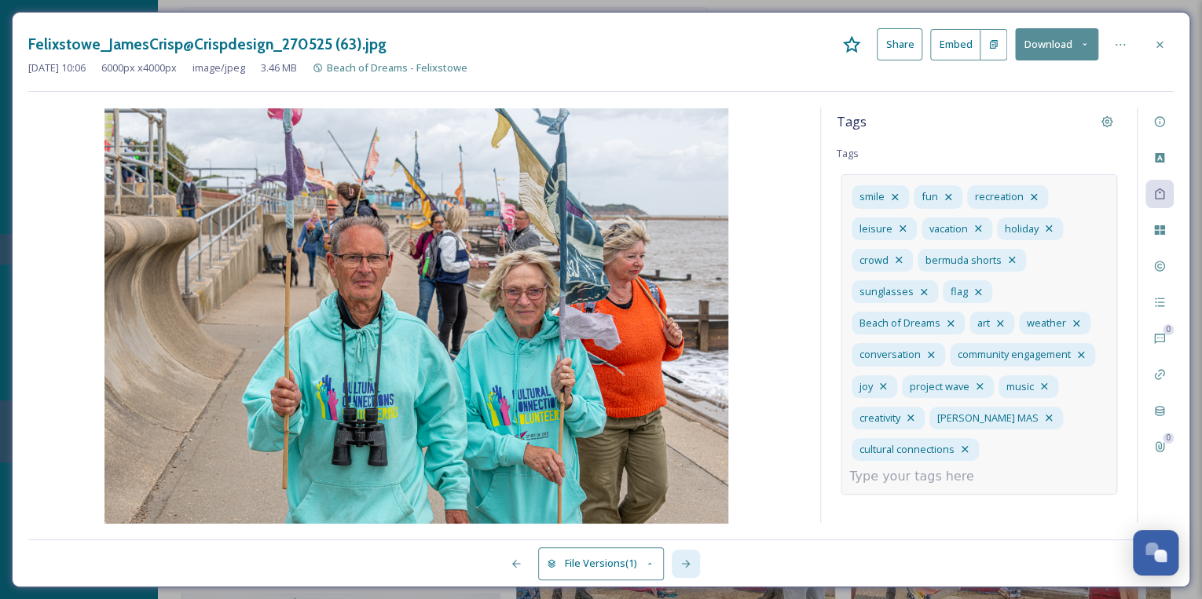
click at [686, 565] on icon at bounding box center [685, 564] width 13 height 13
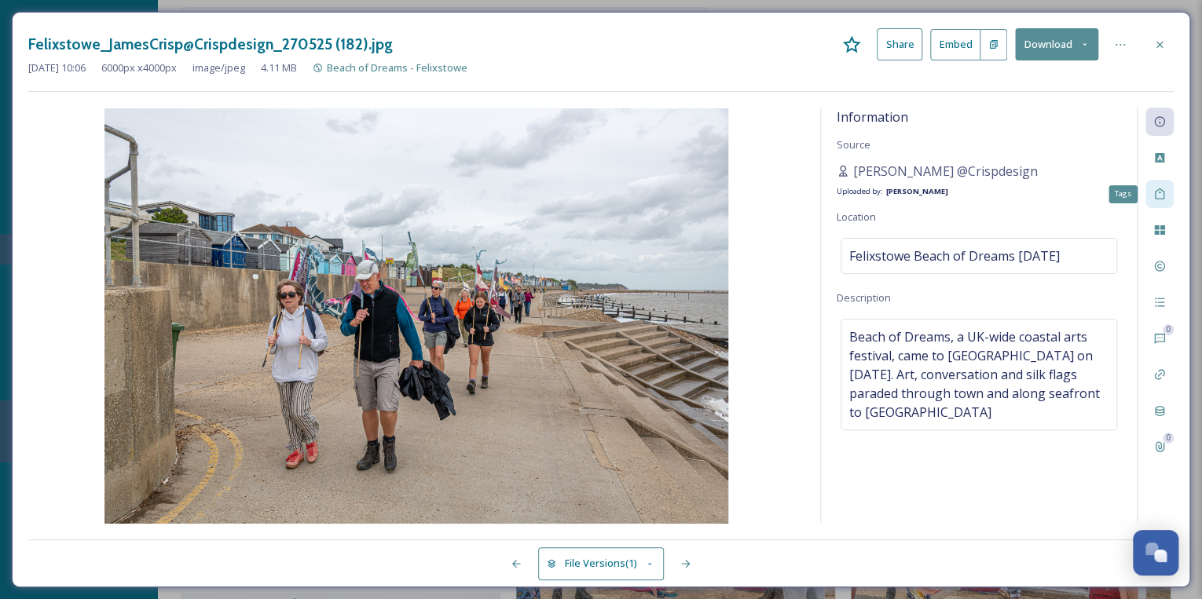
click at [1159, 190] on icon at bounding box center [1159, 194] width 13 height 13
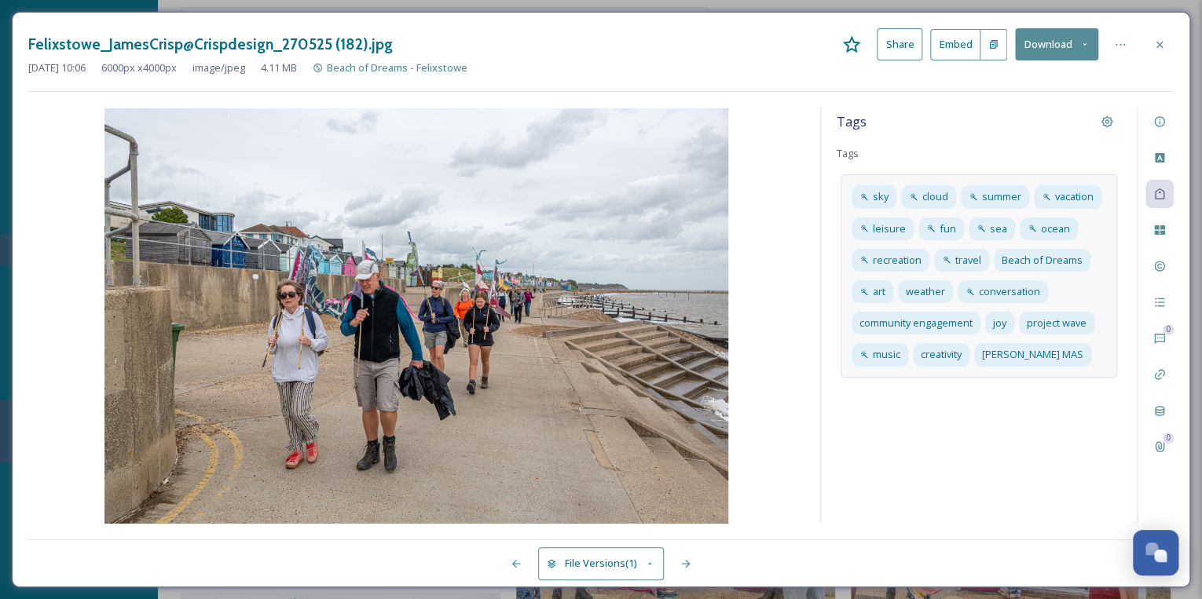
click at [1087, 355] on div "sky cloud summer vacation leisure fun sea ocean recreation travel Beach of Drea…" at bounding box center [978, 275] width 276 height 203
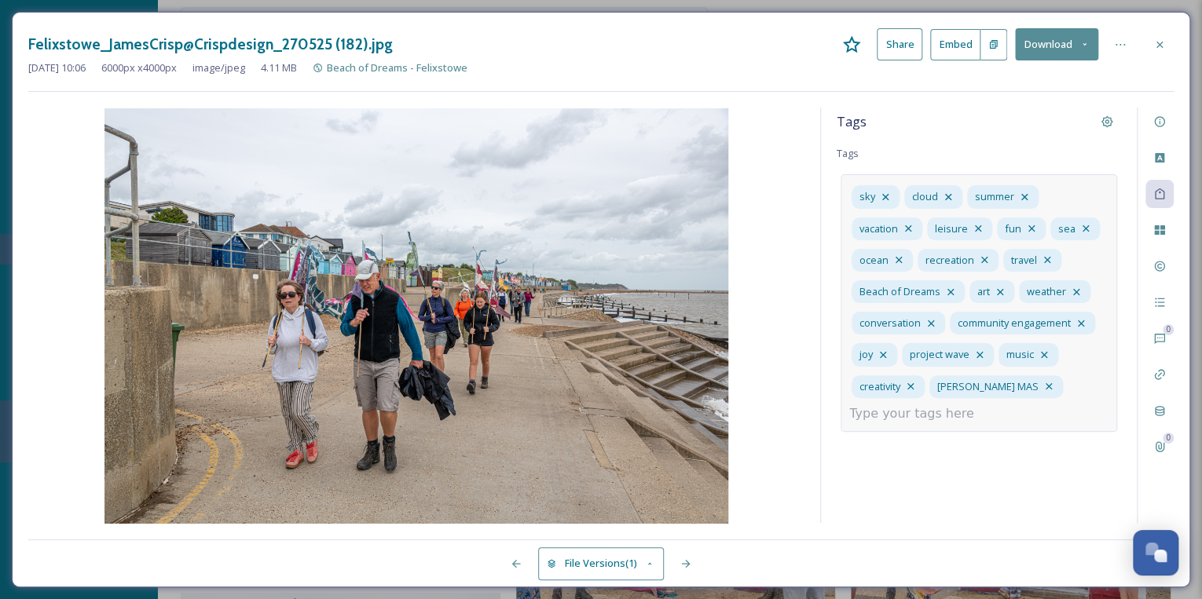
click at [954, 415] on input at bounding box center [927, 414] width 157 height 19
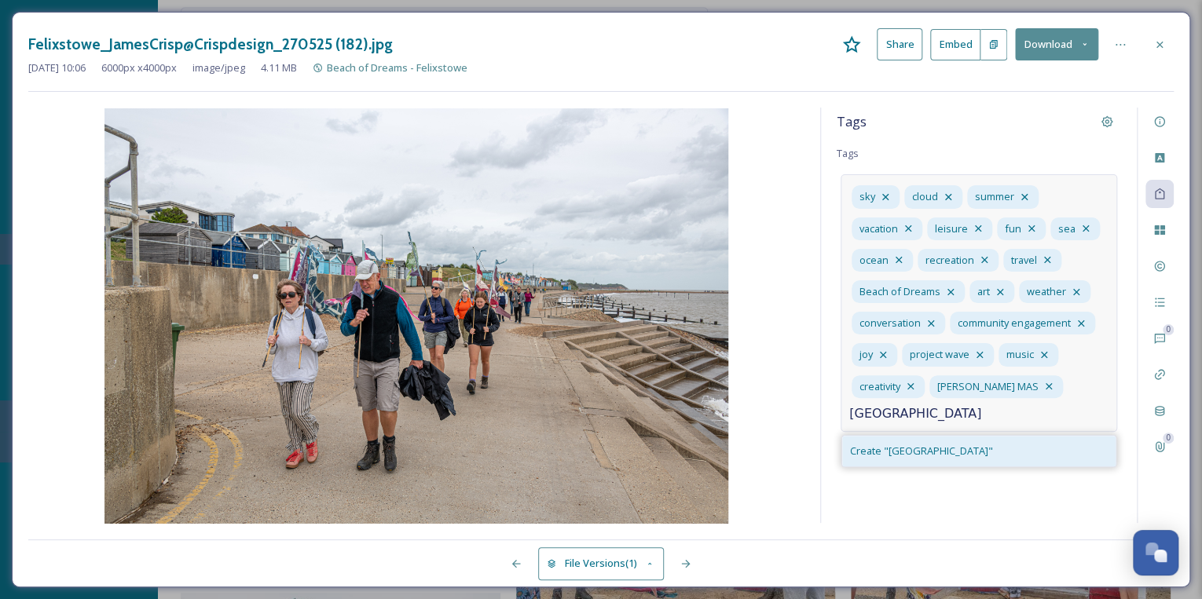
type input "[GEOGRAPHIC_DATA]"
click at [902, 452] on span "Create " [PERSON_NAME] "" at bounding box center [921, 451] width 143 height 15
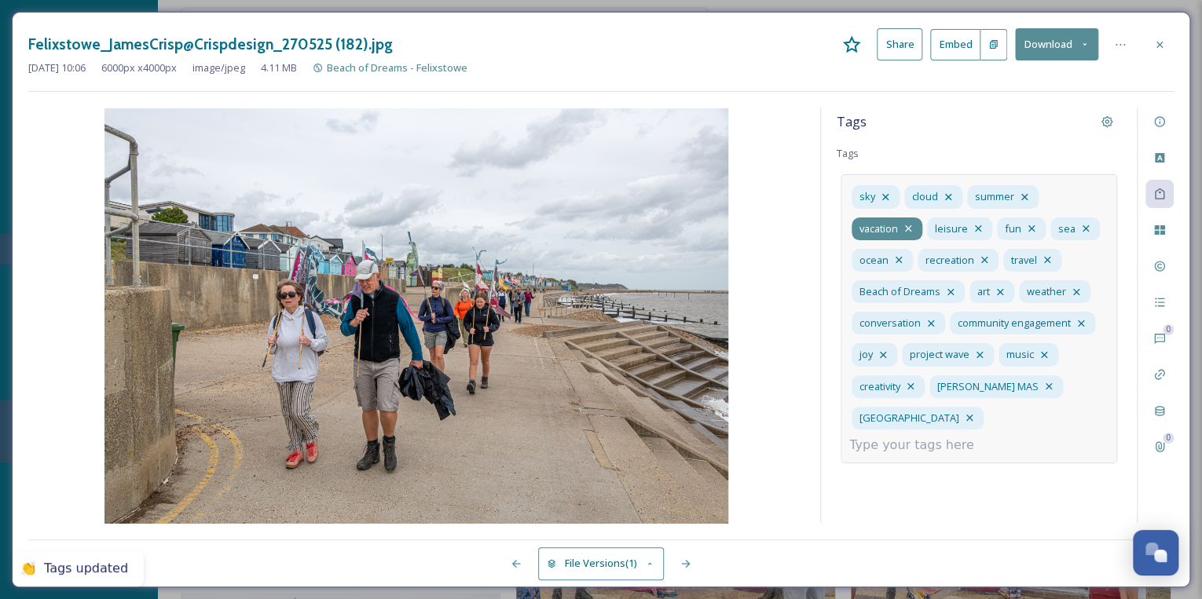
click at [909, 225] on icon at bounding box center [908, 228] width 13 height 13
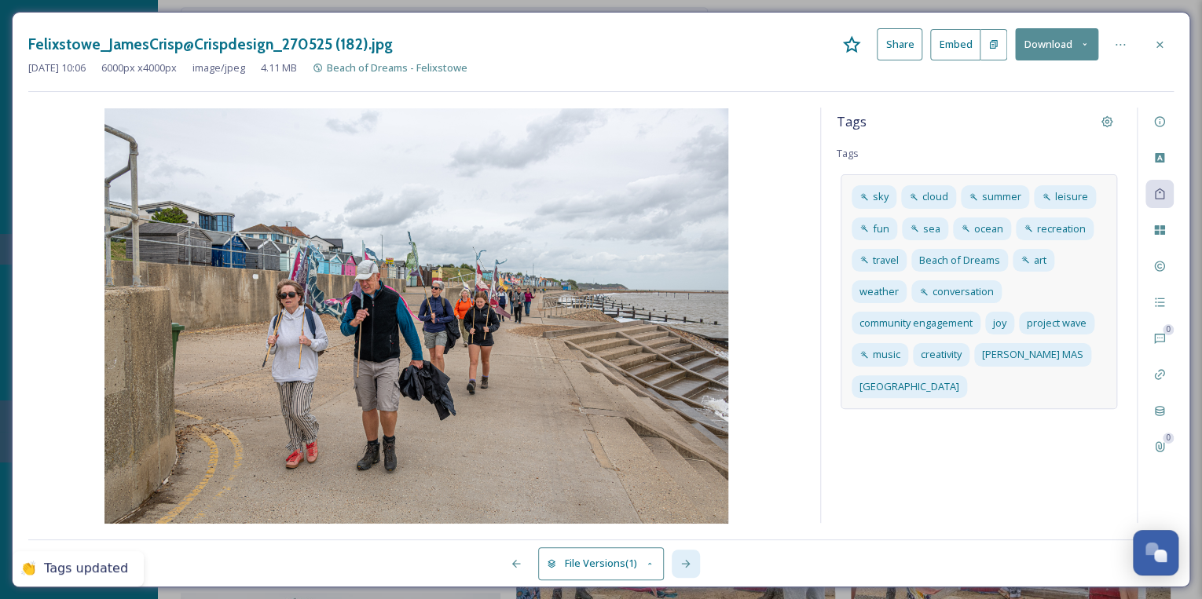
click at [682, 566] on icon at bounding box center [685, 564] width 13 height 13
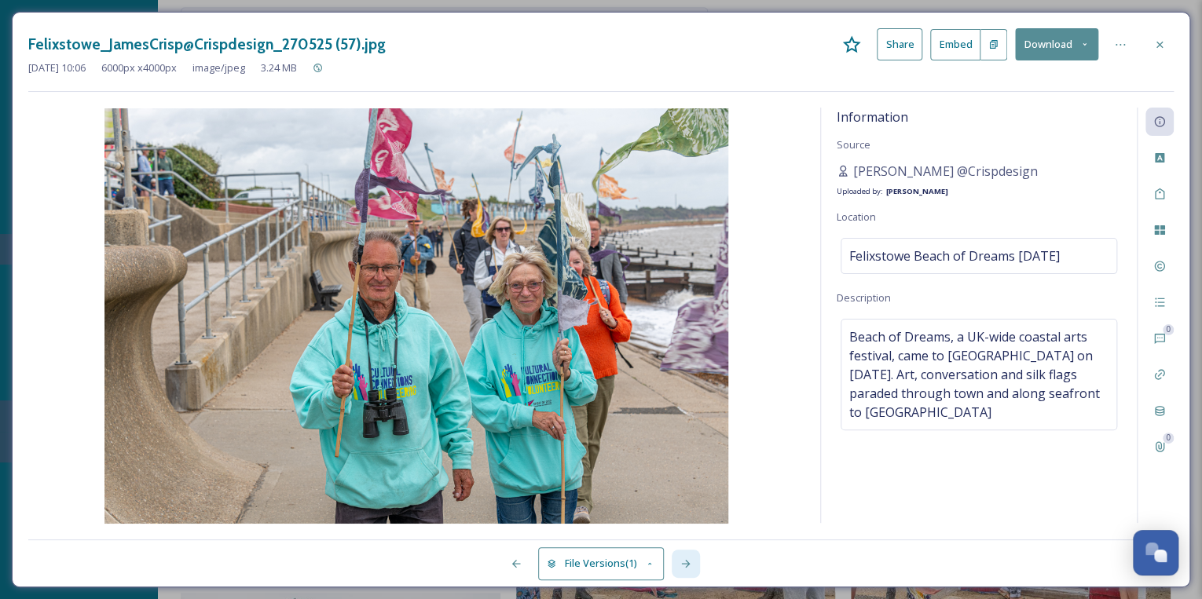
click at [685, 564] on icon at bounding box center [685, 564] width 9 height 8
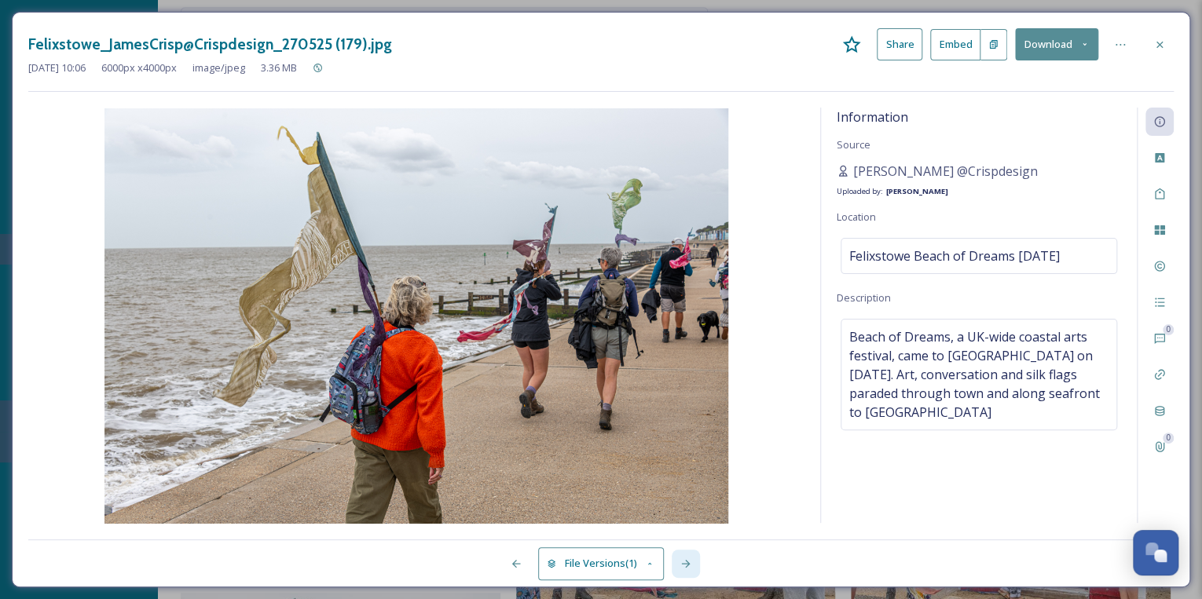
click at [685, 564] on icon at bounding box center [685, 564] width 9 height 8
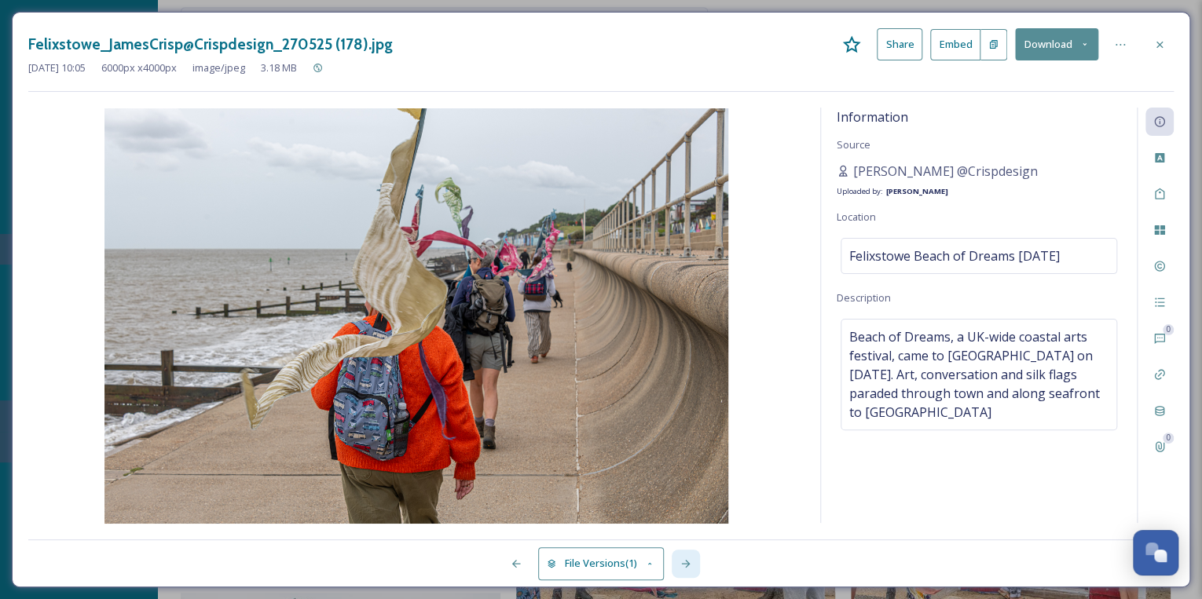
click at [685, 564] on icon at bounding box center [685, 564] width 9 height 8
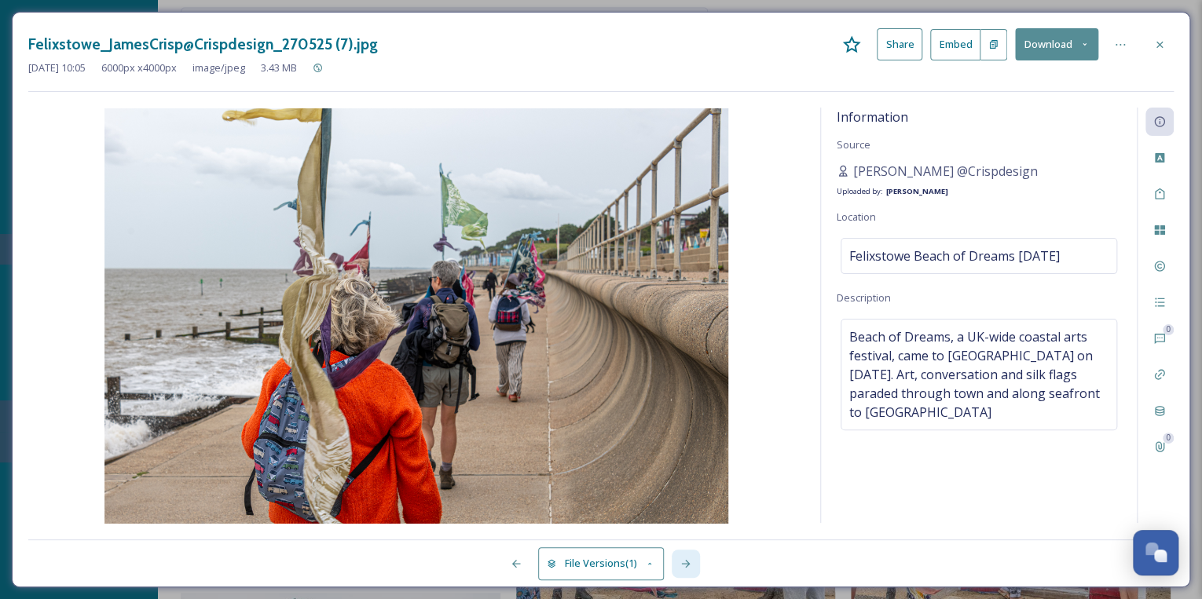
click at [685, 564] on icon at bounding box center [685, 564] width 9 height 8
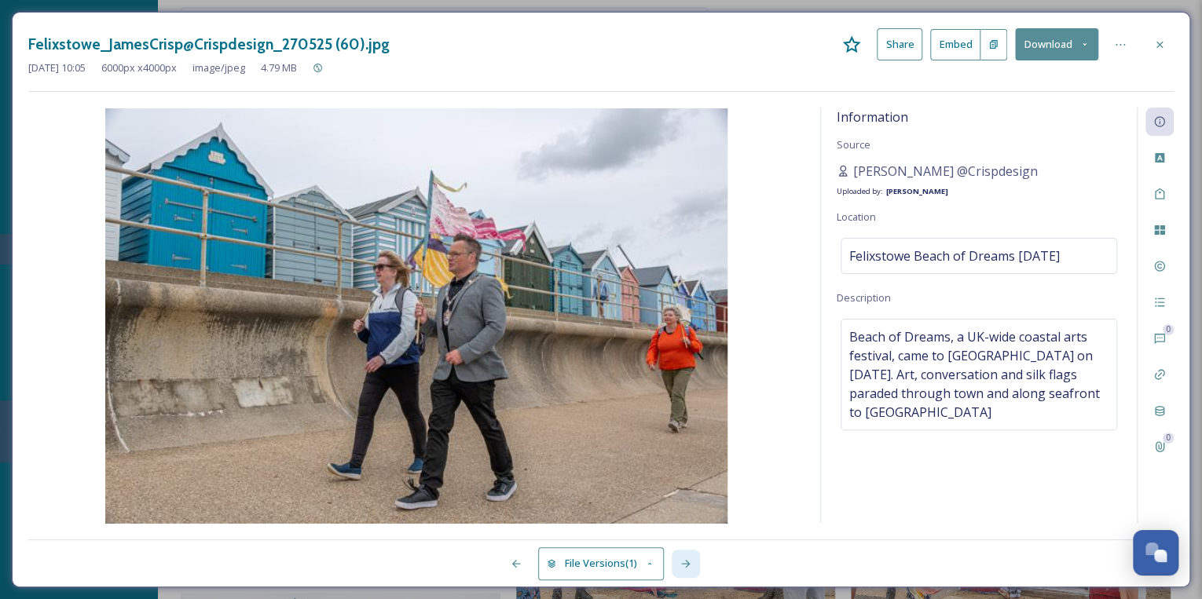
click at [685, 564] on icon at bounding box center [685, 564] width 9 height 8
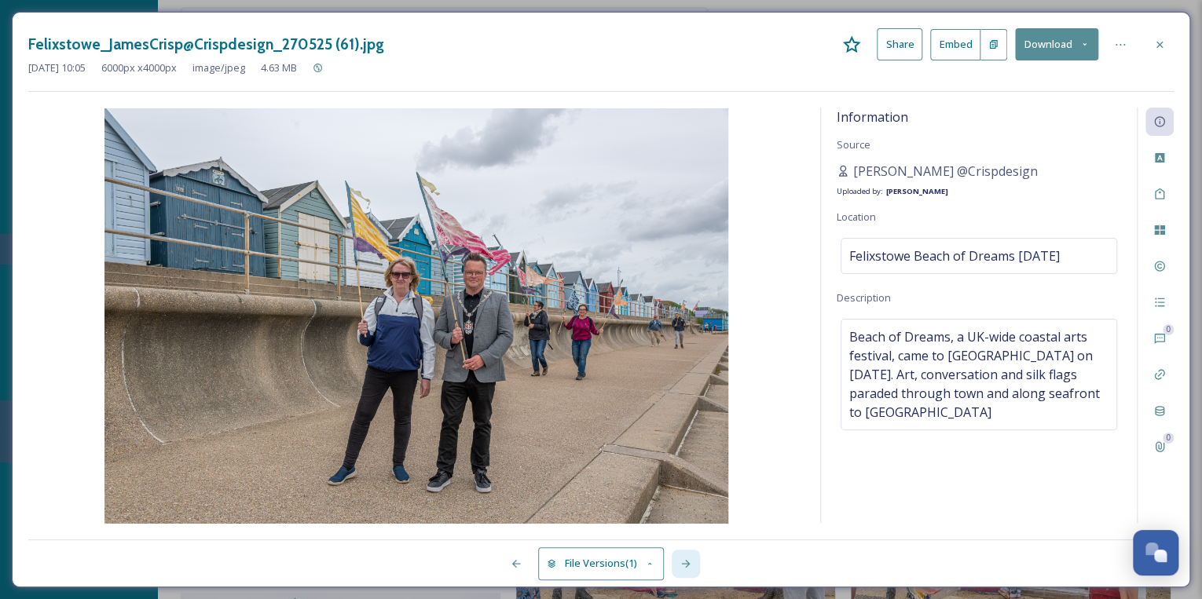
click at [685, 564] on icon at bounding box center [685, 564] width 9 height 8
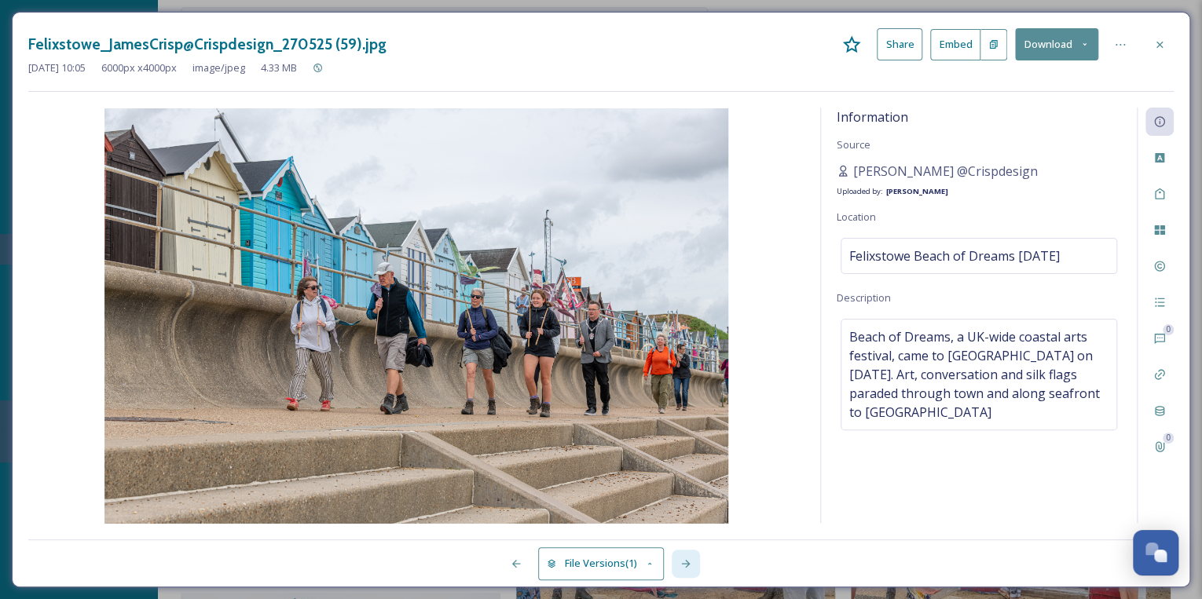
click at [685, 564] on icon at bounding box center [685, 564] width 9 height 8
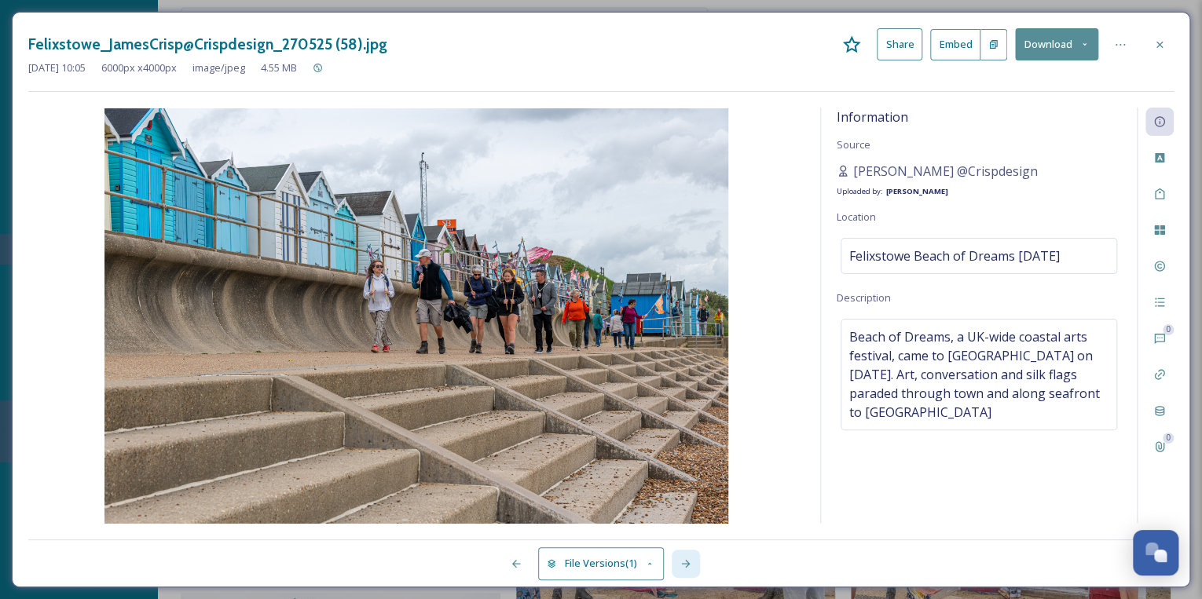
click at [685, 564] on icon at bounding box center [685, 564] width 9 height 8
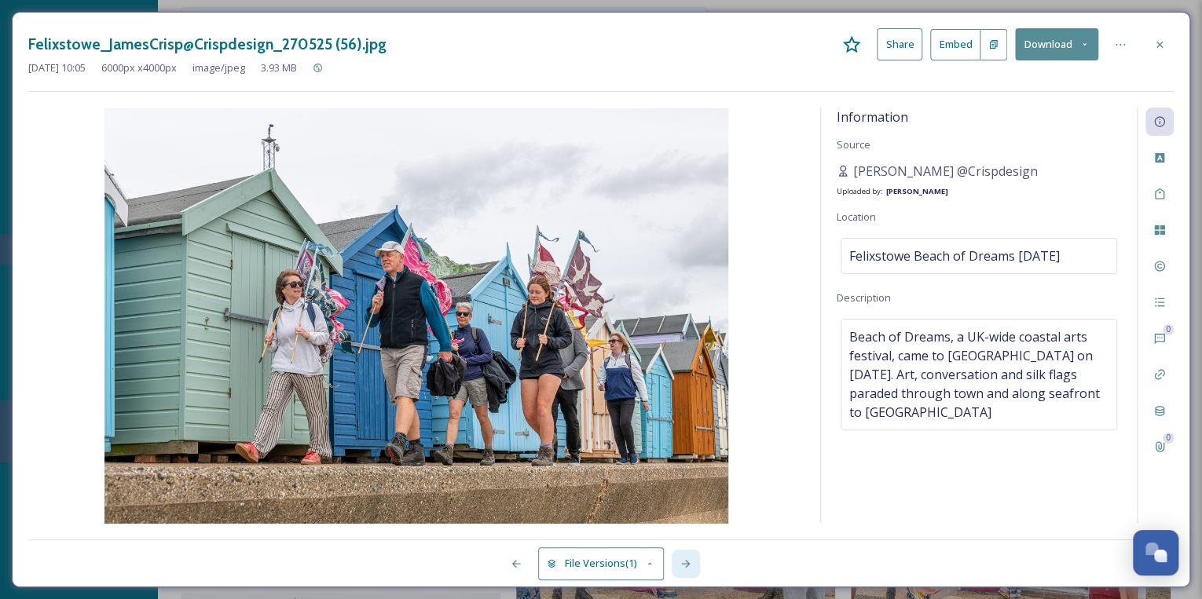
click at [685, 564] on icon at bounding box center [685, 564] width 9 height 8
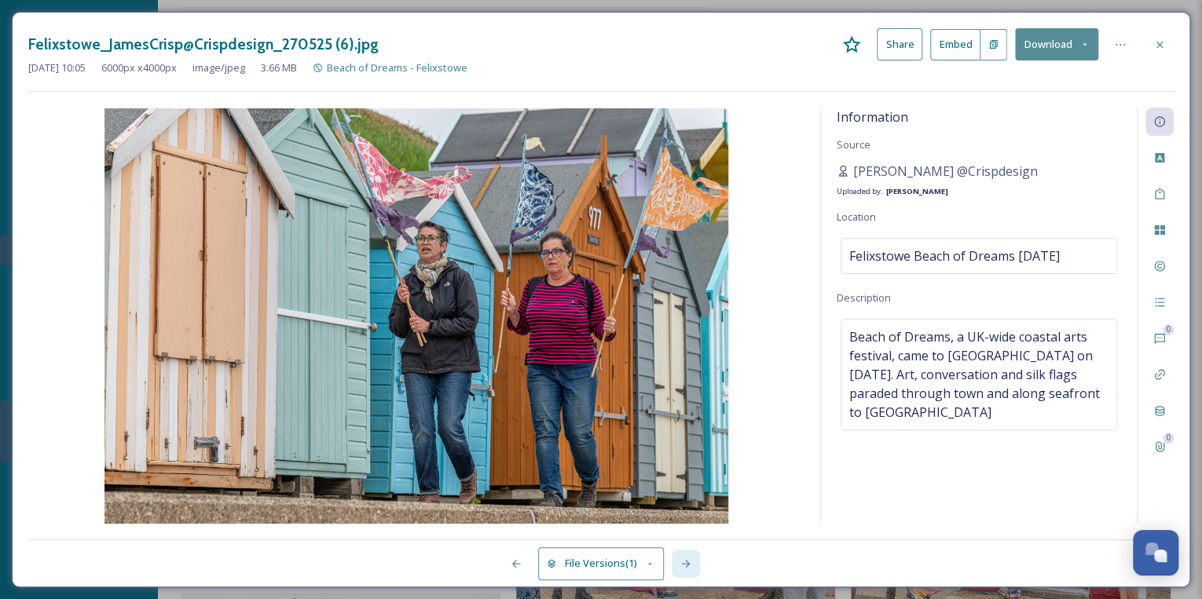
click at [688, 564] on icon at bounding box center [685, 564] width 9 height 8
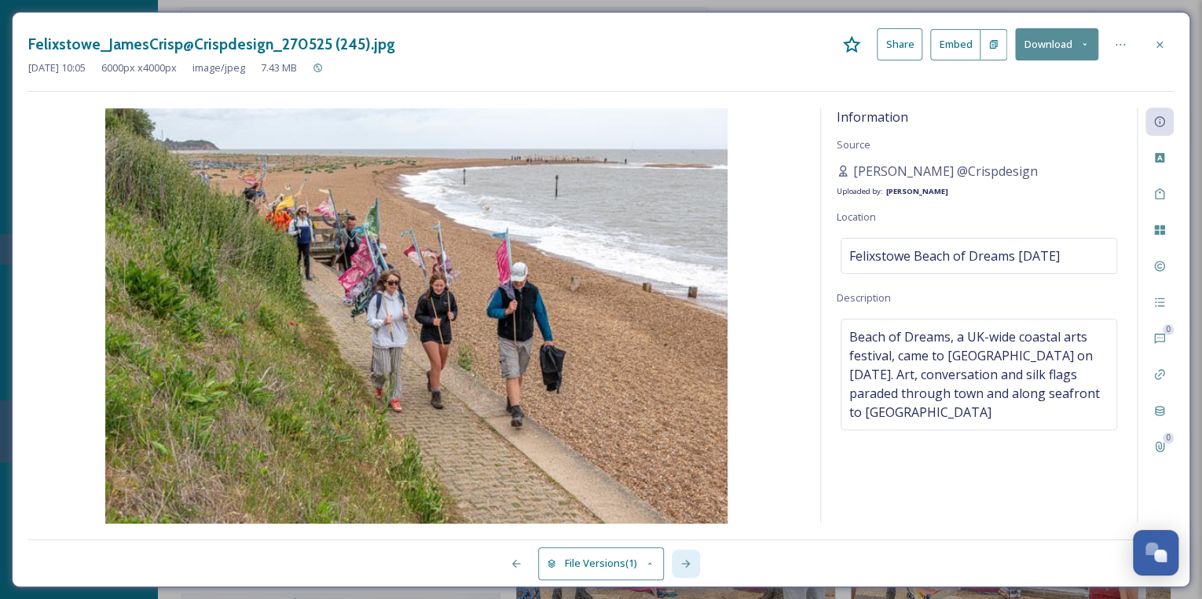
click at [688, 564] on icon at bounding box center [685, 564] width 9 height 8
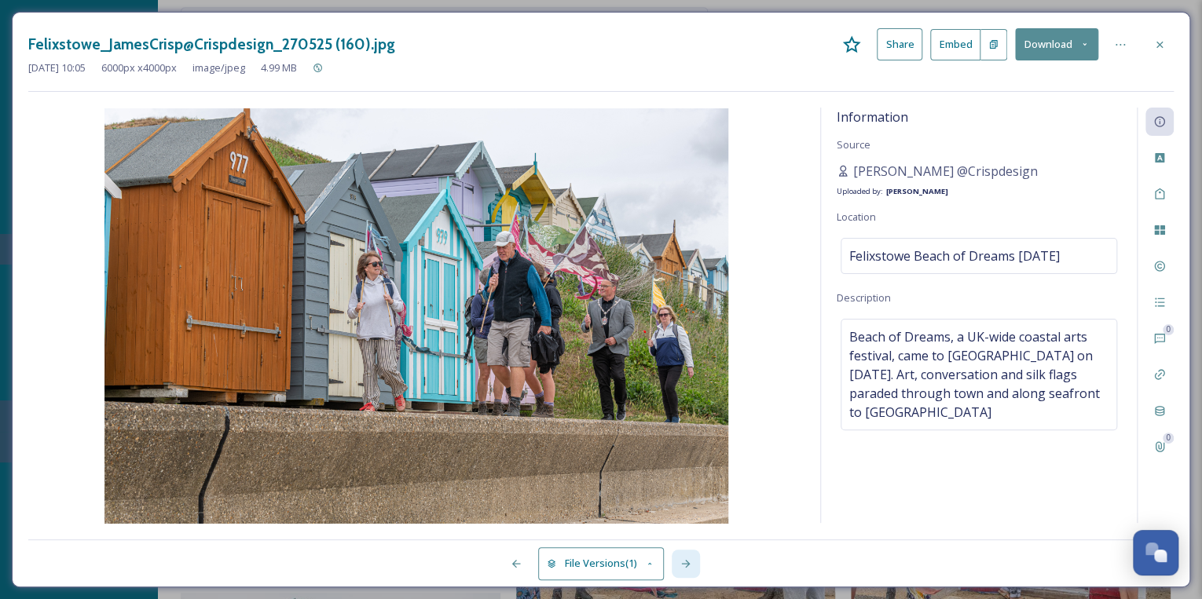
click at [688, 564] on icon at bounding box center [685, 564] width 9 height 8
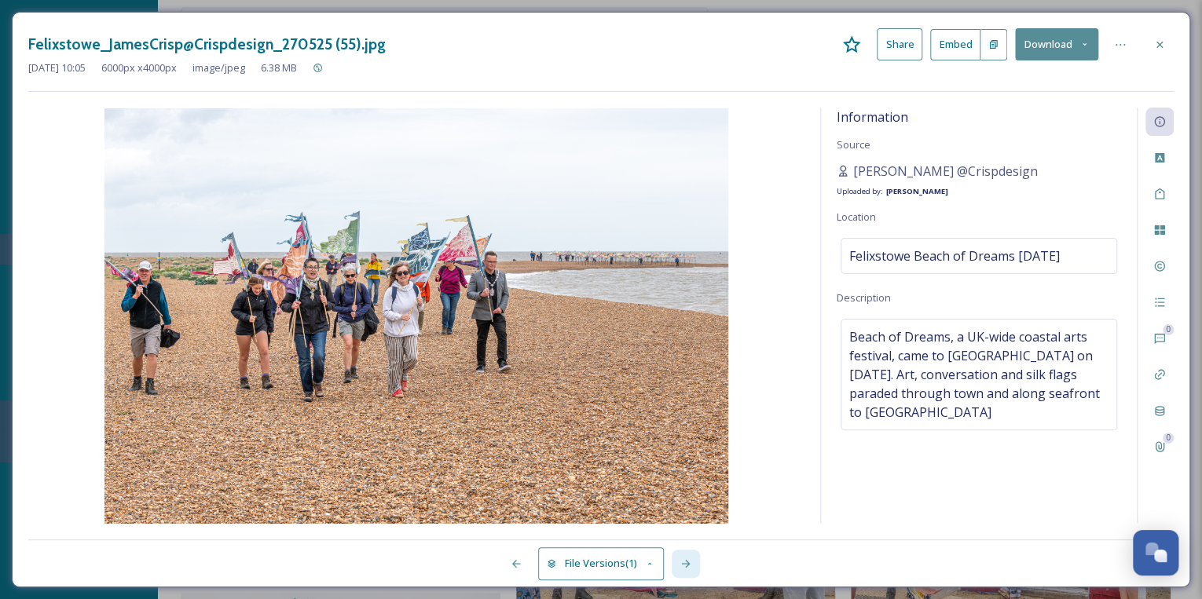
click at [688, 564] on icon at bounding box center [685, 564] width 9 height 8
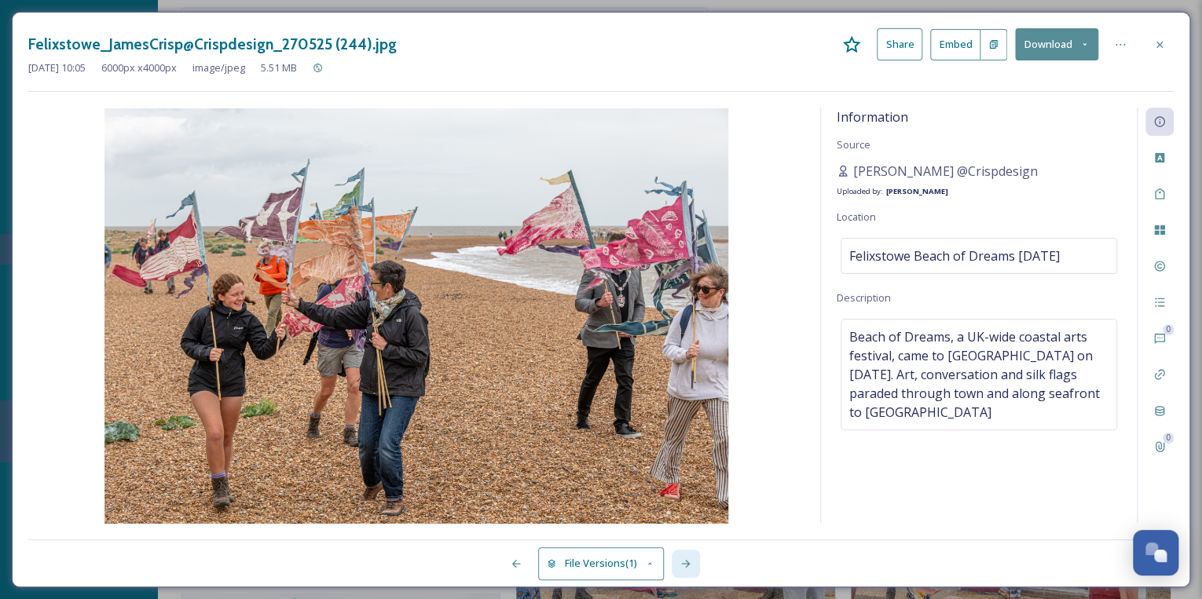
click at [688, 564] on icon at bounding box center [685, 564] width 9 height 8
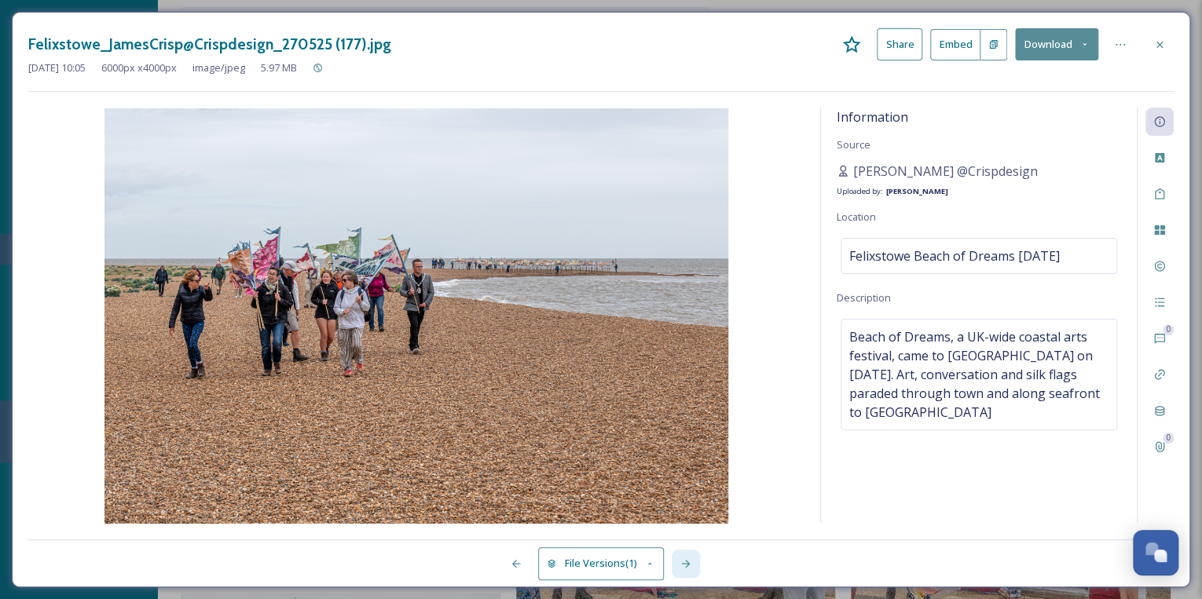
click at [688, 563] on icon at bounding box center [685, 564] width 9 height 8
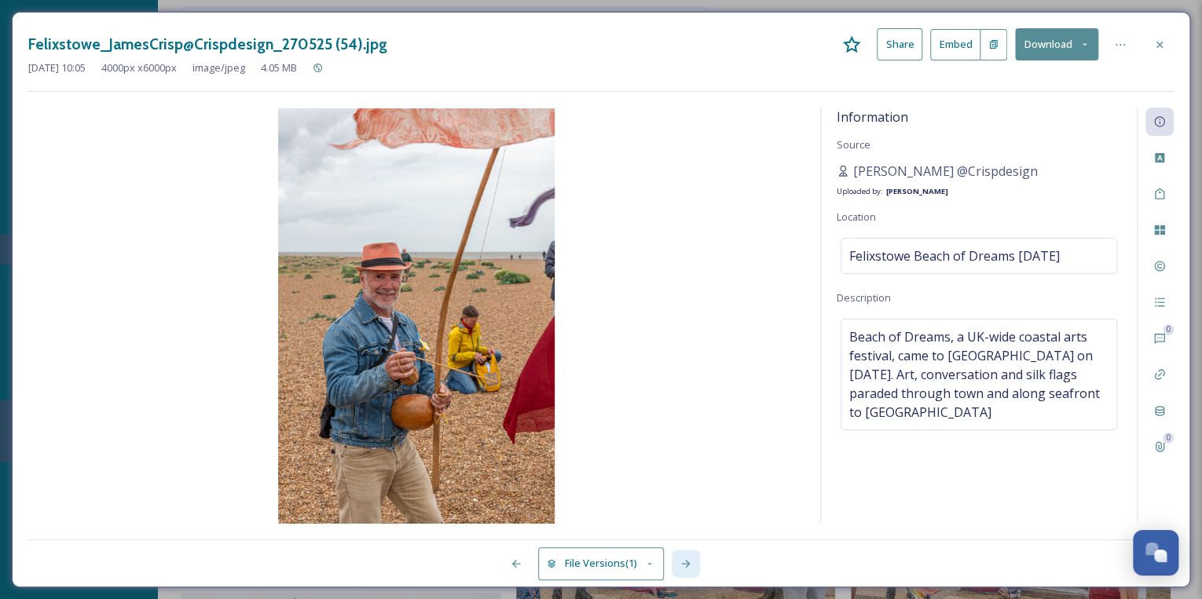
click at [688, 562] on icon at bounding box center [685, 564] width 9 height 8
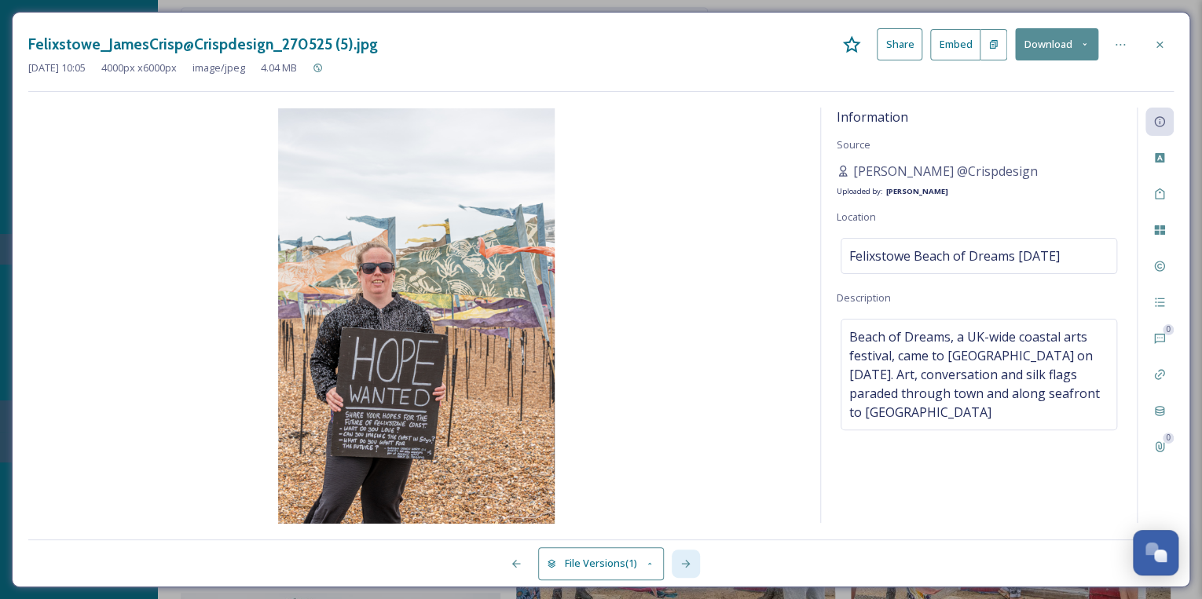
click at [688, 562] on icon at bounding box center [685, 564] width 9 height 8
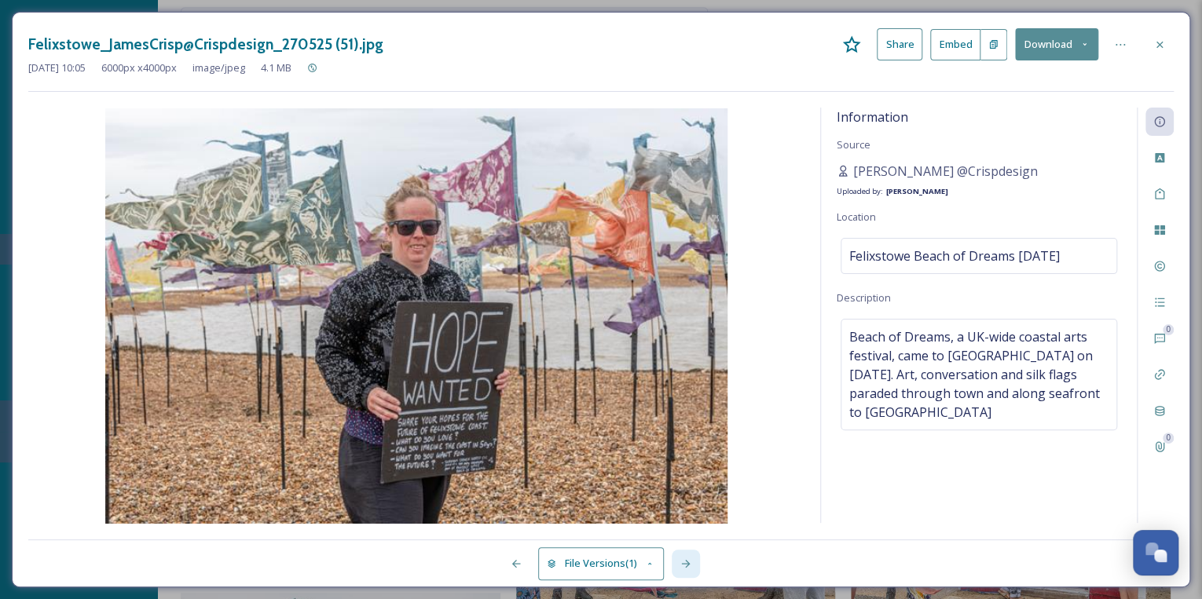
click at [688, 562] on icon at bounding box center [685, 564] width 9 height 8
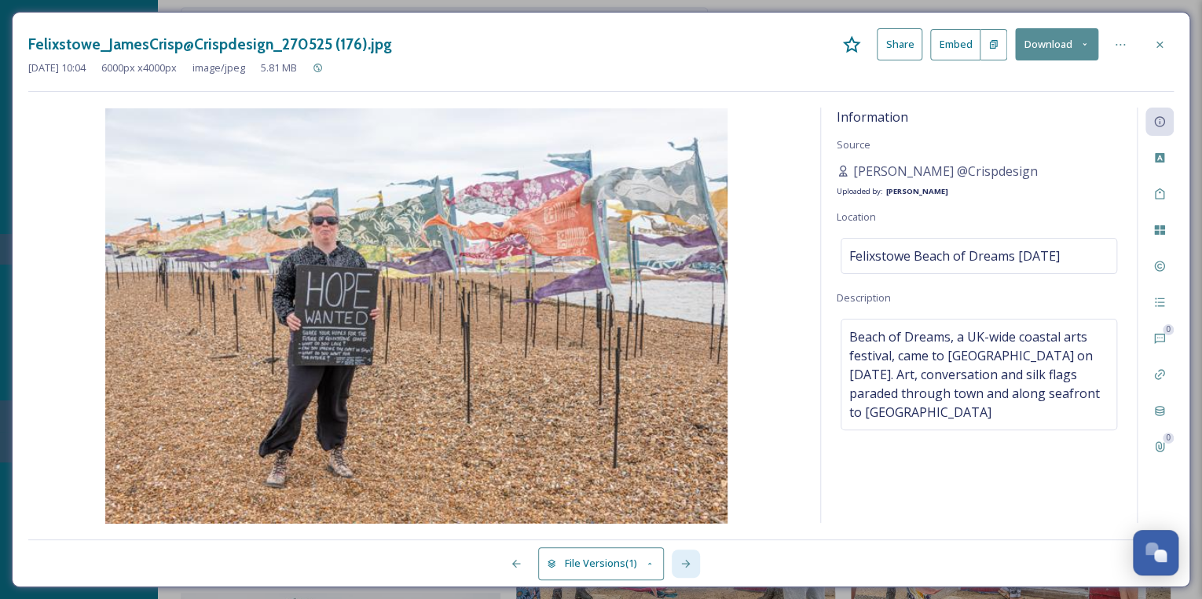
click at [688, 562] on icon at bounding box center [685, 564] width 9 height 8
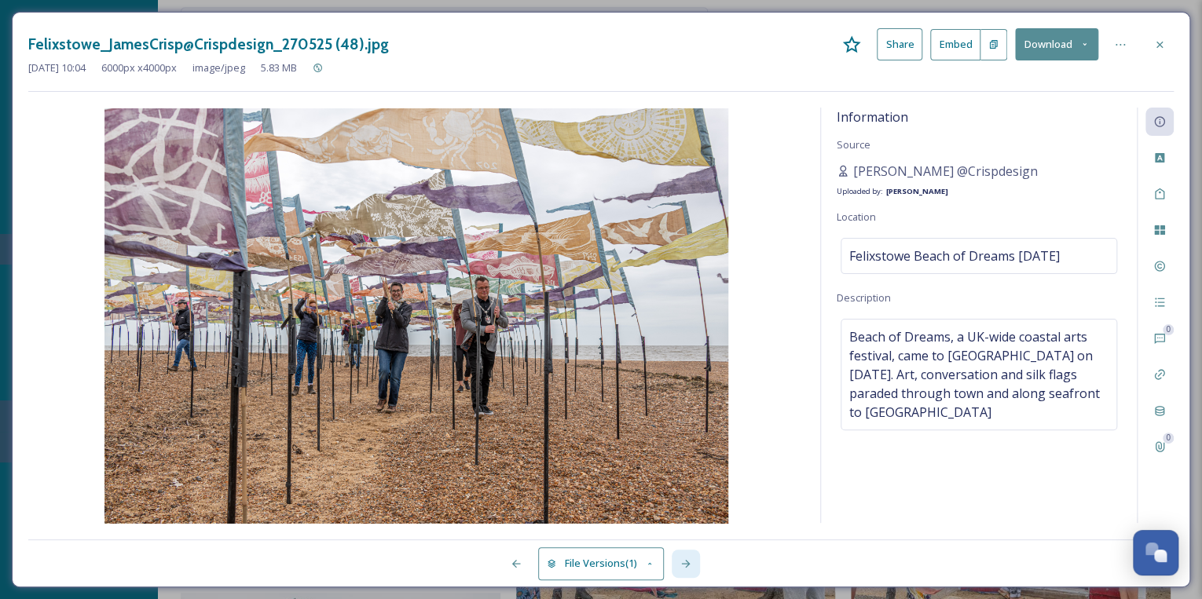
click at [688, 562] on icon at bounding box center [685, 564] width 9 height 8
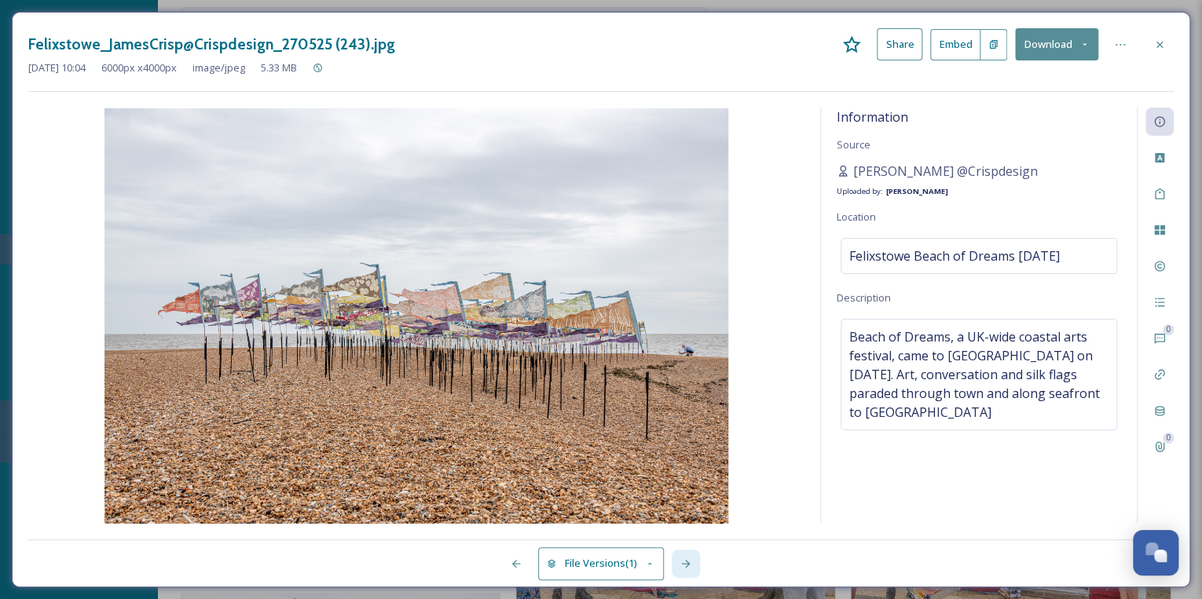
click at [688, 562] on icon at bounding box center [685, 564] width 9 height 8
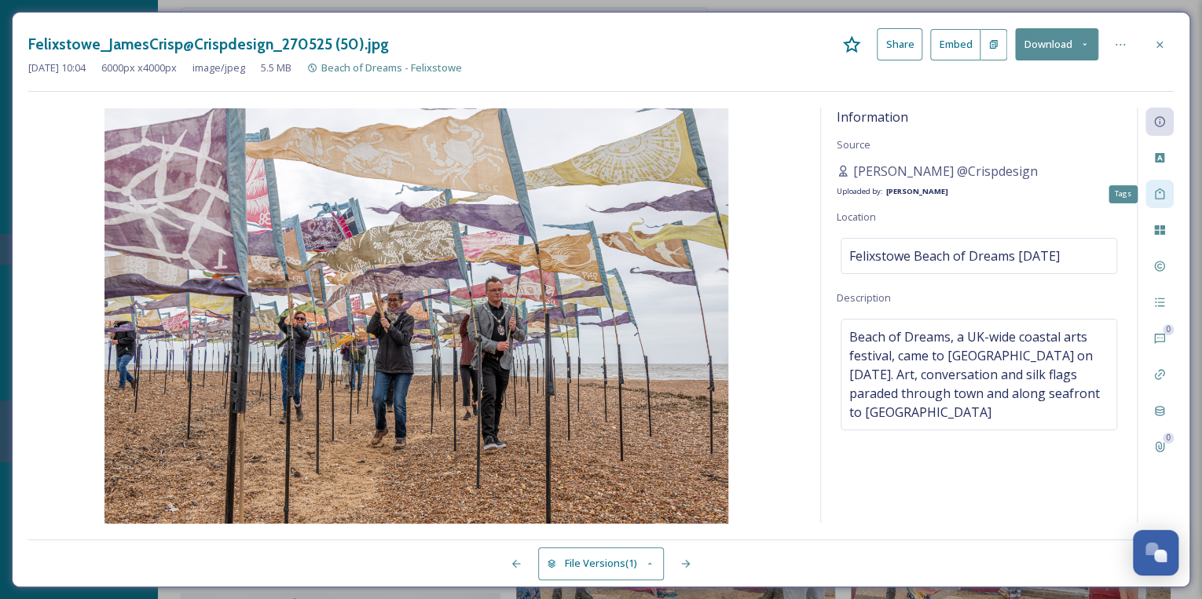
click at [1164, 192] on icon at bounding box center [1159, 194] width 13 height 13
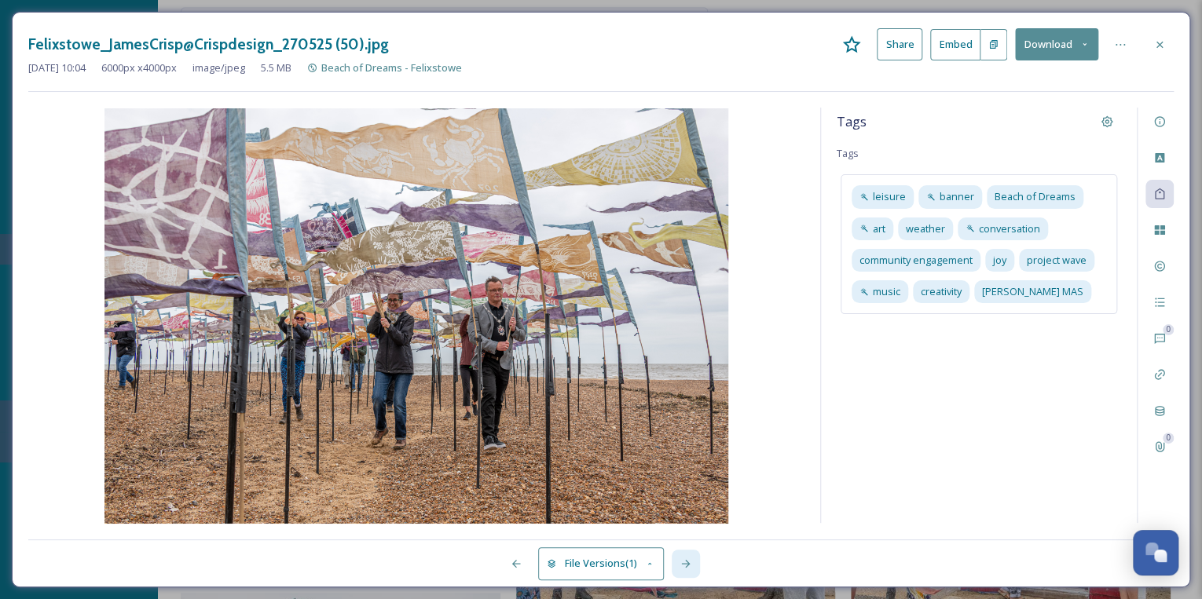
click at [686, 559] on icon at bounding box center [685, 564] width 13 height 13
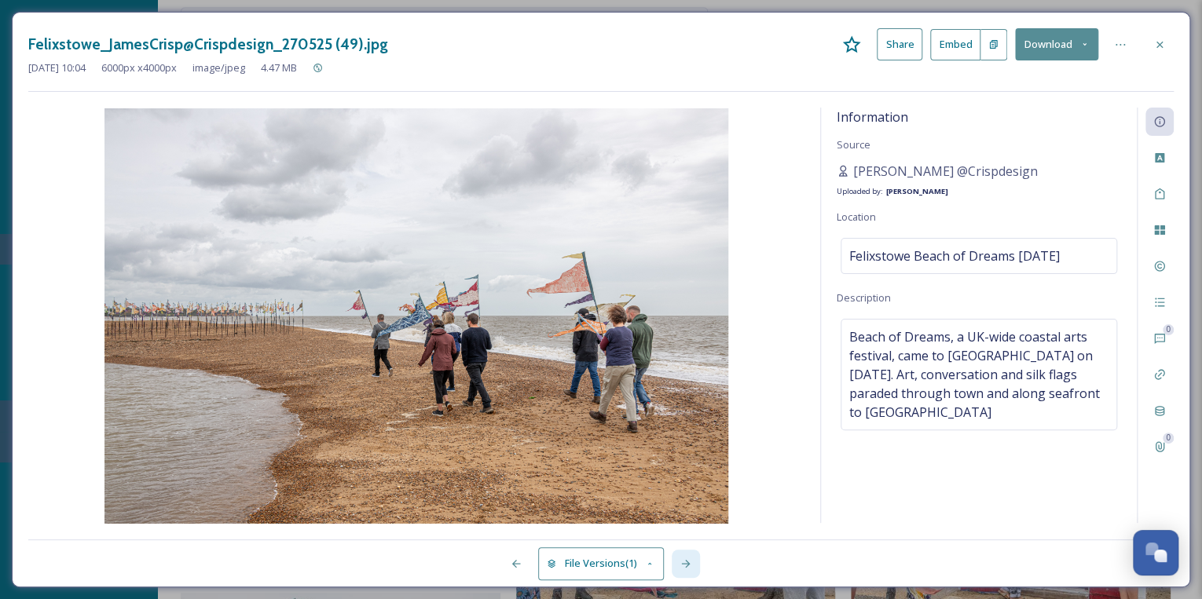
click at [685, 562] on icon at bounding box center [685, 564] width 13 height 13
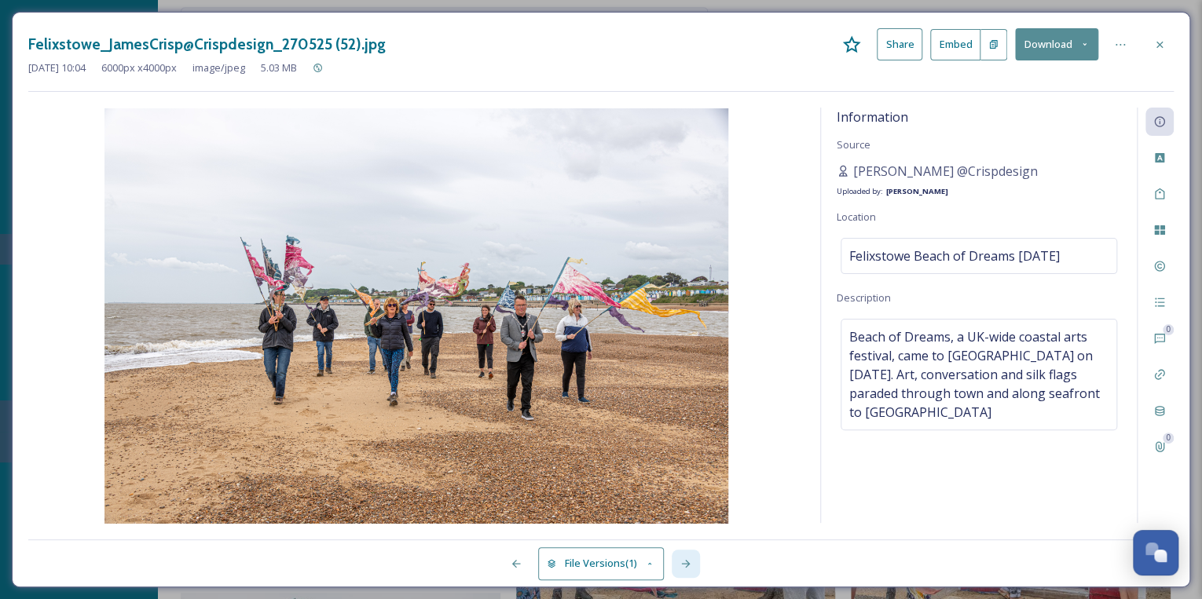
click at [685, 562] on icon at bounding box center [685, 564] width 13 height 13
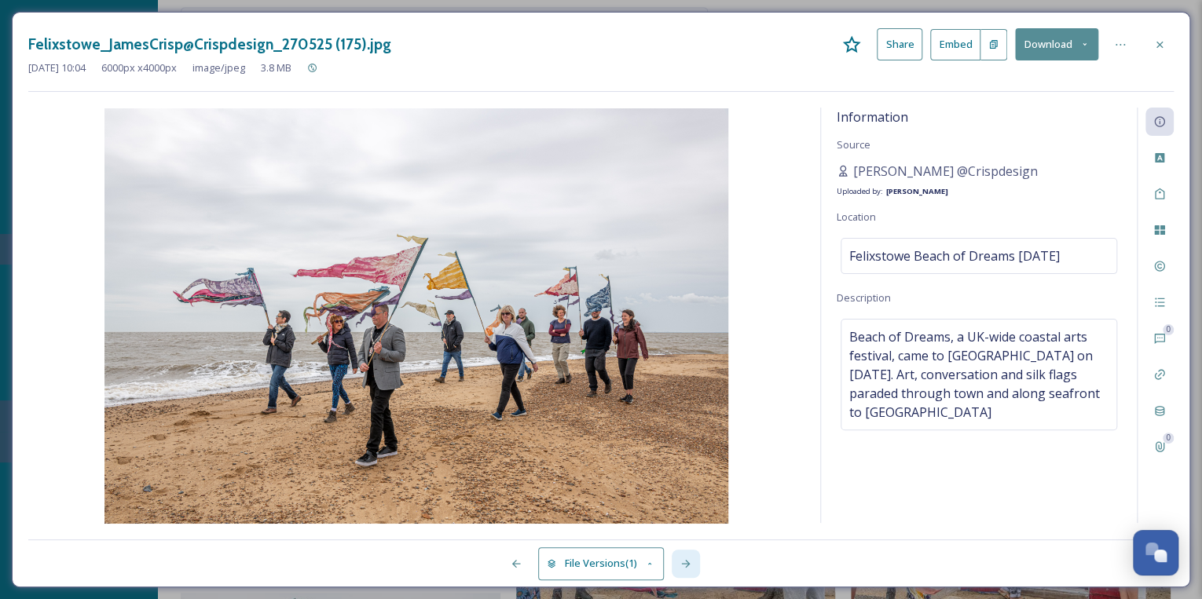
click at [685, 562] on icon at bounding box center [685, 564] width 13 height 13
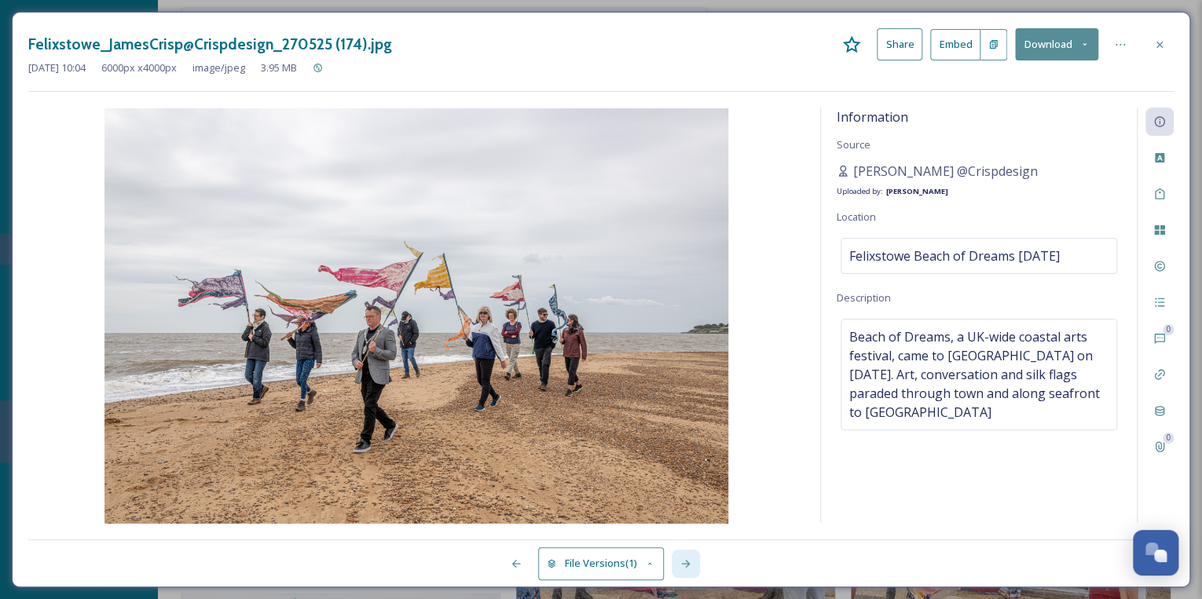
click at [685, 562] on icon at bounding box center [685, 564] width 13 height 13
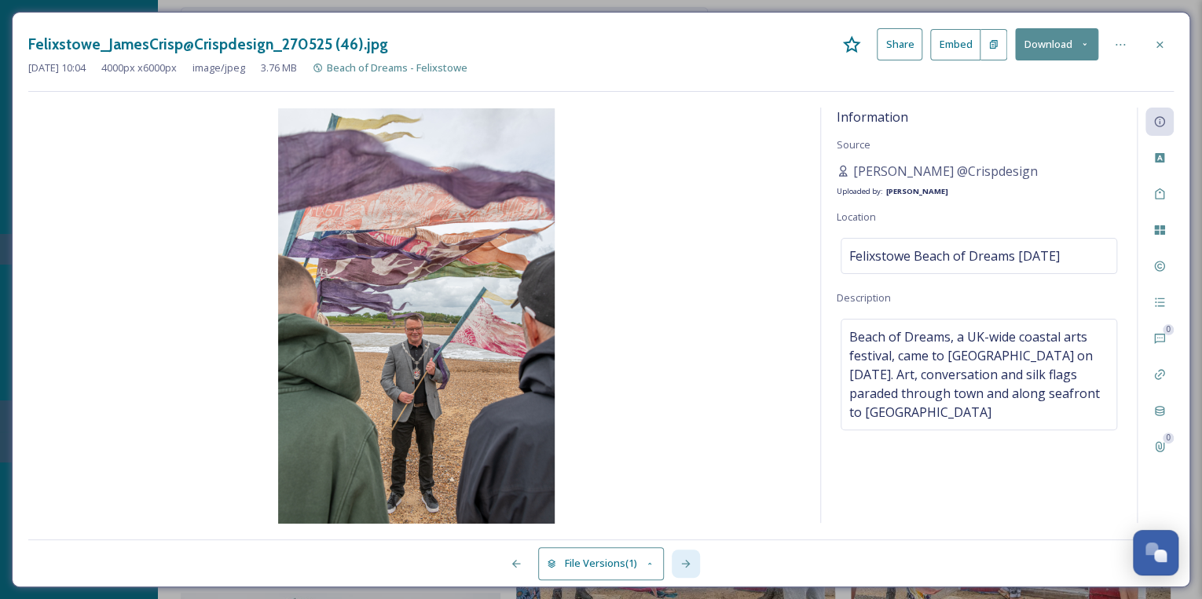
click at [685, 562] on icon at bounding box center [685, 564] width 13 height 13
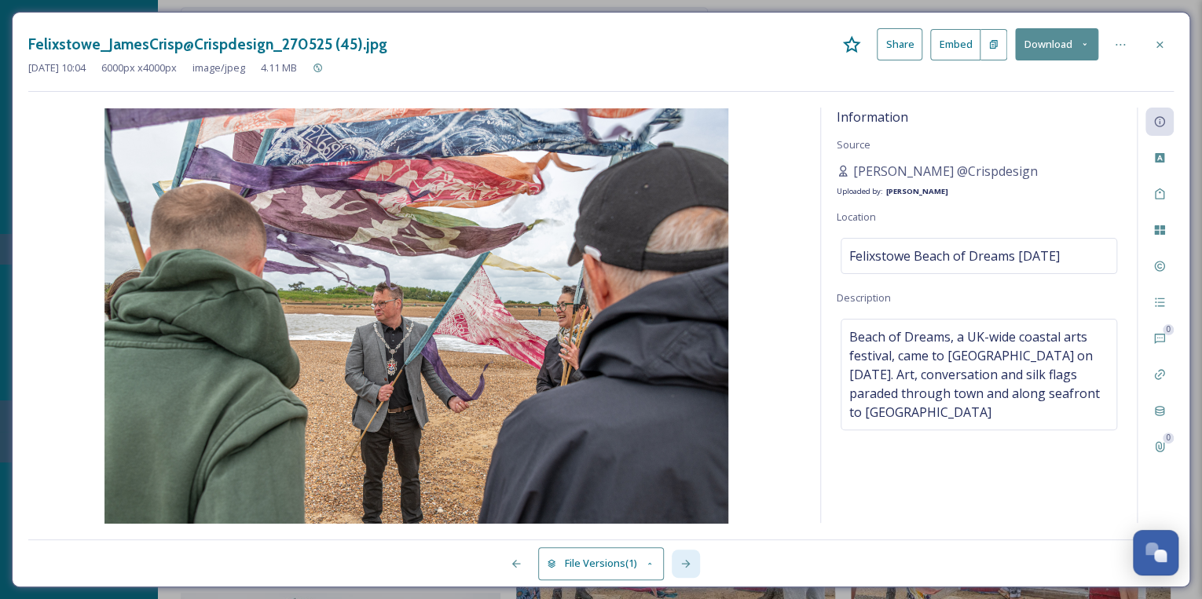
click at [685, 562] on icon at bounding box center [685, 564] width 13 height 13
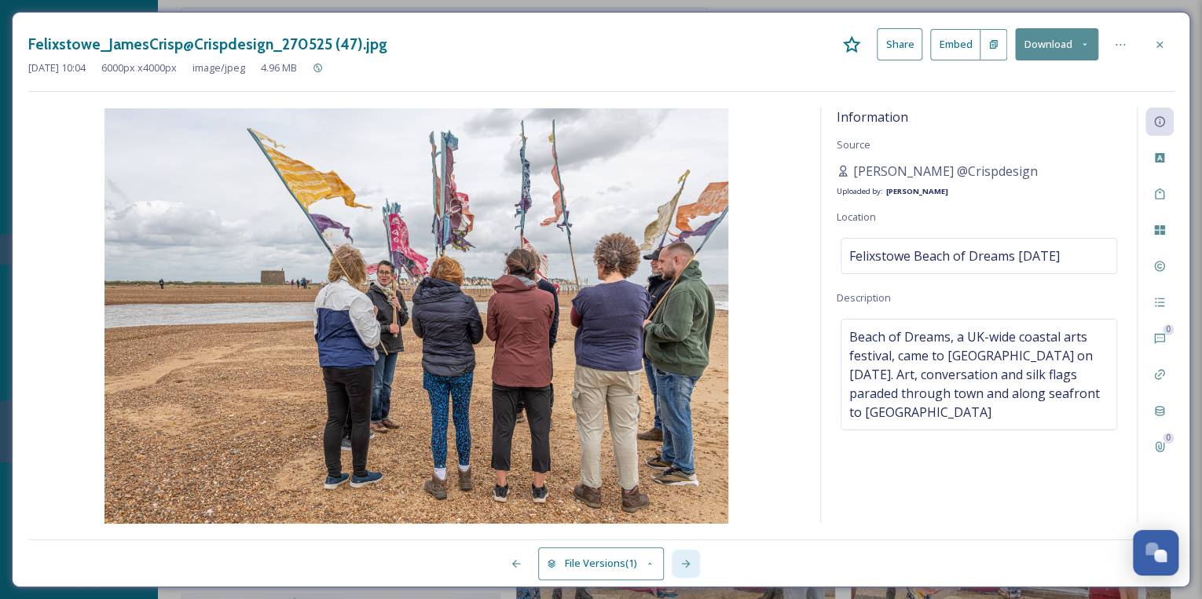
click at [685, 562] on icon at bounding box center [685, 564] width 13 height 13
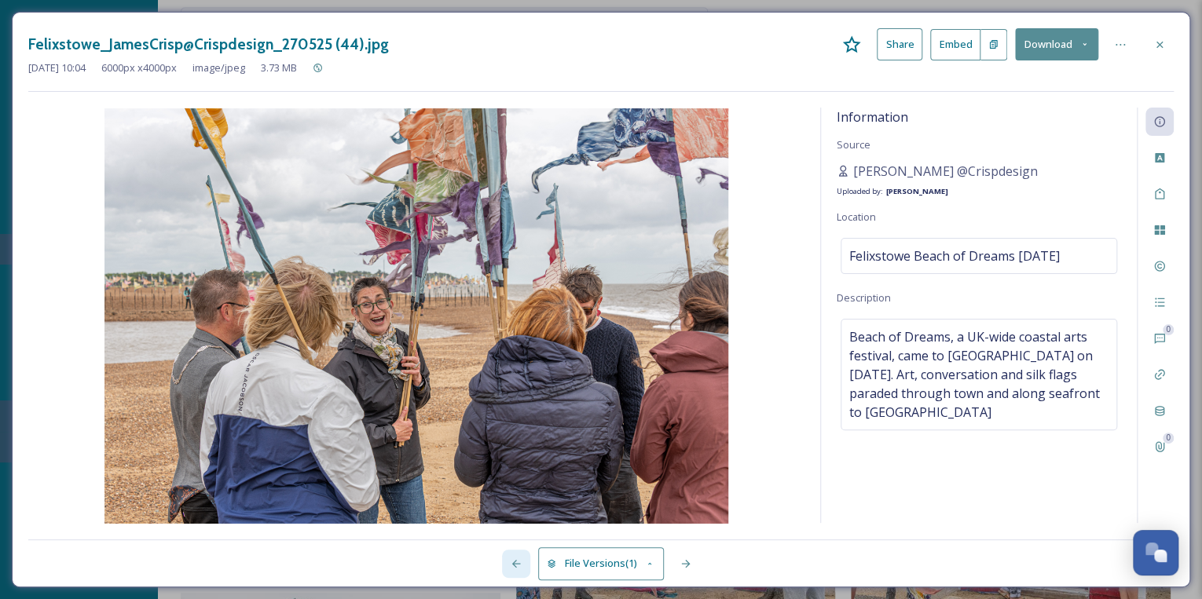
click at [515, 562] on icon at bounding box center [516, 564] width 13 height 13
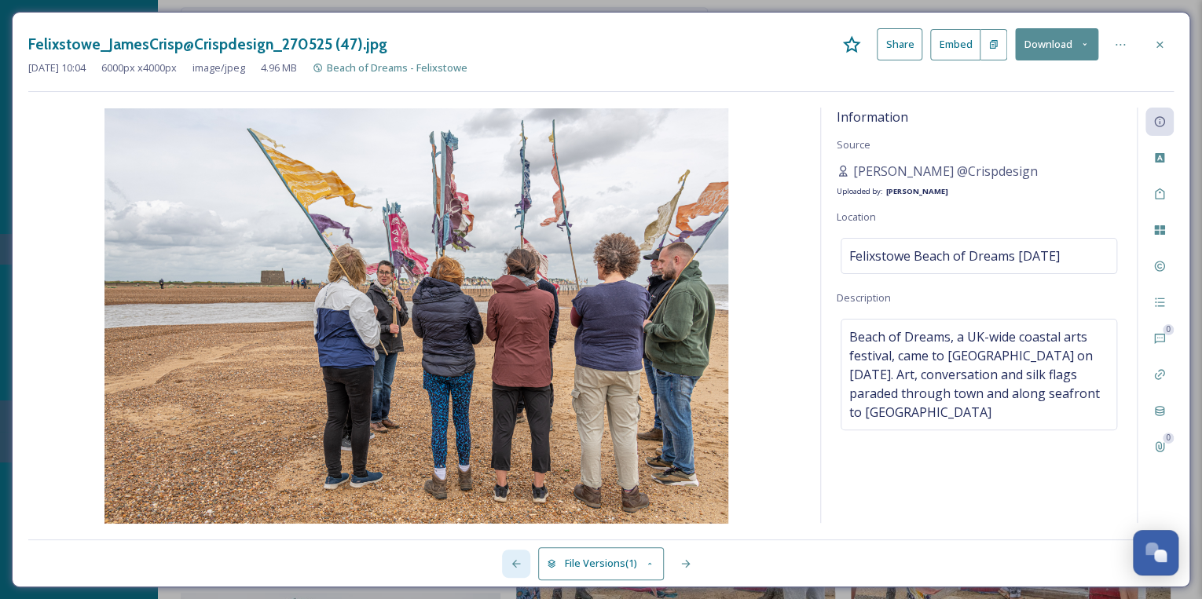
click at [517, 562] on icon at bounding box center [516, 564] width 13 height 13
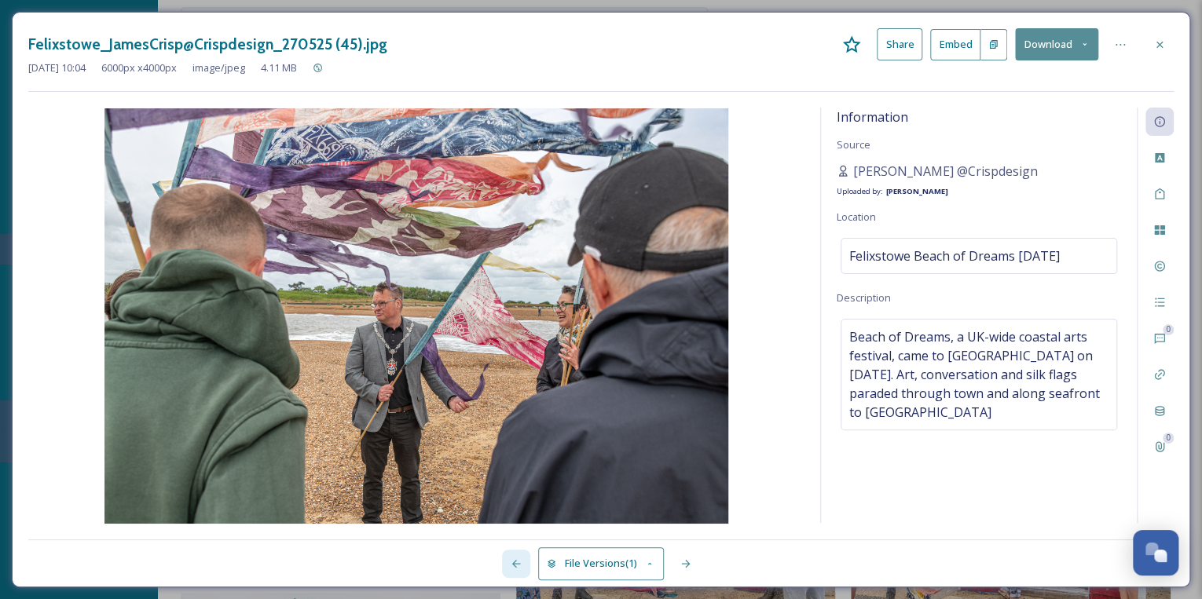
click at [518, 562] on icon at bounding box center [516, 564] width 13 height 13
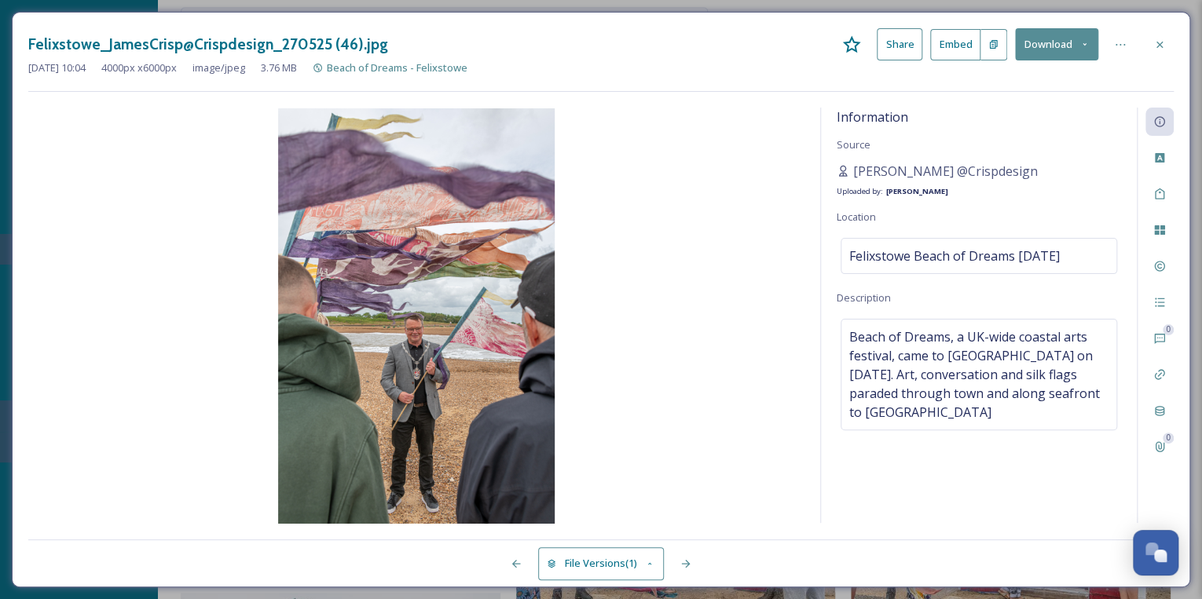
click at [1081, 42] on icon at bounding box center [1084, 44] width 10 height 10
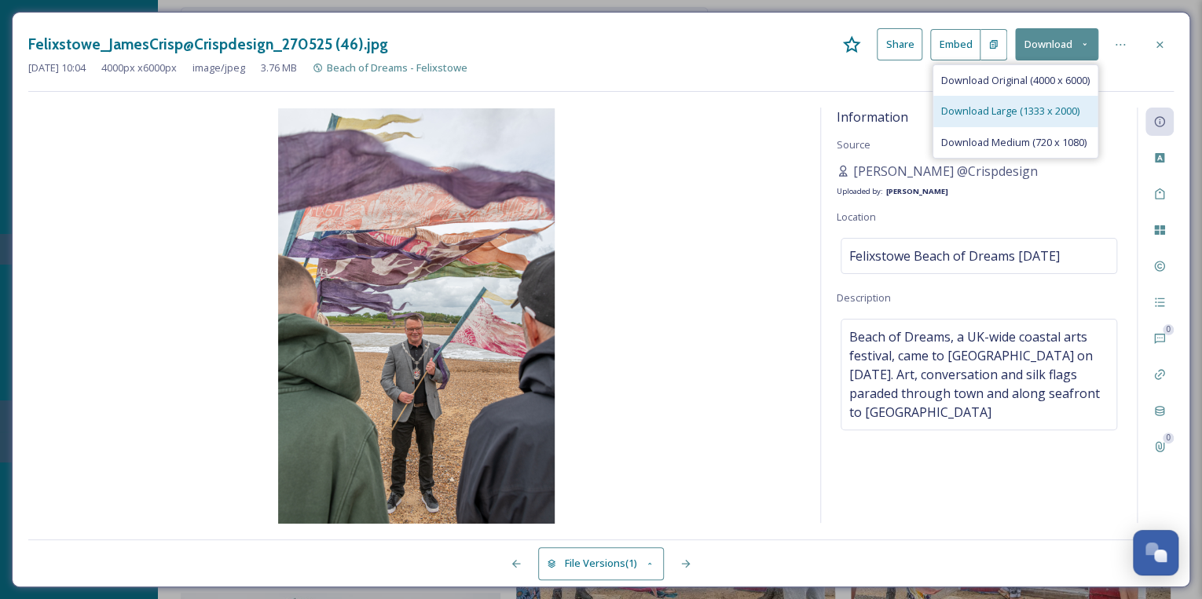
click at [1038, 113] on span "Download Large (1333 x 2000)" at bounding box center [1010, 111] width 138 height 15
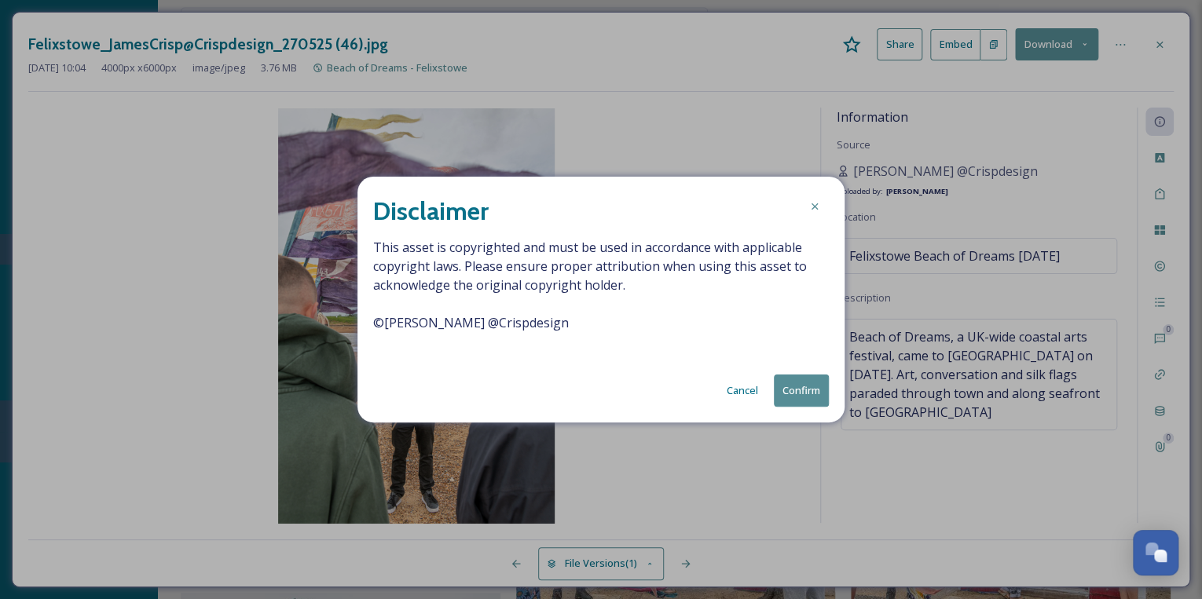
click at [811, 386] on button "Confirm" at bounding box center [801, 391] width 55 height 32
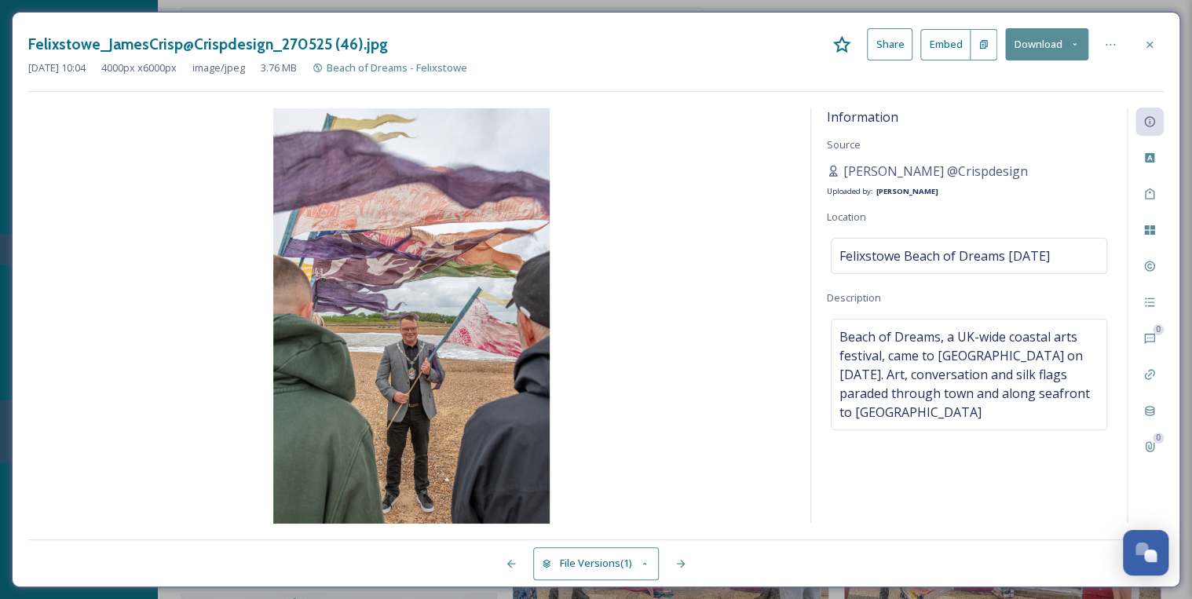
click at [1084, 196] on div "[PERSON_NAME] @Crispdesign Uploaded by: [PERSON_NAME]" at bounding box center [969, 181] width 284 height 38
click at [1147, 196] on icon at bounding box center [1150, 194] width 13 height 13
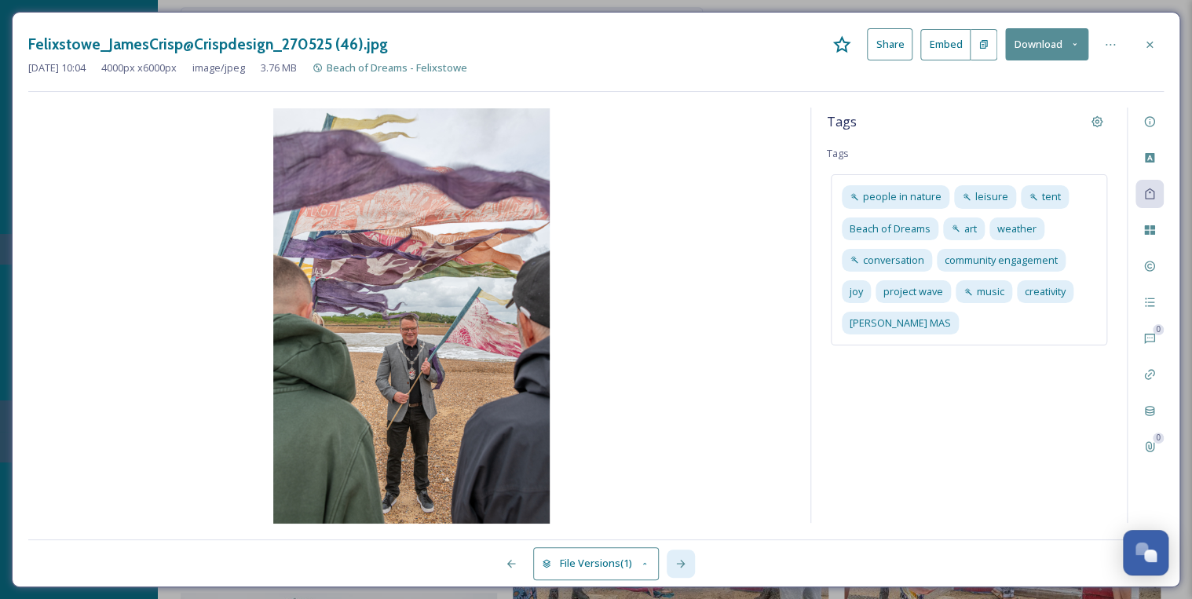
click at [676, 562] on icon at bounding box center [681, 564] width 13 height 13
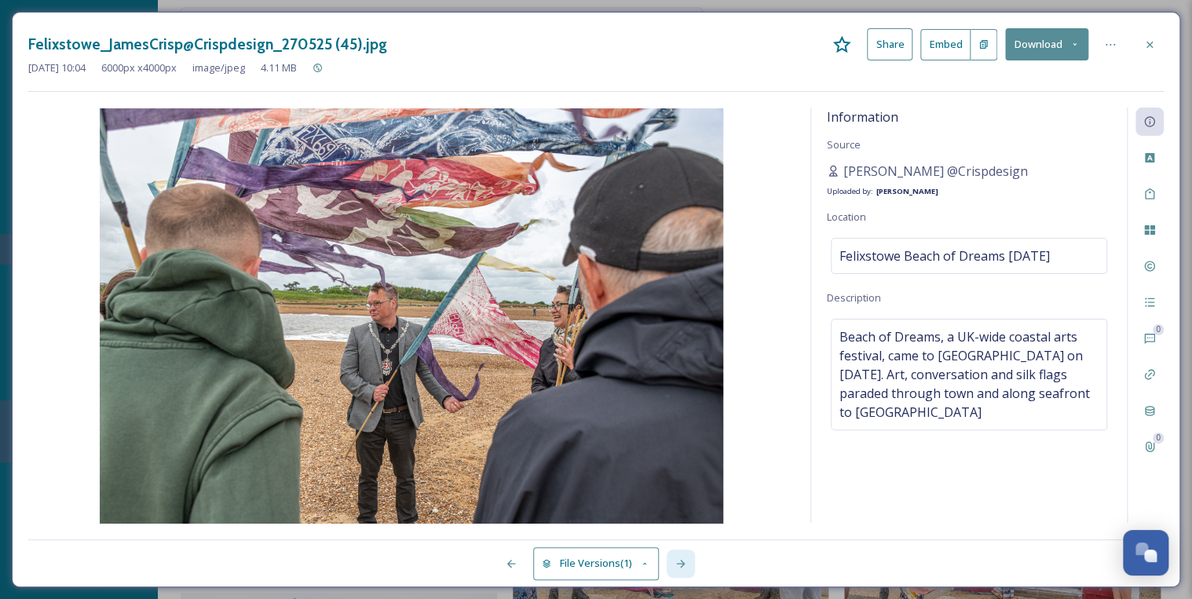
click at [682, 562] on icon at bounding box center [681, 564] width 13 height 13
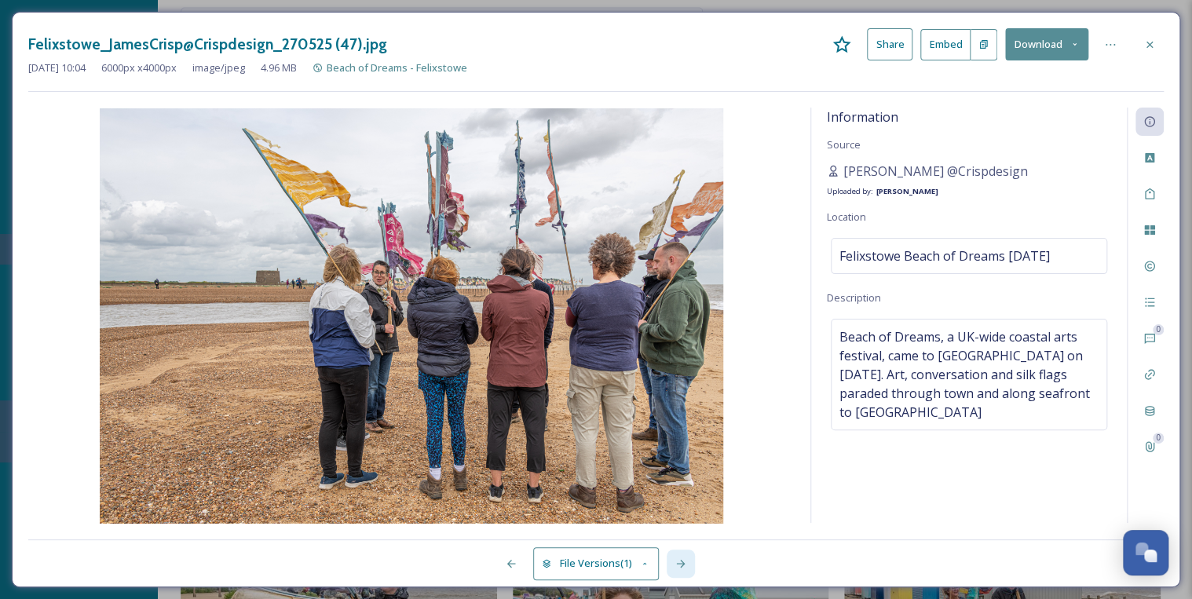
click at [682, 562] on icon at bounding box center [681, 564] width 13 height 13
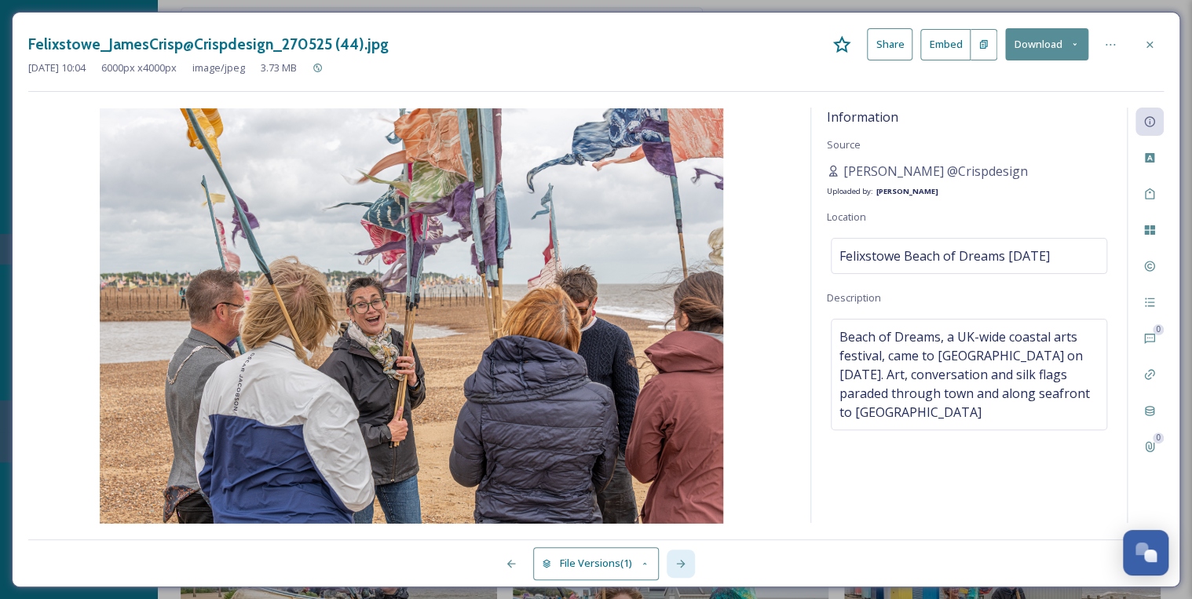
click at [682, 562] on icon at bounding box center [681, 564] width 13 height 13
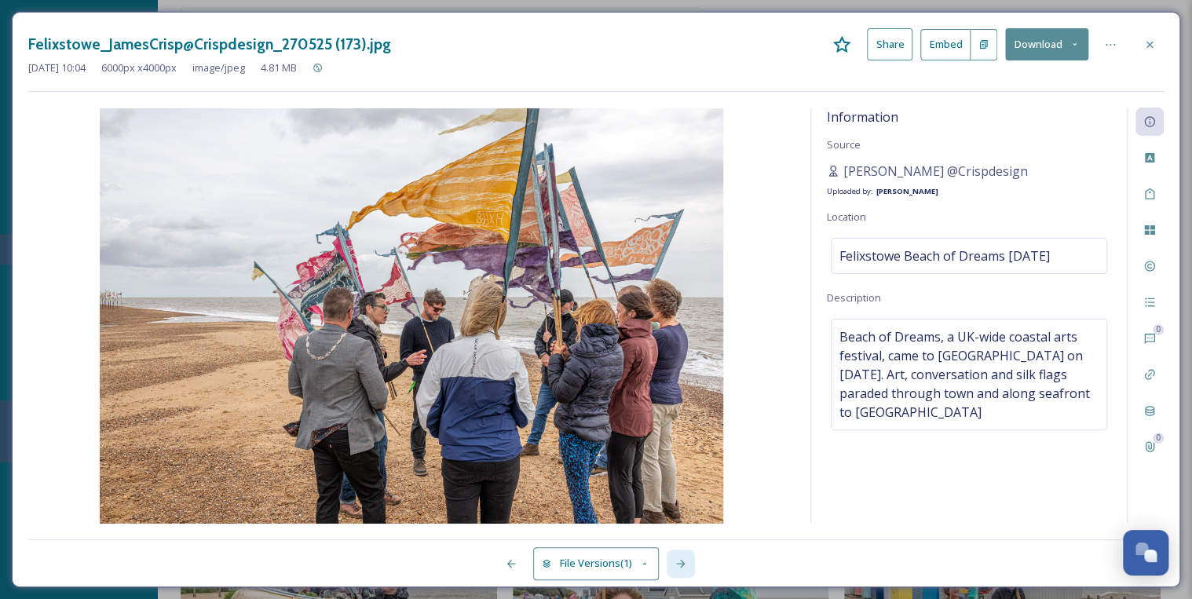
click at [682, 562] on icon at bounding box center [681, 564] width 13 height 13
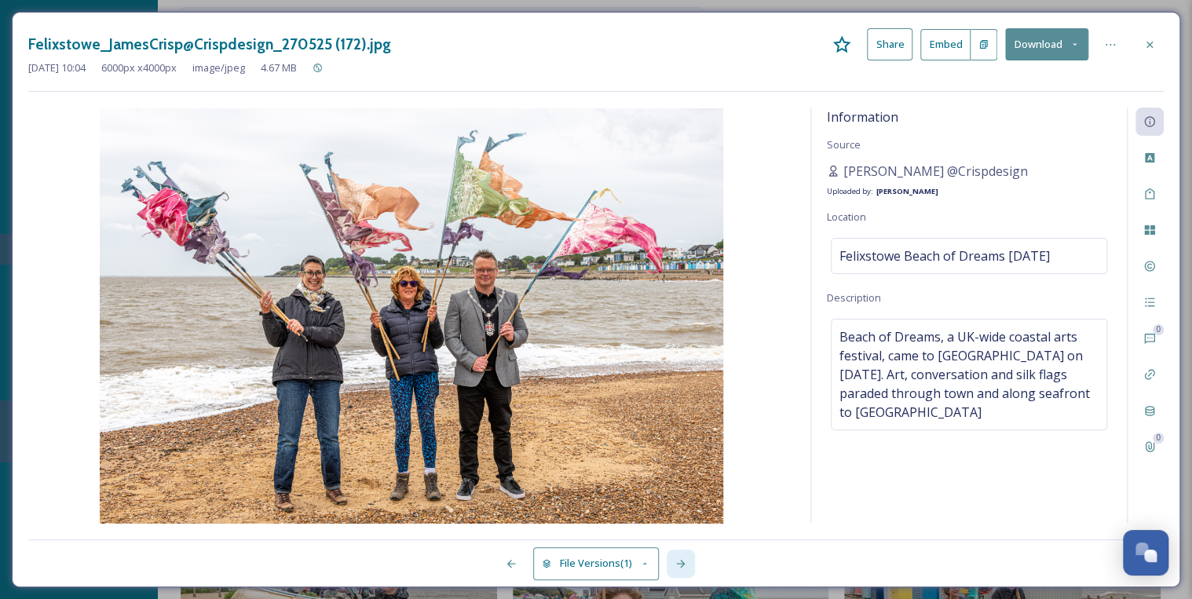
click at [682, 562] on icon at bounding box center [681, 564] width 13 height 13
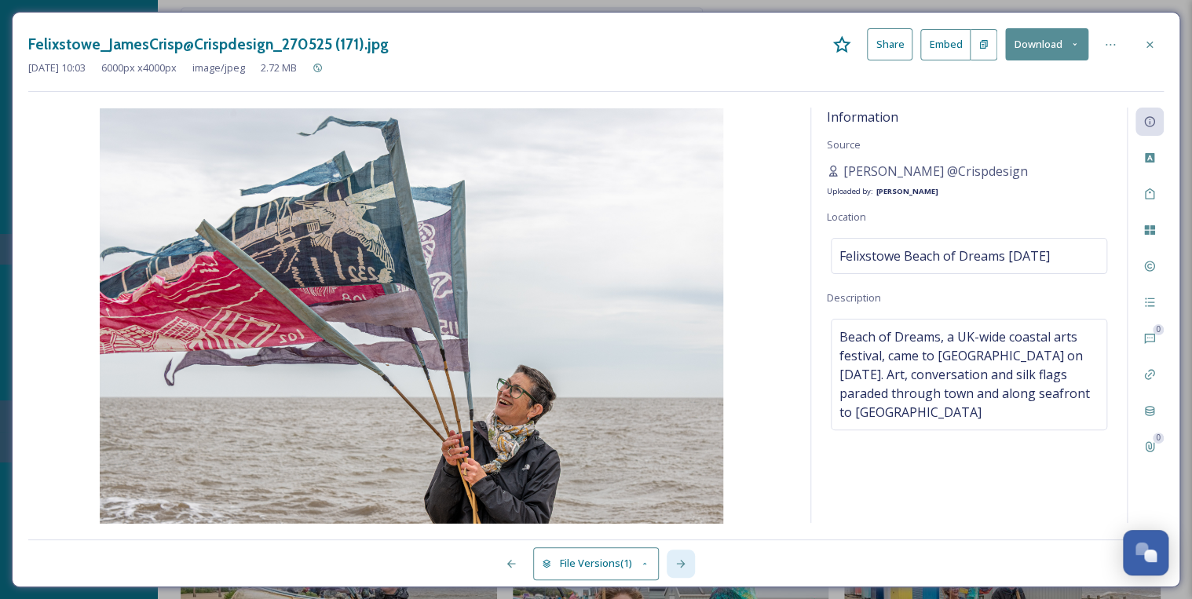
click at [682, 562] on icon at bounding box center [681, 564] width 13 height 13
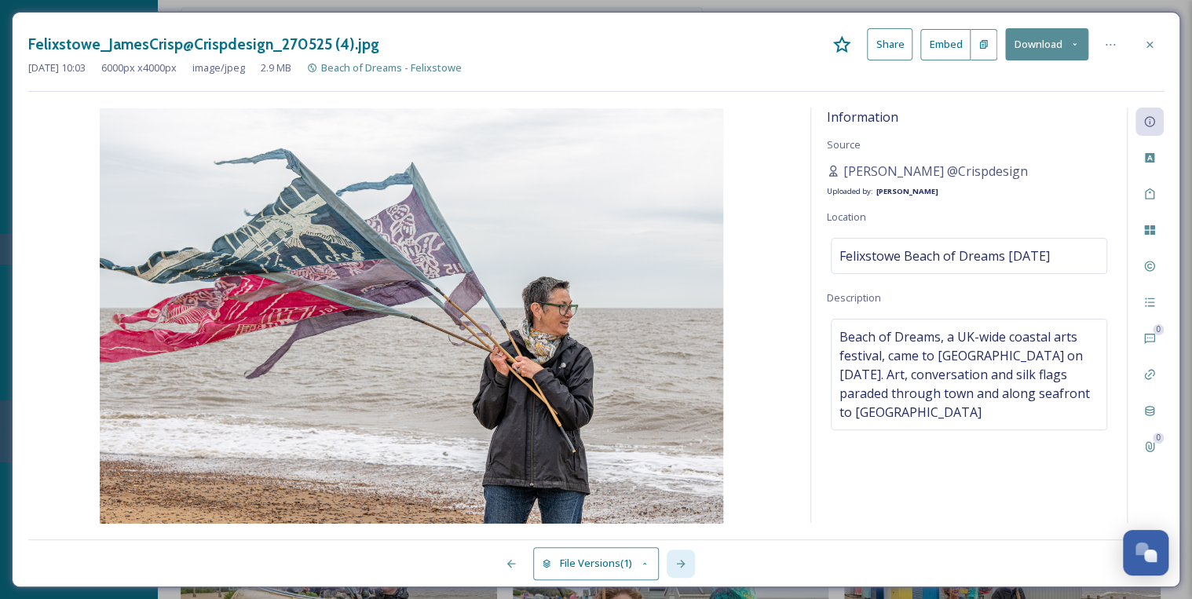
click at [682, 562] on icon at bounding box center [681, 564] width 13 height 13
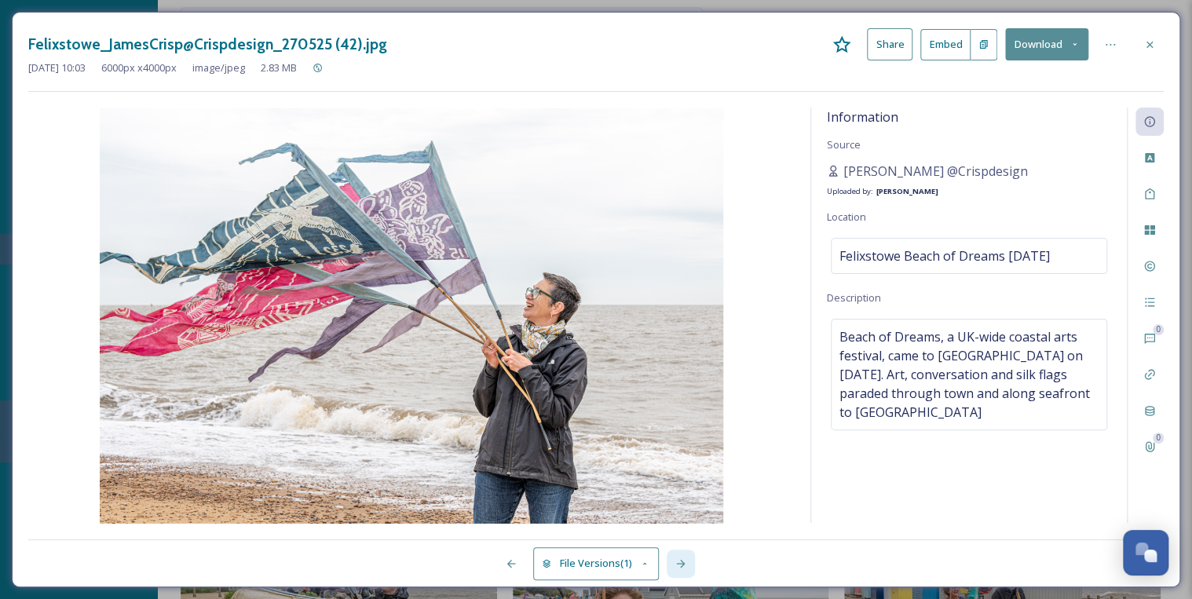
click at [682, 562] on icon at bounding box center [681, 564] width 13 height 13
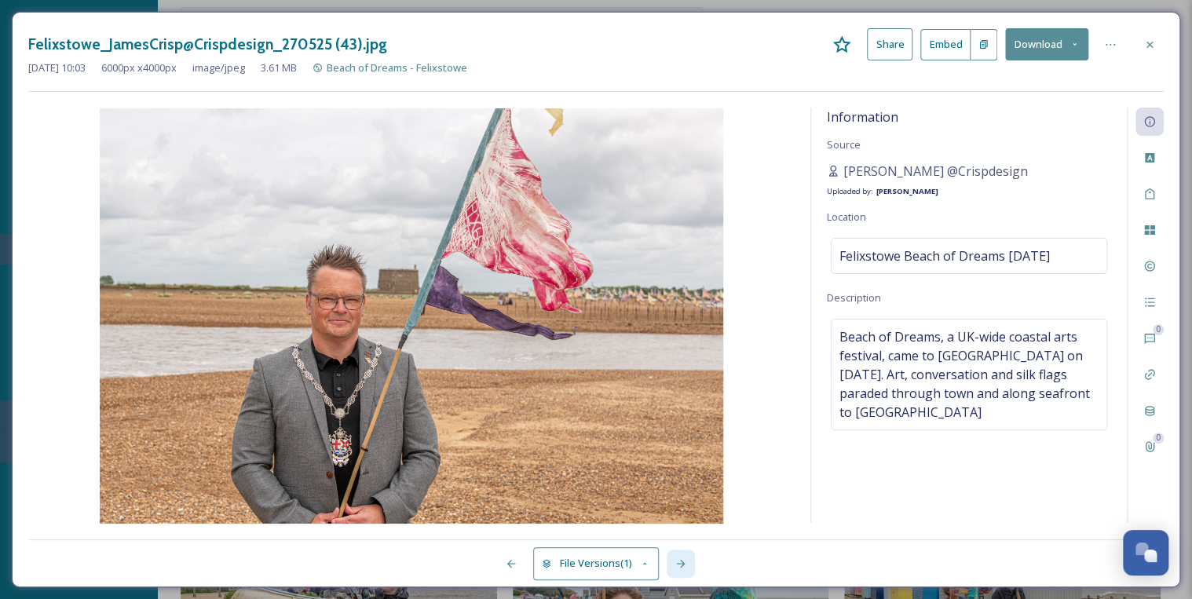
click at [682, 562] on icon at bounding box center [681, 564] width 13 height 13
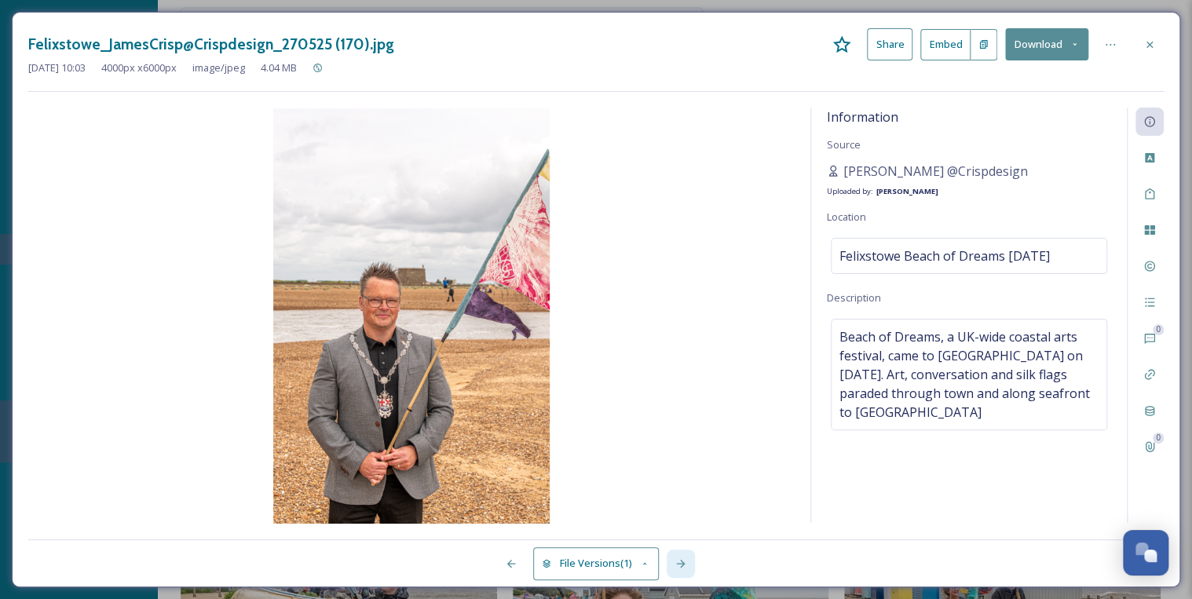
click at [682, 562] on icon at bounding box center [681, 564] width 13 height 13
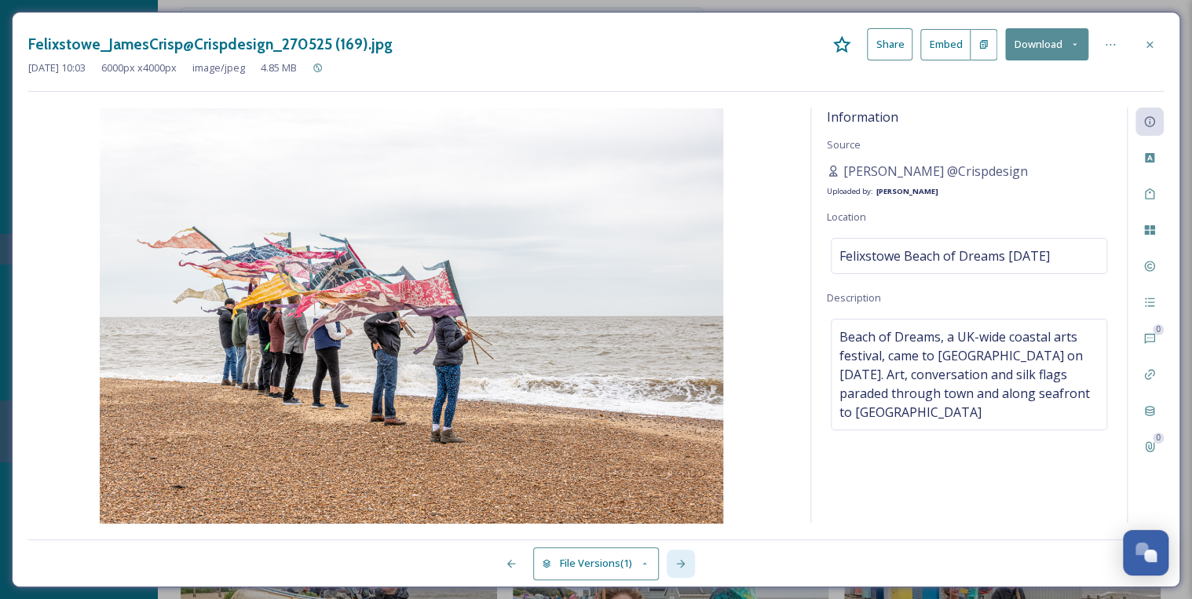
click at [682, 562] on icon at bounding box center [681, 564] width 13 height 13
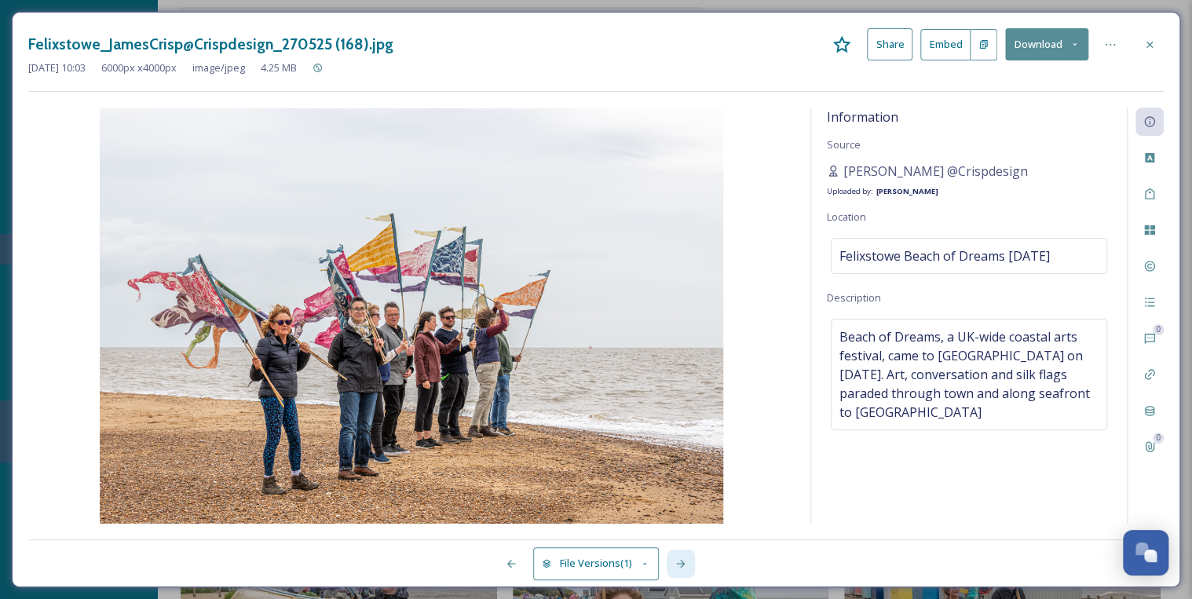
click at [682, 562] on icon at bounding box center [681, 564] width 13 height 13
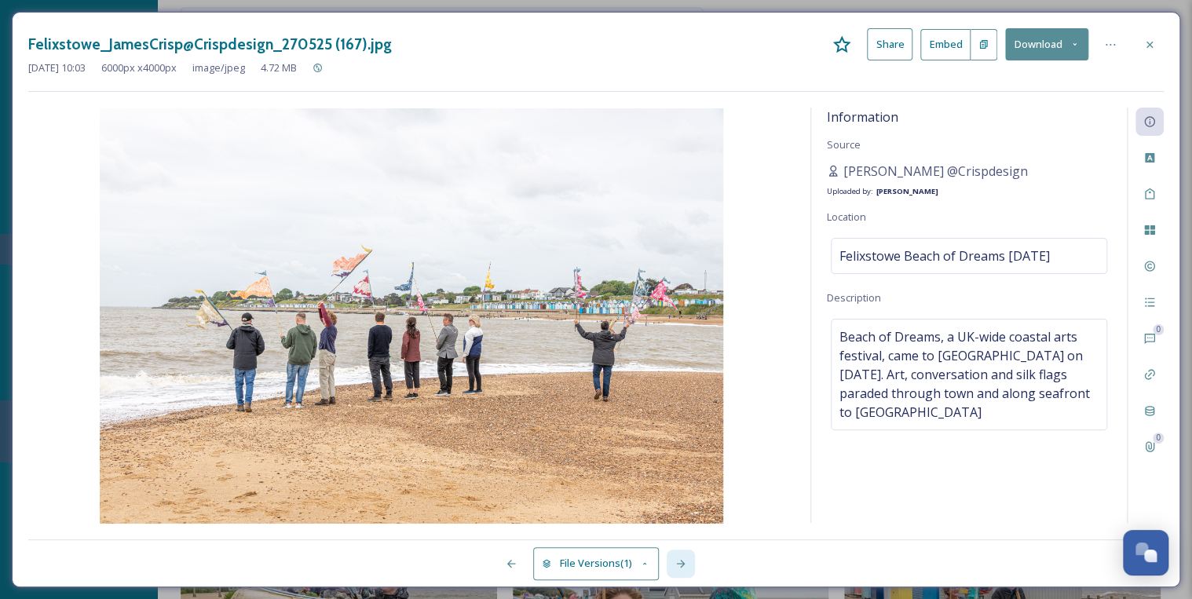
click at [682, 562] on icon at bounding box center [681, 564] width 13 height 13
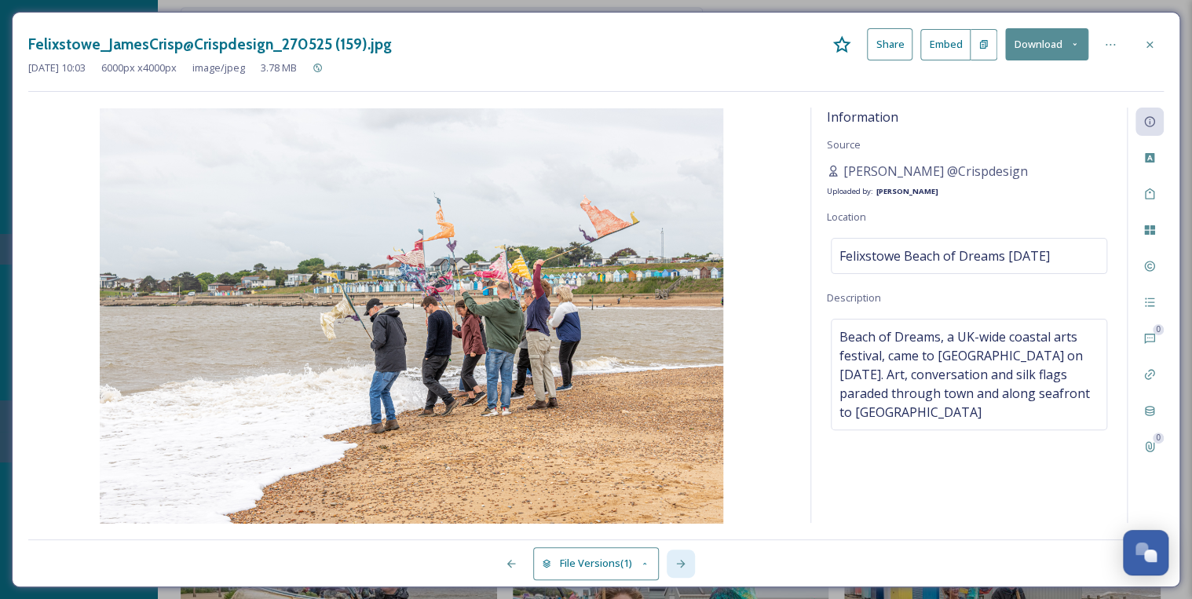
click at [682, 562] on icon at bounding box center [681, 564] width 13 height 13
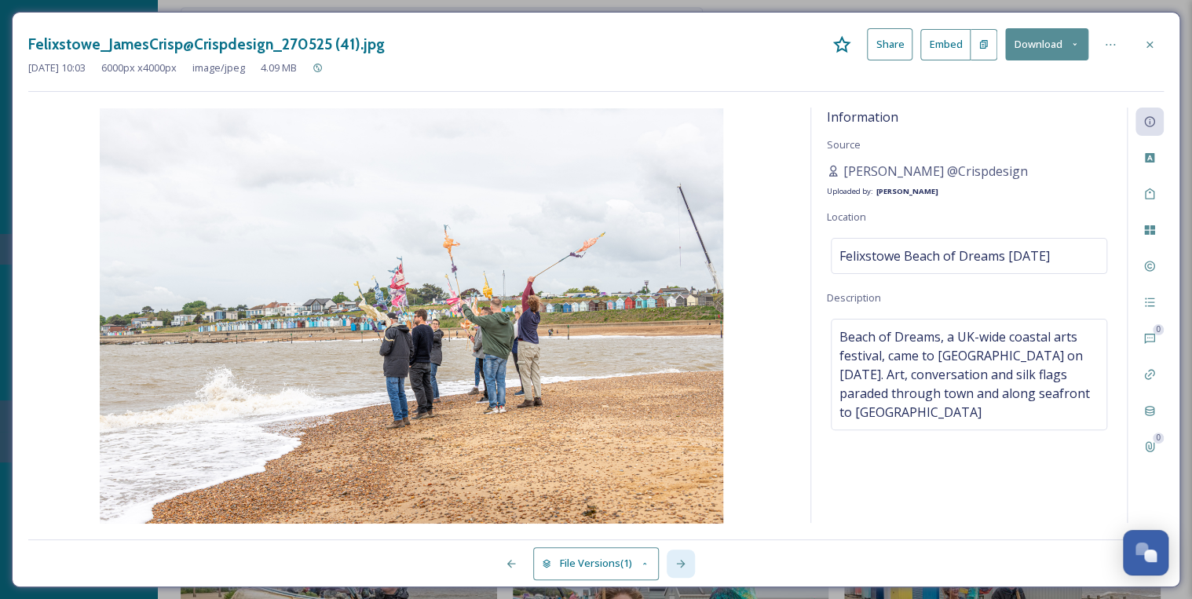
click at [682, 562] on icon at bounding box center [681, 564] width 13 height 13
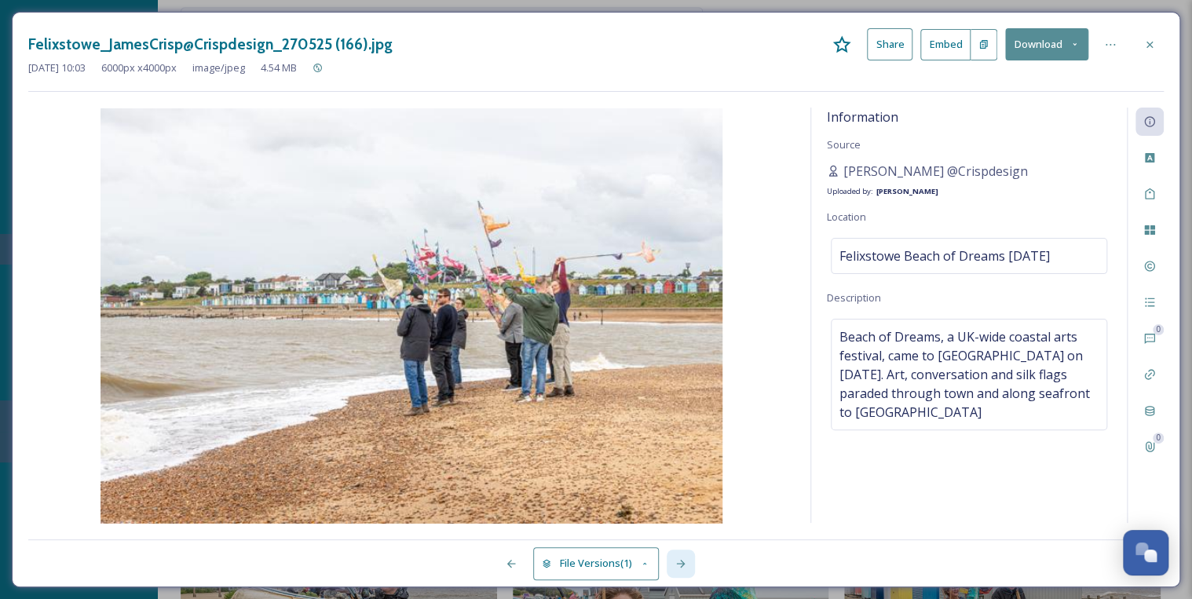
click at [682, 562] on icon at bounding box center [681, 564] width 13 height 13
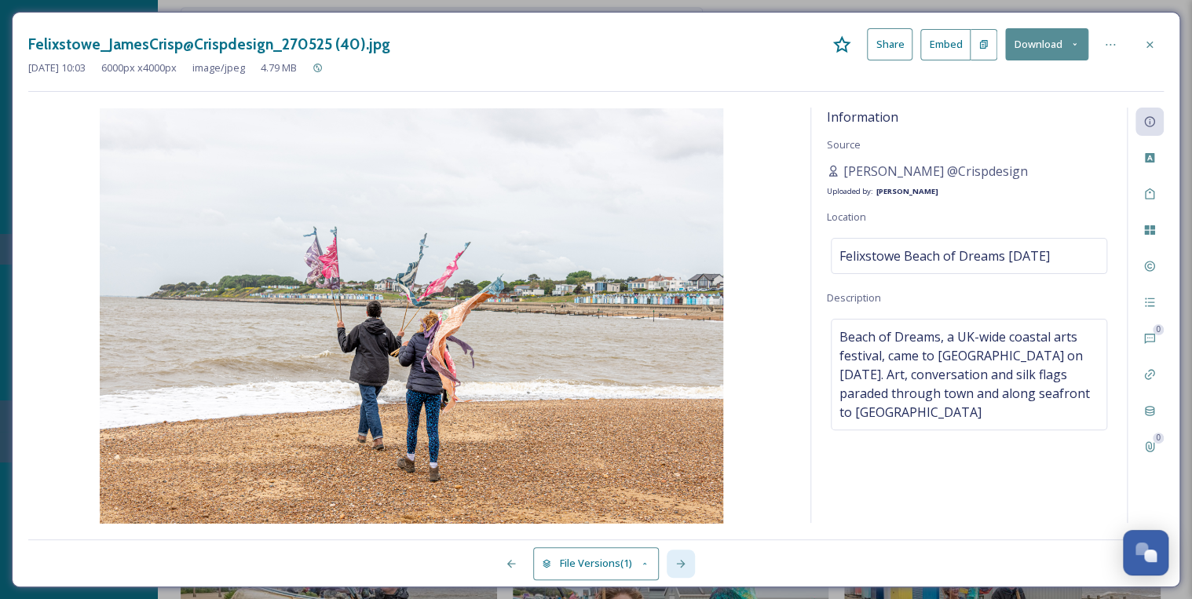
click at [682, 562] on icon at bounding box center [681, 564] width 13 height 13
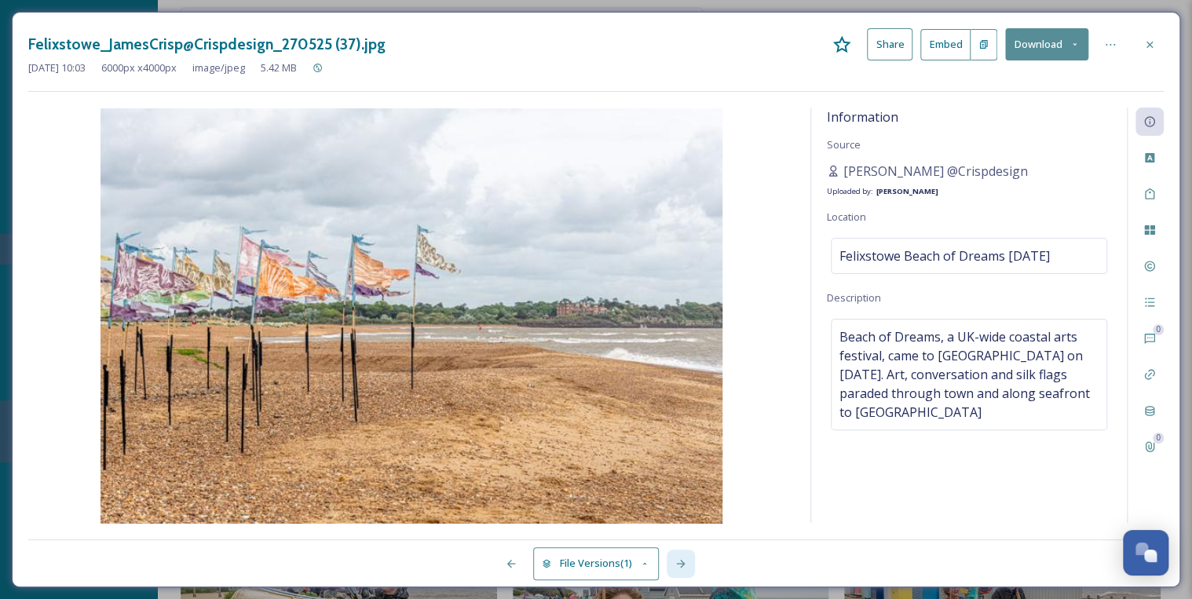
click at [682, 562] on icon at bounding box center [681, 564] width 13 height 13
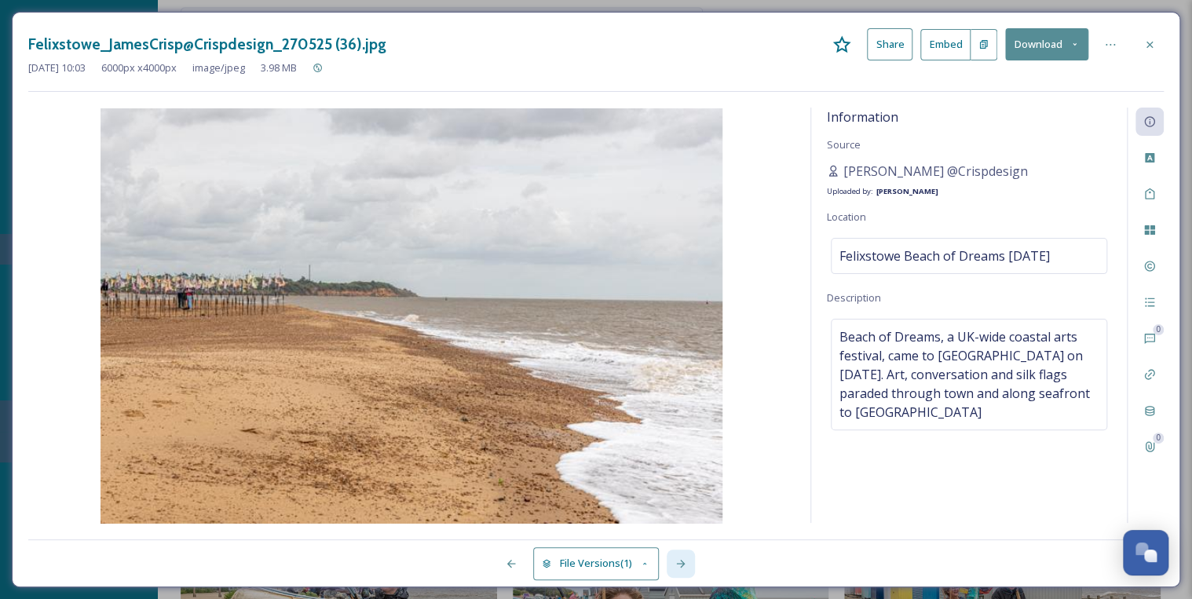
click at [682, 562] on icon at bounding box center [681, 564] width 13 height 13
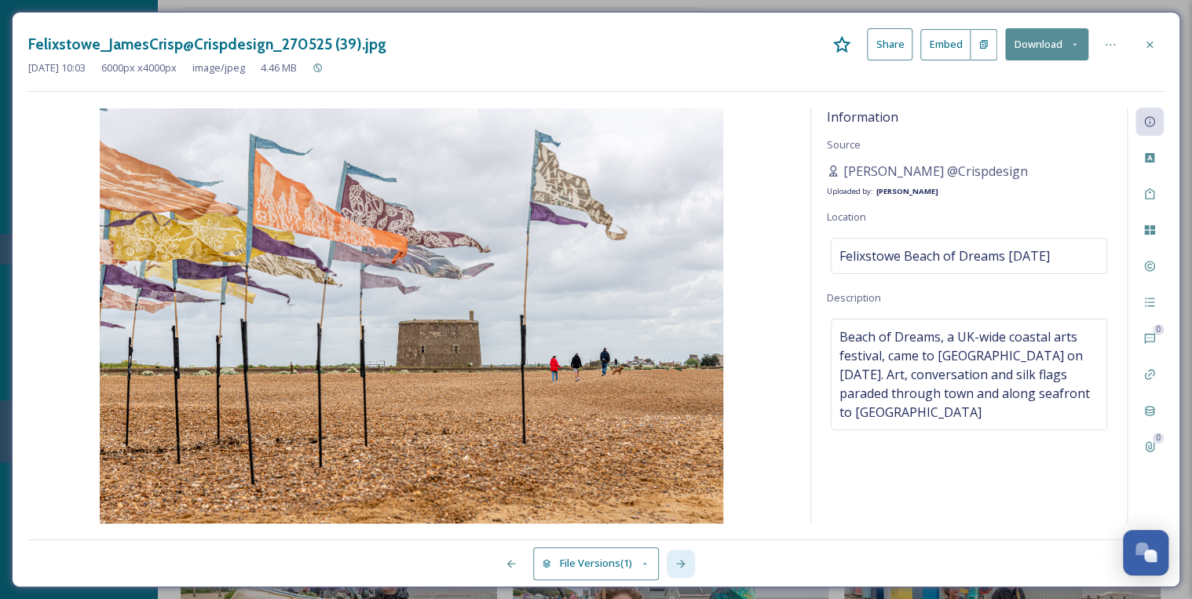
click at [682, 562] on icon at bounding box center [681, 564] width 13 height 13
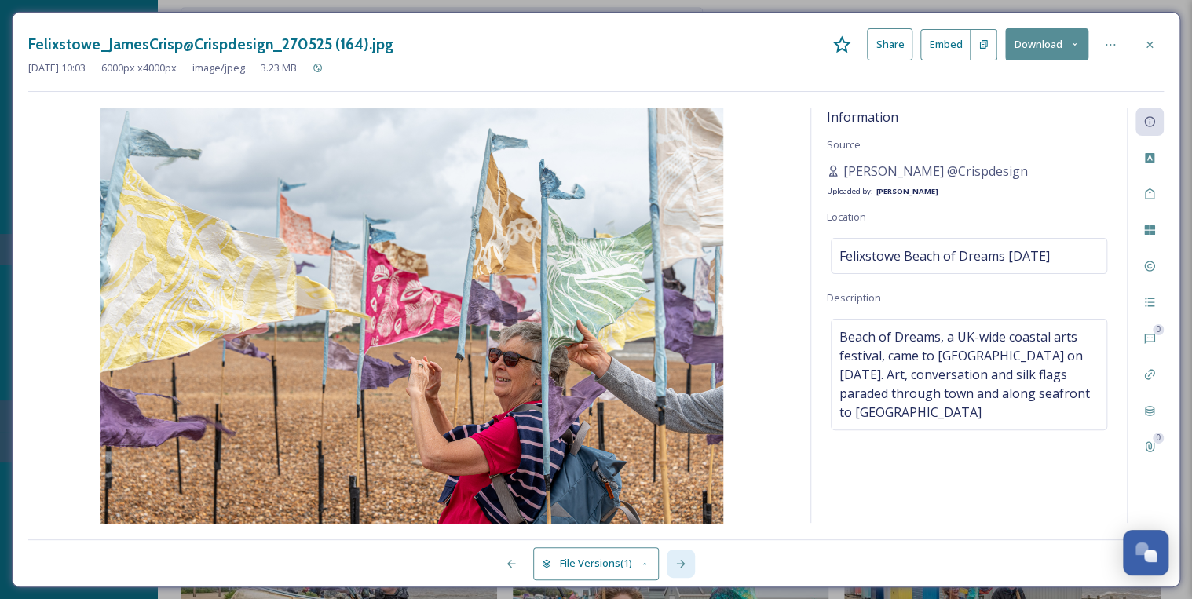
click at [682, 562] on icon at bounding box center [681, 564] width 13 height 13
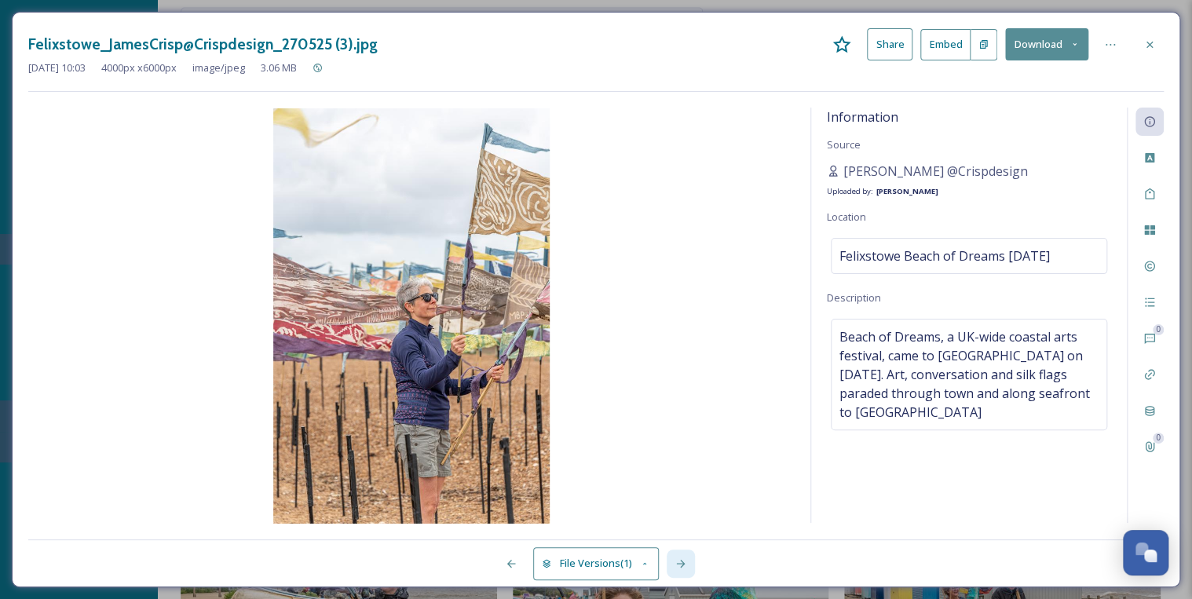
click at [682, 562] on icon at bounding box center [681, 564] width 13 height 13
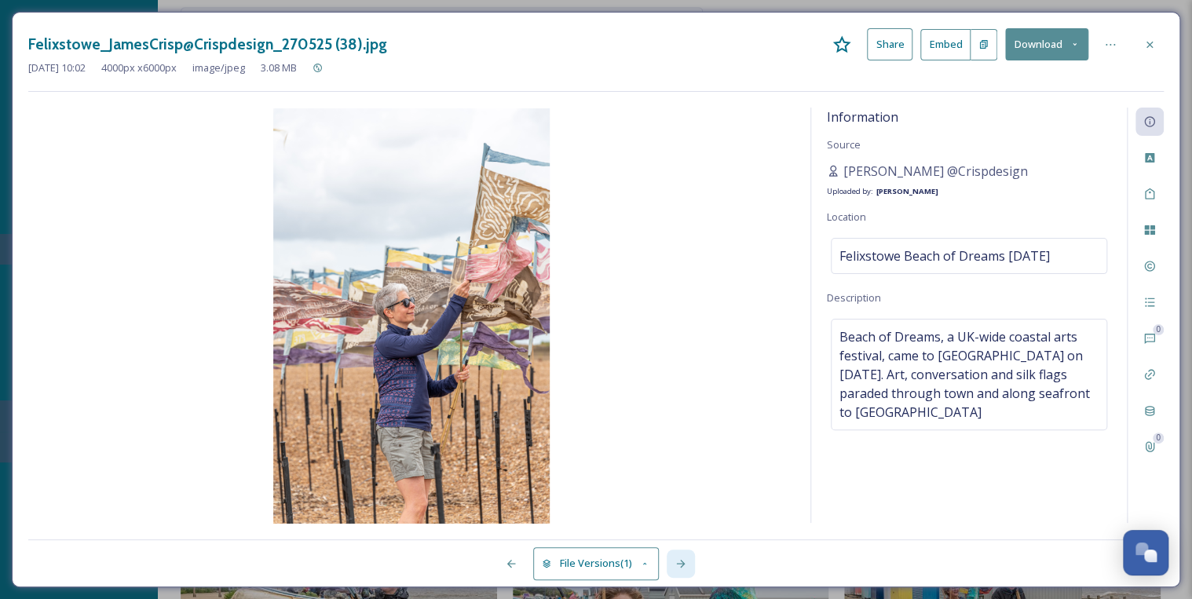
click at [682, 562] on icon at bounding box center [681, 564] width 13 height 13
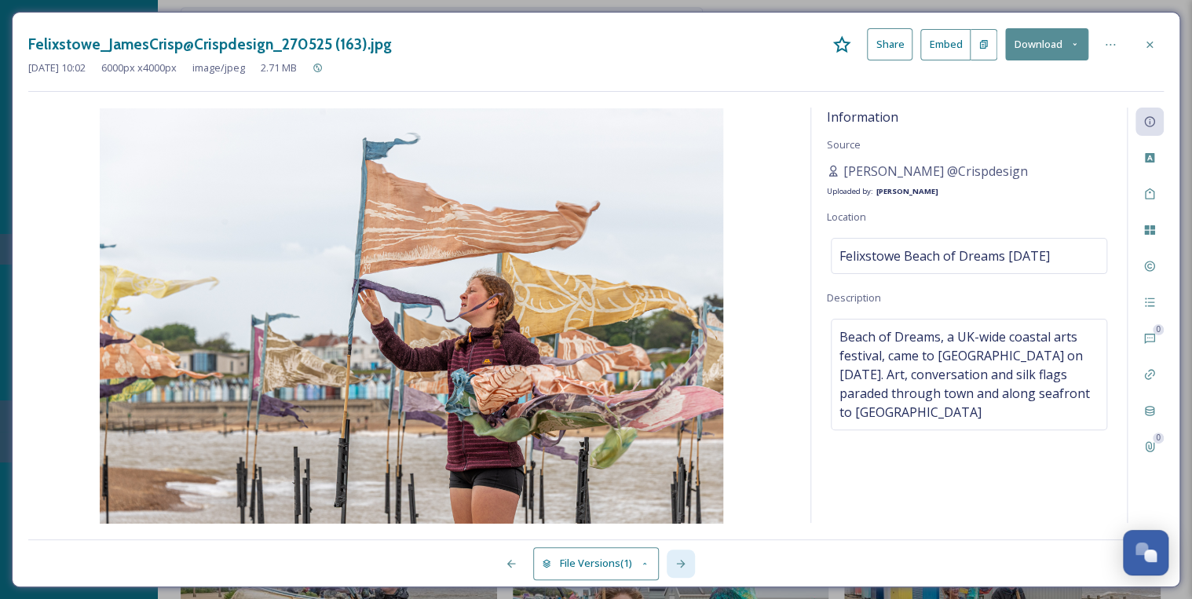
click at [682, 562] on icon at bounding box center [681, 564] width 13 height 13
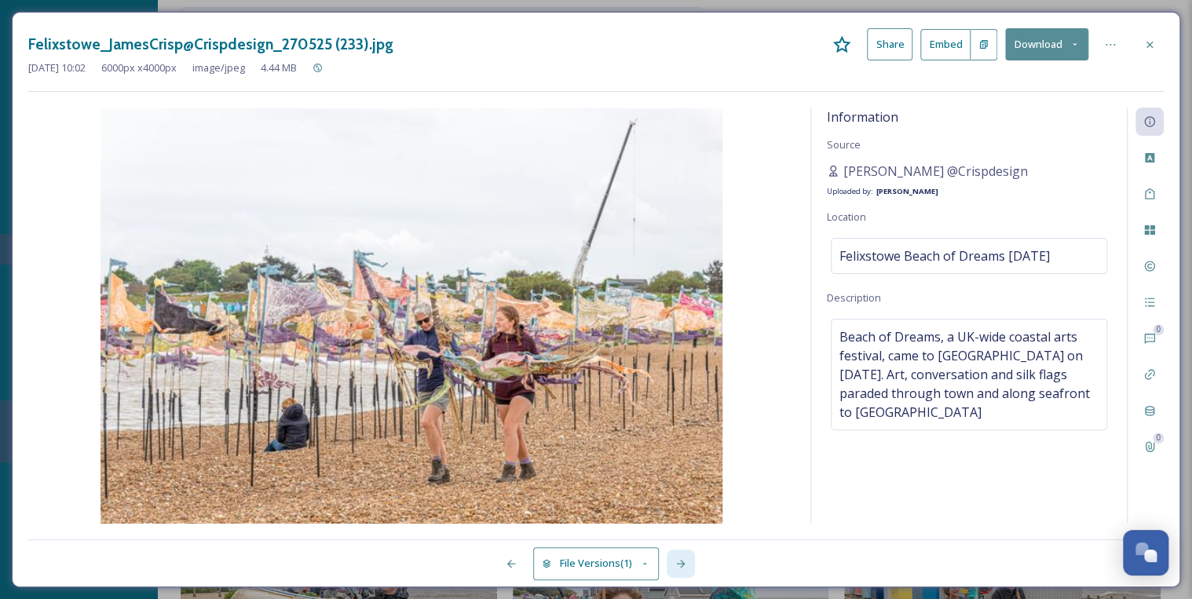
click at [682, 562] on icon at bounding box center [681, 564] width 13 height 13
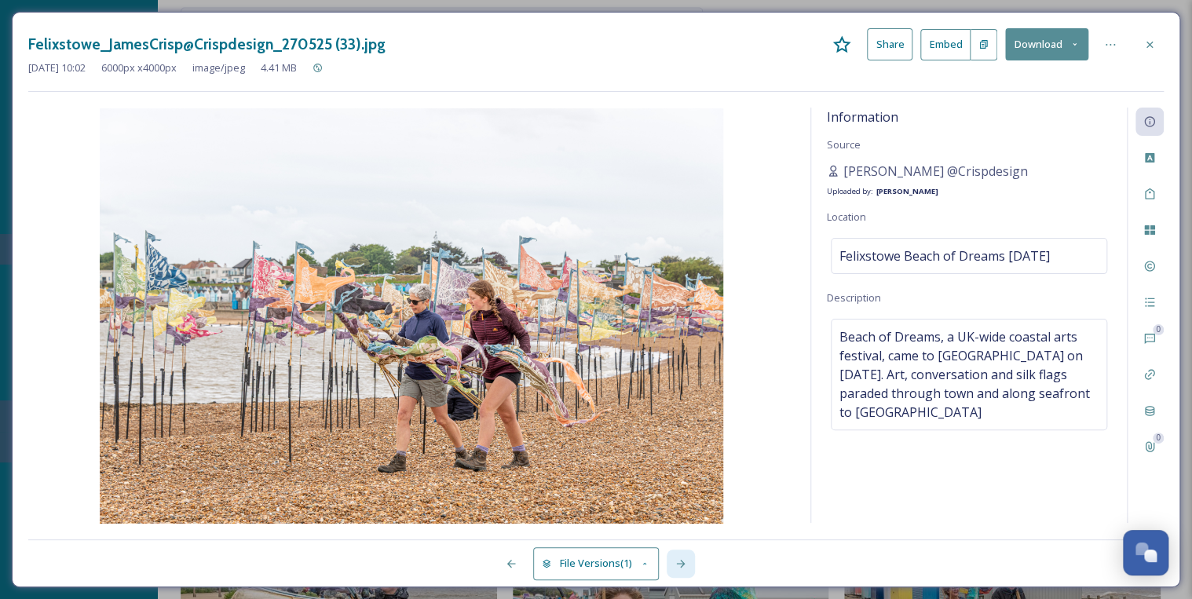
click at [682, 562] on icon at bounding box center [681, 564] width 13 height 13
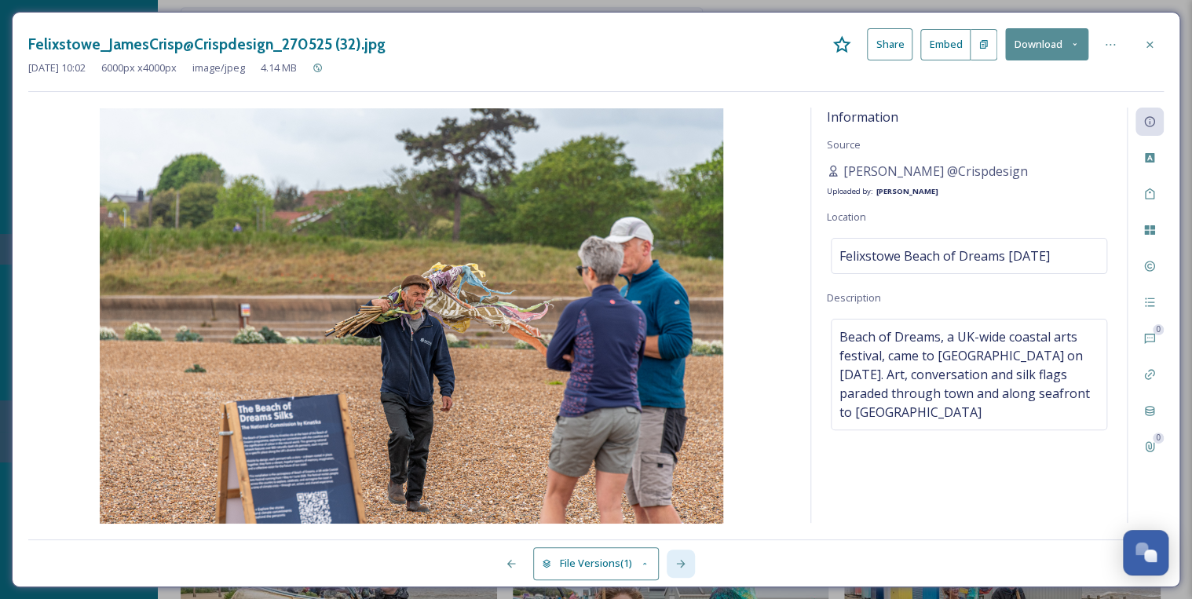
click at [682, 562] on icon at bounding box center [681, 564] width 13 height 13
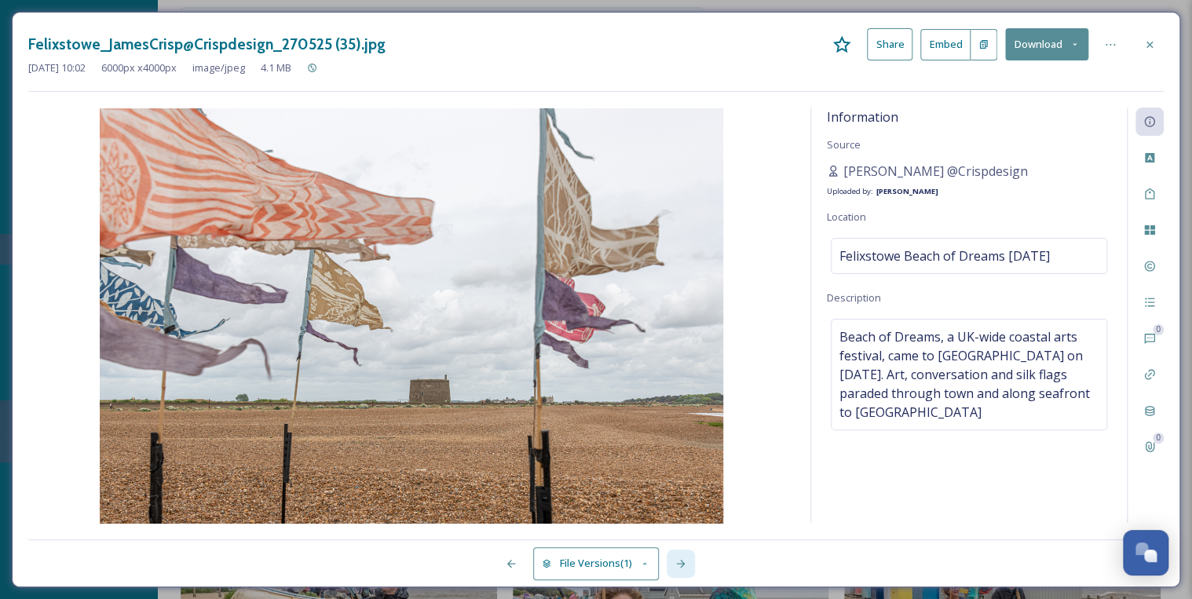
click at [682, 562] on icon at bounding box center [681, 564] width 13 height 13
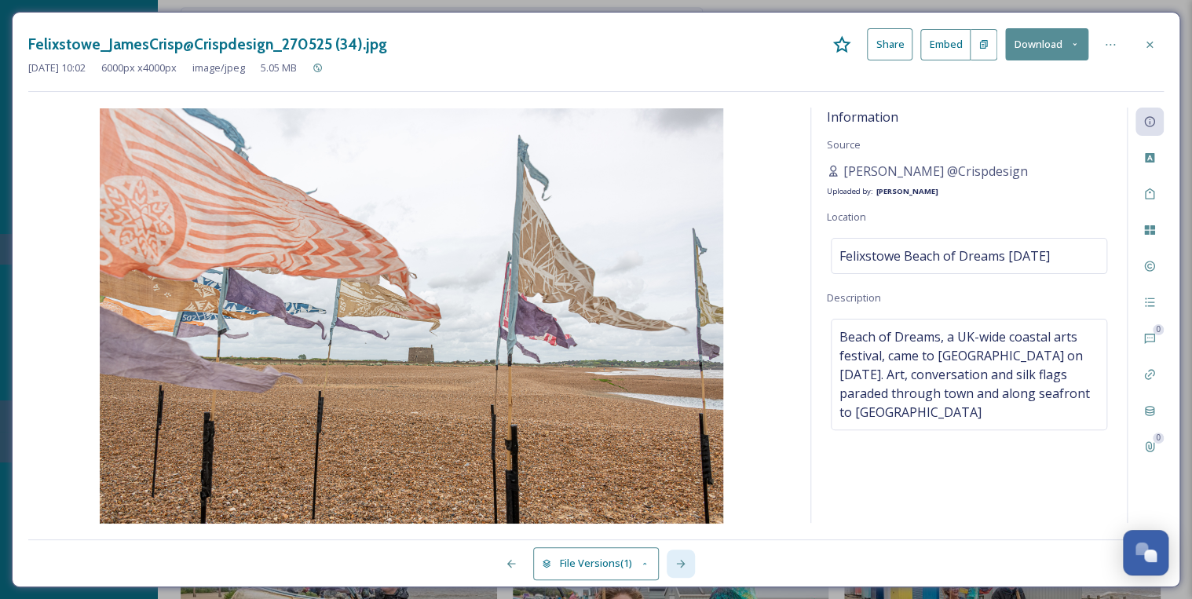
click at [683, 562] on icon at bounding box center [680, 564] width 9 height 8
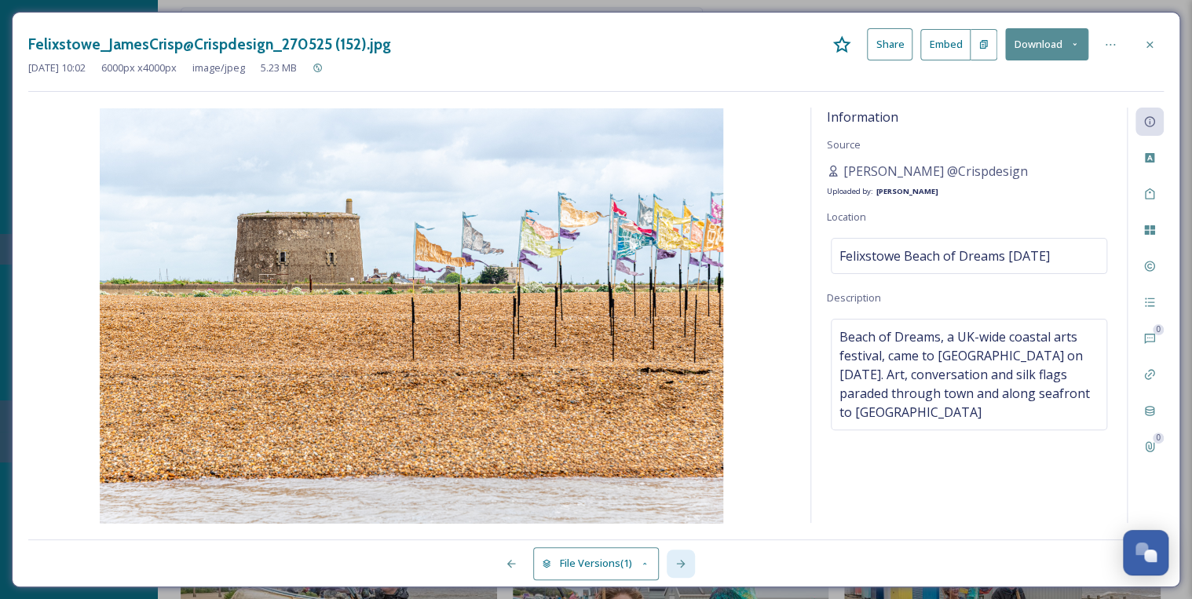
click at [683, 562] on icon at bounding box center [680, 564] width 9 height 8
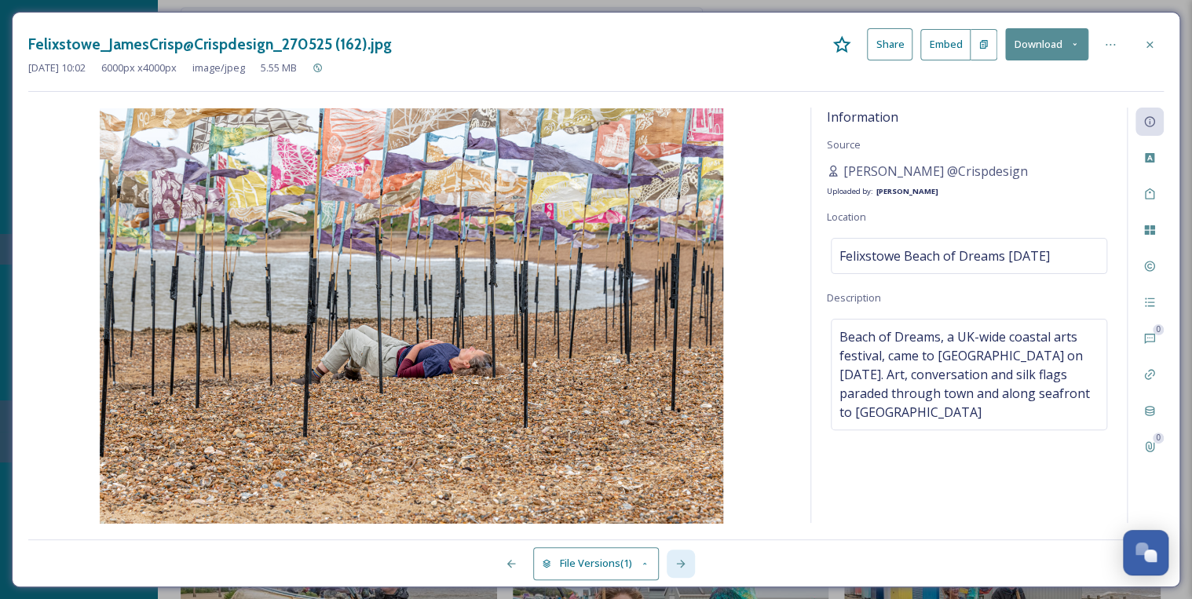
click at [683, 562] on icon at bounding box center [680, 564] width 9 height 8
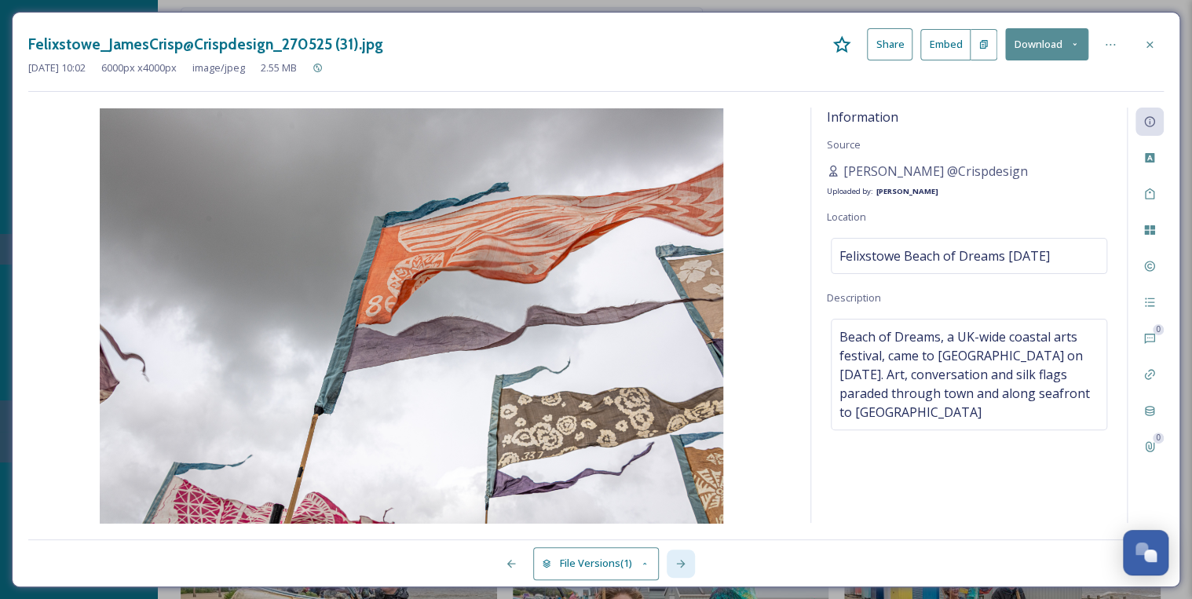
click at [683, 562] on icon at bounding box center [680, 564] width 9 height 8
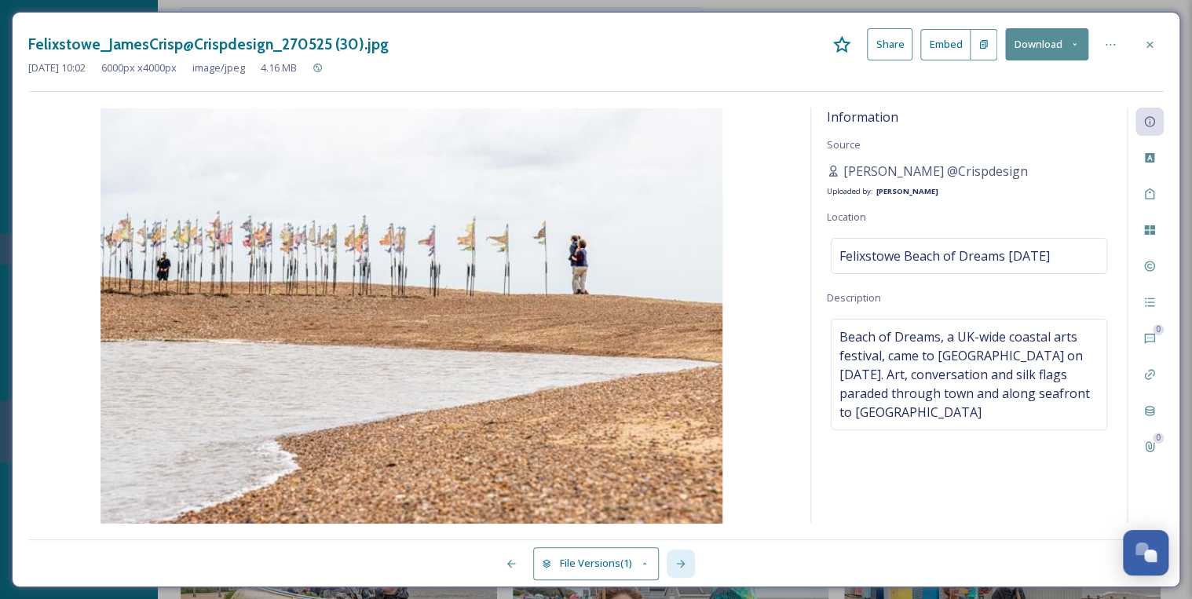
click at [683, 562] on icon at bounding box center [680, 564] width 9 height 8
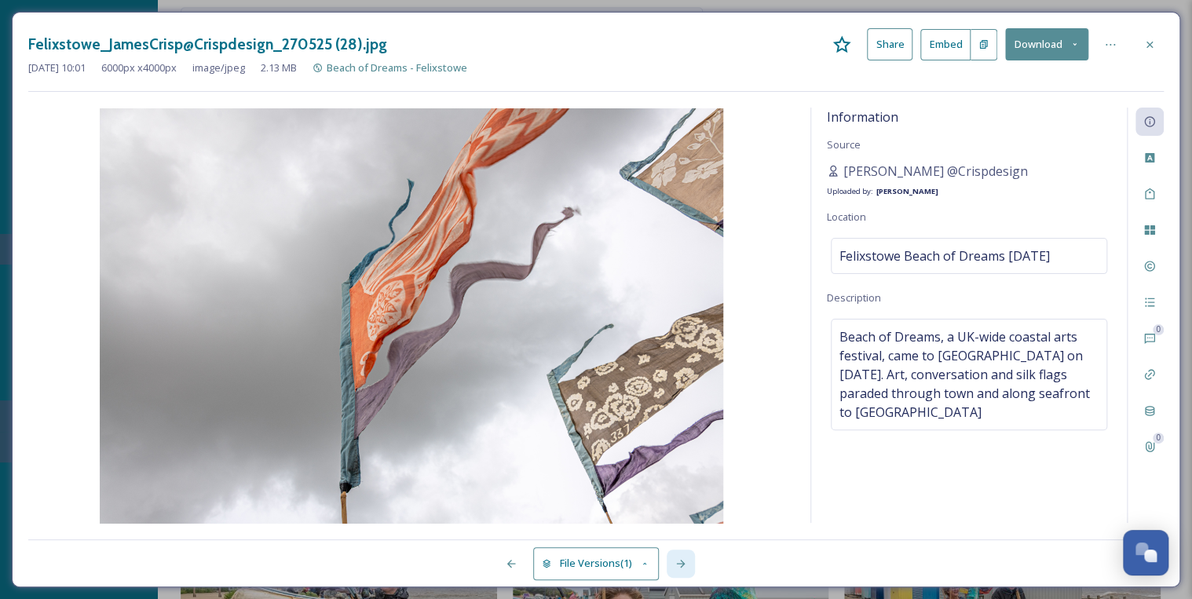
click at [683, 562] on icon at bounding box center [680, 564] width 9 height 8
click at [683, 563] on icon at bounding box center [680, 564] width 9 height 8
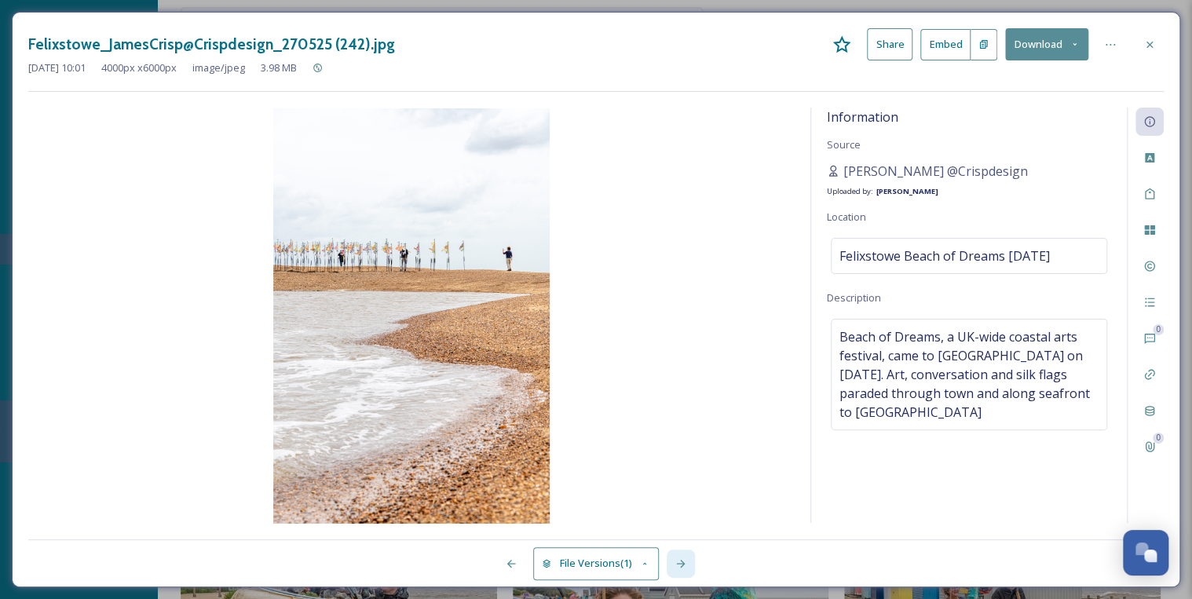
click at [683, 563] on icon at bounding box center [680, 564] width 9 height 8
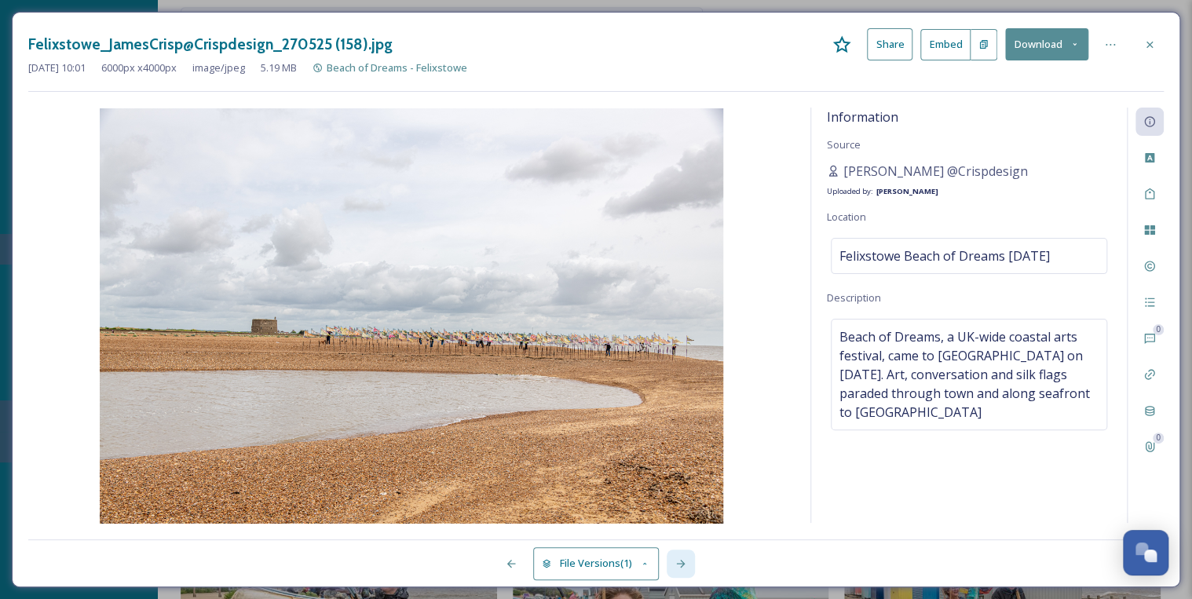
click at [683, 563] on icon at bounding box center [680, 564] width 9 height 8
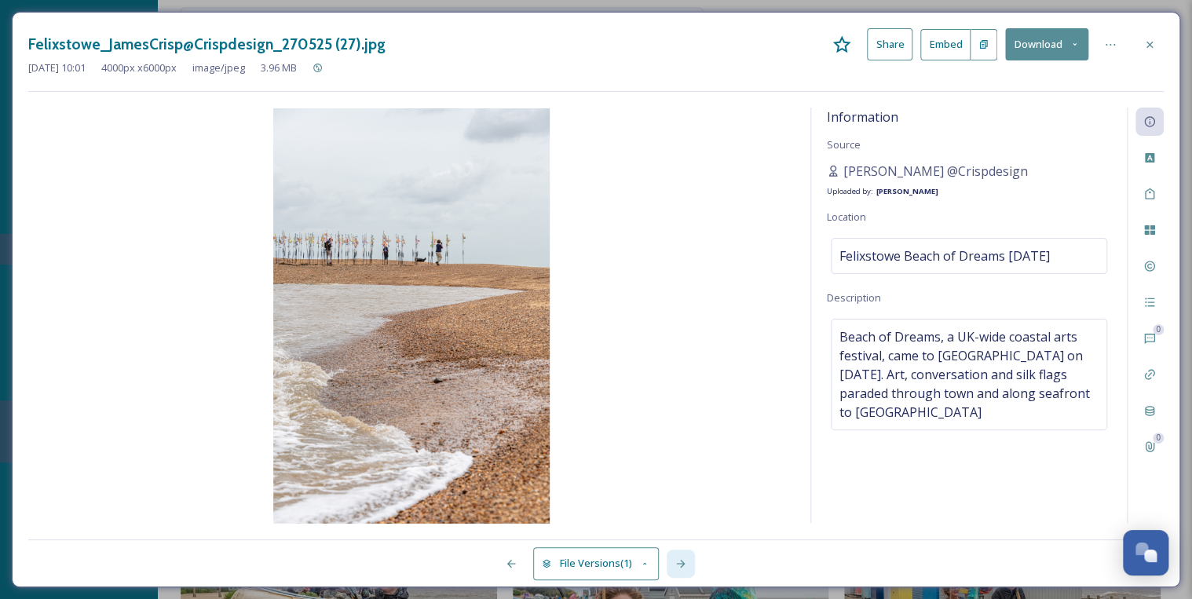
click at [683, 563] on icon at bounding box center [680, 564] width 9 height 8
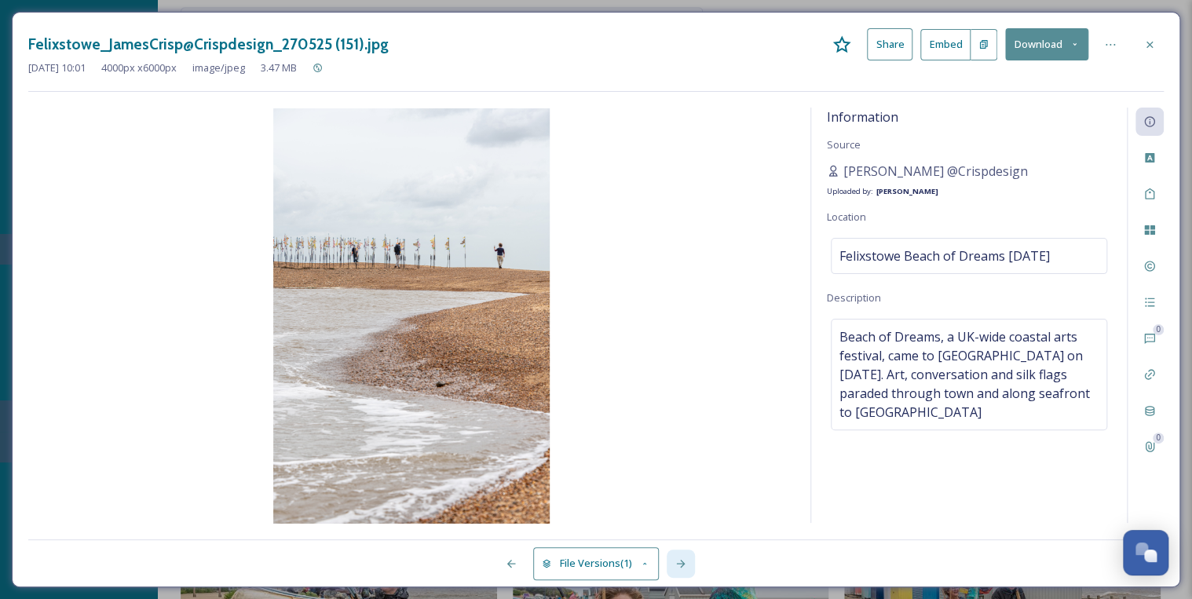
click at [683, 563] on icon at bounding box center [680, 564] width 9 height 8
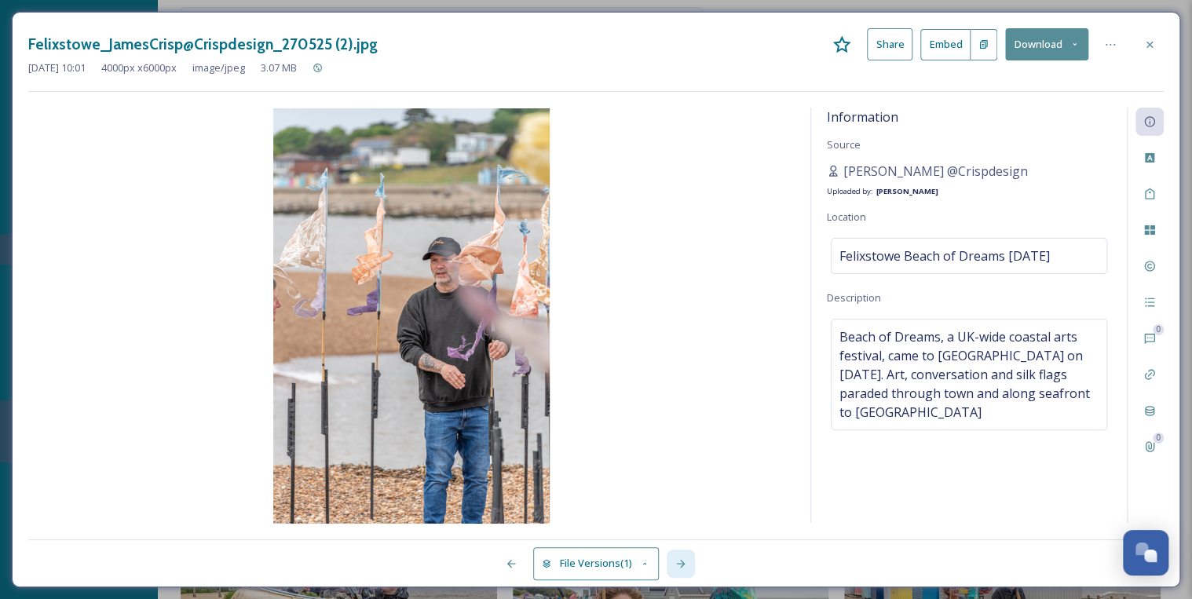
click at [683, 563] on icon at bounding box center [680, 564] width 9 height 8
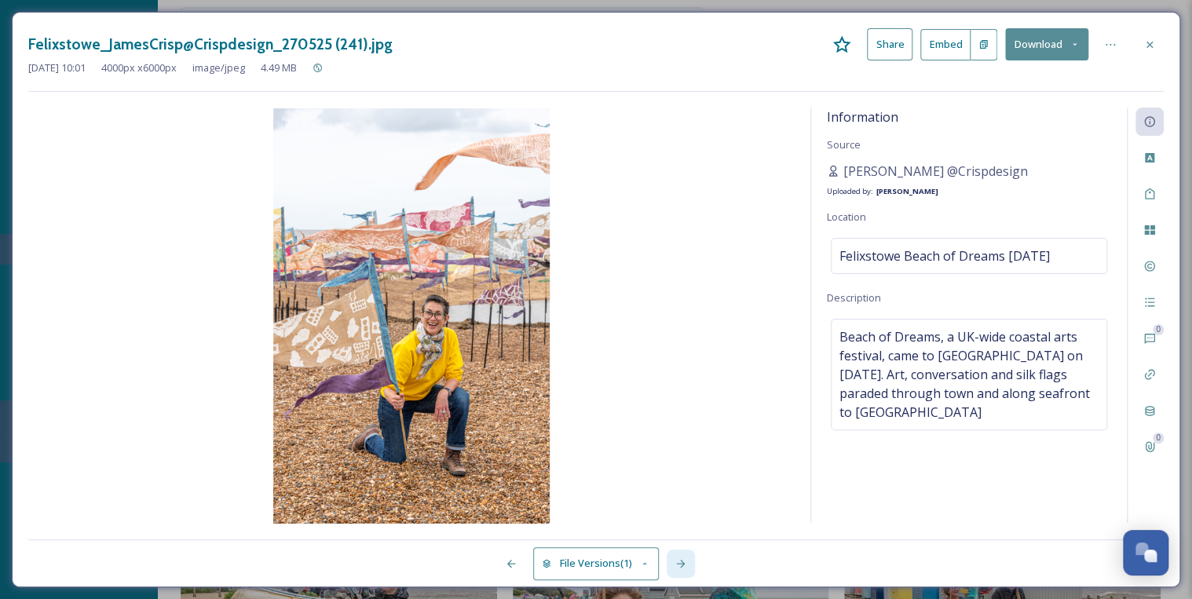
click at [683, 563] on icon at bounding box center [680, 564] width 9 height 8
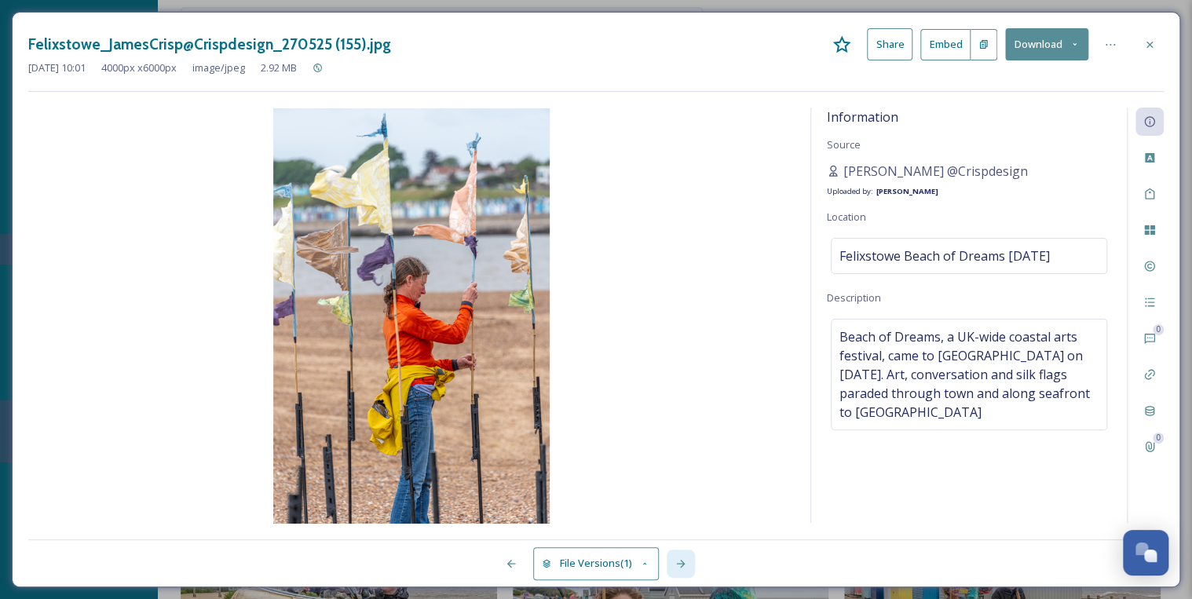
click at [683, 563] on icon at bounding box center [680, 564] width 9 height 8
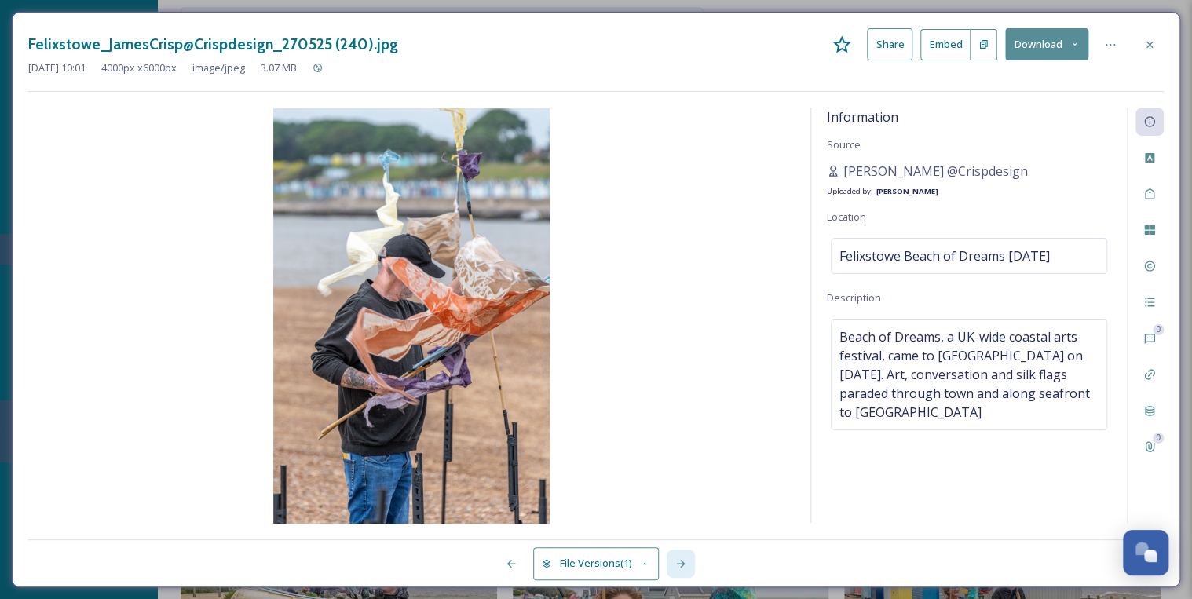
click at [683, 563] on icon at bounding box center [680, 564] width 9 height 8
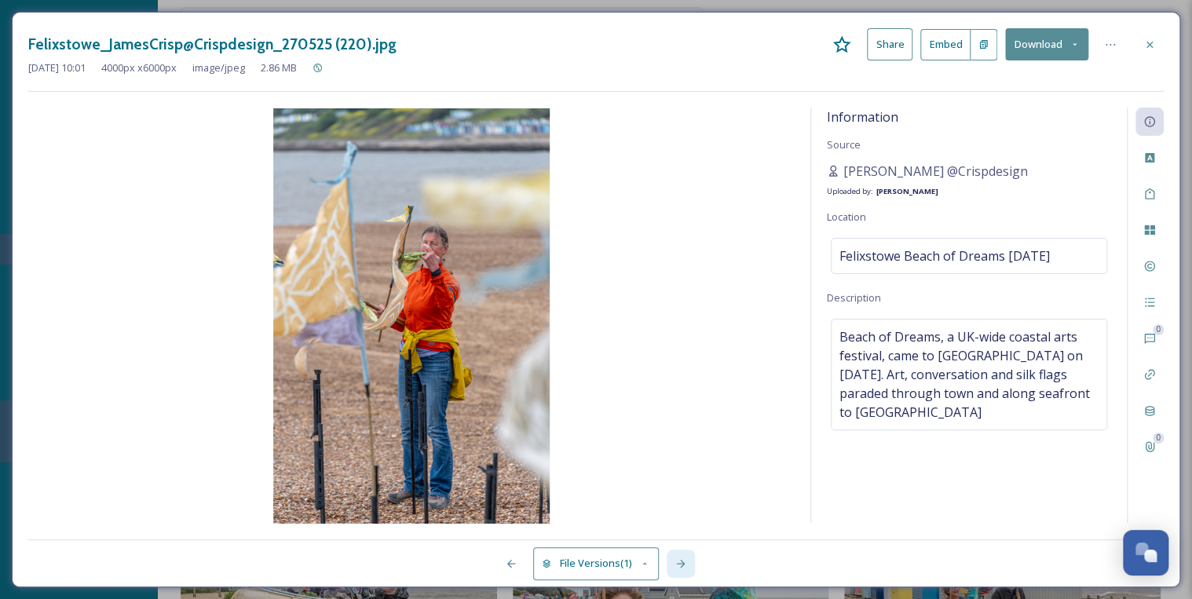
click at [683, 563] on icon at bounding box center [680, 564] width 9 height 8
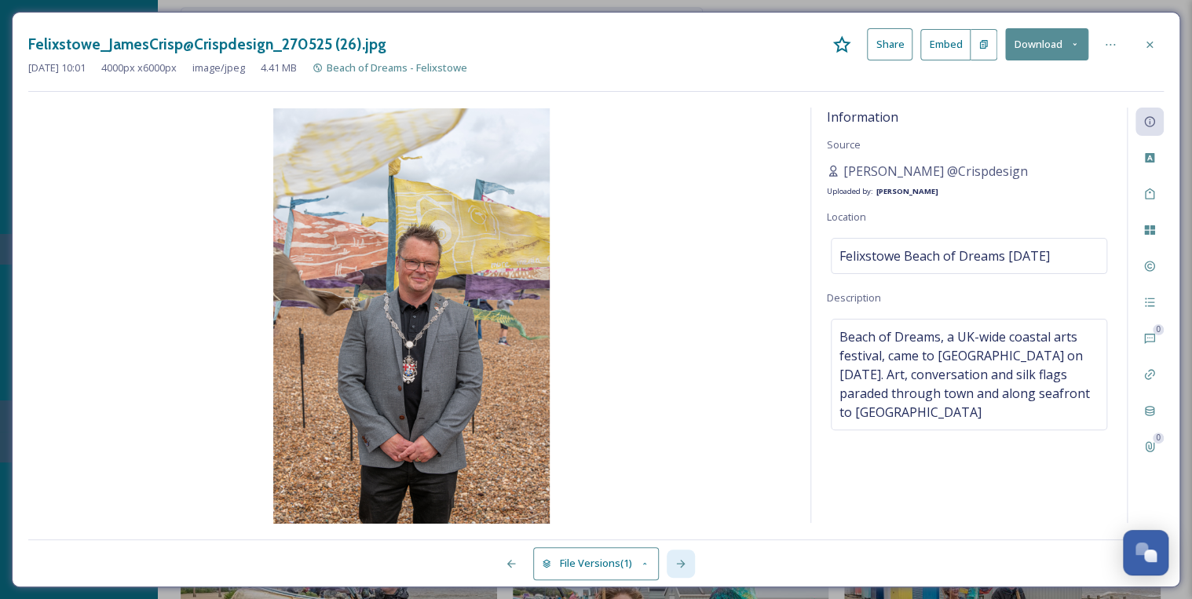
click at [683, 563] on icon at bounding box center [680, 564] width 9 height 8
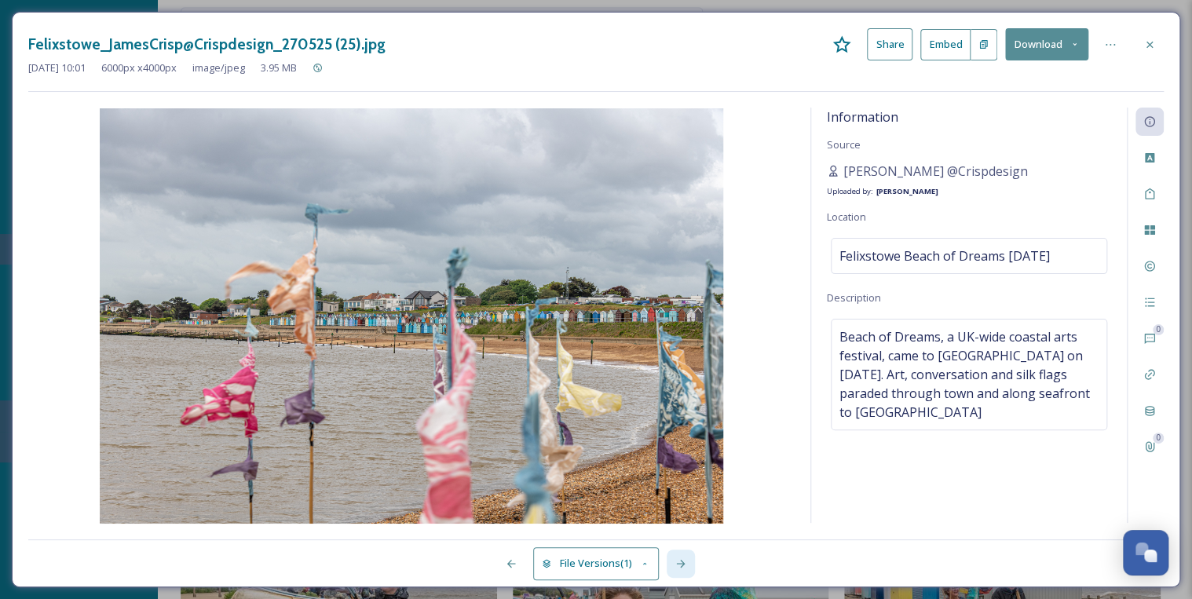
click at [683, 563] on icon at bounding box center [680, 564] width 9 height 8
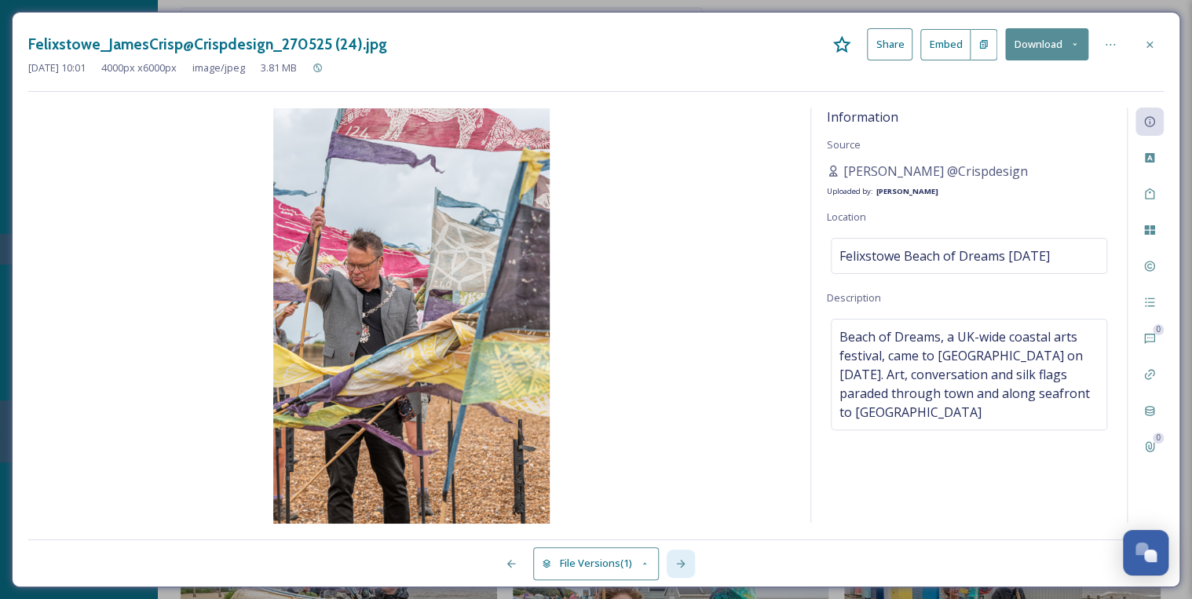
click at [683, 563] on icon at bounding box center [680, 564] width 9 height 8
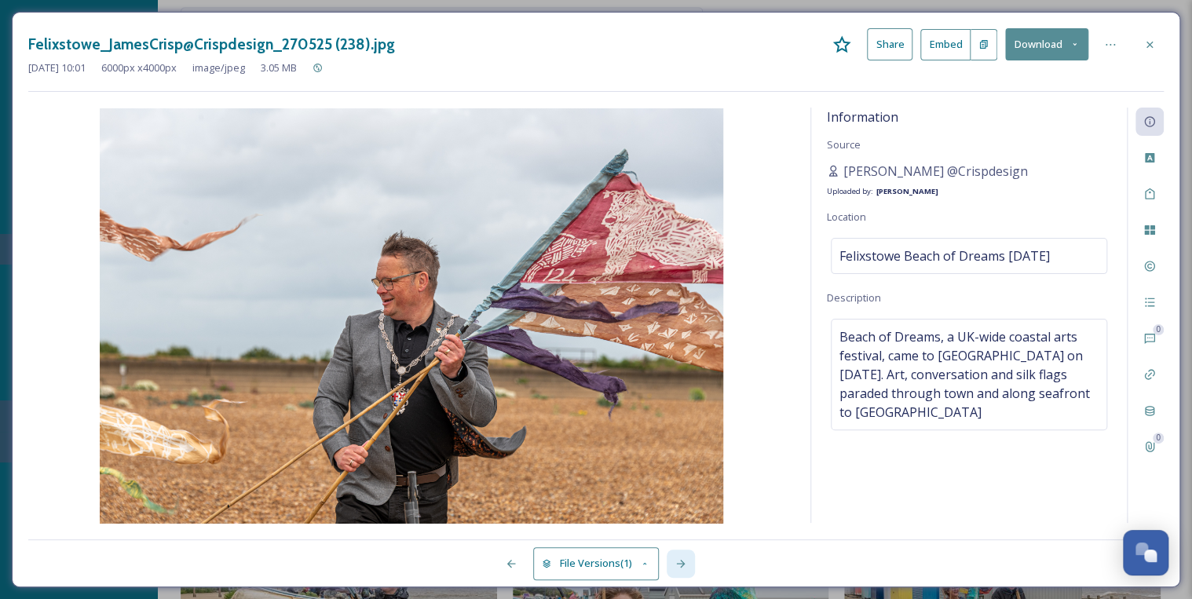
click at [683, 563] on icon at bounding box center [680, 564] width 9 height 8
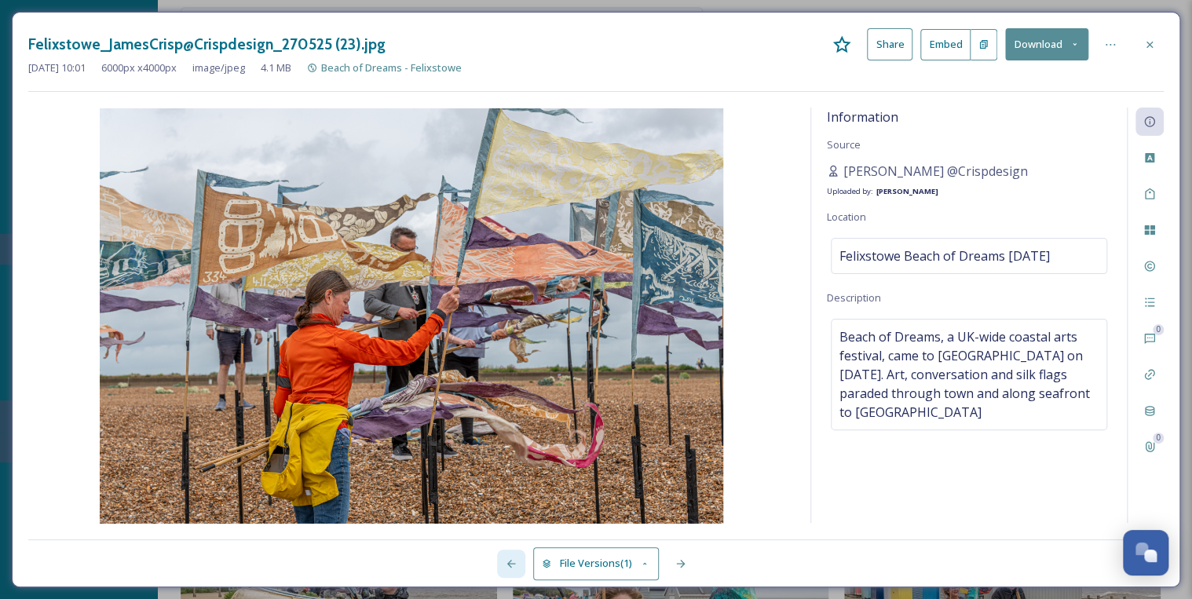
click at [511, 562] on icon at bounding box center [511, 564] width 13 height 13
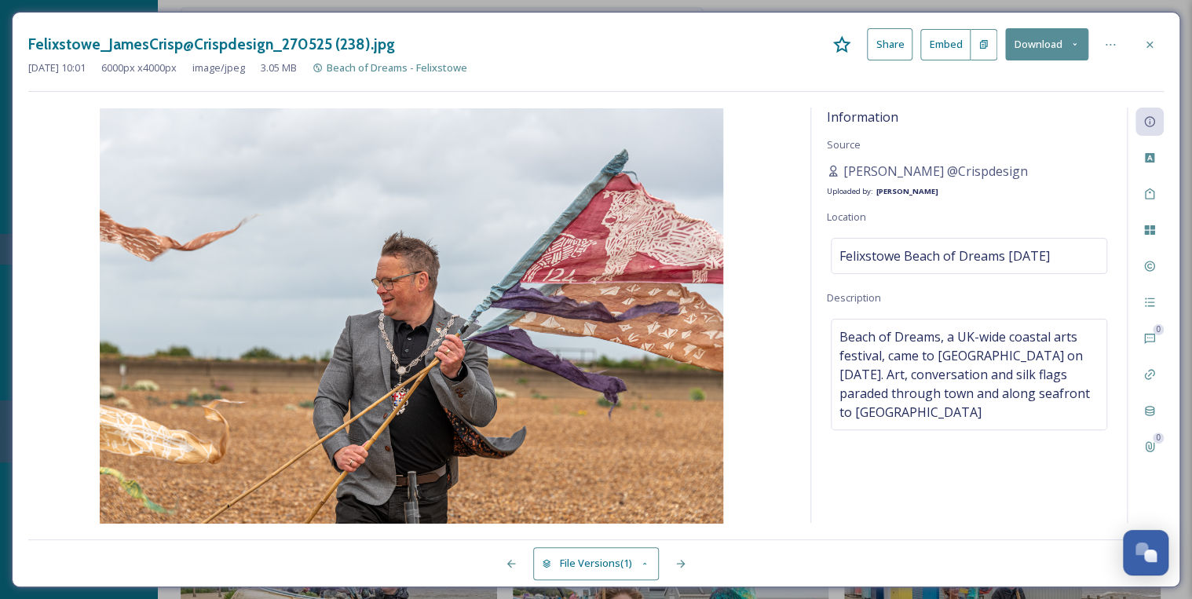
click at [1075, 44] on icon at bounding box center [1075, 44] width 4 height 2
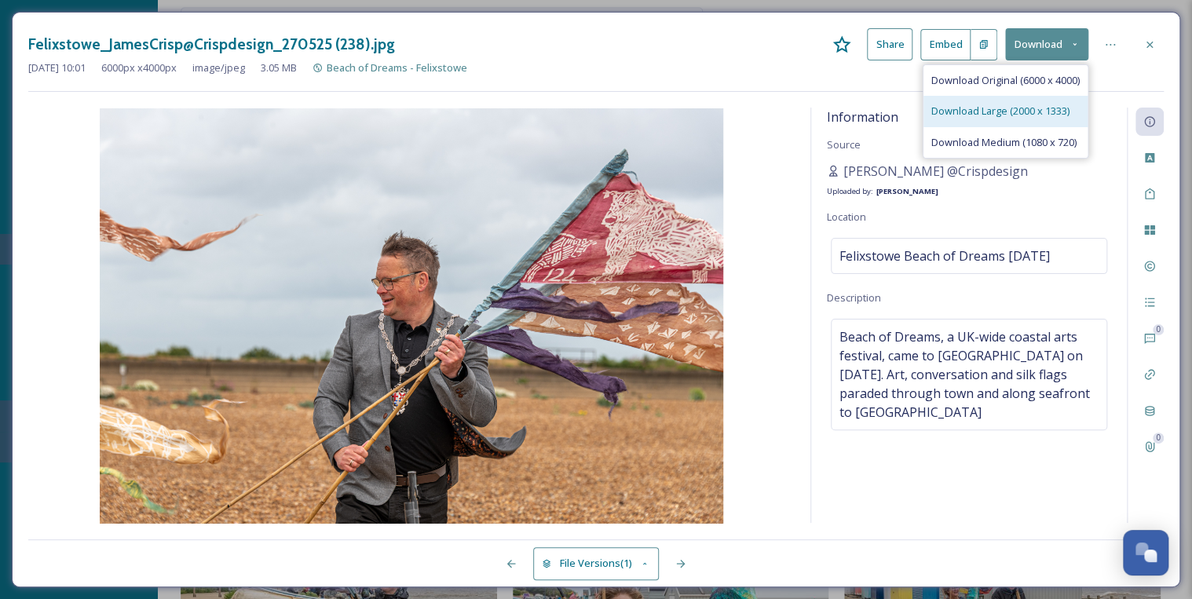
click at [1049, 107] on span "Download Large (2000 x 1333)" at bounding box center [1001, 111] width 138 height 15
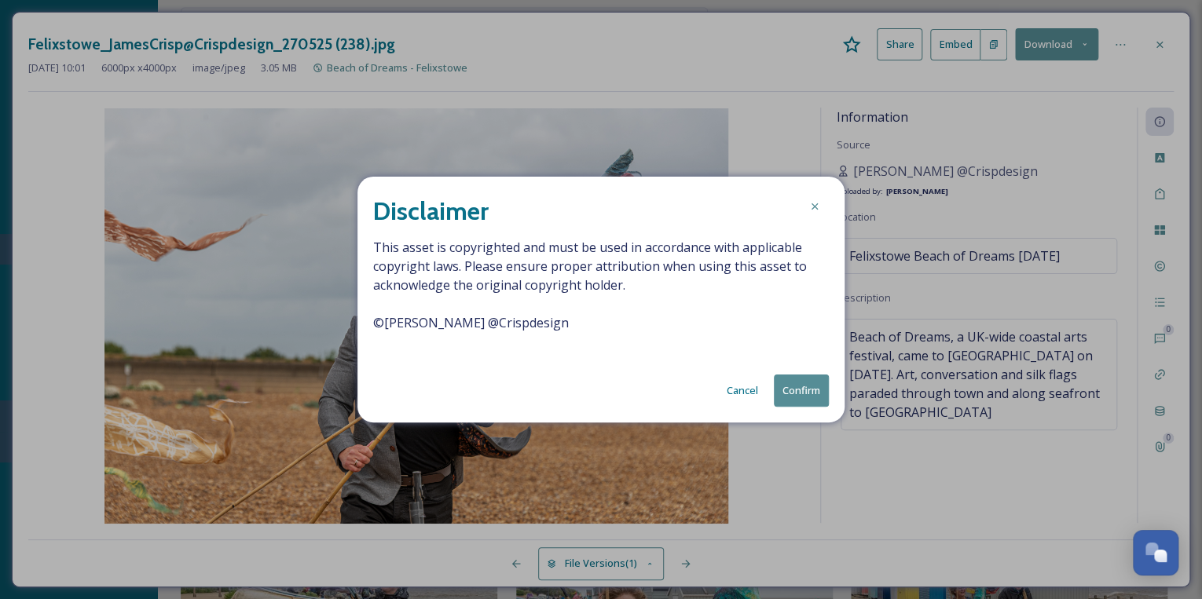
click at [804, 383] on button "Confirm" at bounding box center [801, 391] width 55 height 32
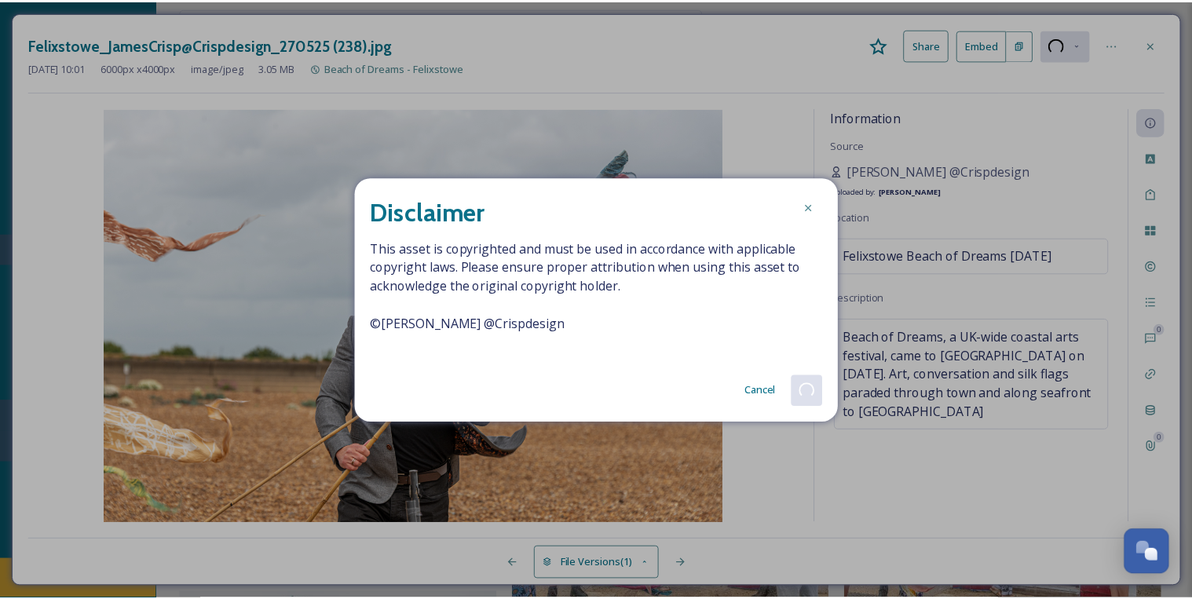
scroll to position [13702, 0]
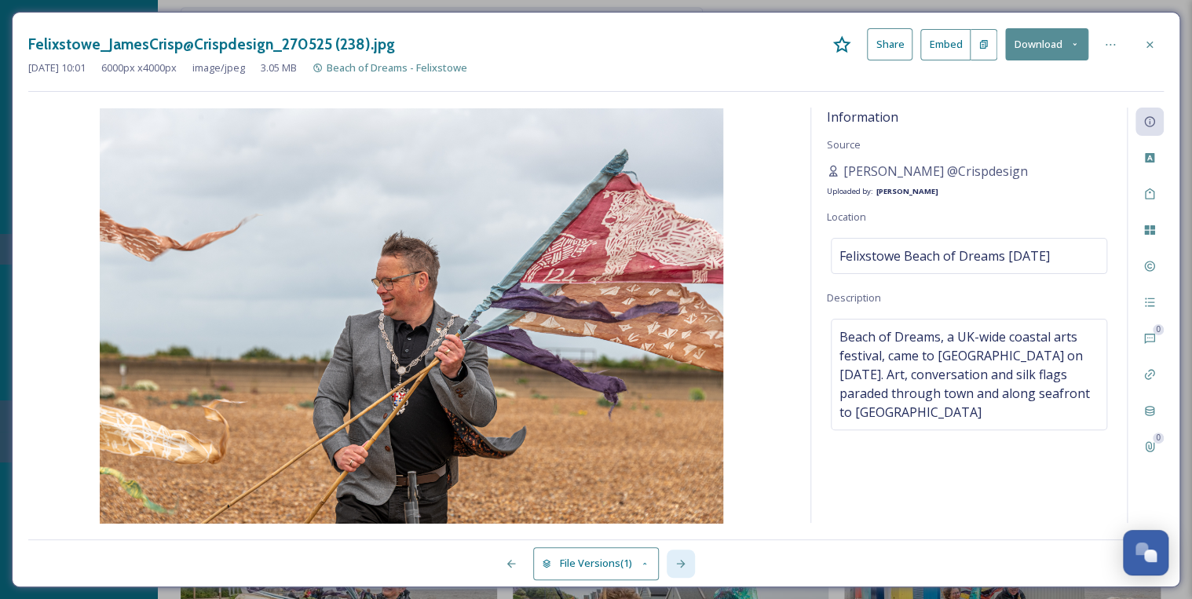
click at [682, 562] on icon at bounding box center [681, 564] width 13 height 13
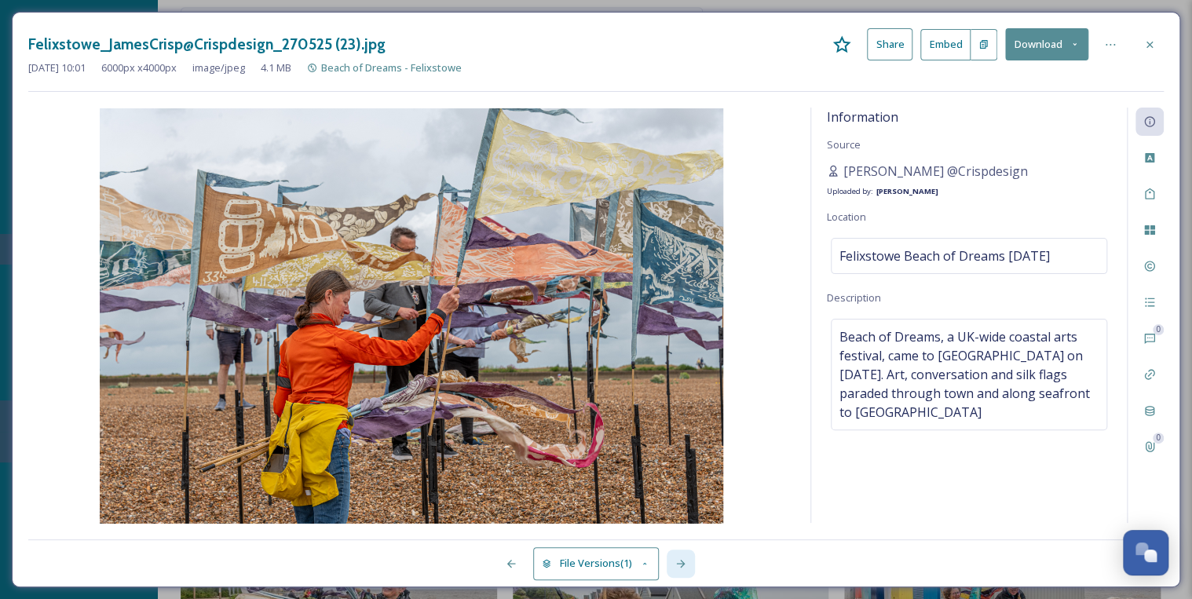
click at [682, 562] on icon at bounding box center [681, 564] width 13 height 13
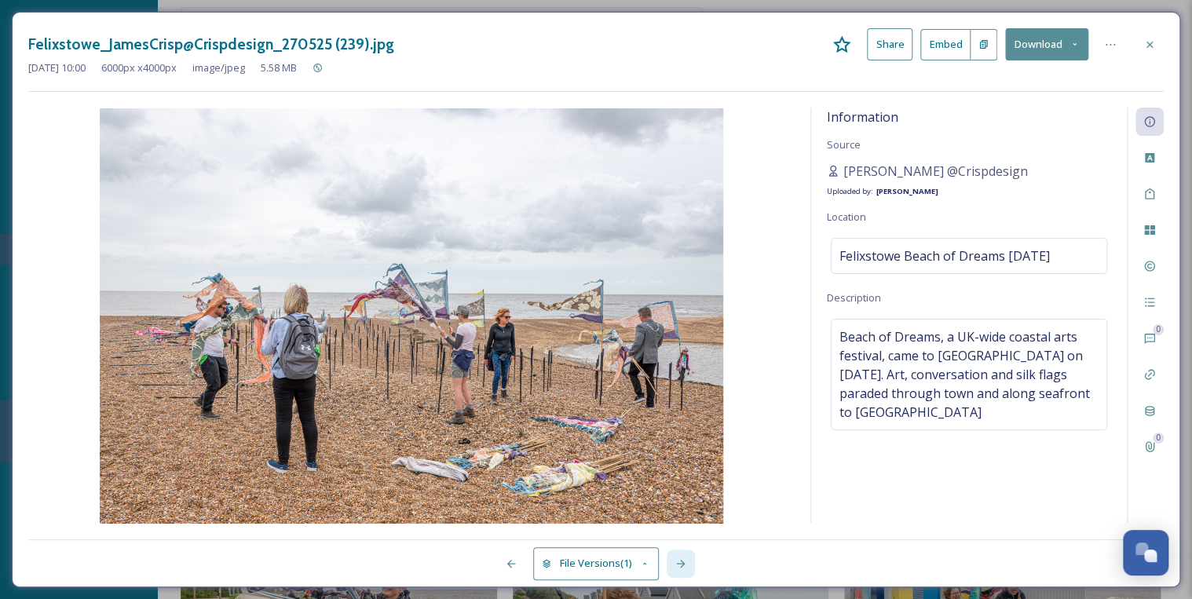
click at [682, 562] on icon at bounding box center [681, 564] width 13 height 13
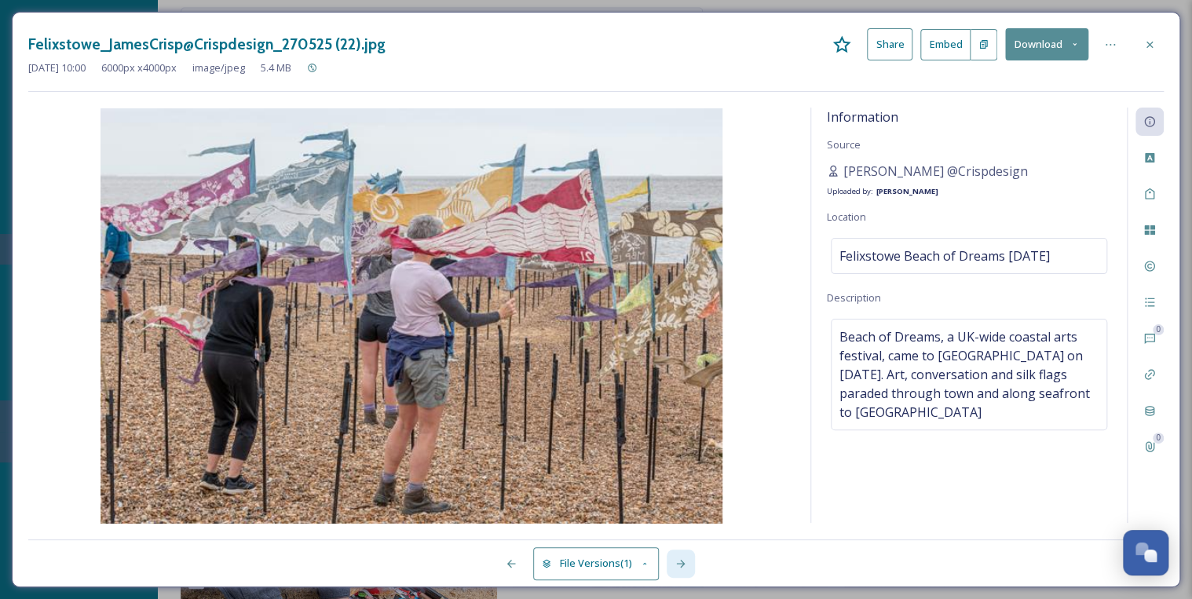
scroll to position [13577, 0]
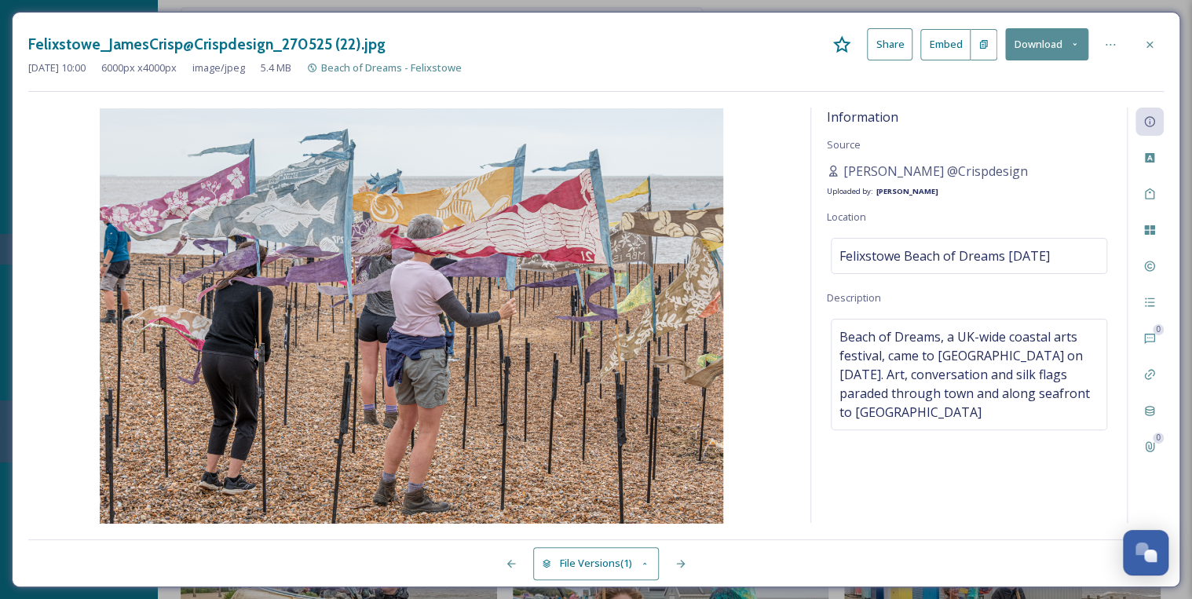
click at [664, 556] on div at bounding box center [911, 564] width 505 height 28
click at [683, 560] on icon at bounding box center [681, 564] width 13 height 13
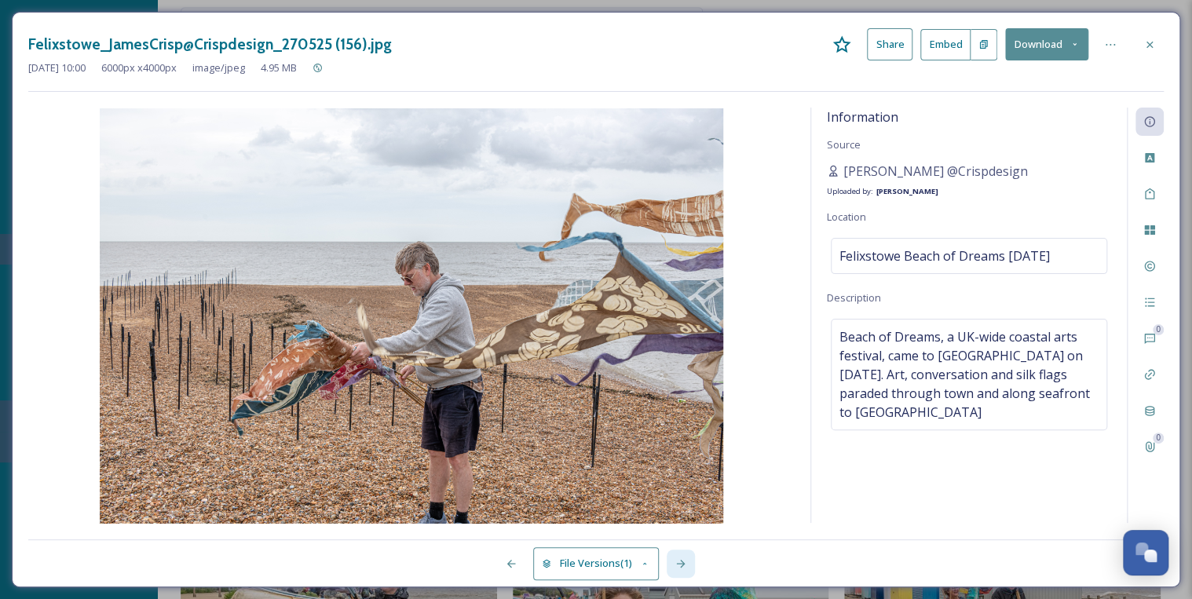
click at [683, 560] on icon at bounding box center [681, 564] width 13 height 13
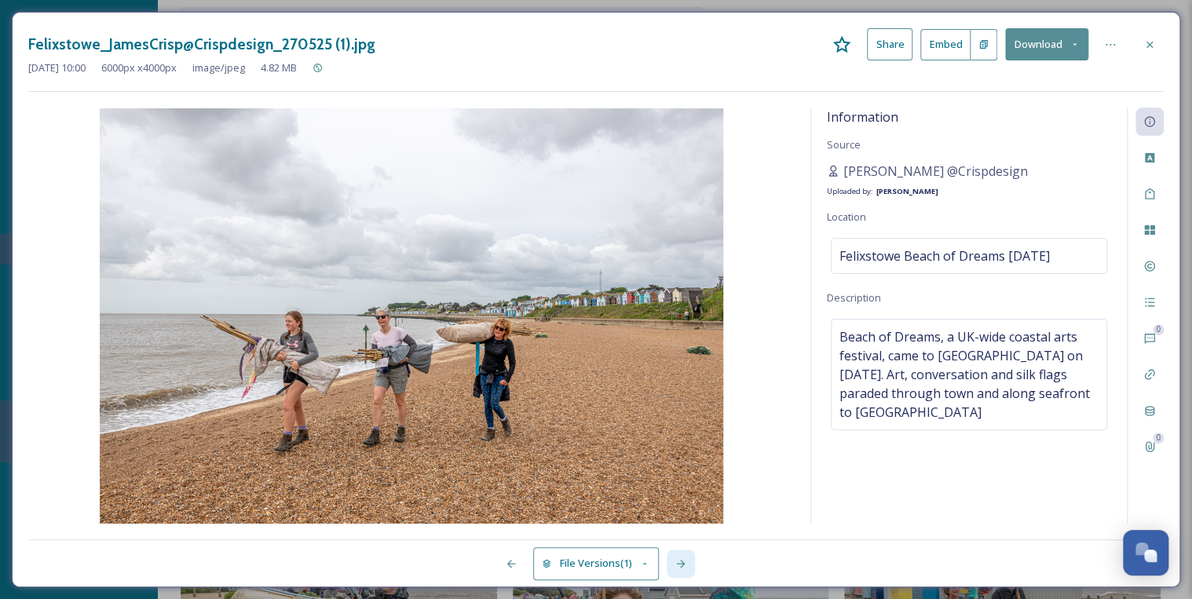
click at [683, 560] on icon at bounding box center [681, 564] width 13 height 13
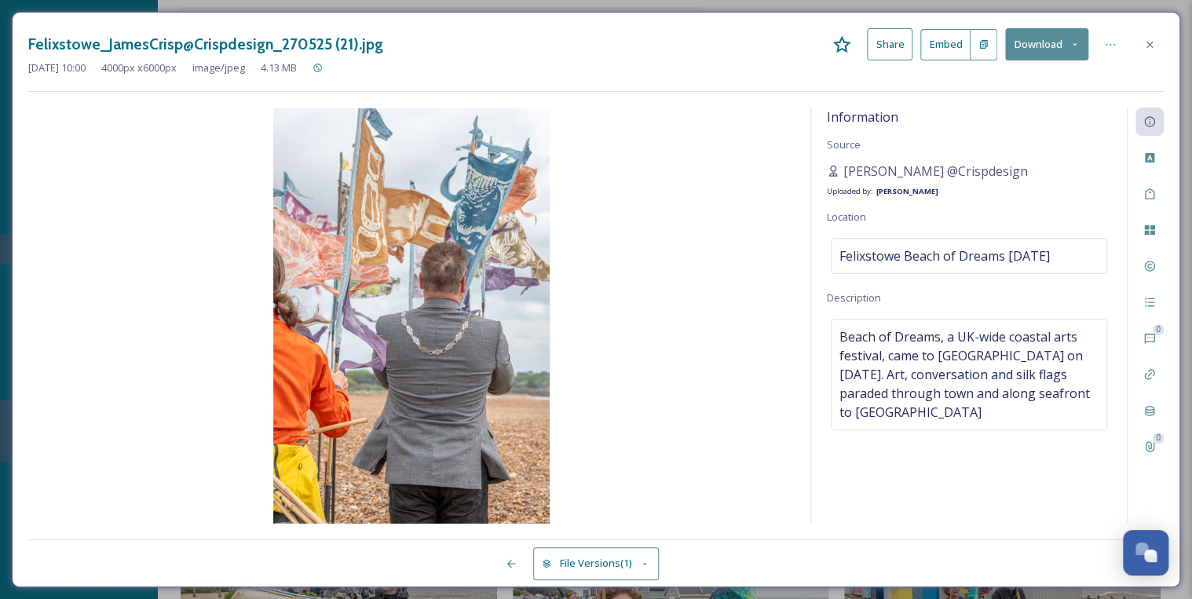
click at [683, 560] on div "File Versions (1)" at bounding box center [596, 555] width 1136 height 31
click at [1152, 46] on icon at bounding box center [1150, 44] width 13 height 13
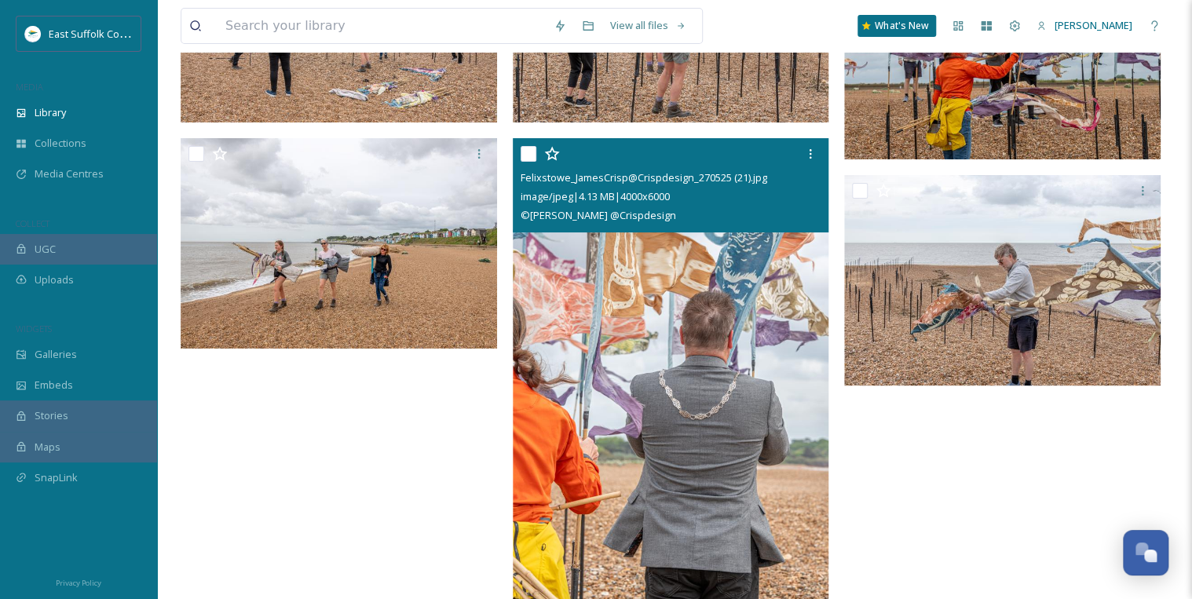
scroll to position [23725, 0]
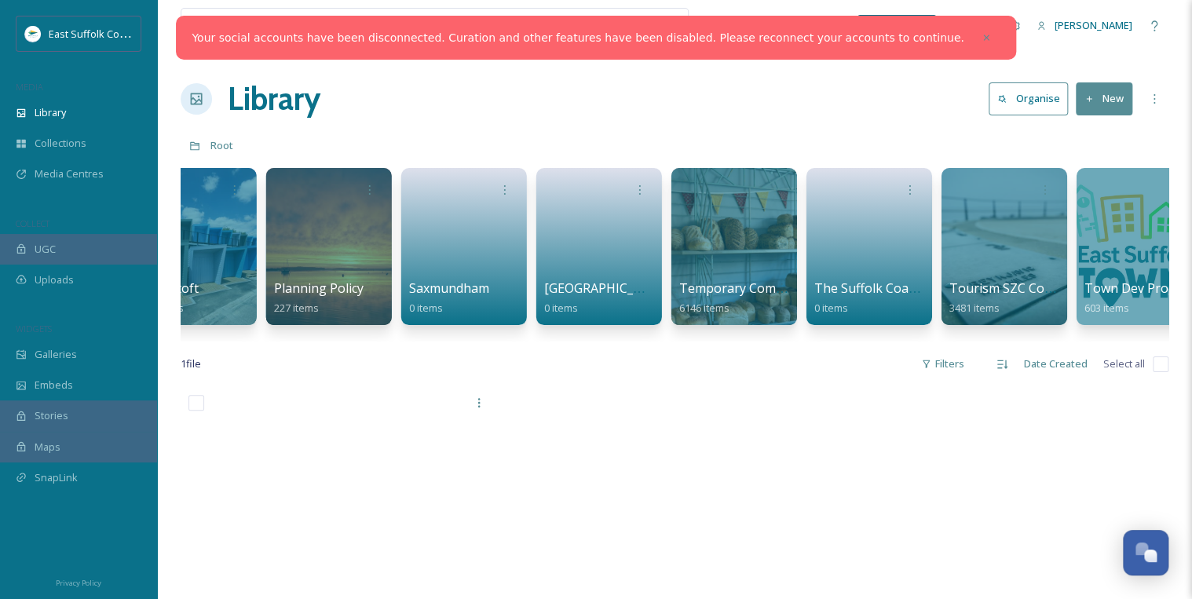
scroll to position [0, 2221]
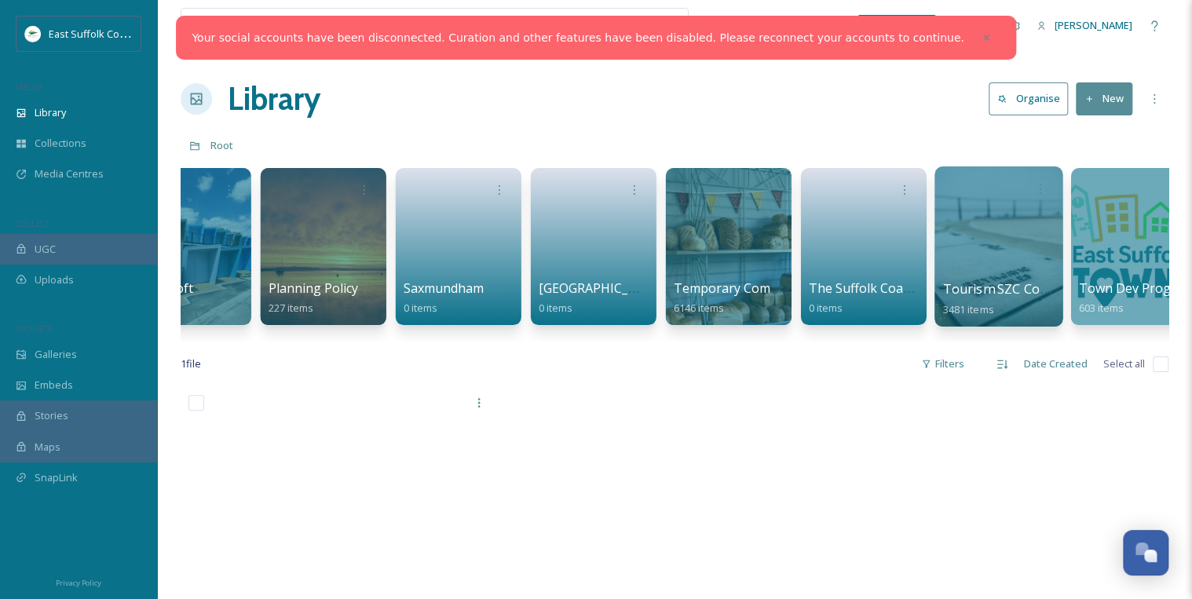
click at [1004, 254] on div at bounding box center [999, 247] width 128 height 160
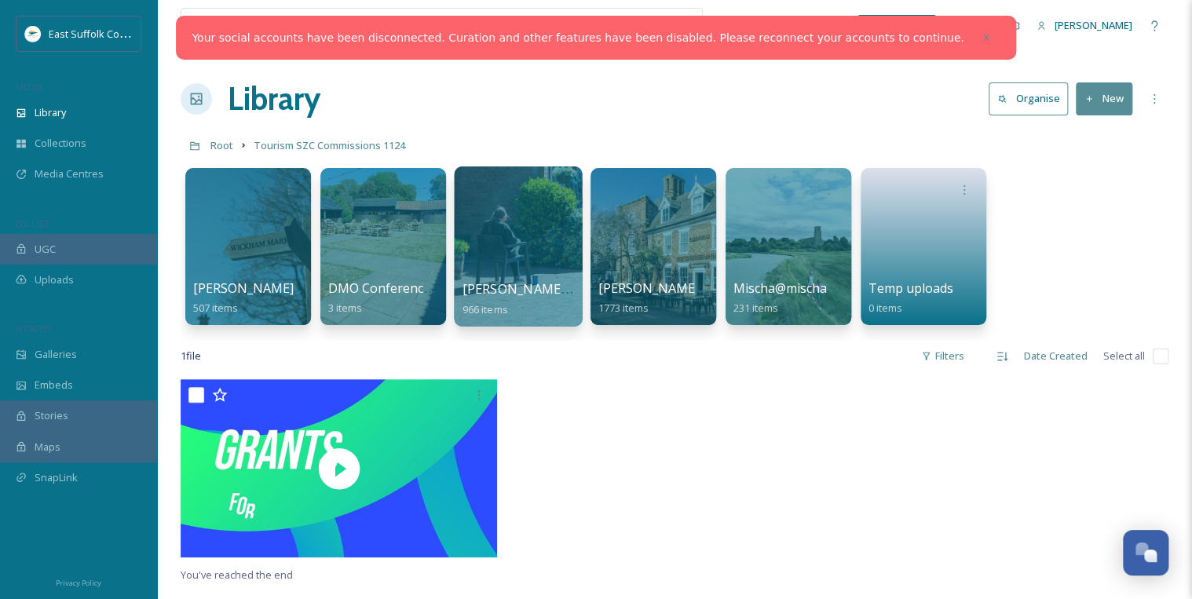
click at [523, 233] on div at bounding box center [518, 247] width 128 height 160
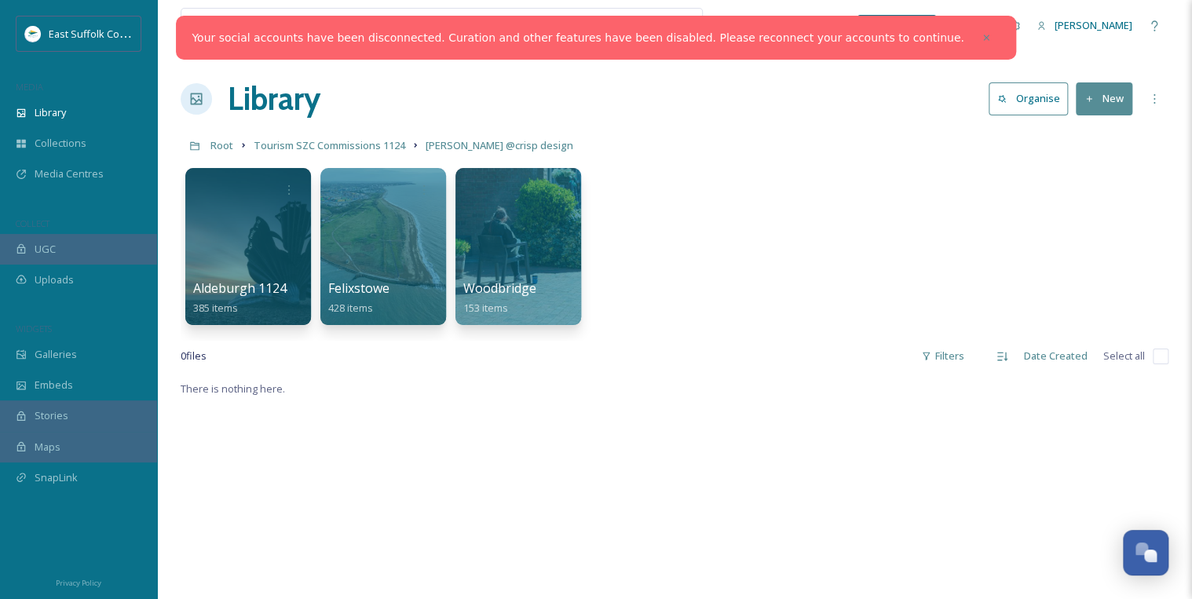
scroll to position [63, 0]
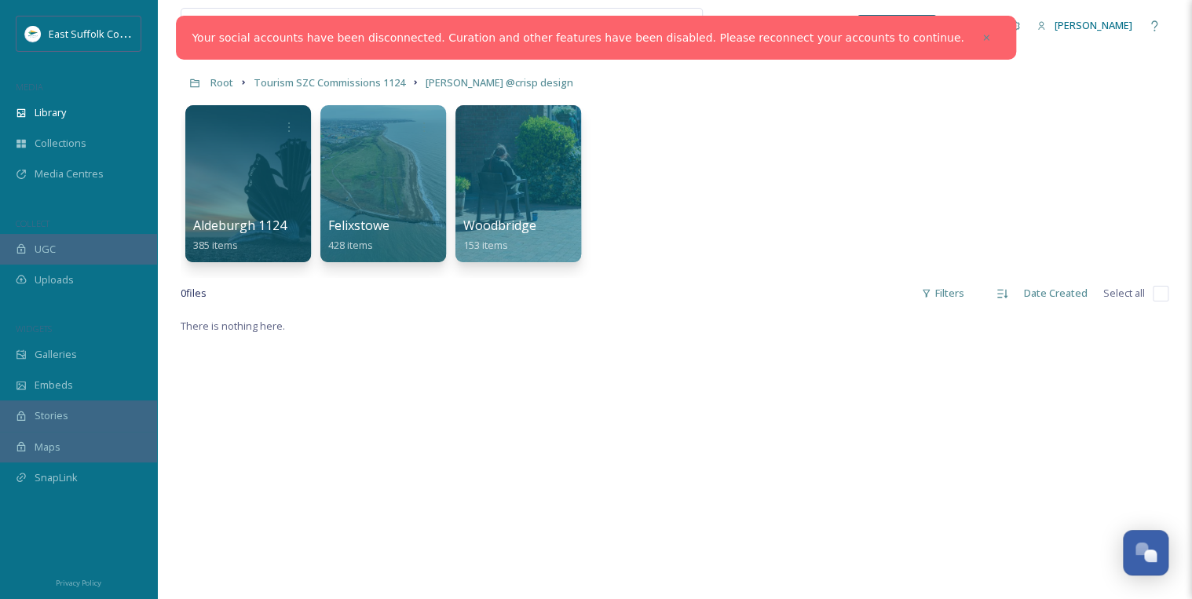
click at [386, 163] on div at bounding box center [383, 183] width 126 height 157
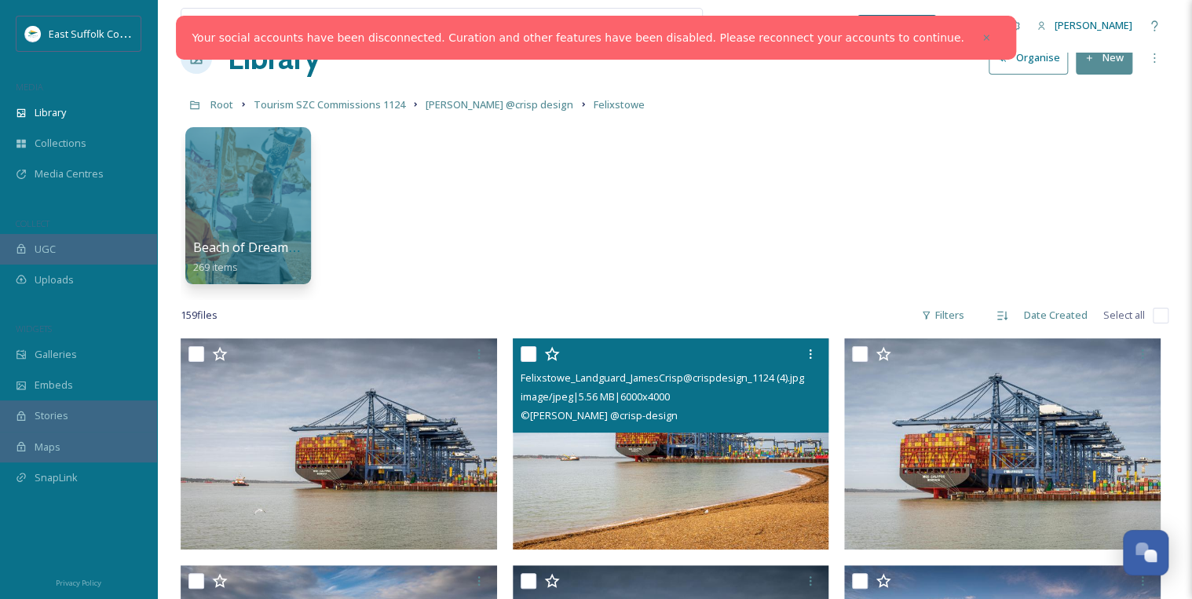
scroll to position [63, 0]
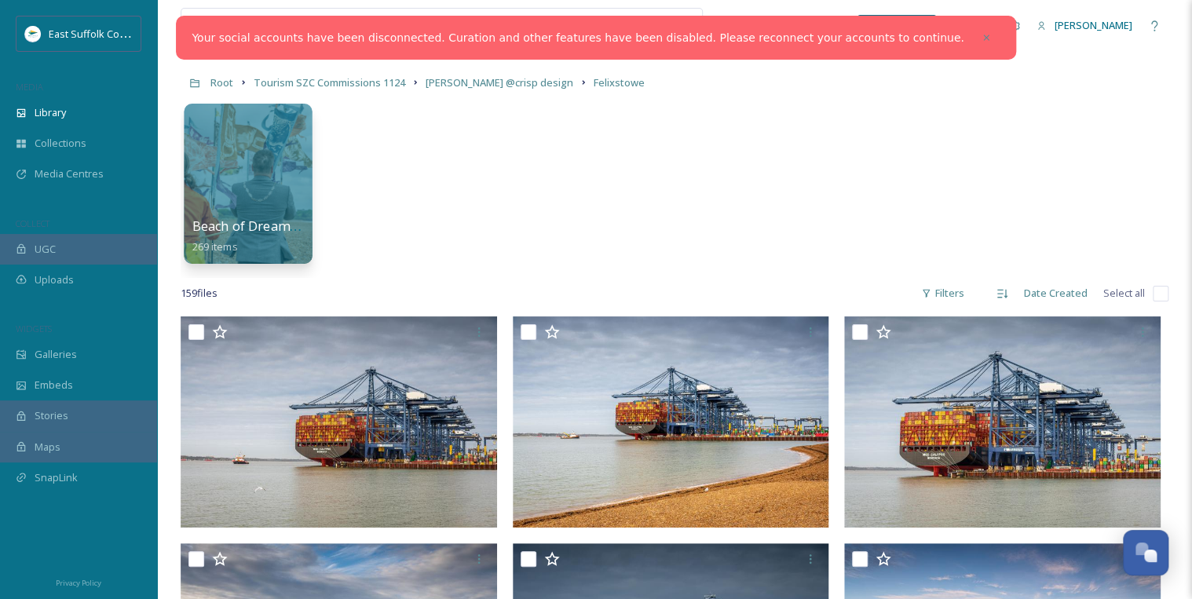
click at [261, 160] on div at bounding box center [248, 184] width 128 height 160
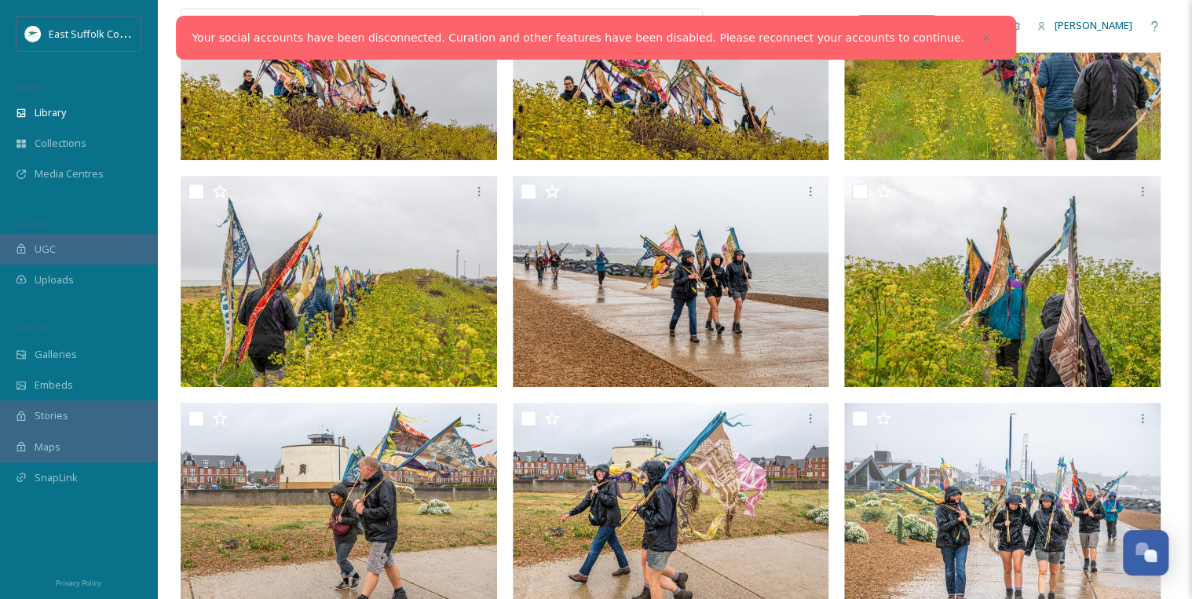
scroll to position [4399, 0]
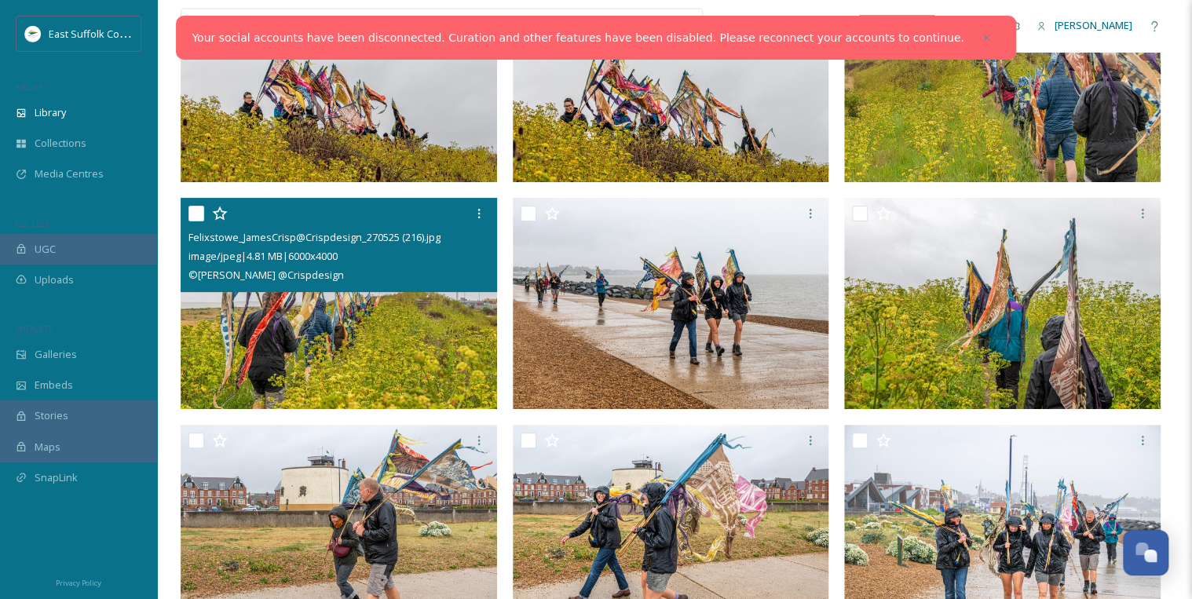
click at [369, 353] on img at bounding box center [339, 303] width 317 height 211
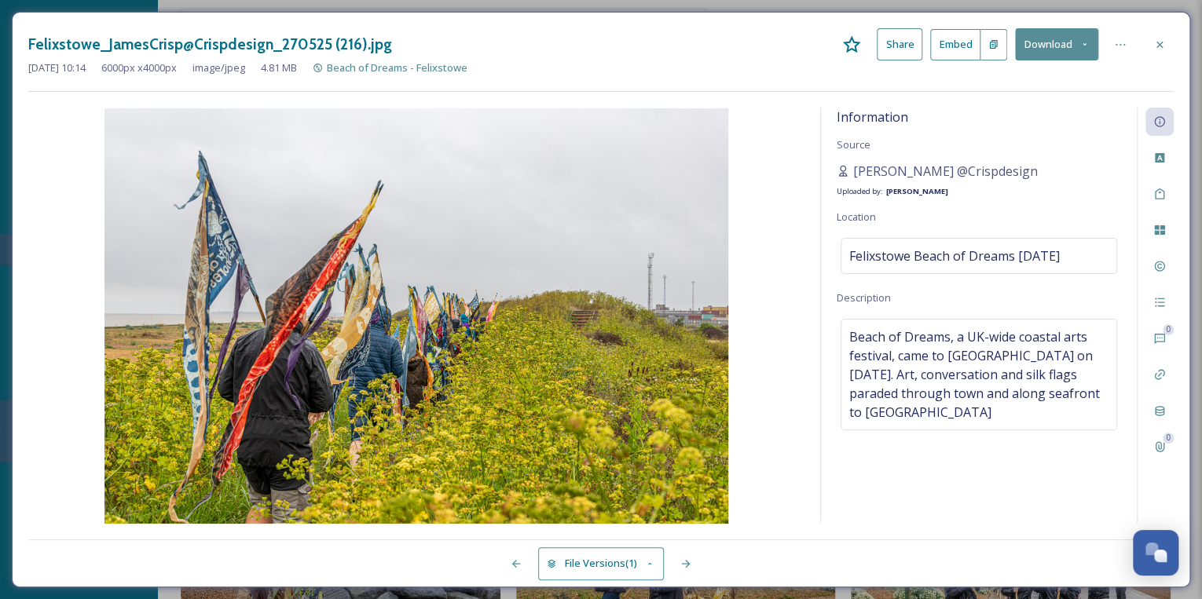
click at [1160, 41] on icon at bounding box center [1159, 44] width 13 height 13
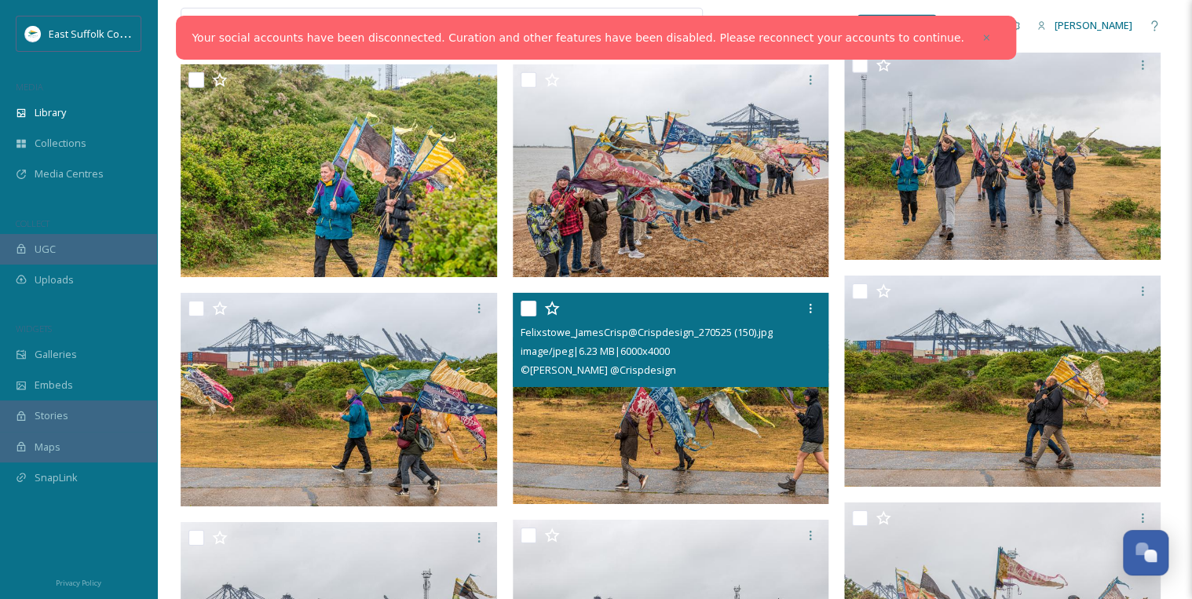
scroll to position [2451, 0]
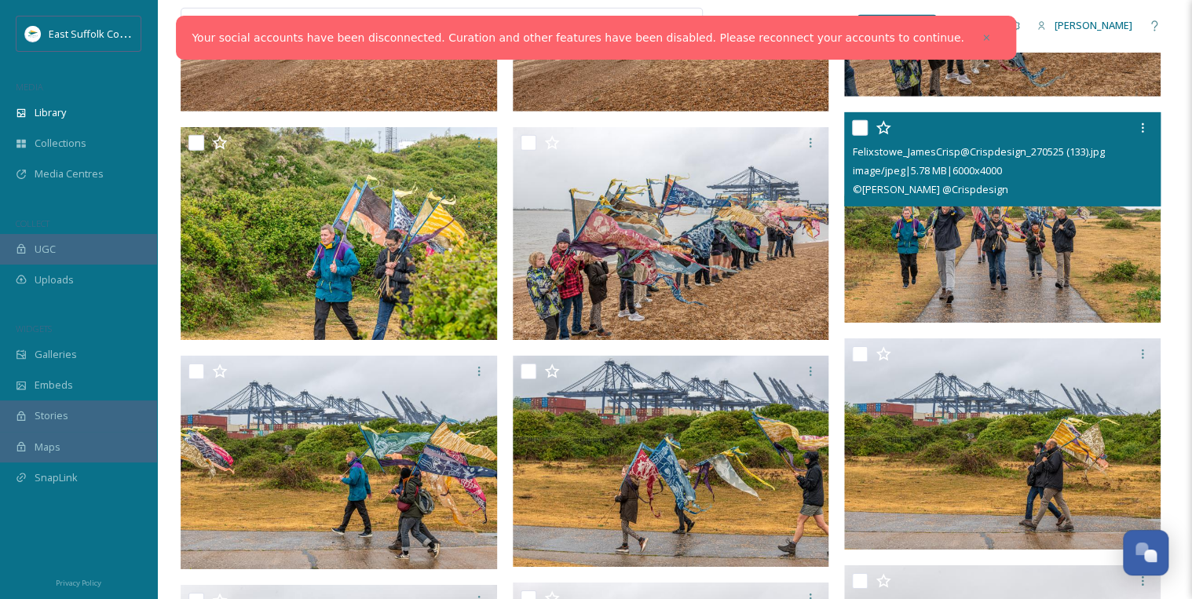
click at [998, 264] on img at bounding box center [1002, 217] width 317 height 211
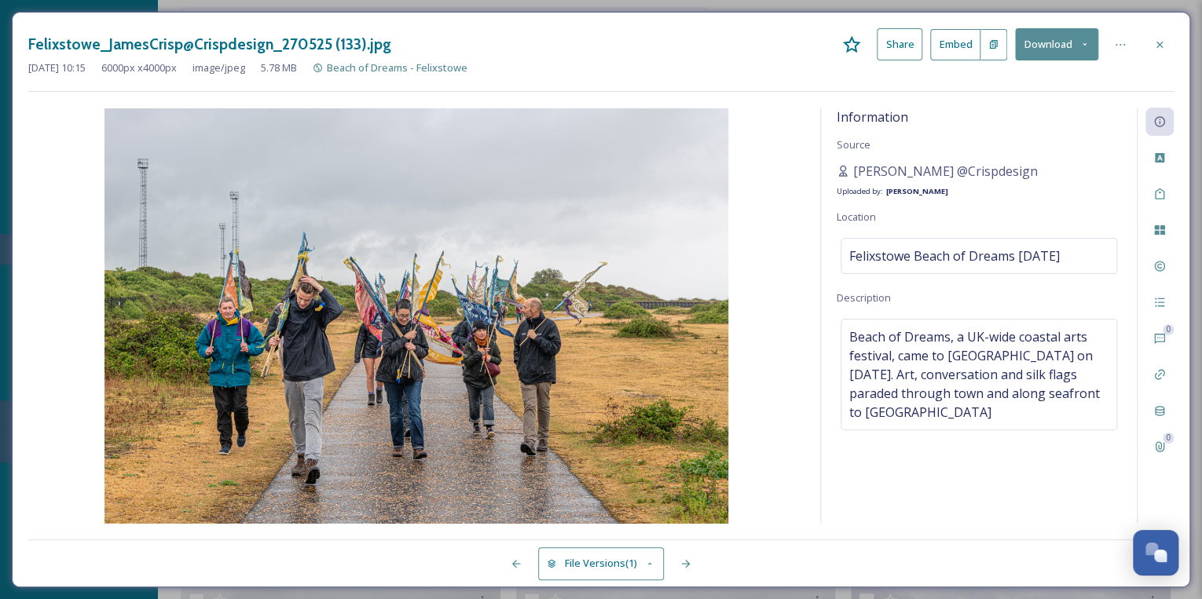
click at [1161, 48] on icon at bounding box center [1159, 44] width 13 height 13
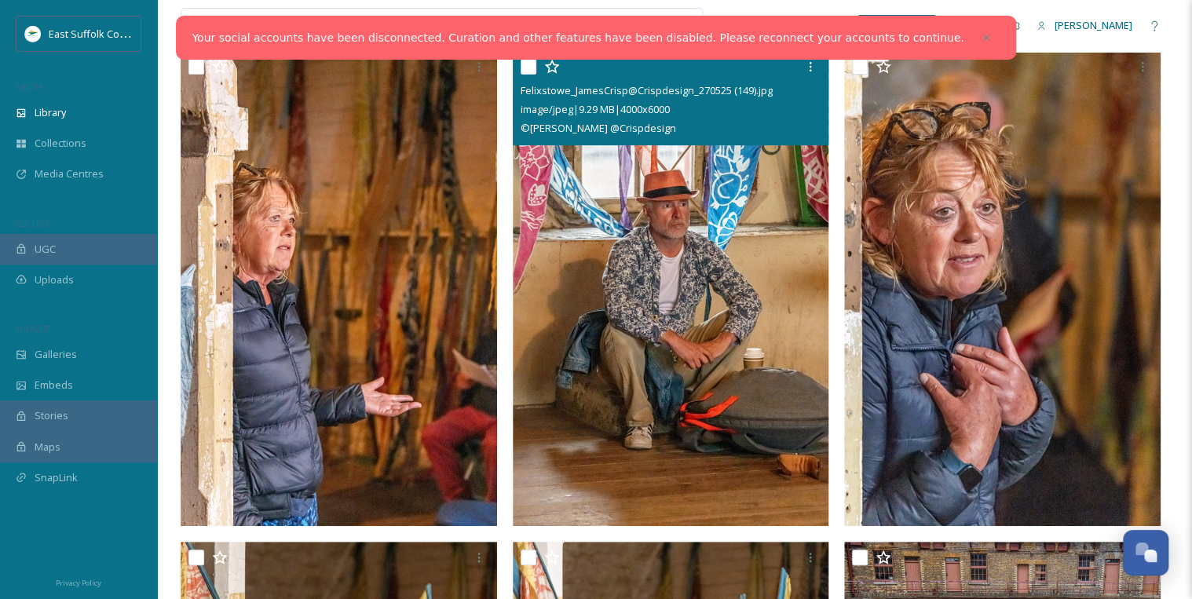
scroll to position [189, 0]
